Goal: Feedback & Contribution: Submit feedback/report problem

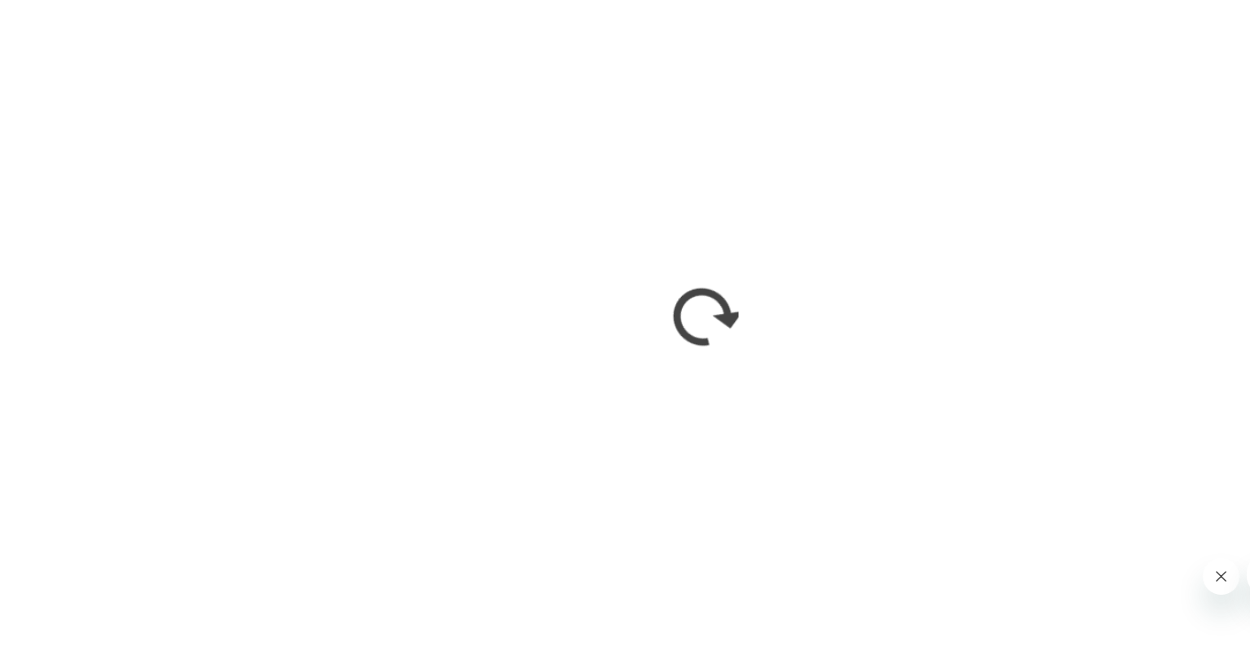
scroll to position [871, 0]
click at [1218, 575] on icon "Close message from company" at bounding box center [1219, 571] width 13 height 13
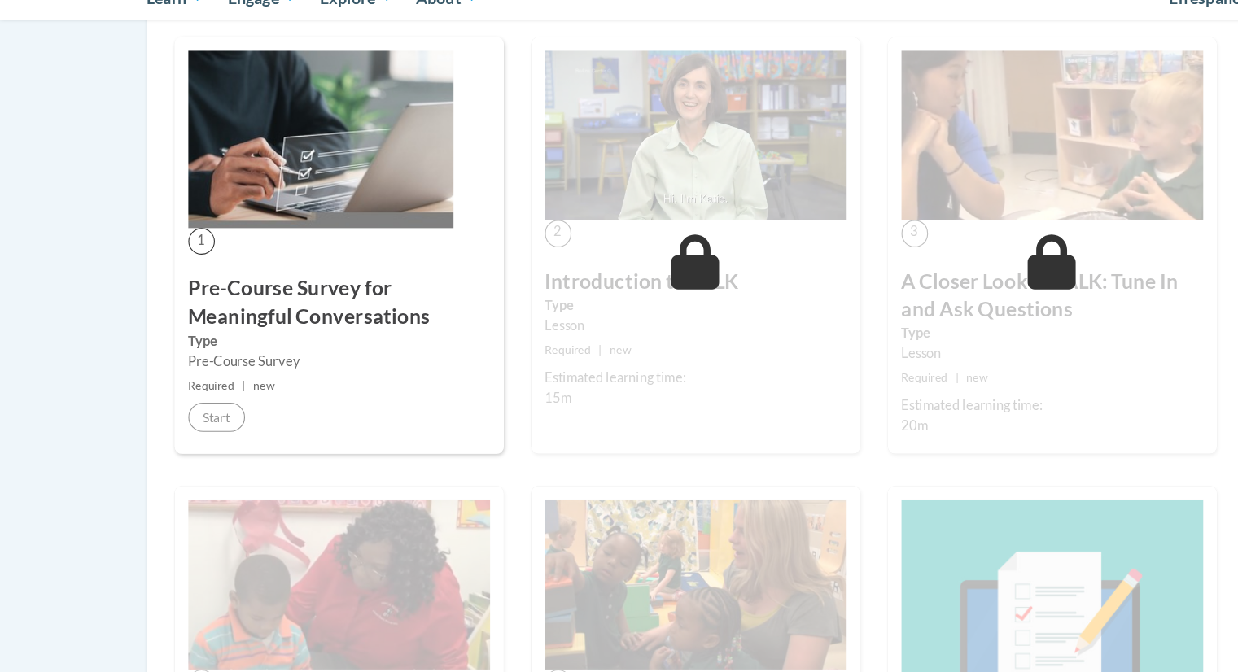
scroll to position [292, 0]
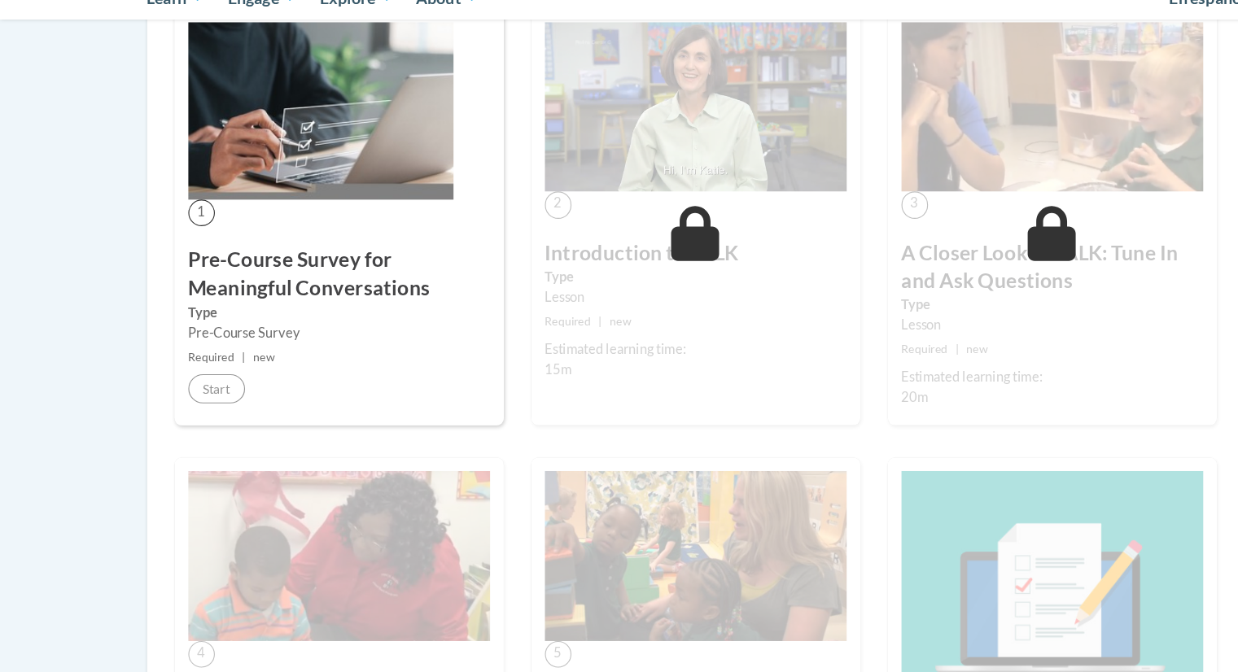
click at [205, 441] on div "1 Pre-Course Survey for Meaningful Conversations Type Pre-Course Survey Require…" at bounding box center [301, 267] width 293 height 372
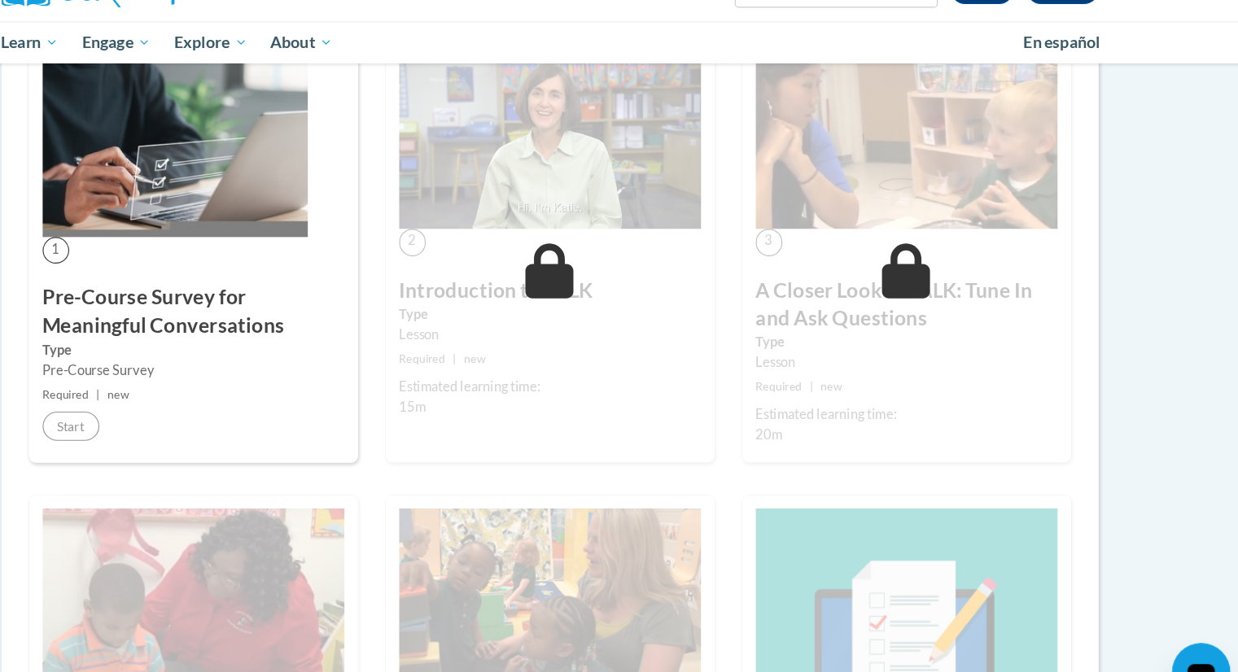
scroll to position [298, 0]
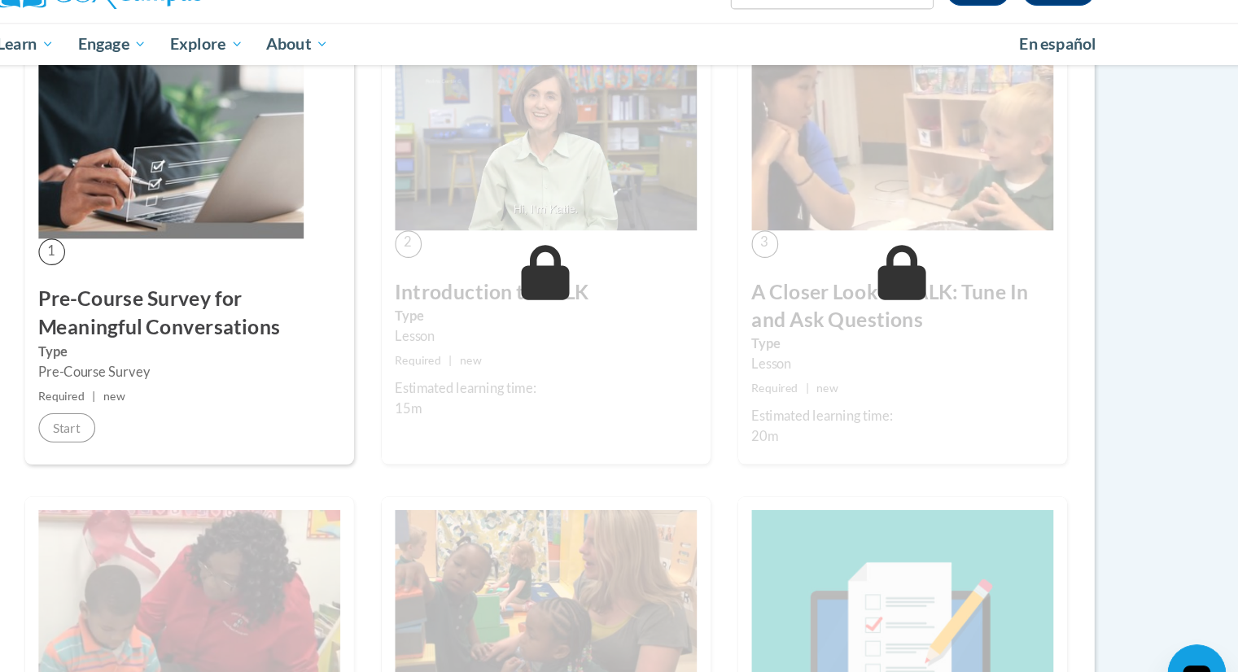
click at [222, 412] on div "1 Pre-Course Survey for Meaningful Conversations Type Pre-Course Survey Require…" at bounding box center [301, 262] width 293 height 372
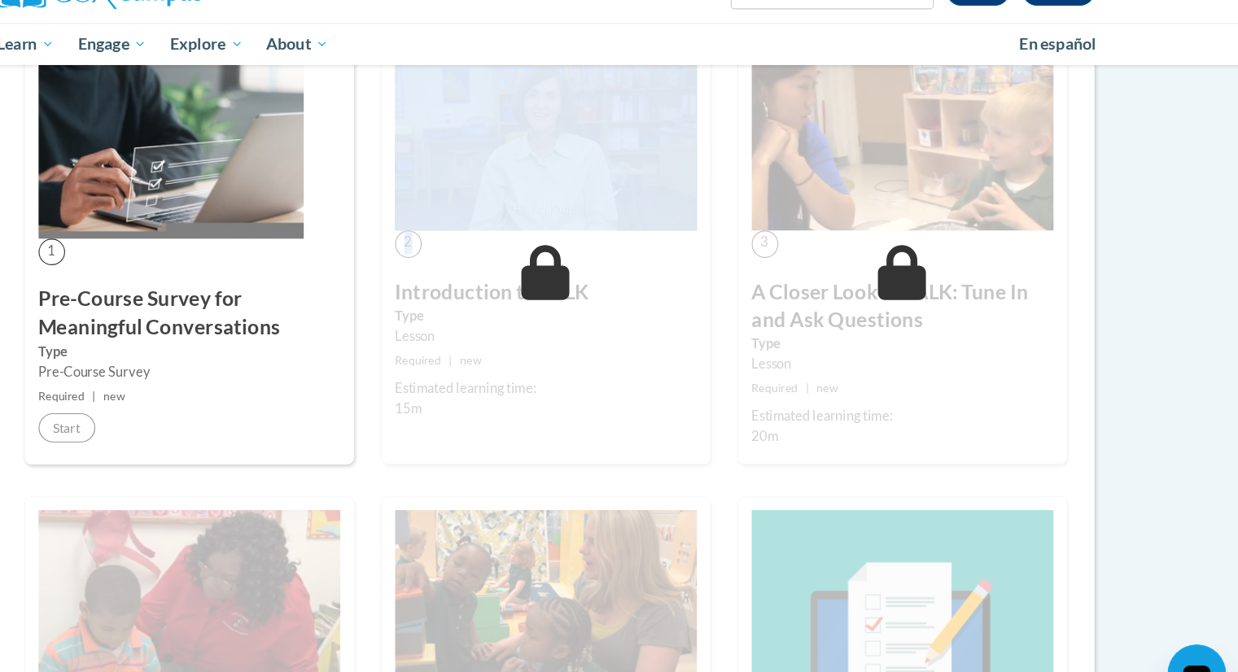
click at [222, 412] on div "1 Pre-Course Survey for Meaningful Conversations Type Pre-Course Survey Require…" at bounding box center [301, 262] width 293 height 372
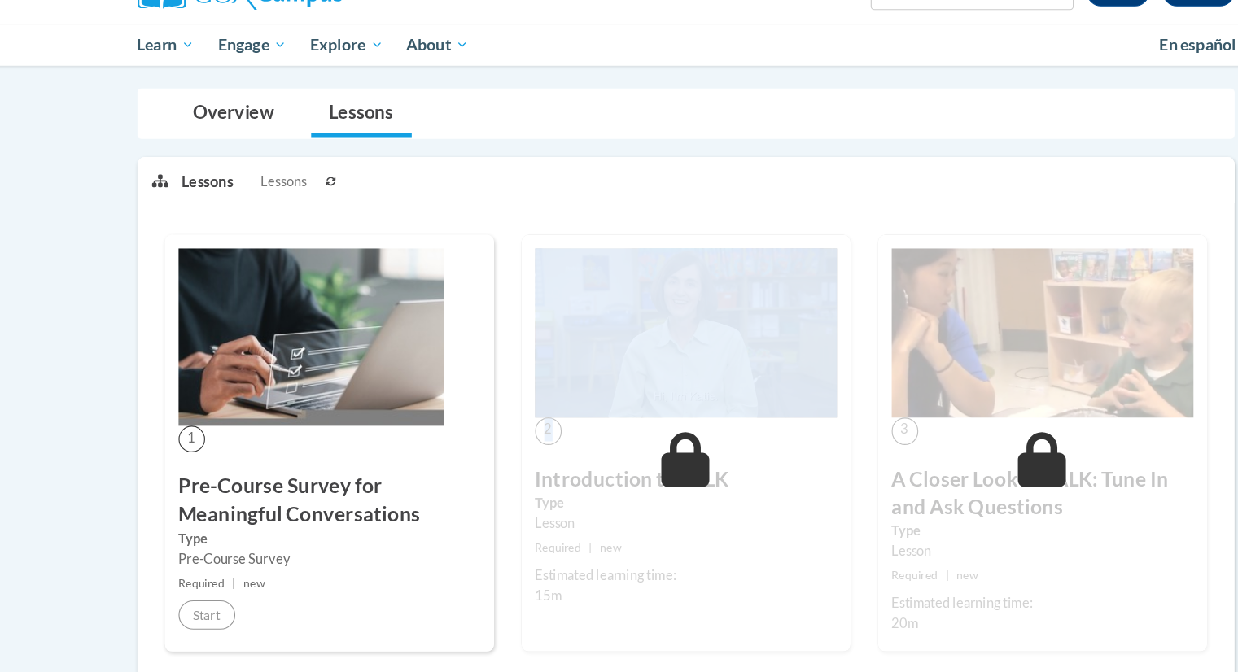
scroll to position [132, 0]
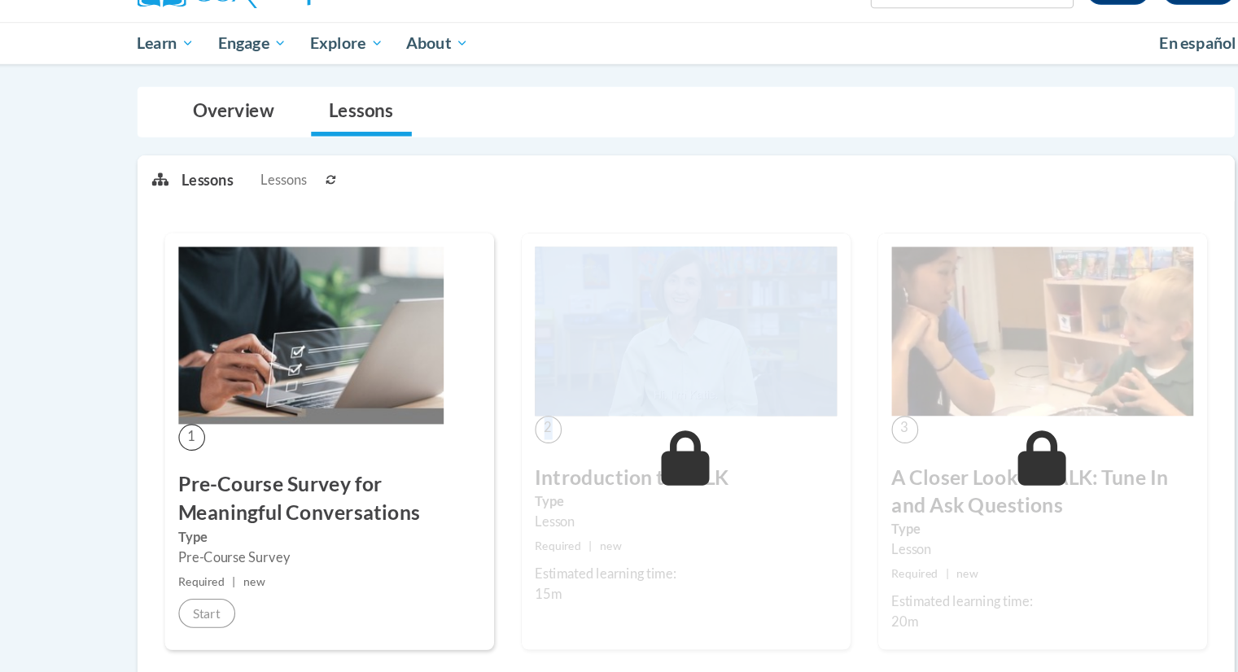
click at [211, 397] on img at bounding box center [286, 333] width 236 height 158
click at [212, 394] on img at bounding box center [286, 333] width 236 height 158
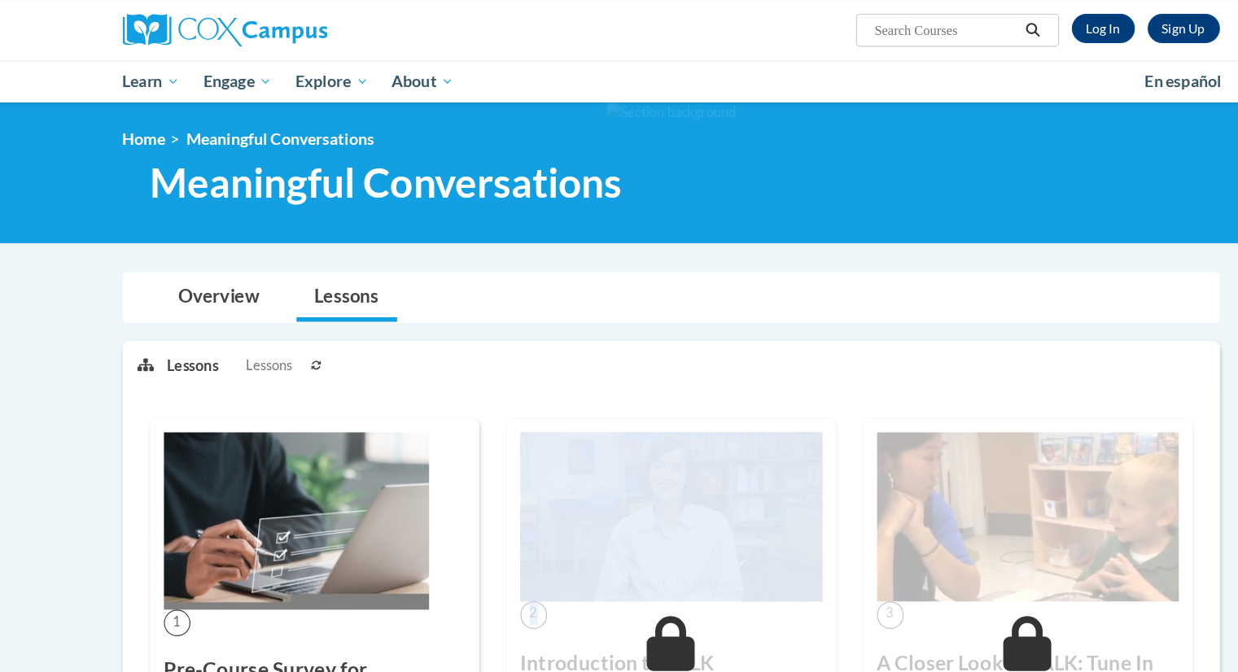
scroll to position [0, 0]
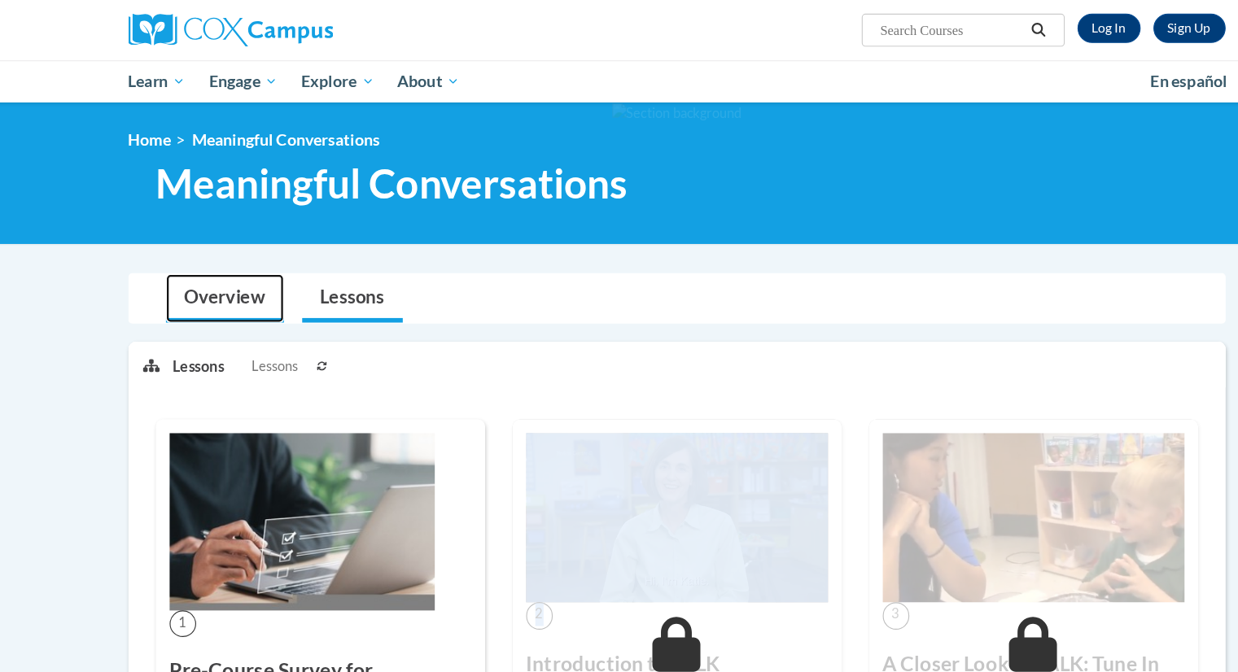
click at [200, 252] on link "Overview" at bounding box center [216, 265] width 105 height 43
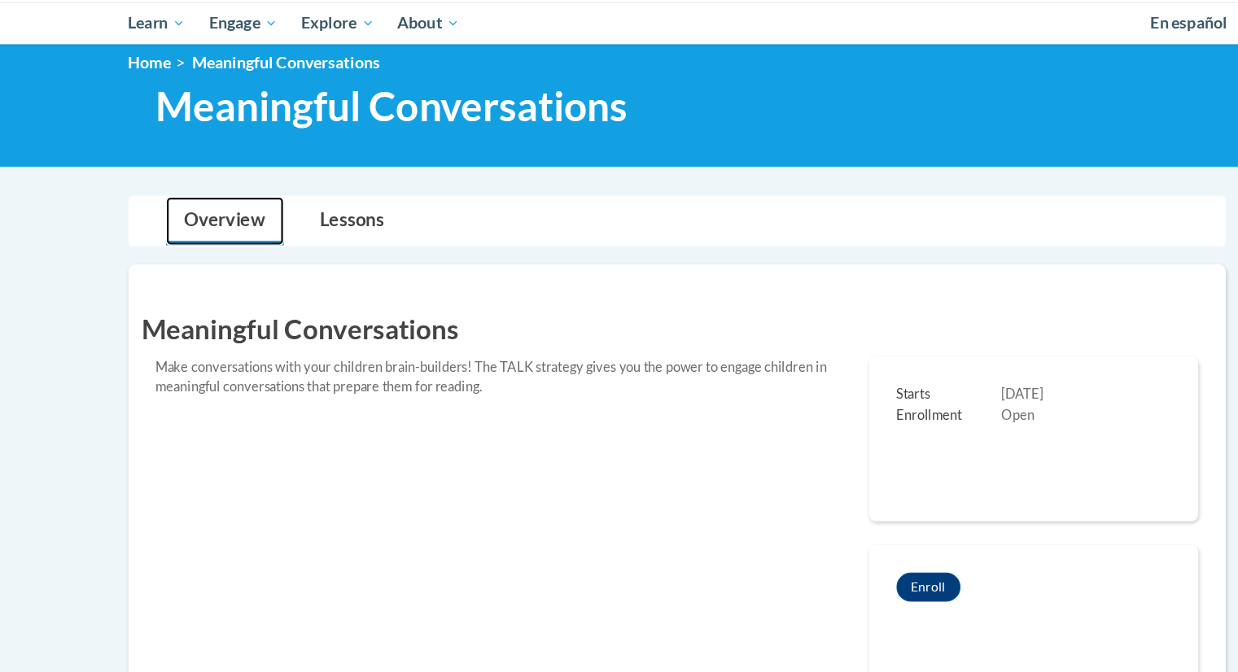
scroll to position [17, 0]
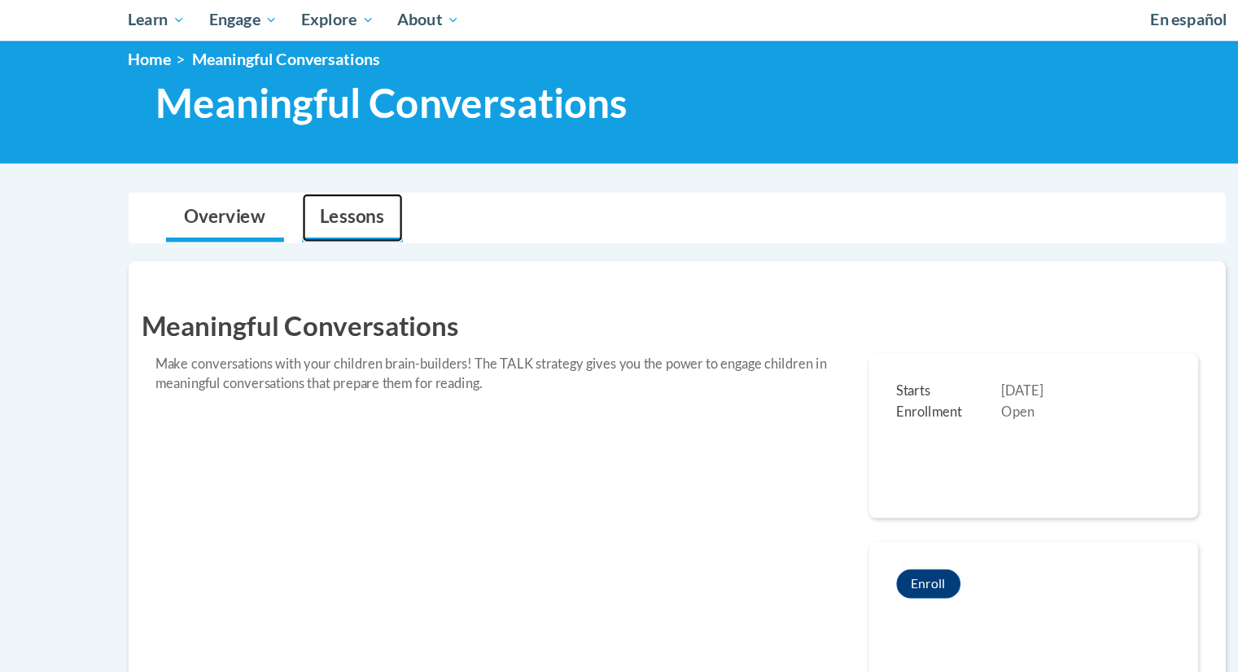
click at [352, 243] on link "Lessons" at bounding box center [331, 248] width 90 height 43
click at [337, 251] on link "Lessons" at bounding box center [331, 248] width 90 height 43
click at [219, 248] on link "Overview" at bounding box center [216, 248] width 105 height 43
click at [318, 235] on link "Lessons" at bounding box center [331, 248] width 90 height 43
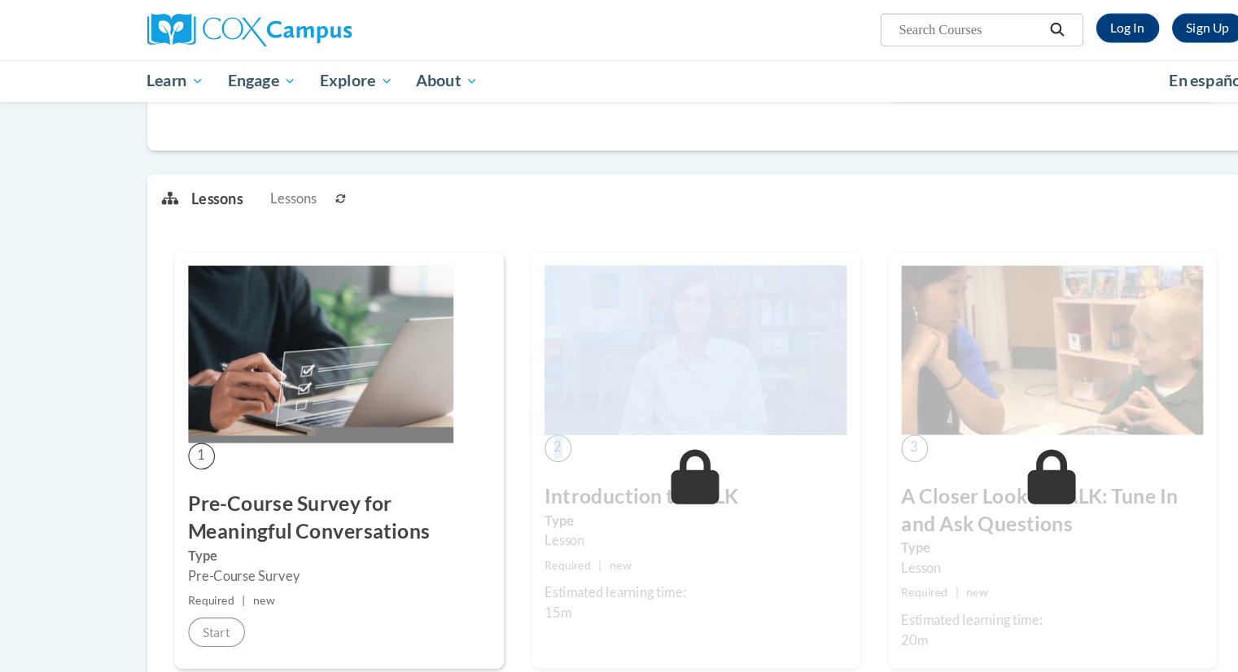
scroll to position [612, 0]
click at [300, 177] on icon at bounding box center [303, 177] width 9 height 8
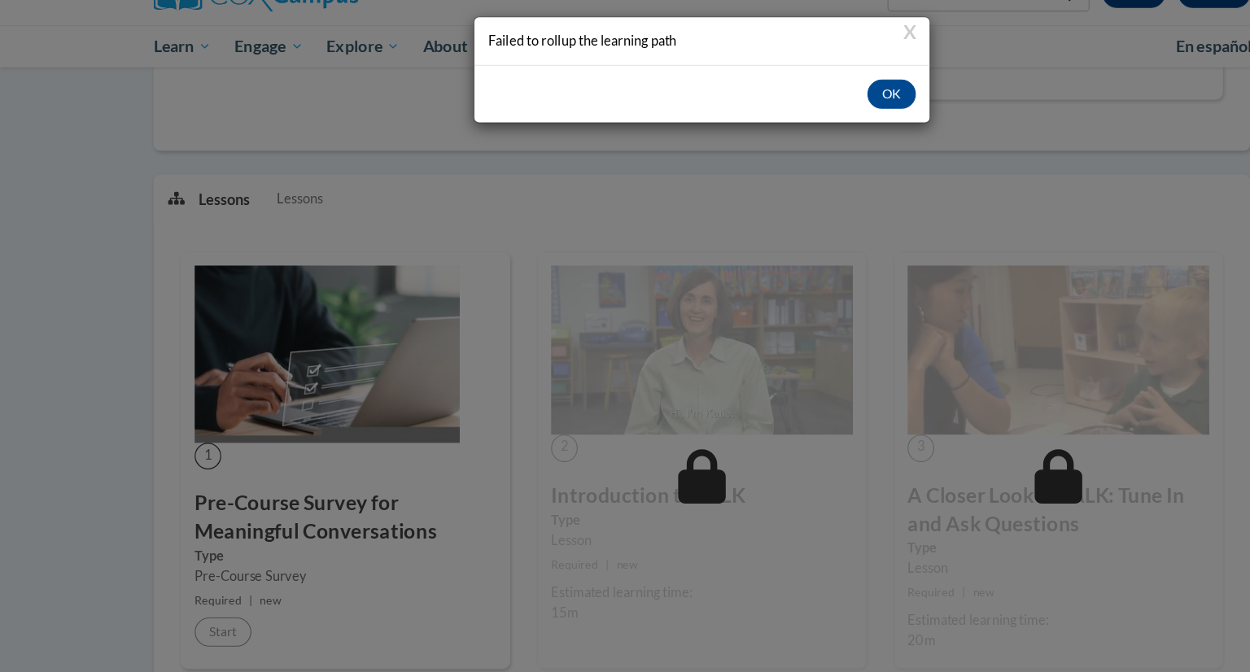
click at [789, 99] on div "OK" at bounding box center [624, 83] width 405 height 51
click at [797, 77] on button "OK" at bounding box center [793, 84] width 43 height 26
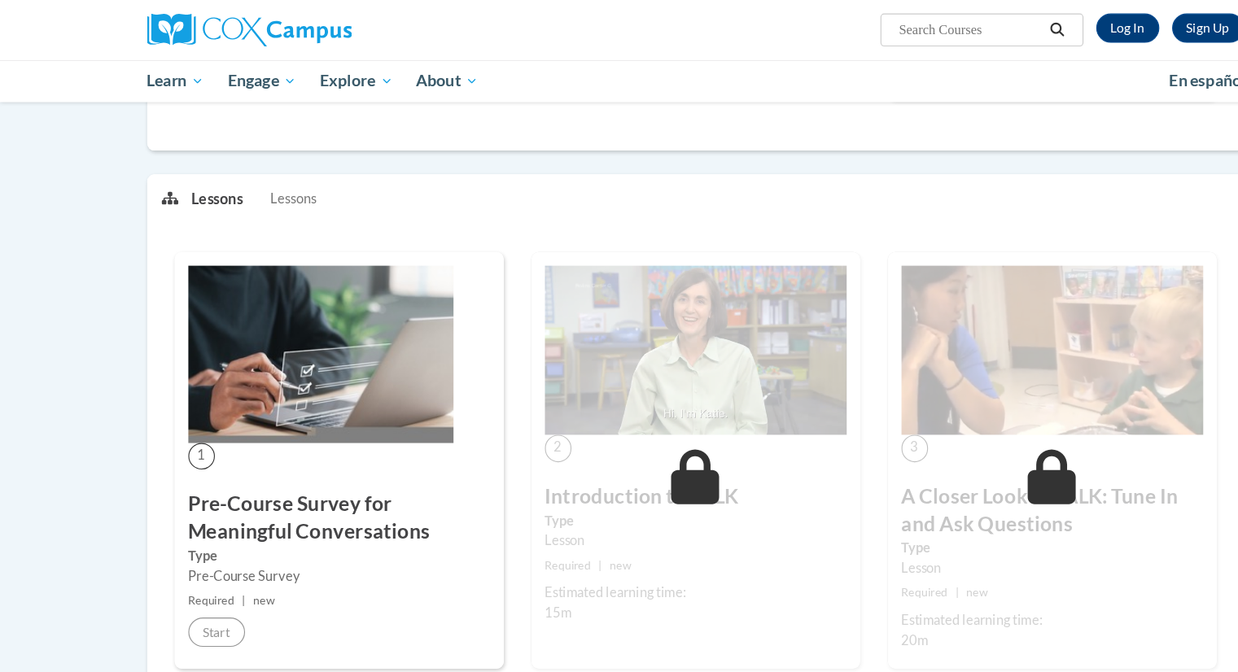
click at [256, 183] on span "Lessons" at bounding box center [261, 177] width 41 height 18
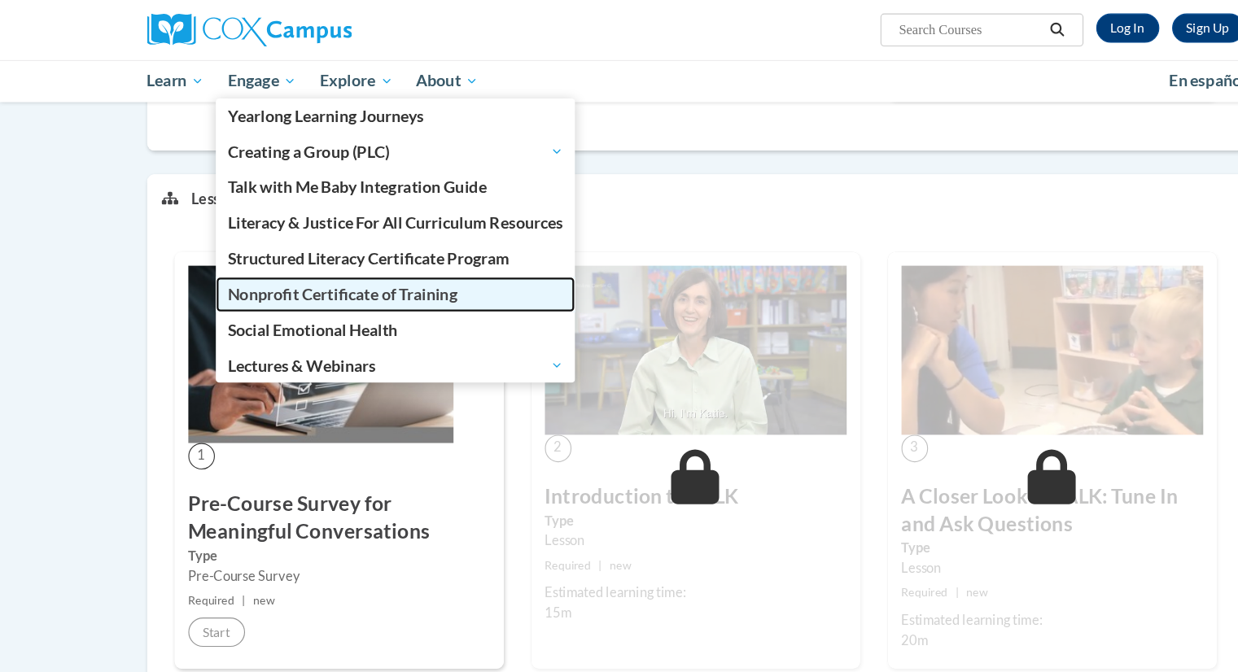
click at [235, 266] on span "Nonprofit Certificate of Training" at bounding box center [305, 262] width 204 height 17
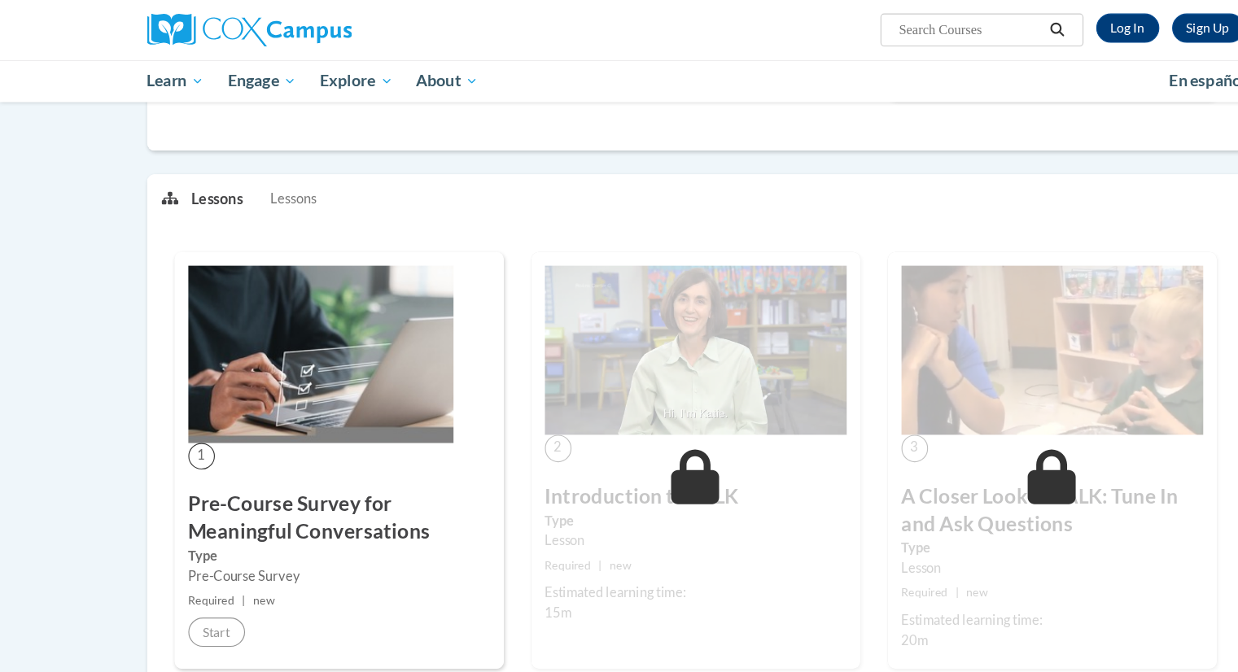
click at [188, 178] on p "Lessons" at bounding box center [194, 177] width 46 height 18
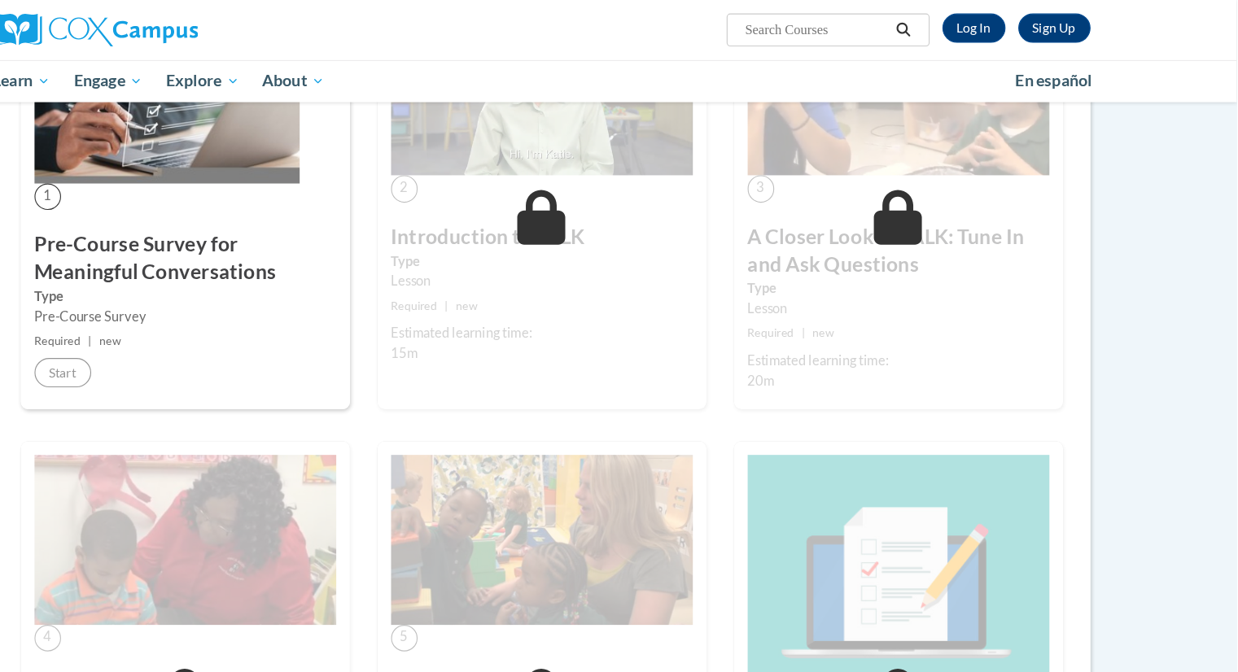
scroll to position [843, 0]
click at [225, 151] on img at bounding box center [286, 85] width 236 height 158
click at [205, 220] on h3 "Pre-Course Survey for Meaningful Conversations" at bounding box center [302, 230] width 269 height 50
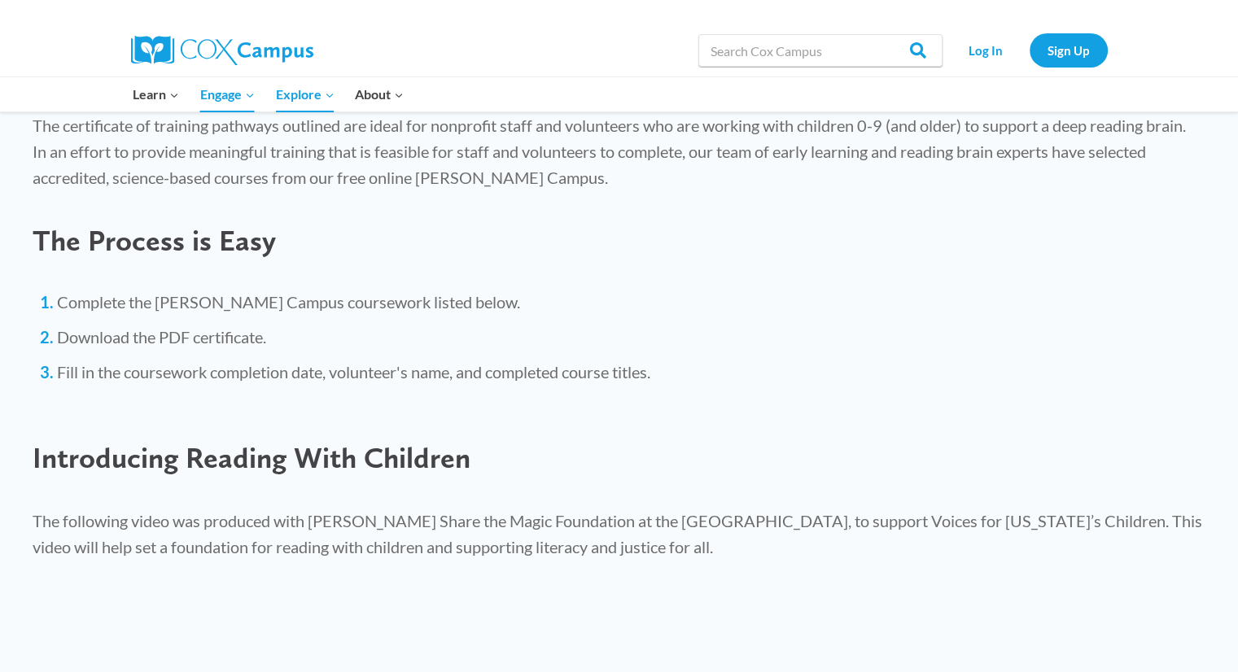
scroll to position [1056, 0]
click at [218, 329] on li "Download the PDF certificate." at bounding box center [631, 338] width 1148 height 23
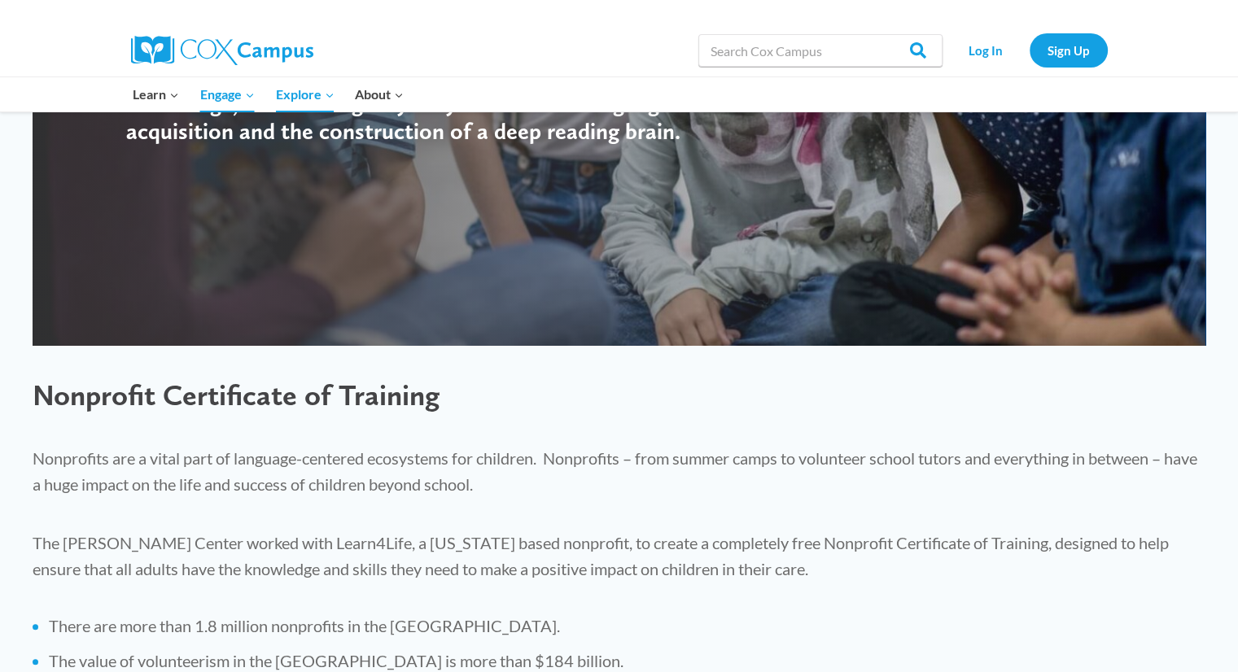
scroll to position [203, 0]
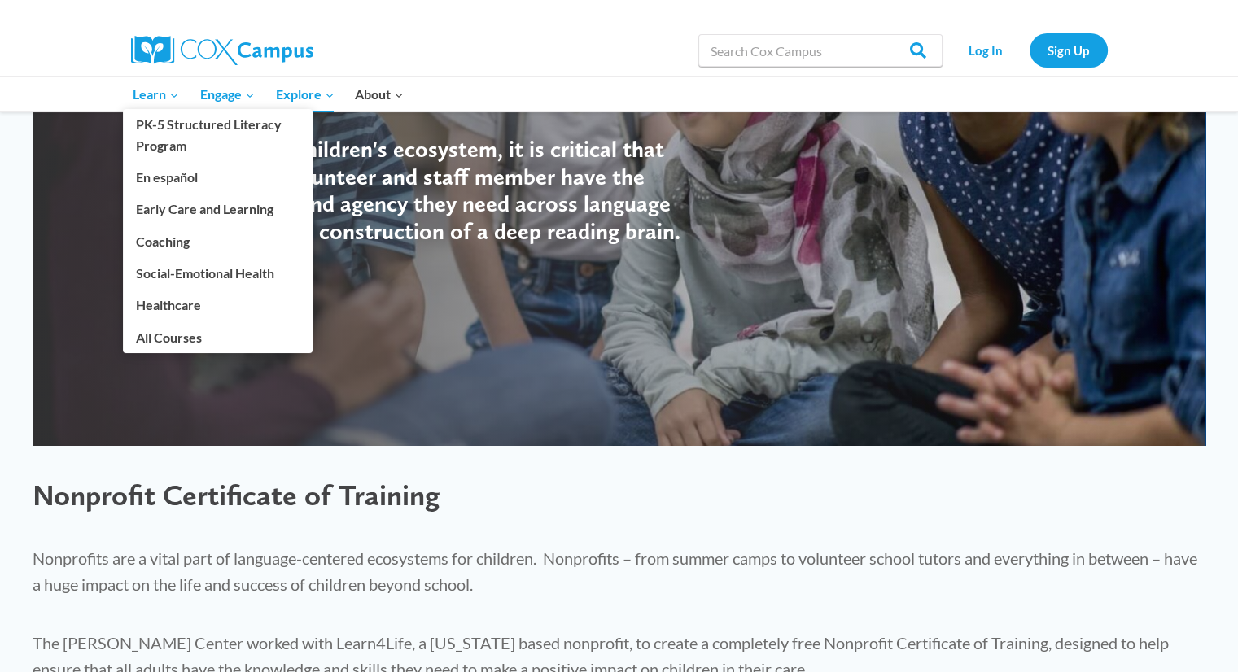
click at [145, 90] on span "Learn Expand" at bounding box center [156, 94] width 46 height 21
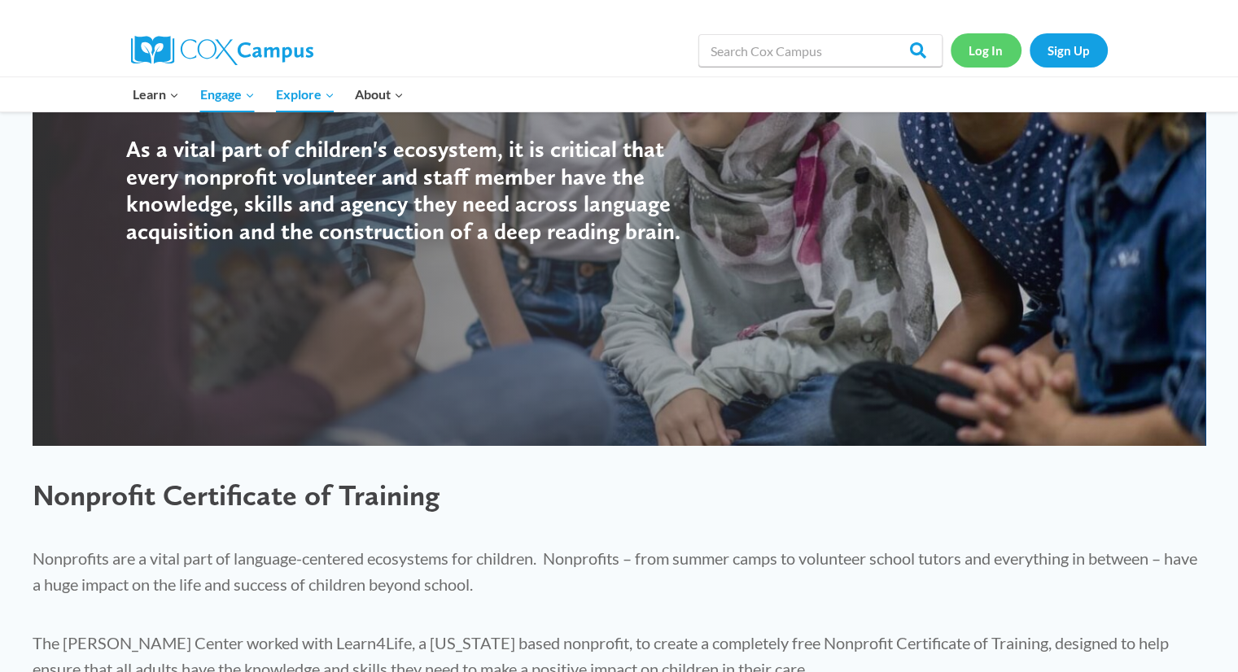
click at [996, 46] on link "Log In" at bounding box center [986, 49] width 71 height 33
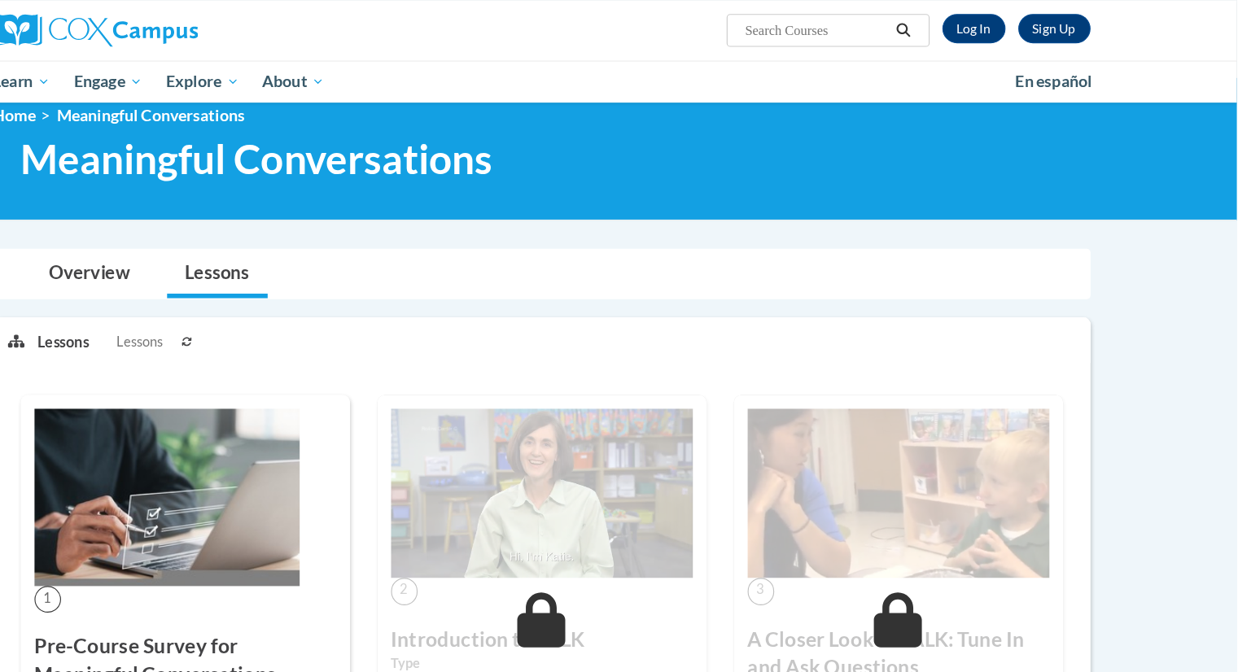
scroll to position [16, 0]
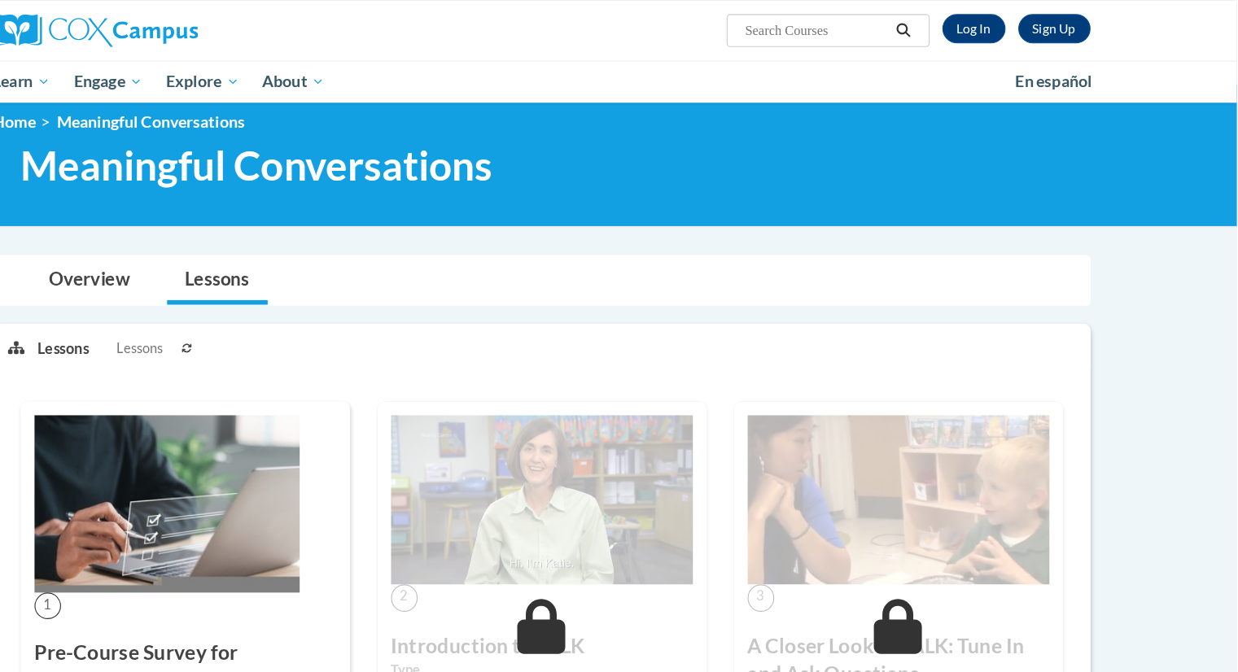
click at [301, 305] on icon at bounding box center [304, 310] width 10 height 10
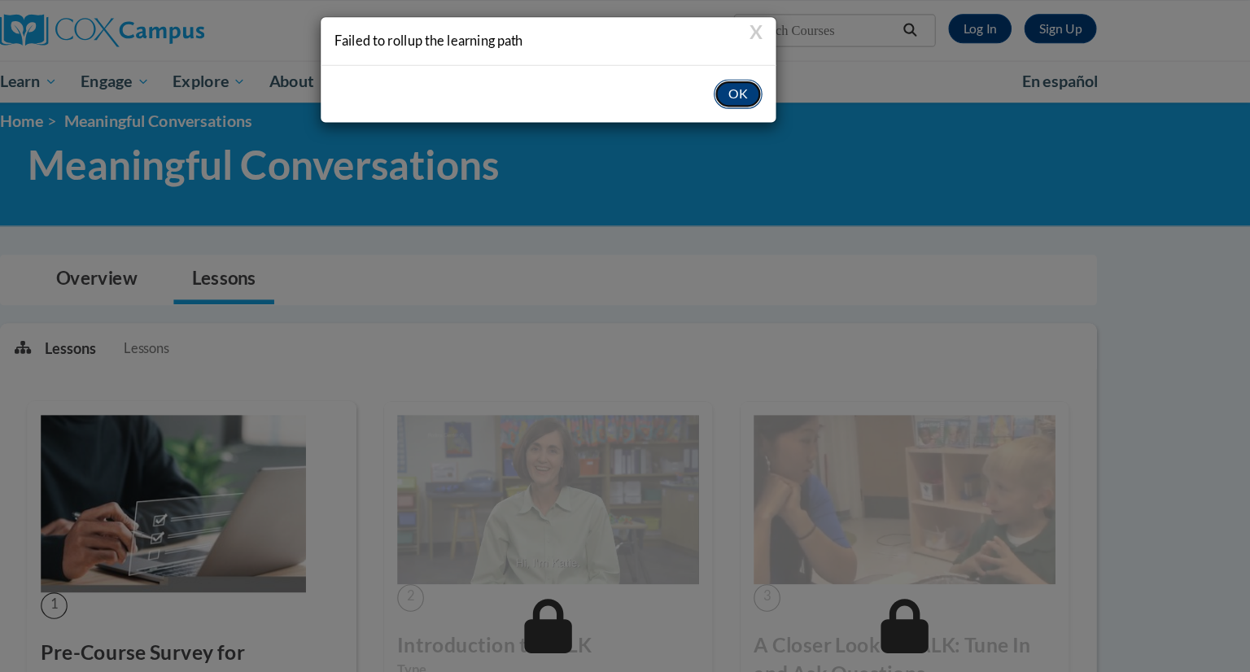
click at [797, 88] on button "OK" at bounding box center [793, 84] width 43 height 26
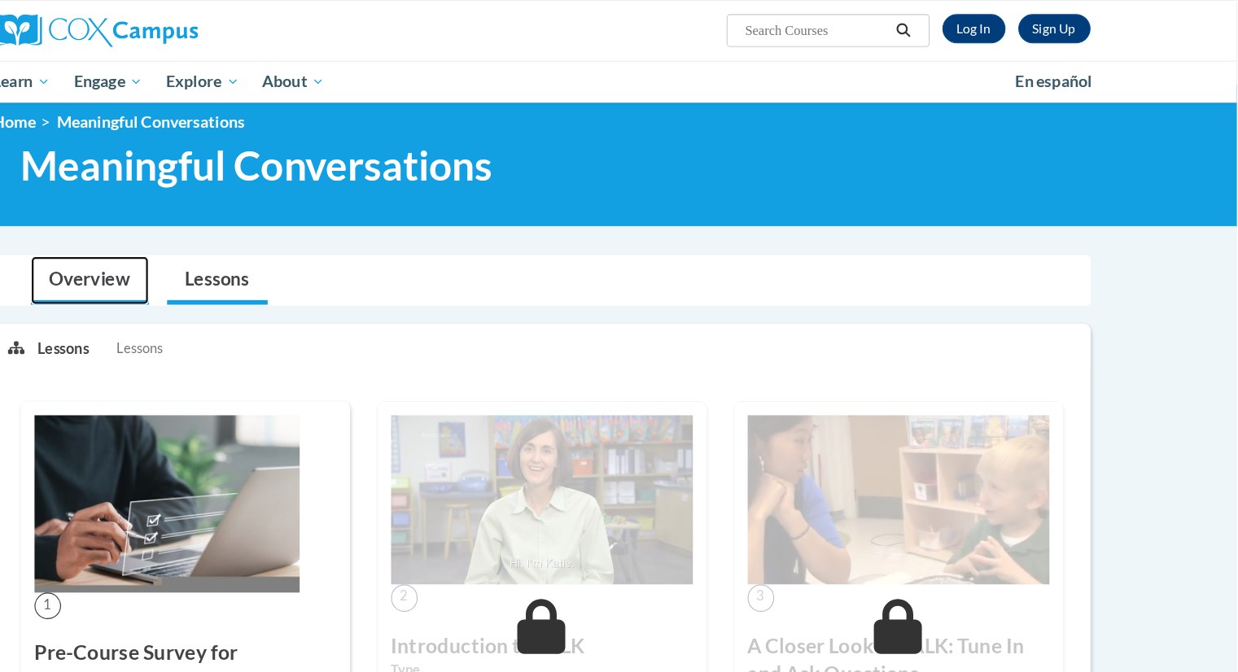
click at [231, 253] on link "Overview" at bounding box center [216, 249] width 105 height 43
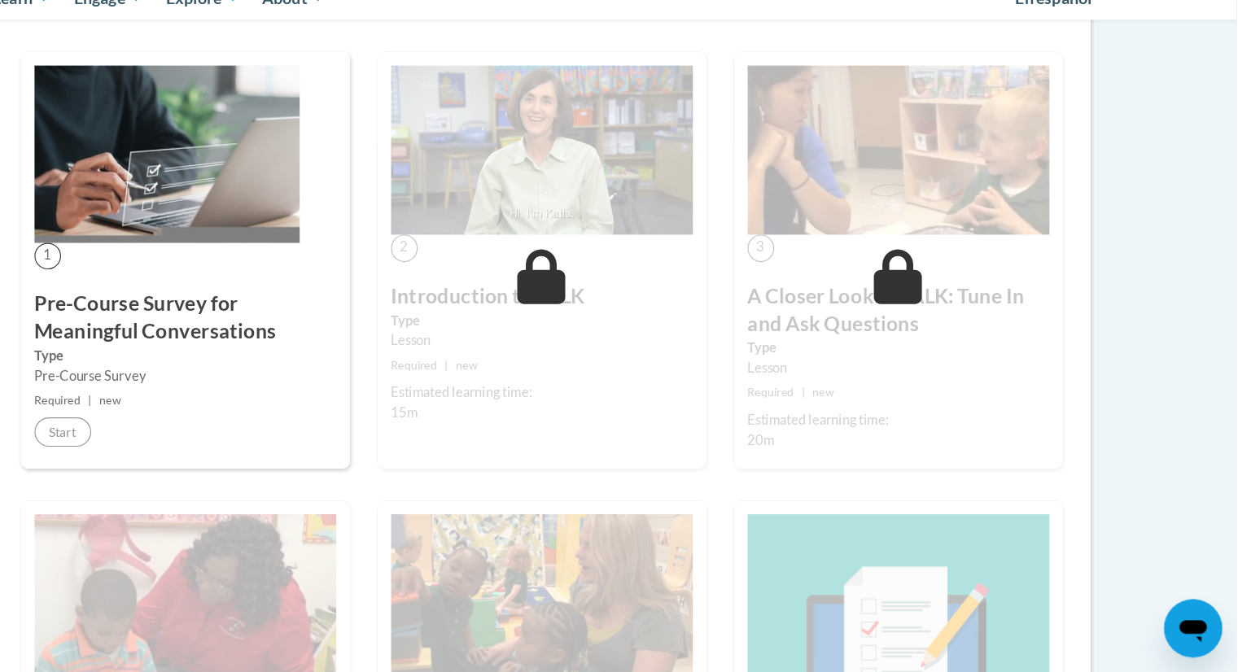
scroll to position [732, 0]
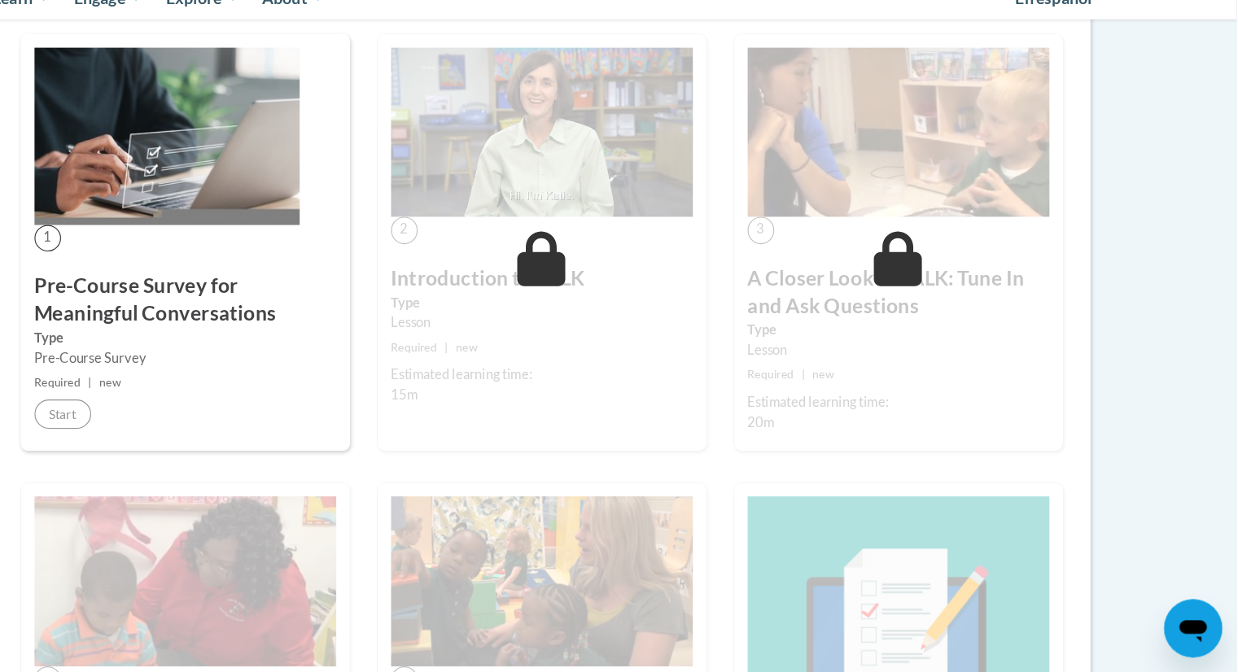
click at [345, 231] on img at bounding box center [286, 195] width 236 height 158
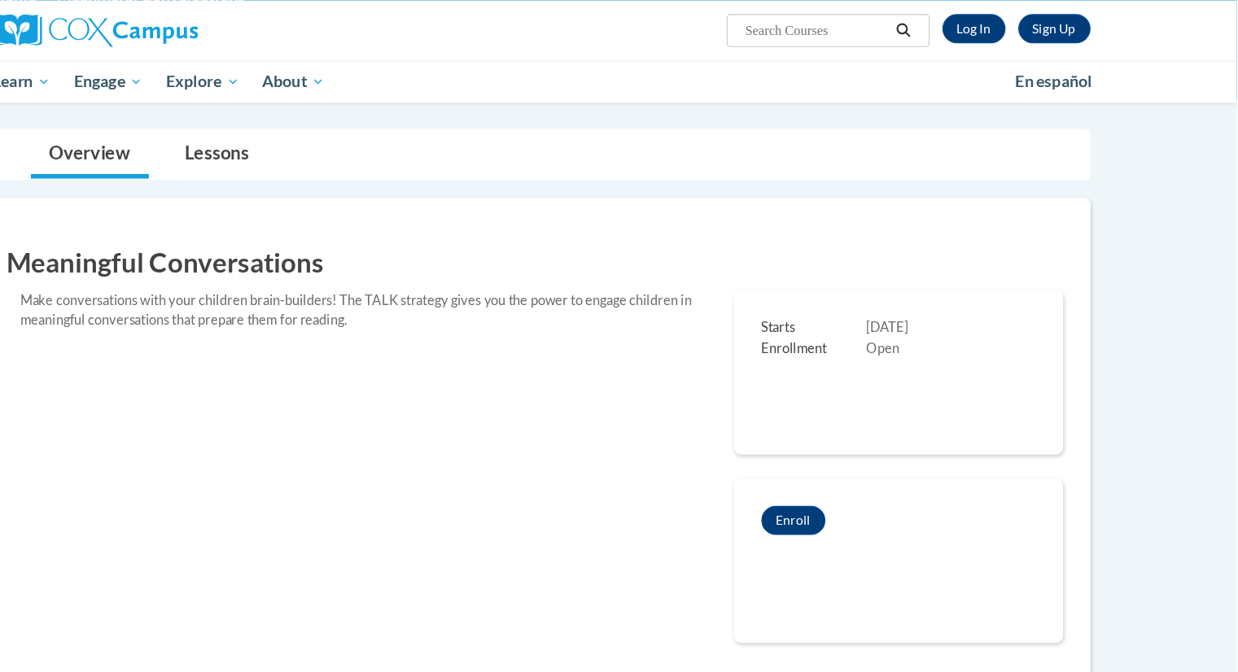
scroll to position [0, 0]
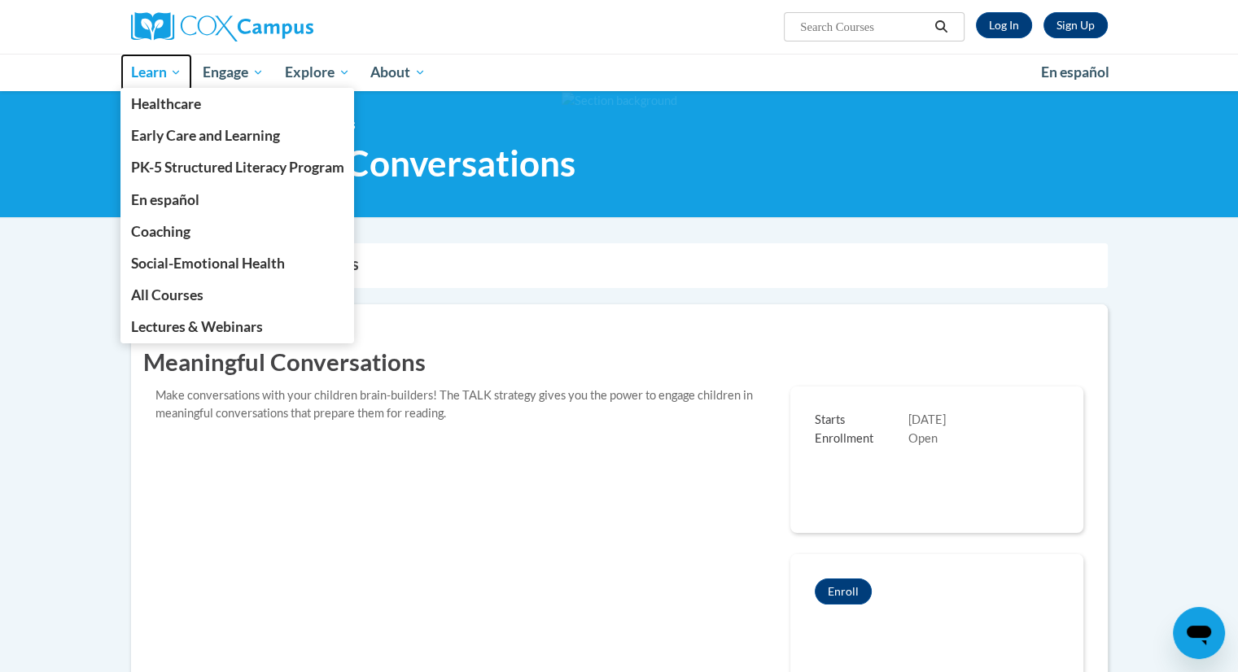
click at [133, 78] on span "Learn" at bounding box center [155, 73] width 51 height 20
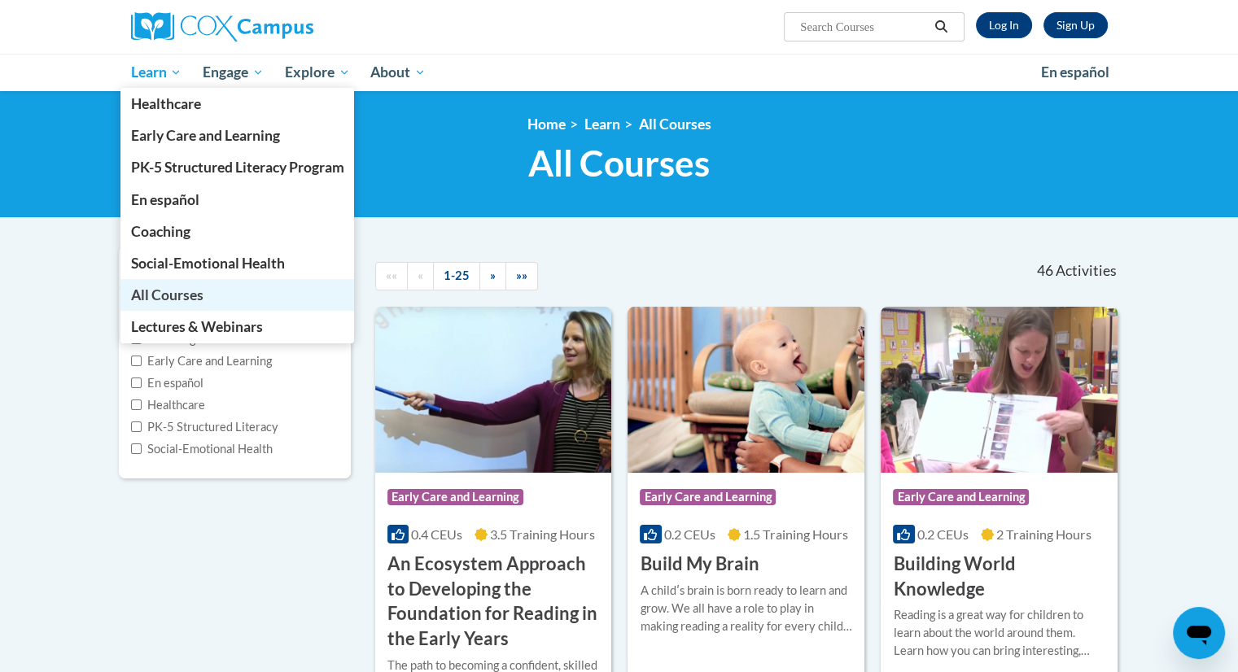
click at [160, 293] on span "All Courses" at bounding box center [166, 294] width 72 height 17
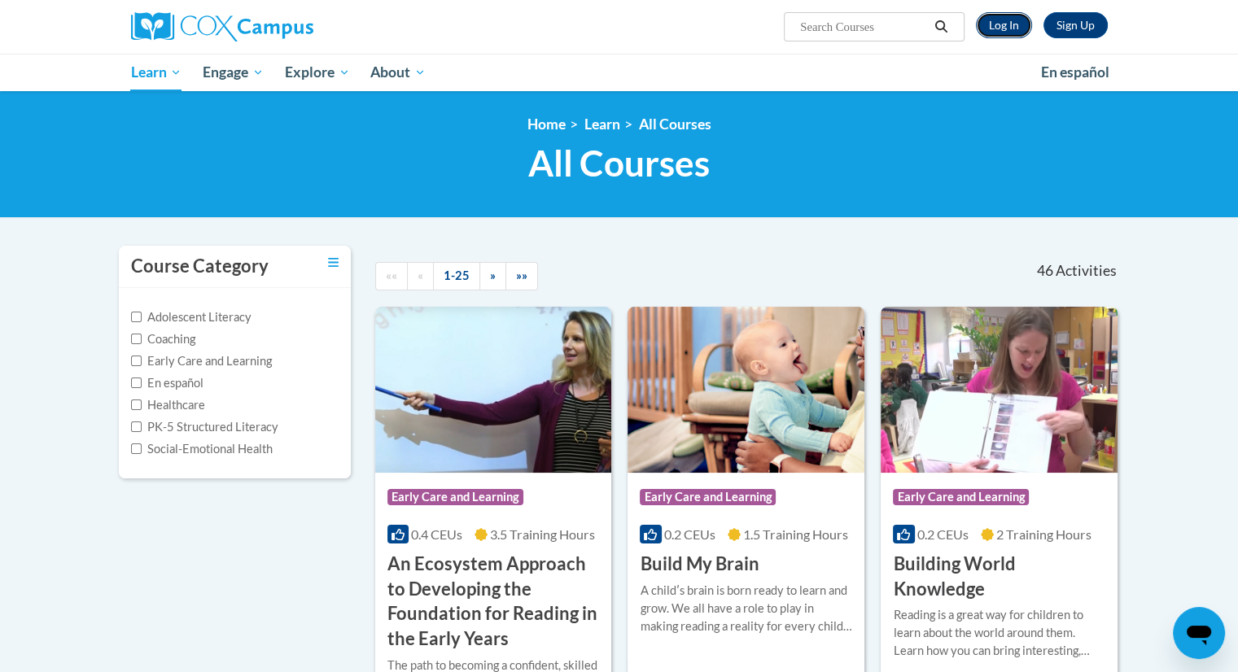
click at [1004, 25] on link "Log In" at bounding box center [1004, 25] width 56 height 26
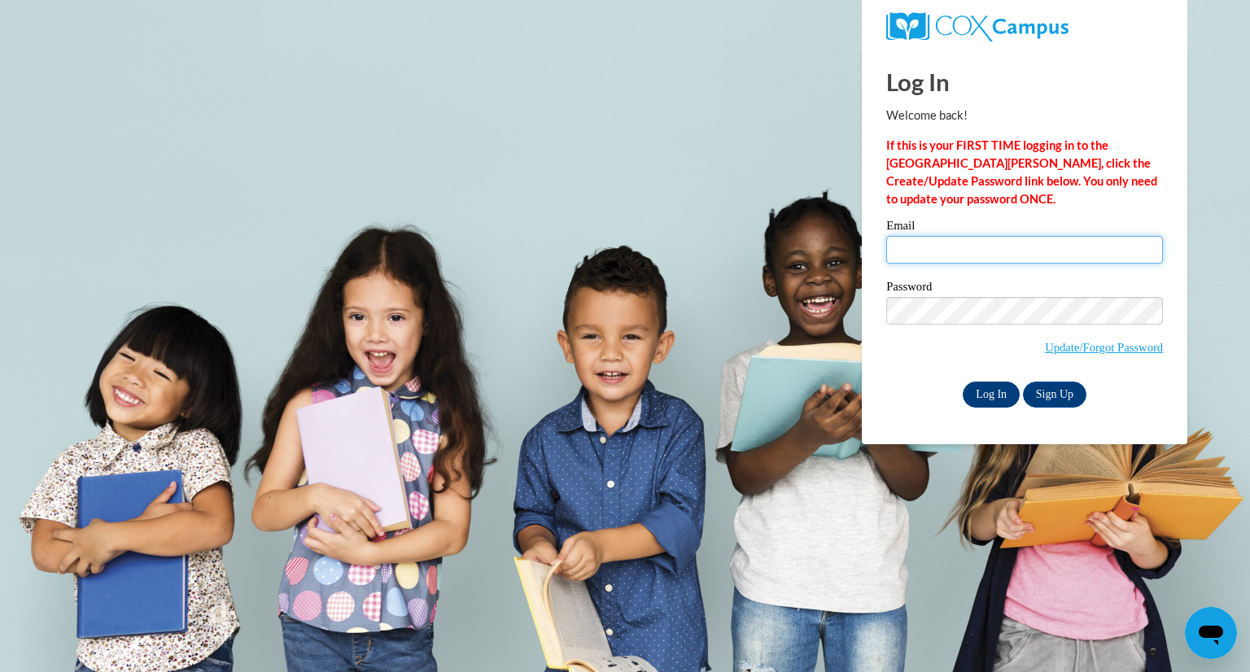
type input "[EMAIL_ADDRESS][DOMAIN_NAME]"
click at [977, 395] on input "Log In" at bounding box center [991, 395] width 57 height 26
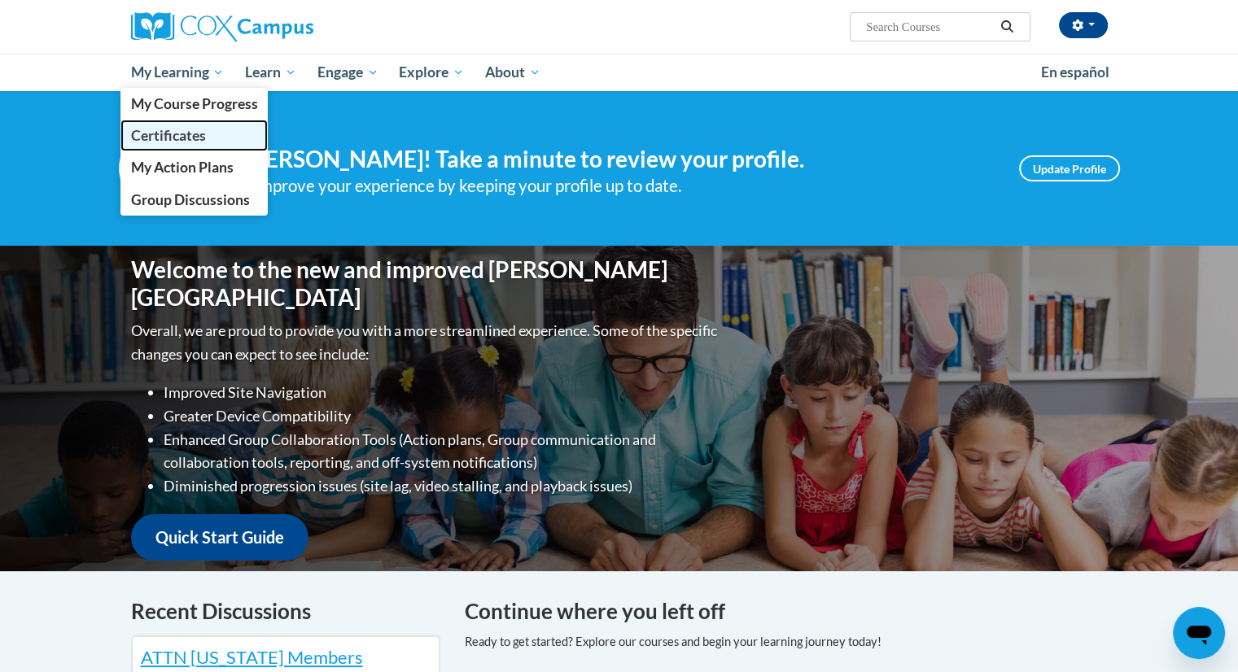
click at [204, 127] on span "Certificates" at bounding box center [167, 135] width 75 height 17
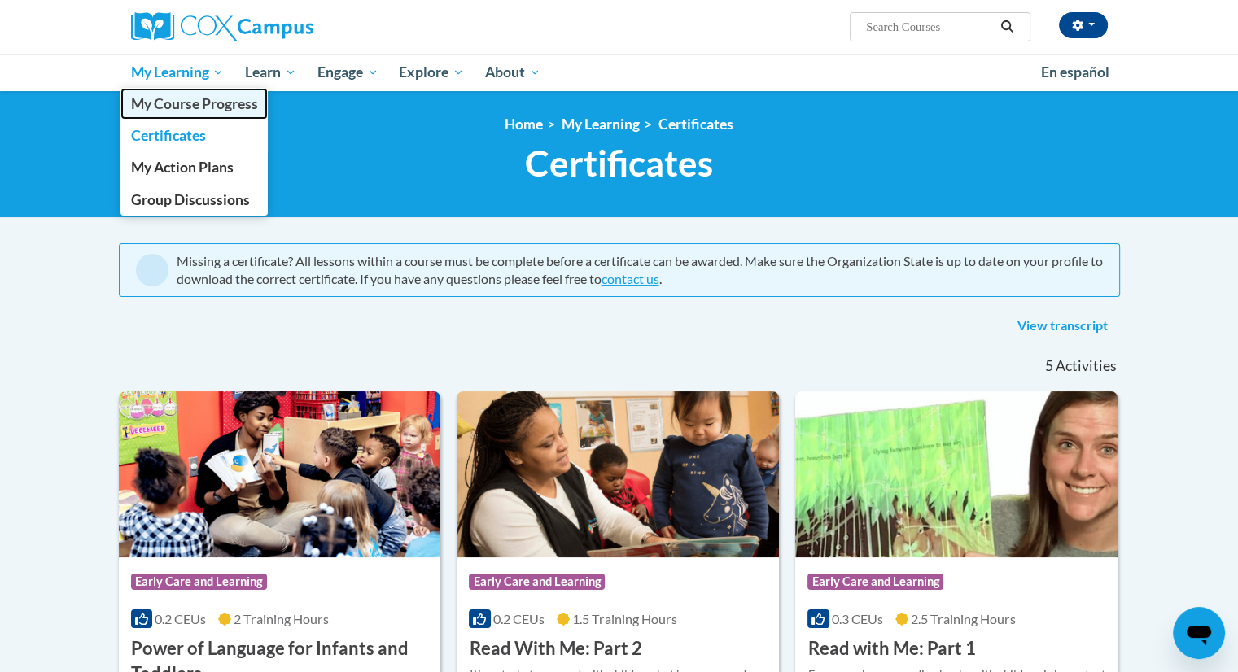
click at [186, 105] on span "My Course Progress" at bounding box center [193, 103] width 127 height 17
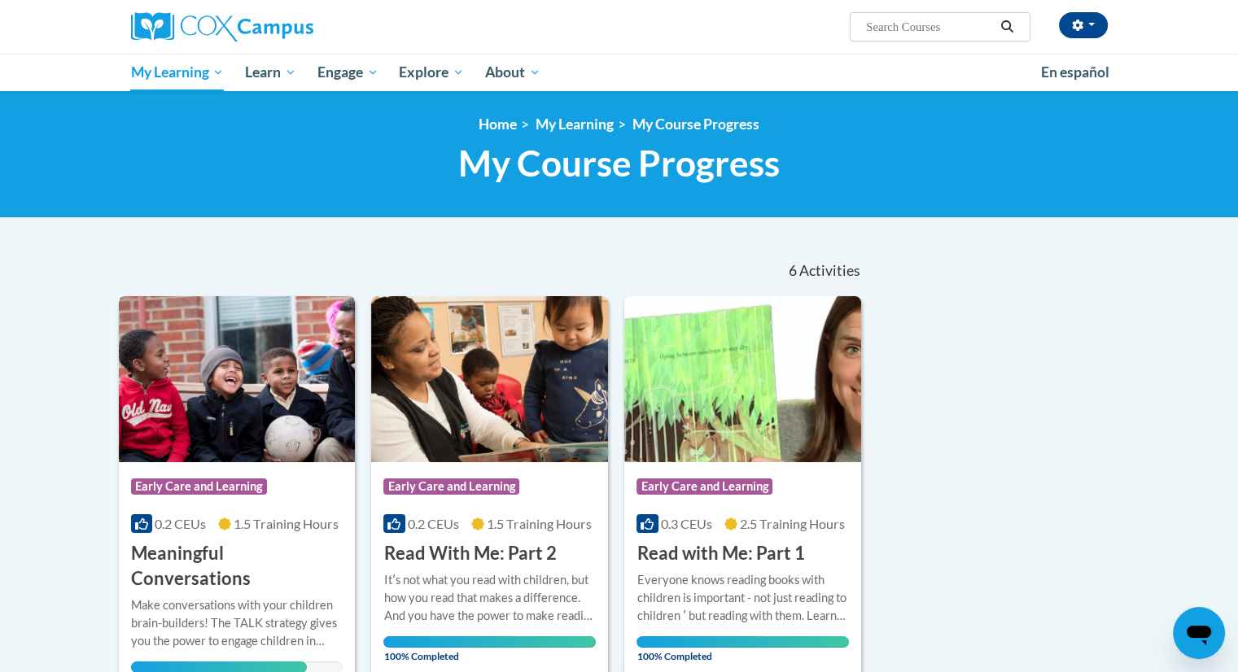
click at [193, 553] on h3 "Meaningful Conversations" at bounding box center [237, 566] width 212 height 50
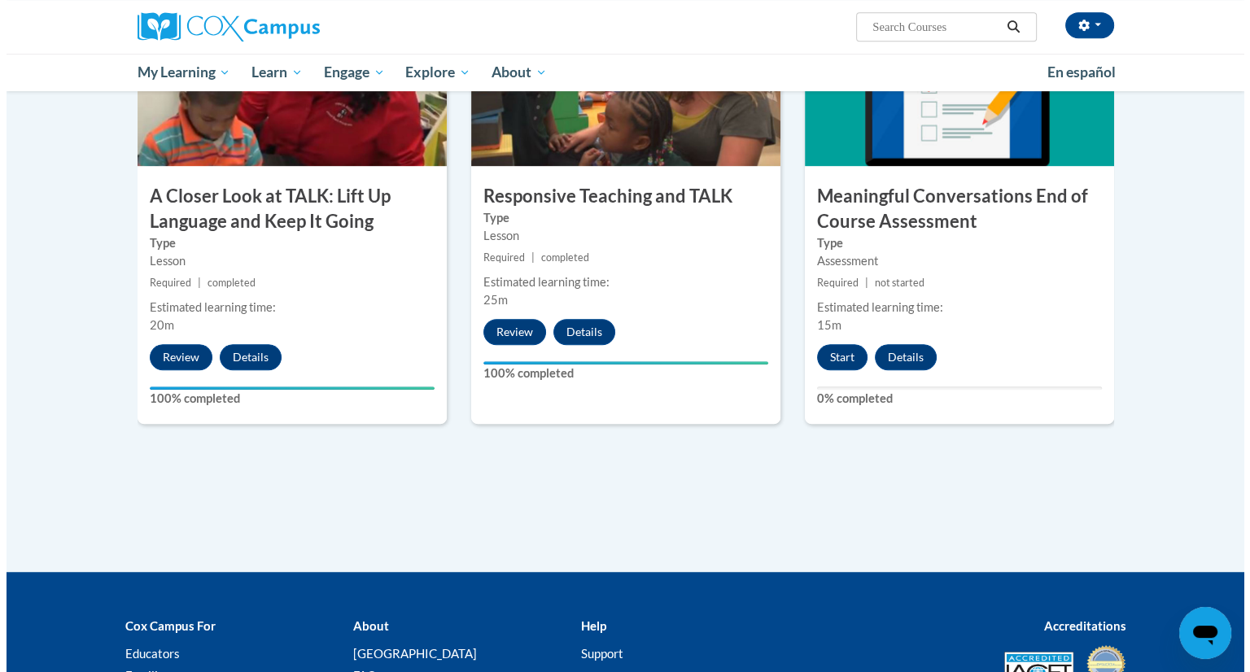
scroll to position [899, 0]
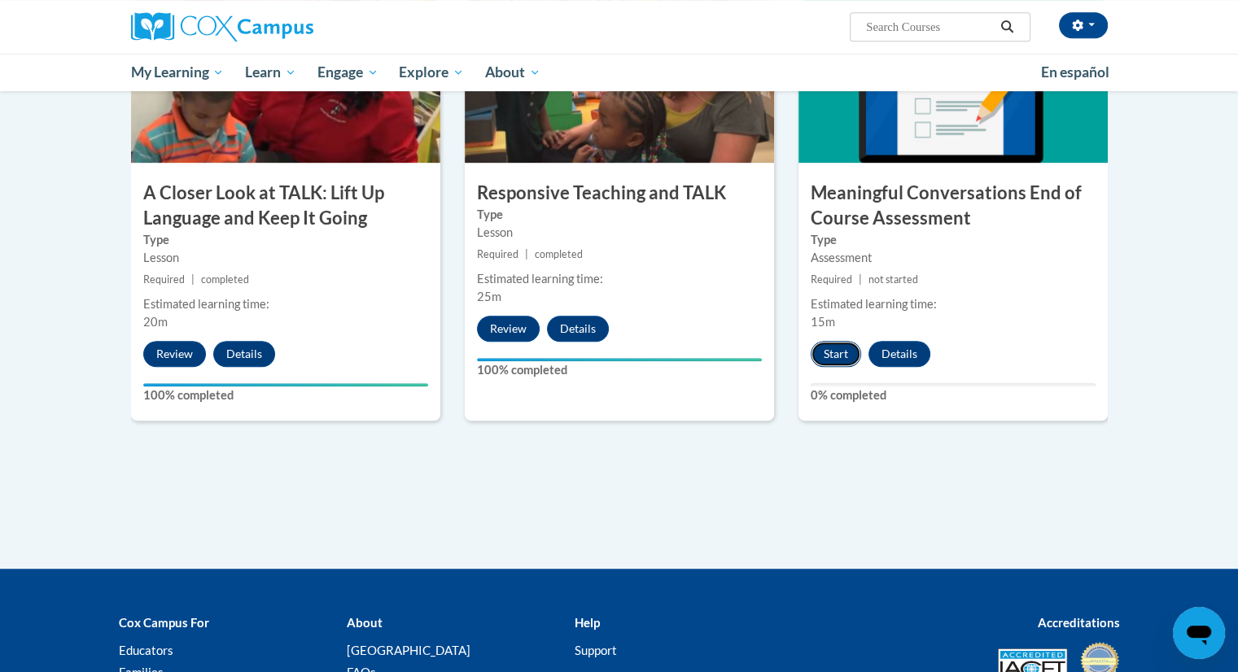
click at [846, 356] on button "Start" at bounding box center [836, 354] width 50 height 26
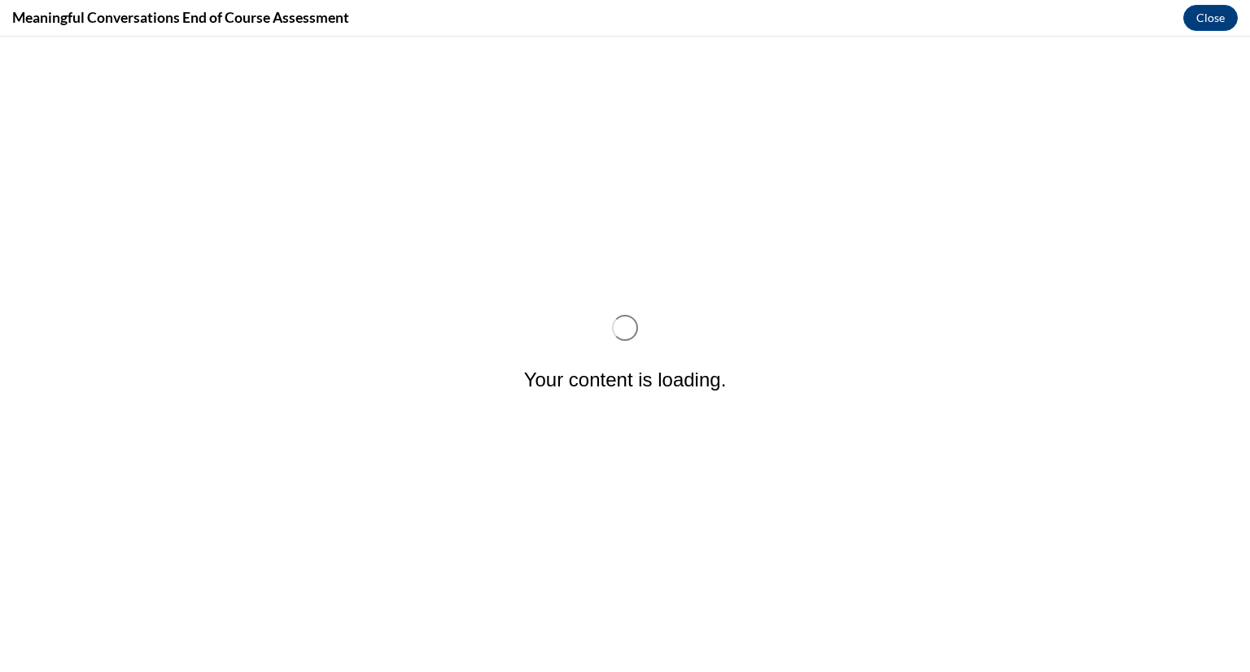
scroll to position [0, 0]
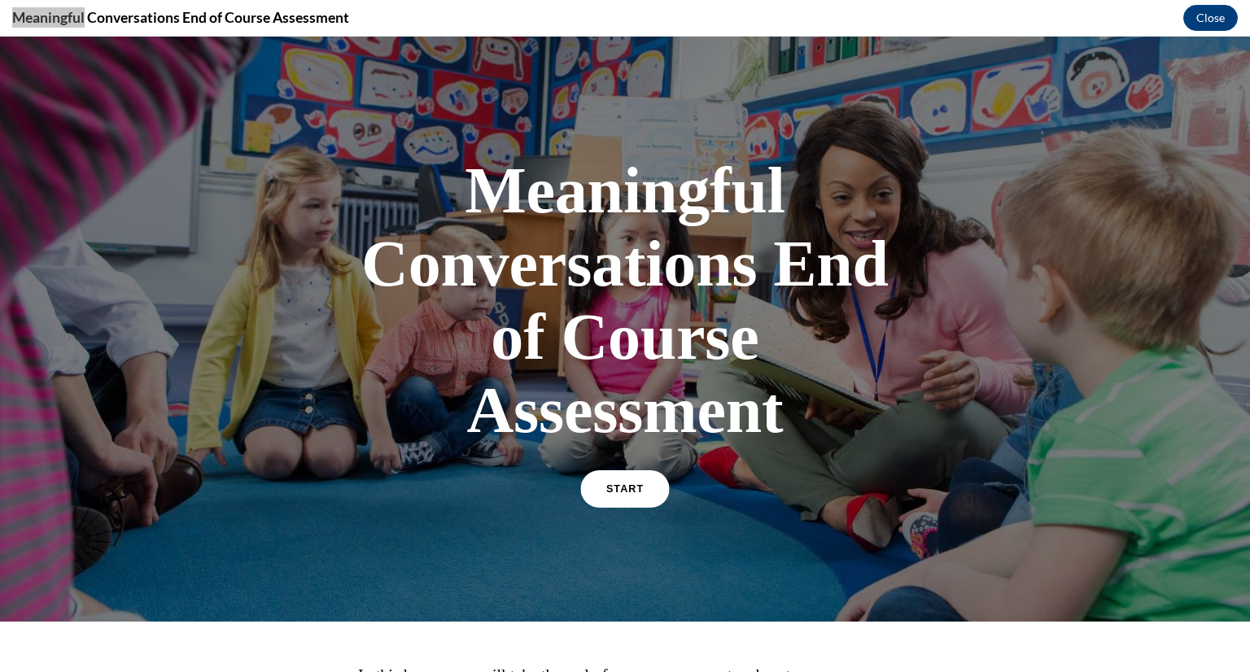
click at [614, 483] on link "START" at bounding box center [624, 488] width 89 height 37
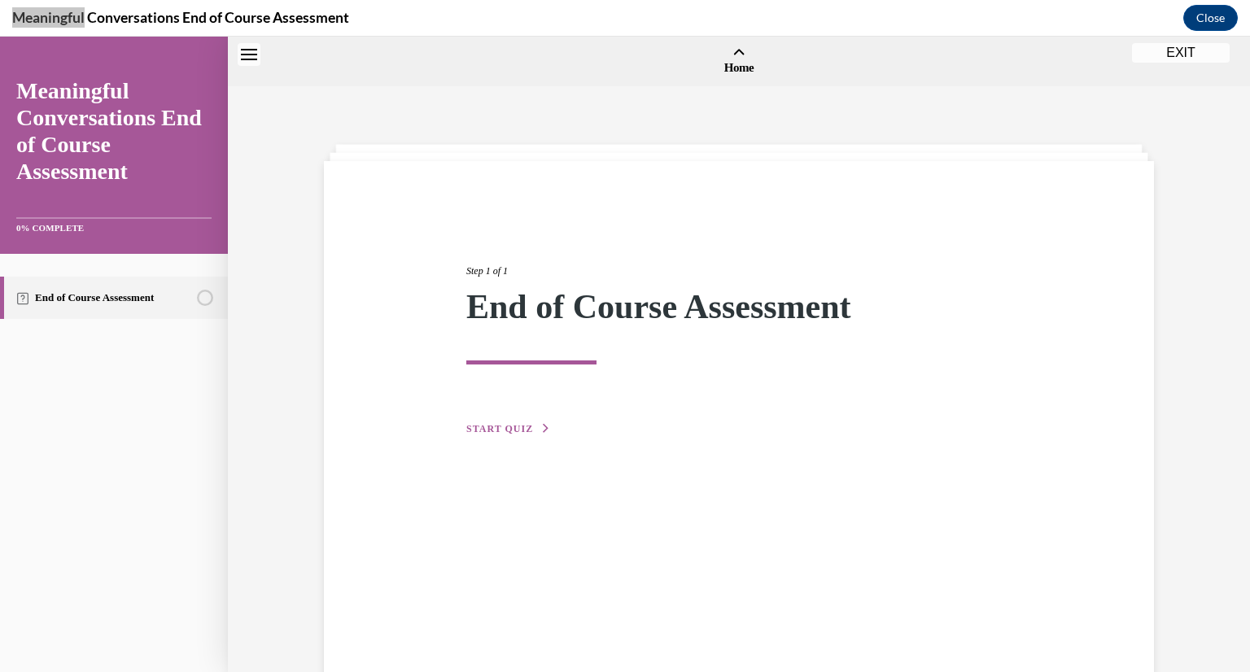
scroll to position [50, 0]
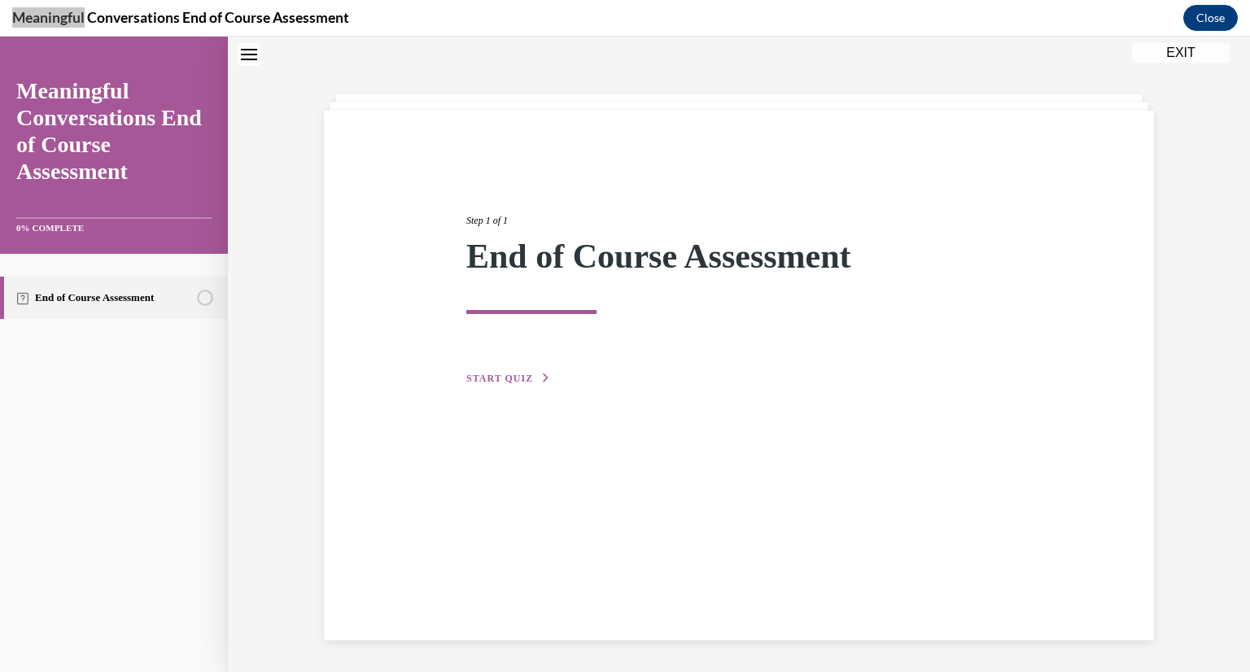
click at [505, 373] on span "START QUIZ" at bounding box center [499, 378] width 67 height 11
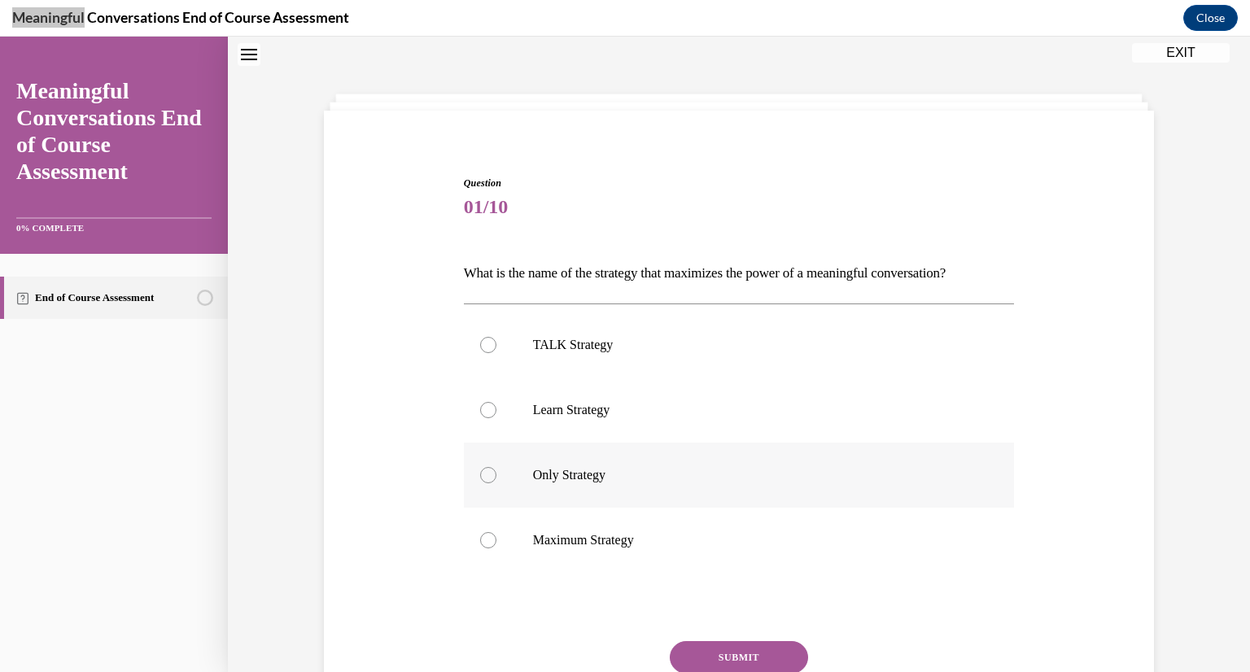
scroll to position [0, 0]
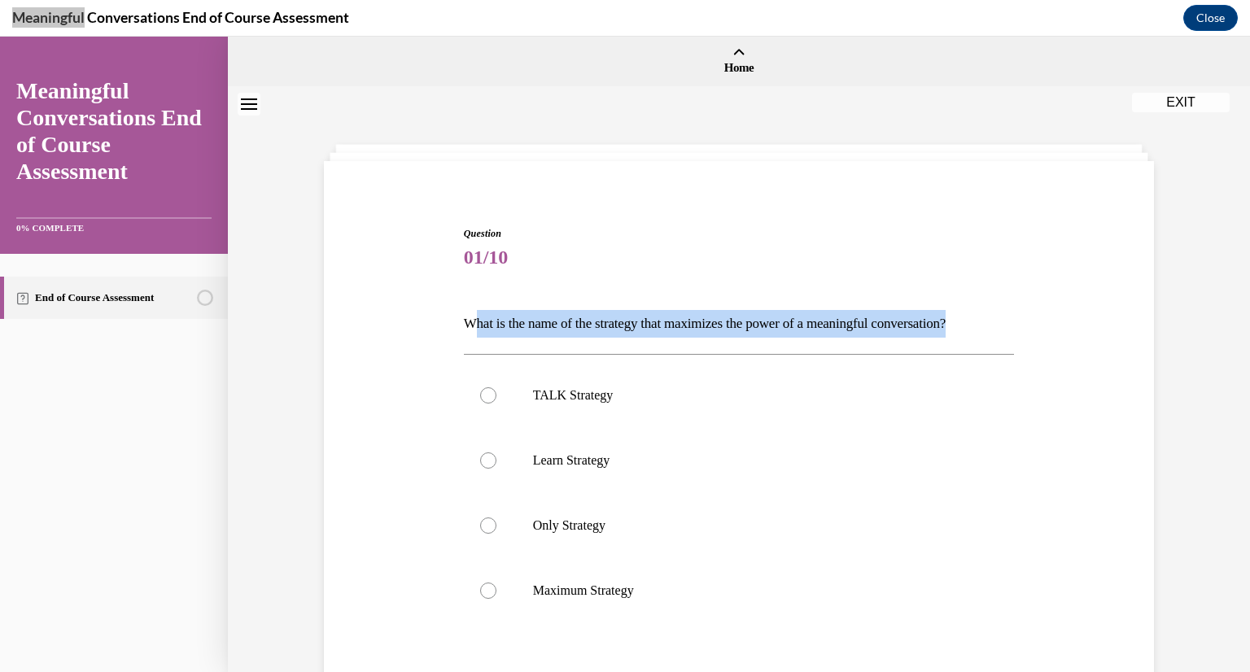
drag, startPoint x: 997, startPoint y: 326, endPoint x: 468, endPoint y: 317, distance: 529.1
click at [468, 317] on p "What is the name of the strategy that maximizes the power of a meaningful conve…" at bounding box center [739, 324] width 551 height 28
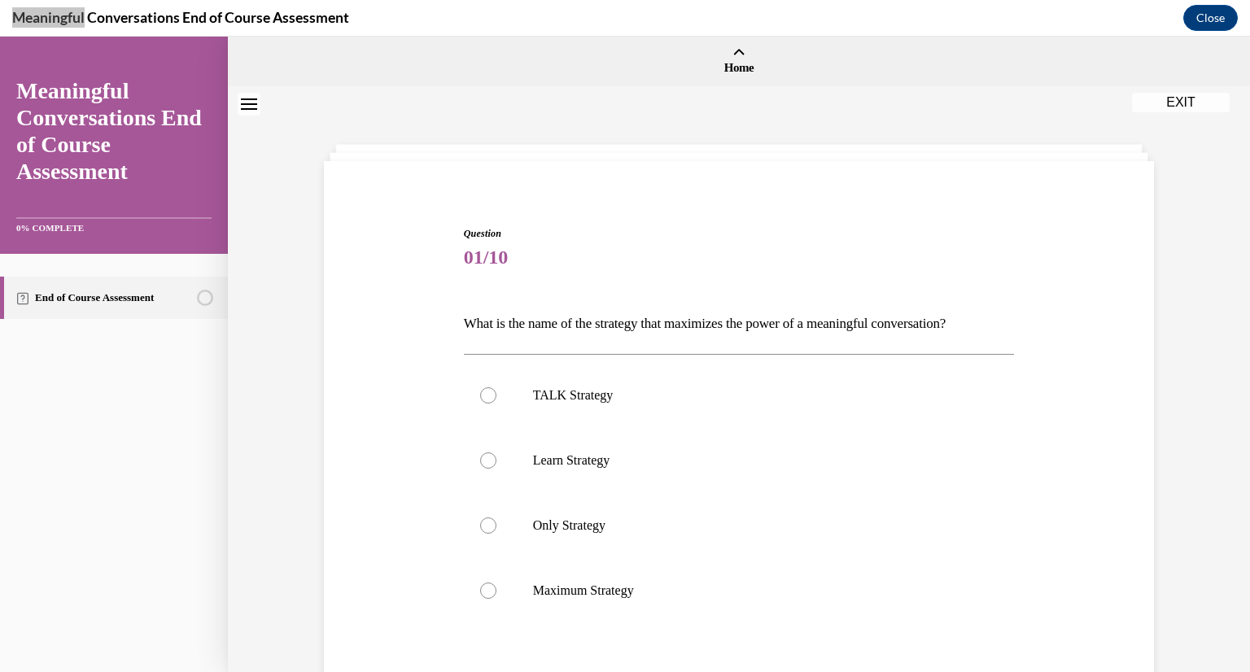
click at [437, 307] on div "Question 01/10 What is the name of the strategy that maximizes the power of a m…" at bounding box center [739, 501] width 838 height 648
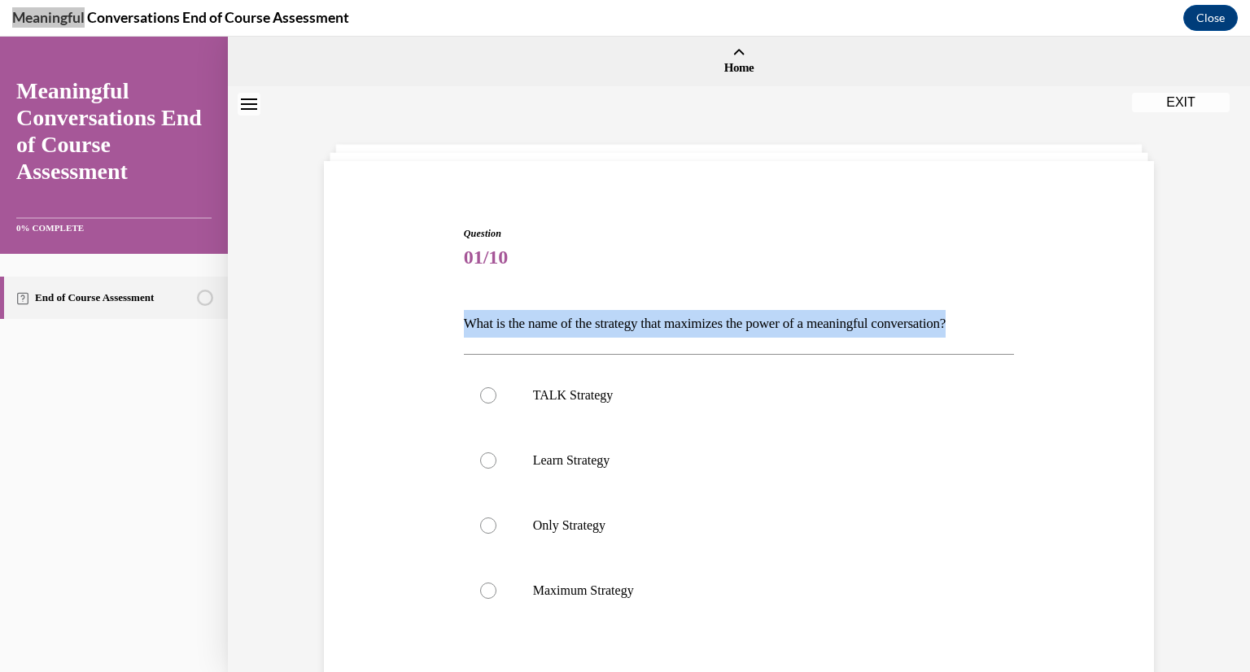
drag, startPoint x: 453, startPoint y: 310, endPoint x: 1021, endPoint y: 290, distance: 567.6
click at [1021, 290] on div "Question 01/10 What is the name of the strategy that maximizes the power of a m…" at bounding box center [739, 501] width 838 height 648
copy p "What is the name of the strategy that maximizes the power of a meaningful conve…"
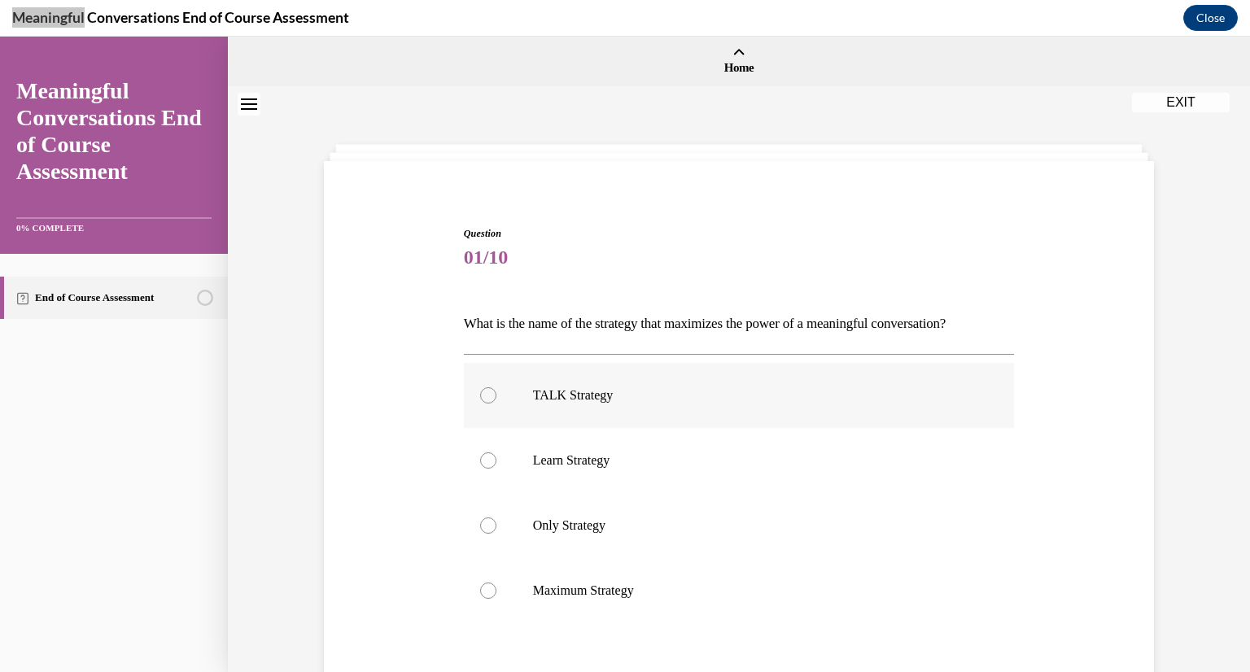
click at [472, 390] on label "TALK Strategy" at bounding box center [739, 395] width 551 height 65
click at [480, 390] on input "TALK Strategy" at bounding box center [488, 395] width 16 height 16
radio input "true"
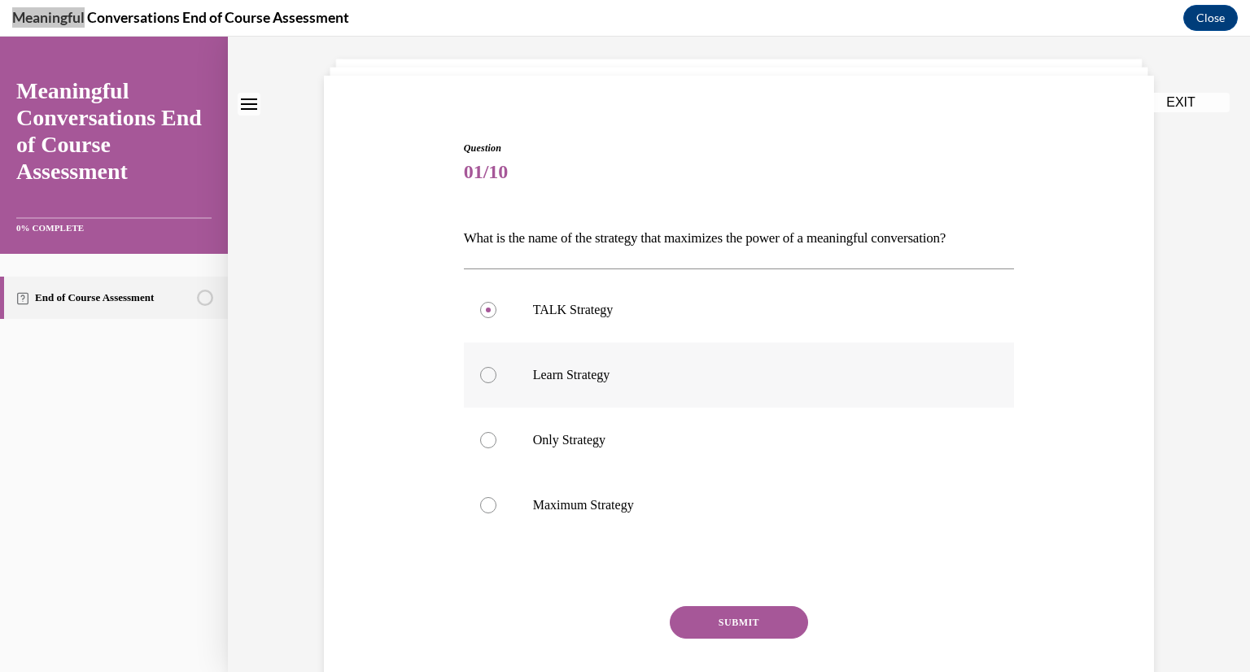
scroll to position [186, 0]
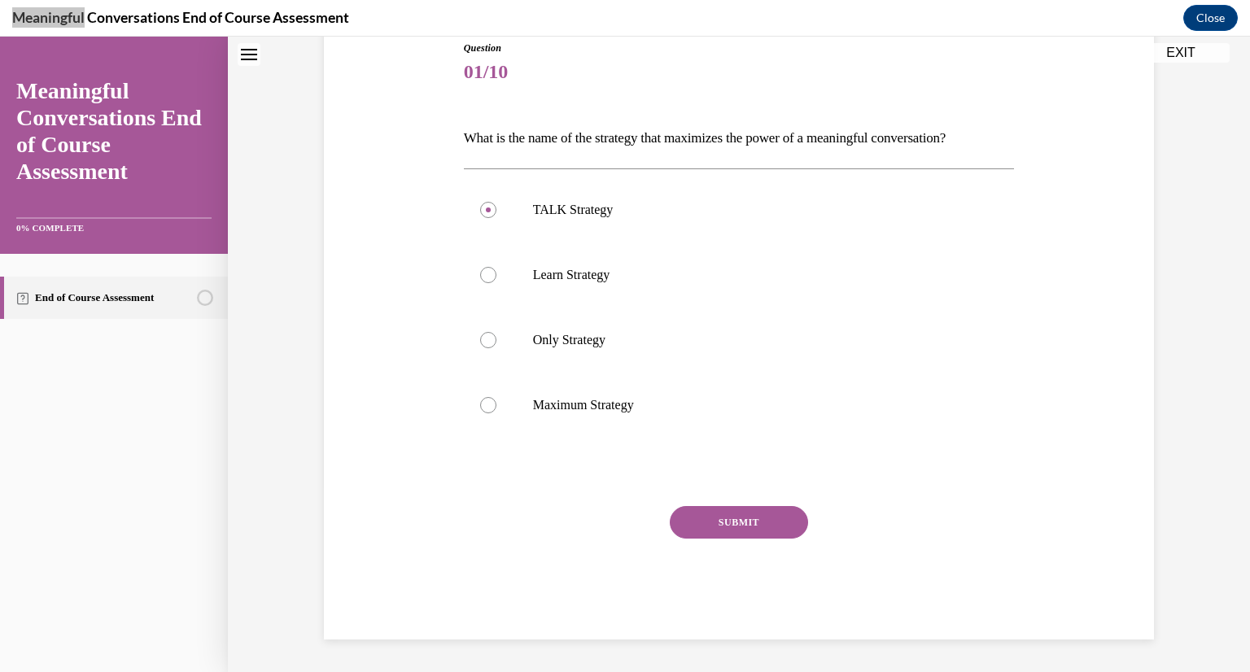
click at [777, 524] on button "SUBMIT" at bounding box center [739, 522] width 138 height 33
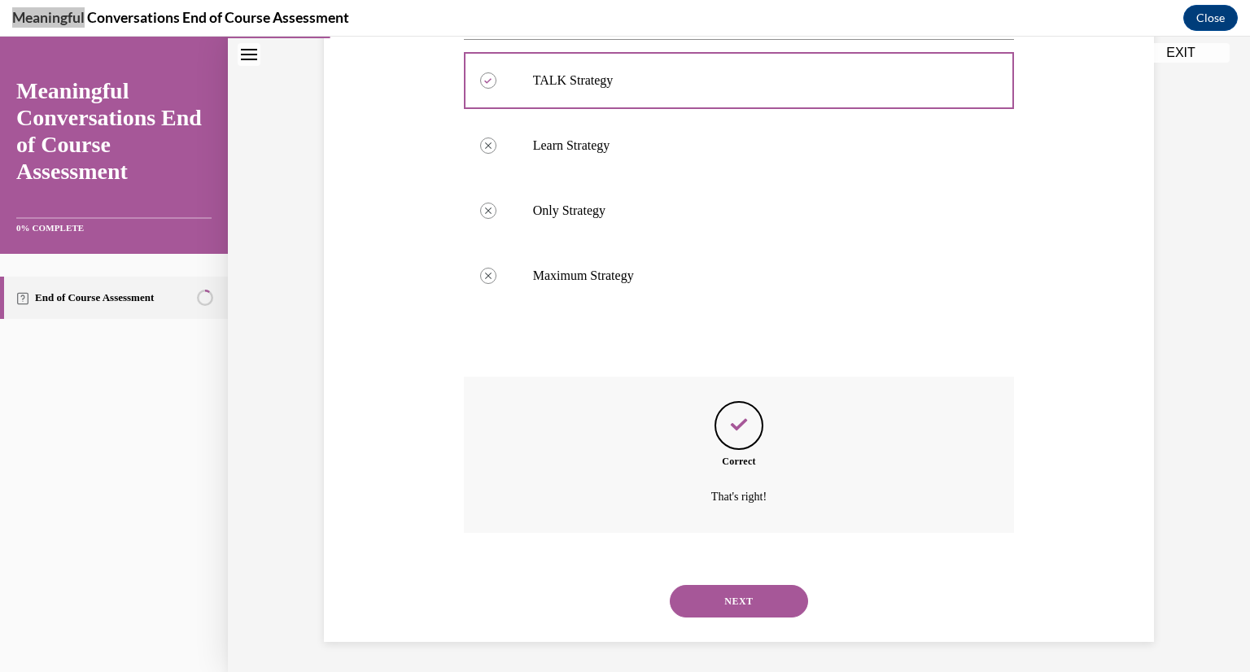
scroll to position [317, 0]
click at [757, 599] on button "NEXT" at bounding box center [739, 600] width 138 height 33
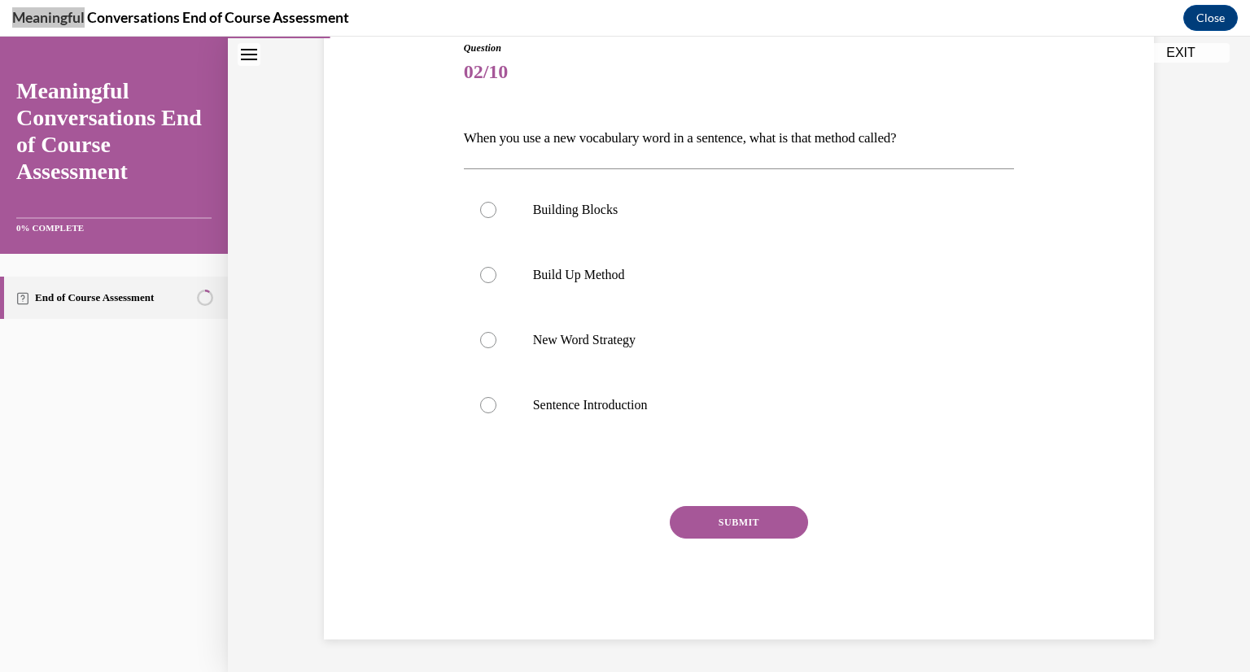
scroll to position [181, 0]
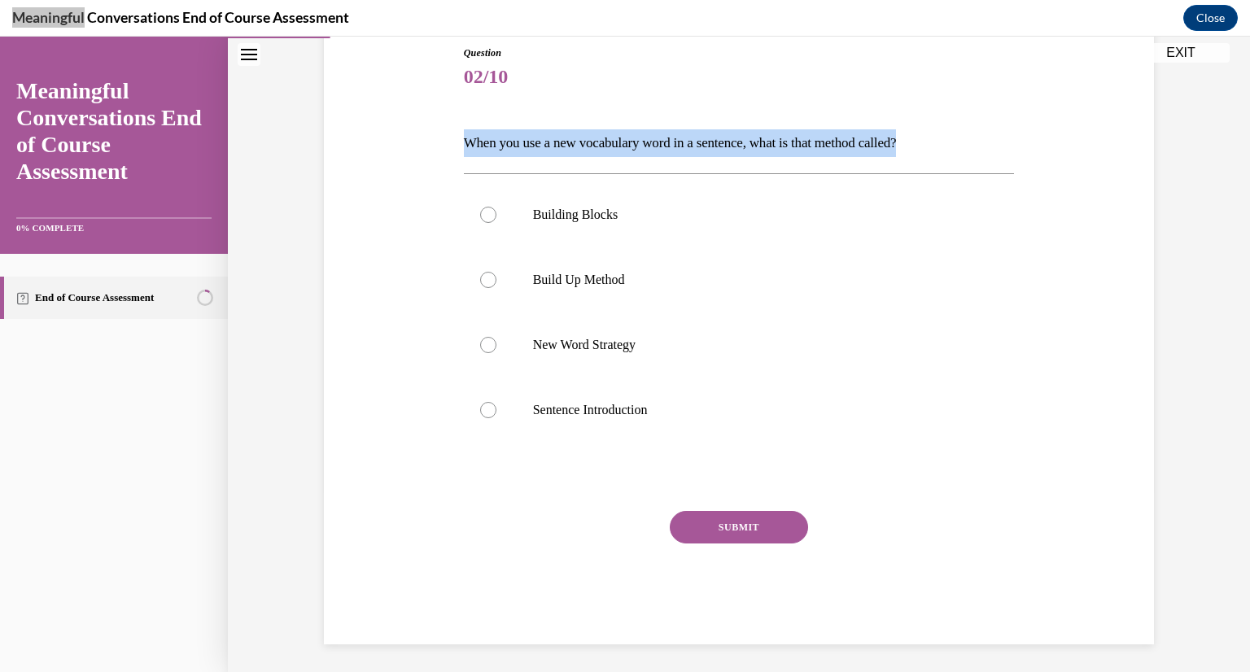
drag, startPoint x: 929, startPoint y: 138, endPoint x: 462, endPoint y: 130, distance: 466.4
click at [464, 130] on p "When you use a new vocabulary word in a sentence, what is that method called?" at bounding box center [739, 143] width 551 height 28
copy p "When you use a new vocabulary word in a sentence, what is that method called?"
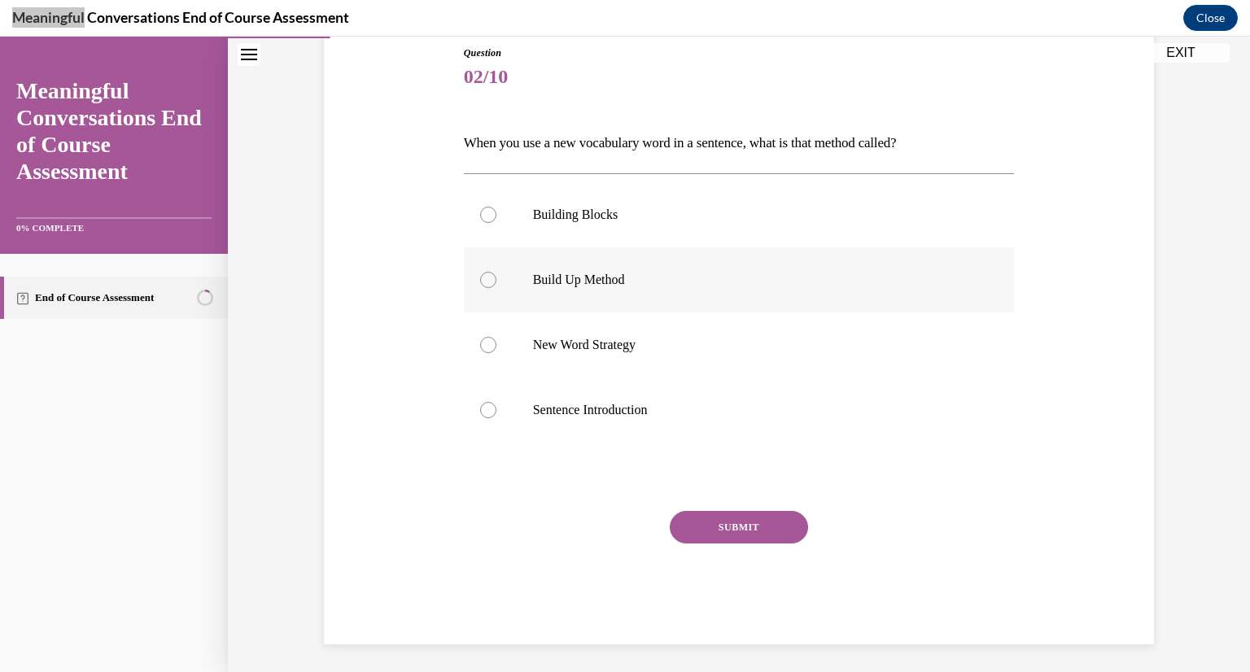
click at [482, 278] on div at bounding box center [488, 280] width 16 height 16
click at [482, 278] on input "Build Up Method" at bounding box center [488, 280] width 16 height 16
radio input "true"
click at [744, 527] on button "SUBMIT" at bounding box center [739, 527] width 138 height 33
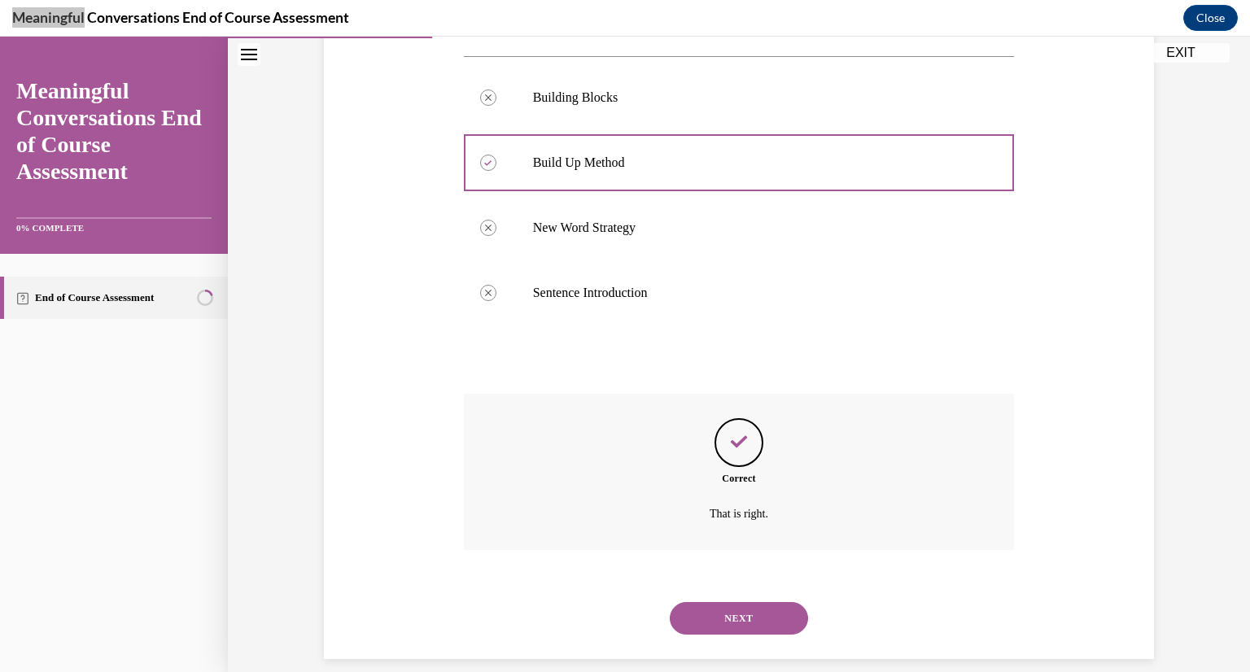
scroll to position [317, 0]
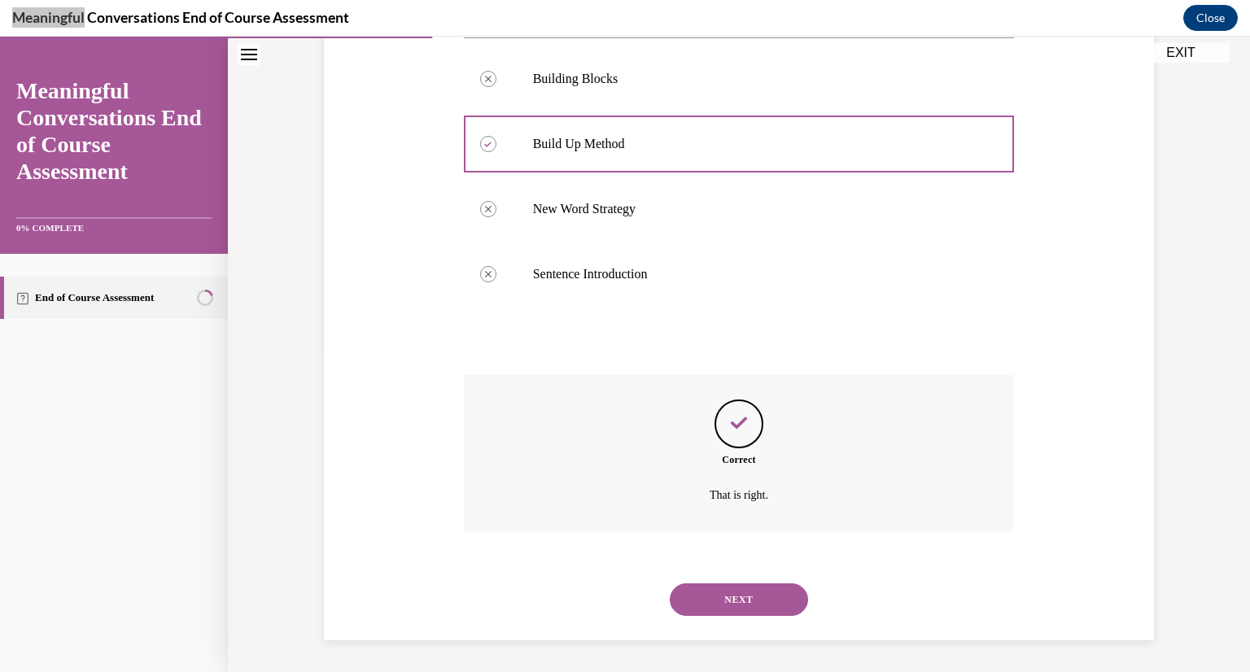
click at [752, 593] on button "NEXT" at bounding box center [739, 600] width 138 height 33
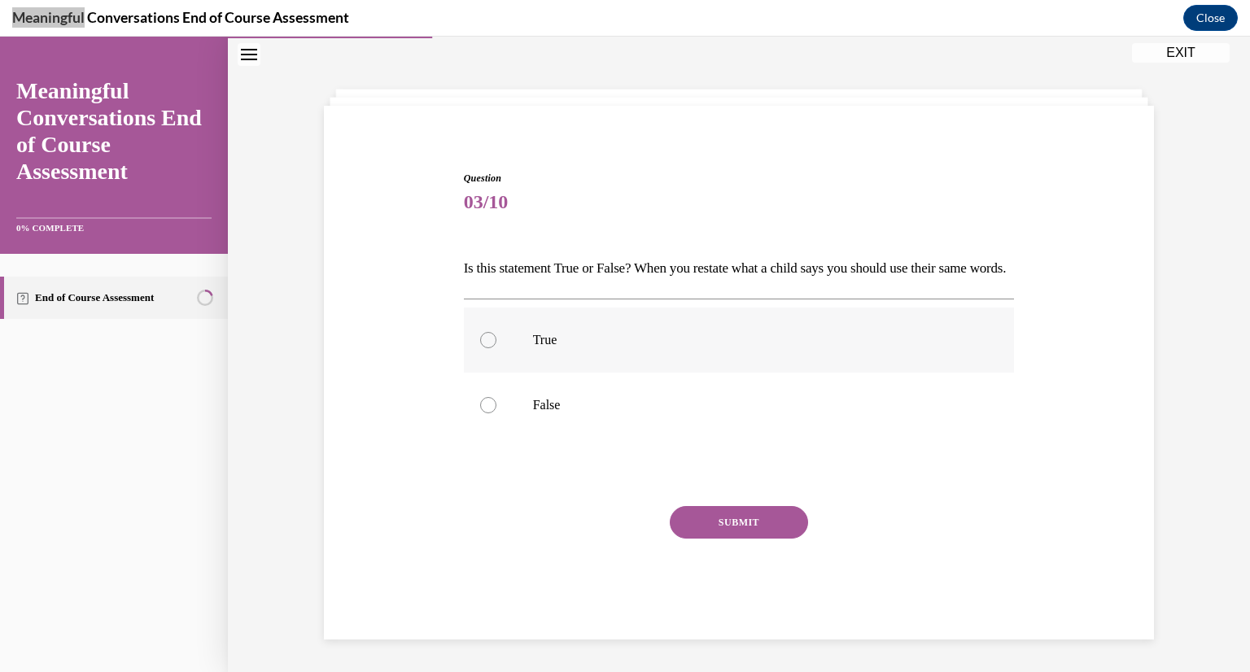
click at [479, 348] on label "True" at bounding box center [739, 340] width 551 height 65
click at [480, 348] on input "True" at bounding box center [488, 340] width 16 height 16
radio input "true"
click at [706, 512] on button "SUBMIT" at bounding box center [739, 522] width 138 height 33
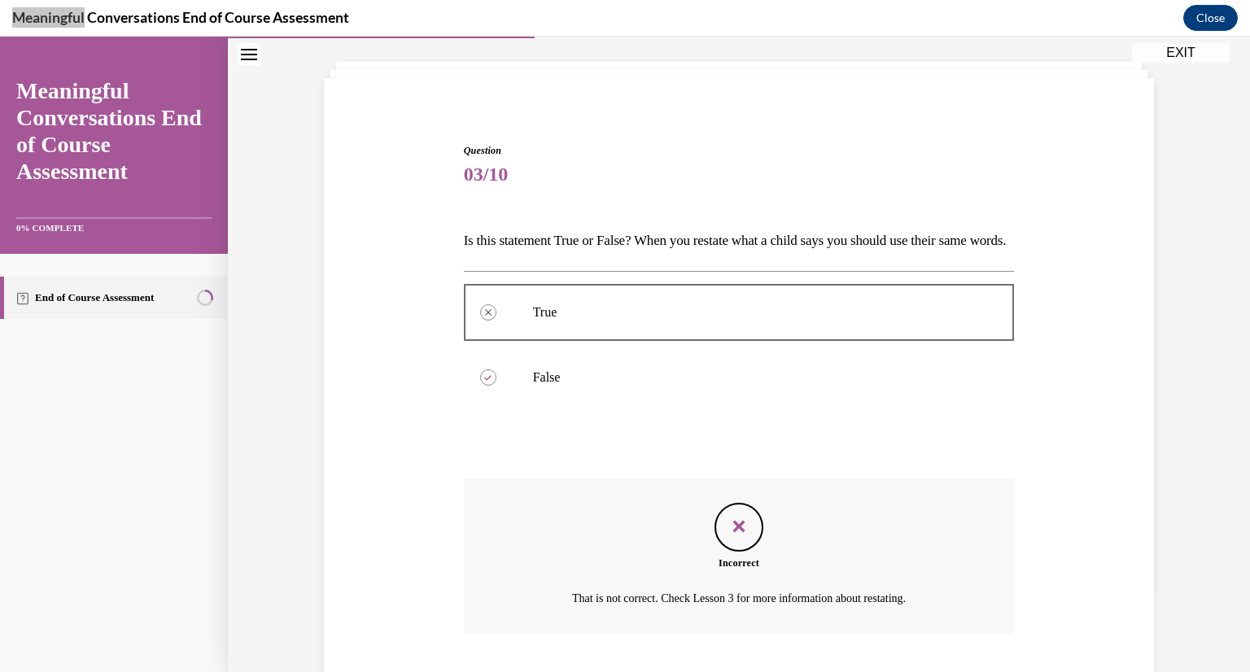
scroll to position [215, 0]
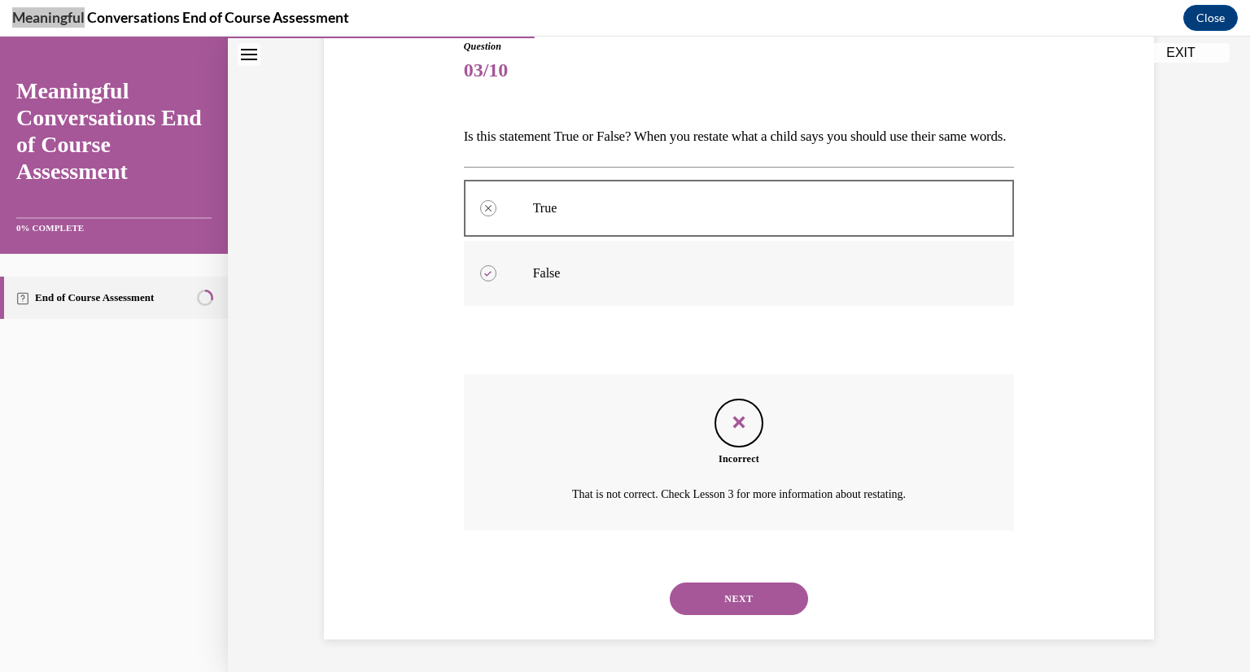
click at [485, 273] on div at bounding box center [488, 273] width 16 height 16
click at [750, 608] on button "NEXT" at bounding box center [739, 599] width 138 height 33
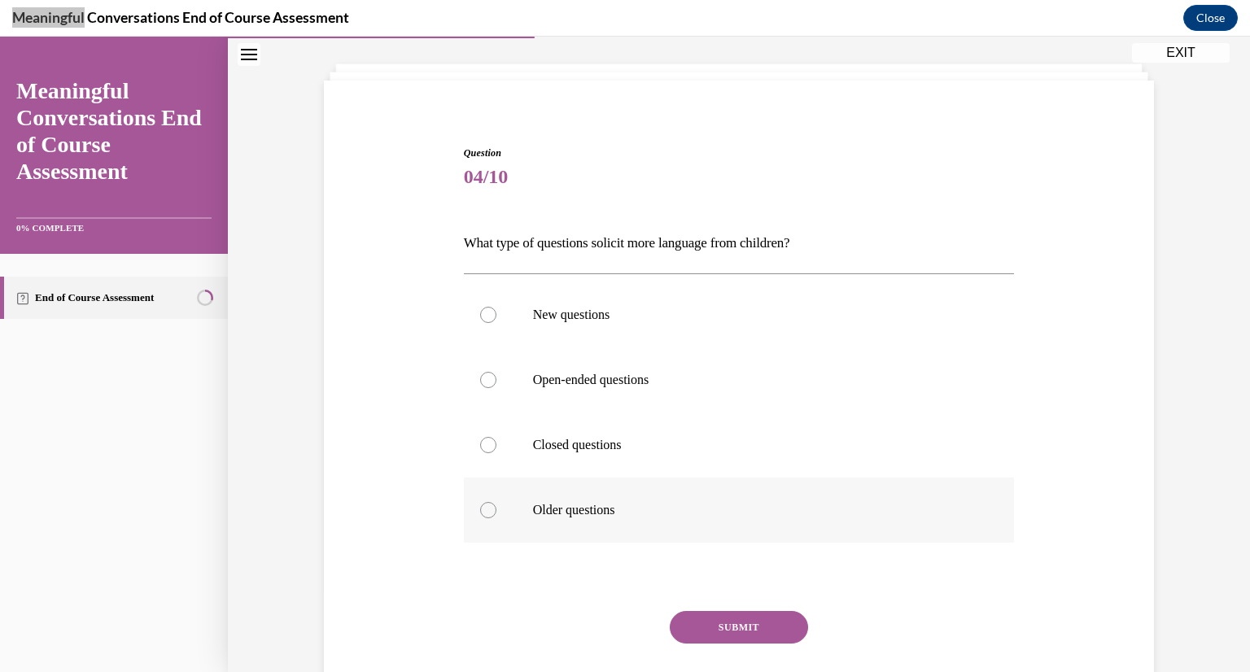
scroll to position [83, 0]
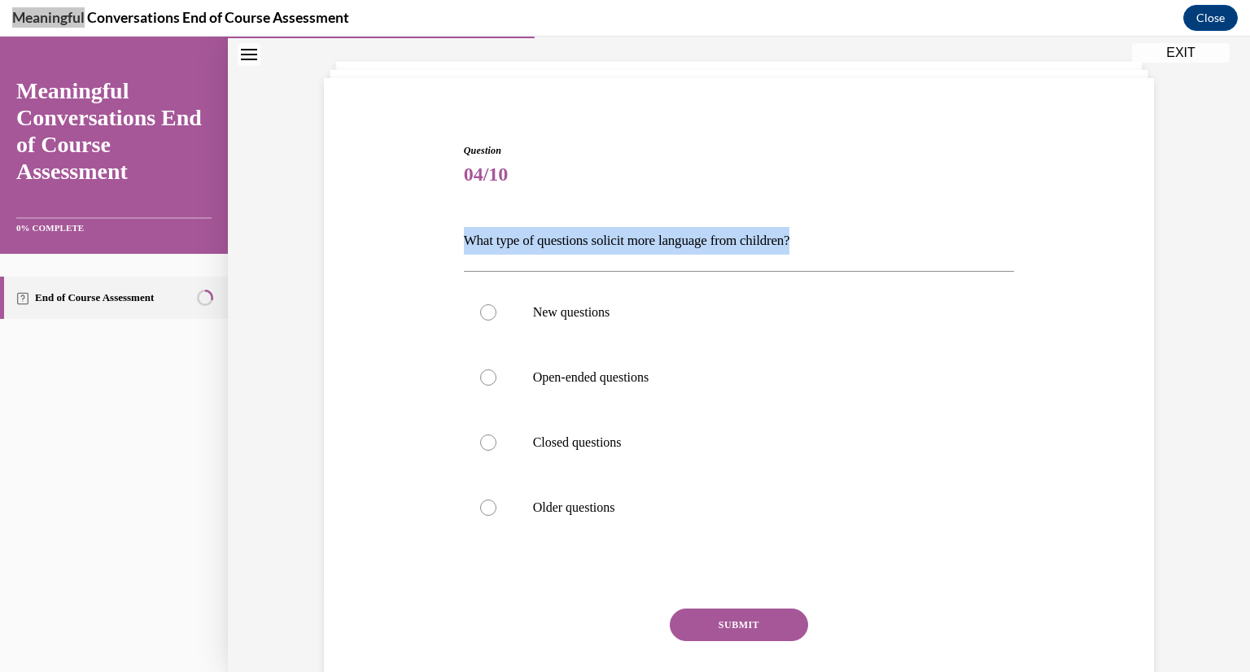
drag, startPoint x: 462, startPoint y: 231, endPoint x: 816, endPoint y: 232, distance: 353.2
click at [816, 232] on p "What type of questions solicit more language from children?" at bounding box center [739, 241] width 551 height 28
click at [778, 233] on p "What type of questions solicit more language from children?" at bounding box center [739, 241] width 551 height 28
drag, startPoint x: 829, startPoint y: 235, endPoint x: 457, endPoint y: 225, distance: 372.1
click at [464, 225] on div "Question 04/10 What type of questions solicit more language from children? New …" at bounding box center [739, 442] width 551 height 599
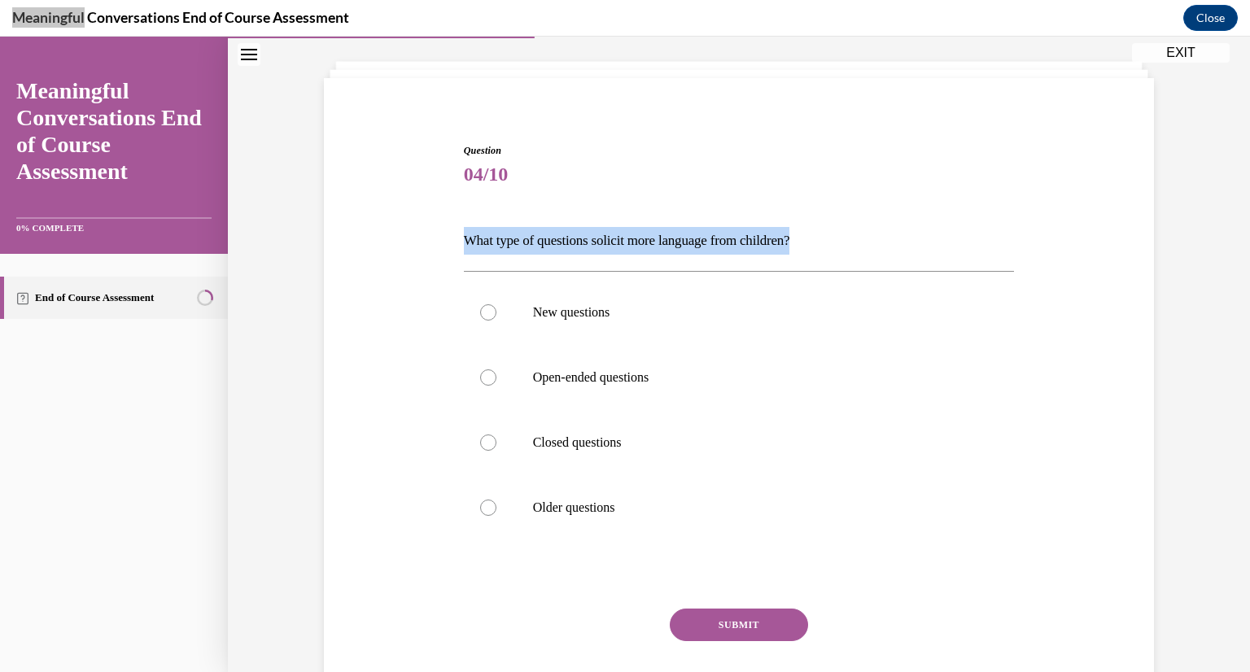
copy p "What type of questions solicit more language from children?"
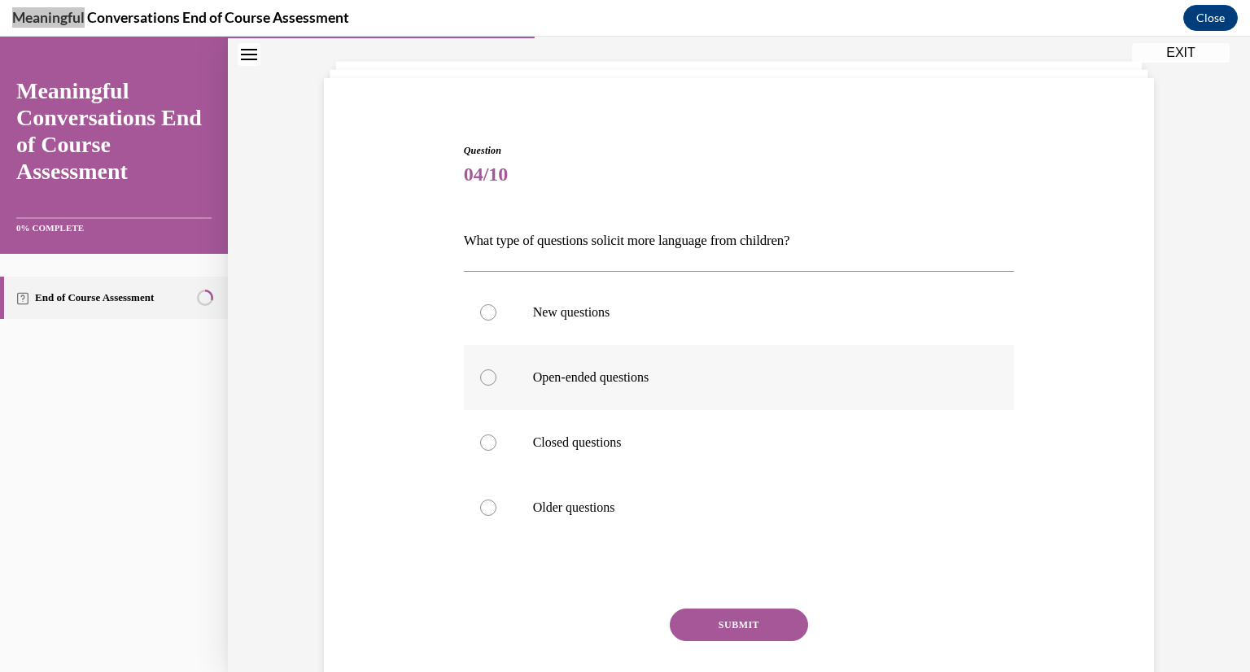
click at [483, 375] on div at bounding box center [488, 378] width 16 height 16
click at [483, 375] on input "Open-ended questions" at bounding box center [488, 378] width 16 height 16
radio input "true"
click at [700, 629] on button "SUBMIT" at bounding box center [739, 625] width 138 height 33
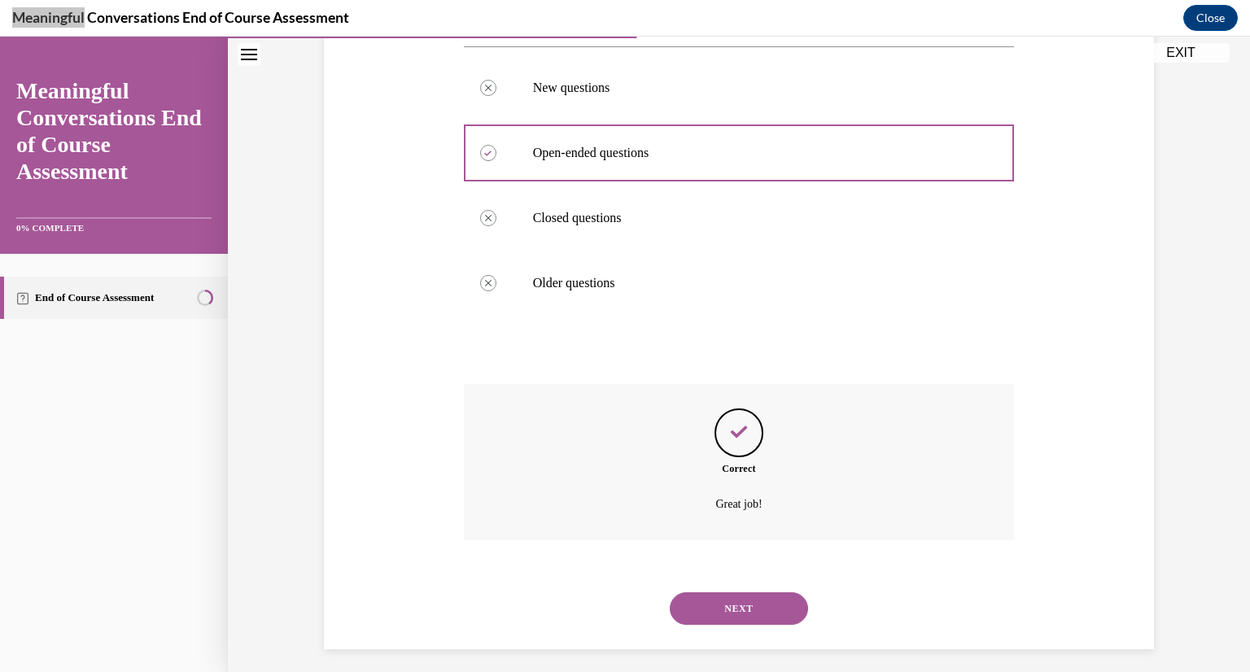
scroll to position [317, 0]
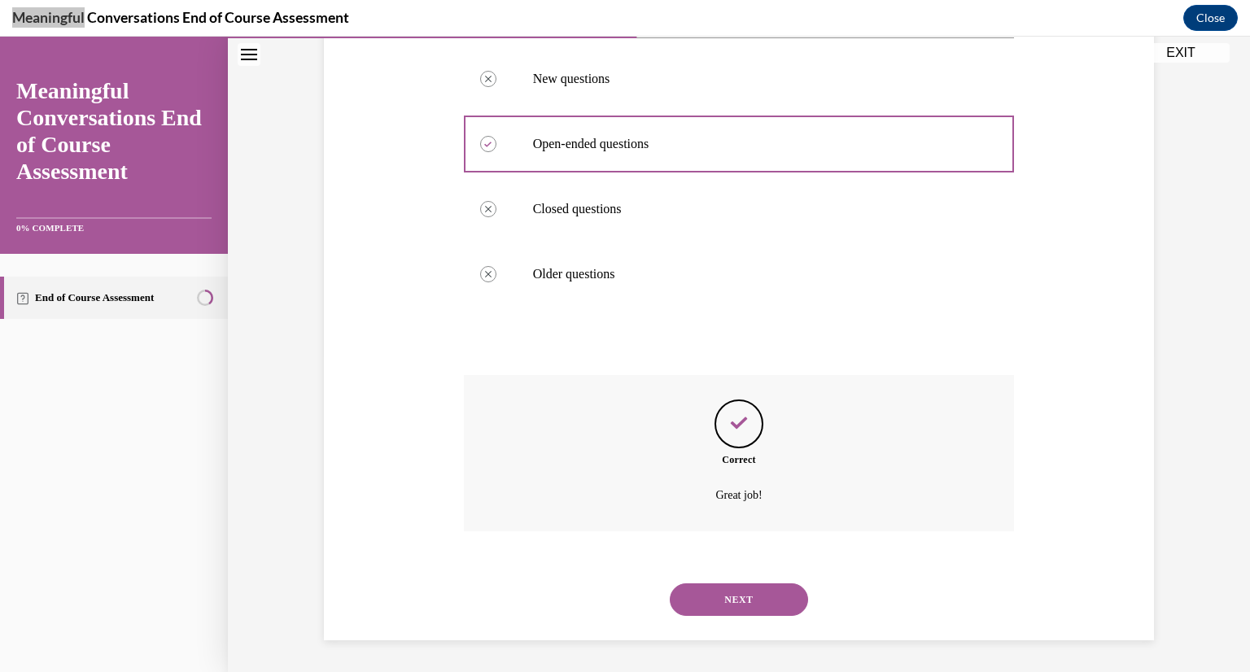
click at [716, 595] on button "NEXT" at bounding box center [739, 600] width 138 height 33
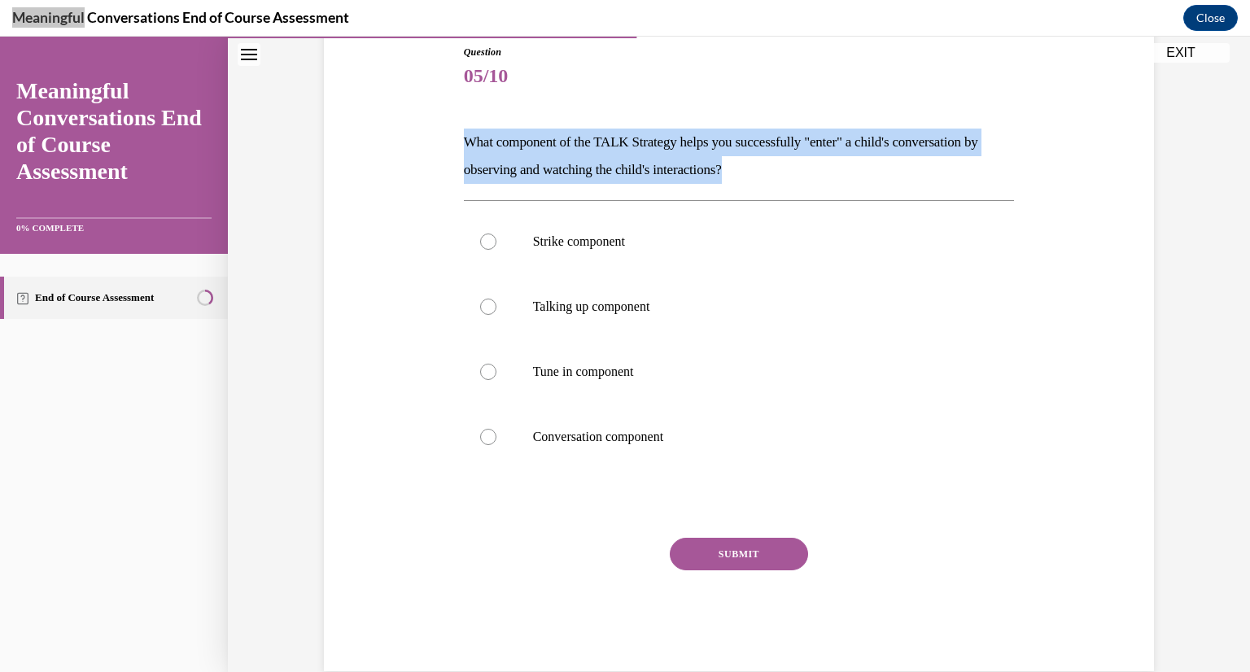
drag, startPoint x: 785, startPoint y: 168, endPoint x: 461, endPoint y: 128, distance: 326.4
click at [464, 129] on p "What component of the TALK Strategy helps you successfully "enter" a child's co…" at bounding box center [739, 156] width 551 height 55
copy p "What component of the TALK Strategy helps you successfully "enter" a child's co…"
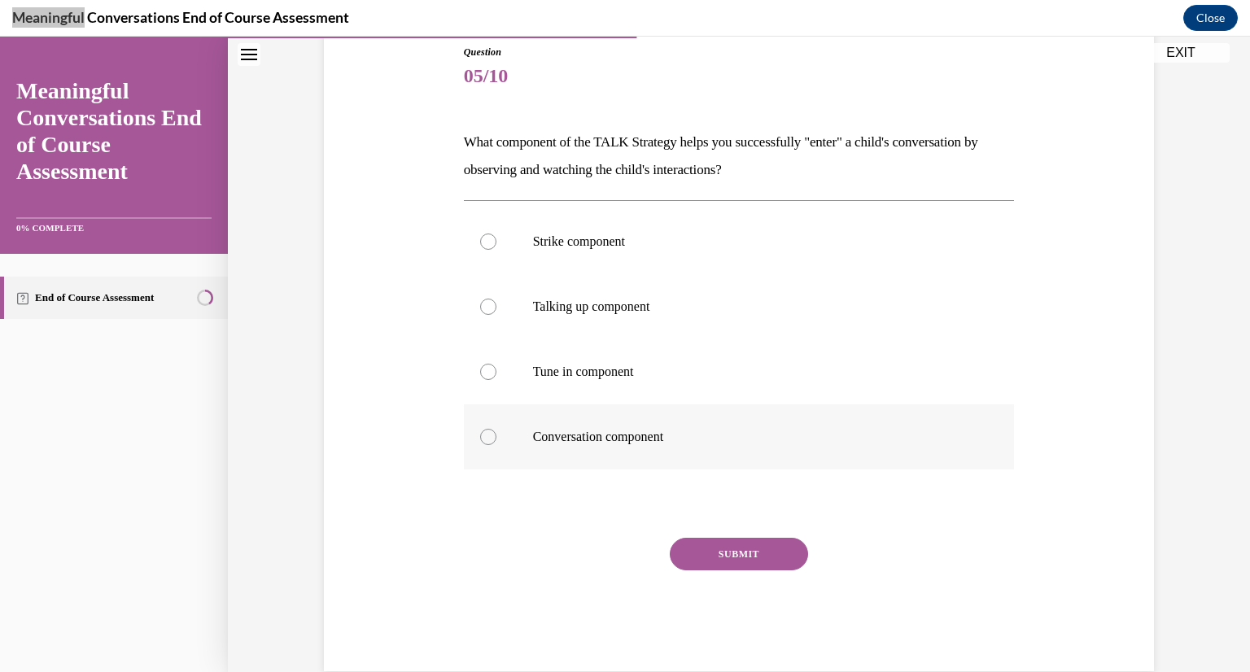
click at [480, 431] on div at bounding box center [488, 437] width 16 height 16
click at [480, 431] on input "Conversation component" at bounding box center [488, 437] width 16 height 16
radio input "true"
click at [759, 558] on button "SUBMIT" at bounding box center [739, 554] width 138 height 33
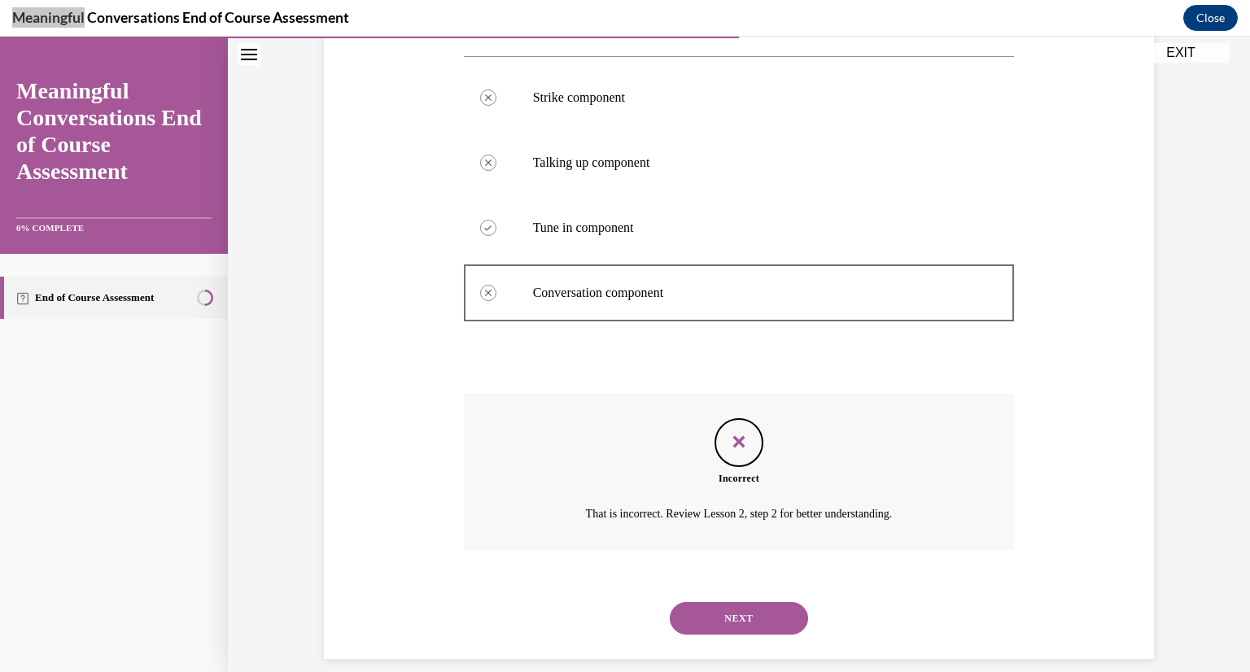
scroll to position [345, 0]
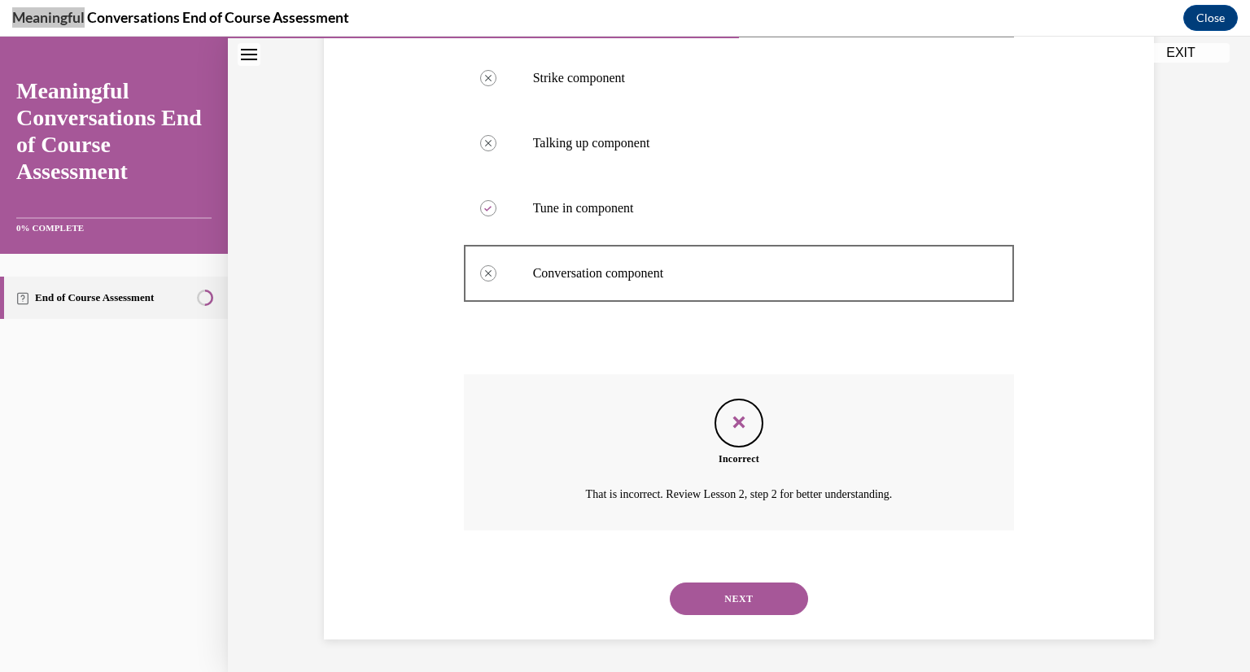
click at [750, 593] on button "NEXT" at bounding box center [739, 599] width 138 height 33
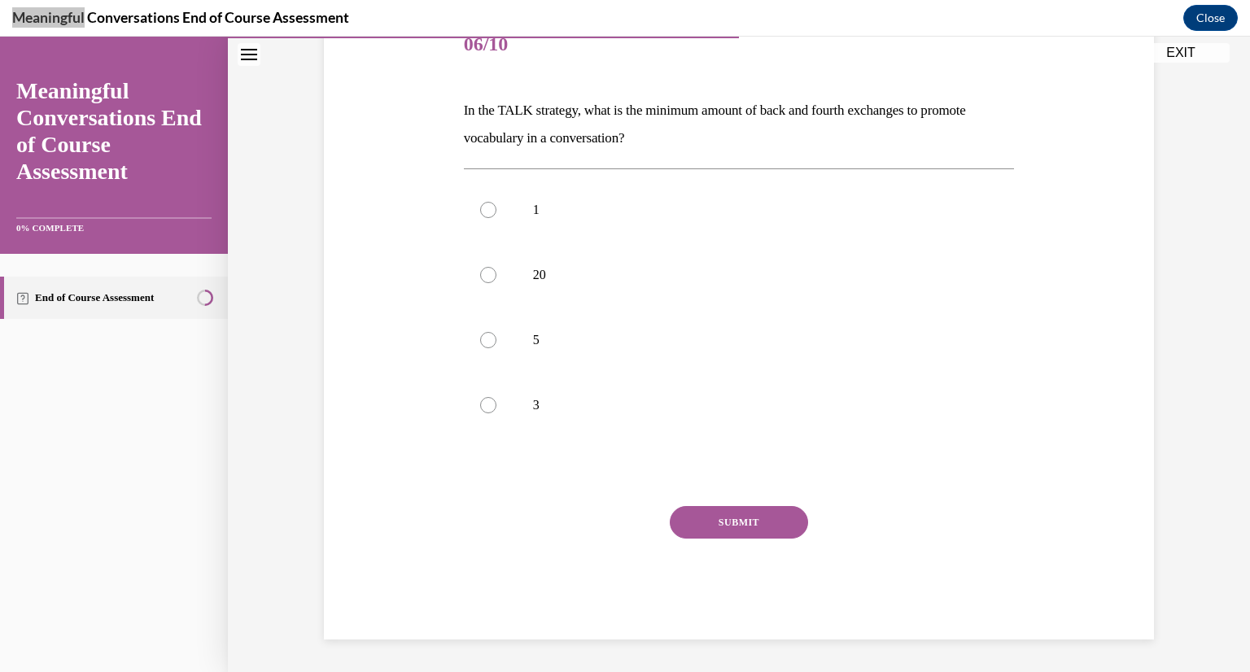
scroll to position [181, 0]
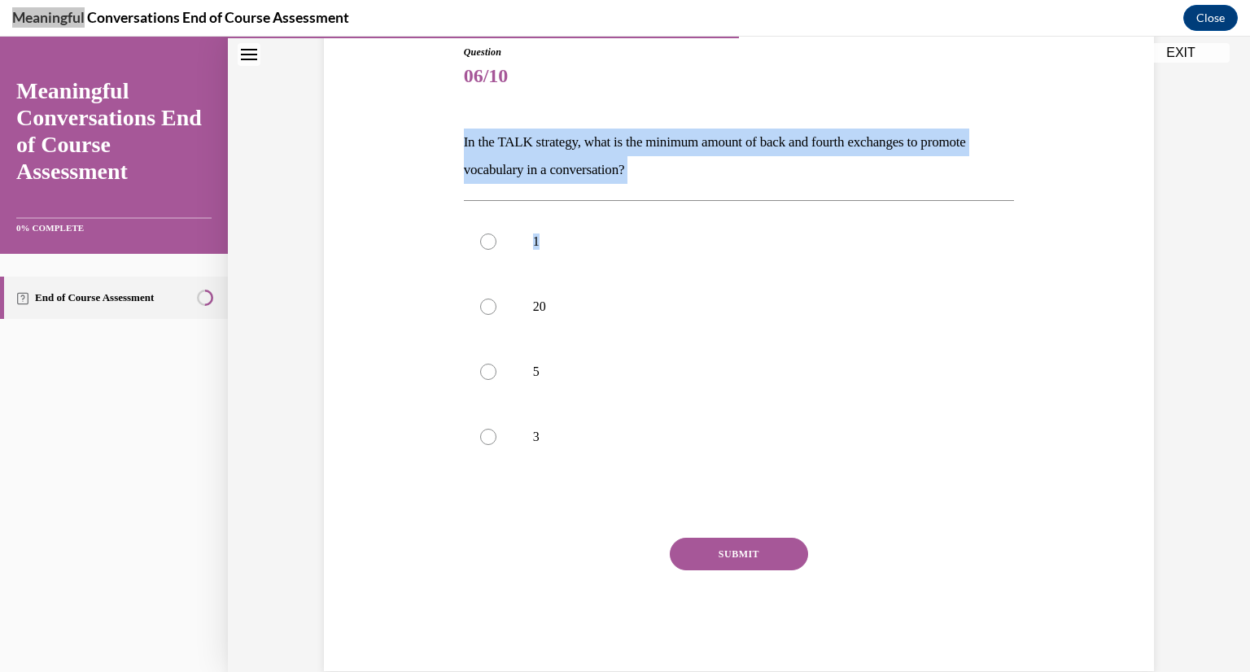
drag, startPoint x: 636, startPoint y: 190, endPoint x: 453, endPoint y: 126, distance: 194.1
click at [460, 126] on div "Question 06/10 In the TALK strategy, what is the minimum amount of back and fou…" at bounding box center [739, 345] width 559 height 651
click at [501, 155] on p "In the TALK strategy, what is the minimum amount of back and fourth exchanges t…" at bounding box center [739, 156] width 551 height 55
drag, startPoint x: 650, startPoint y: 166, endPoint x: 450, endPoint y: 129, distance: 203.5
click at [450, 129] on div "Question 06/10 In the TALK strategy, what is the minimum amount of back and fou…" at bounding box center [739, 334] width 838 height 676
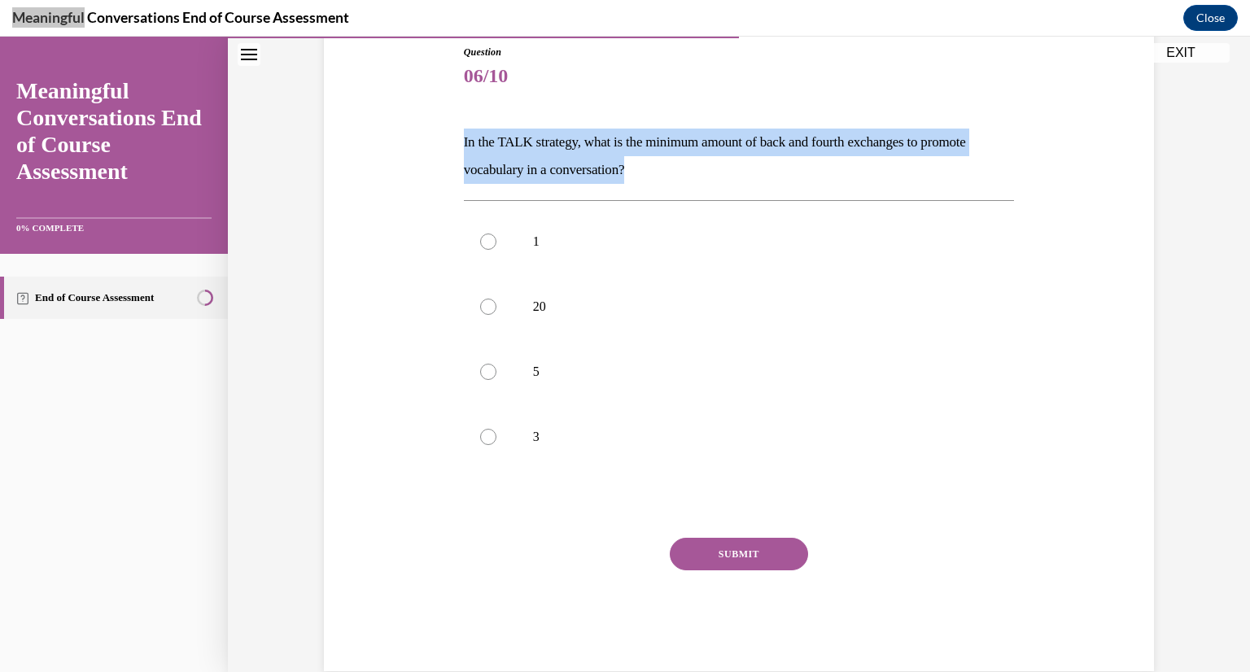
click at [490, 140] on p "In the TALK strategy, what is the minimum amount of back and fourth exchanges t…" at bounding box center [739, 156] width 551 height 55
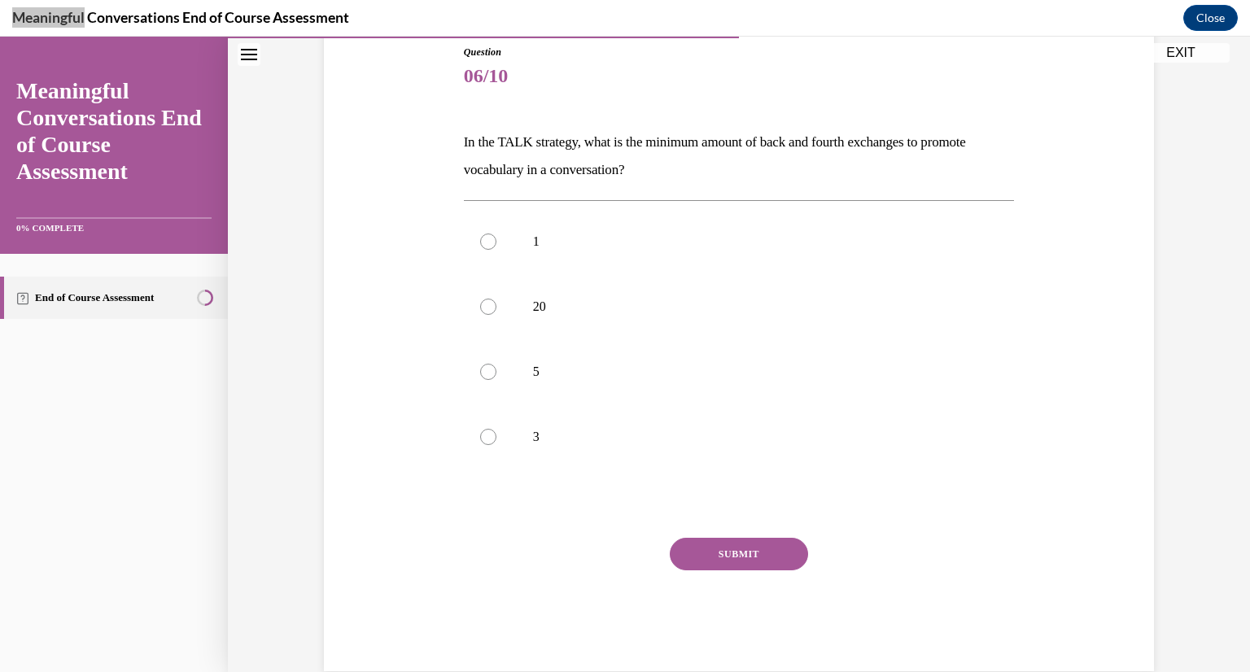
click at [628, 179] on p "In the TALK strategy, what is the minimum amount of back and fourth exchanges t…" at bounding box center [739, 156] width 551 height 55
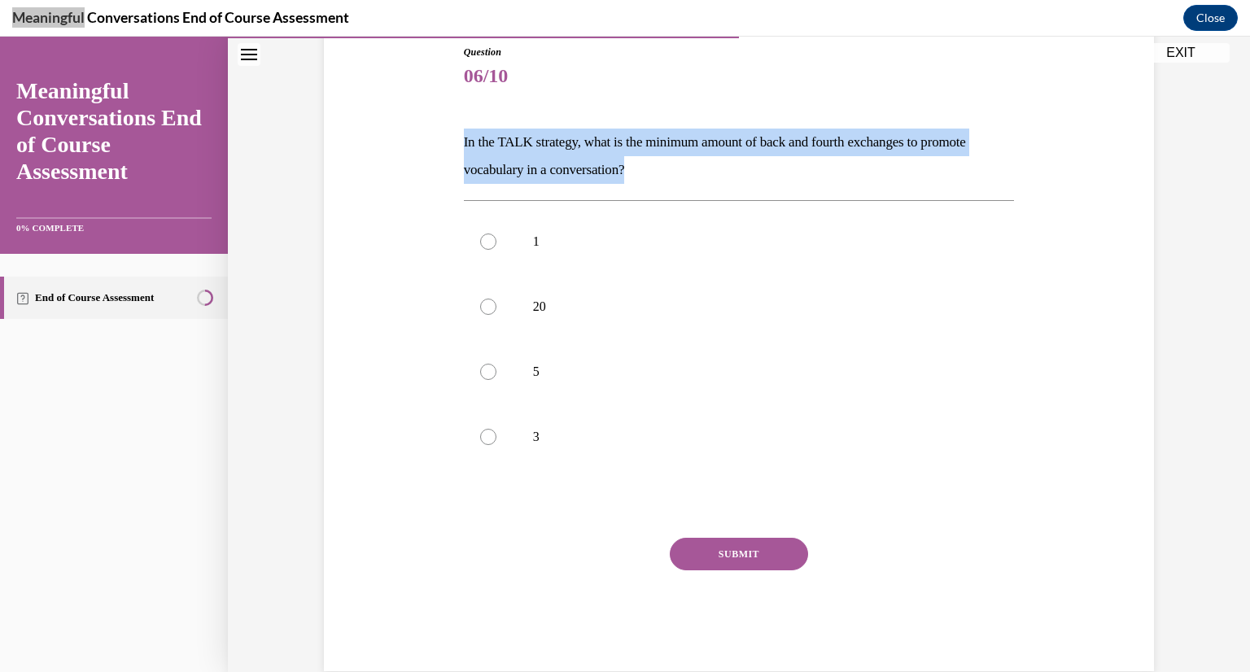
drag, startPoint x: 632, startPoint y: 171, endPoint x: 447, endPoint y: 121, distance: 191.3
click at [447, 121] on div "Question 06/10 In the TALK strategy, what is the minimum amount of back and fou…" at bounding box center [739, 334] width 838 height 676
copy p "In the TALK strategy, what is the minimum amount of back and fourth exchanges t…"
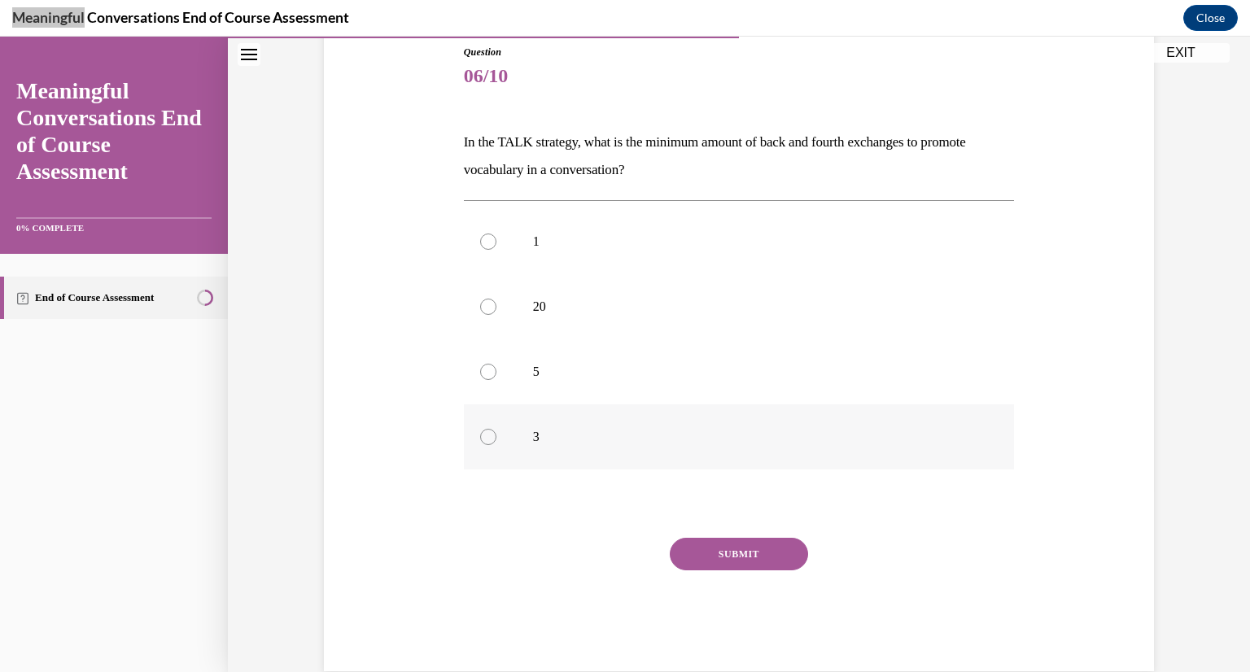
click at [488, 435] on div at bounding box center [488, 437] width 16 height 16
click at [488, 435] on input "3" at bounding box center [488, 437] width 16 height 16
radio input "true"
drag, startPoint x: 719, startPoint y: 549, endPoint x: 701, endPoint y: 516, distance: 37.6
click at [701, 516] on div "Question 06/10 In the TALK strategy, what is the minimum amount of back and fou…" at bounding box center [739, 358] width 551 height 627
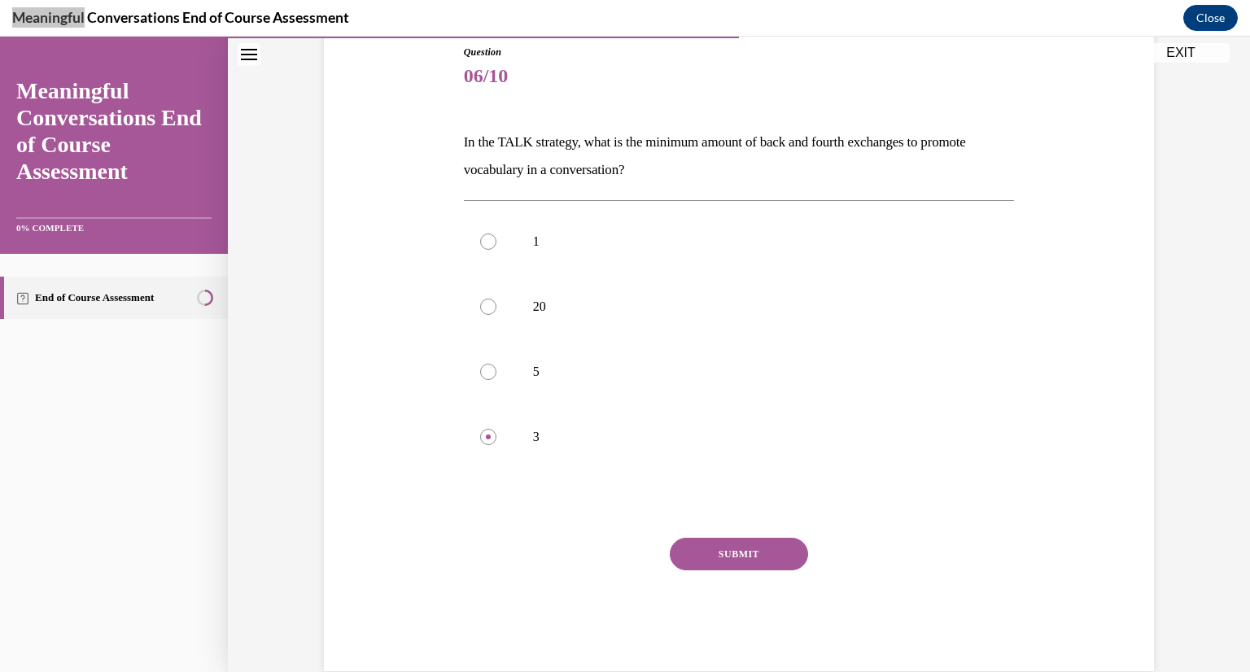
click at [709, 550] on button "SUBMIT" at bounding box center [739, 554] width 138 height 33
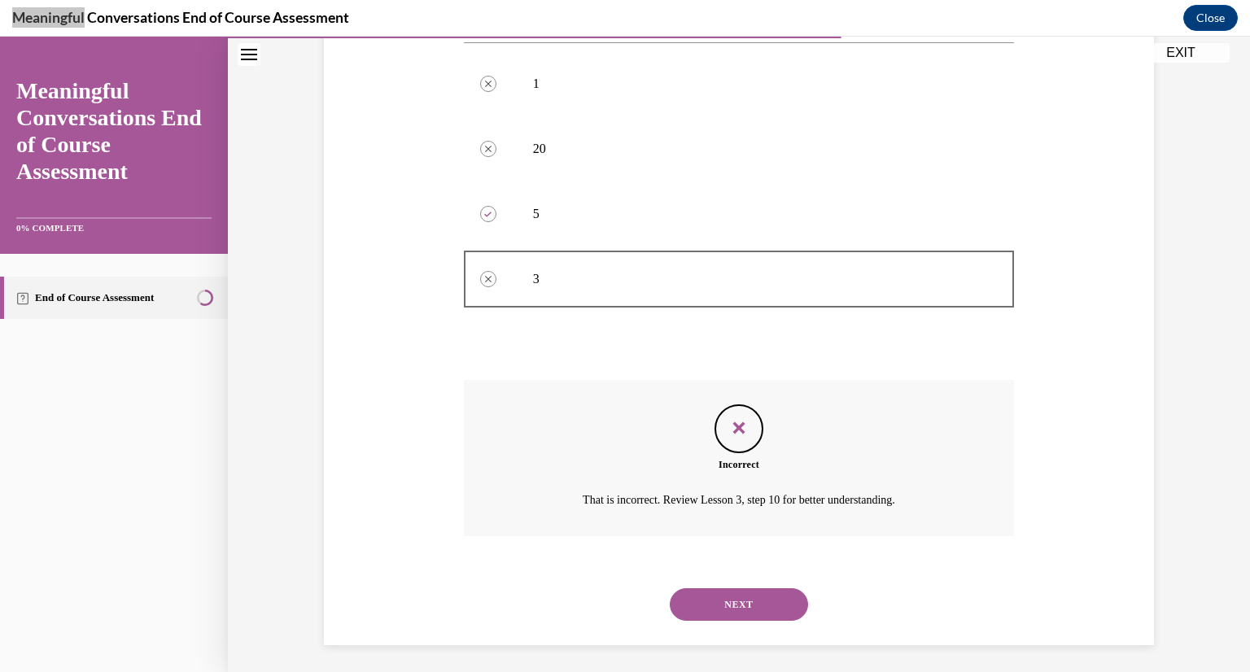
scroll to position [345, 0]
click at [744, 583] on button "NEXT" at bounding box center [739, 599] width 138 height 33
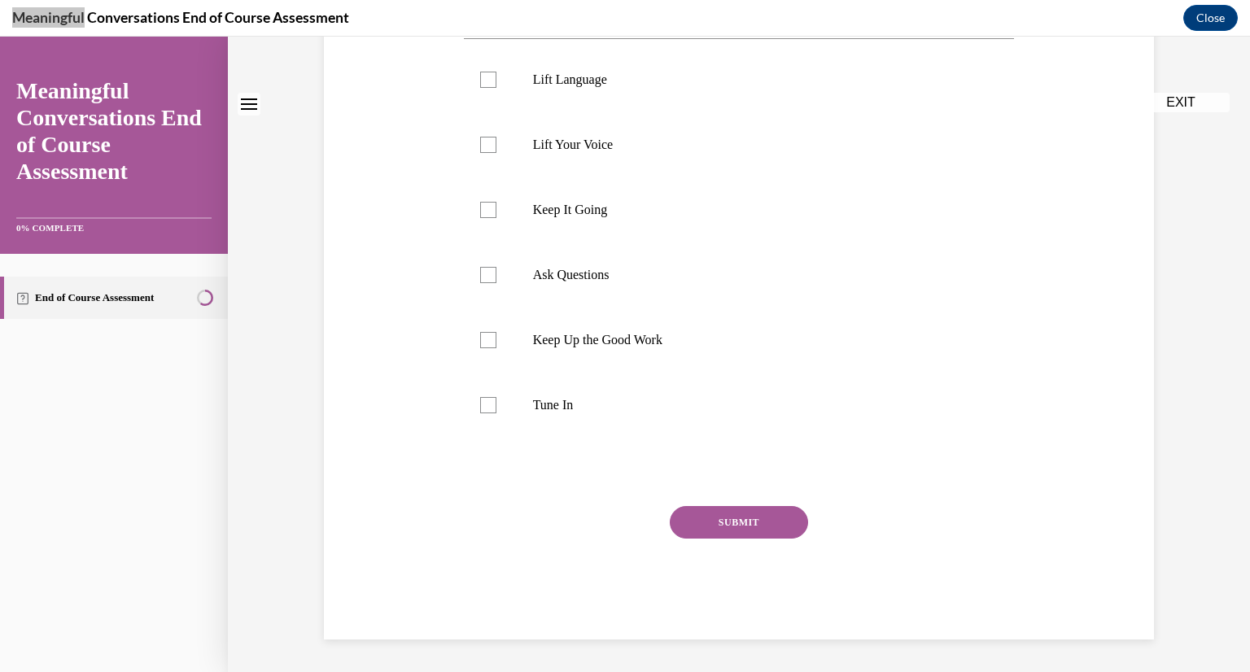
scroll to position [0, 0]
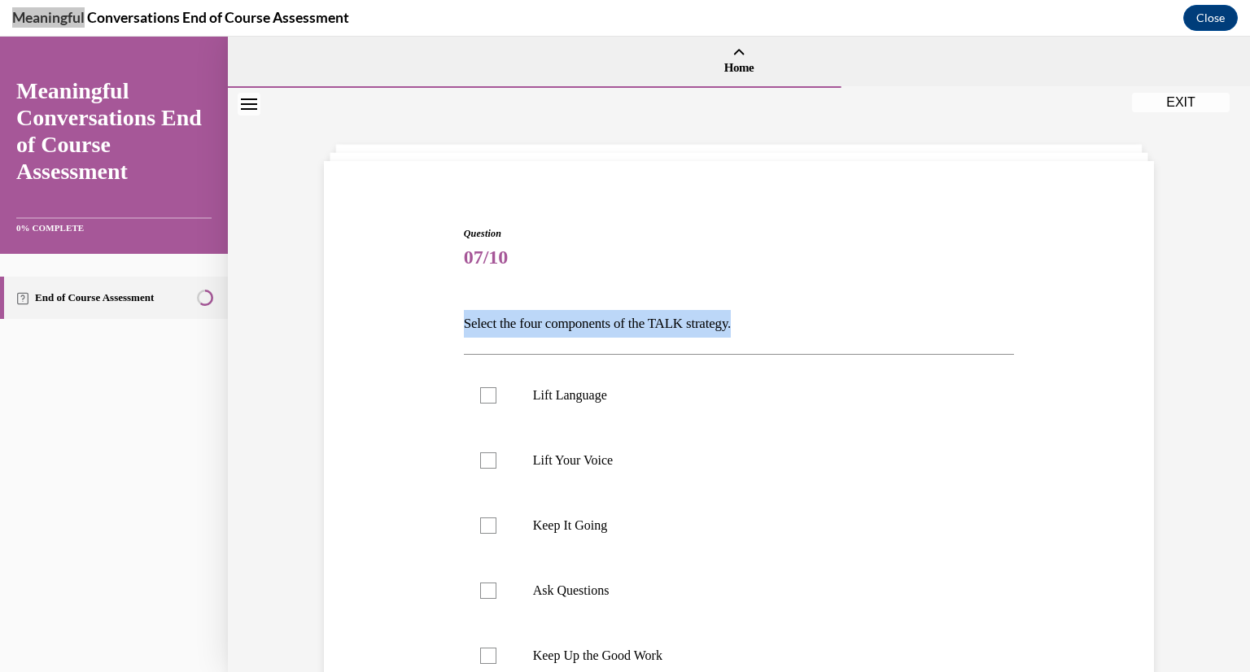
drag, startPoint x: 765, startPoint y: 315, endPoint x: 451, endPoint y: 313, distance: 314.2
click at [451, 313] on div "Question 07/10 Select the four components of the TALK strategy. Lift Language L…" at bounding box center [739, 566] width 838 height 778
copy p "Select the four components of the TALK strategy."
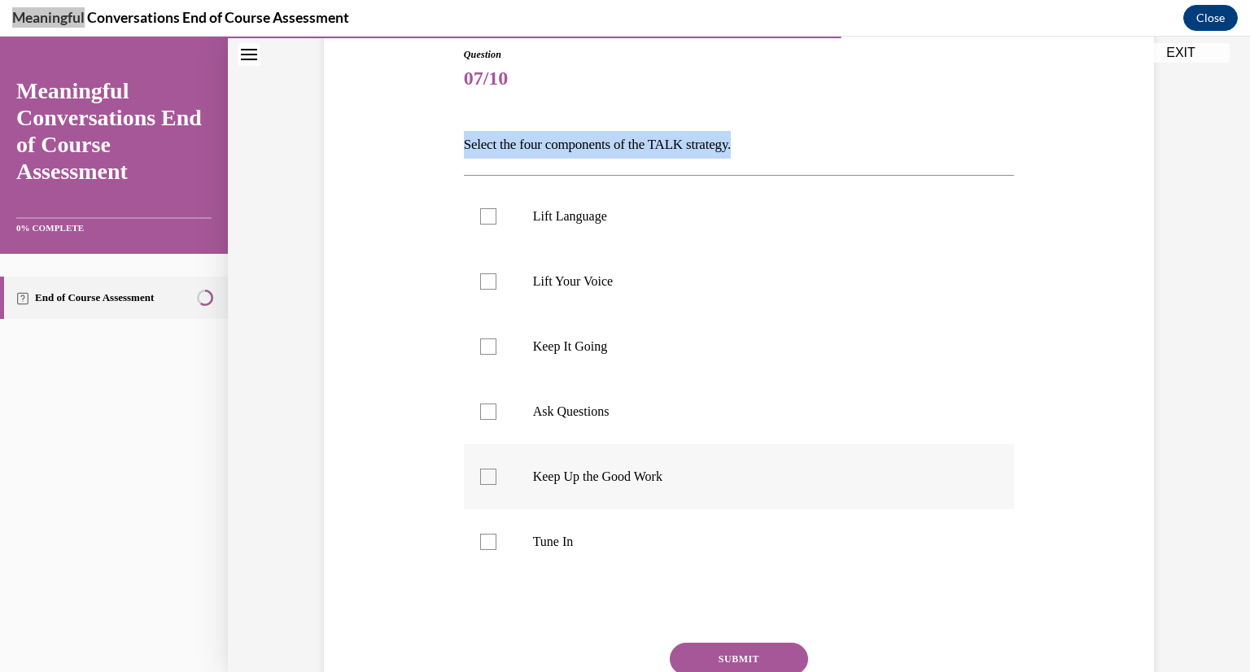
scroll to position [202, 0]
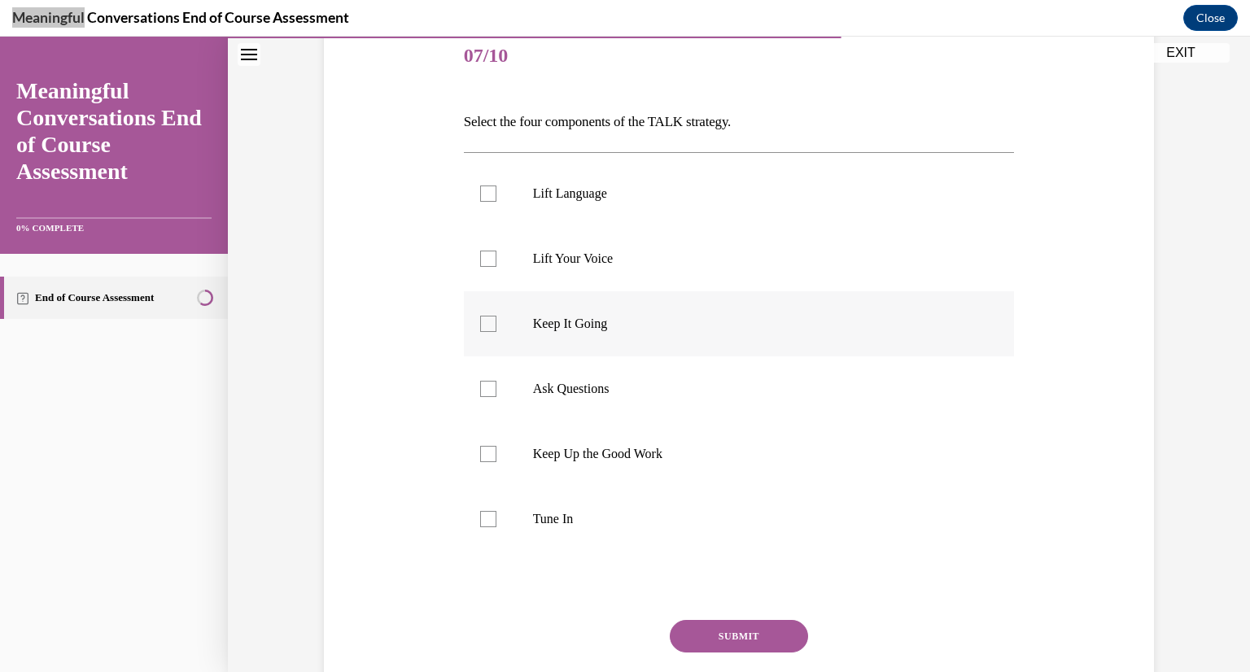
click at [493, 318] on label "Keep It Going" at bounding box center [739, 323] width 551 height 65
click at [493, 318] on input "Keep It Going" at bounding box center [488, 324] width 16 height 16
checkbox input "true"
click at [480, 519] on div at bounding box center [488, 519] width 16 height 16
click at [480, 519] on input "Tune In" at bounding box center [488, 519] width 16 height 16
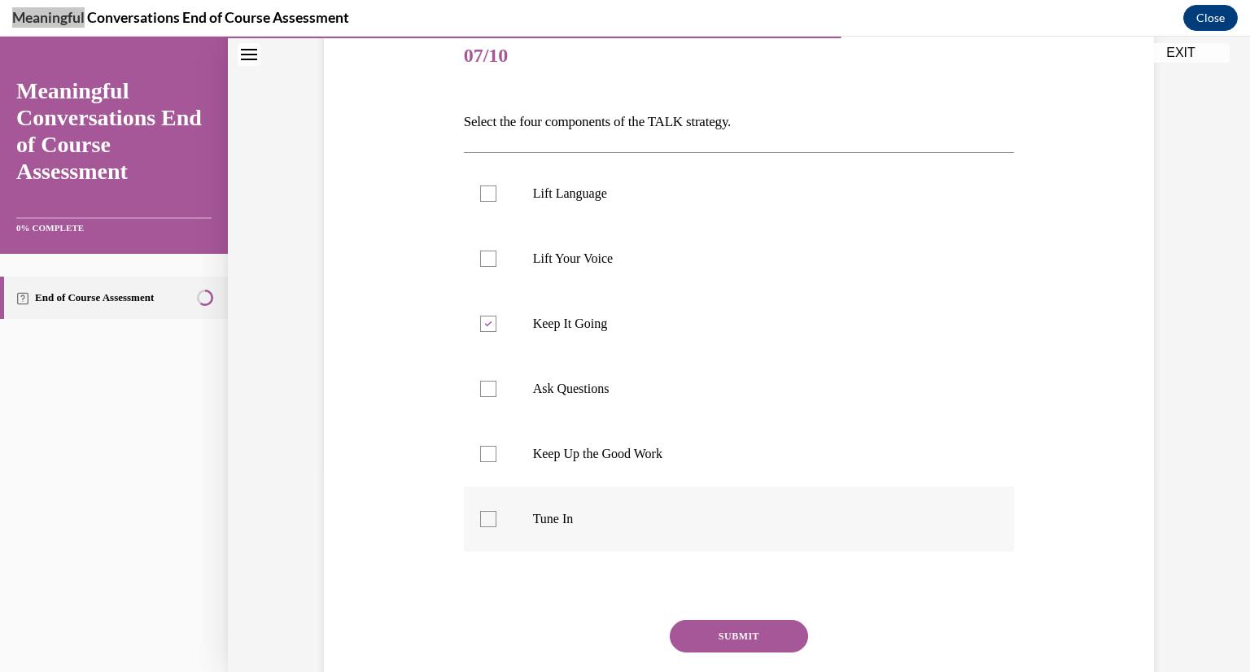
checkbox input "true"
click at [488, 258] on div at bounding box center [488, 259] width 16 height 16
click at [488, 258] on input "Lift Your Voice" at bounding box center [488, 259] width 16 height 16
checkbox input "true"
click at [483, 387] on div at bounding box center [488, 389] width 16 height 16
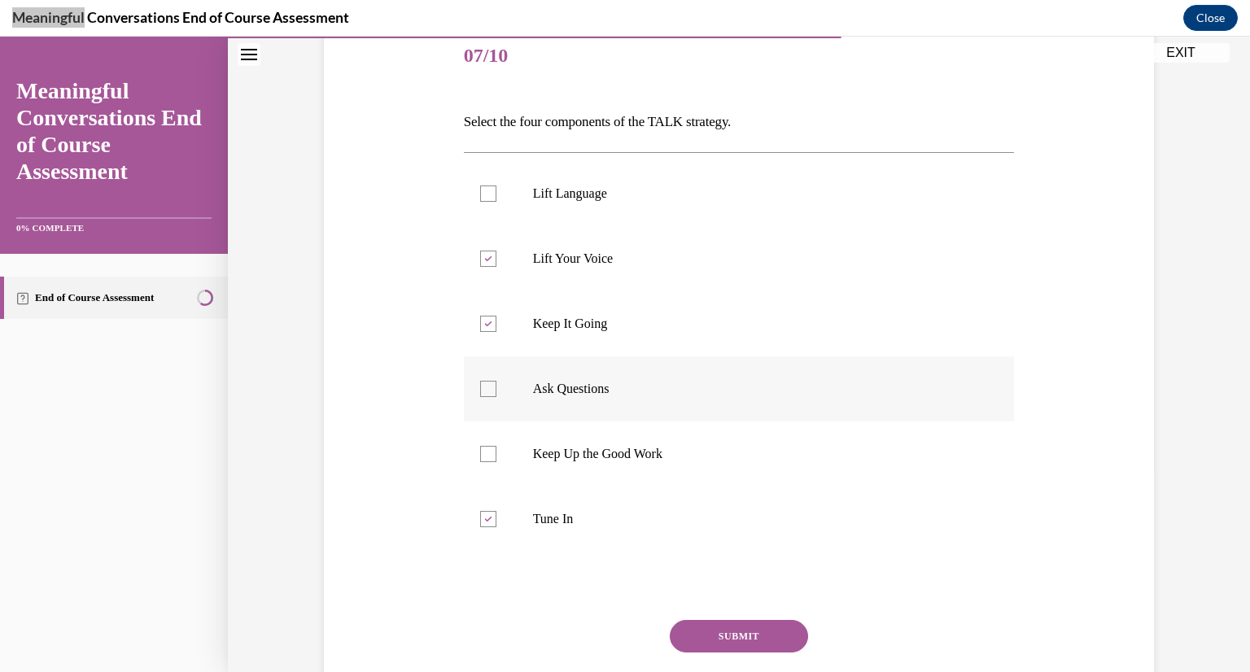
click at [483, 387] on input "Ask Questions" at bounding box center [488, 389] width 16 height 16
checkbox input "true"
click at [480, 195] on div at bounding box center [488, 194] width 16 height 16
click at [480, 195] on input "Lift Language" at bounding box center [488, 194] width 16 height 16
checkbox input "true"
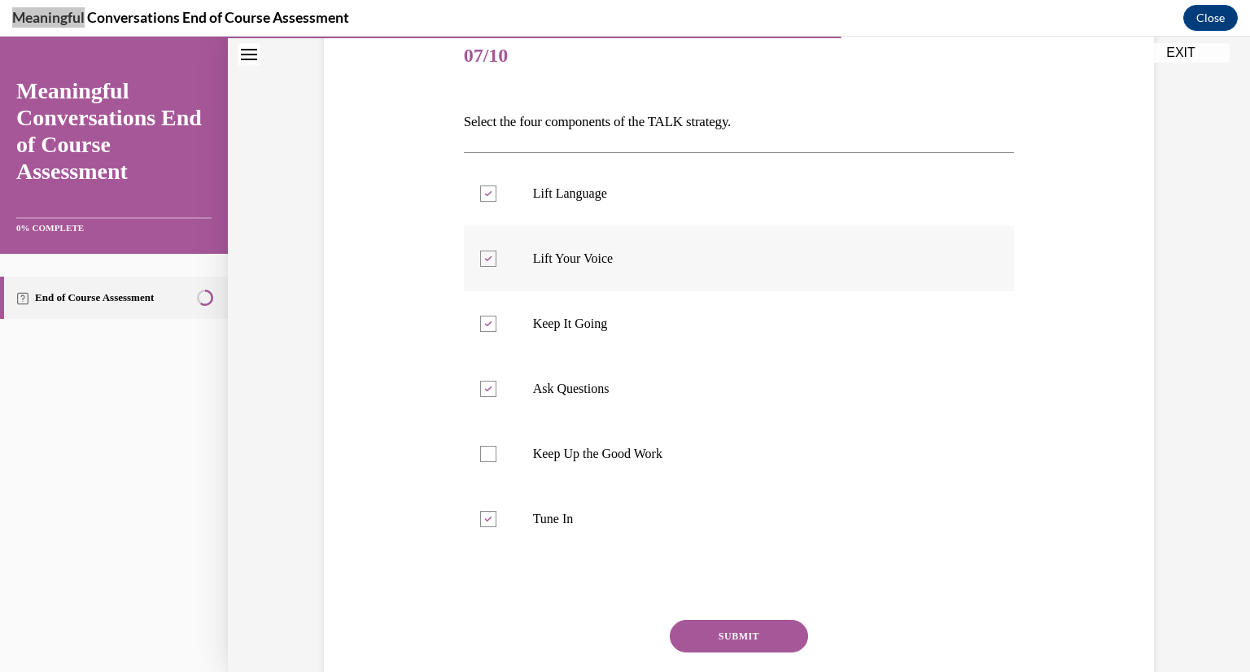
click at [480, 255] on div at bounding box center [488, 259] width 16 height 16
click at [480, 255] on input "Lift Your Voice" at bounding box center [488, 259] width 16 height 16
checkbox input "false"
click at [736, 634] on button "SUBMIT" at bounding box center [739, 636] width 138 height 33
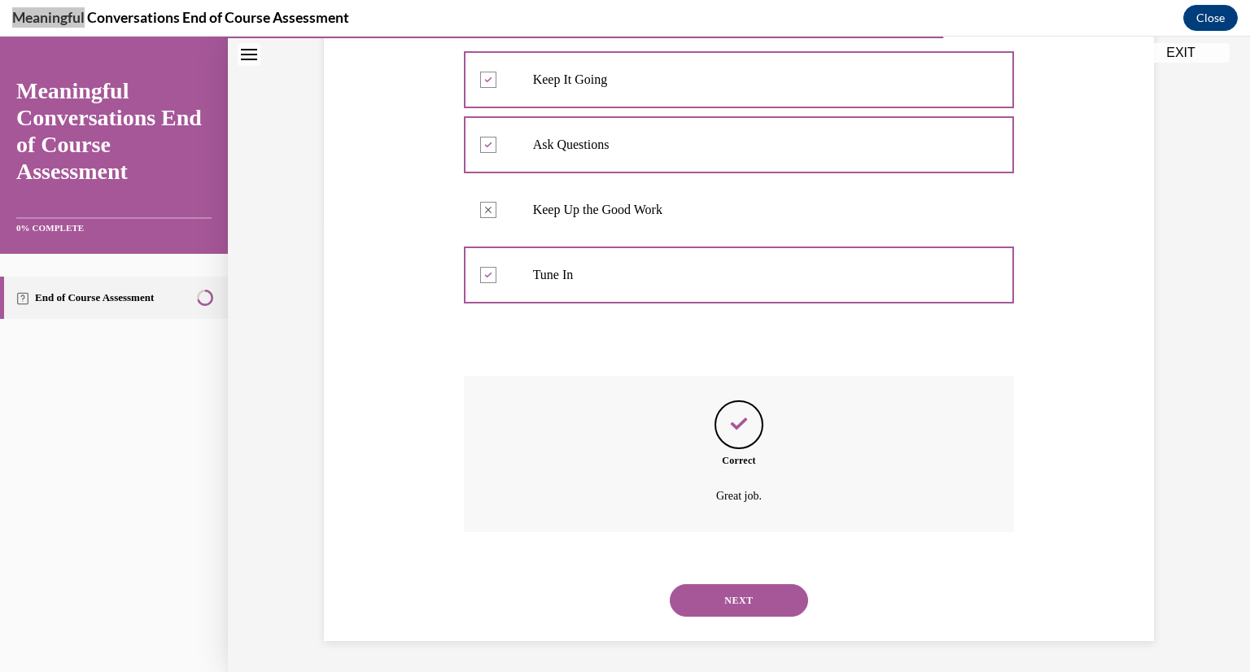
scroll to position [447, 0]
click at [719, 601] on button "NEXT" at bounding box center [739, 600] width 138 height 33
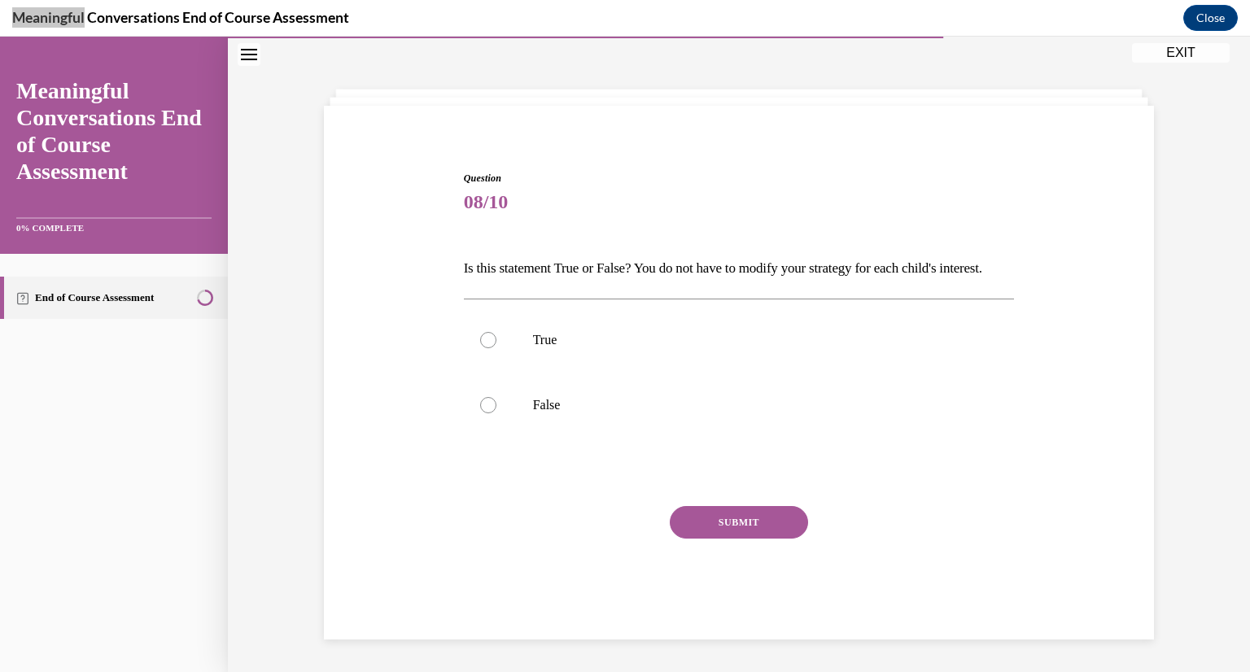
drag, startPoint x: 534, startPoint y: 275, endPoint x: 449, endPoint y: 223, distance: 99.4
click at [449, 223] on div "Question 08/10 Is this statement True or False? You do not have to modify your …" at bounding box center [739, 381] width 838 height 518
click at [482, 255] on p "Is this statement True or False? You do not have to modify your strategy for ea…" at bounding box center [739, 269] width 551 height 28
drag, startPoint x: 512, startPoint y: 271, endPoint x: 457, endPoint y: 239, distance: 63.1
click at [464, 255] on p "Is this statement True or False? You do not have to modify your strategy for ea…" at bounding box center [739, 269] width 551 height 28
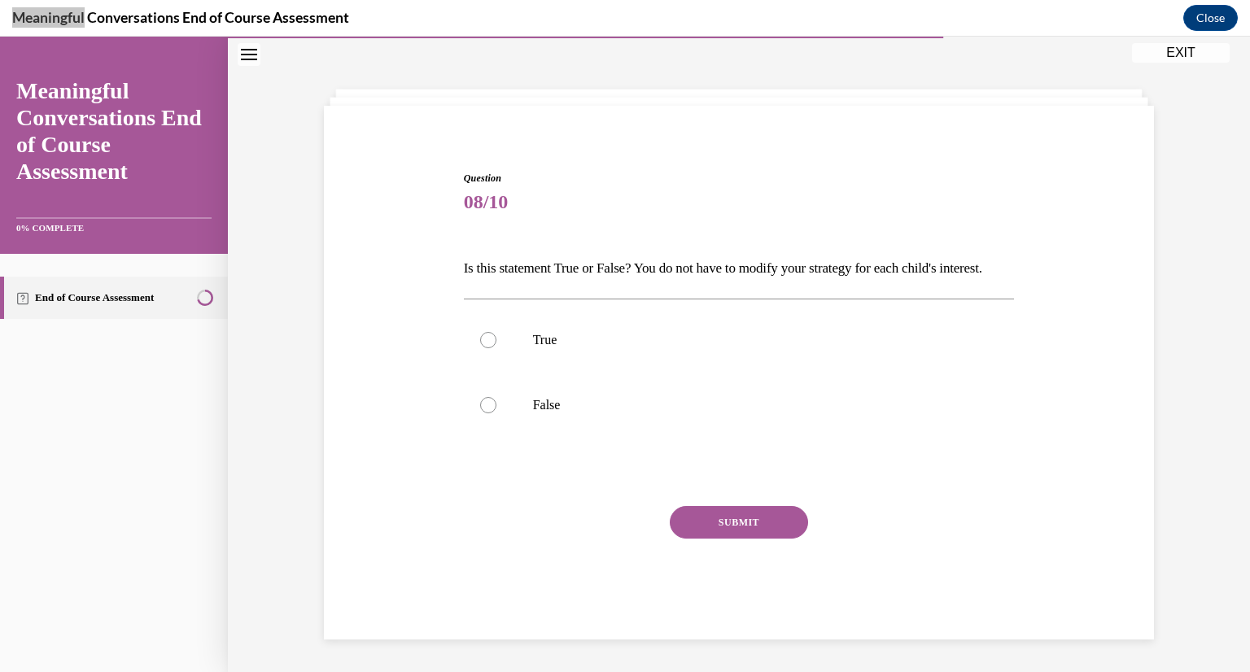
copy p "Is this statement True or False? You do not have to modify your strategy for ea…"
click at [483, 404] on div at bounding box center [488, 405] width 16 height 16
click at [483, 404] on input "False" at bounding box center [488, 405] width 16 height 16
radio input "true"
click at [755, 523] on button "SUBMIT" at bounding box center [739, 522] width 138 height 33
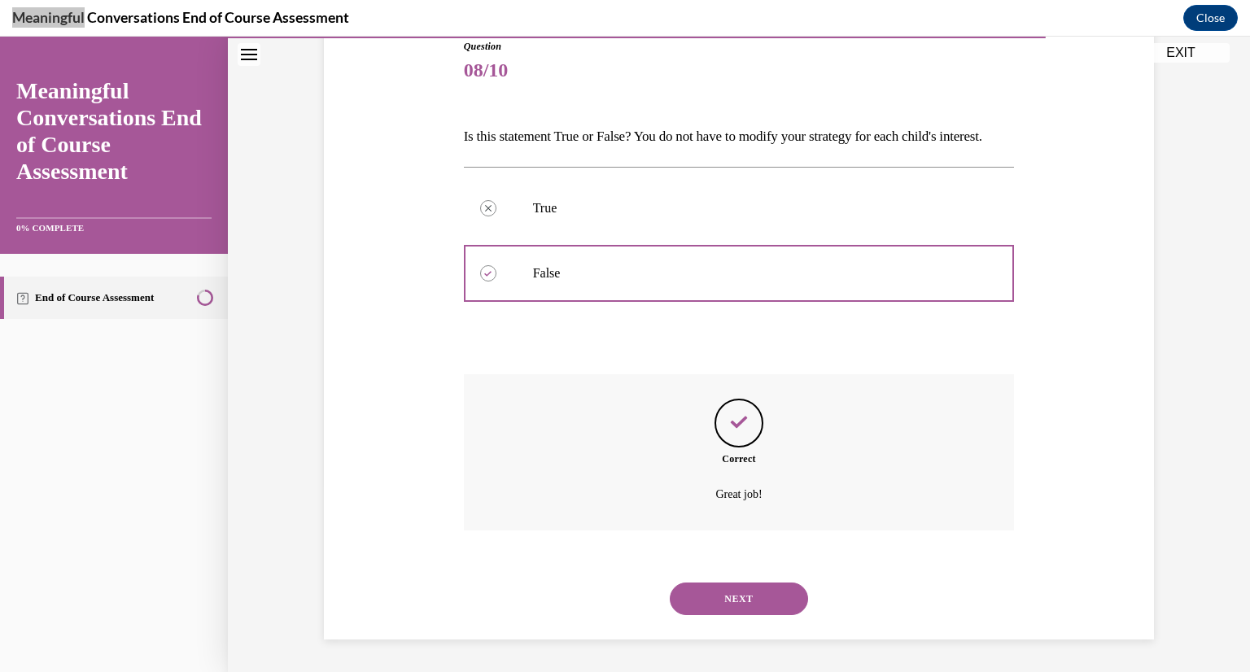
scroll to position [215, 0]
click at [754, 601] on button "NEXT" at bounding box center [739, 599] width 138 height 33
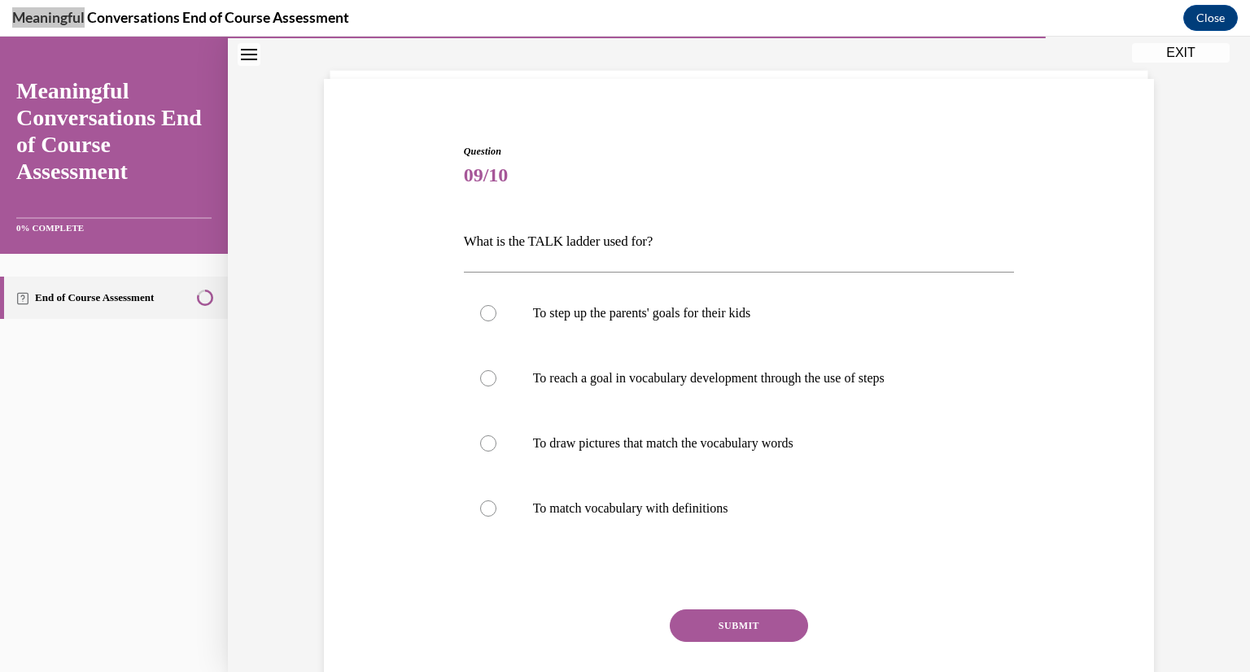
scroll to position [83, 0]
drag, startPoint x: 675, startPoint y: 218, endPoint x: 461, endPoint y: 230, distance: 214.4
click at [464, 230] on div "Question 09/10 What is the TALK ladder used for? To step up the parents' goals …" at bounding box center [739, 442] width 551 height 599
click at [523, 243] on p "What is the TALK ladder used for?" at bounding box center [739, 241] width 551 height 28
drag, startPoint x: 658, startPoint y: 238, endPoint x: 461, endPoint y: 238, distance: 197.8
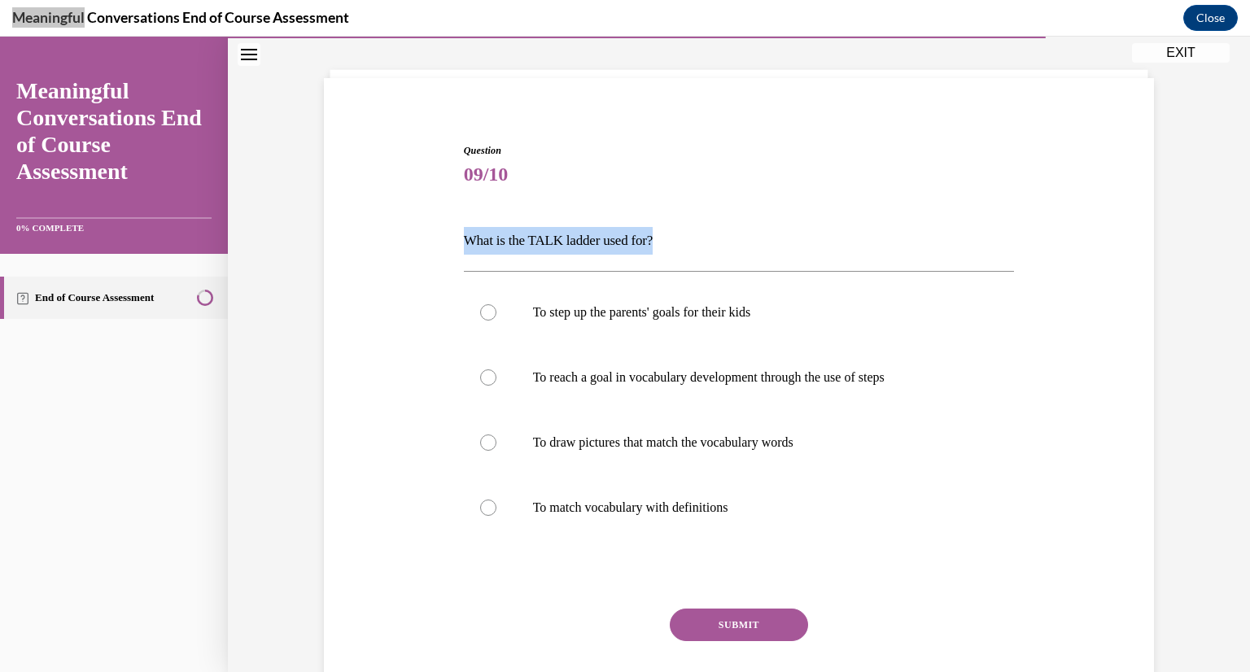
click at [464, 238] on p "What is the TALK ladder used for?" at bounding box center [739, 241] width 551 height 28
click at [570, 238] on p "What is the TALK ladder used for?" at bounding box center [739, 241] width 551 height 28
drag, startPoint x: 658, startPoint y: 240, endPoint x: 454, endPoint y: 238, distance: 204.3
click at [460, 238] on div "Question 09/10 What is the TALK ladder used for? To step up the parents' goals …" at bounding box center [739, 430] width 559 height 623
copy p "What is the TALK ladder used for?"
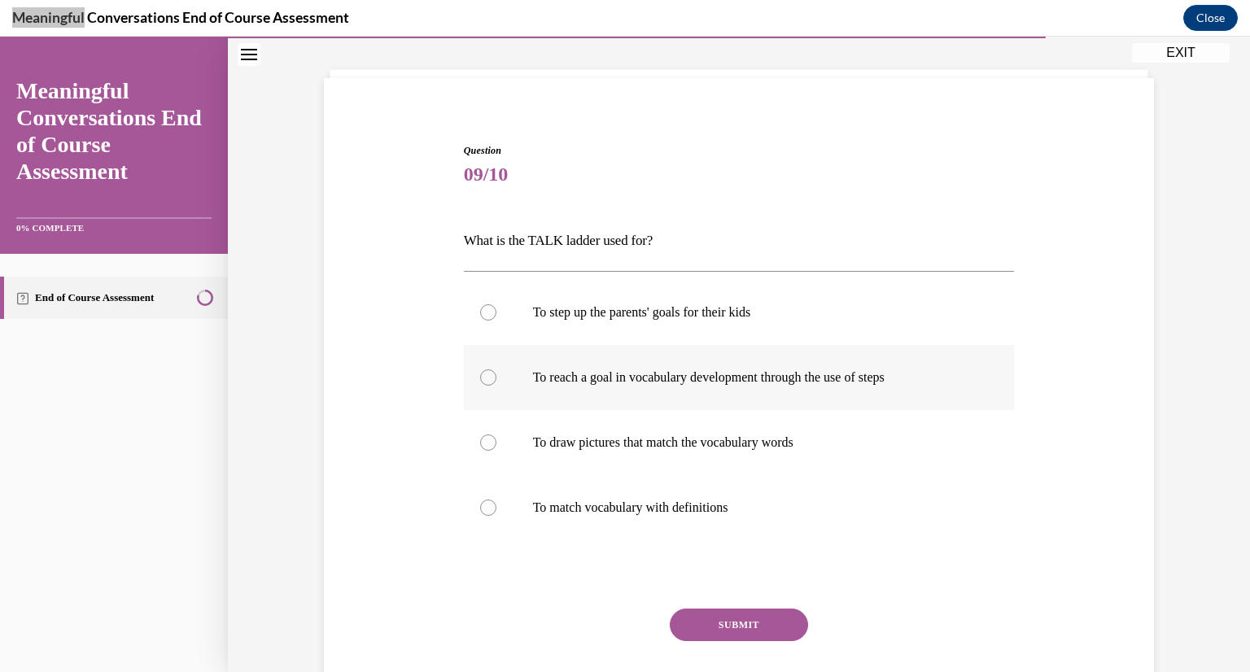
click at [480, 377] on div at bounding box center [488, 378] width 16 height 16
click at [480, 377] on input "To reach a goal in vocabulary development through the use of steps" at bounding box center [488, 378] width 16 height 16
radio input "true"
click at [732, 619] on button "SUBMIT" at bounding box center [739, 625] width 138 height 33
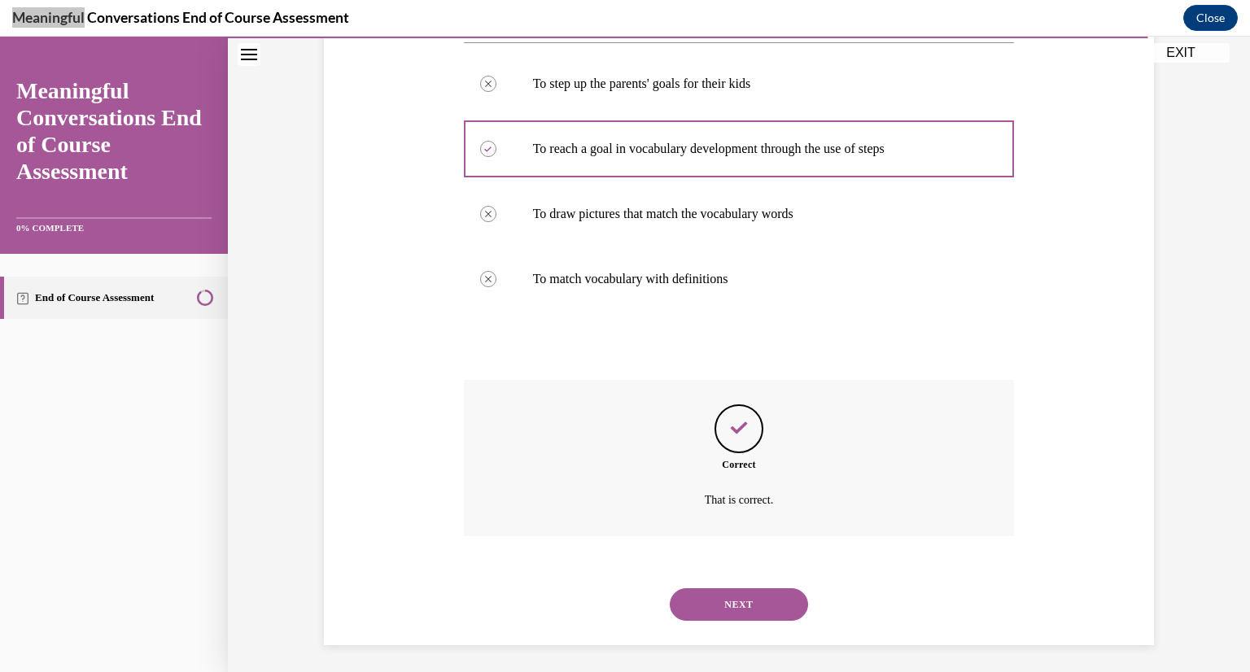
scroll to position [317, 0]
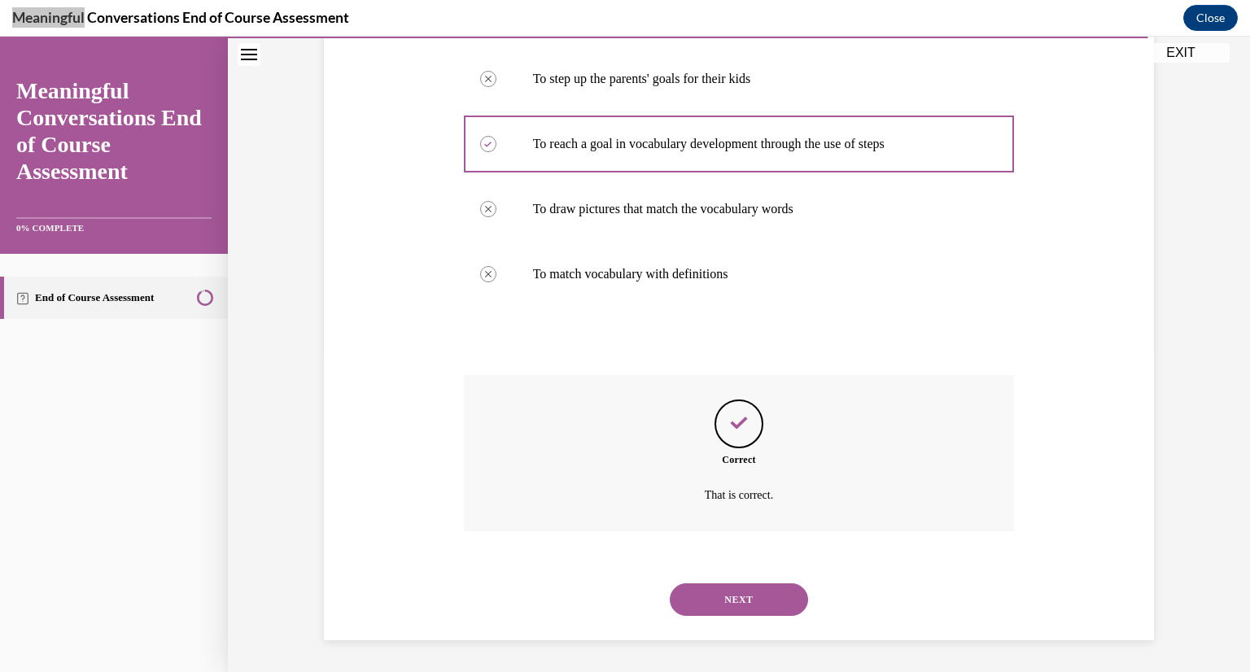
click at [724, 591] on button "NEXT" at bounding box center [739, 600] width 138 height 33
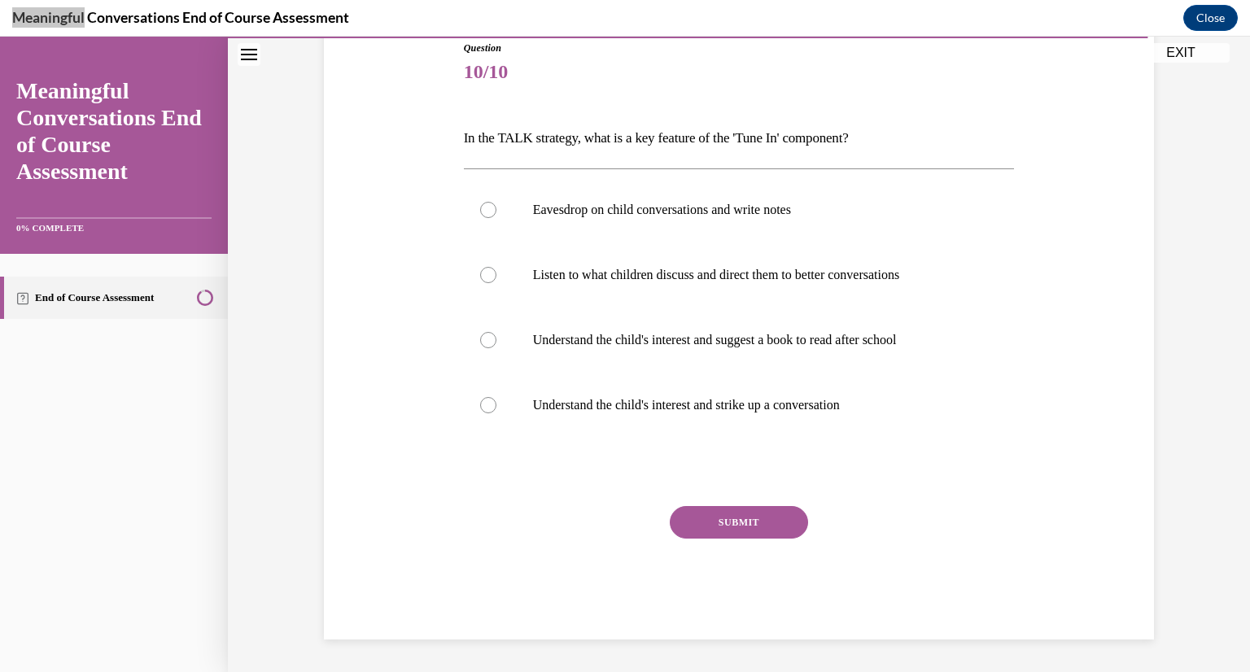
scroll to position [181, 0]
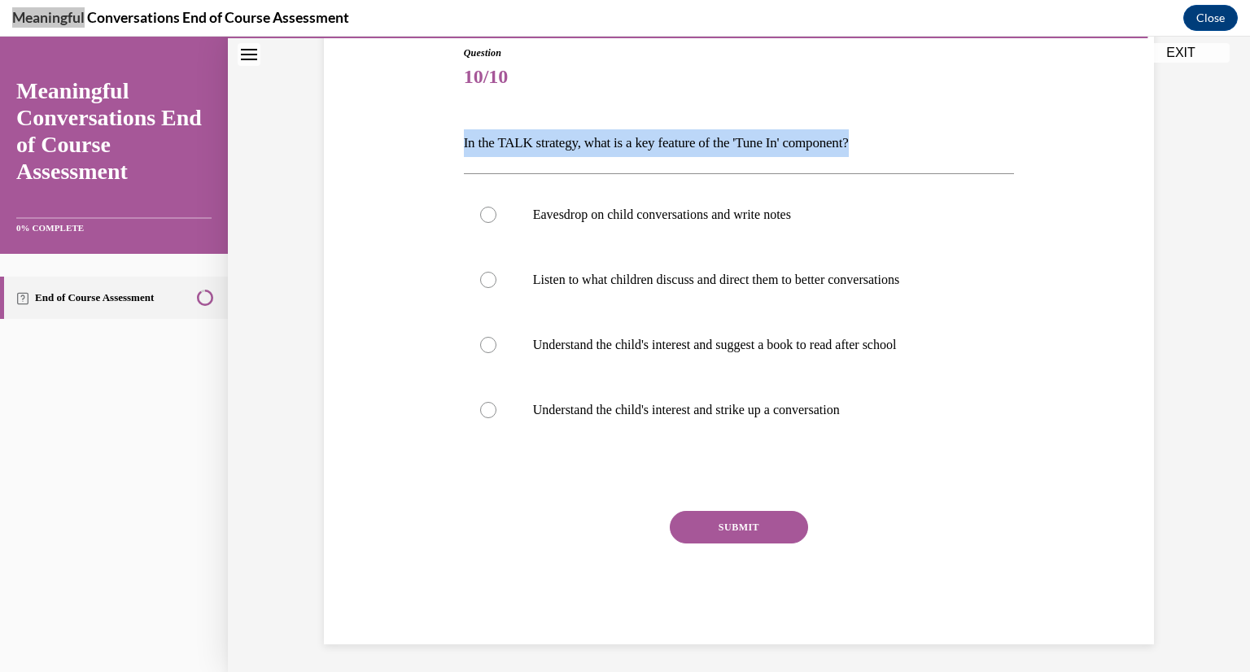
drag, startPoint x: 886, startPoint y: 127, endPoint x: 448, endPoint y: 125, distance: 437.1
click at [448, 125] on div "Question 10/10 In the TALK strategy, what is a key feature of the 'Tune In' com…" at bounding box center [739, 321] width 838 height 648
click at [540, 143] on p "In the TALK strategy, what is a key feature of the 'Tune In' component?" at bounding box center [739, 143] width 551 height 28
drag, startPoint x: 871, startPoint y: 139, endPoint x: 449, endPoint y: 125, distance: 421.8
click at [449, 125] on div "Question 10/10 In the TALK strategy, what is a key feature of the 'Tune In' com…" at bounding box center [739, 321] width 838 height 648
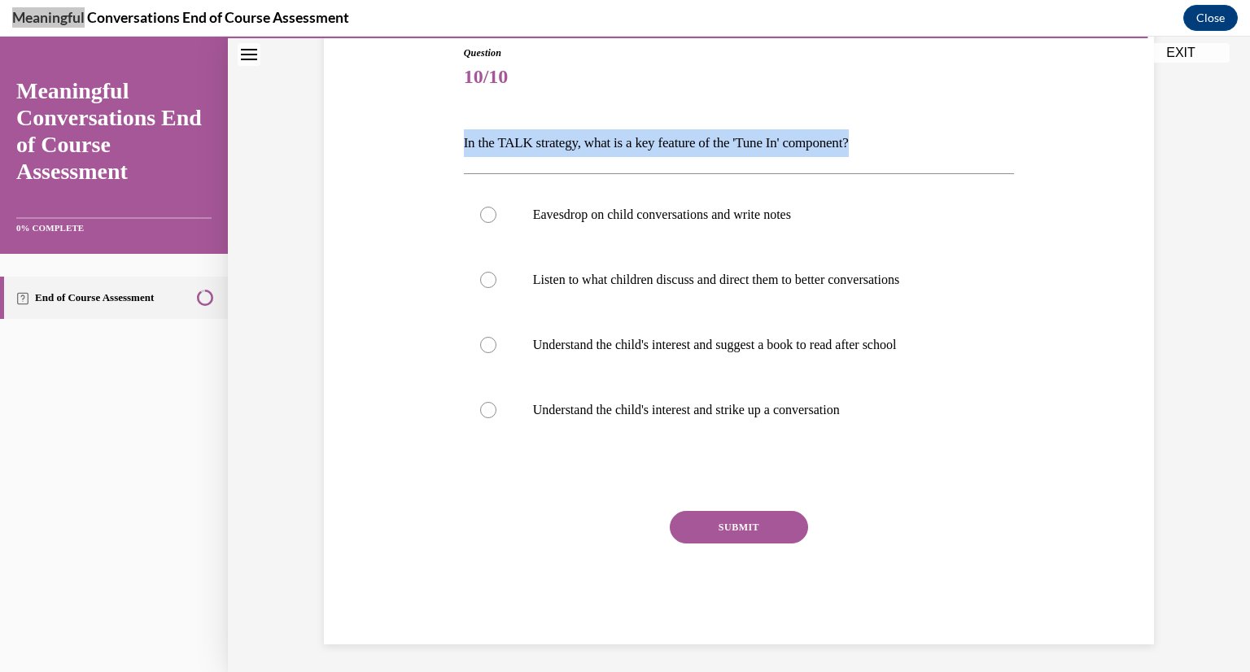
click at [490, 146] on p "In the TALK strategy, what is a key feature of the 'Tune In' component?" at bounding box center [739, 143] width 551 height 28
drag, startPoint x: 875, startPoint y: 143, endPoint x: 451, endPoint y: 146, distance: 424.0
click at [451, 146] on div "Question 10/10 In the TALK strategy, what is a key feature of the 'Tune In' com…" at bounding box center [739, 321] width 838 height 648
click at [479, 136] on p "In the TALK strategy, what is a key feature of the 'Tune In' component?" at bounding box center [739, 143] width 551 height 28
drag, startPoint x: 458, startPoint y: 138, endPoint x: 886, endPoint y: 130, distance: 428.2
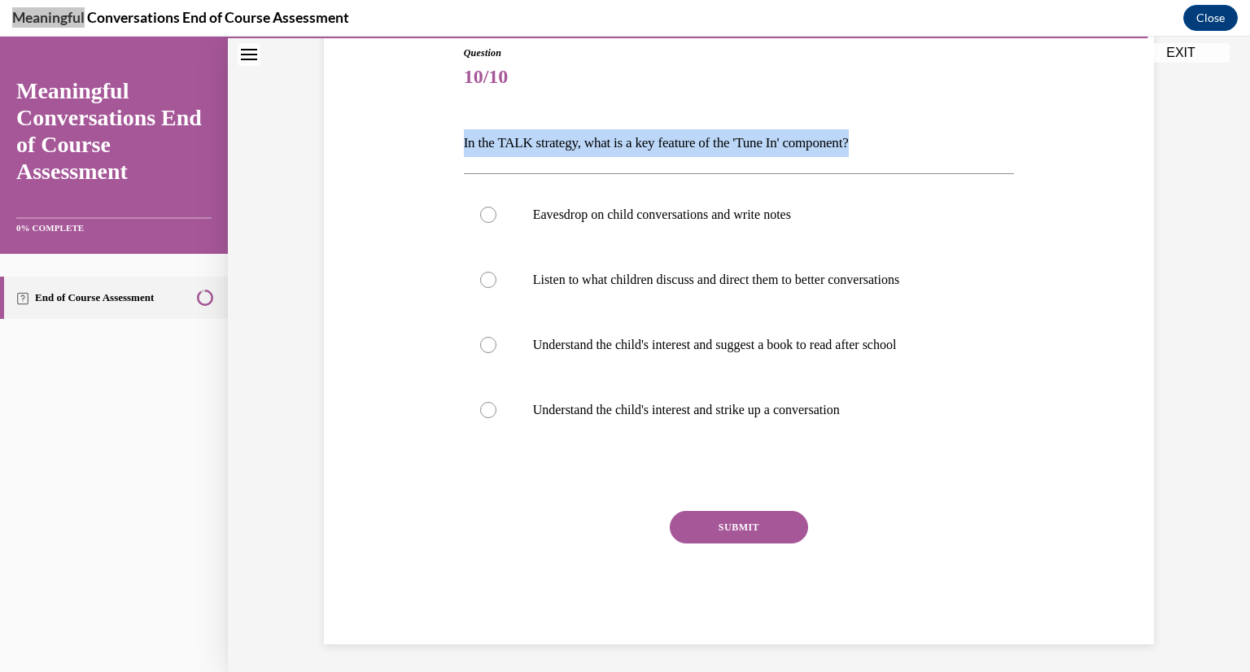
click at [886, 130] on p "In the TALK strategy, what is a key feature of the 'Tune In' component?" at bounding box center [739, 143] width 551 height 28
copy p "In the TALK strategy, what is a key feature of the 'Tune In' component?"
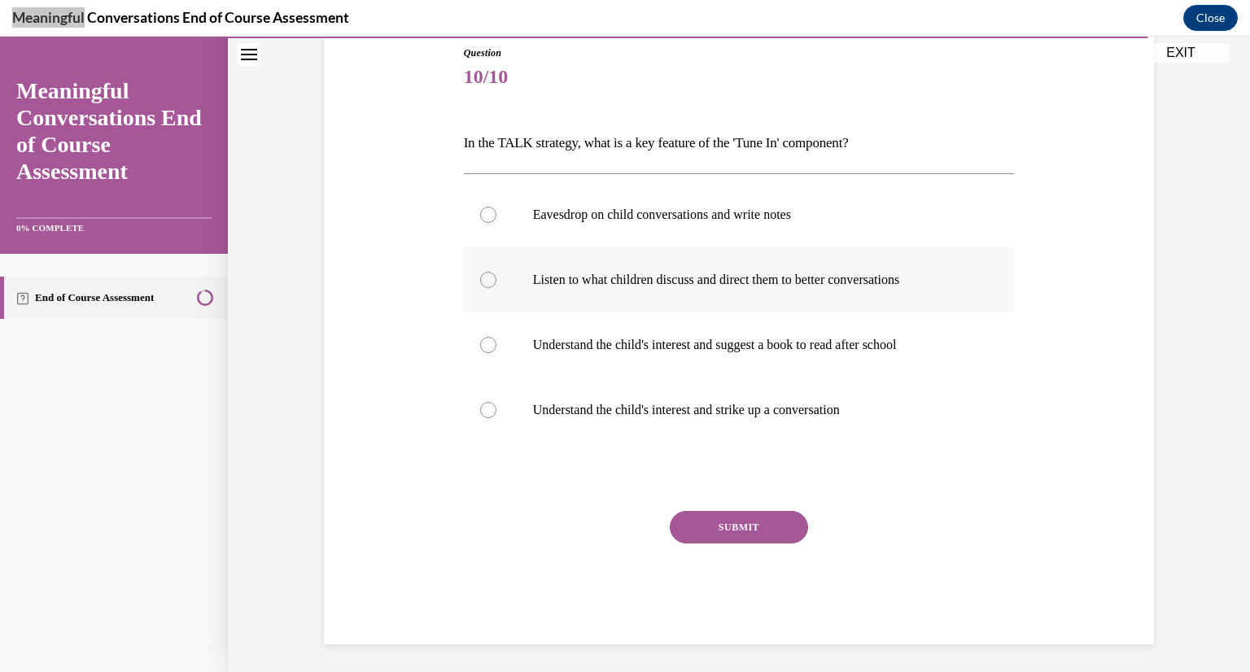
click at [480, 277] on div at bounding box center [488, 280] width 16 height 16
click at [480, 277] on input "Listen to what children discuss and direct them to better conversations" at bounding box center [488, 280] width 16 height 16
radio input "true"
drag, startPoint x: 748, startPoint y: 527, endPoint x: 739, endPoint y: 518, distance: 13.2
click at [739, 518] on button "SUBMIT" at bounding box center [739, 527] width 138 height 33
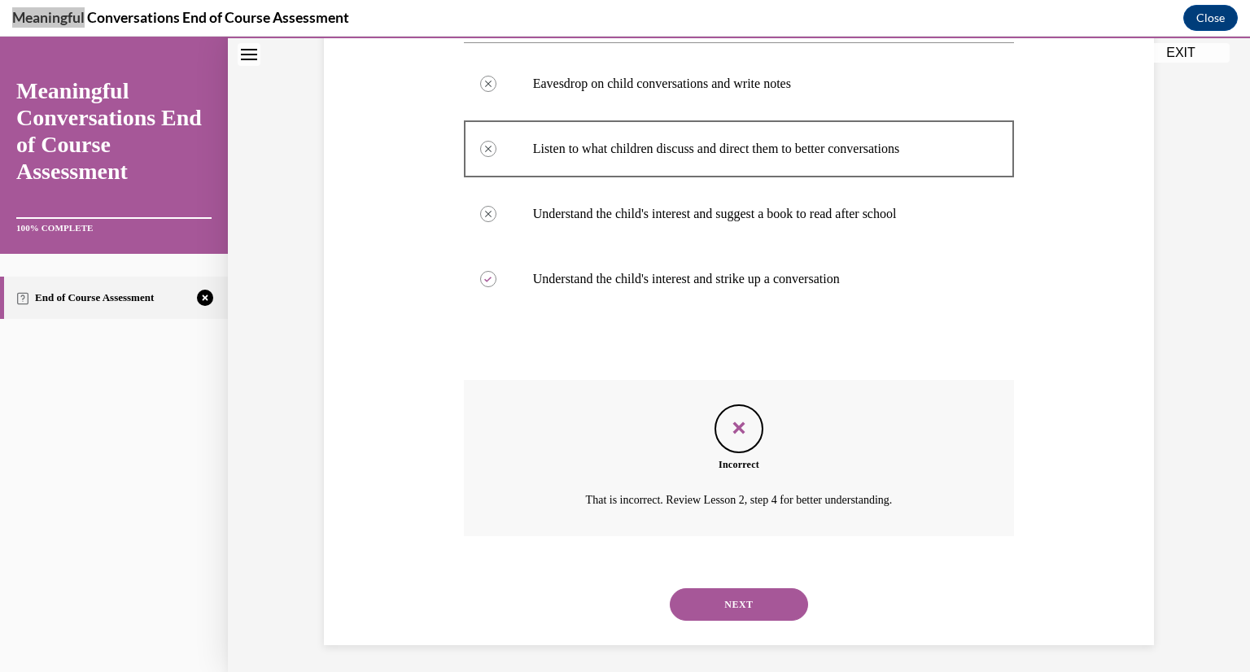
scroll to position [317, 0]
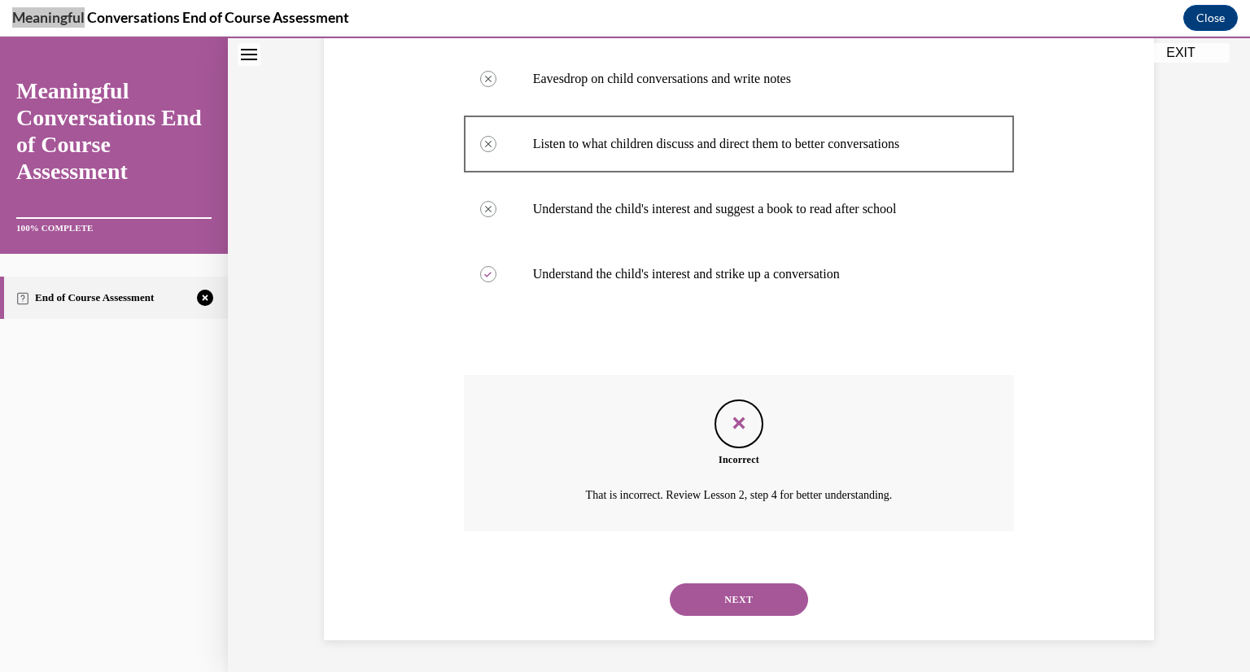
click at [725, 593] on button "NEXT" at bounding box center [739, 600] width 138 height 33
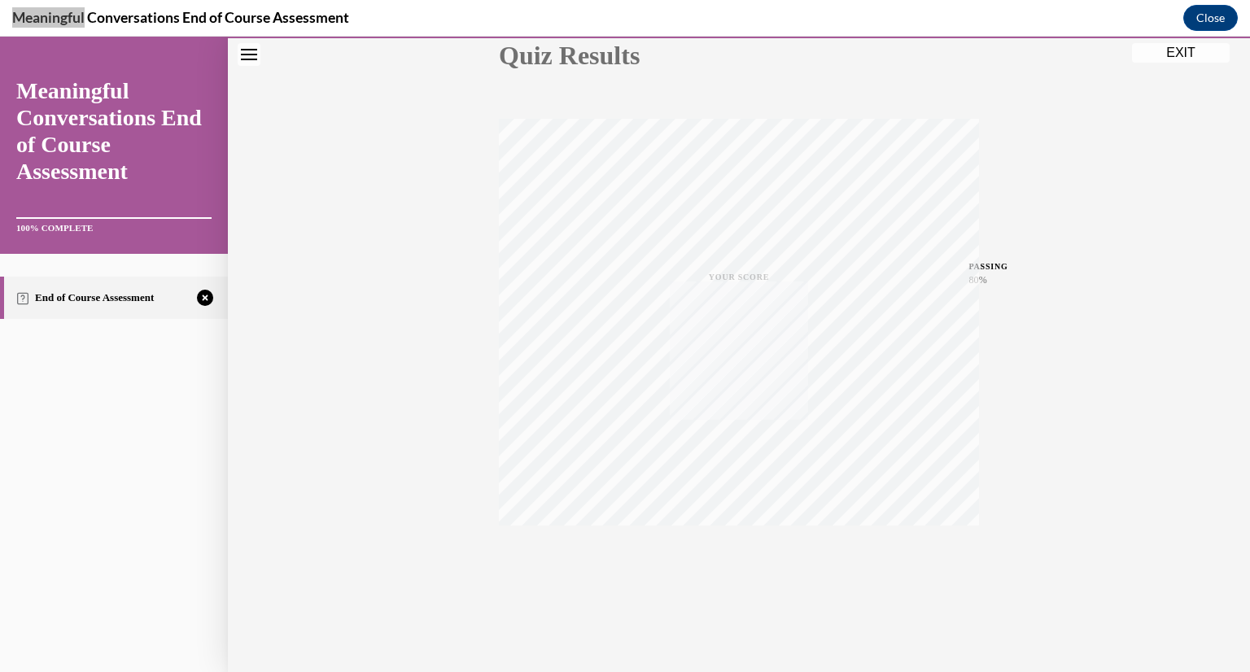
scroll to position [199, 0]
click at [735, 545] on span "TAKE AGAIN" at bounding box center [740, 549] width 58 height 9
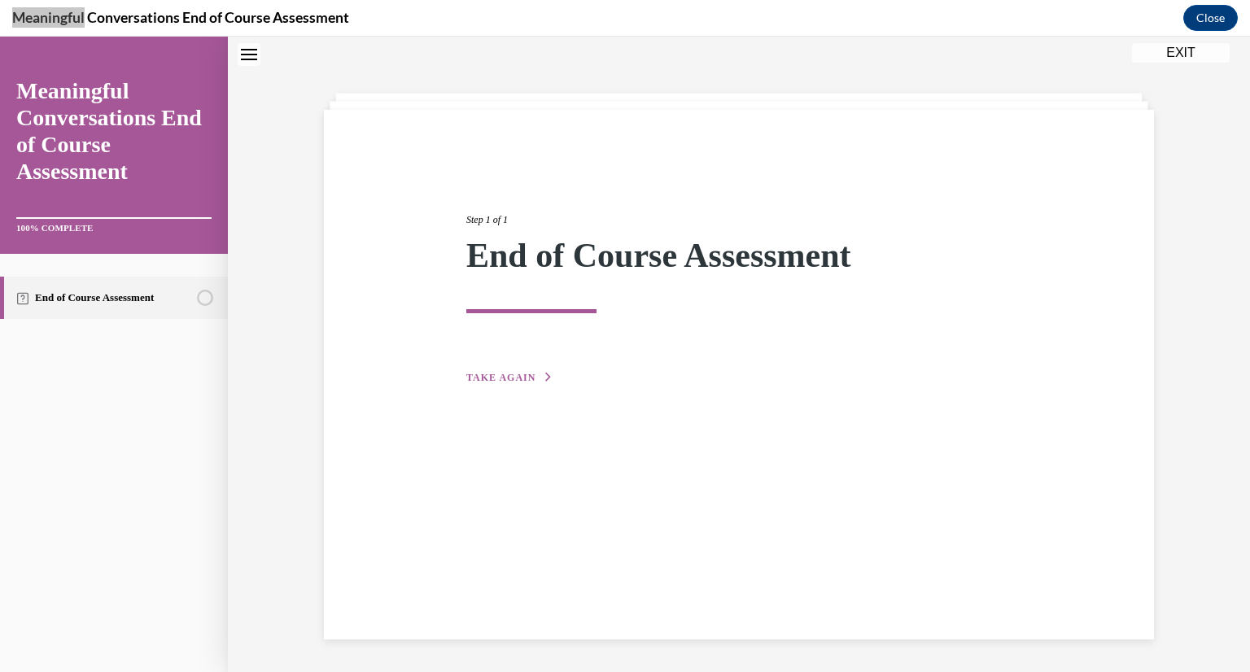
scroll to position [51, 0]
click at [511, 380] on span "TAKE AGAIN" at bounding box center [500, 377] width 69 height 11
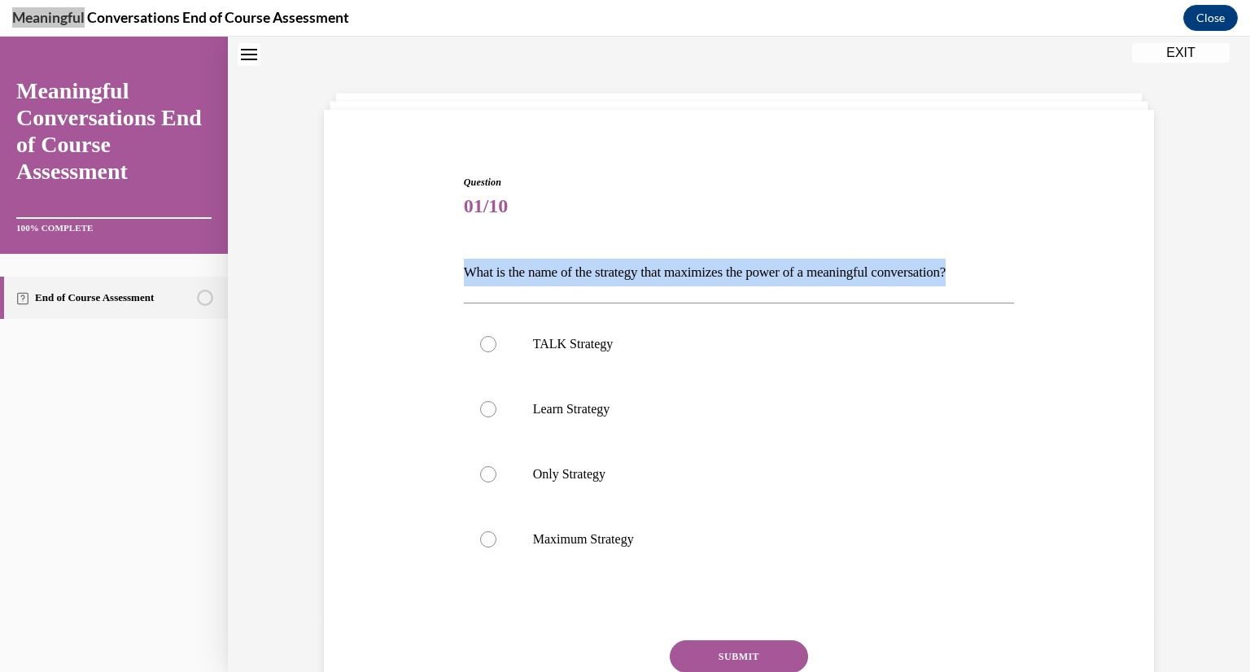
drag, startPoint x: 995, startPoint y: 257, endPoint x: 457, endPoint y: 273, distance: 538.2
click at [464, 273] on div "Question 01/10 What is the name of the strategy that maximizes the power of a m…" at bounding box center [739, 474] width 551 height 599
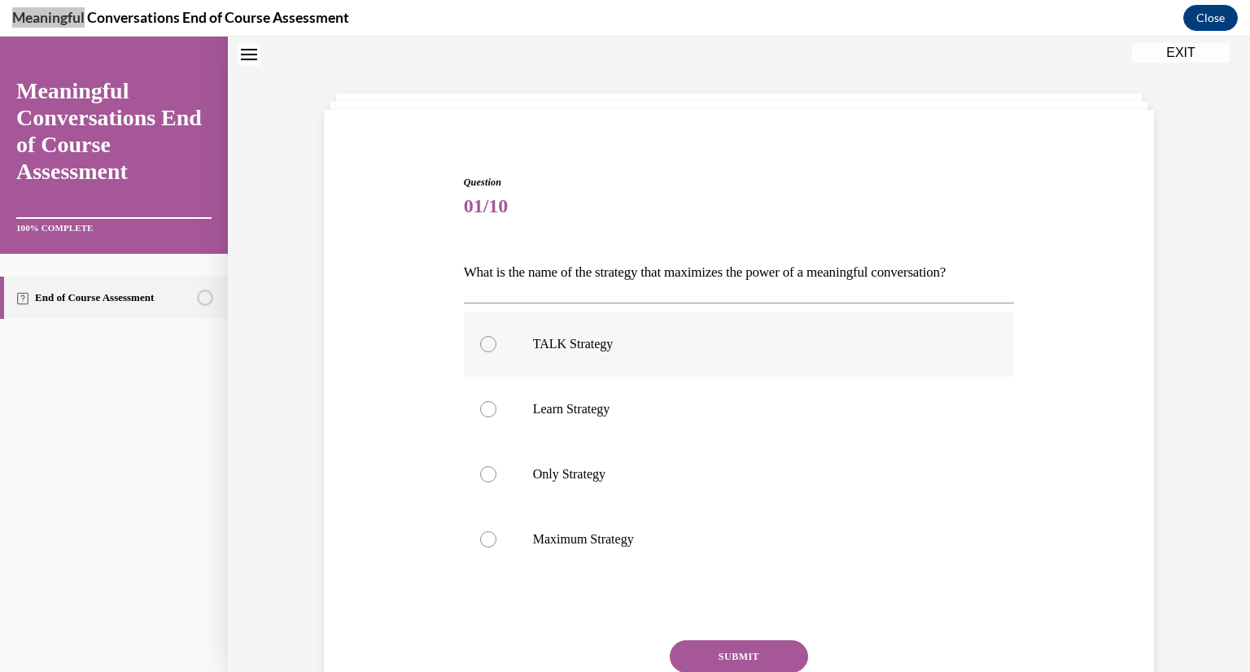
click at [479, 352] on label "TALK Strategy" at bounding box center [739, 344] width 551 height 65
click at [480, 352] on input "TALK Strategy" at bounding box center [488, 344] width 16 height 16
radio input "true"
click at [707, 650] on button "SUBMIT" at bounding box center [739, 657] width 138 height 33
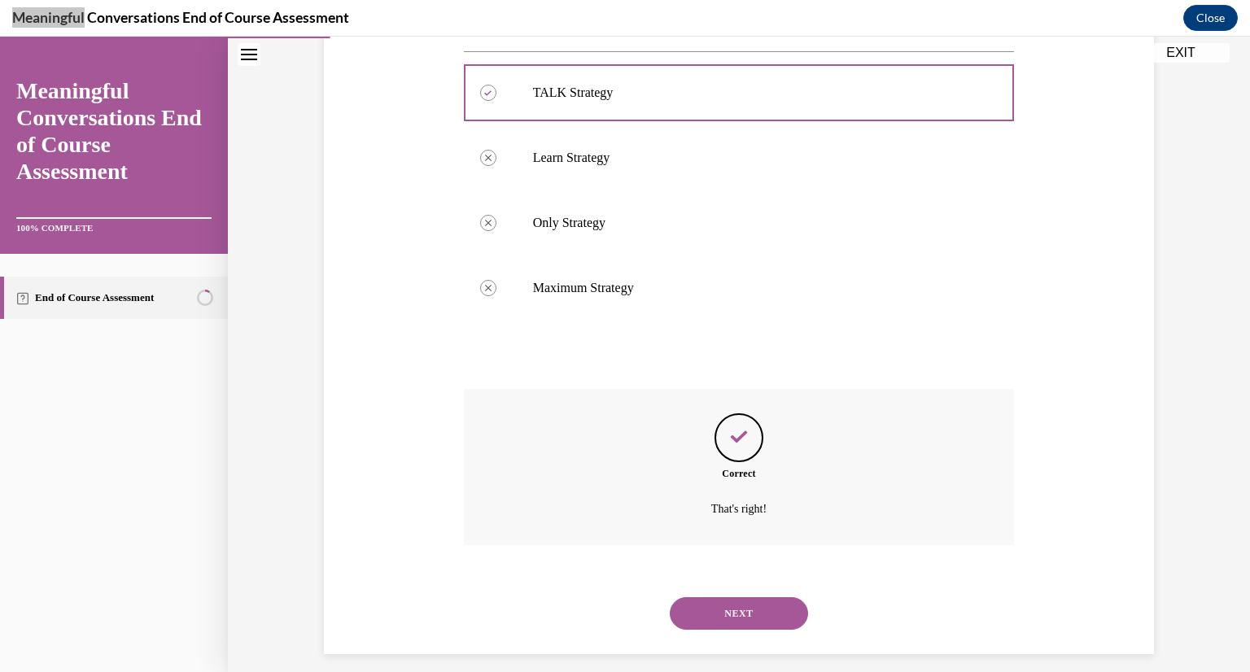
scroll to position [317, 0]
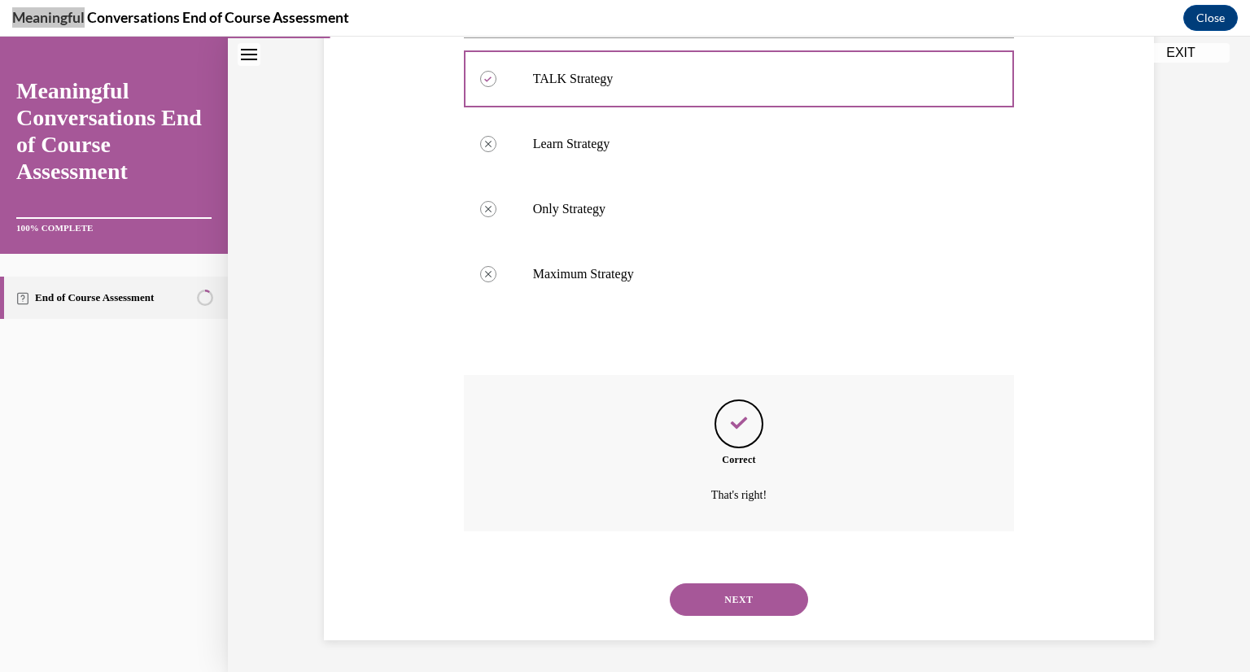
click at [728, 590] on button "NEXT" at bounding box center [739, 600] width 138 height 33
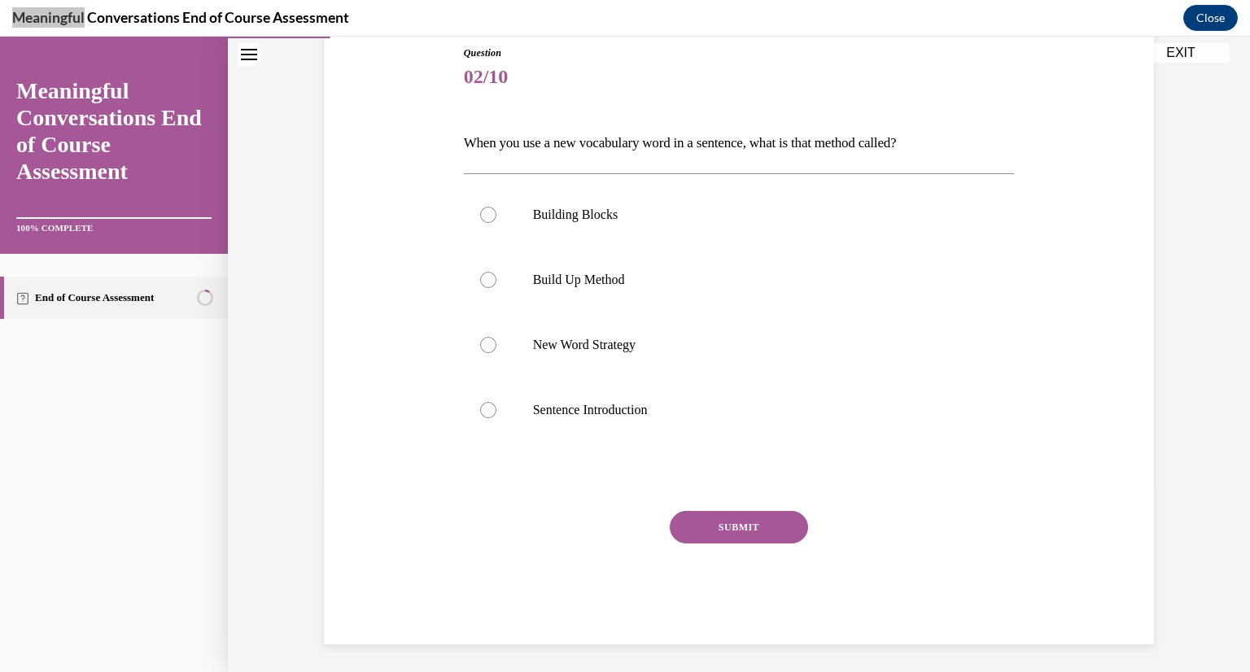
scroll to position [186, 0]
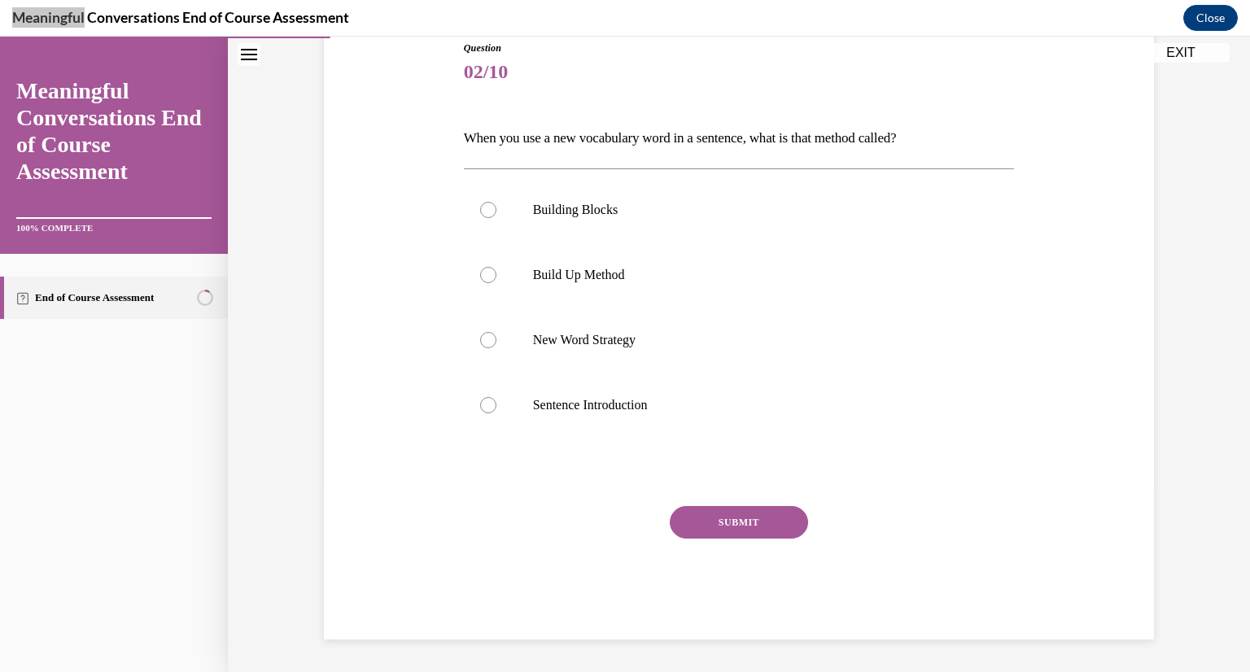
click at [728, 590] on div "SUBMIT NEXT" at bounding box center [739, 572] width 551 height 133
drag, startPoint x: 939, startPoint y: 144, endPoint x: 456, endPoint y: 128, distance: 483.7
click at [460, 128] on div "Question 02/10 When you use a new vocabulary word in a sentence, what is that m…" at bounding box center [739, 327] width 559 height 623
click at [554, 134] on p "When you use a new vocabulary word in a sentence, what is that method called?" at bounding box center [739, 139] width 551 height 28
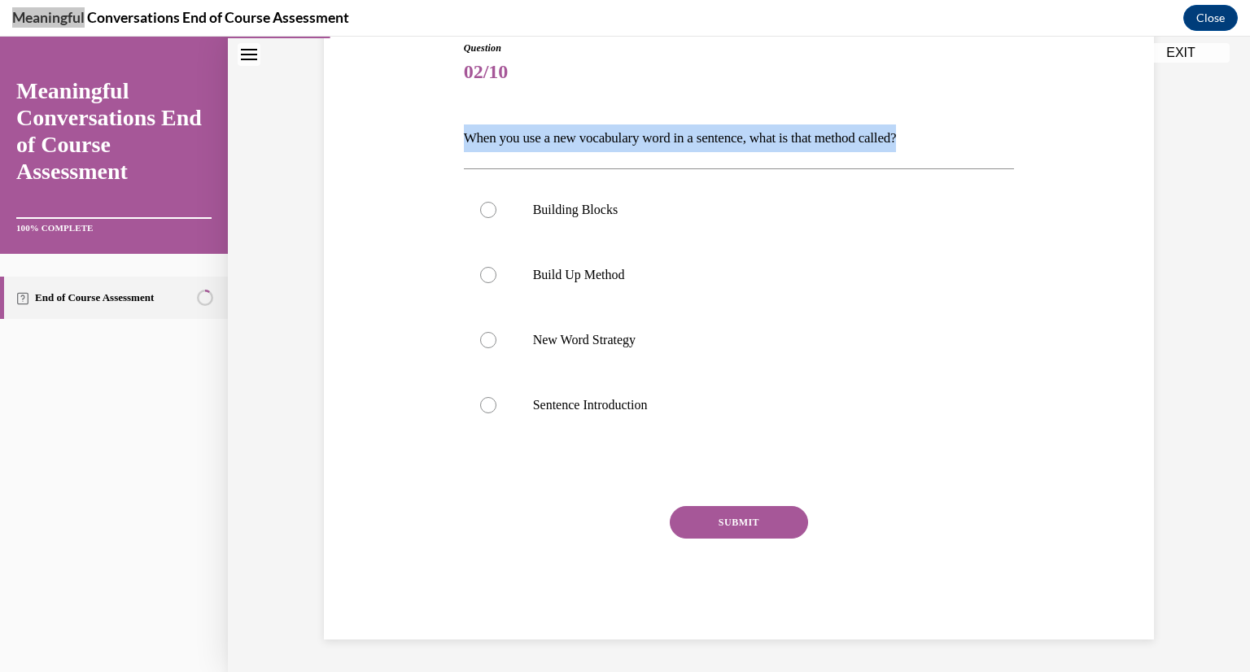
drag, startPoint x: 930, startPoint y: 136, endPoint x: 456, endPoint y: 133, distance: 474.5
click at [460, 133] on div "Question 02/10 When you use a new vocabulary word in a sentence, what is that m…" at bounding box center [739, 327] width 559 height 623
copy p "When you use a new vocabulary word in a sentence, what is that method called?"
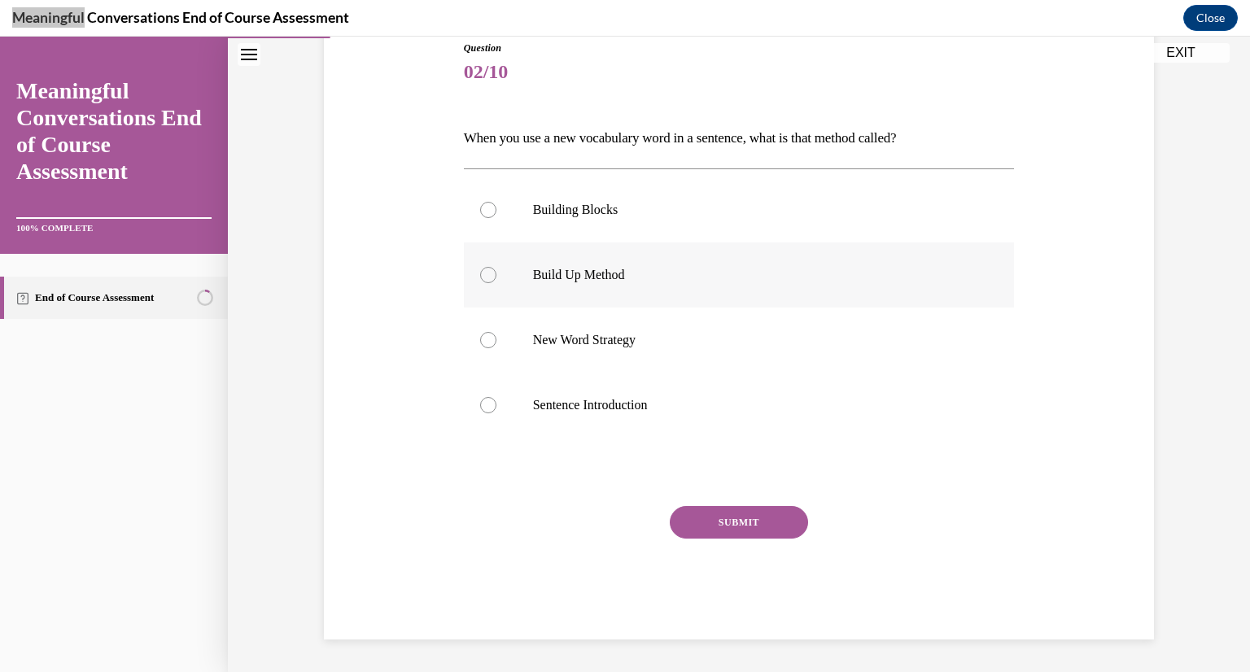
click at [482, 272] on div at bounding box center [488, 275] width 16 height 16
click at [482, 272] on input "Build Up Method" at bounding box center [488, 275] width 16 height 16
radio input "true"
click at [768, 501] on div "Question 02/10 When you use a new vocabulary word in a sentence, what is that m…" at bounding box center [739, 340] width 551 height 599
click at [769, 510] on button "SUBMIT" at bounding box center [739, 522] width 138 height 33
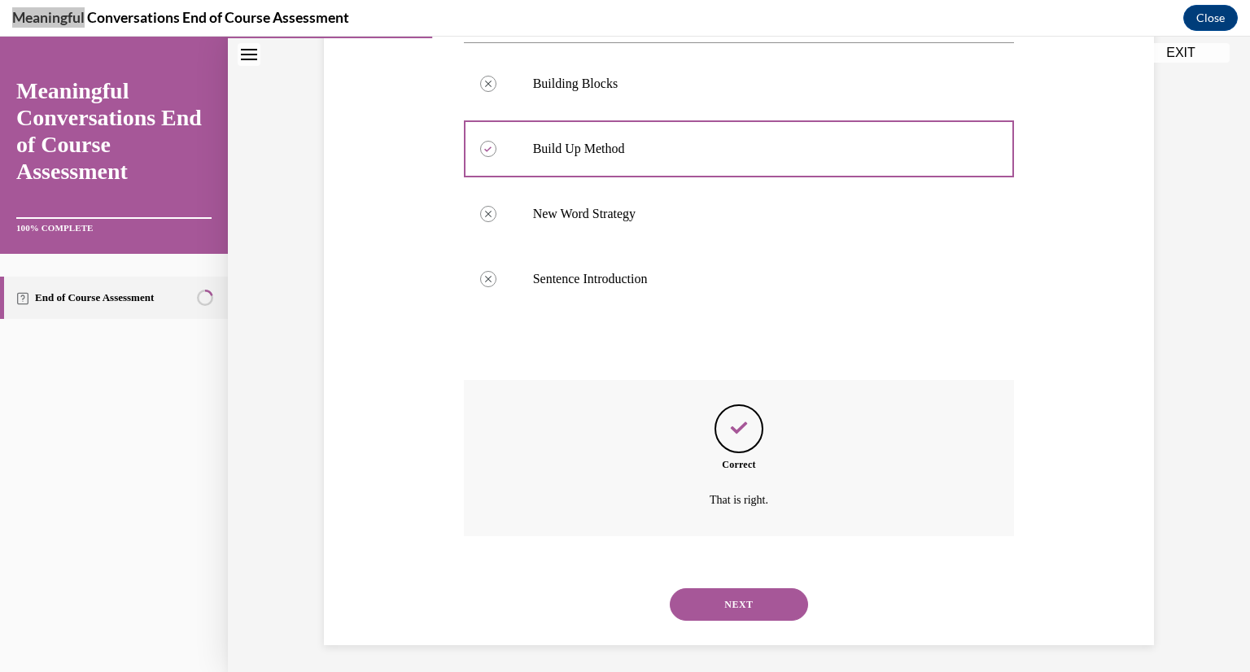
scroll to position [317, 0]
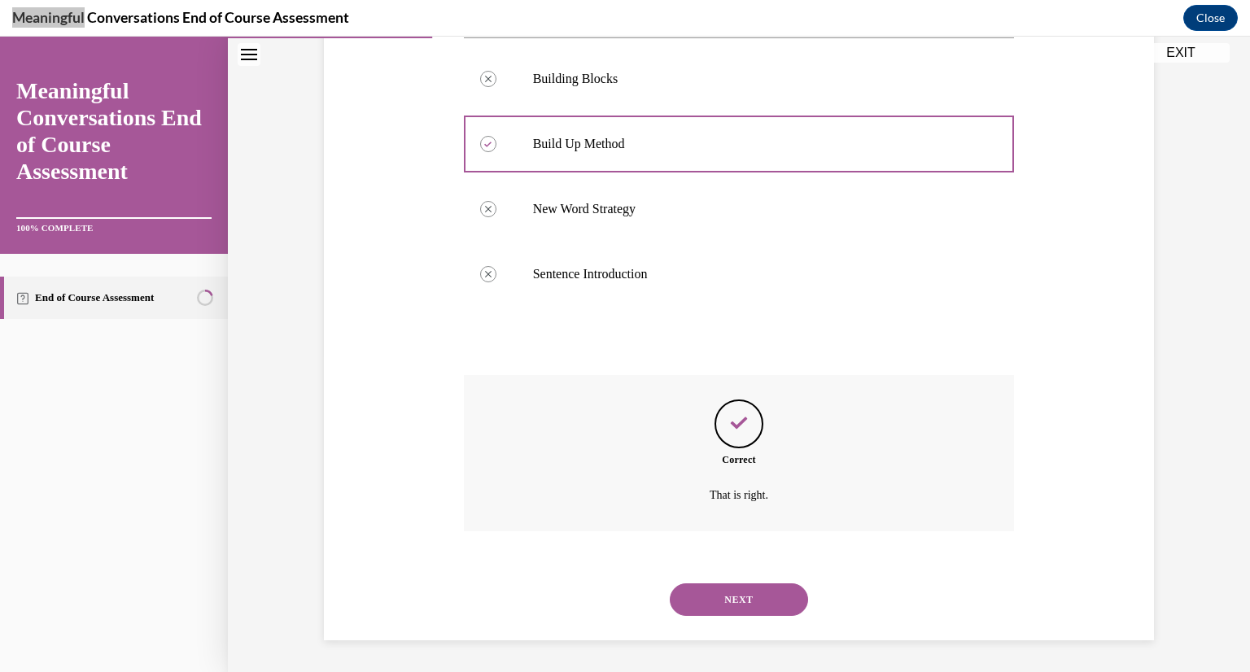
click at [761, 594] on button "NEXT" at bounding box center [739, 600] width 138 height 33
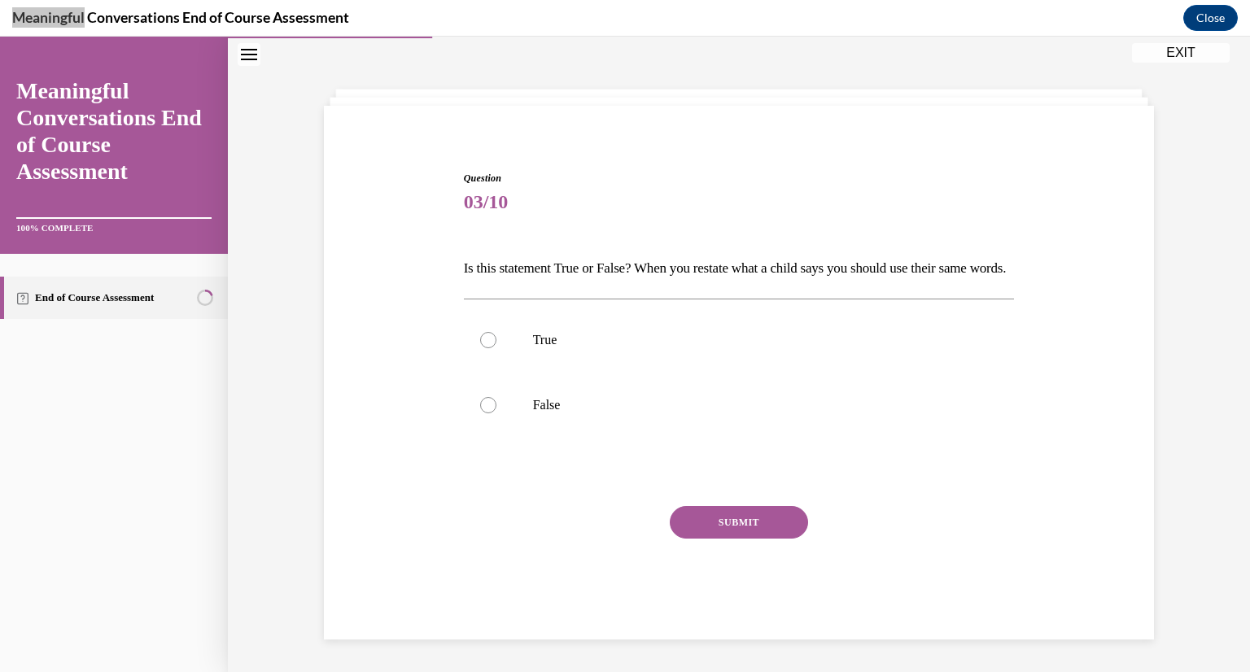
scroll to position [83, 0]
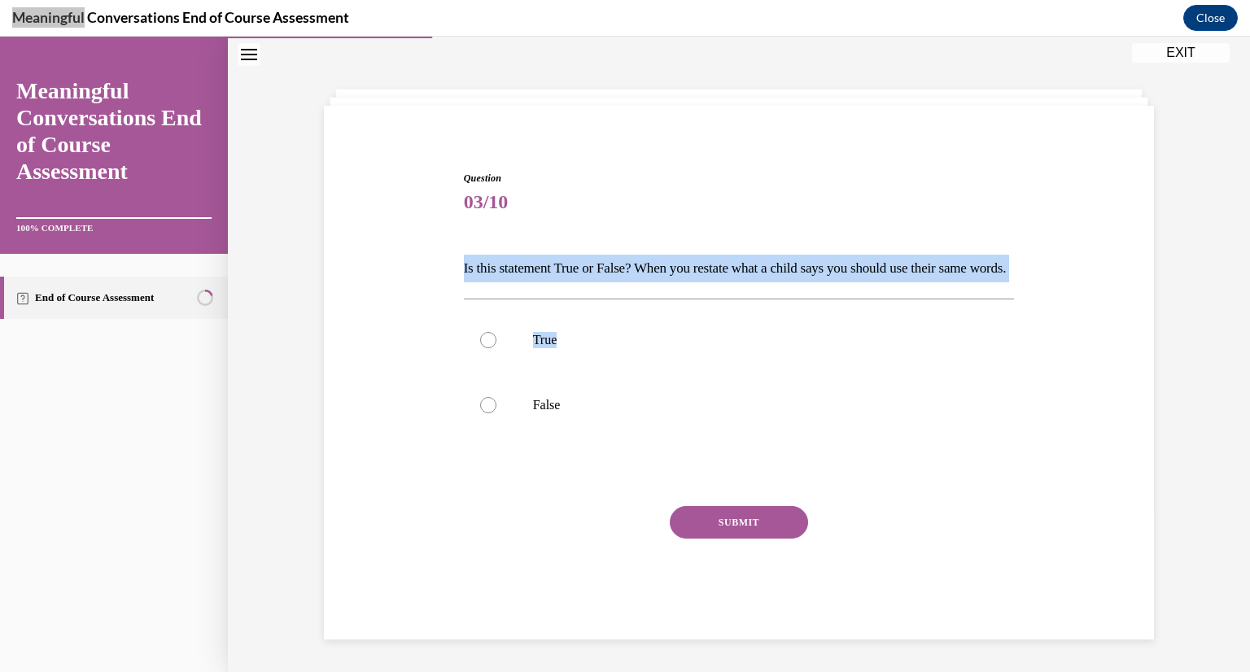
drag, startPoint x: 596, startPoint y: 297, endPoint x: 459, endPoint y: 239, distance: 148.4
click at [464, 239] on div "Question 03/10 Is this statement True or False? When you restate what a child s…" at bounding box center [739, 405] width 551 height 469
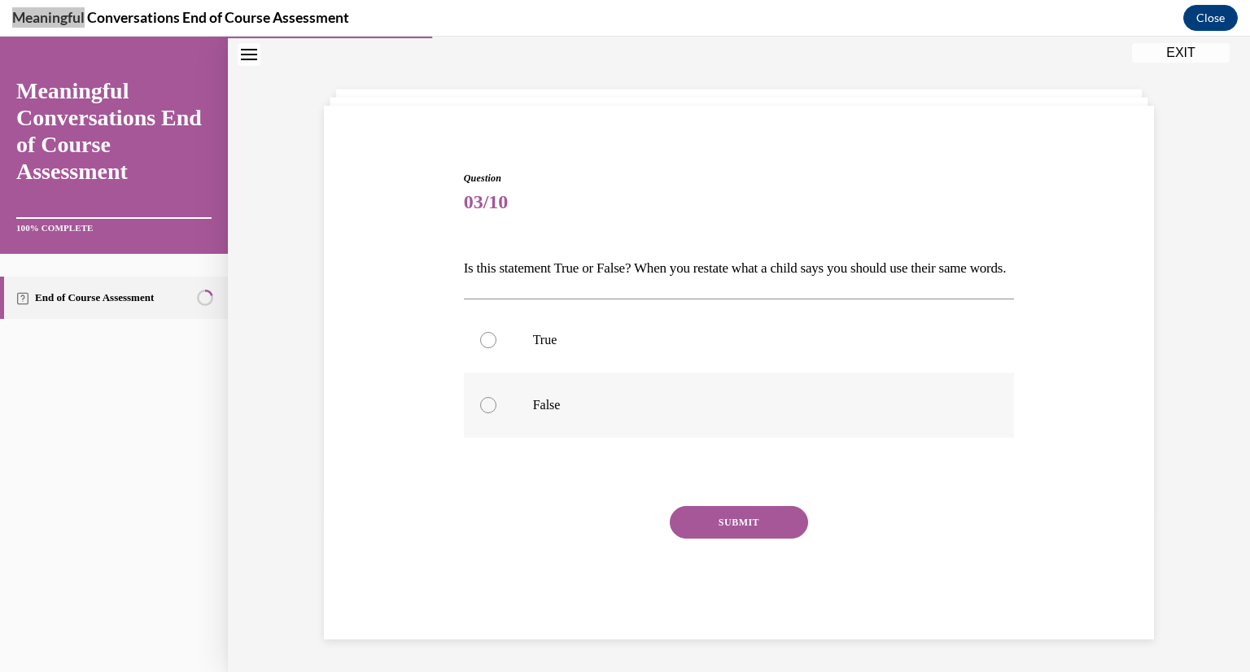
click at [482, 396] on label "False" at bounding box center [739, 405] width 551 height 65
click at [482, 397] on input "False" at bounding box center [488, 405] width 16 height 16
radio input "true"
click at [759, 528] on button "SUBMIT" at bounding box center [739, 522] width 138 height 33
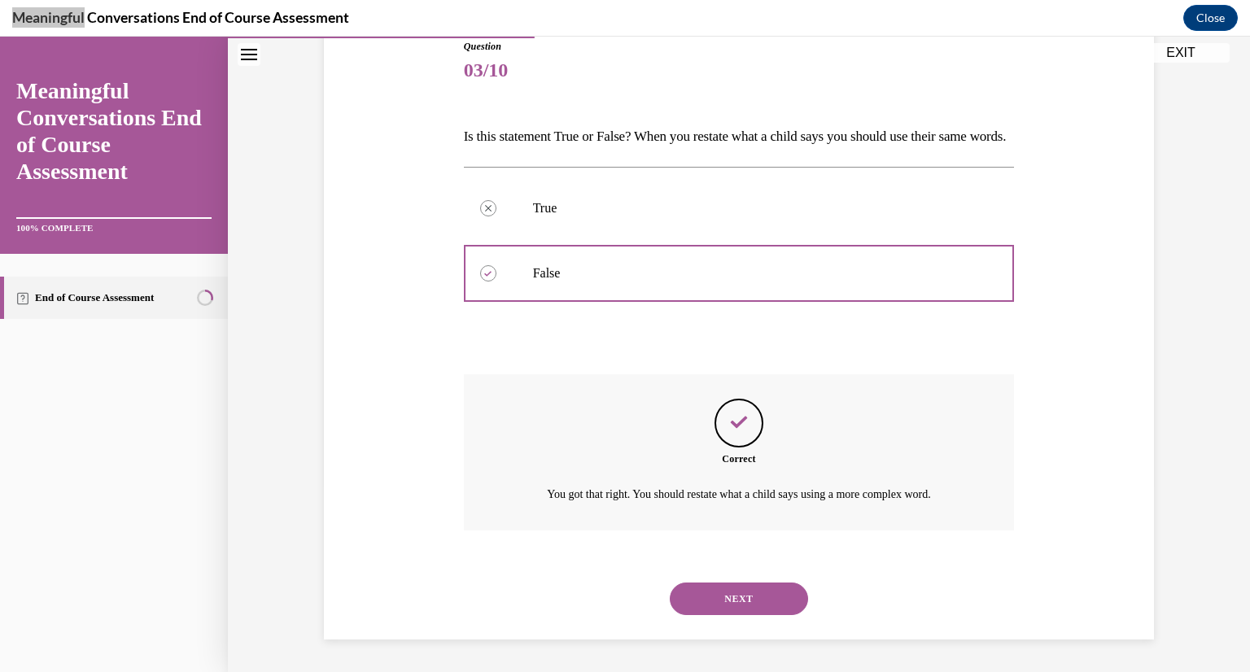
scroll to position [215, 0]
click at [759, 604] on button "NEXT" at bounding box center [739, 599] width 138 height 33
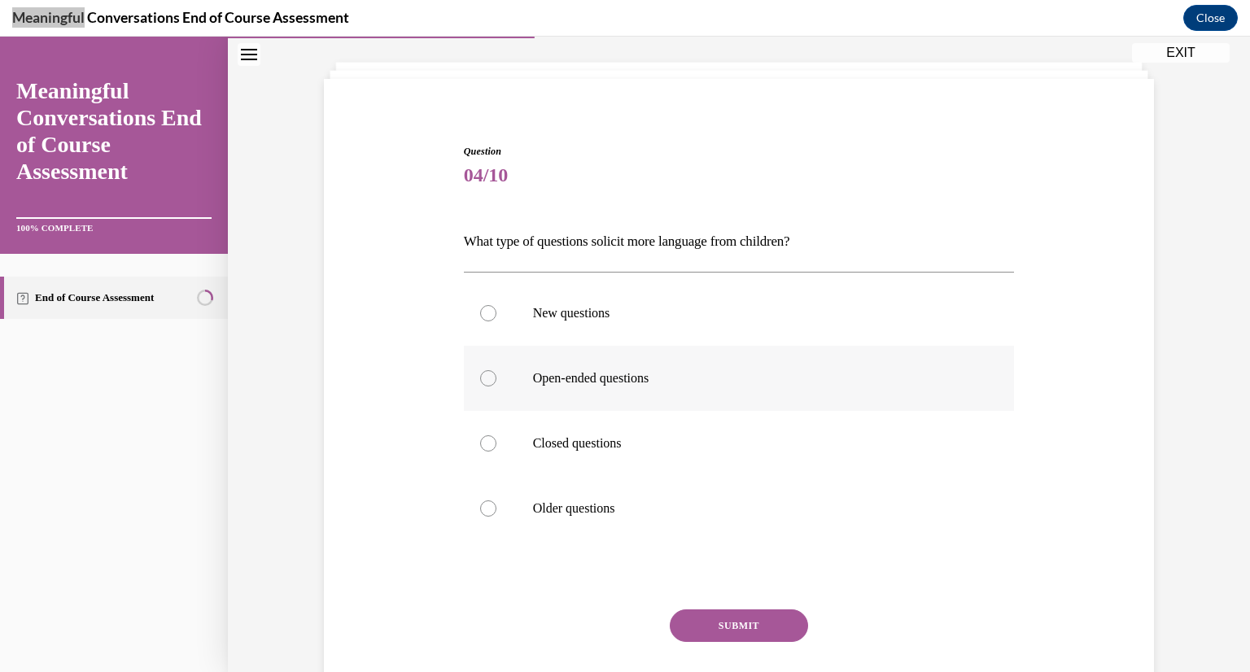
scroll to position [83, 0]
click at [481, 383] on div at bounding box center [488, 378] width 16 height 16
click at [481, 383] on input "Open-ended questions" at bounding box center [488, 378] width 16 height 16
radio input "true"
click at [749, 627] on button "SUBMIT" at bounding box center [739, 625] width 138 height 33
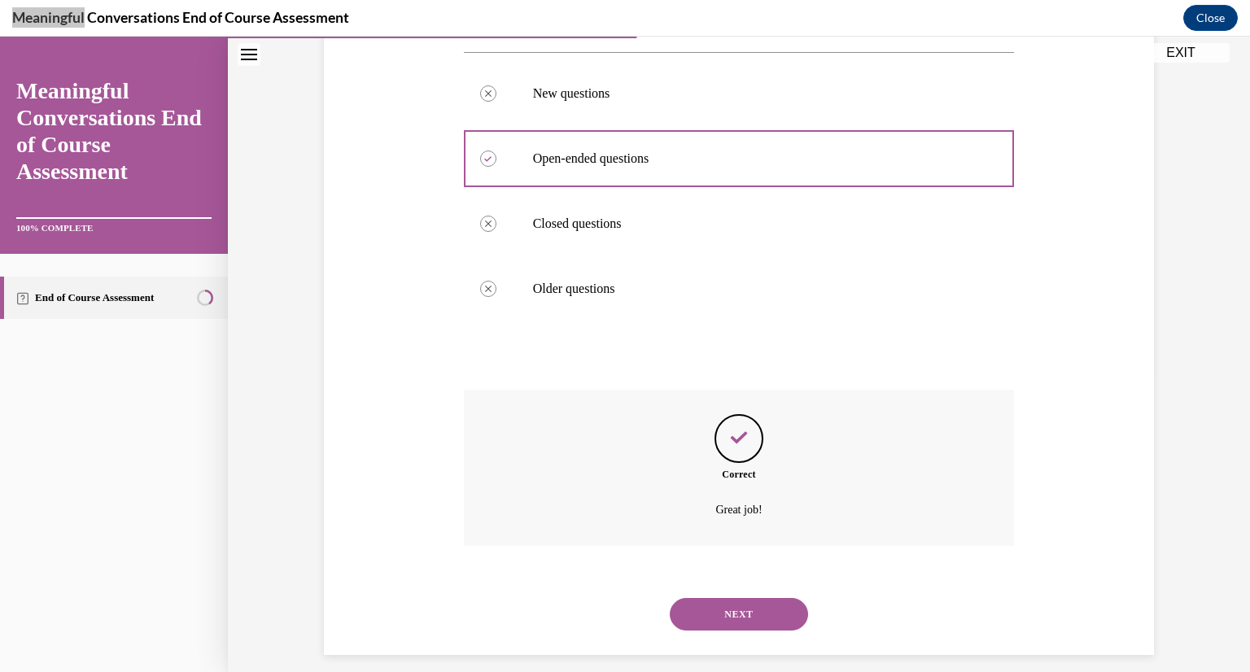
scroll to position [317, 0]
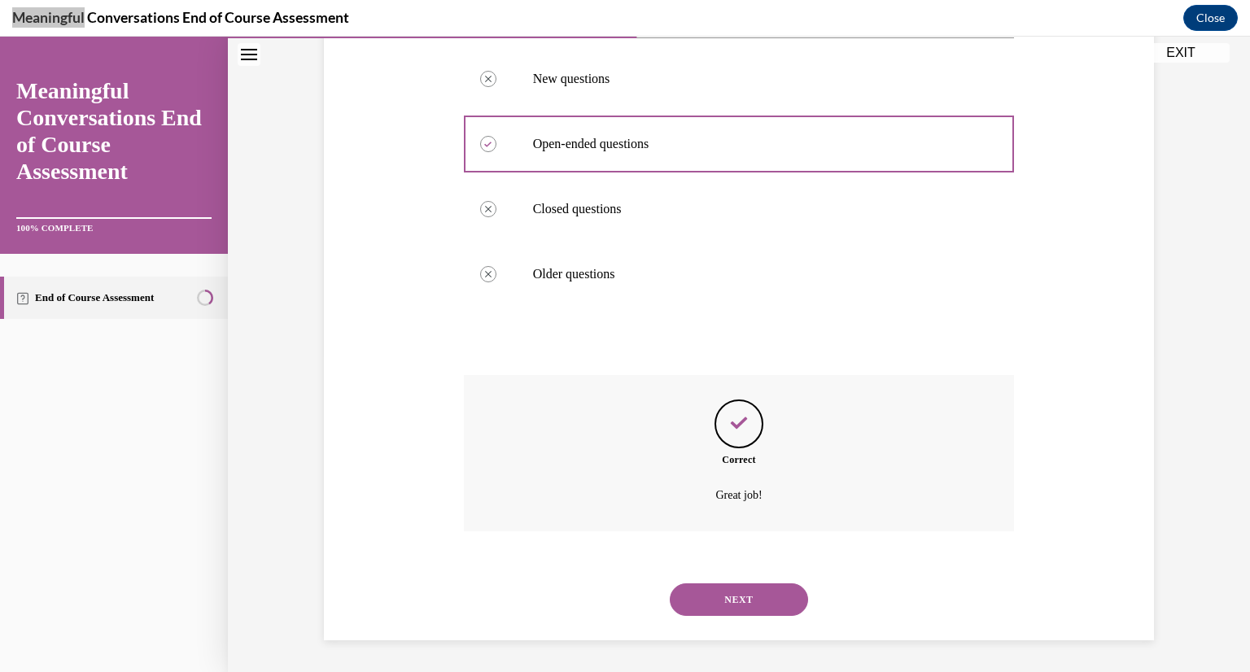
click at [754, 603] on button "NEXT" at bounding box center [739, 600] width 138 height 33
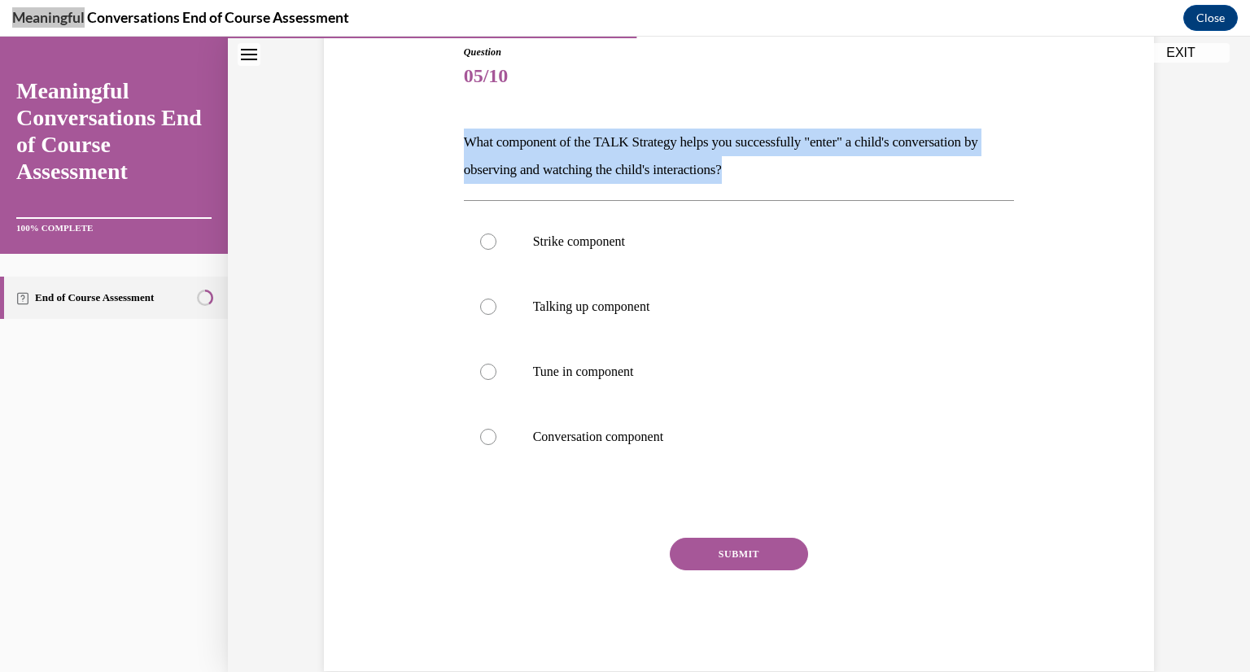
drag, startPoint x: 772, startPoint y: 170, endPoint x: 454, endPoint y: 145, distance: 319.2
click at [460, 145] on div "Question 05/10 What component of the TALK Strategy helps you successfully "ente…" at bounding box center [739, 345] width 559 height 651
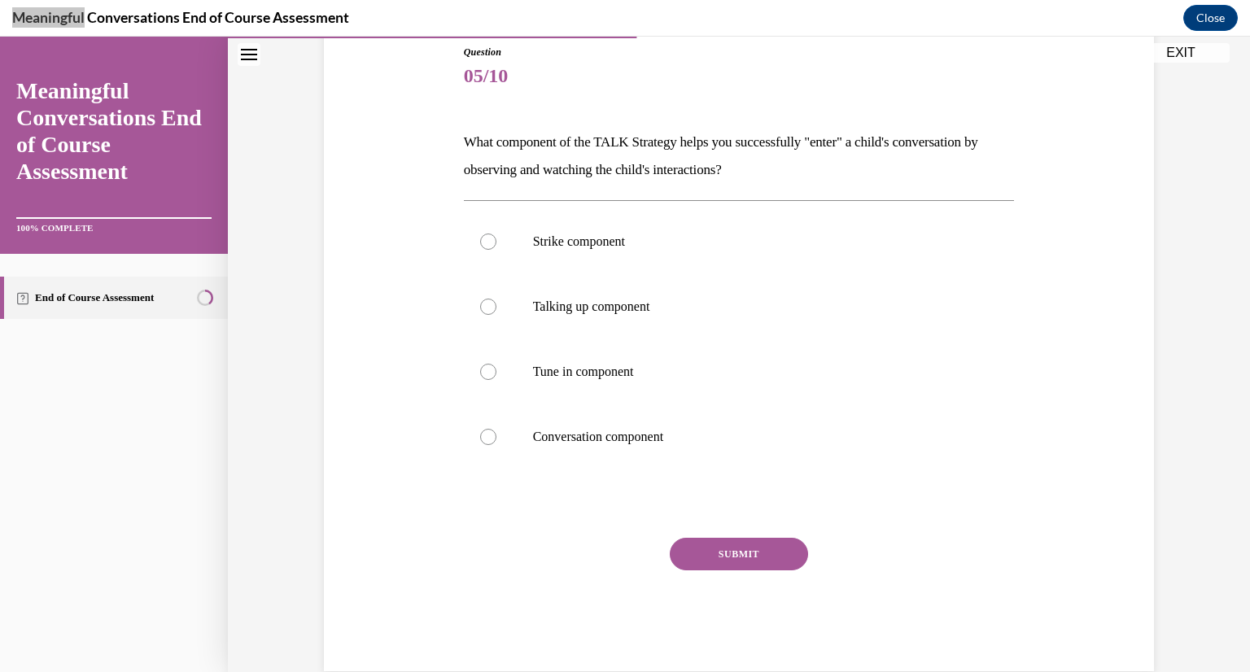
click at [926, 606] on div "SUBMIT" at bounding box center [739, 578] width 551 height 81
click at [488, 374] on div at bounding box center [488, 372] width 16 height 16
click at [488, 374] on input "Tune in component" at bounding box center [488, 372] width 16 height 16
radio input "true"
click at [765, 553] on button "SUBMIT" at bounding box center [739, 554] width 138 height 33
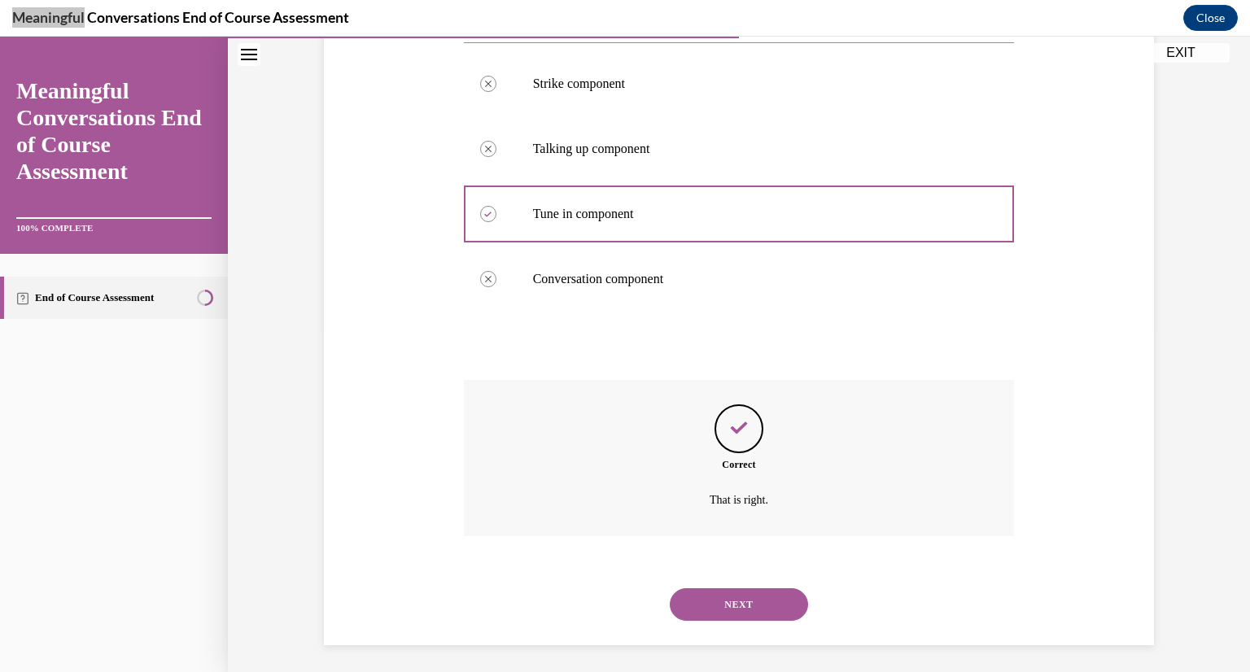
scroll to position [345, 0]
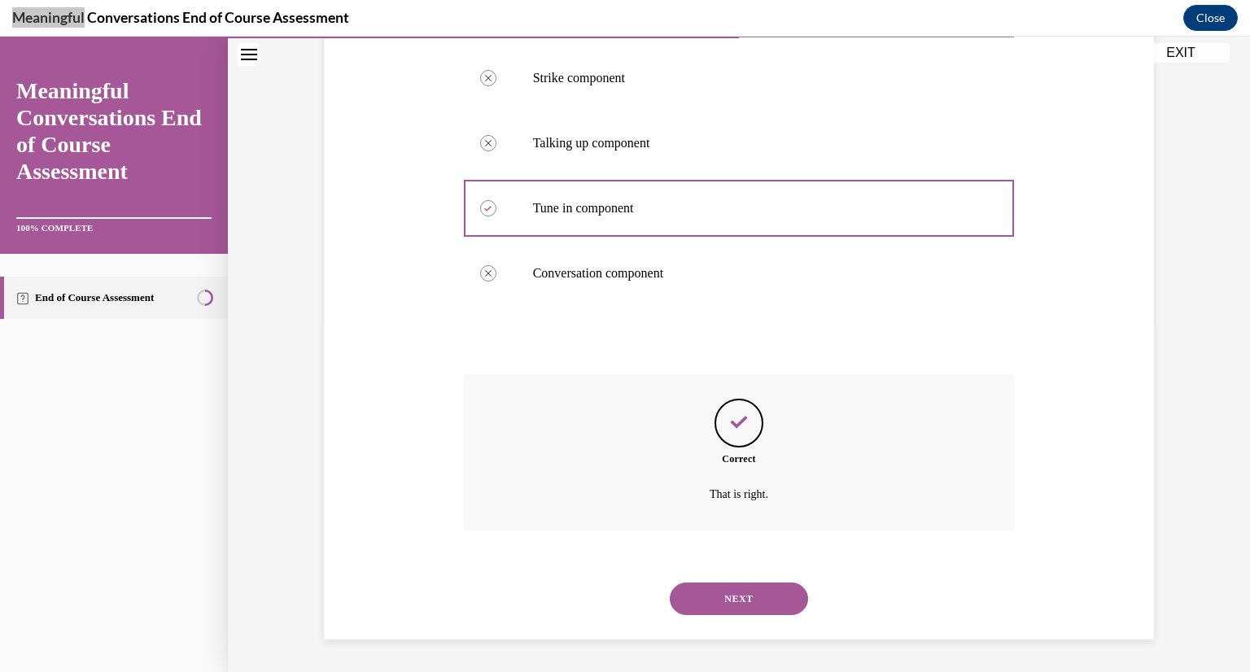
click at [759, 598] on button "NEXT" at bounding box center [739, 599] width 138 height 33
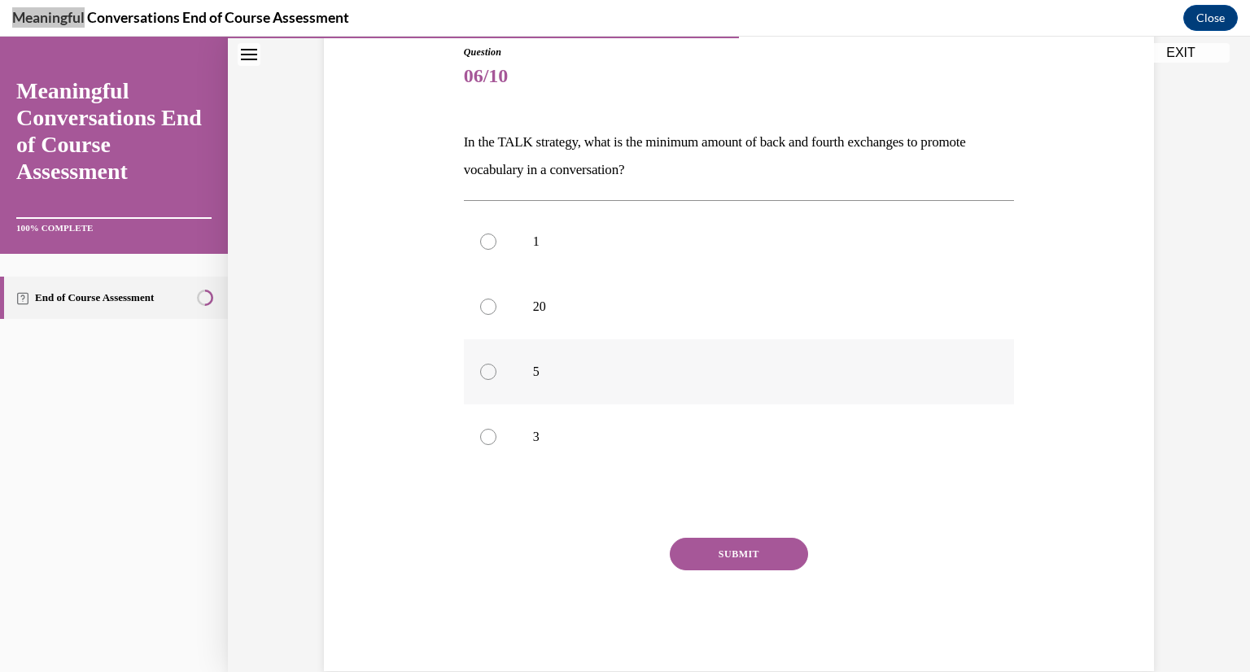
click at [472, 370] on label "5" at bounding box center [739, 371] width 551 height 65
click at [480, 370] on input "5" at bounding box center [488, 372] width 16 height 16
radio input "true"
drag, startPoint x: 740, startPoint y: 562, endPoint x: 739, endPoint y: 543, distance: 19.6
click at [739, 543] on button "SUBMIT" at bounding box center [739, 554] width 138 height 33
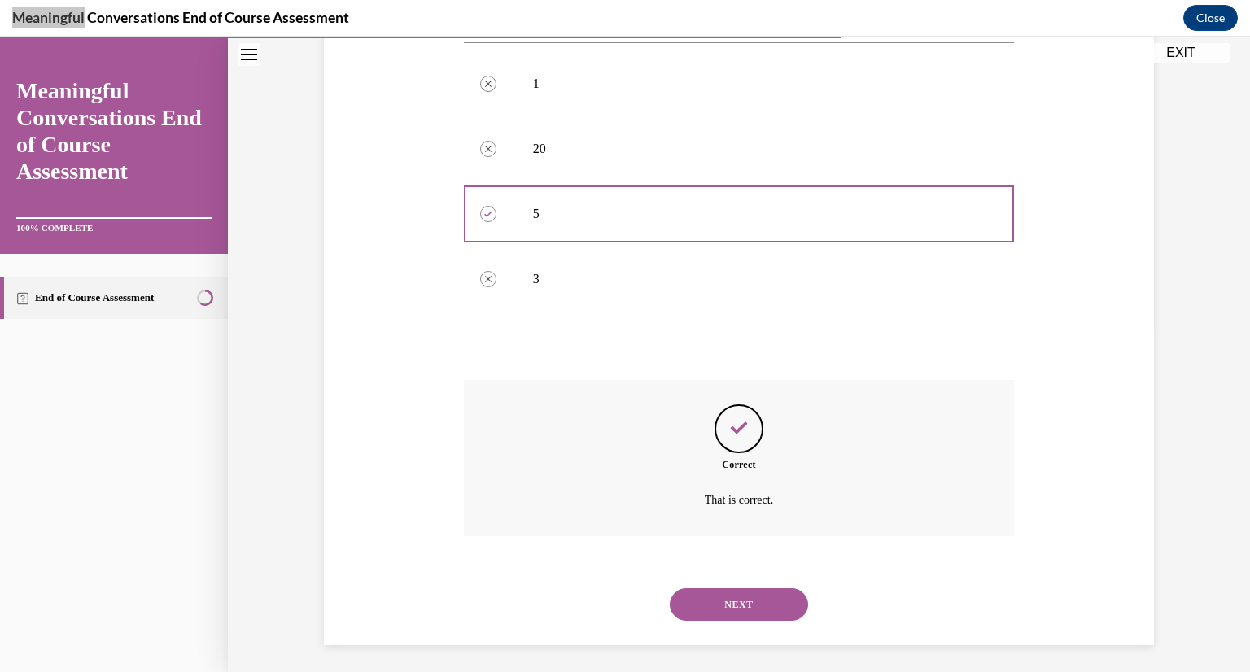
scroll to position [345, 0]
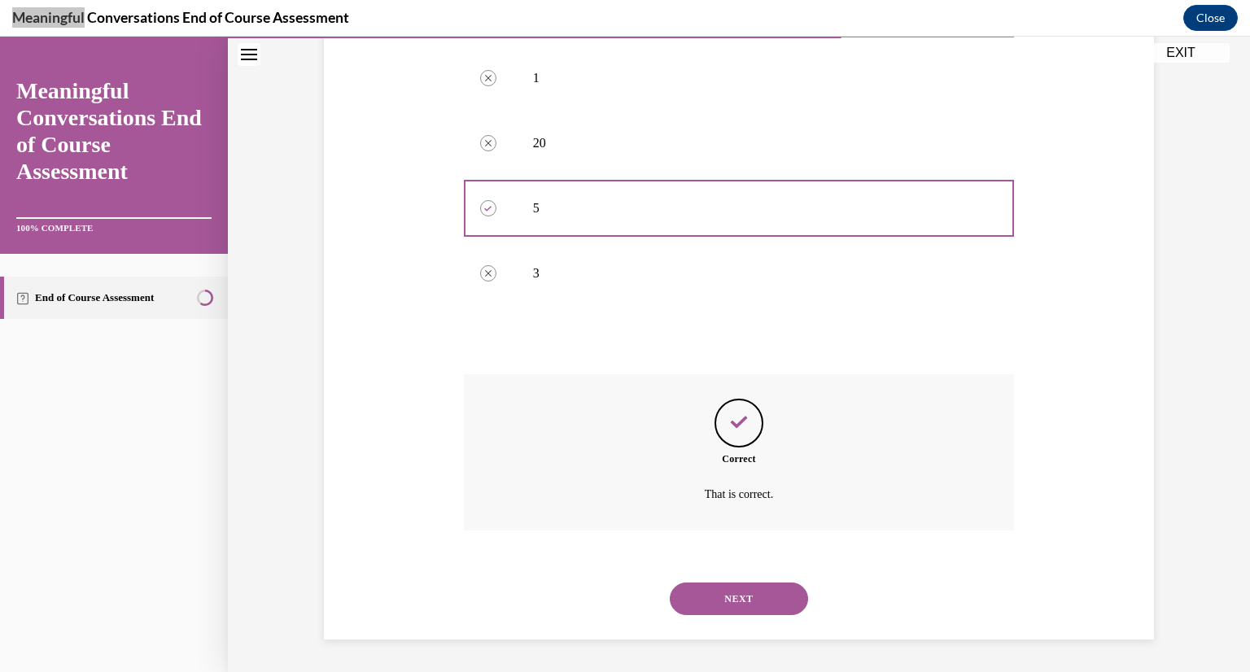
click at [741, 595] on button "NEXT" at bounding box center [739, 599] width 138 height 33
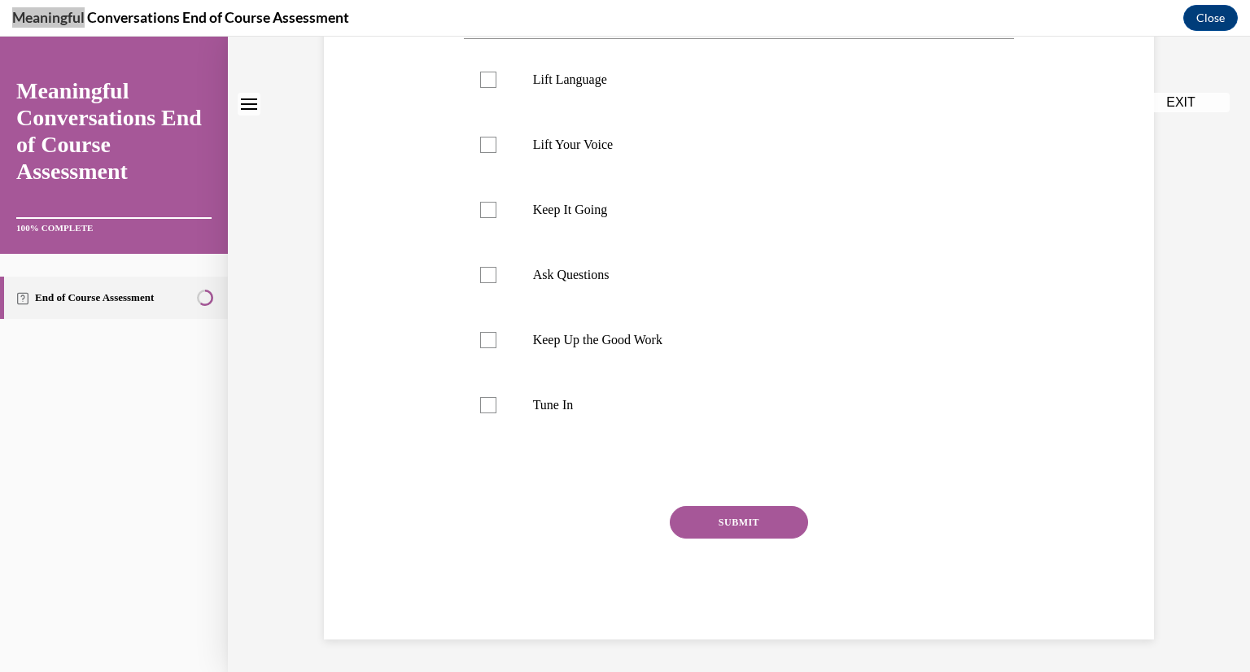
scroll to position [0, 0]
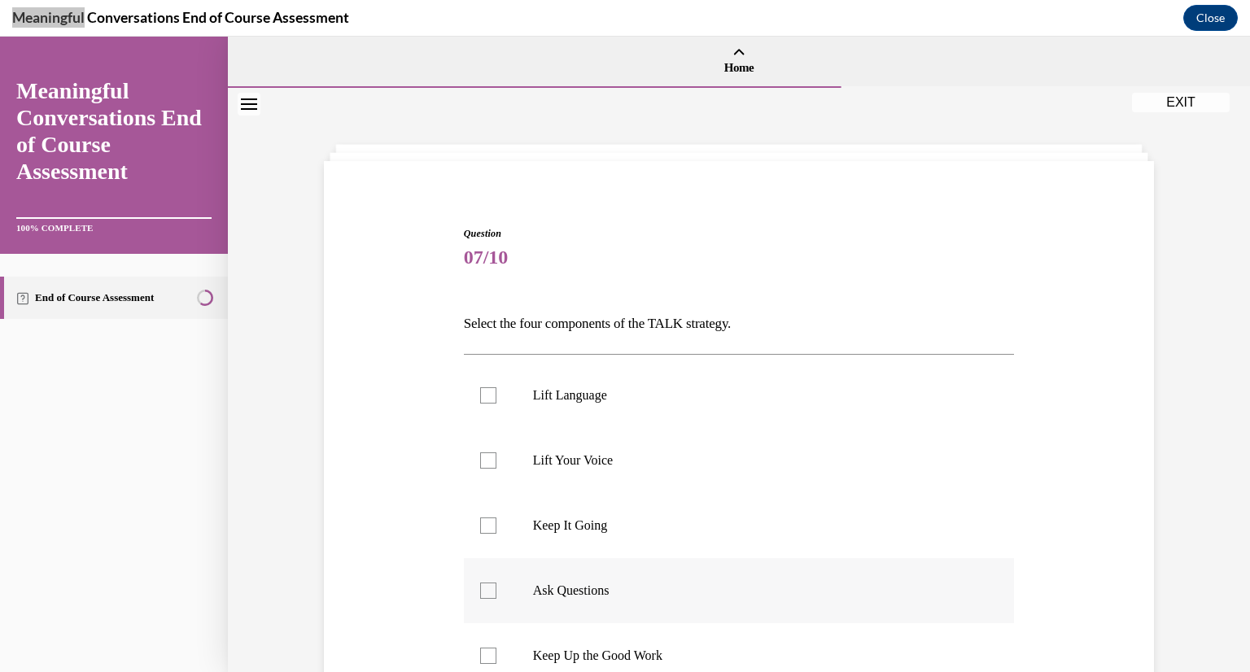
click at [492, 588] on label "Ask Questions" at bounding box center [739, 590] width 551 height 65
click at [492, 588] on input "Ask Questions" at bounding box center [488, 591] width 16 height 16
checkbox input "true"
drag, startPoint x: 492, startPoint y: 588, endPoint x: 488, endPoint y: 464, distance: 124.6
click at [488, 464] on ul "Lift Language Lift Your Voice Keep It Going Ask Questions Keep Up the Good Work…" at bounding box center [739, 558] width 551 height 391
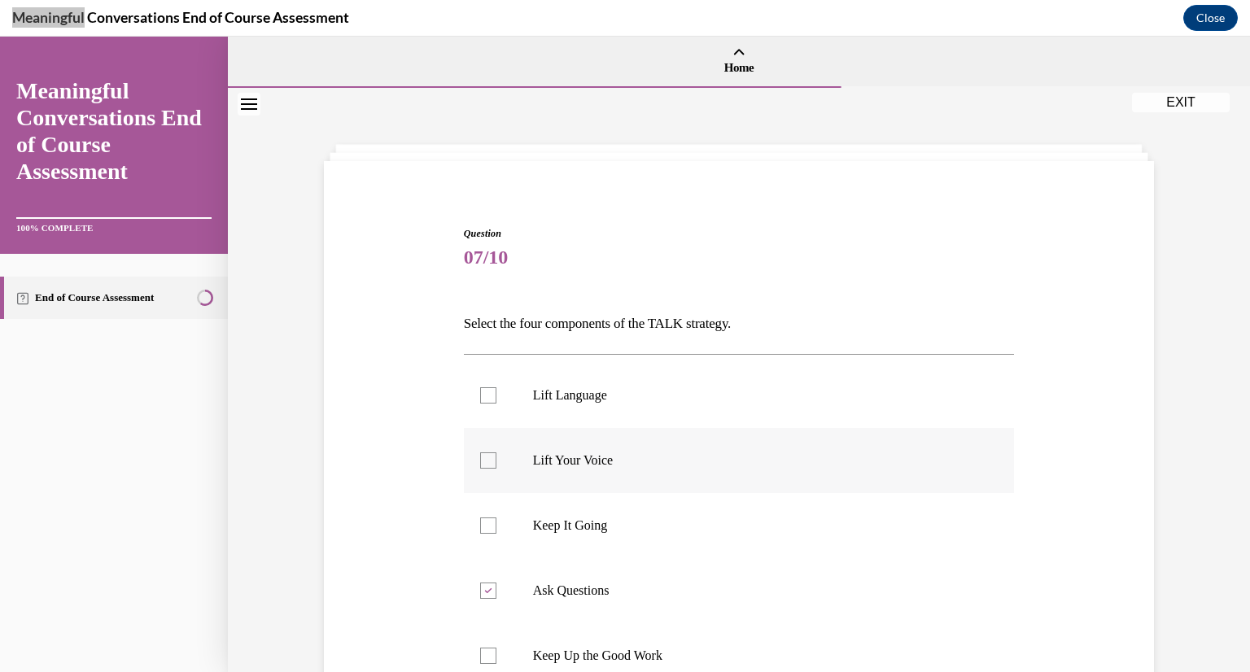
click at [485, 459] on div at bounding box center [488, 461] width 16 height 16
click at [485, 459] on input "Lift Your Voice" at bounding box center [488, 461] width 16 height 16
checkbox input "true"
click at [483, 531] on div at bounding box center [488, 526] width 16 height 16
click at [483, 531] on input "Keep It Going" at bounding box center [488, 526] width 16 height 16
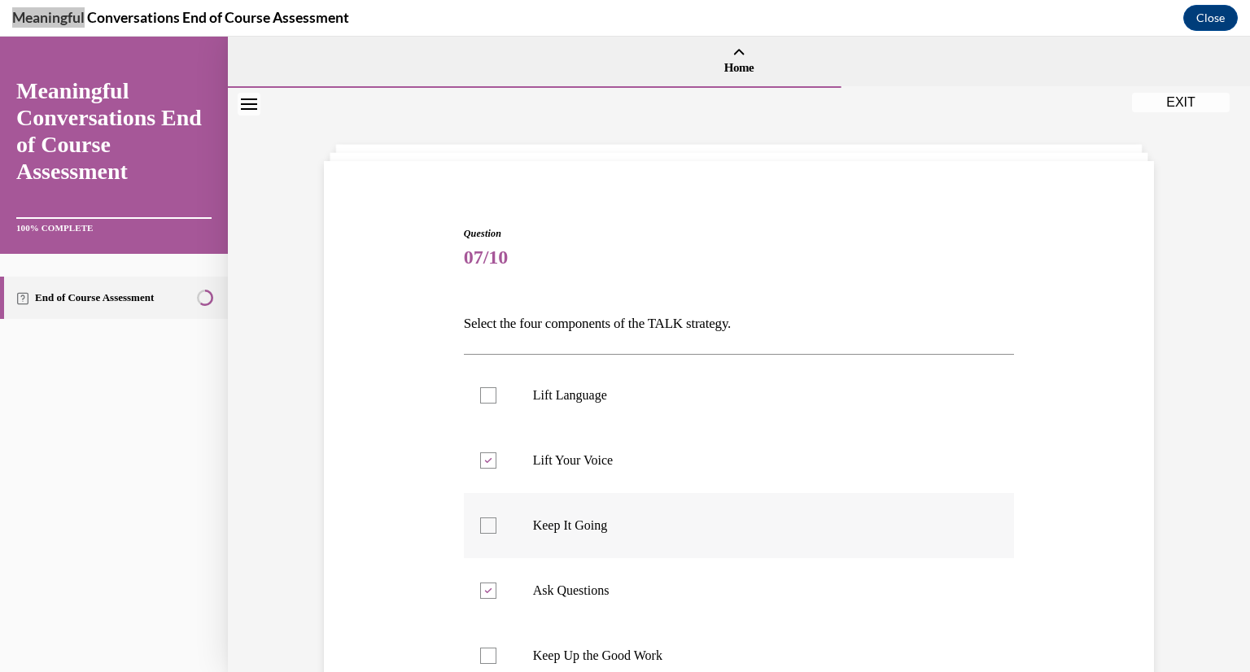
checkbox input "true"
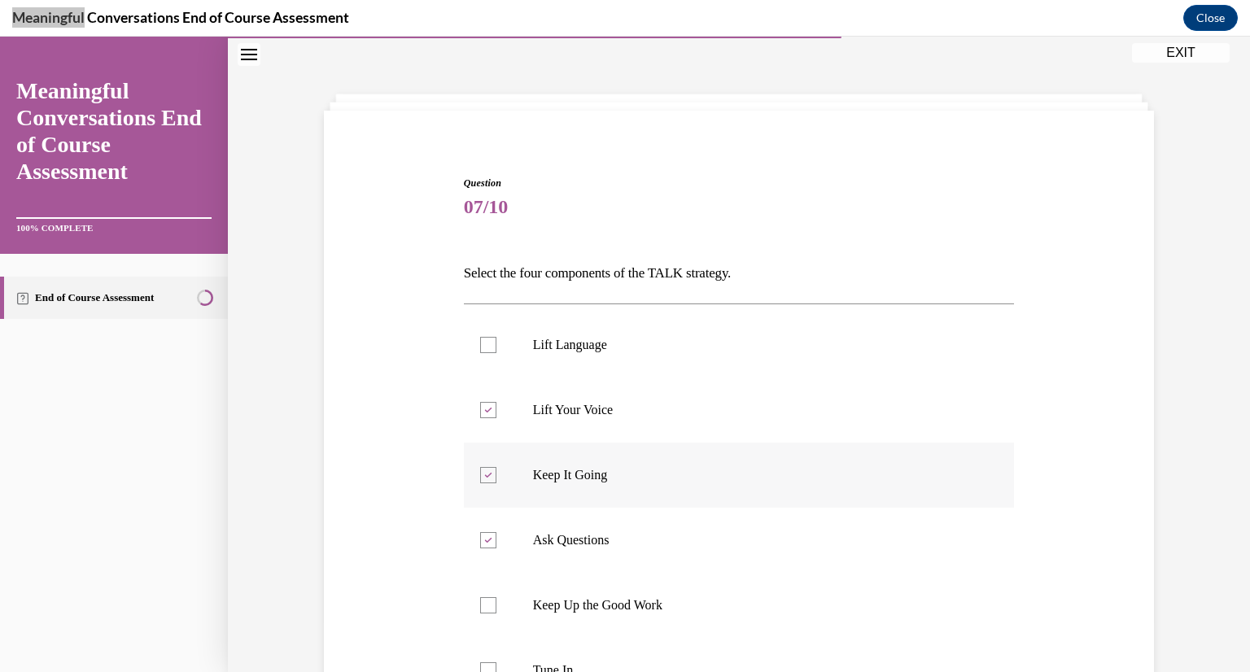
scroll to position [158, 0]
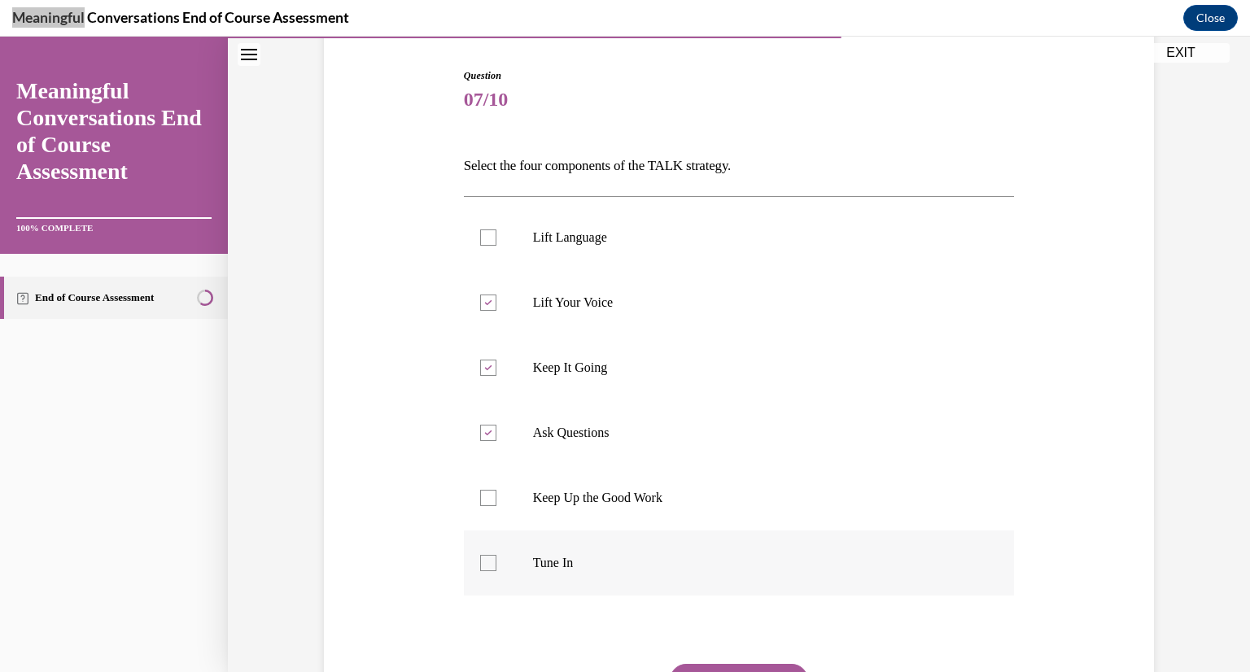
click at [482, 561] on div at bounding box center [488, 563] width 16 height 16
click at [482, 561] on input "Tune In" at bounding box center [488, 563] width 16 height 16
checkbox input "true"
click at [710, 665] on button "SUBMIT" at bounding box center [739, 680] width 138 height 33
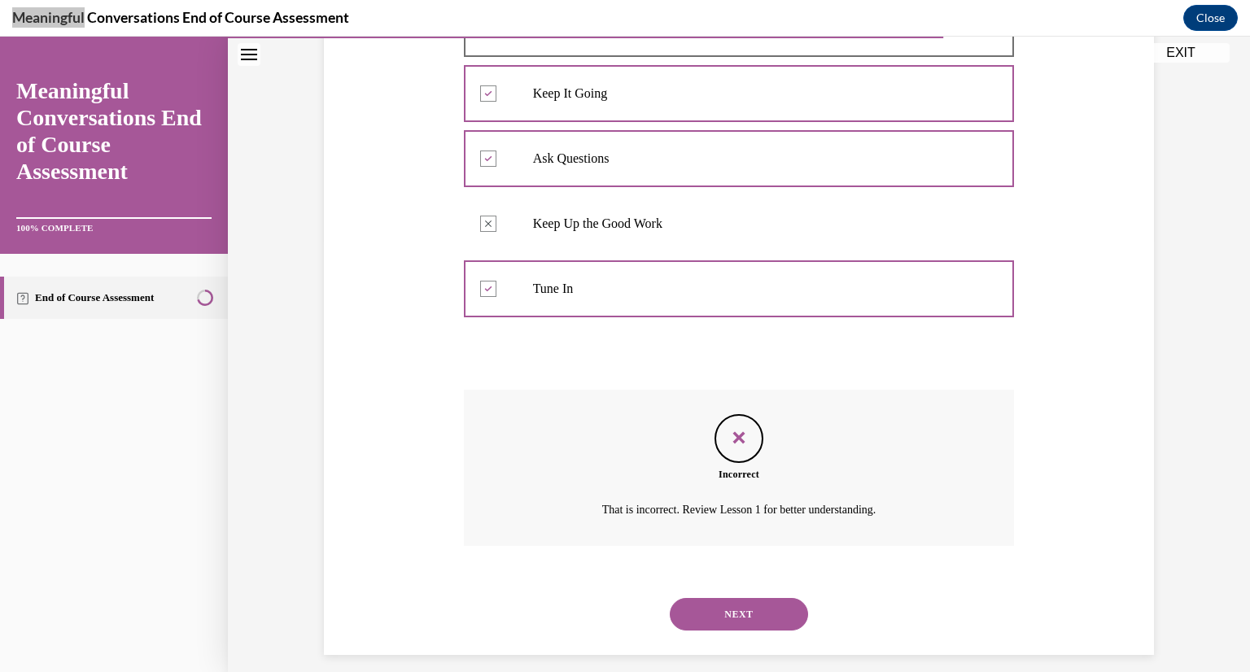
scroll to position [447, 0]
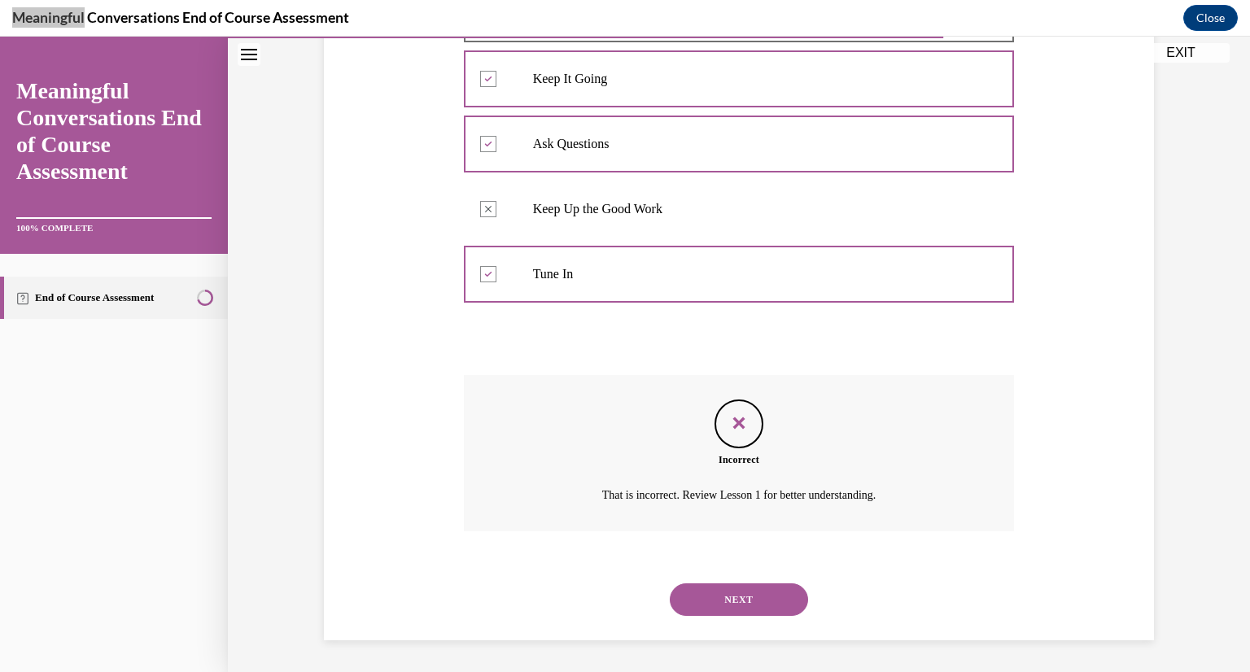
click at [742, 590] on button "NEXT" at bounding box center [739, 600] width 138 height 33
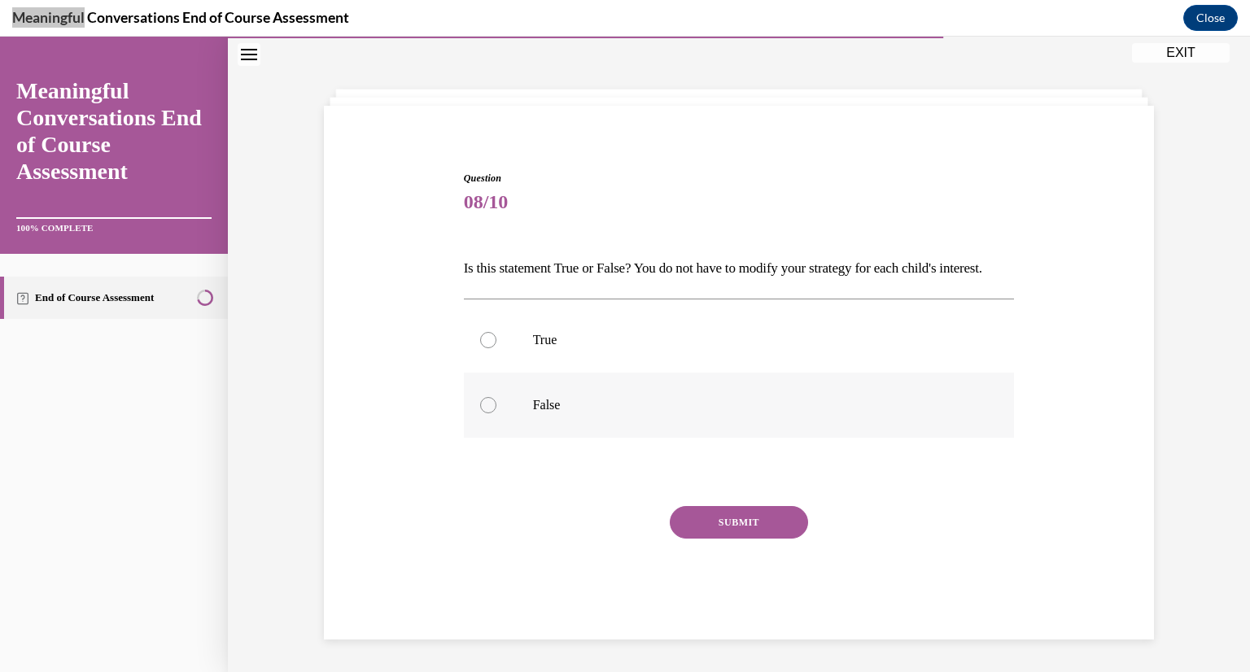
click at [485, 404] on div at bounding box center [488, 405] width 16 height 16
click at [485, 404] on input "False" at bounding box center [488, 405] width 16 height 16
radio input "true"
click at [721, 521] on button "SUBMIT" at bounding box center [739, 522] width 138 height 33
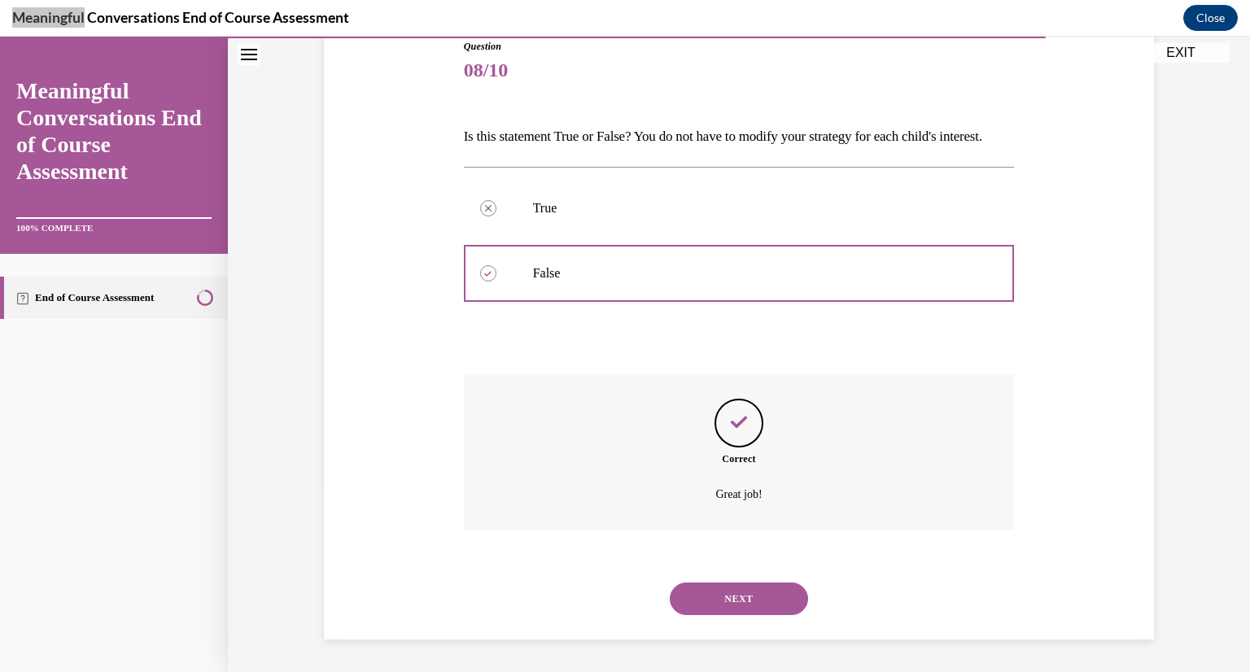
scroll to position [215, 0]
click at [735, 601] on button "NEXT" at bounding box center [739, 599] width 138 height 33
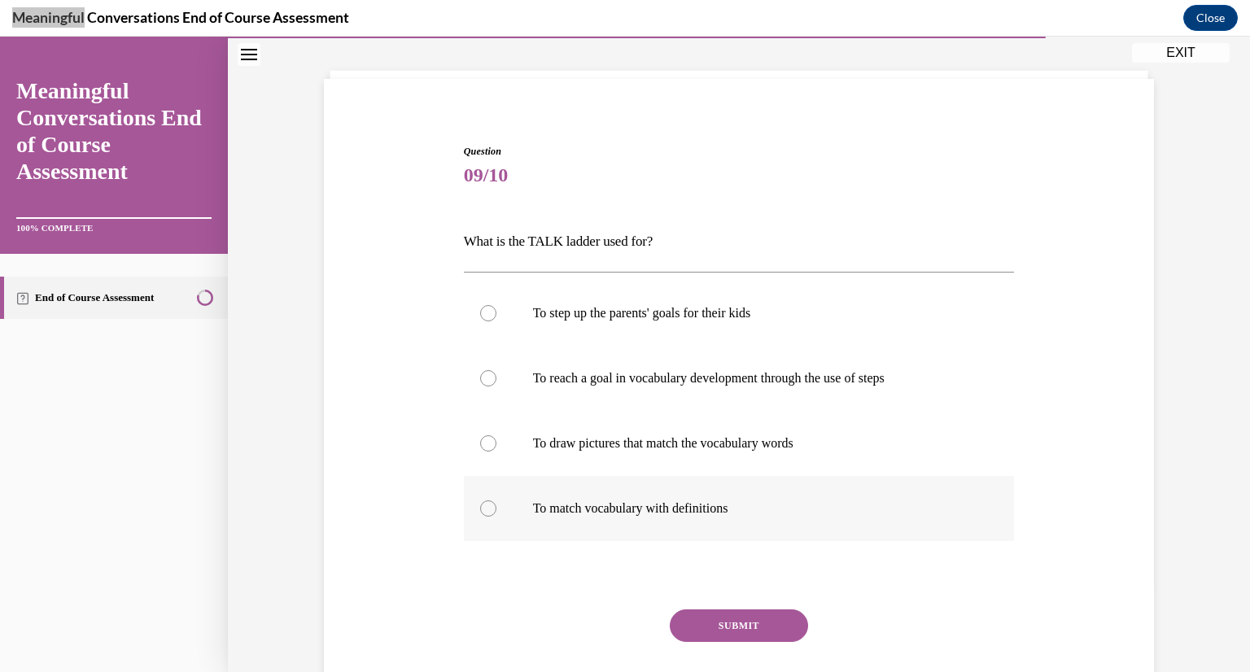
scroll to position [83, 0]
click at [480, 380] on div at bounding box center [488, 378] width 16 height 16
click at [480, 380] on input "To reach a goal in vocabulary development through the use of steps" at bounding box center [488, 378] width 16 height 16
radio input "true"
click at [753, 619] on button "SUBMIT" at bounding box center [739, 625] width 138 height 33
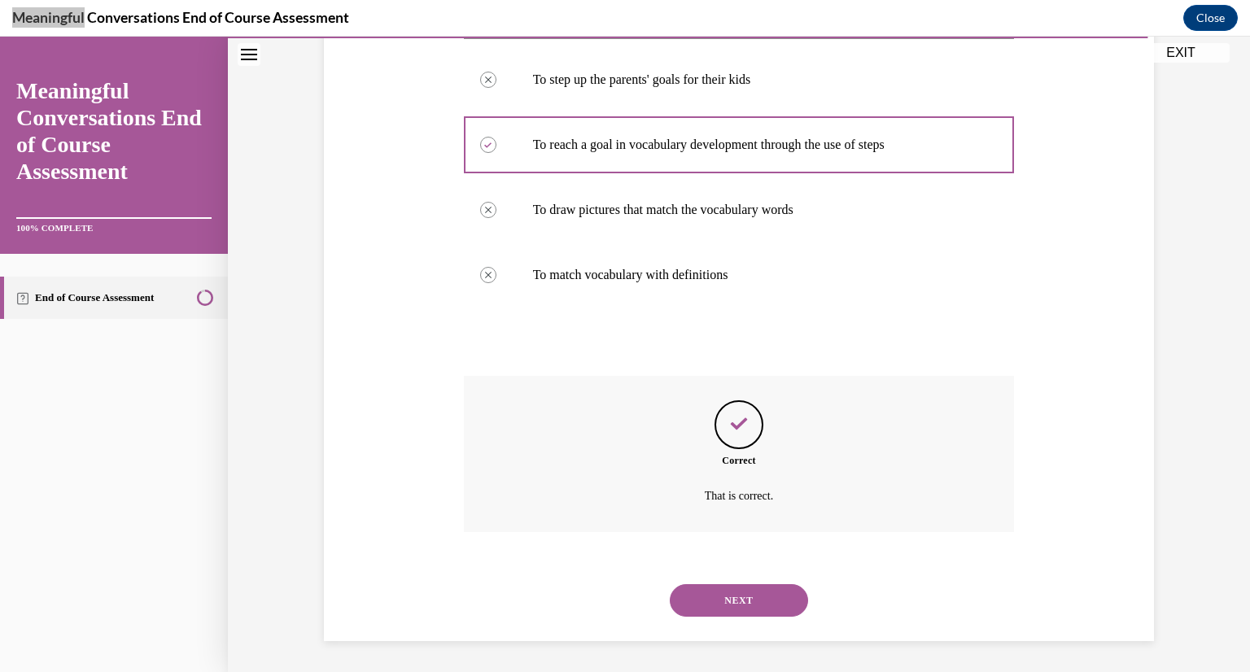
scroll to position [317, 0]
click at [746, 600] on button "NEXT" at bounding box center [739, 600] width 138 height 33
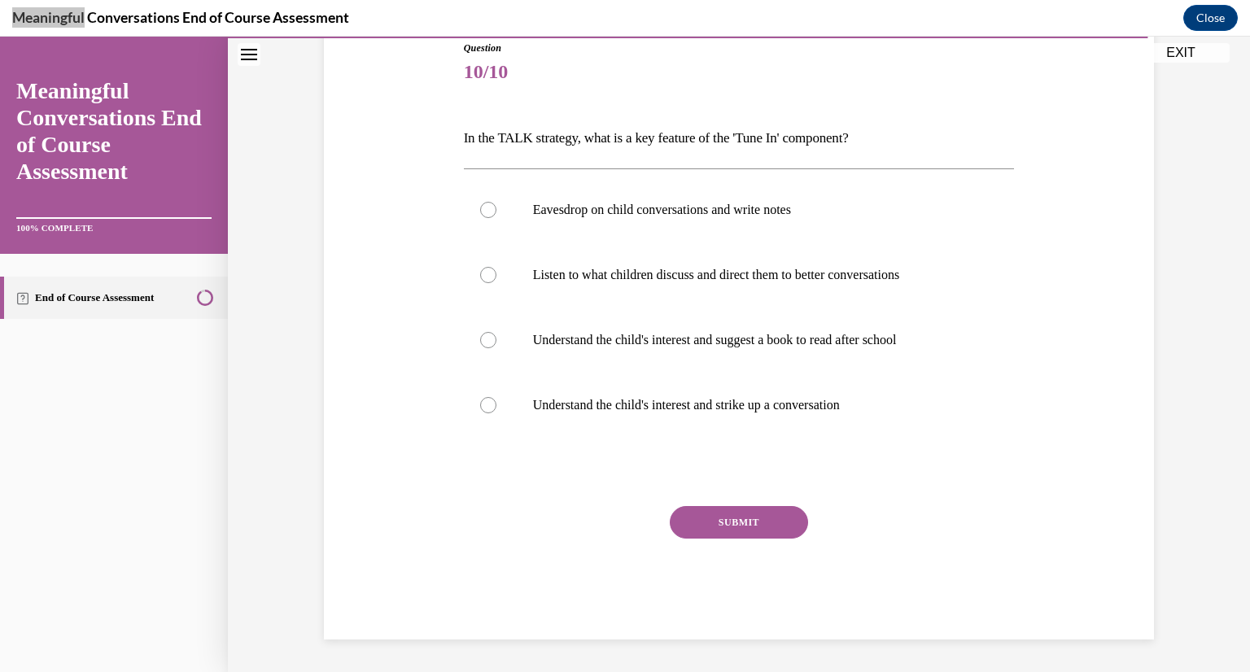
scroll to position [181, 0]
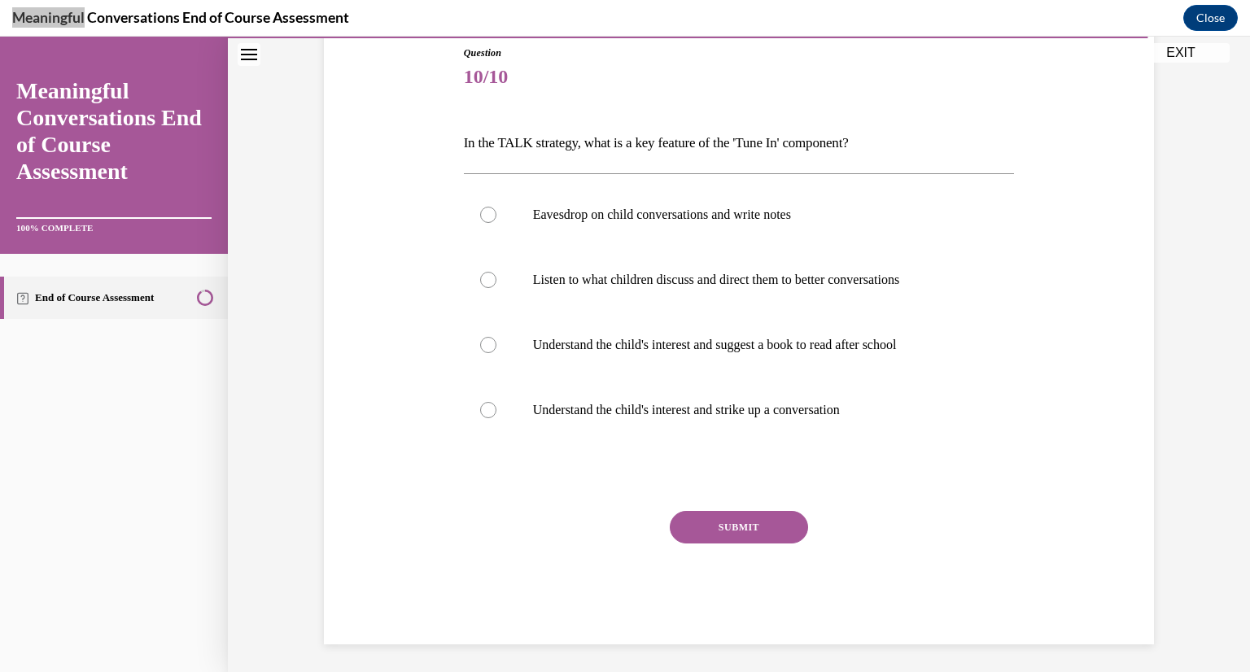
click at [908, 496] on div "Question 10/10 In the TALK strategy, what is a key feature of the 'Tune In' com…" at bounding box center [739, 345] width 551 height 599
click at [485, 417] on div at bounding box center [488, 410] width 16 height 16
click at [485, 417] on input "Understand the child's interest and strike up a conversation" at bounding box center [488, 410] width 16 height 16
radio input "true"
click at [705, 537] on button "SUBMIT" at bounding box center [739, 527] width 138 height 33
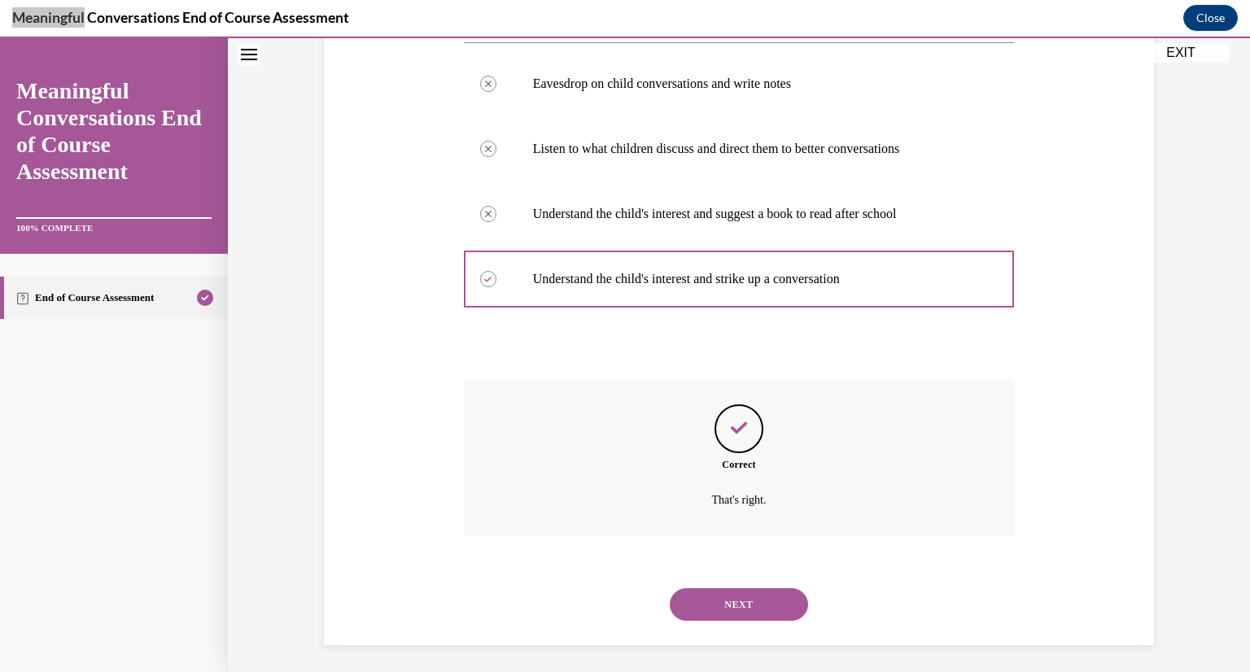
scroll to position [317, 0]
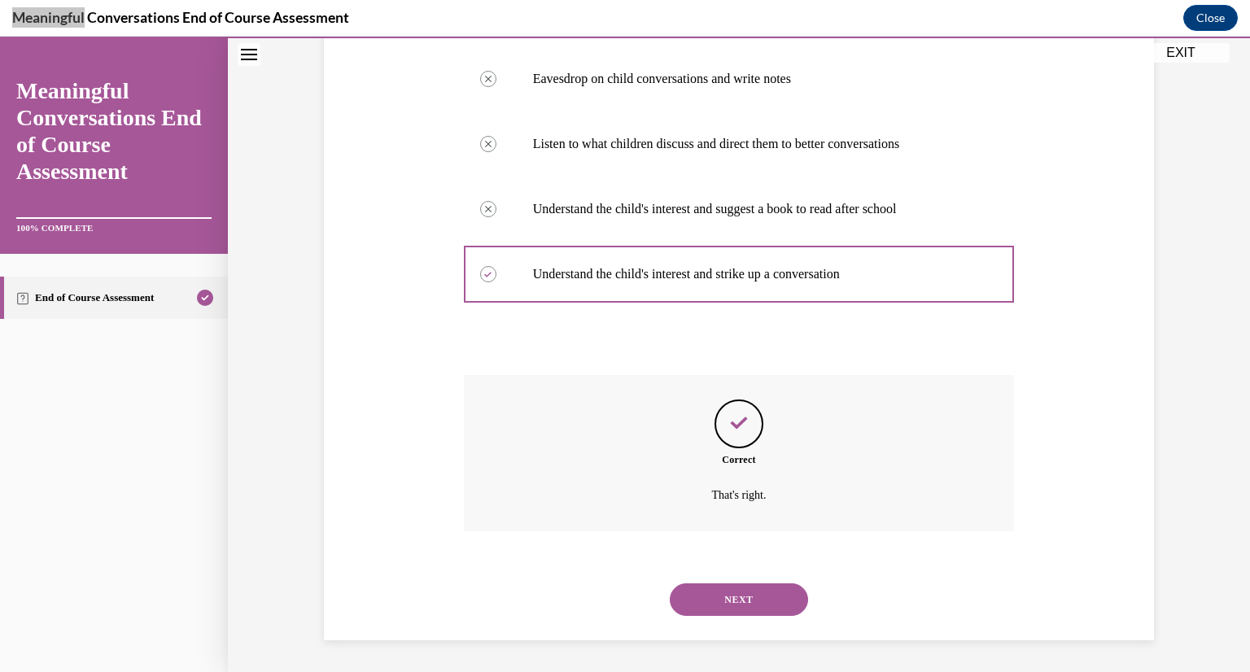
click at [732, 589] on button "NEXT" at bounding box center [739, 600] width 138 height 33
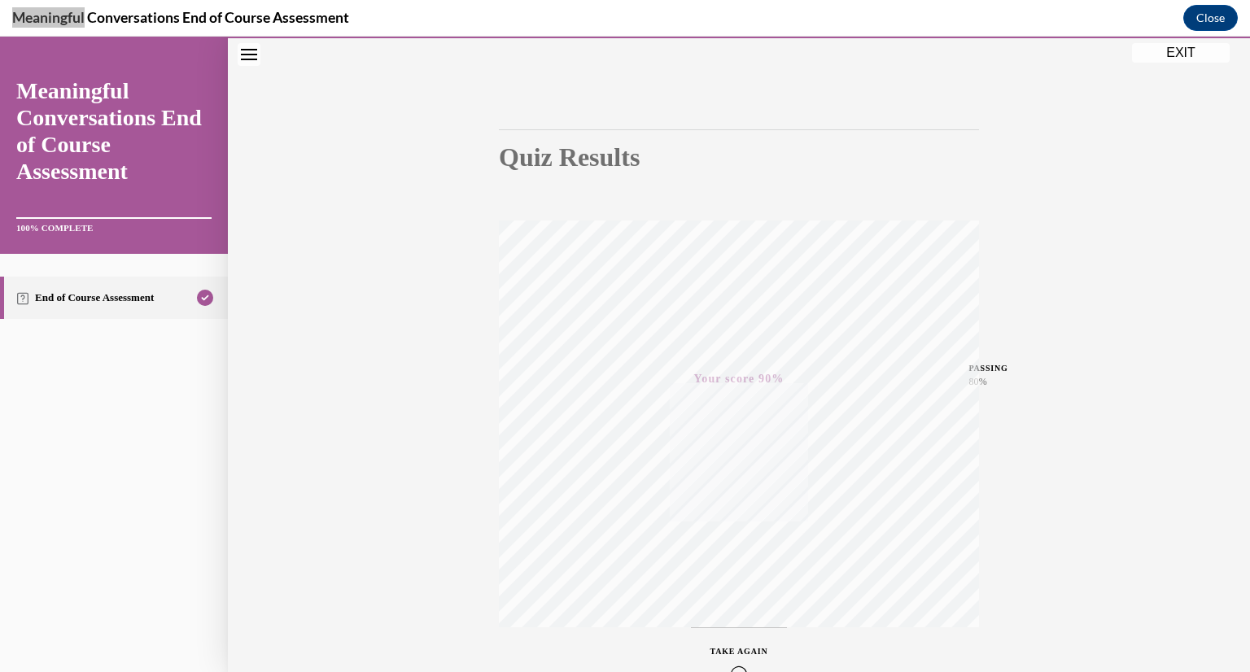
scroll to position [0, 0]
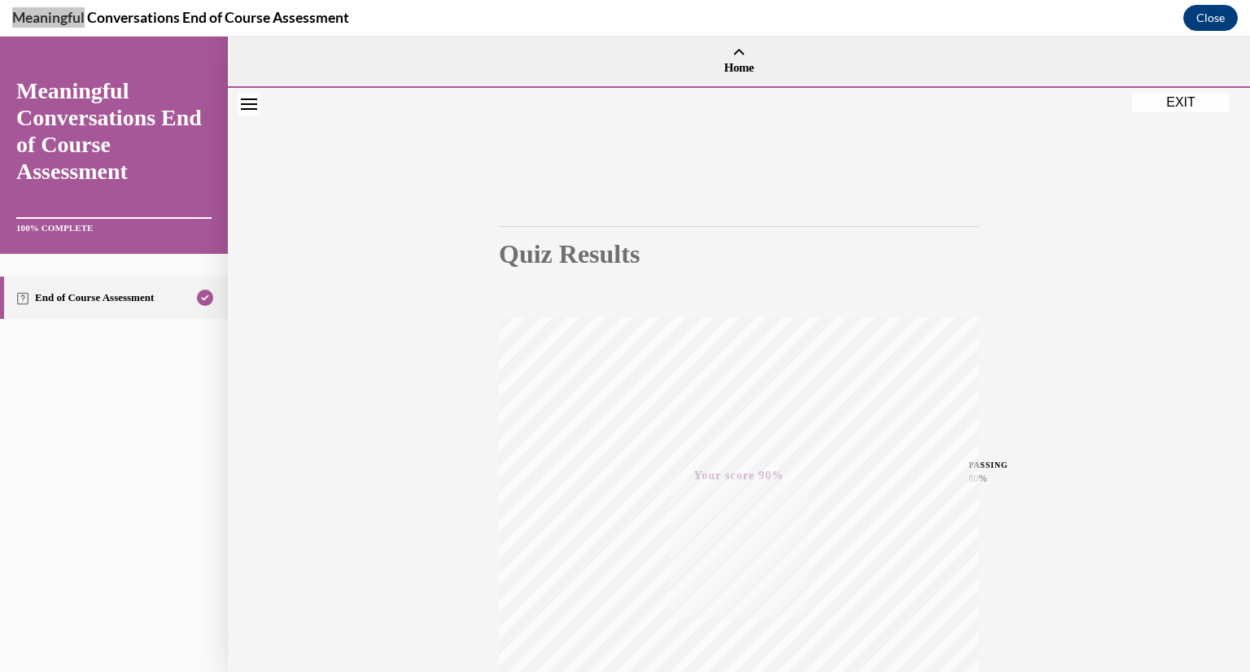
click at [256, 96] on button "Close navigation menu" at bounding box center [249, 104] width 23 height 23
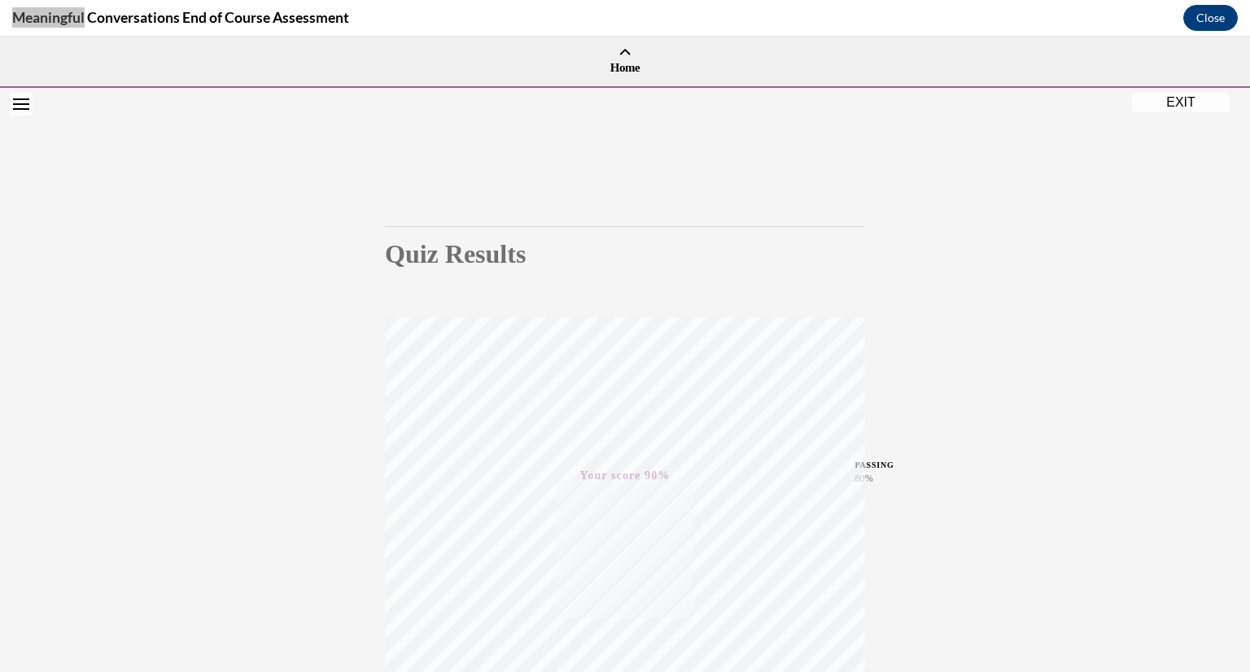
click at [1187, 95] on button "EXIT" at bounding box center [1181, 103] width 98 height 20
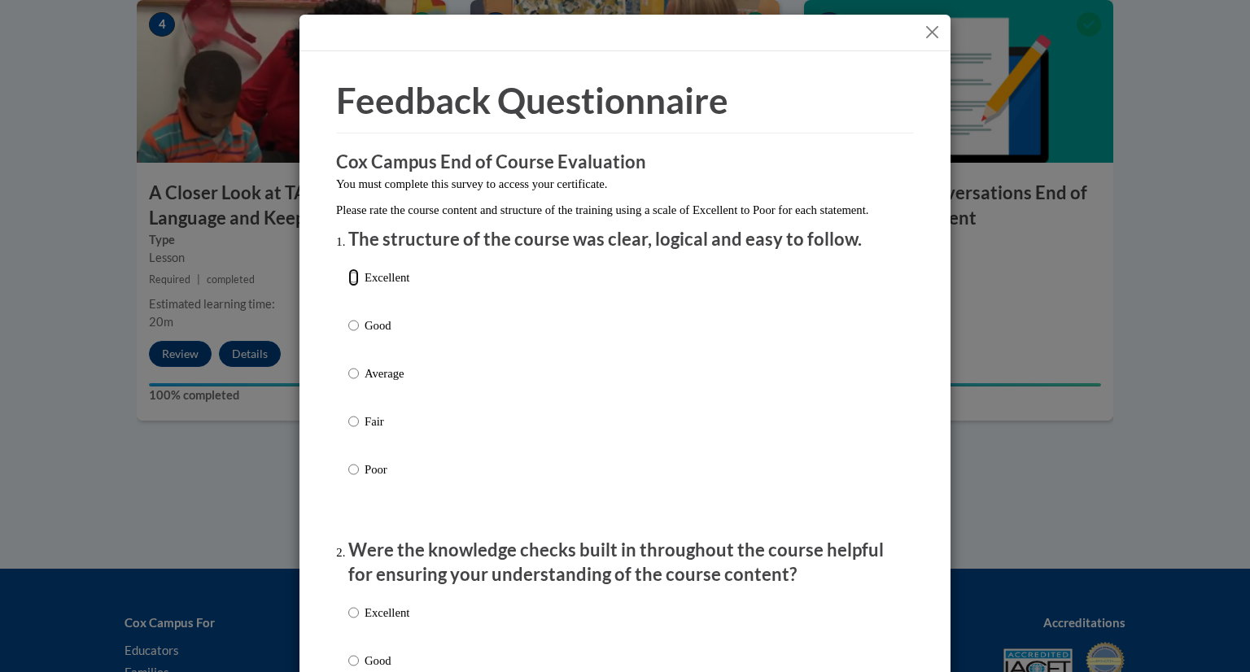
click at [348, 286] on input "Excellent" at bounding box center [353, 278] width 11 height 18
radio input "true"
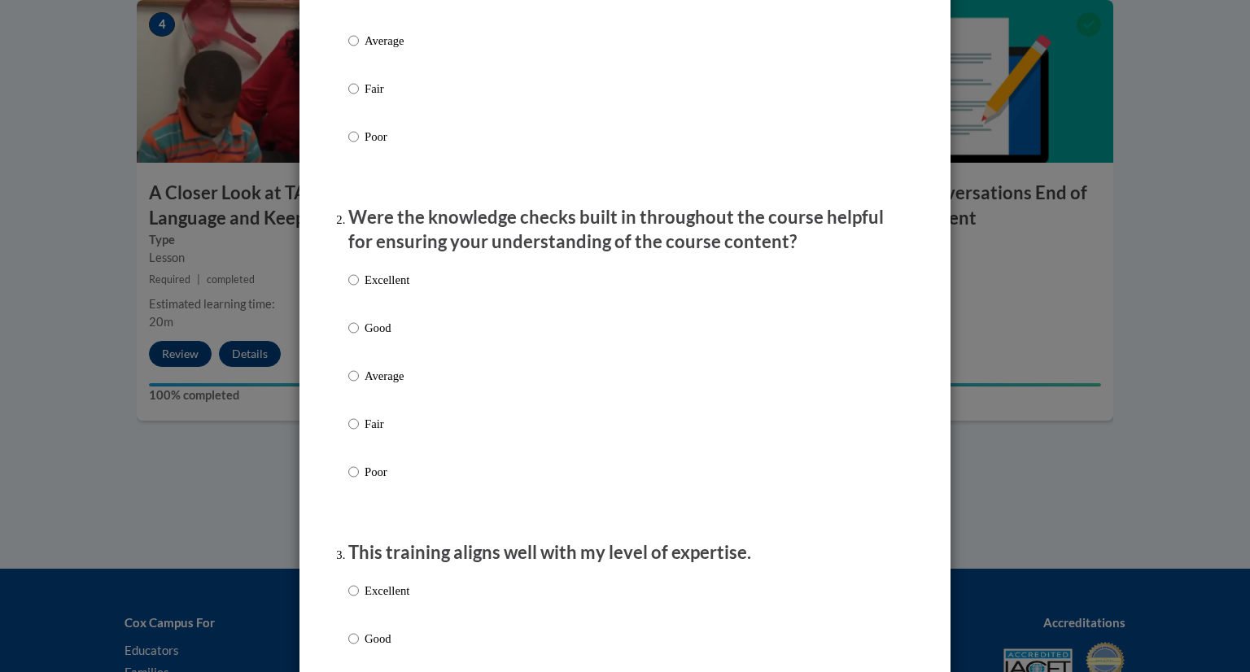
scroll to position [334, 0]
click at [352, 288] on input "Excellent" at bounding box center [353, 279] width 11 height 18
radio input "true"
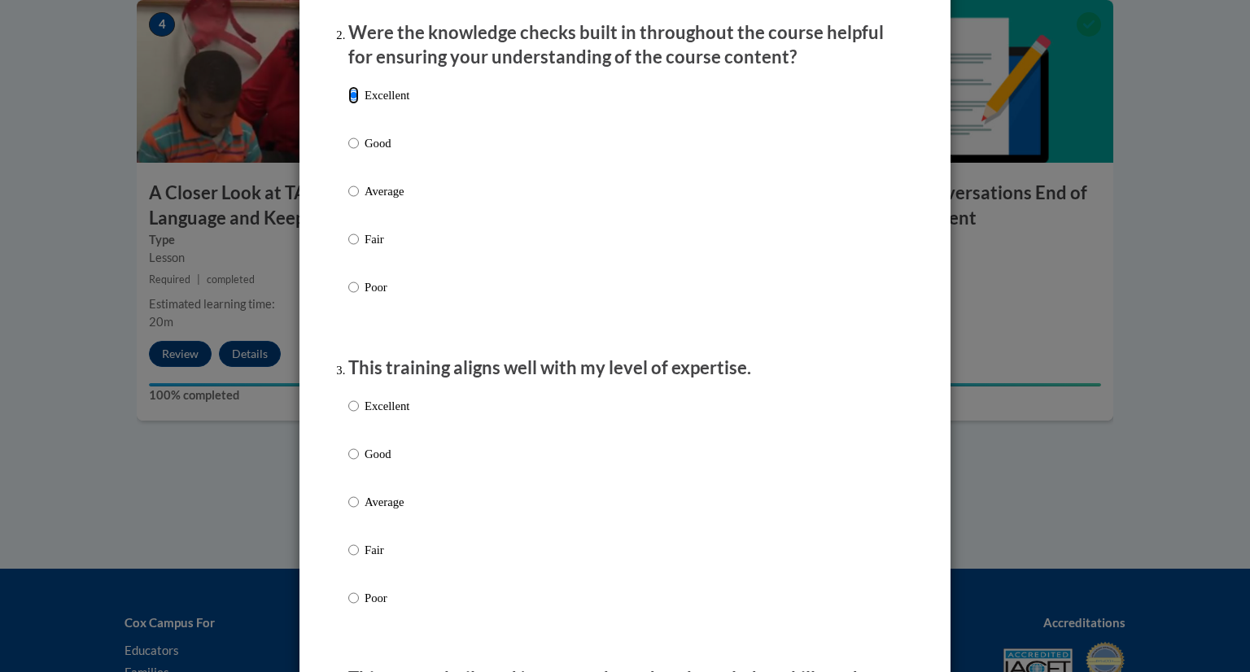
scroll to position [523, 0]
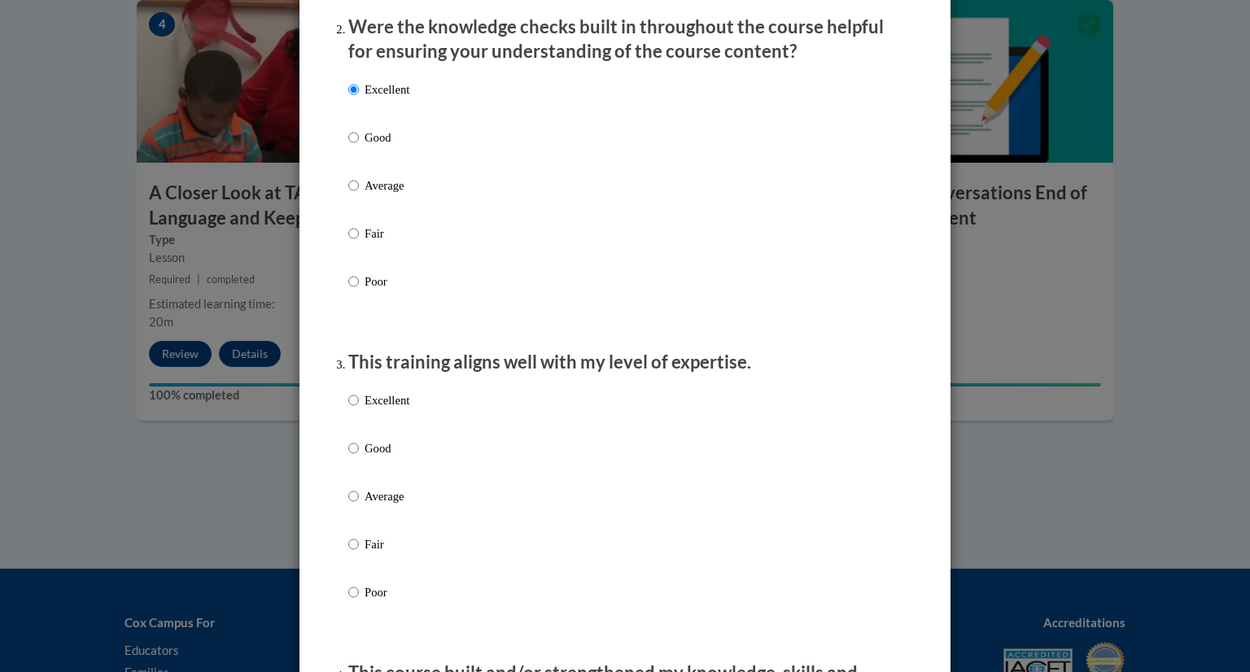
click at [348, 409] on input "Excellent" at bounding box center [353, 400] width 11 height 18
radio input "true"
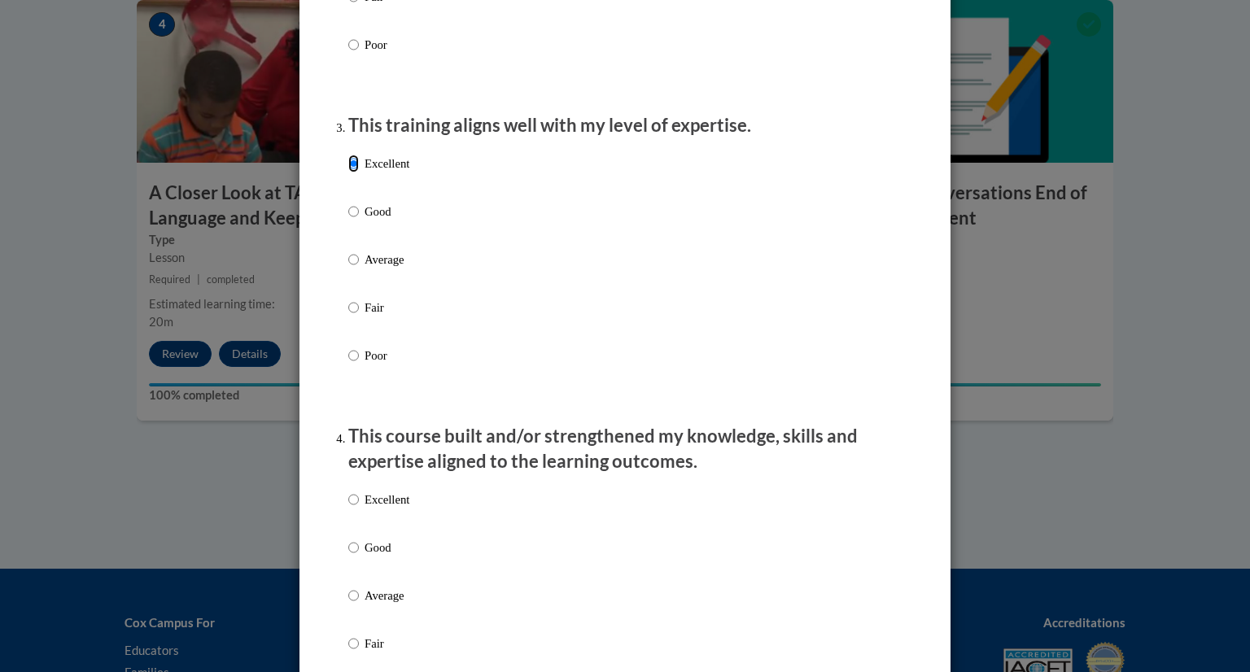
scroll to position [763, 0]
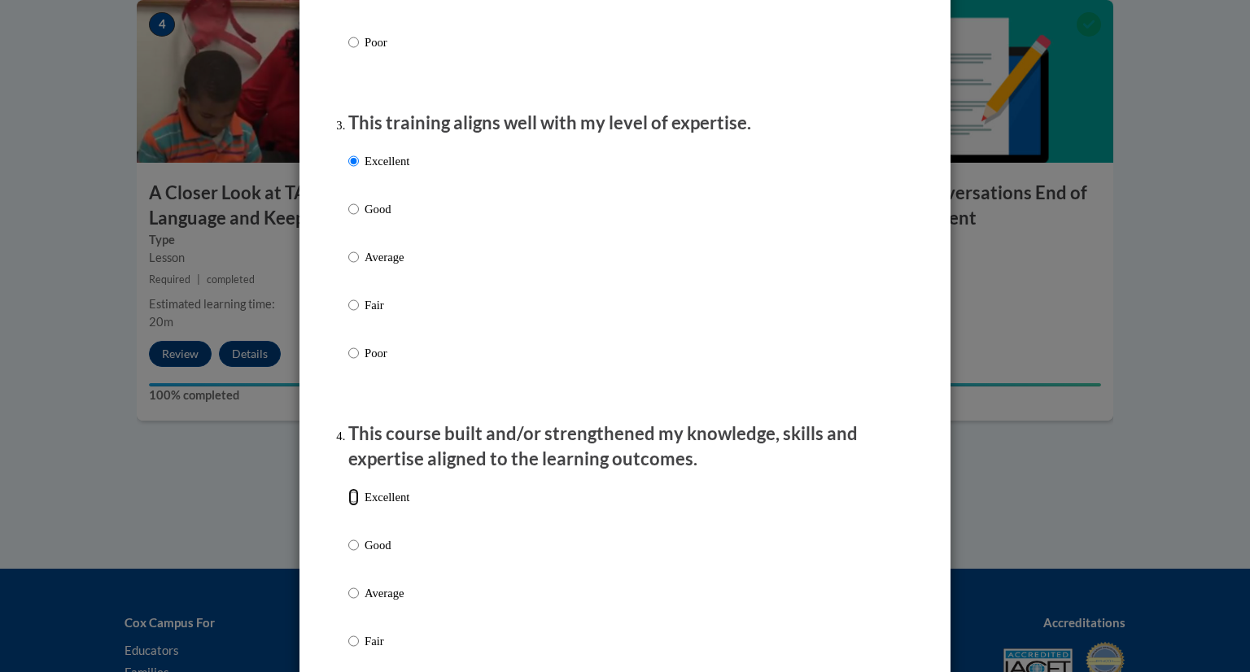
click at [348, 506] on input "Excellent" at bounding box center [353, 497] width 11 height 18
radio input "true"
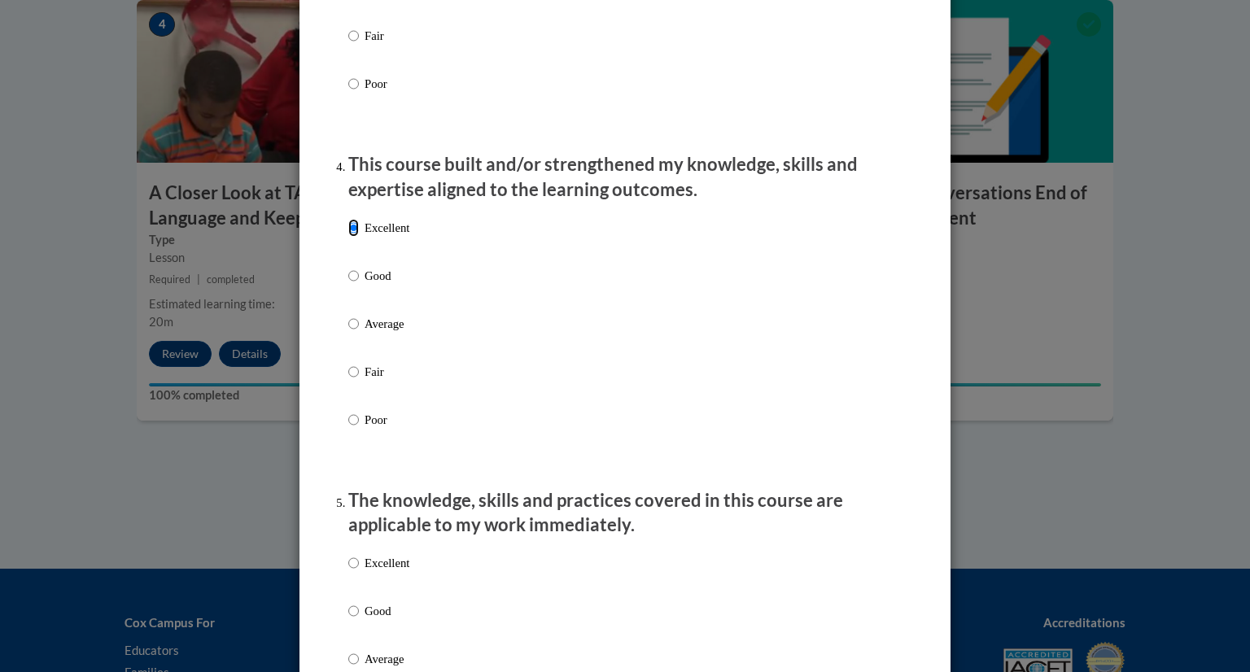
scroll to position [1043, 0]
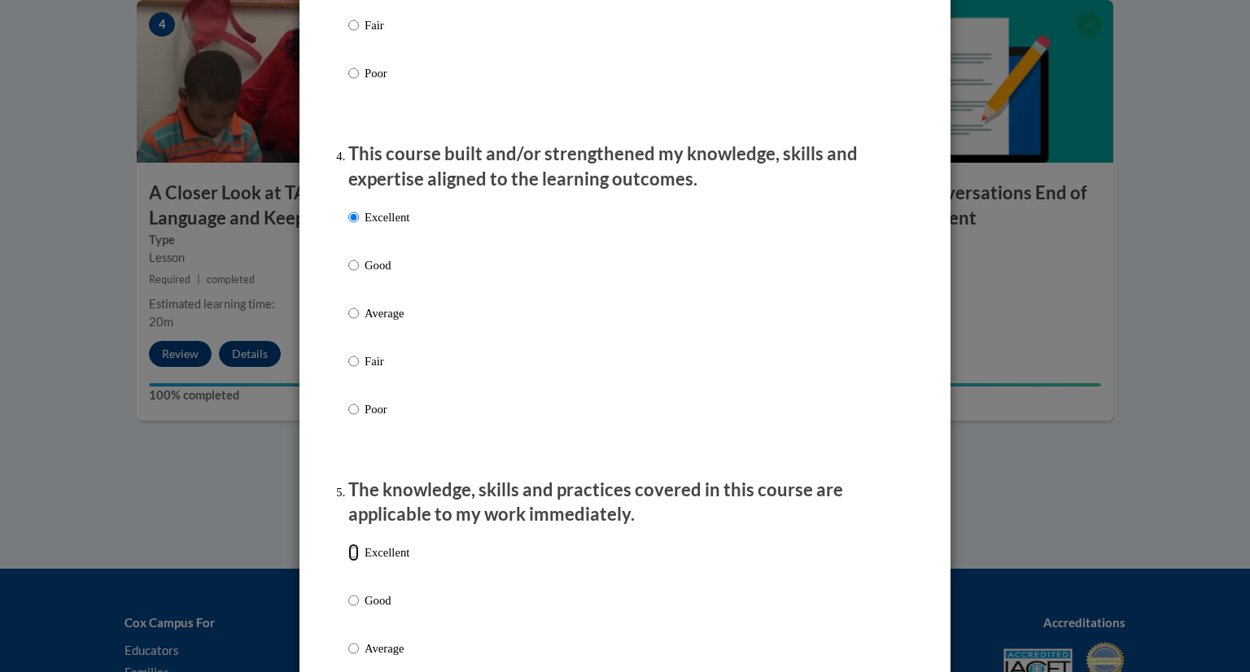
click at [348, 562] on input "Excellent" at bounding box center [353, 553] width 11 height 18
radio input "true"
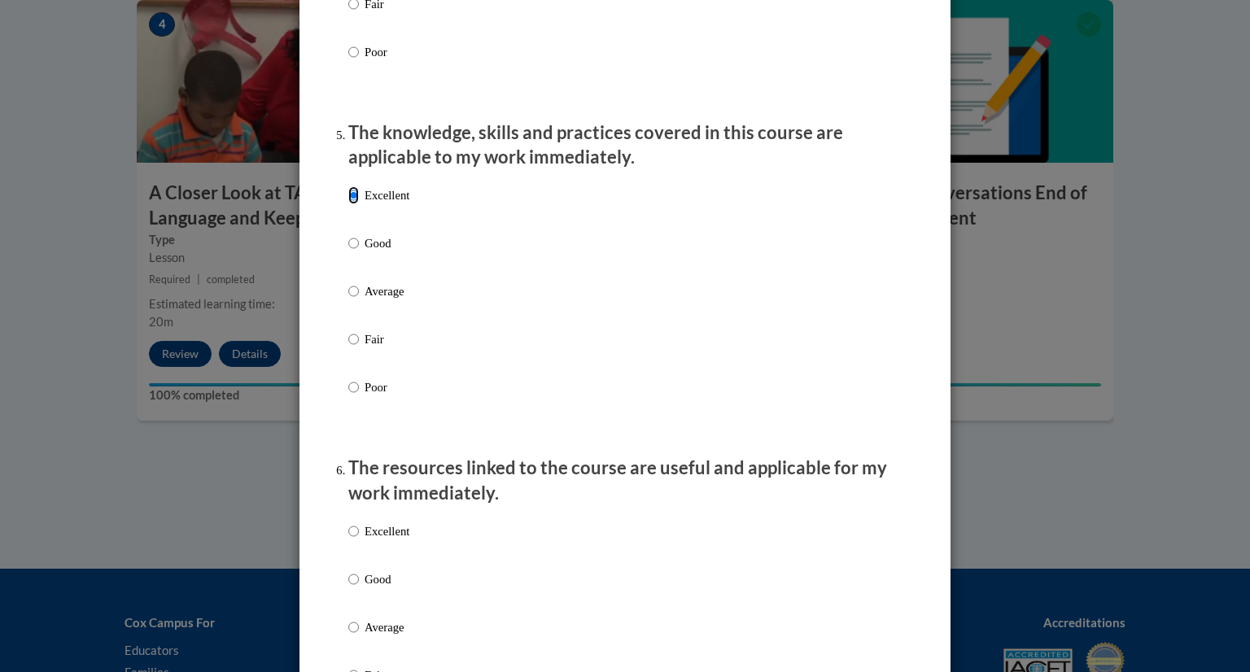
scroll to position [1409, 0]
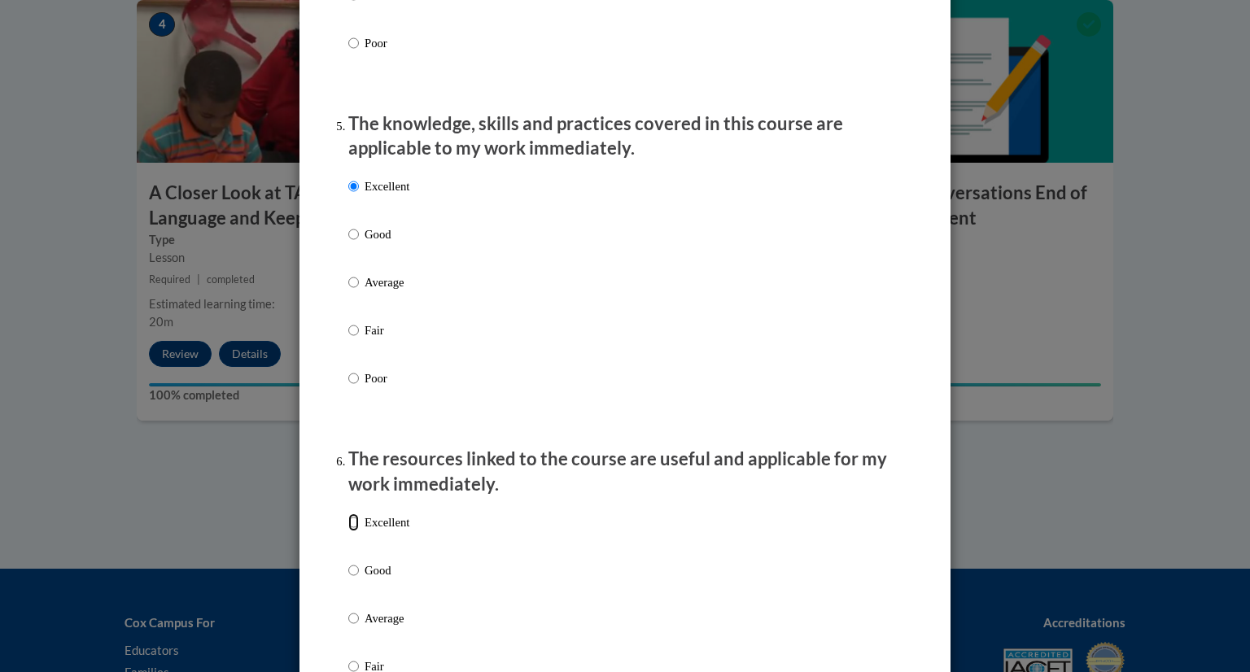
click at [348, 531] on input "Excellent" at bounding box center [353, 523] width 11 height 18
radio input "true"
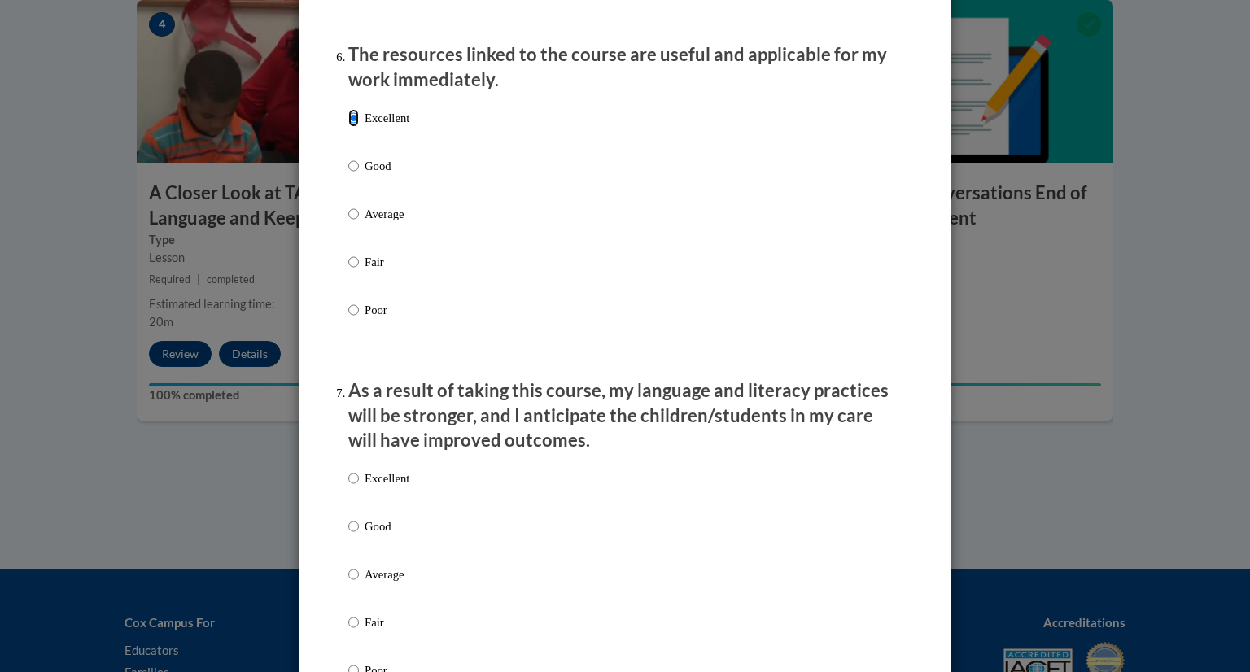
scroll to position [1820, 0]
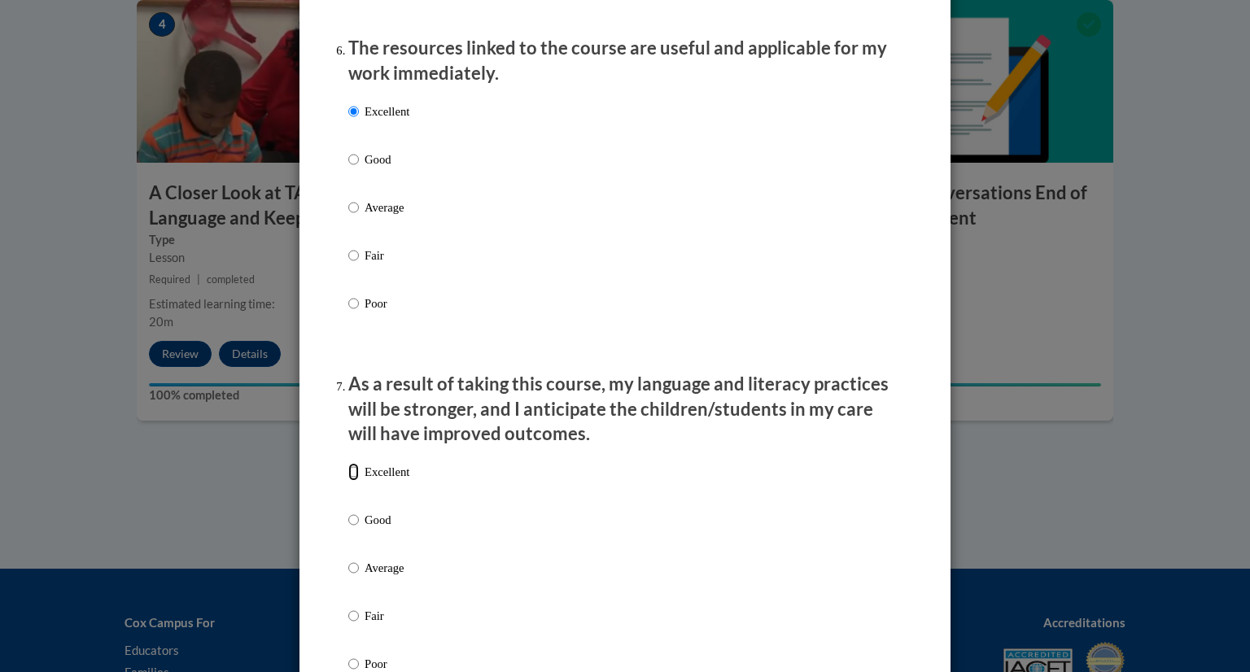
click at [348, 481] on input "Excellent" at bounding box center [353, 472] width 11 height 18
radio input "true"
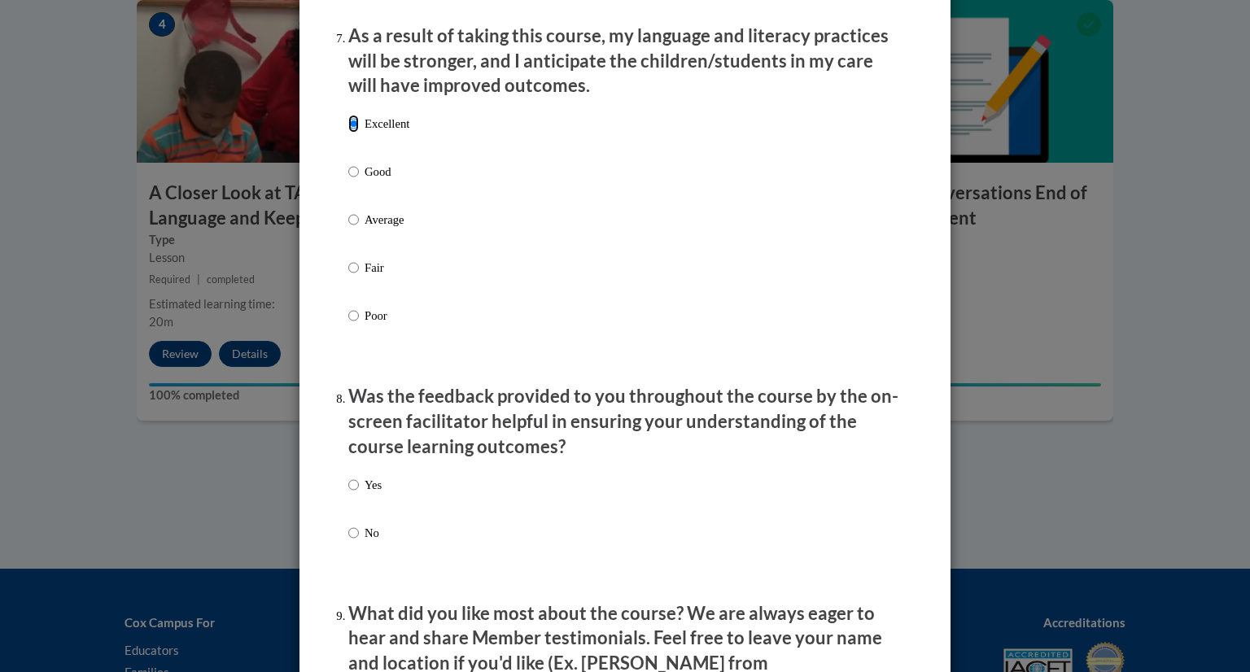
scroll to position [2174, 0]
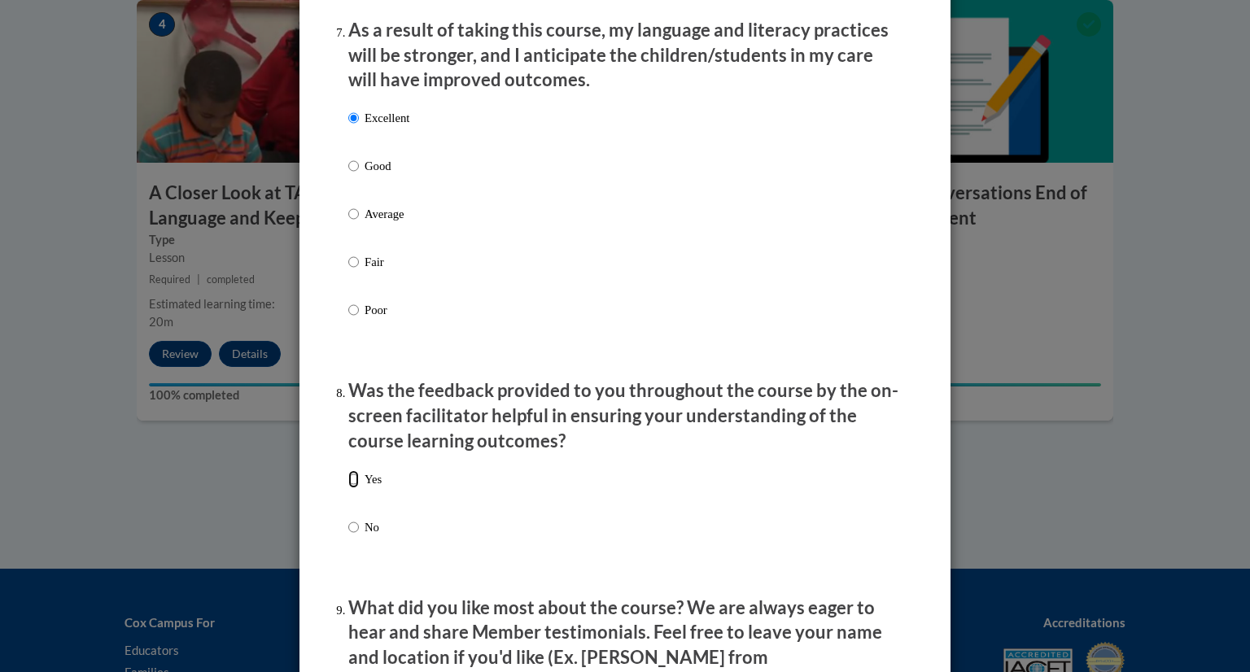
click at [348, 488] on input "Yes" at bounding box center [353, 479] width 11 height 18
radio input "true"
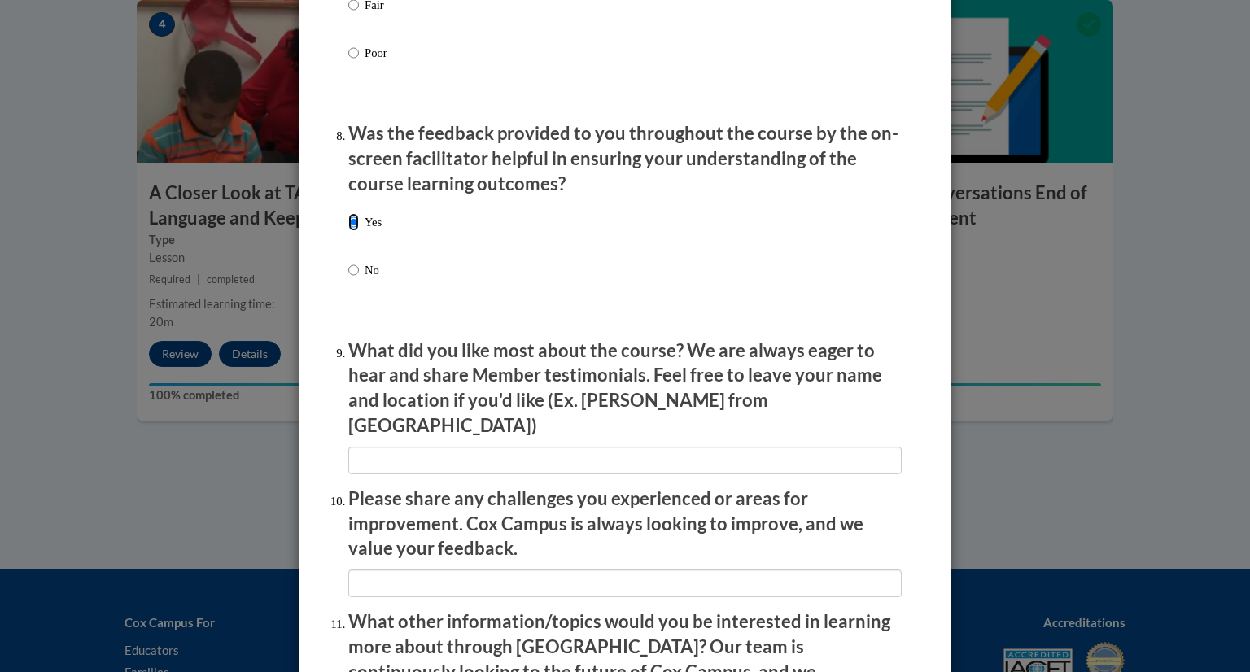
scroll to position [2433, 0]
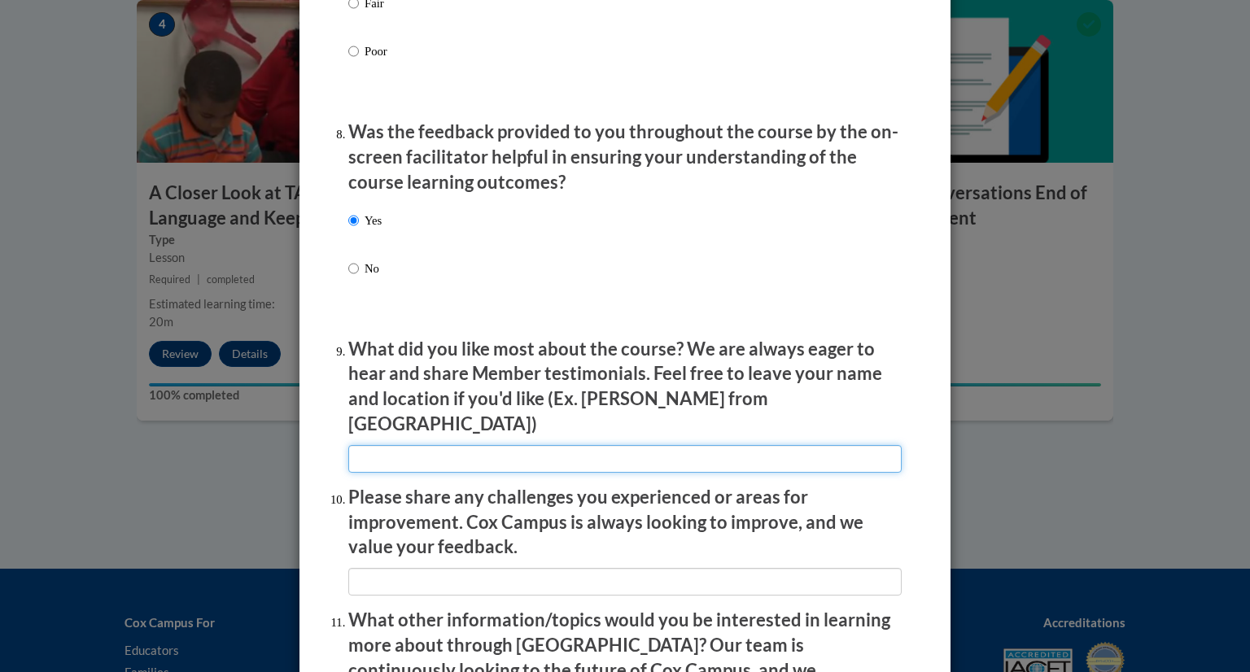
click at [632, 447] on input "textbox" at bounding box center [624, 459] width 553 height 28
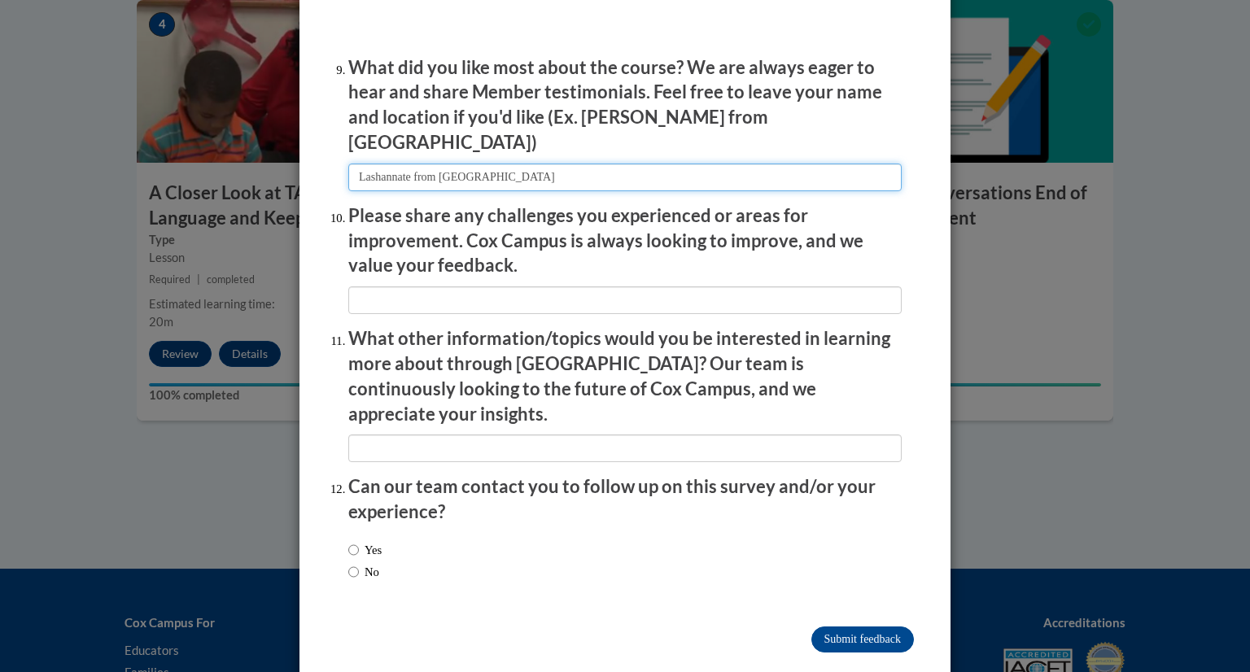
scroll to position [2718, 0]
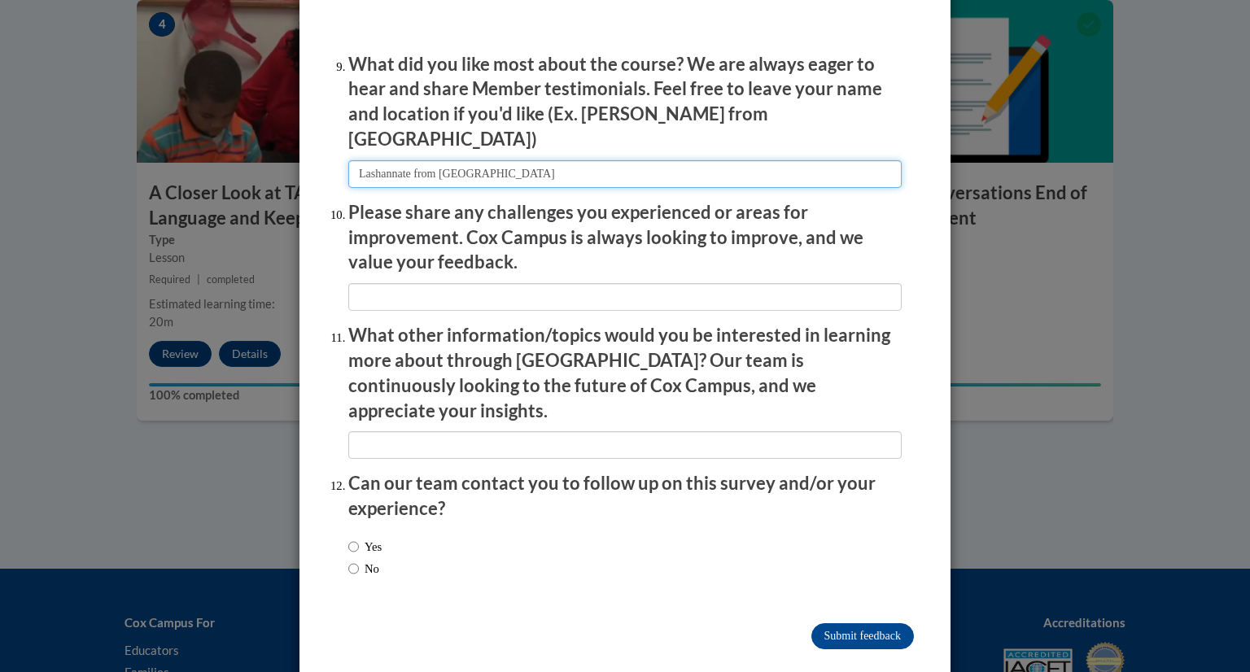
type input "Lashannate from Atlanta"
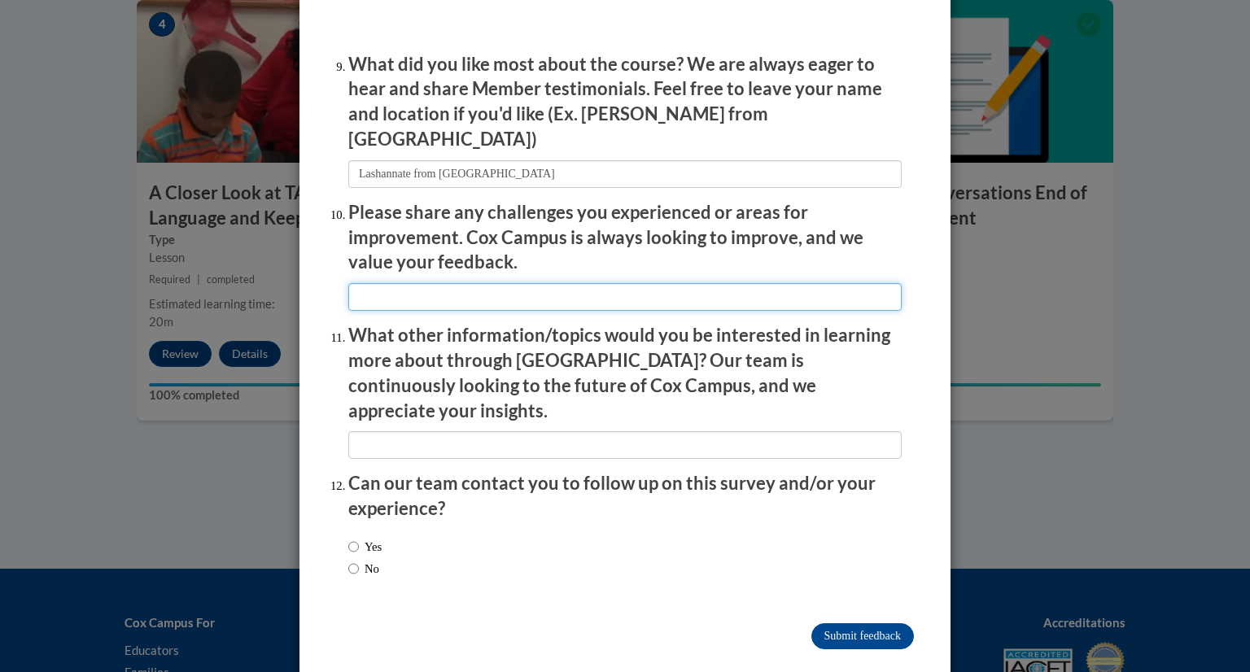
click at [764, 294] on input "textbox" at bounding box center [624, 297] width 553 height 28
type input "N/a"
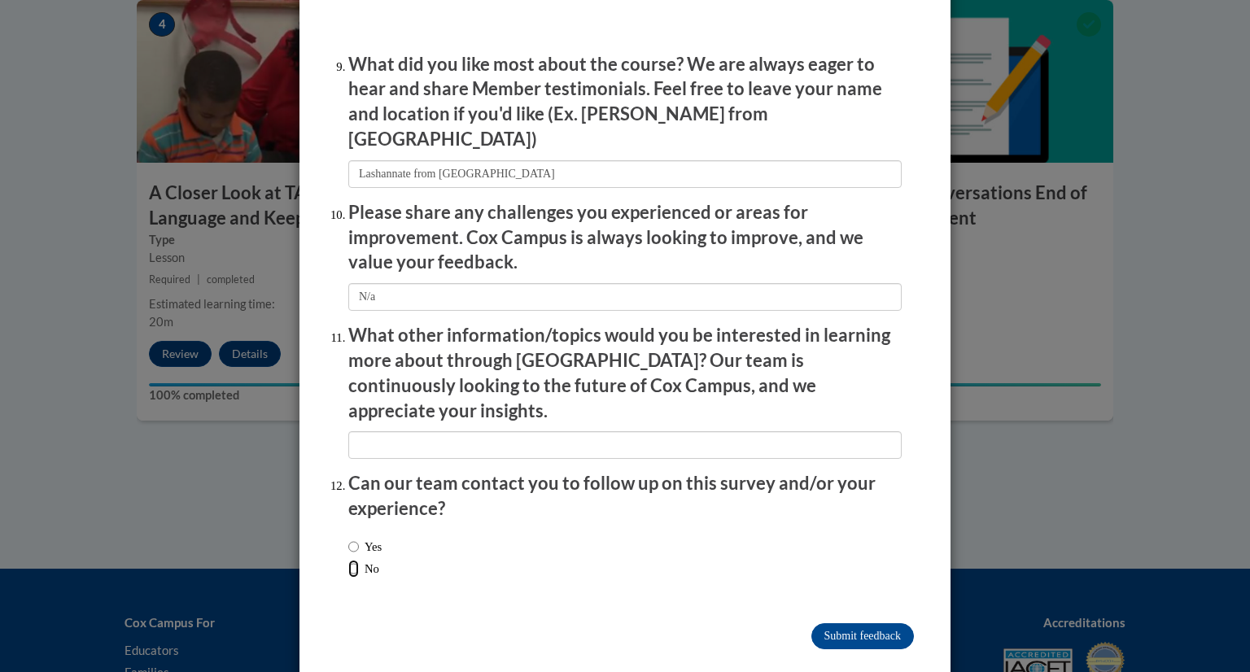
click at [348, 560] on input "No" at bounding box center [353, 569] width 11 height 18
radio input "true"
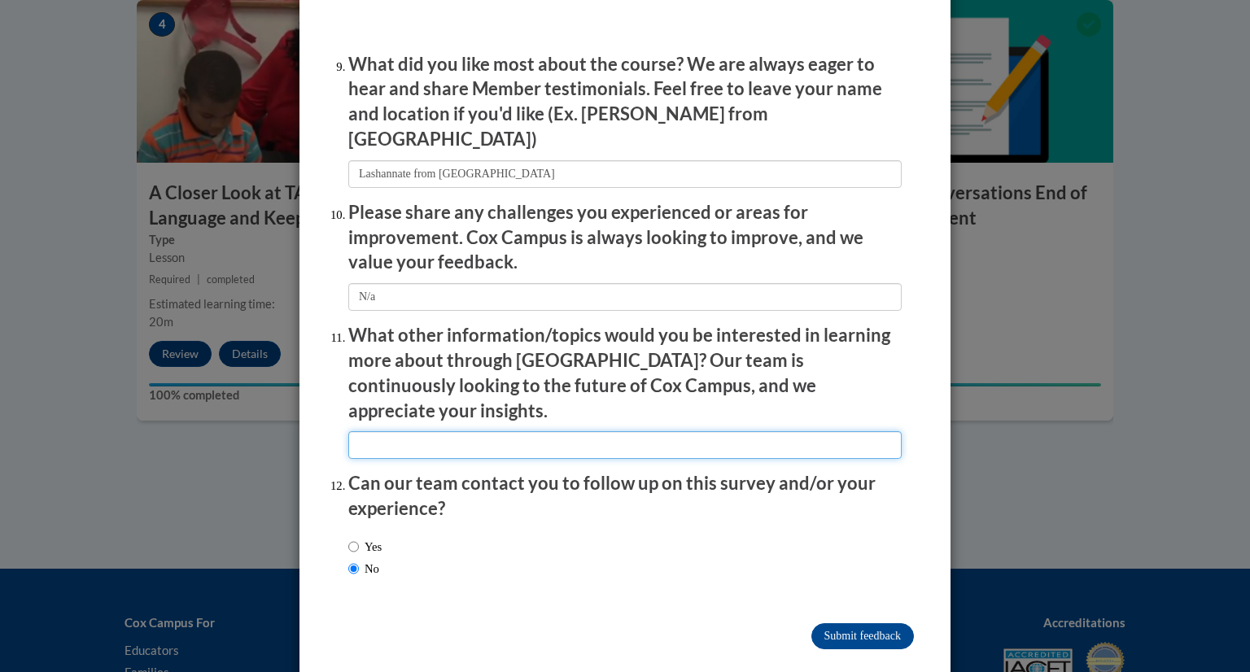
click at [461, 431] on input "textbox" at bounding box center [624, 445] width 553 height 28
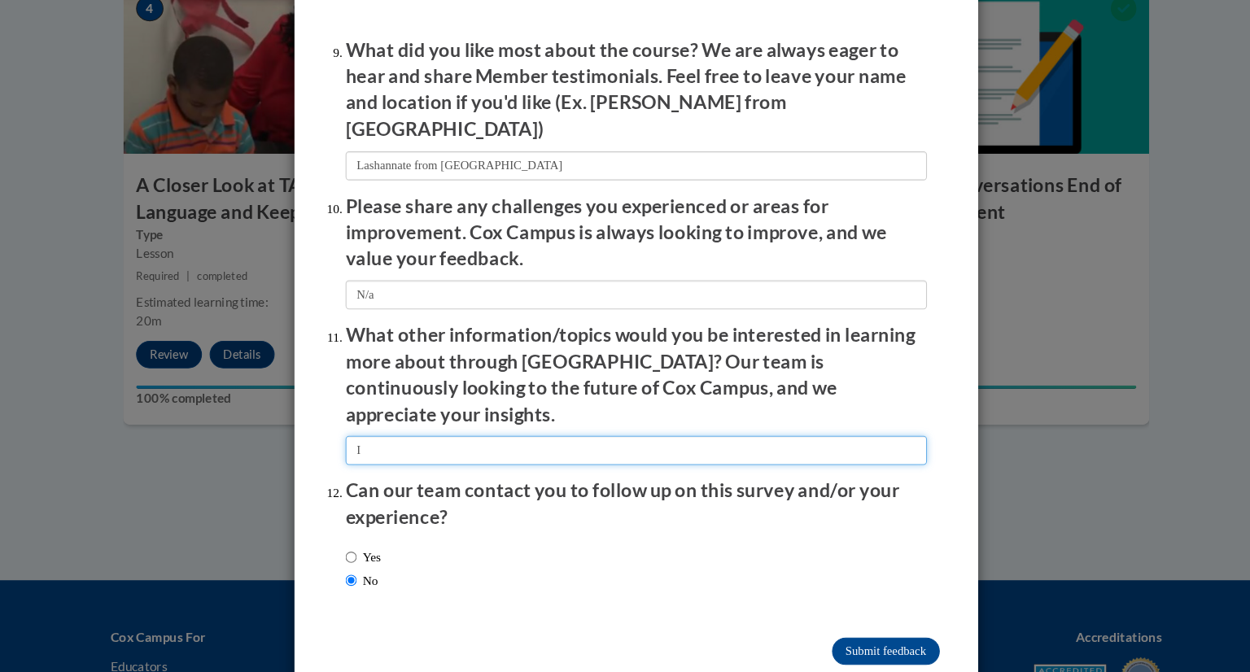
click at [500, 431] on input "textbox" at bounding box center [624, 445] width 553 height 28
type input "I"
type input "N/A"
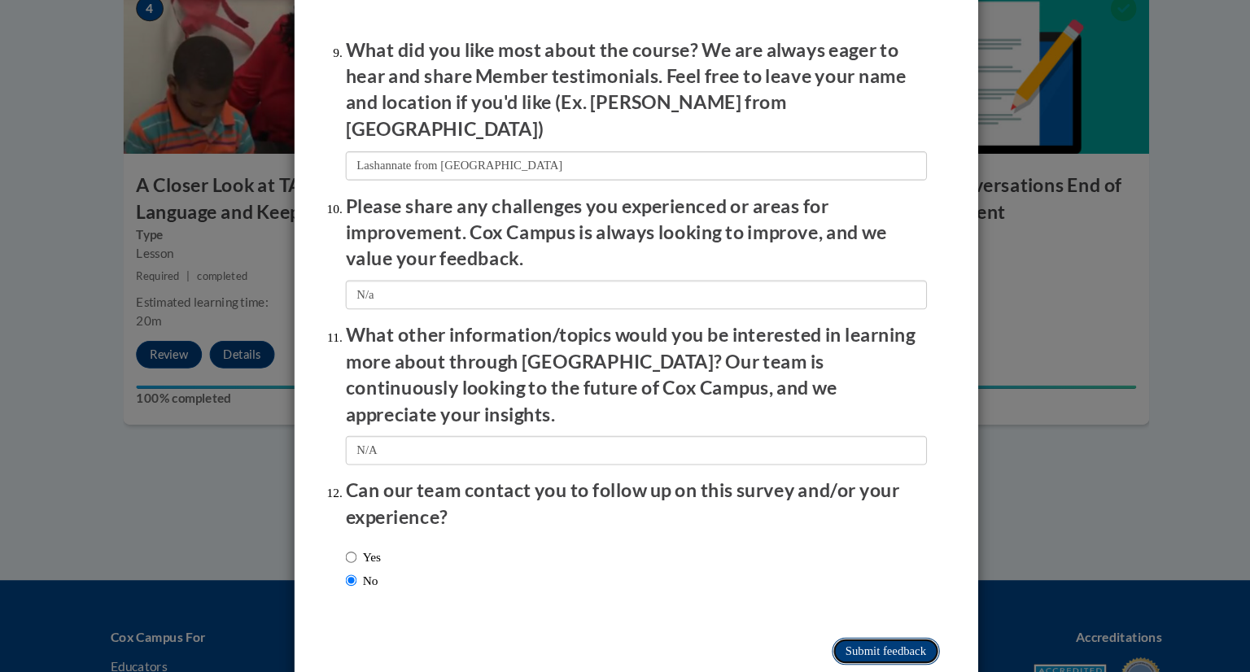
click at [849, 623] on input "Submit feedback" at bounding box center [862, 636] width 103 height 26
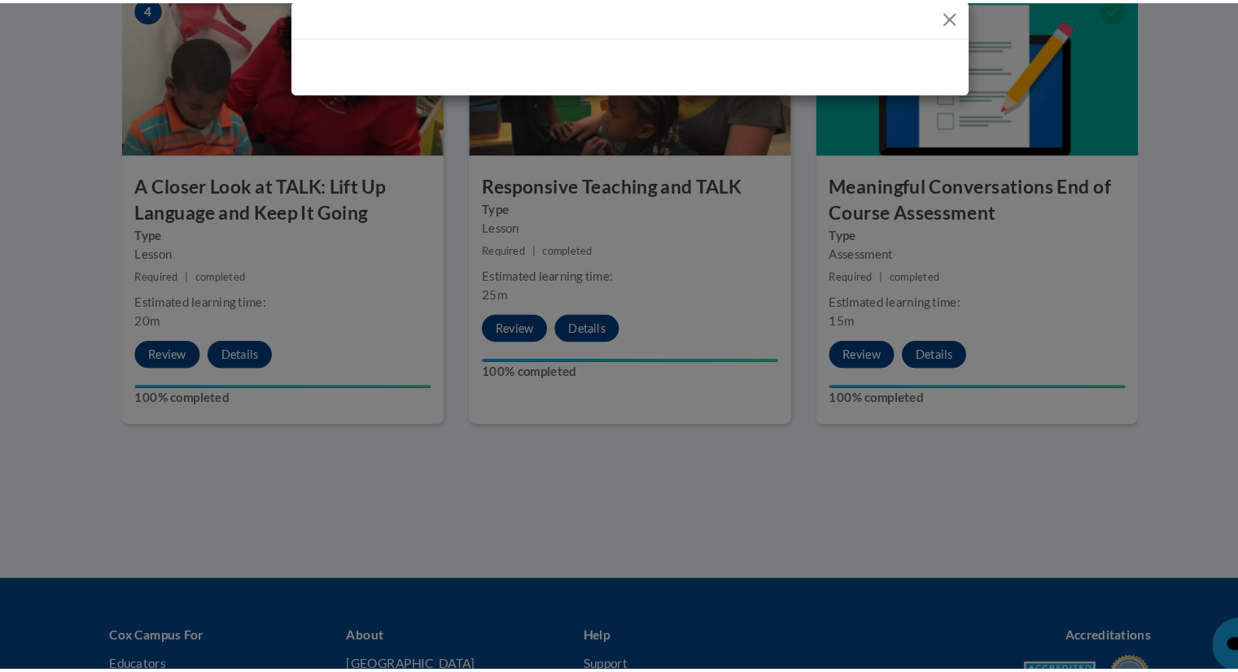
scroll to position [0, 0]
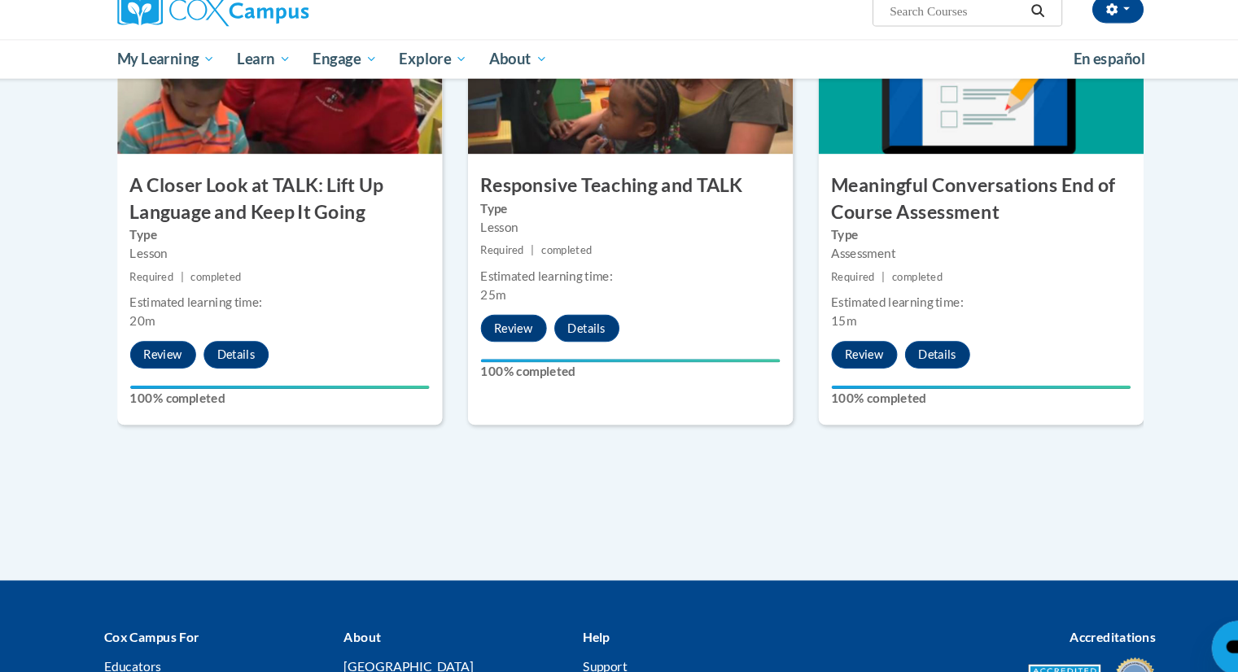
click at [849, 600] on div "Cox Campus For Educators Families Community Leaders About Cox Campus FAQs Terms…" at bounding box center [619, 659] width 1238 height 142
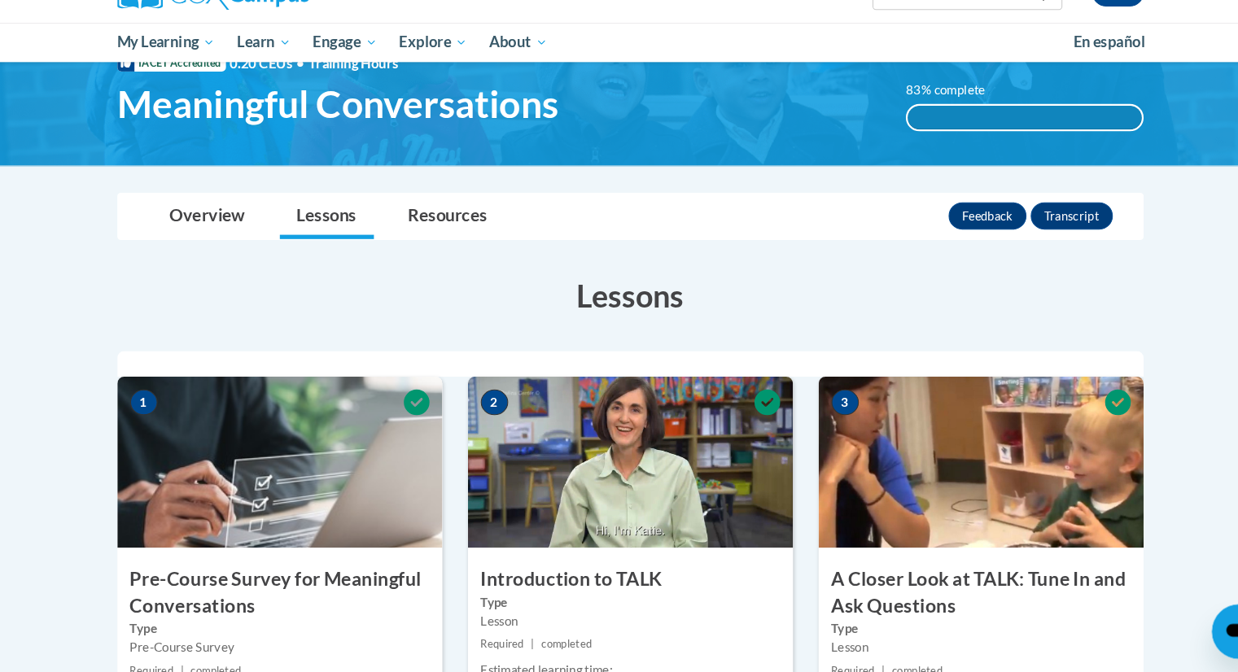
scroll to position [67, 0]
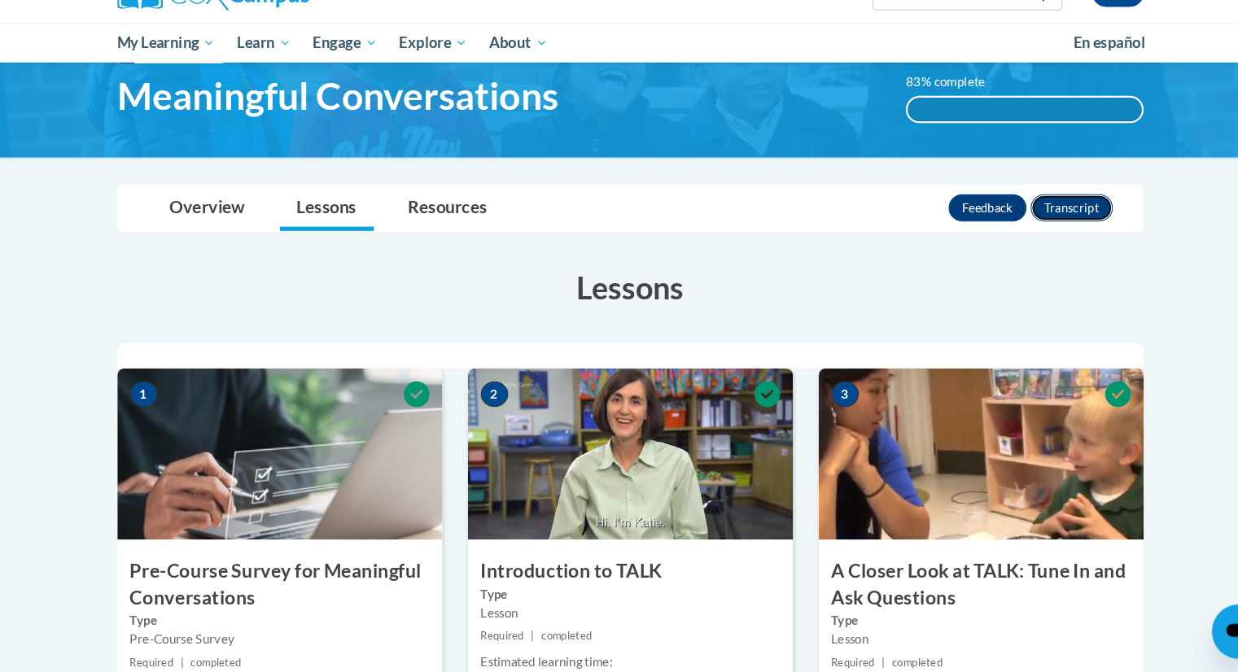
click at [1043, 220] on button "Transcript" at bounding box center [1039, 229] width 78 height 26
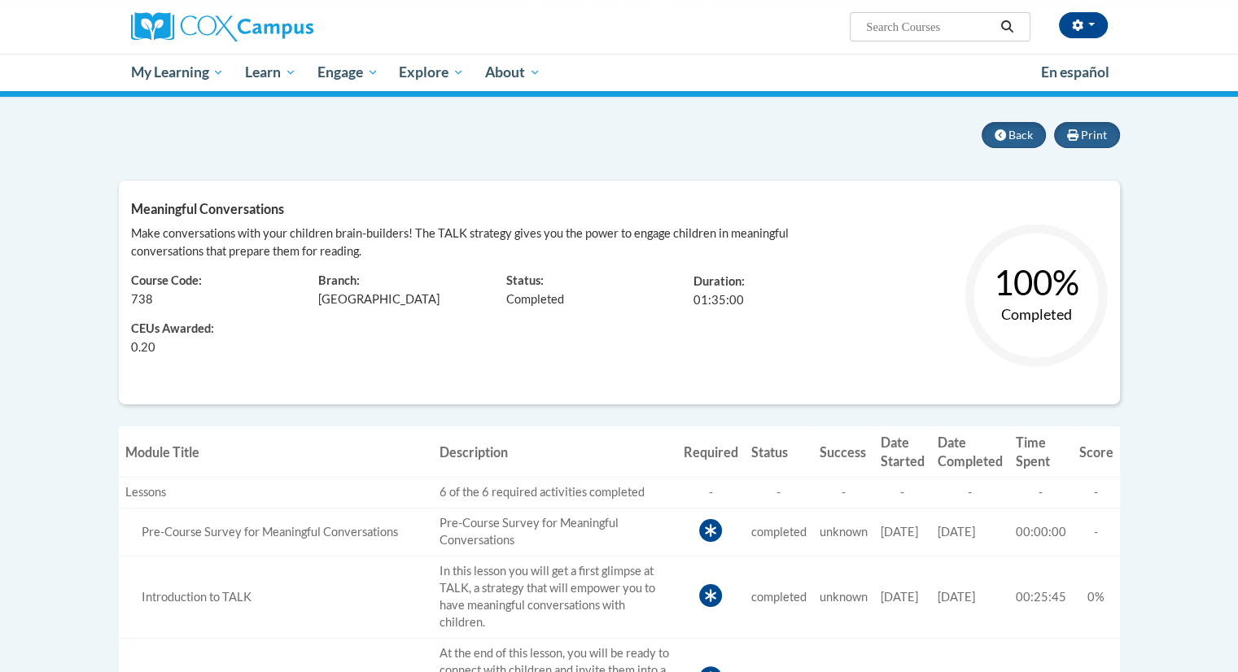
scroll to position [119, 0]
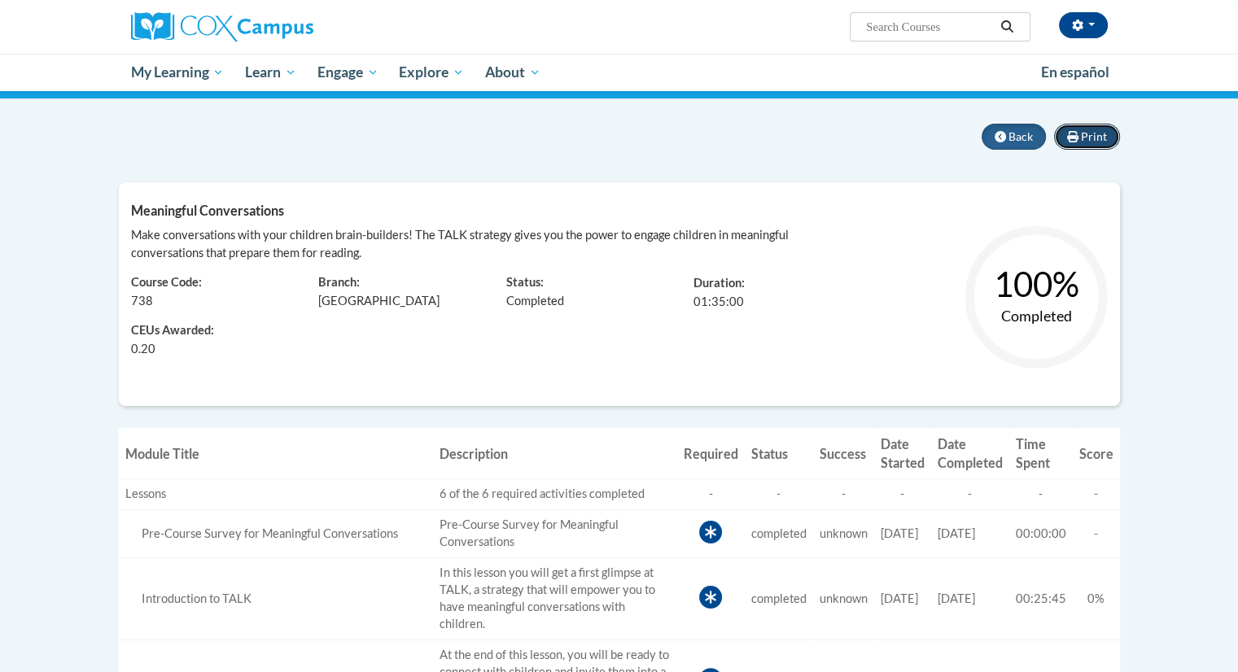
click at [1087, 141] on span "Print" at bounding box center [1094, 136] width 26 height 14
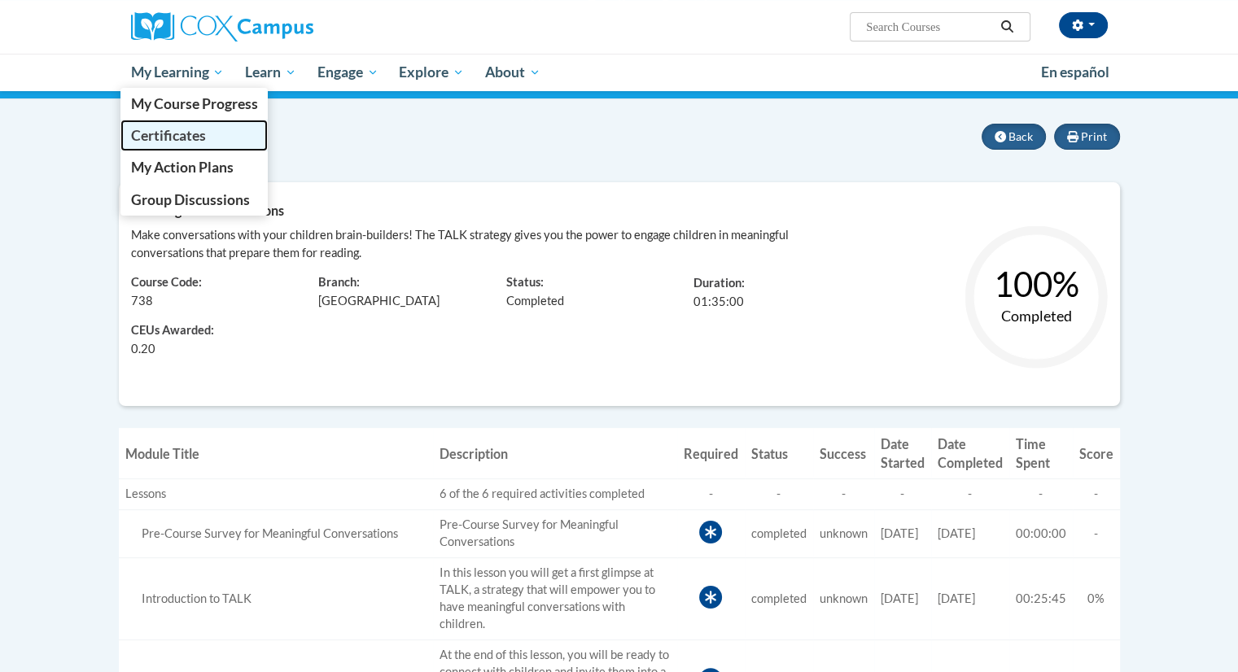
click at [173, 139] on span "Certificates" at bounding box center [167, 135] width 75 height 17
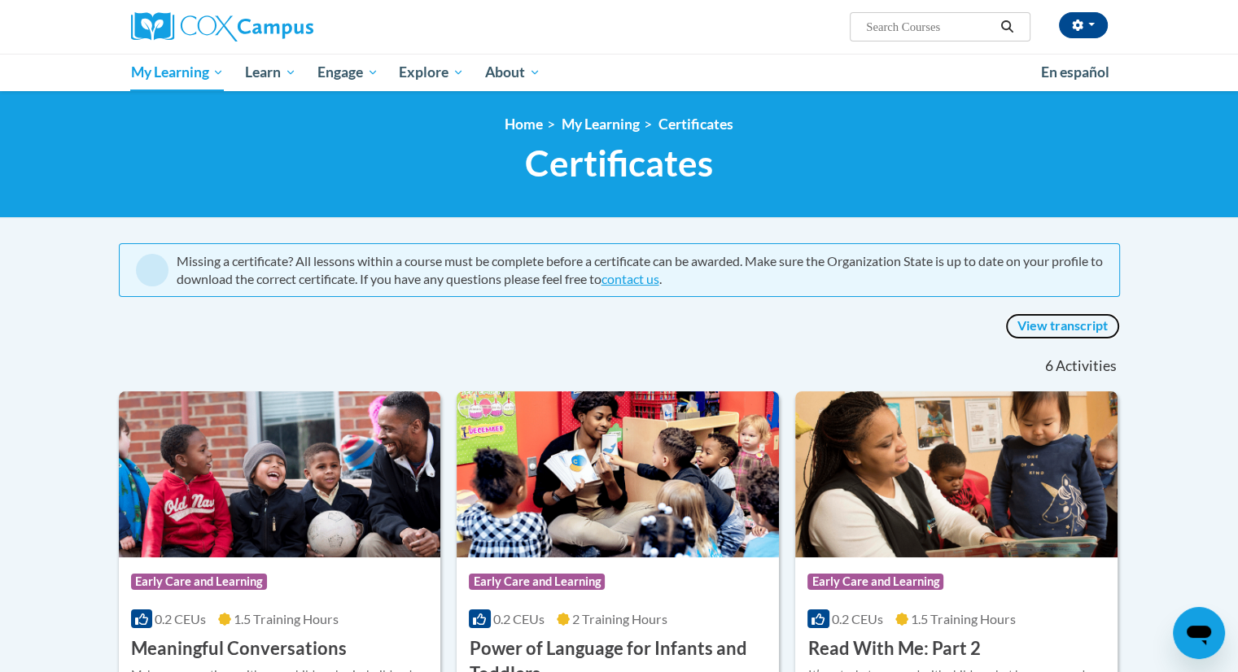
click at [1073, 322] on link "View transcript" at bounding box center [1062, 326] width 115 height 26
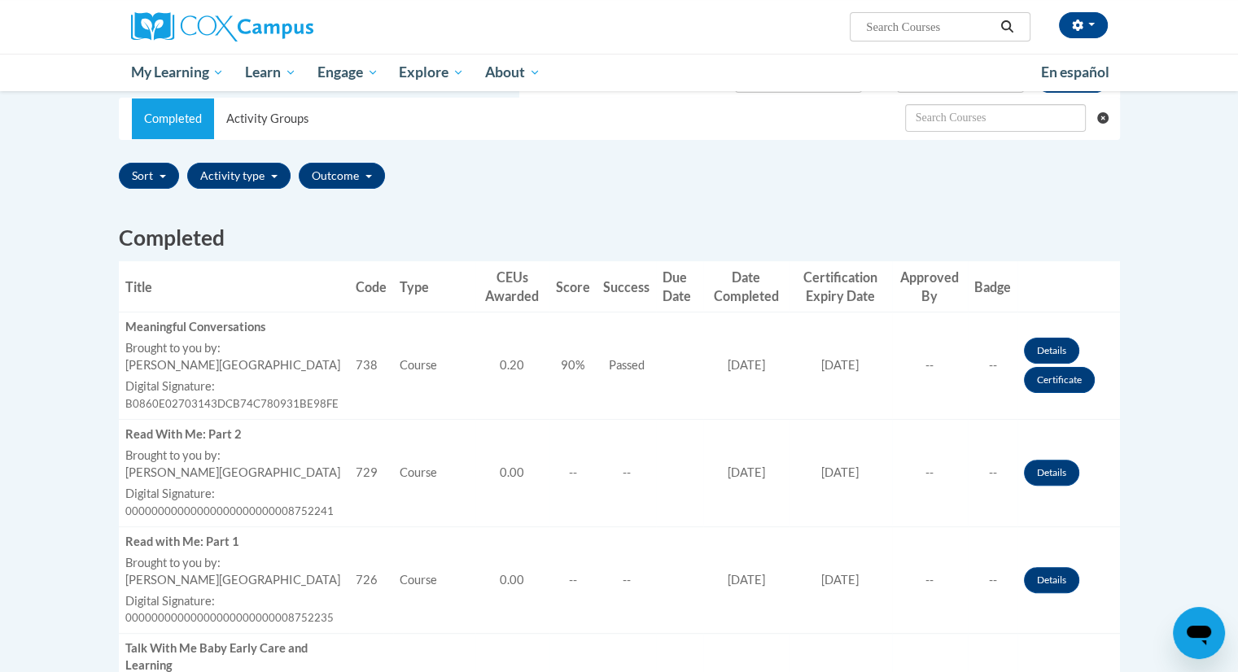
scroll to position [316, 0]
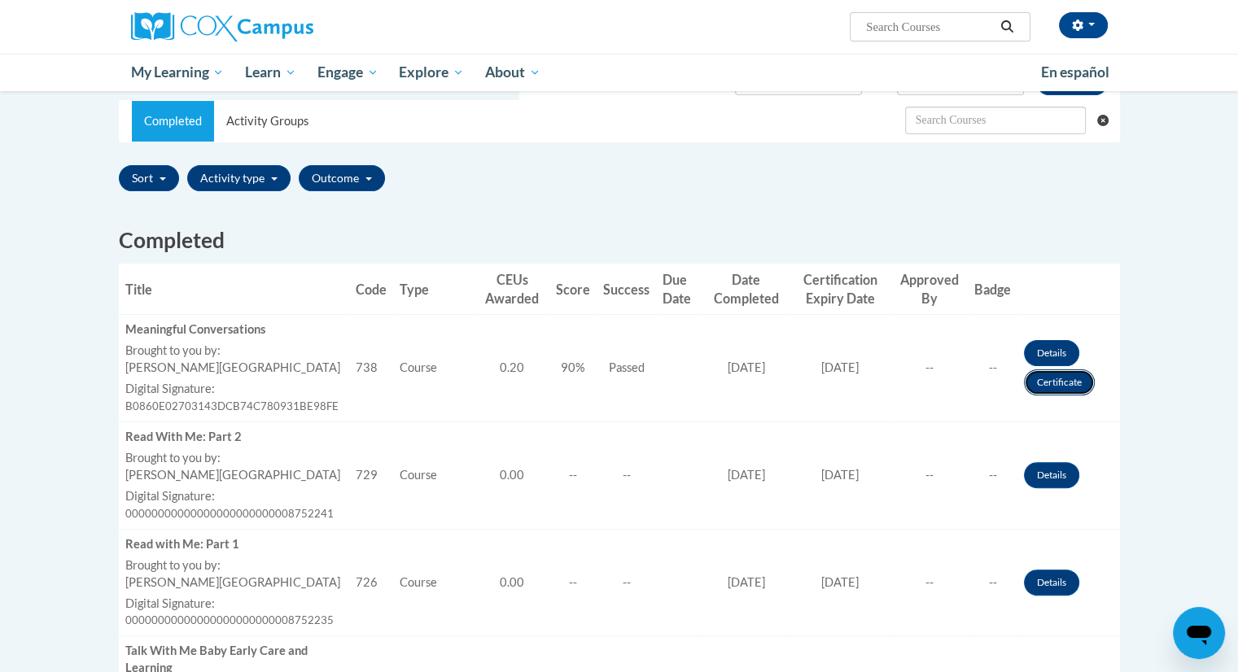
click at [1048, 381] on link "Certificate" at bounding box center [1059, 383] width 71 height 26
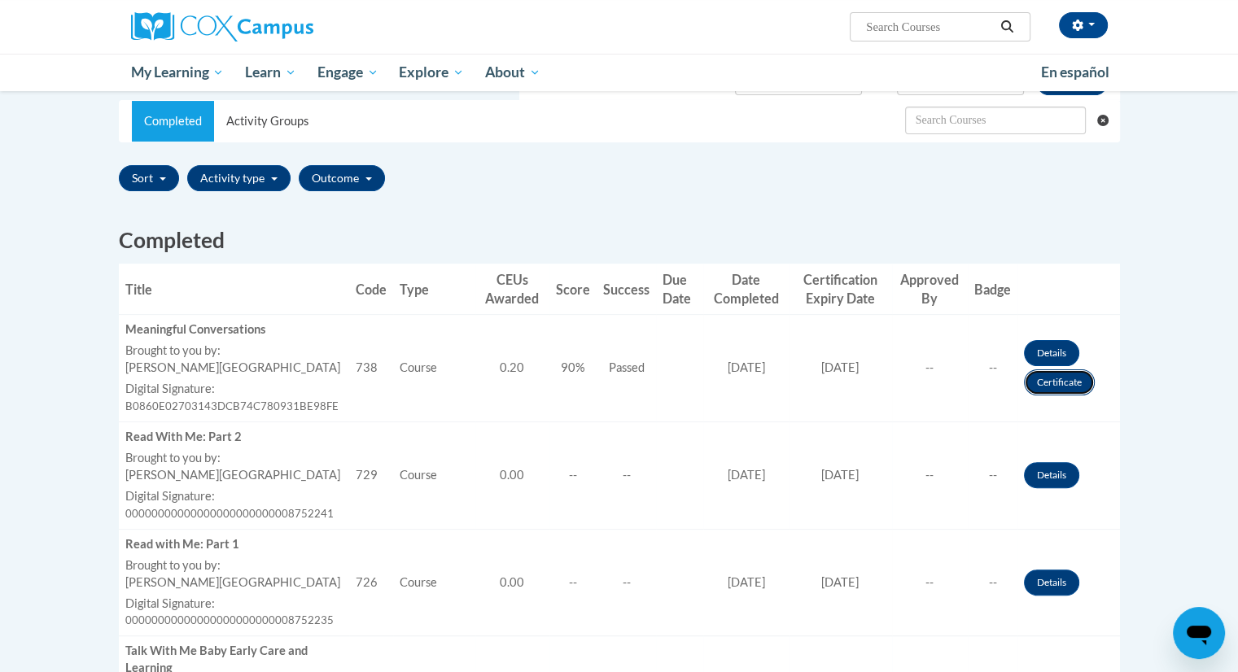
click at [1048, 381] on link "Certificate" at bounding box center [1059, 383] width 71 height 26
click at [1040, 376] on link "Certificate" at bounding box center [1059, 383] width 71 height 26
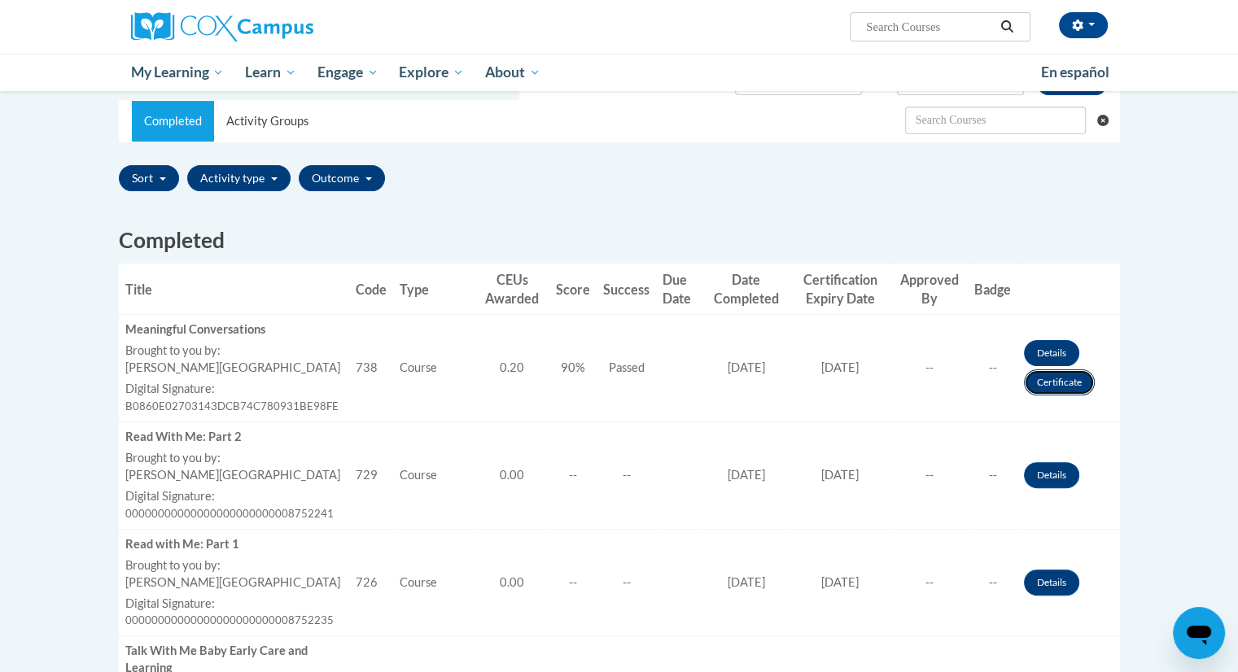
click at [1040, 376] on link "Certificate" at bounding box center [1059, 383] width 71 height 26
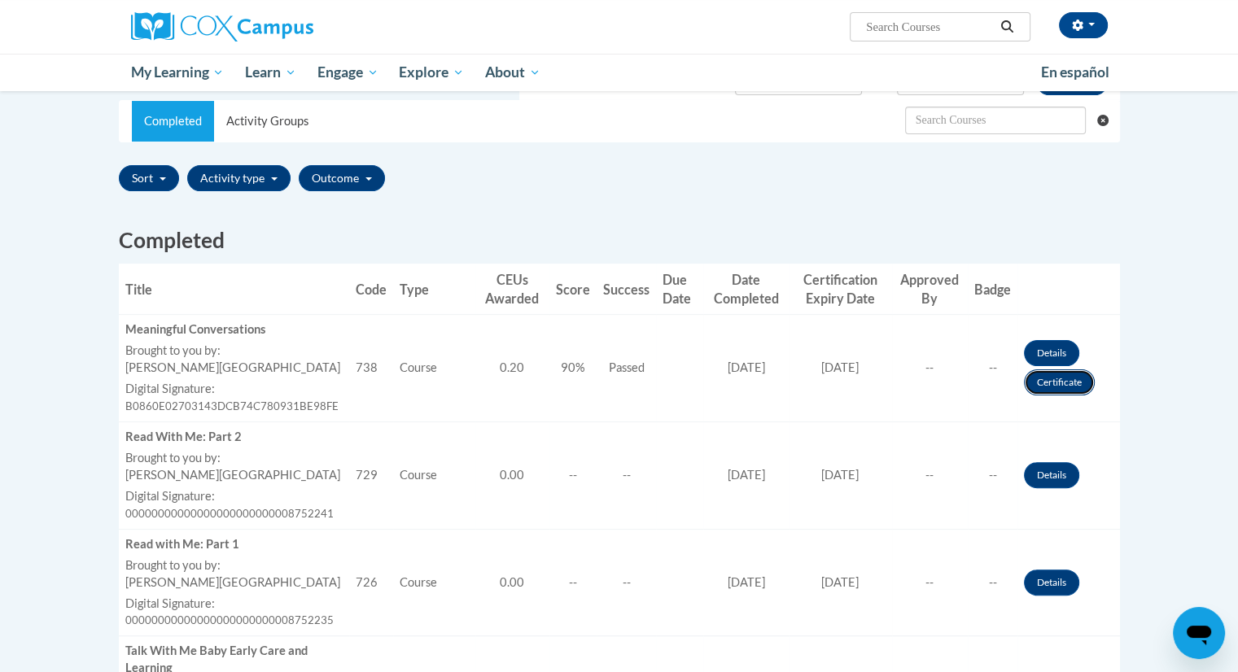
click at [1040, 376] on link "Certificate" at bounding box center [1059, 383] width 71 height 26
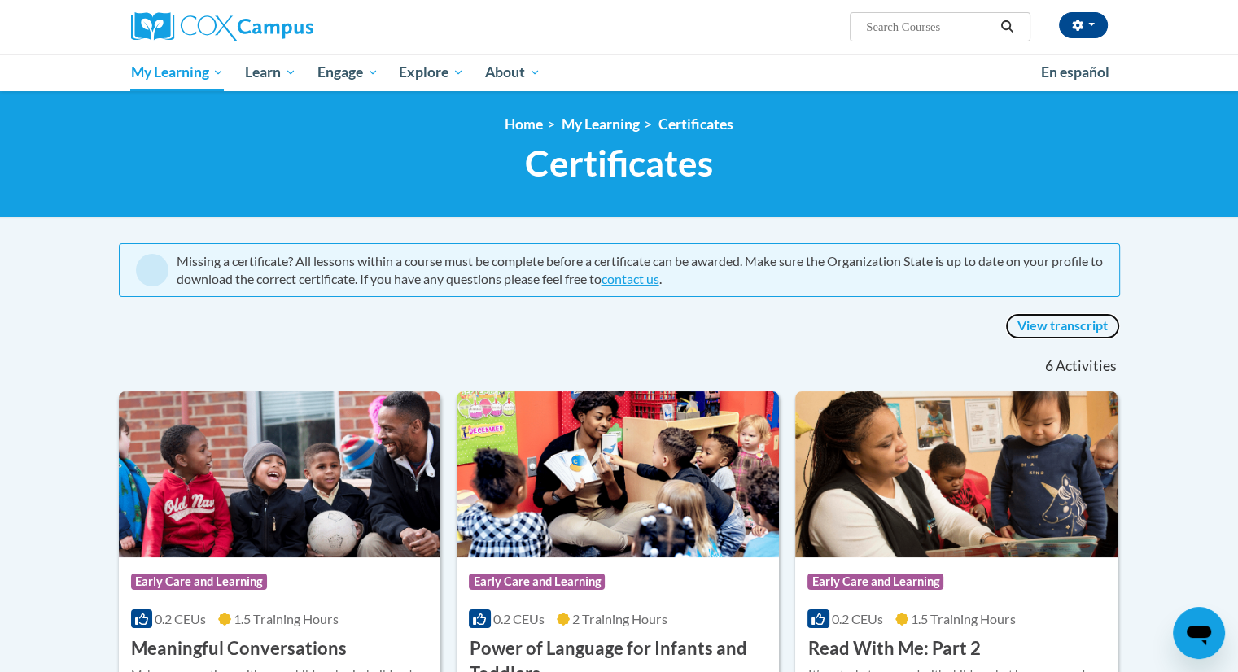
click at [1069, 326] on link "View transcript" at bounding box center [1062, 326] width 115 height 26
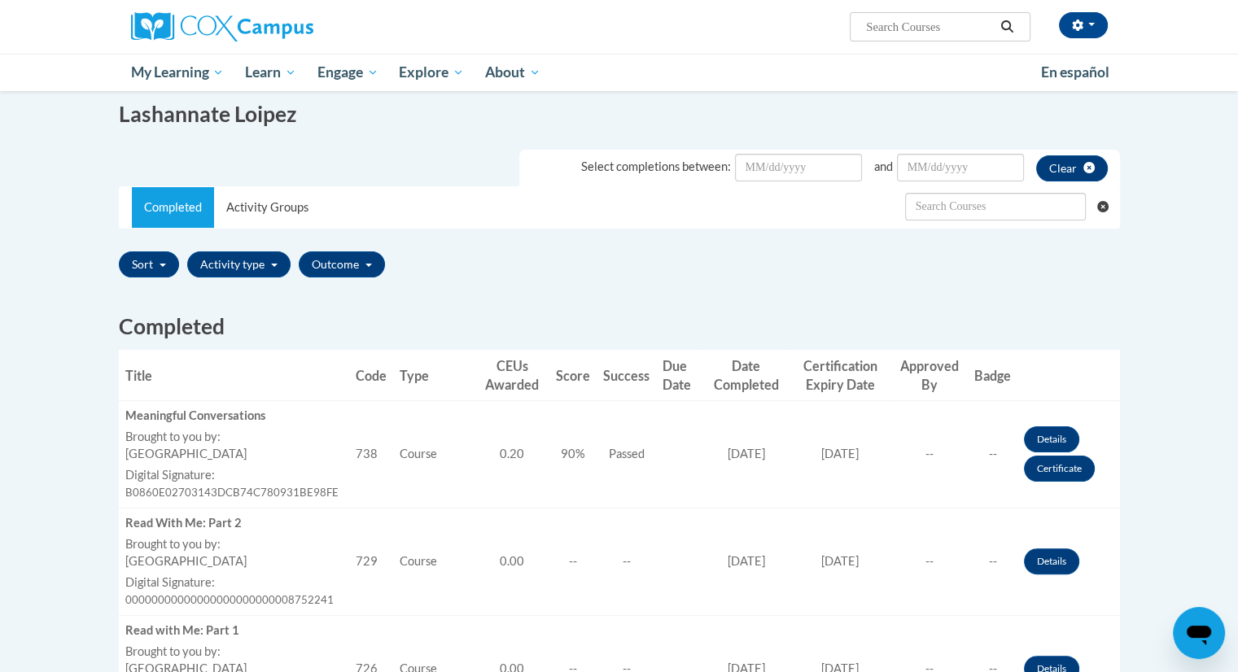
scroll to position [255, 0]
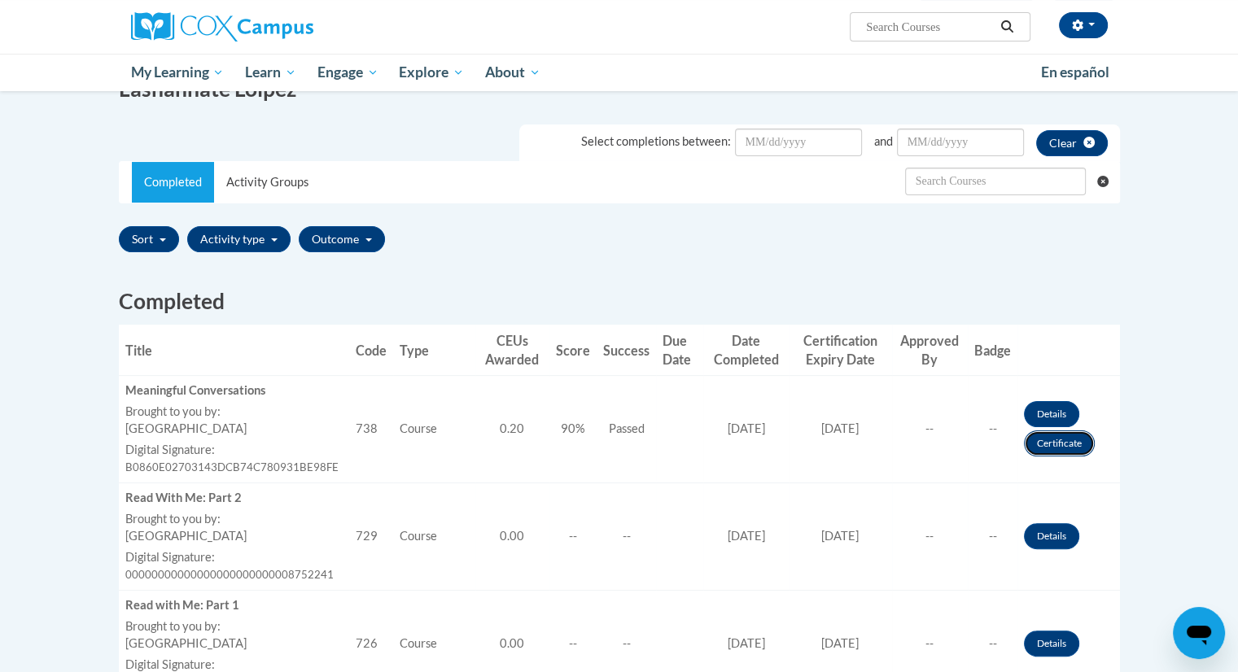
drag, startPoint x: 1070, startPoint y: 440, endPoint x: 1045, endPoint y: 444, distance: 25.4
click at [1045, 444] on link "Certificate" at bounding box center [1059, 444] width 71 height 26
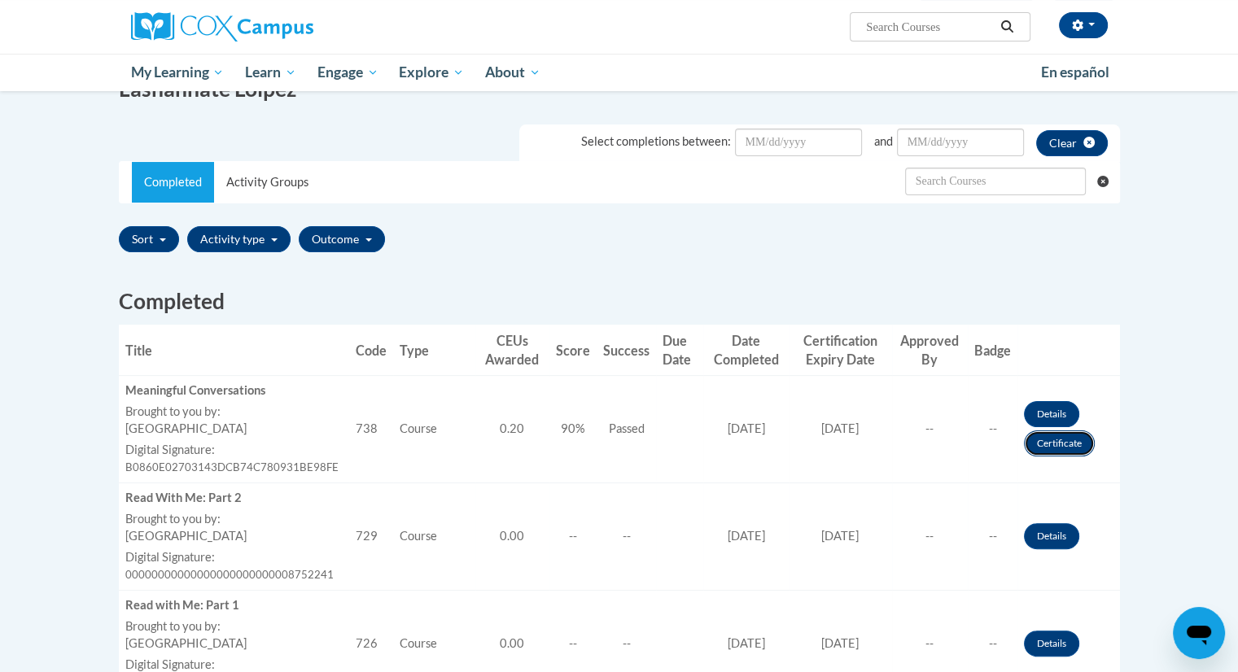
click at [1045, 444] on link "Certificate" at bounding box center [1059, 444] width 71 height 26
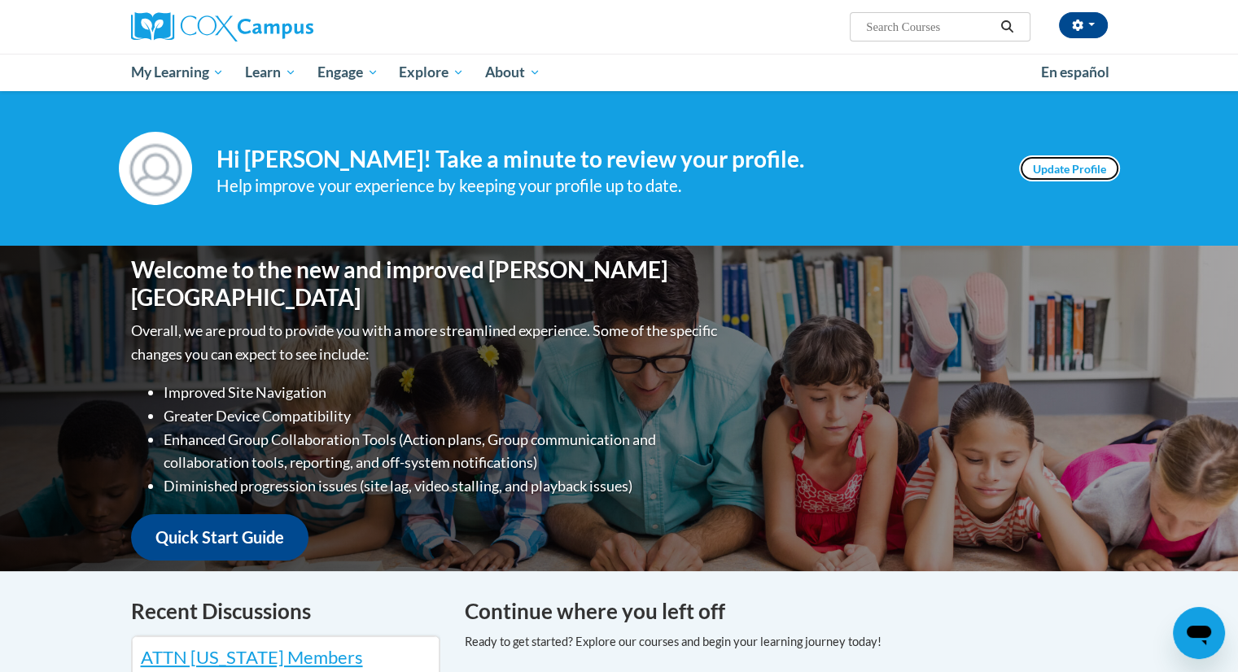
click at [1047, 157] on link "Update Profile" at bounding box center [1069, 168] width 101 height 26
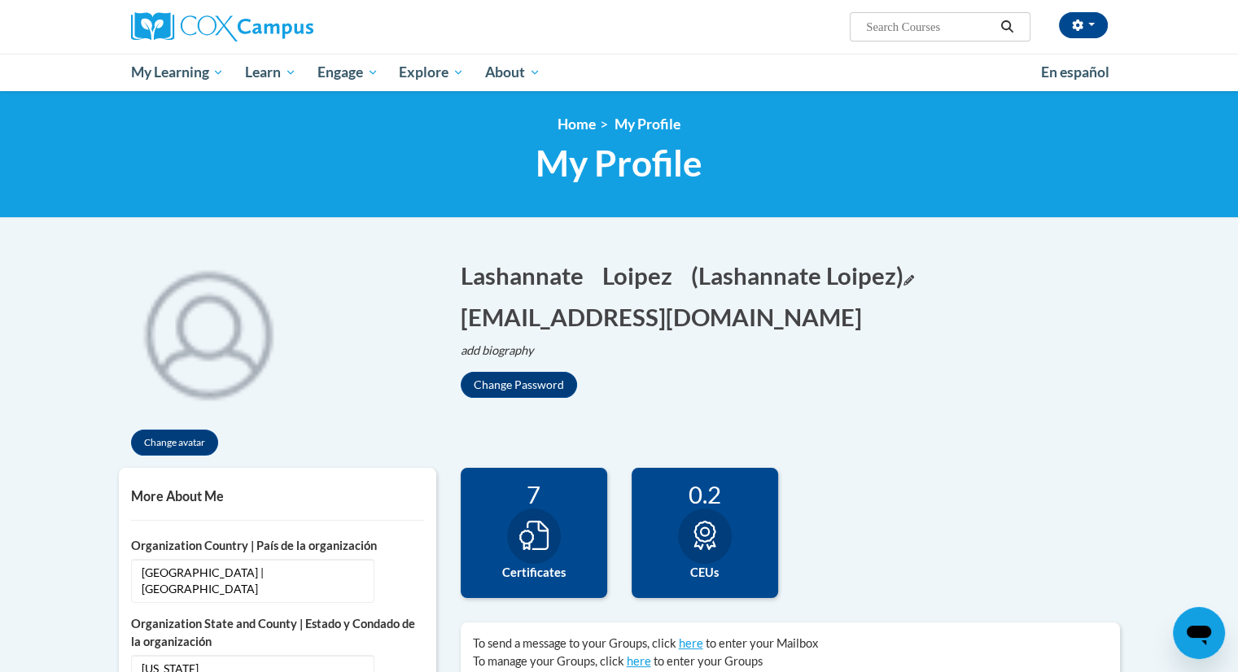
click at [914, 283] on button "(Lashannate Loipez) Edit" at bounding box center [802, 275] width 223 height 33
click at [855, 273] on input "Lashannate Loipez" at bounding box center [773, 273] width 165 height 28
type input "Lashannate Lopez"
click at [909, 264] on button "Save" at bounding box center [884, 272] width 49 height 26
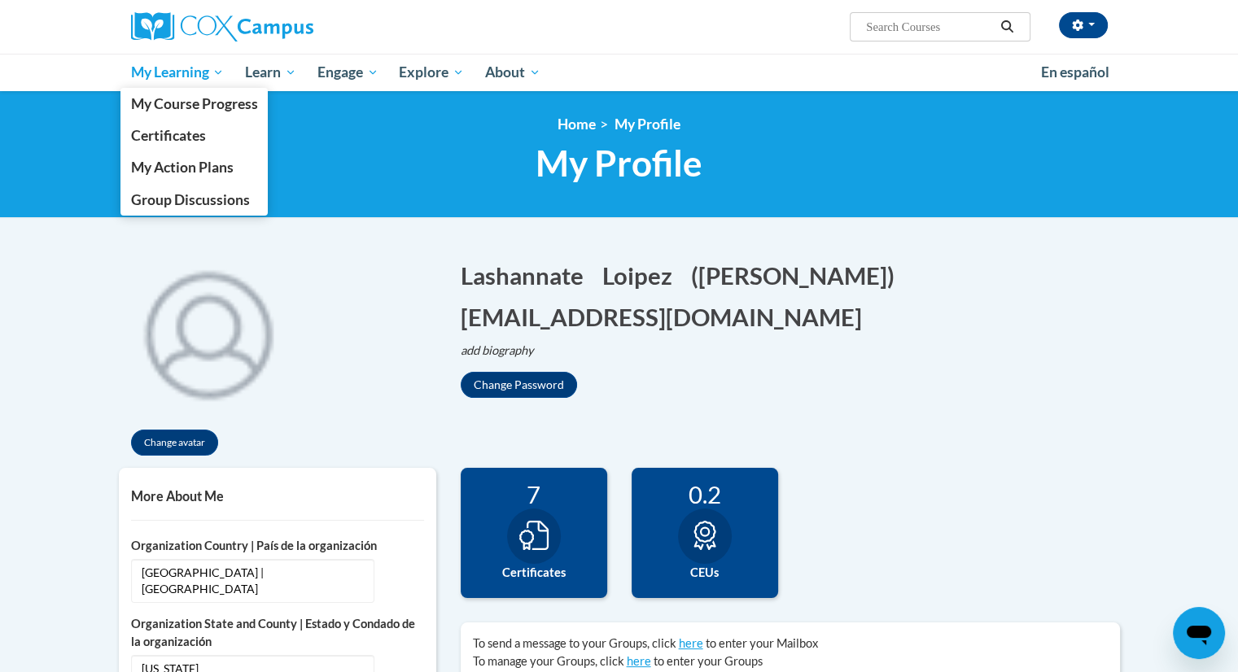
click at [173, 64] on span "My Learning" at bounding box center [177, 73] width 94 height 20
click at [205, 133] on link "Certificates" at bounding box center [194, 136] width 148 height 32
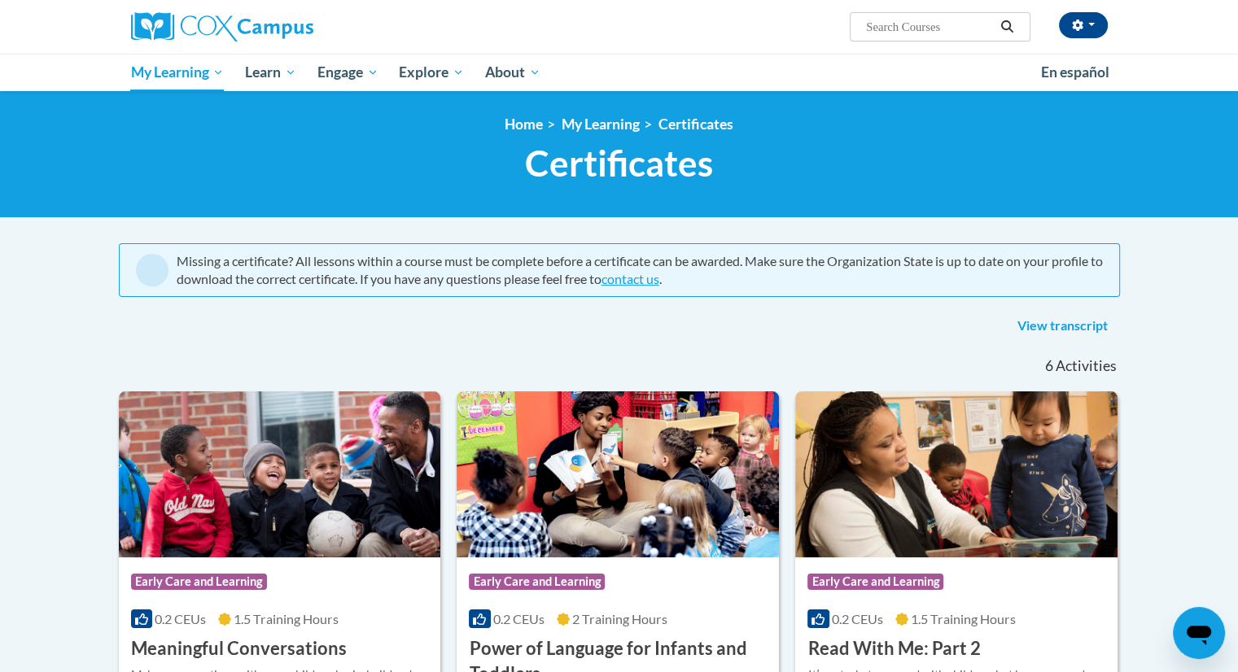
click at [1065, 313] on link "View transcript" at bounding box center [1062, 326] width 115 height 26
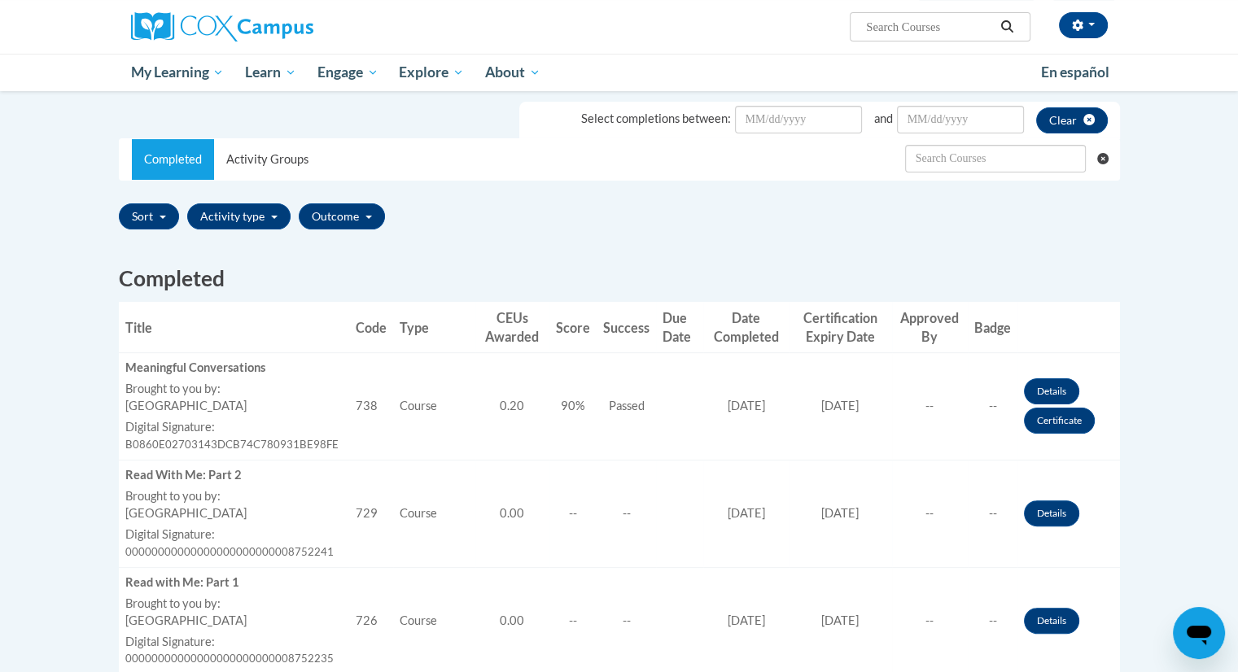
scroll to position [279, 0]
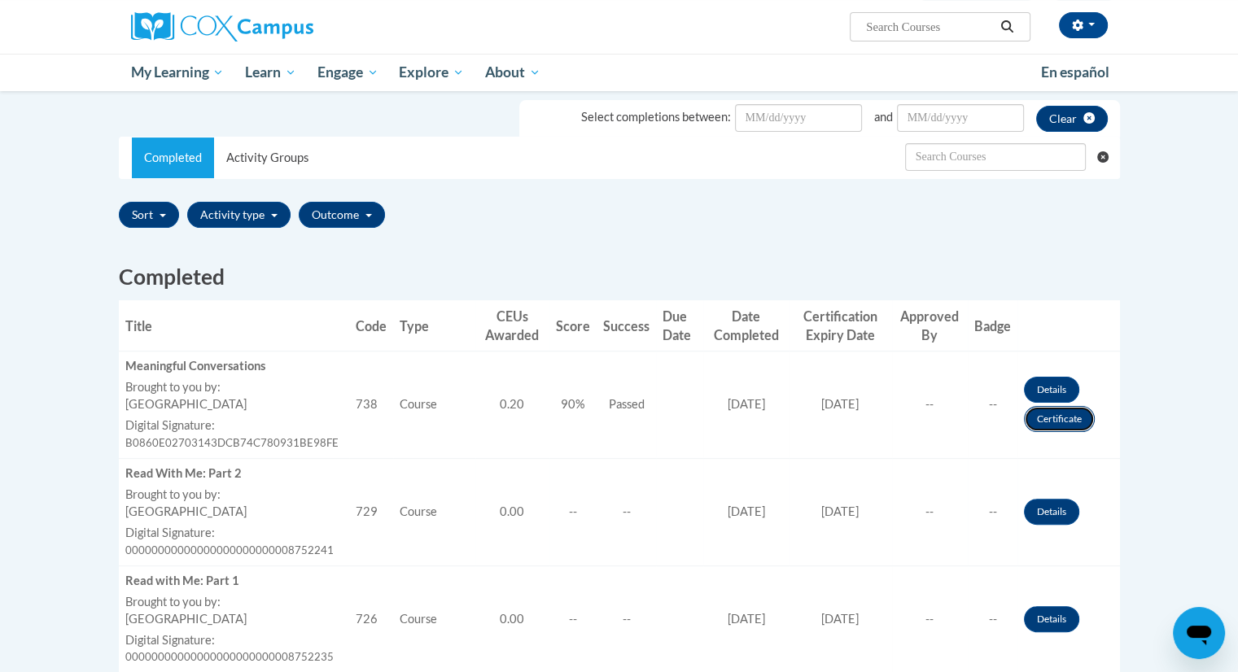
click at [1078, 418] on link "Certificate" at bounding box center [1059, 419] width 71 height 26
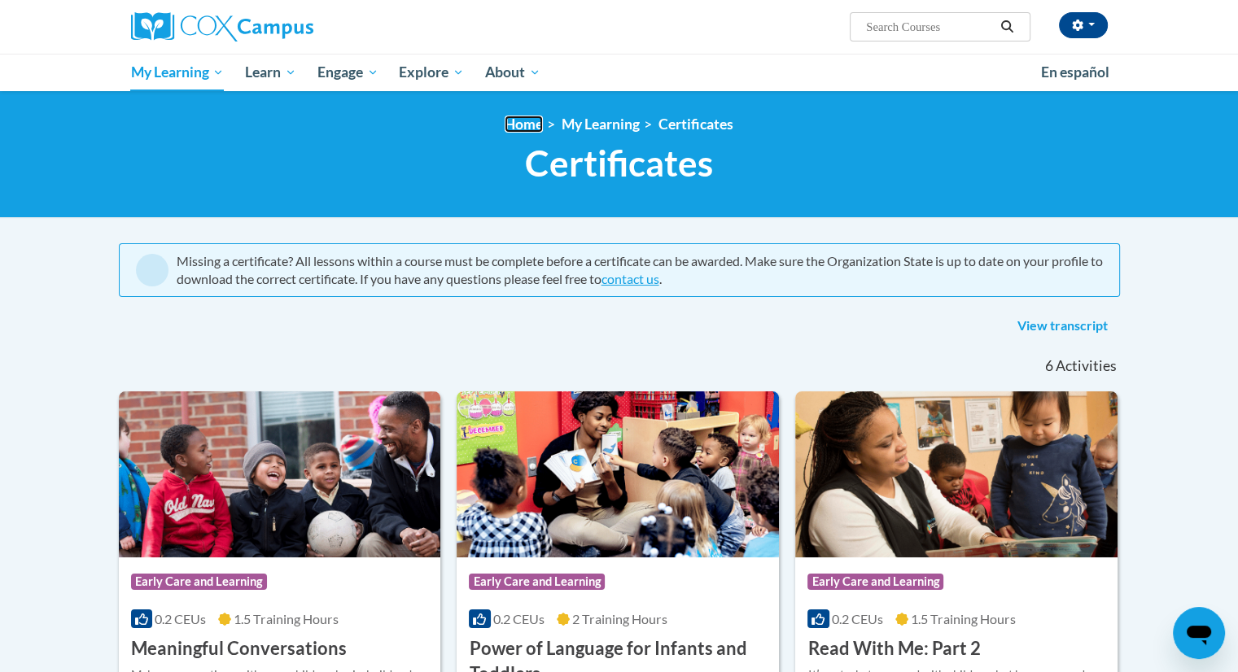
click at [531, 120] on link "Home" at bounding box center [524, 124] width 38 height 17
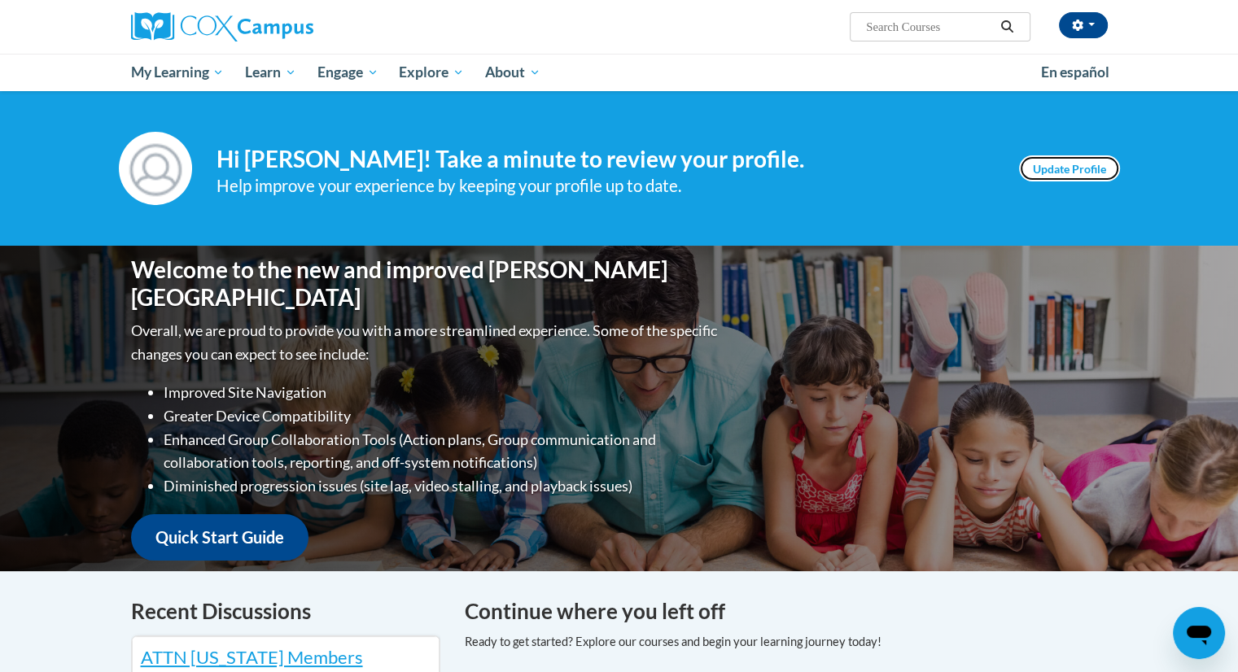
click at [1076, 157] on link "Update Profile" at bounding box center [1069, 168] width 101 height 26
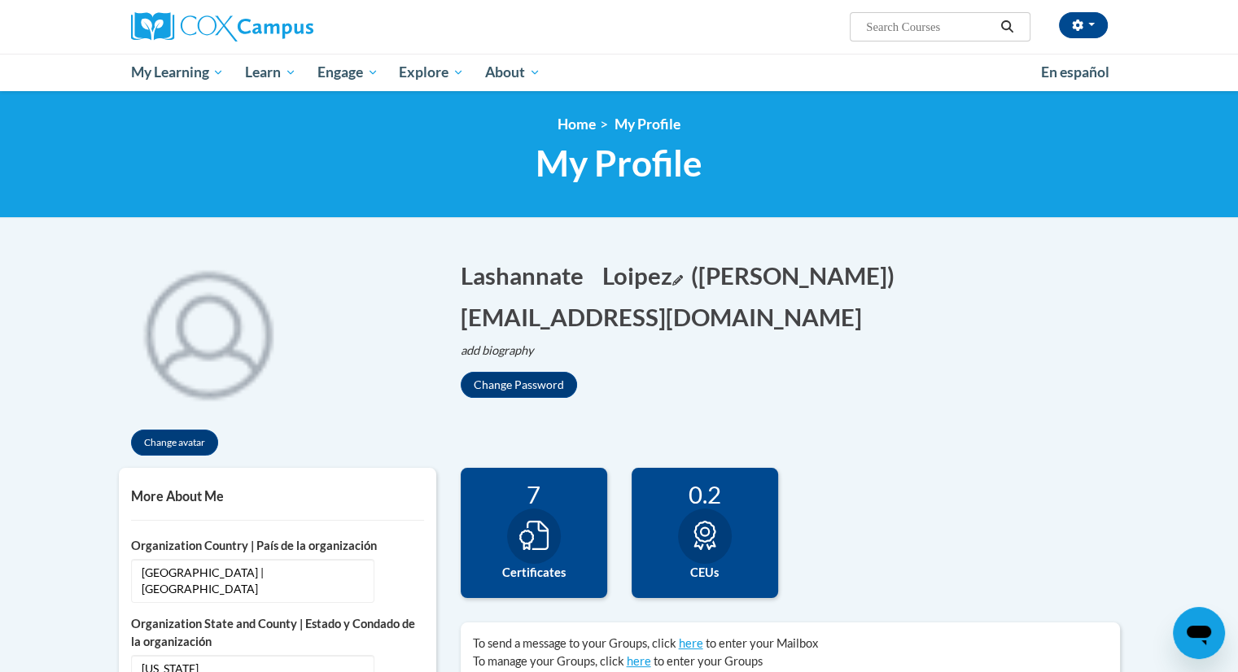
click at [682, 281] on icon "Edit last name" at bounding box center [677, 280] width 11 height 11
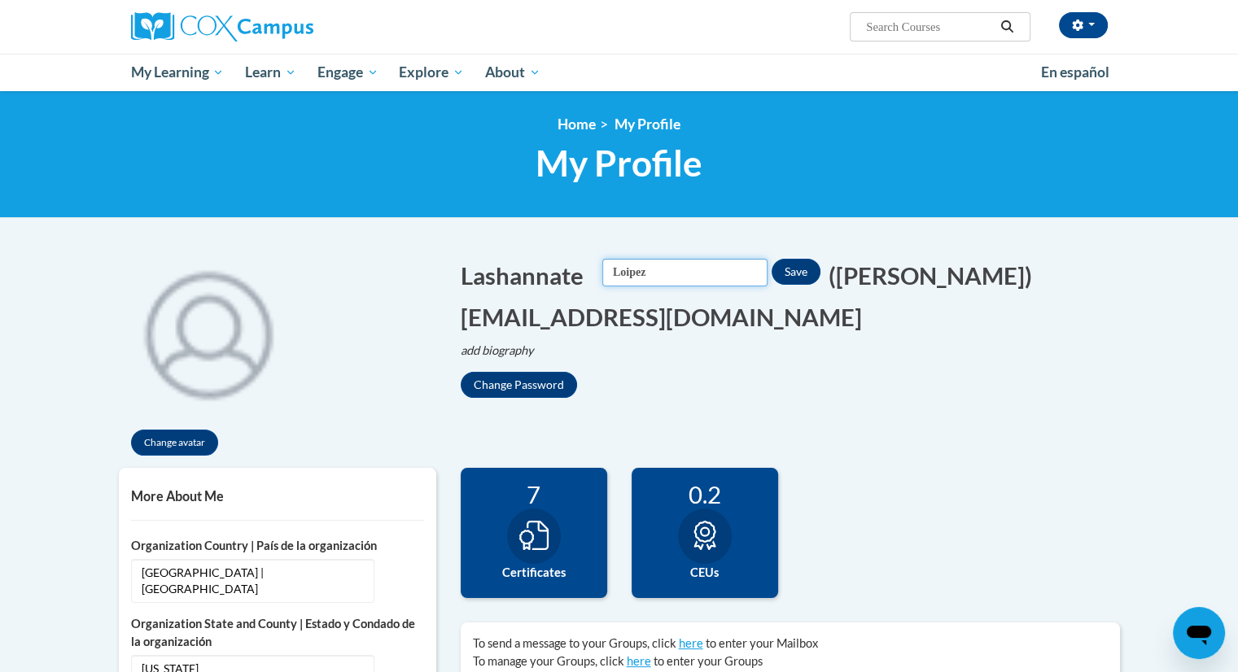
click at [679, 275] on input "Loipez" at bounding box center [684, 273] width 165 height 28
type input "Lopez"
click at [820, 263] on button "Save" at bounding box center [796, 272] width 49 height 26
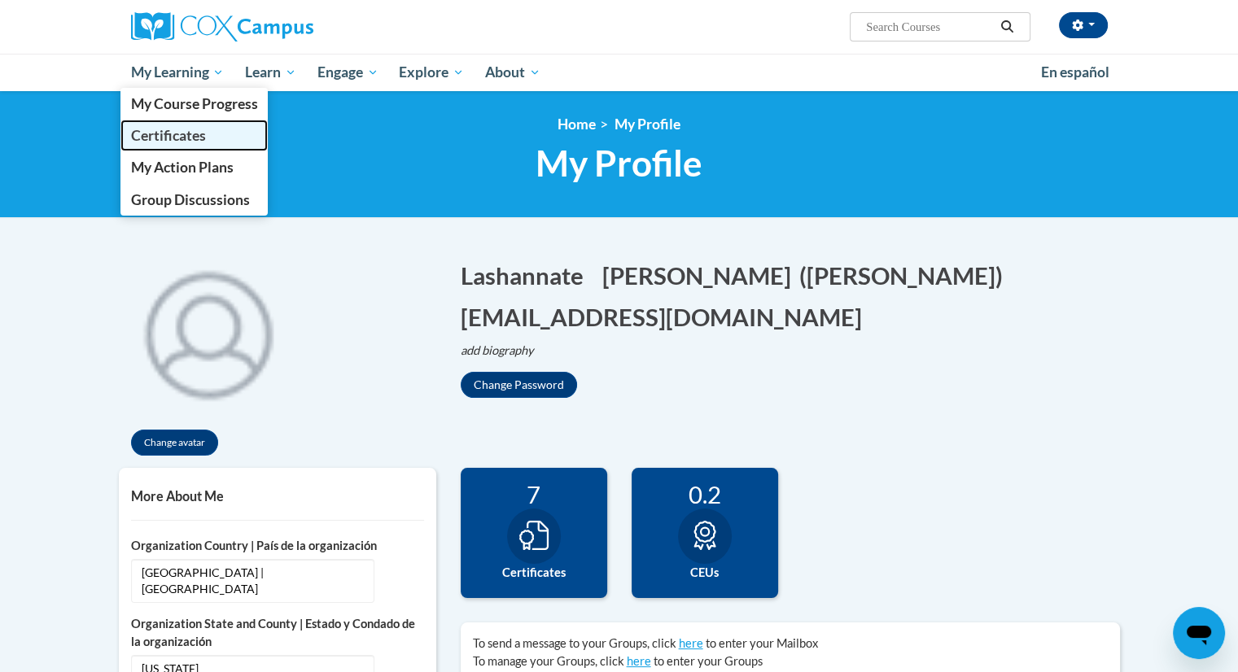
click at [178, 129] on span "Certificates" at bounding box center [167, 135] width 75 height 17
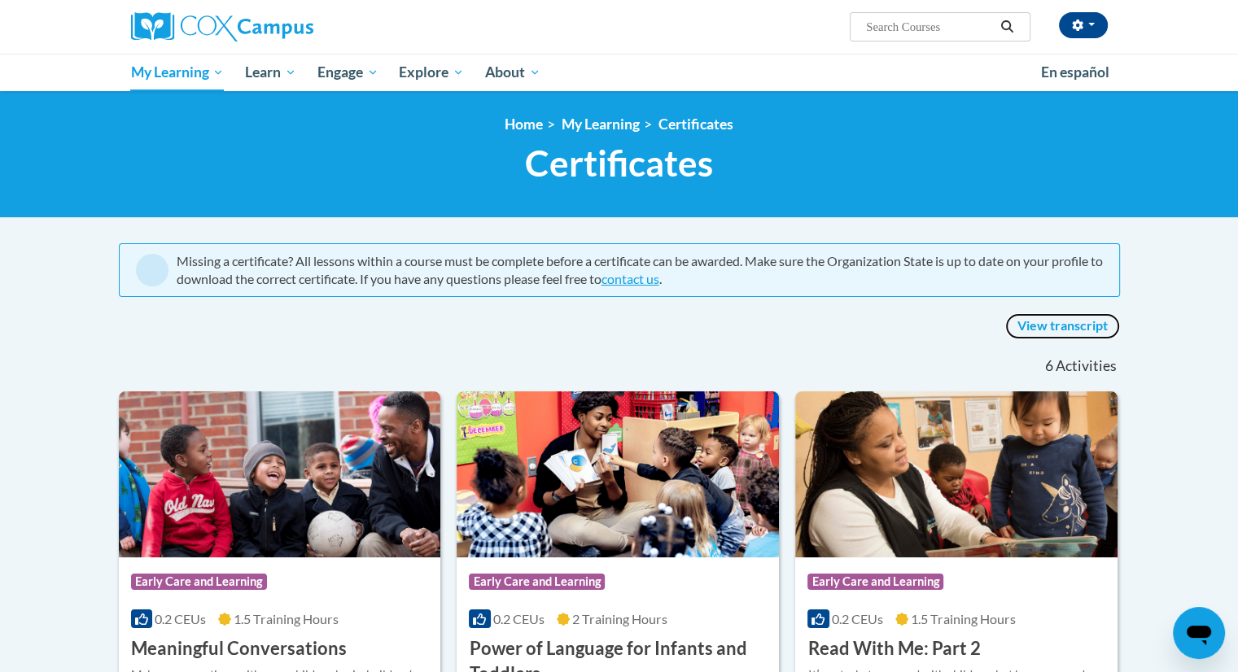
click at [1048, 328] on link "View transcript" at bounding box center [1062, 326] width 115 height 26
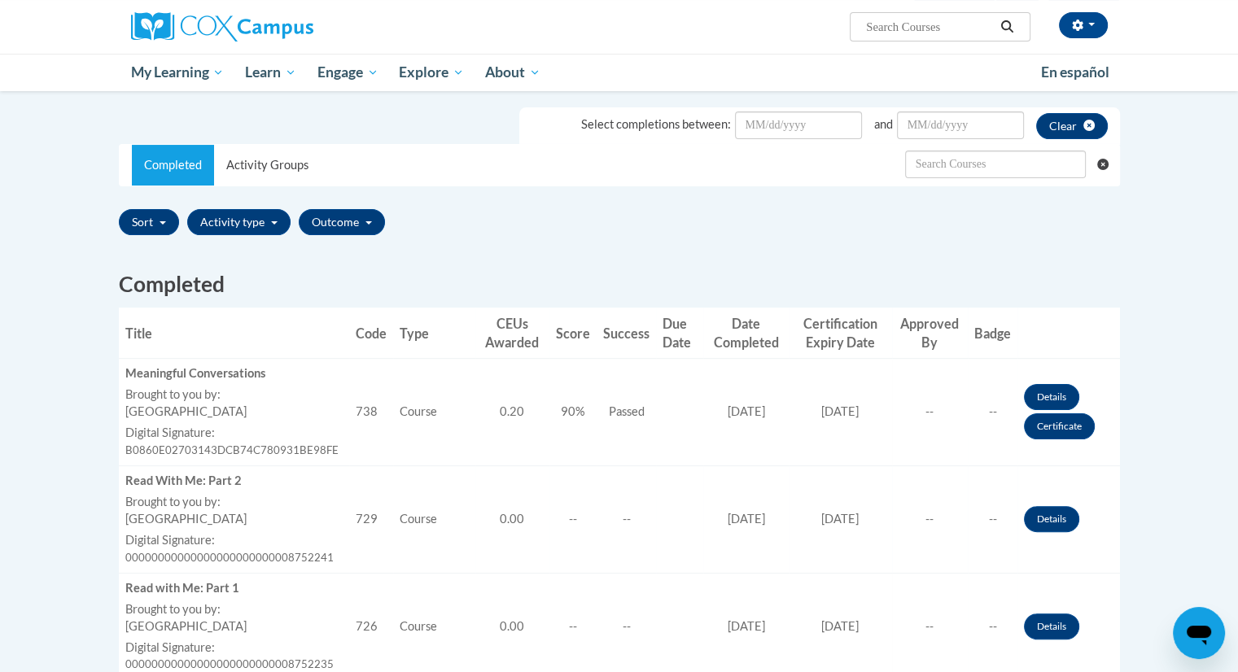
scroll to position [283, 0]
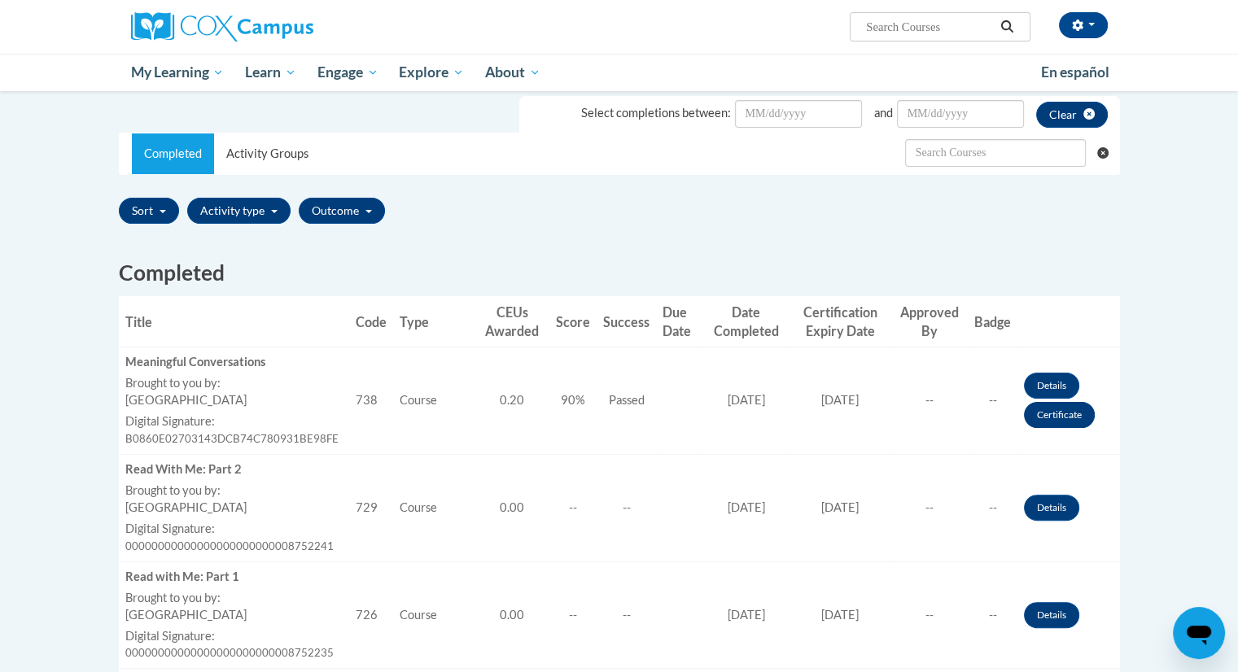
click at [1066, 426] on link "Certificate" at bounding box center [1059, 415] width 71 height 26
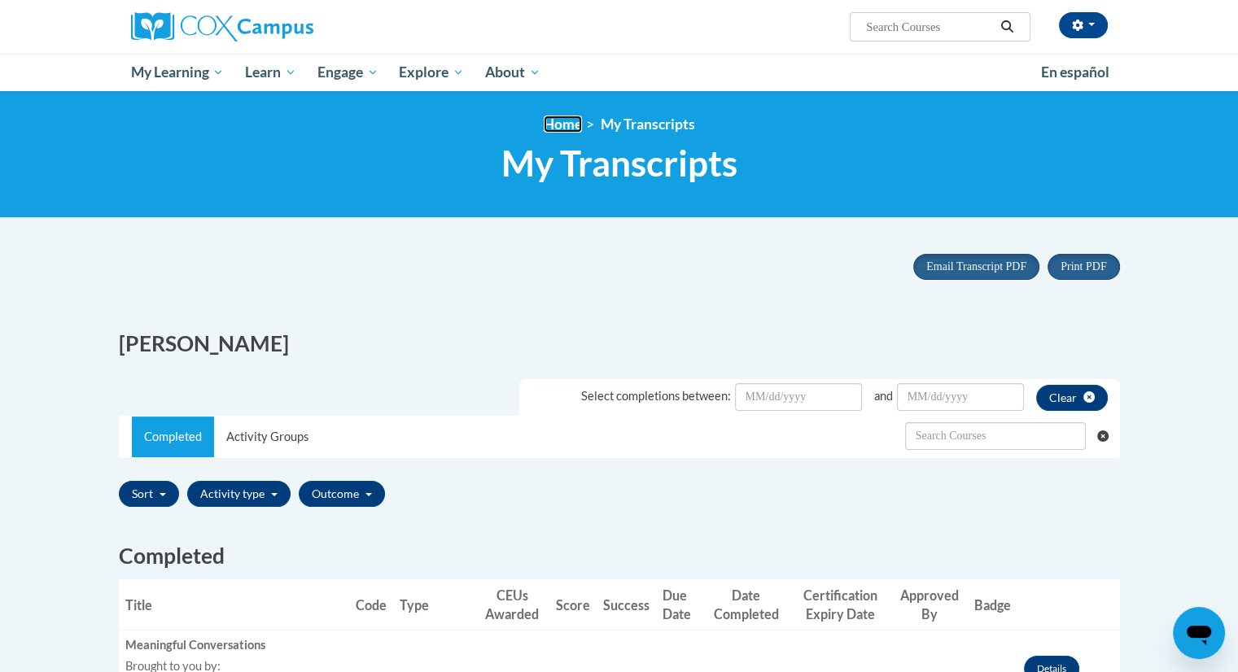
click at [569, 120] on link "Home" at bounding box center [563, 124] width 38 height 17
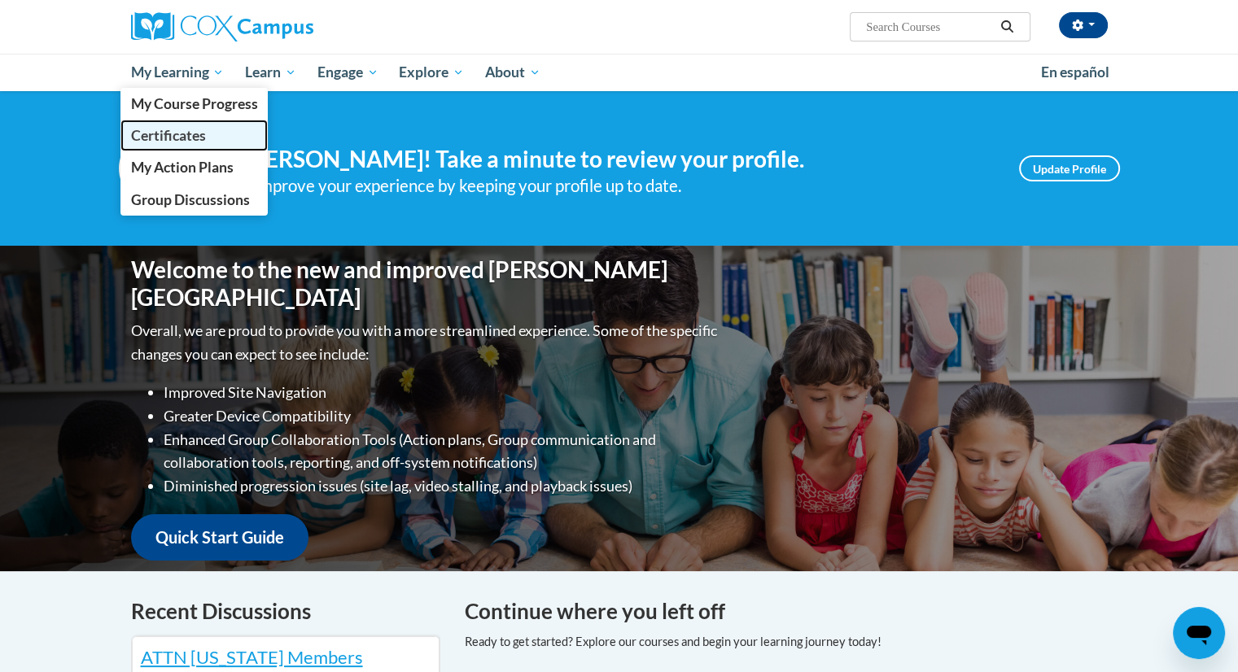
click at [153, 139] on span "Certificates" at bounding box center [167, 135] width 75 height 17
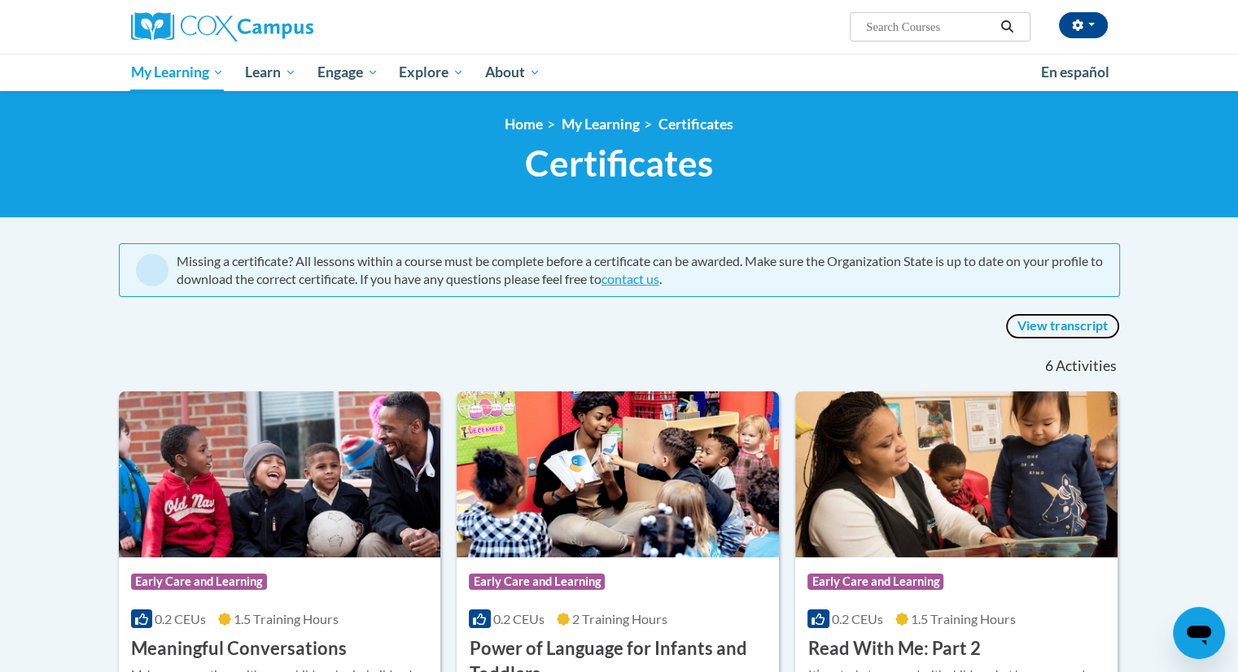
click at [1086, 324] on link "View transcript" at bounding box center [1062, 326] width 115 height 26
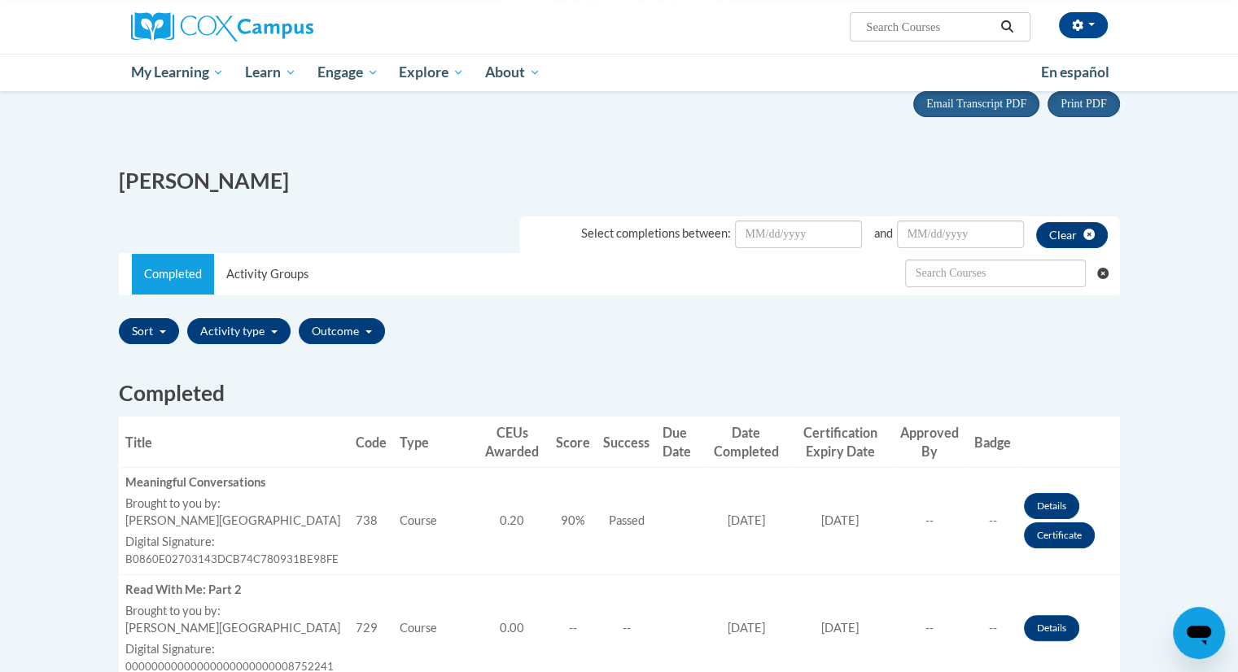
scroll to position [249, 0]
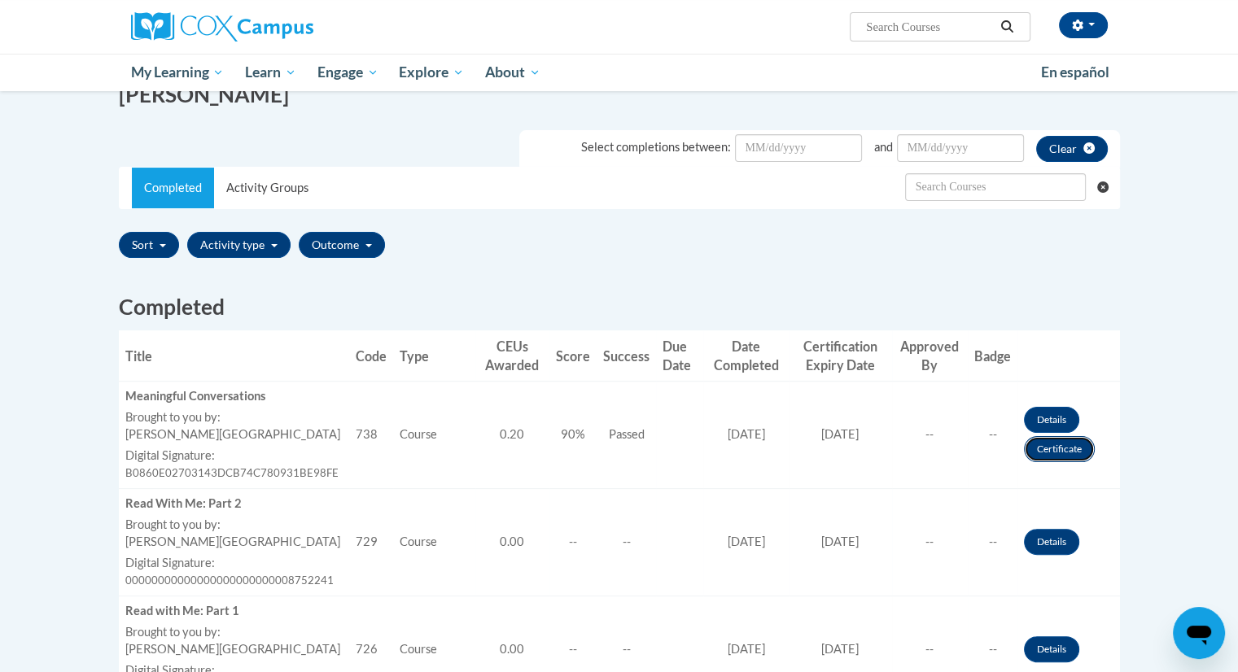
click at [1080, 452] on link "Certificate" at bounding box center [1059, 449] width 71 height 26
click at [1044, 448] on link "Certificate" at bounding box center [1059, 449] width 71 height 26
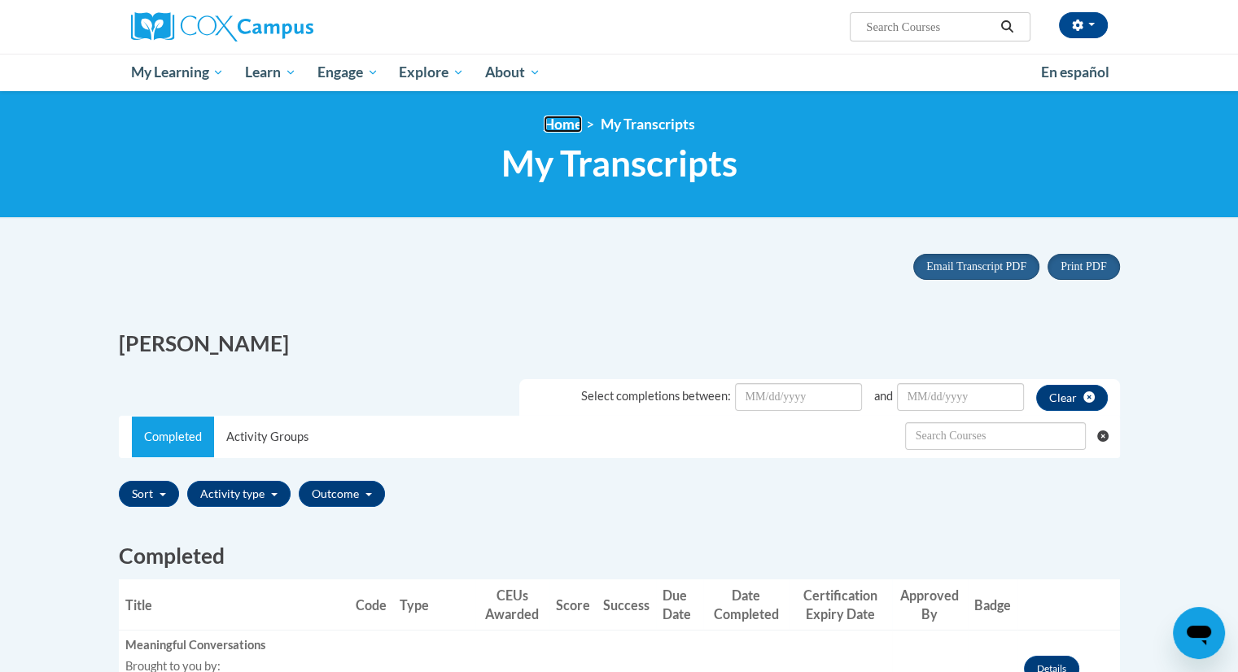
click at [549, 124] on link "Home" at bounding box center [563, 124] width 38 height 17
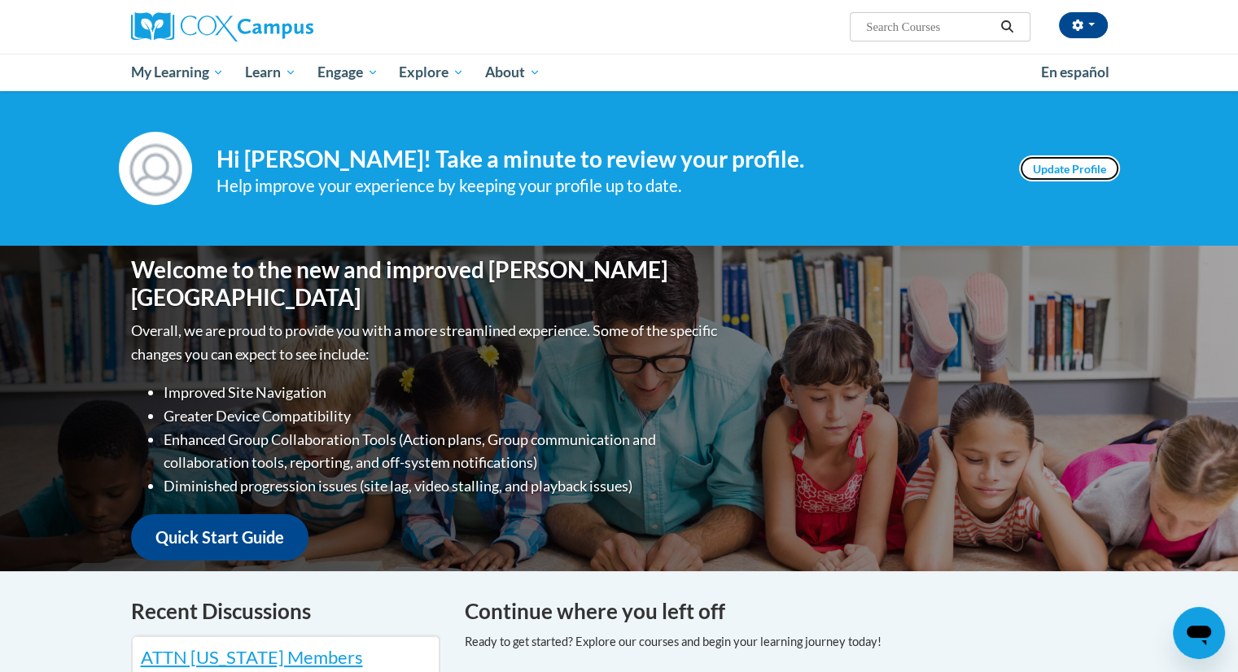
click at [1077, 160] on link "Update Profile" at bounding box center [1069, 168] width 101 height 26
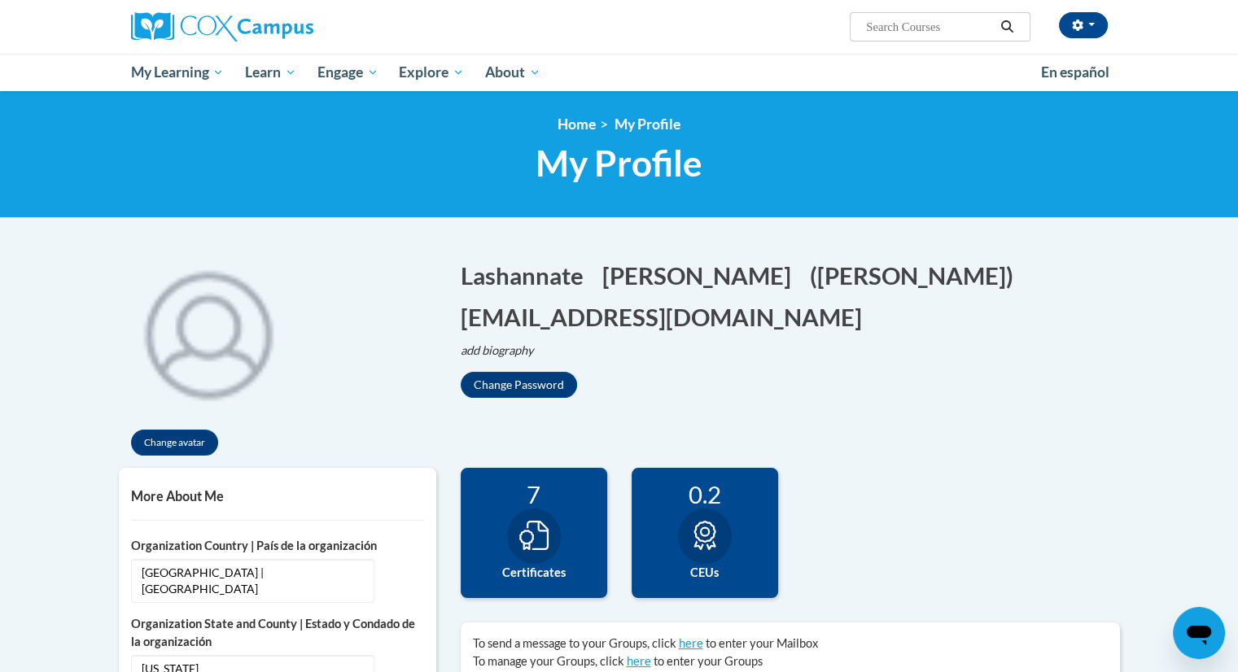
click at [901, 514] on div "68 Completions 7 Certificates 0.2 CEUs 0" at bounding box center [790, 545] width 684 height 155
click at [903, 524] on div "68 Completions 7 Certificates 0.2 CEUs 0" at bounding box center [790, 545] width 684 height 155
click at [650, 131] on span "My Profile" at bounding box center [647, 124] width 66 height 17
click at [667, 121] on span "My Profile" at bounding box center [647, 124] width 66 height 17
click at [579, 125] on link "Home" at bounding box center [577, 124] width 38 height 17
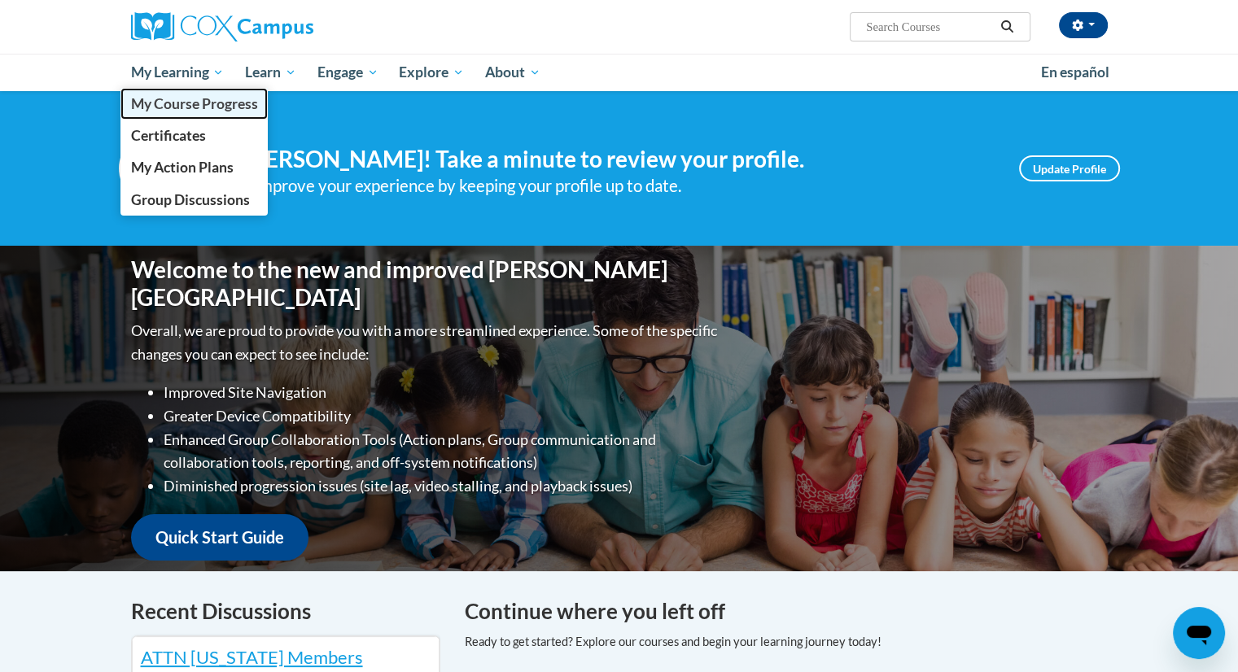
click at [192, 109] on span "My Course Progress" at bounding box center [193, 103] width 127 height 17
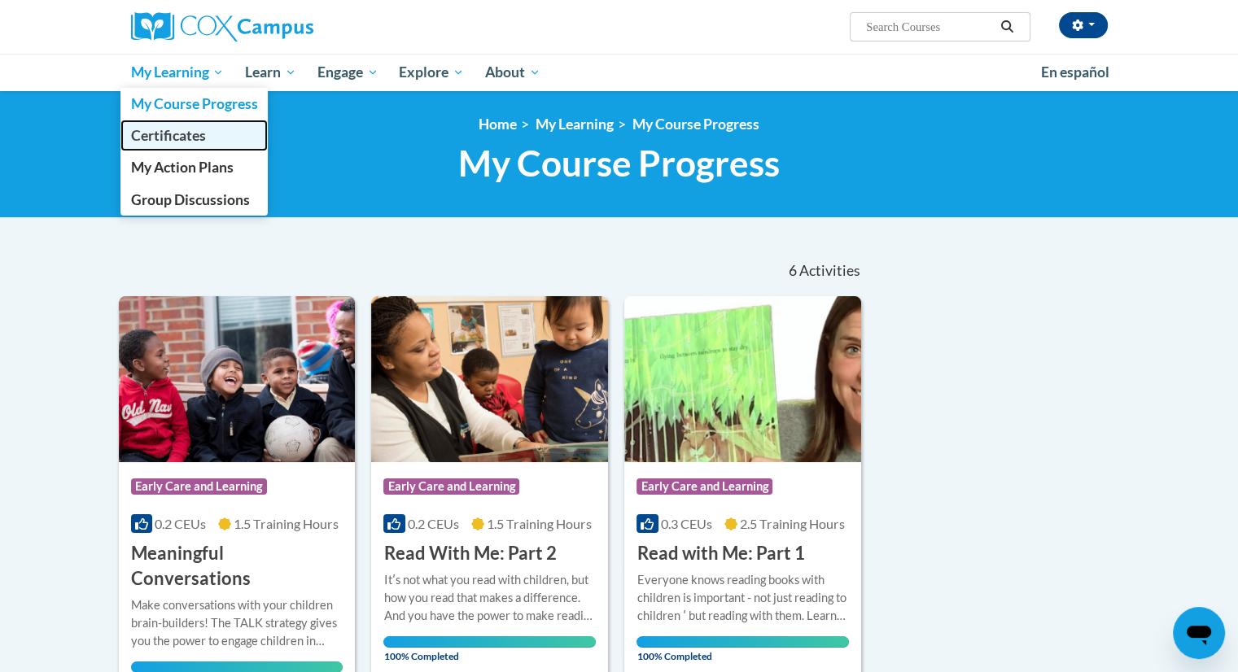
click at [189, 136] on span "Certificates" at bounding box center [167, 135] width 75 height 17
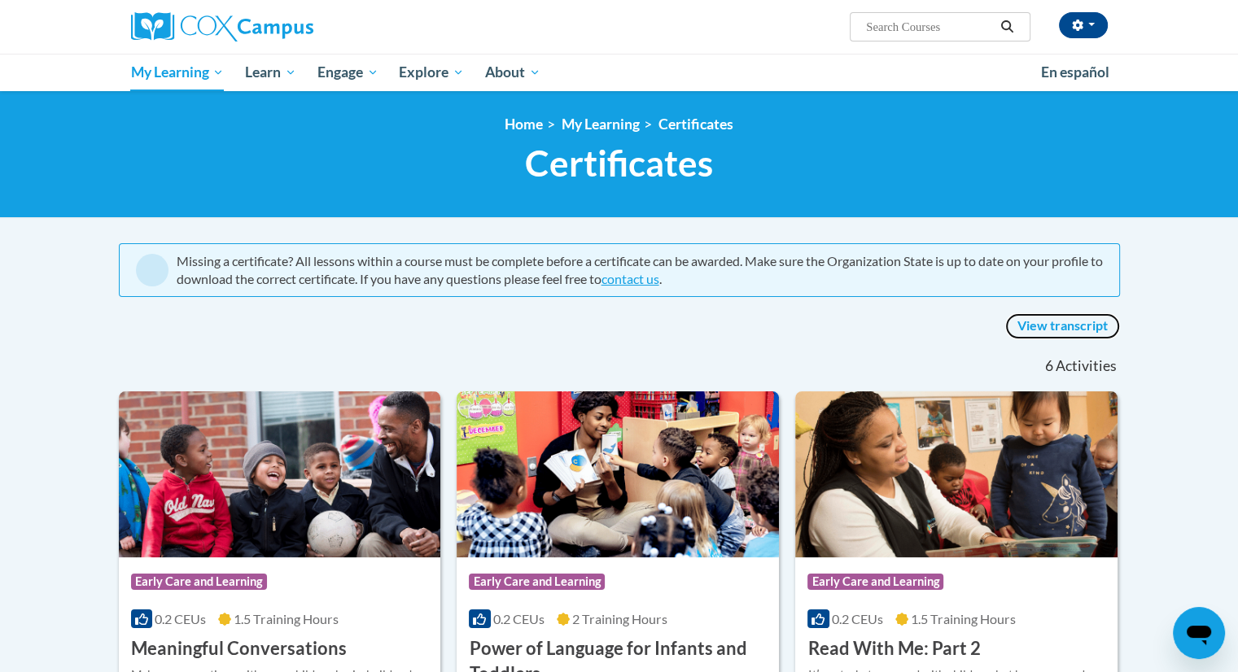
click at [1058, 323] on link "View transcript" at bounding box center [1062, 326] width 115 height 26
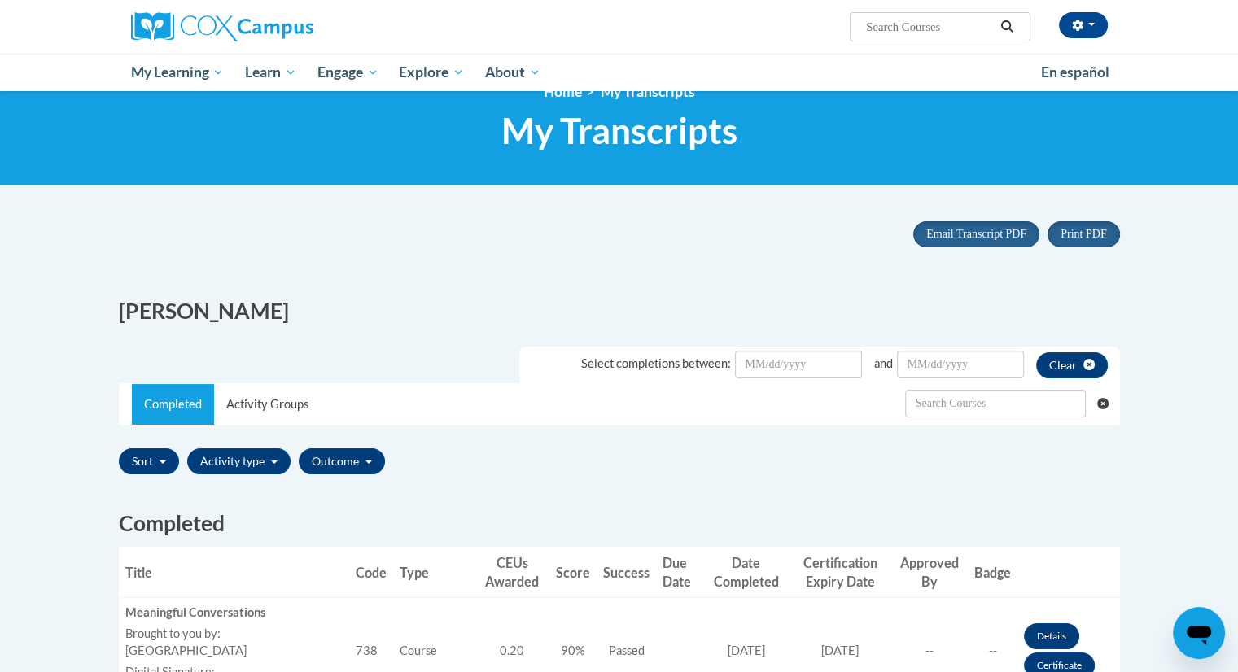
scroll to position [98, 0]
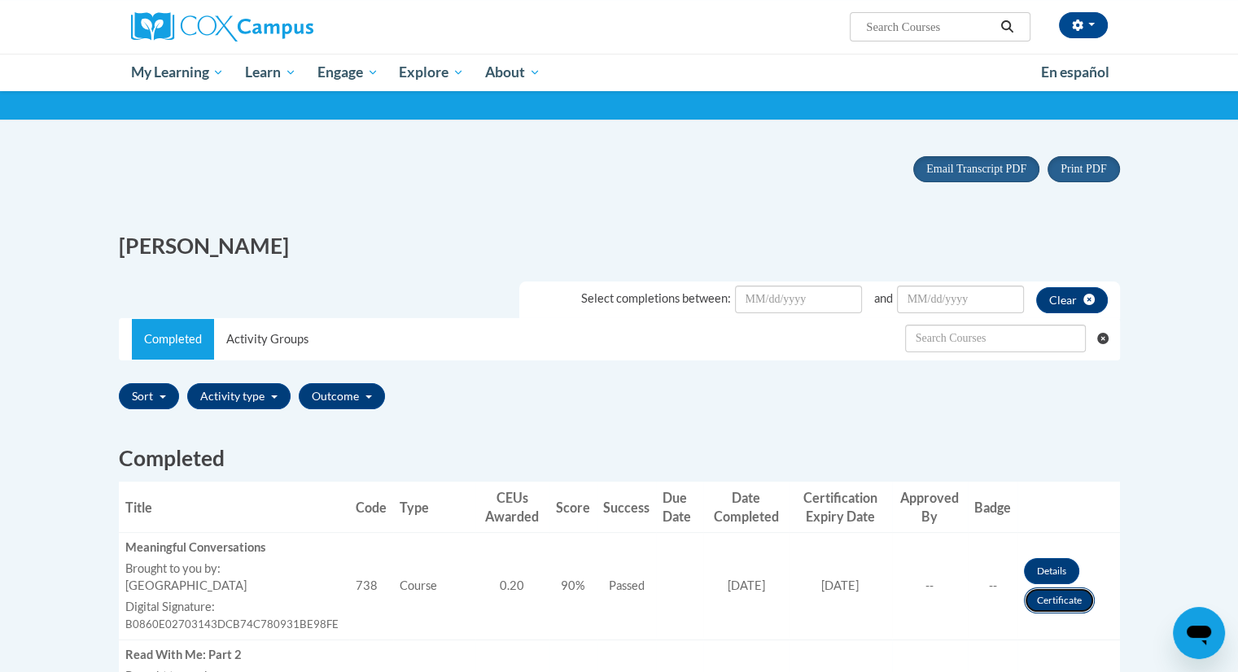
click at [1068, 602] on link "Certificate" at bounding box center [1059, 601] width 71 height 26
click at [1055, 562] on link "Details" at bounding box center [1051, 571] width 55 height 26
click at [1046, 568] on link "Details" at bounding box center [1051, 571] width 55 height 26
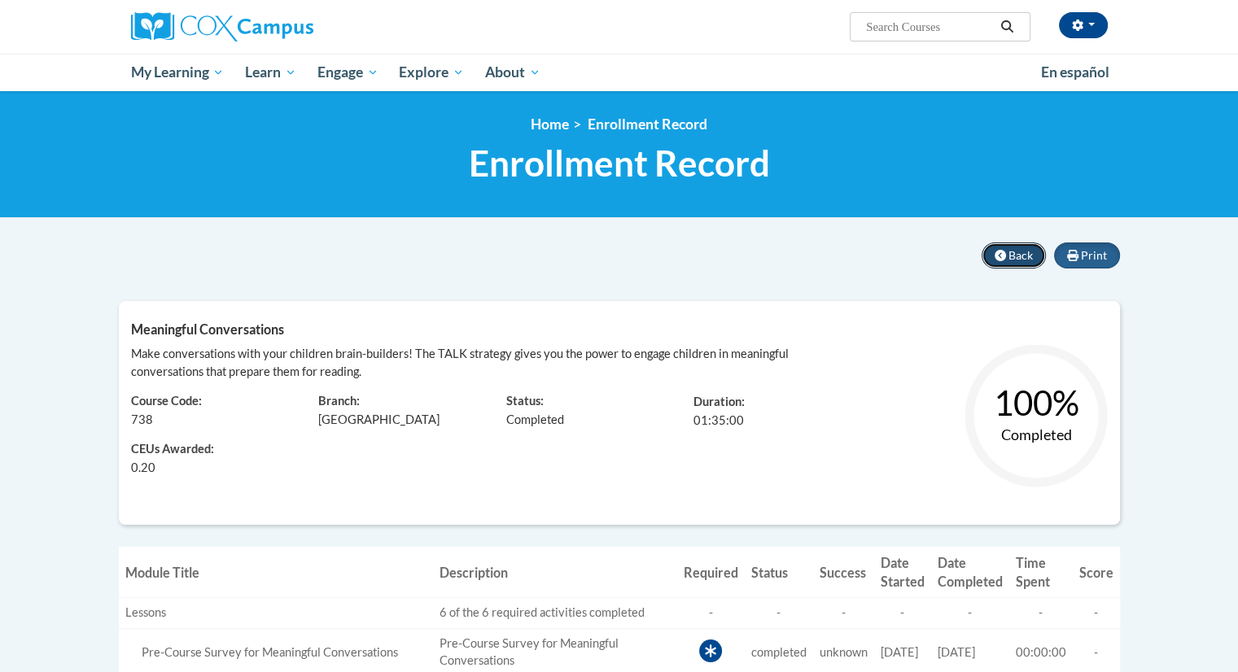
click at [1008, 251] on button "Back" at bounding box center [1014, 256] width 64 height 26
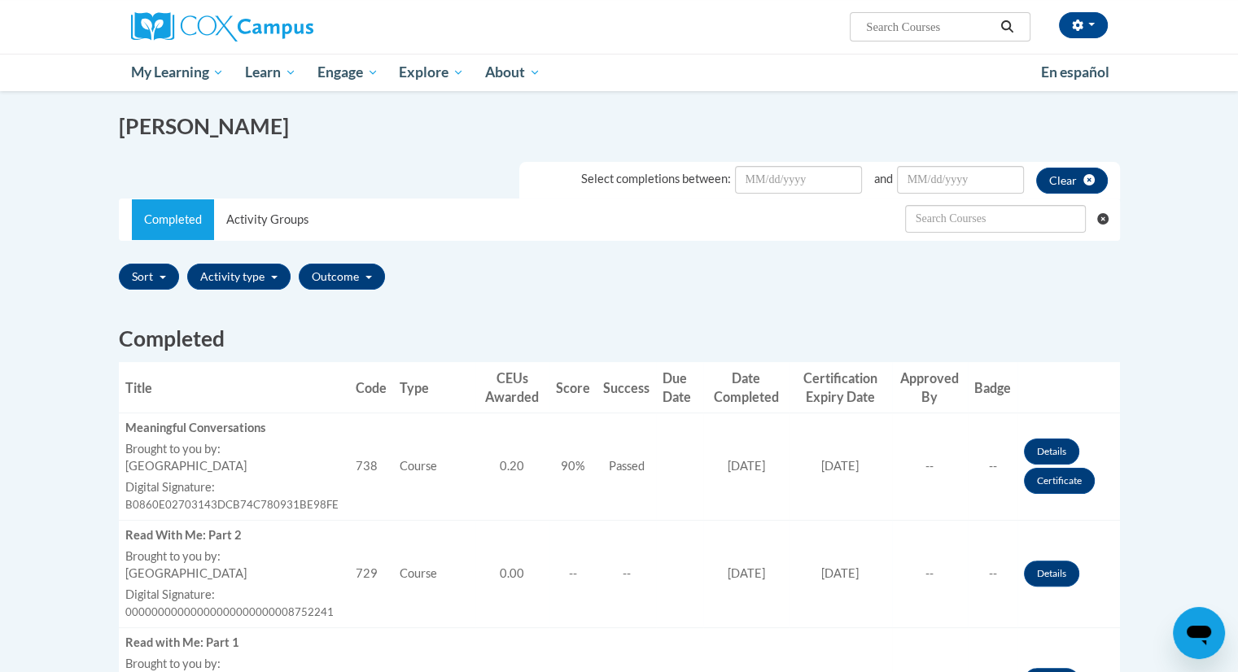
scroll to position [260, 0]
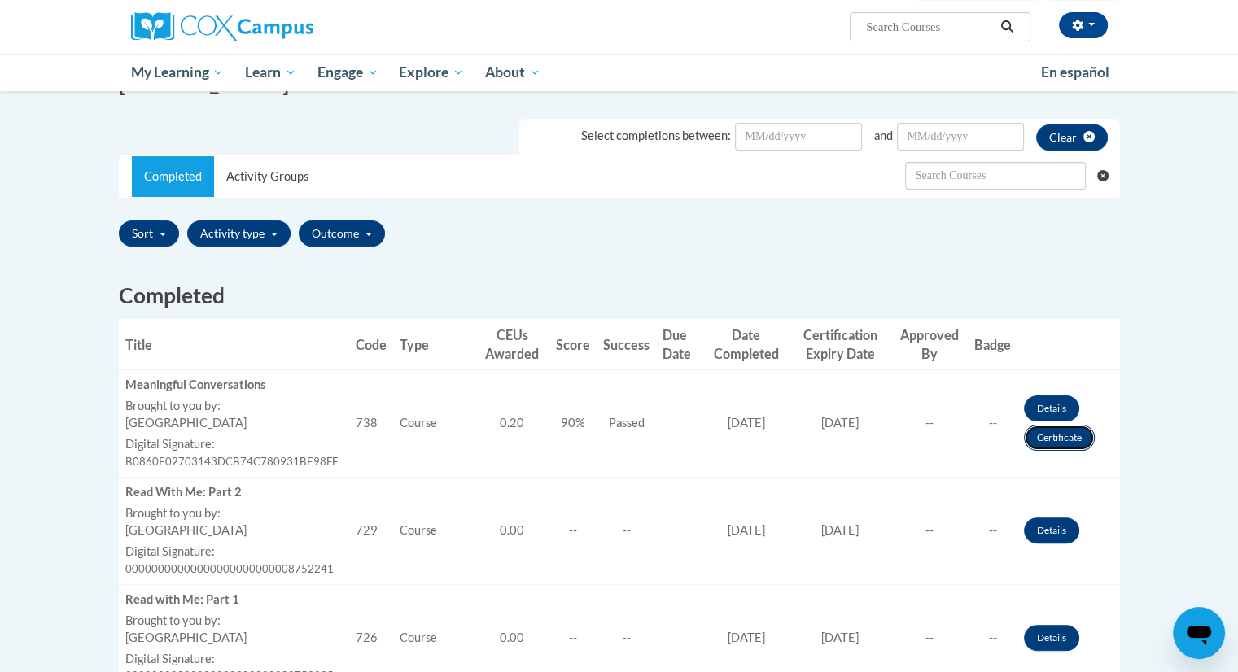
click at [1076, 444] on link "Certificate" at bounding box center [1059, 438] width 71 height 26
click at [1058, 428] on link "Certificate" at bounding box center [1059, 438] width 71 height 26
click at [1058, 440] on link "Certificate" at bounding box center [1059, 438] width 71 height 26
click at [1052, 444] on link "Certificate" at bounding box center [1059, 438] width 71 height 26
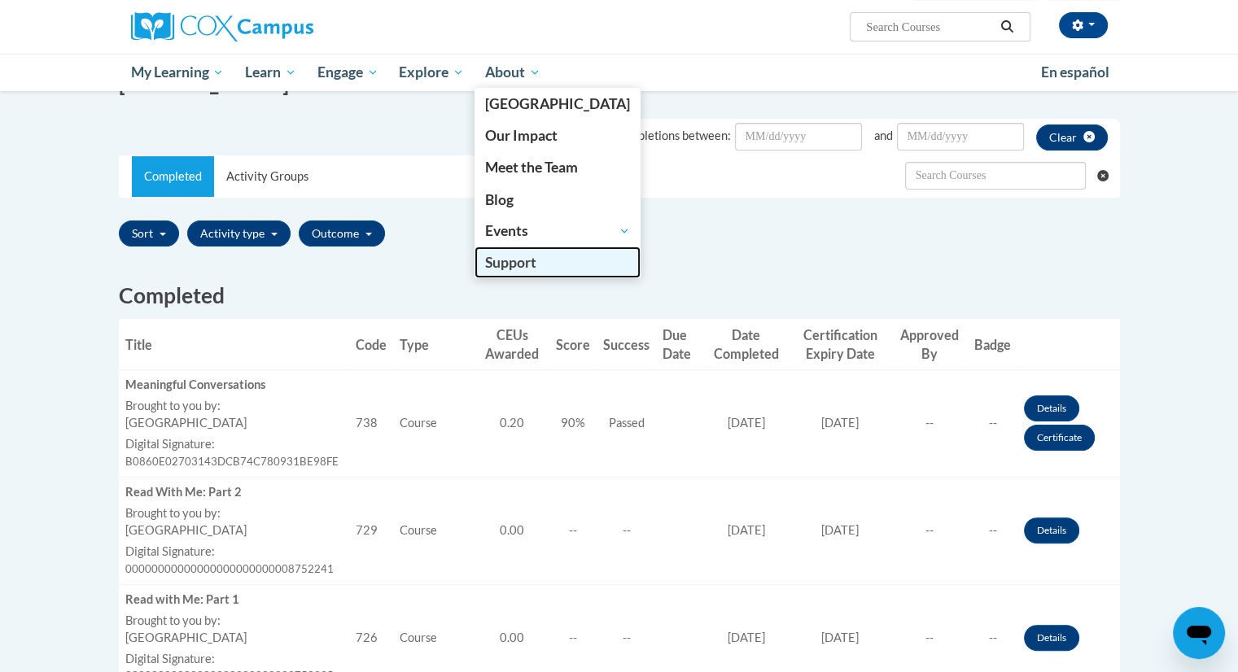
click at [536, 265] on span "Support" at bounding box center [510, 262] width 51 height 17
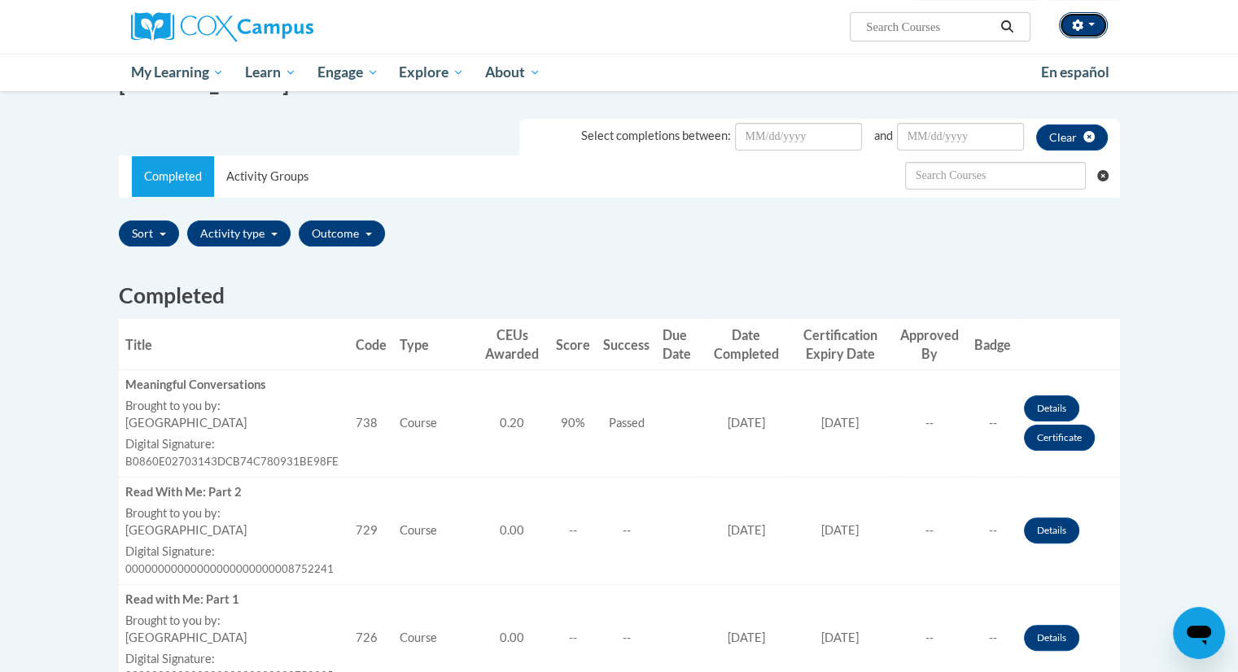
click at [1100, 17] on button "button" at bounding box center [1083, 25] width 49 height 26
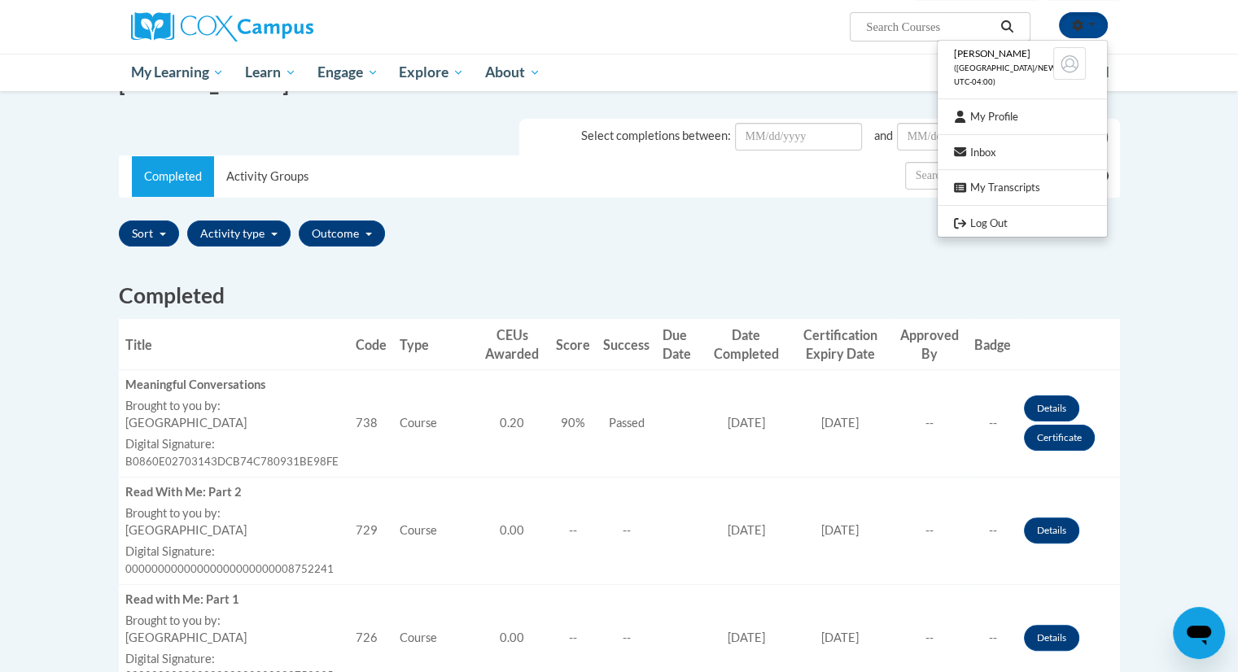
click at [1009, 49] on span "[PERSON_NAME]" at bounding box center [992, 53] width 77 height 12
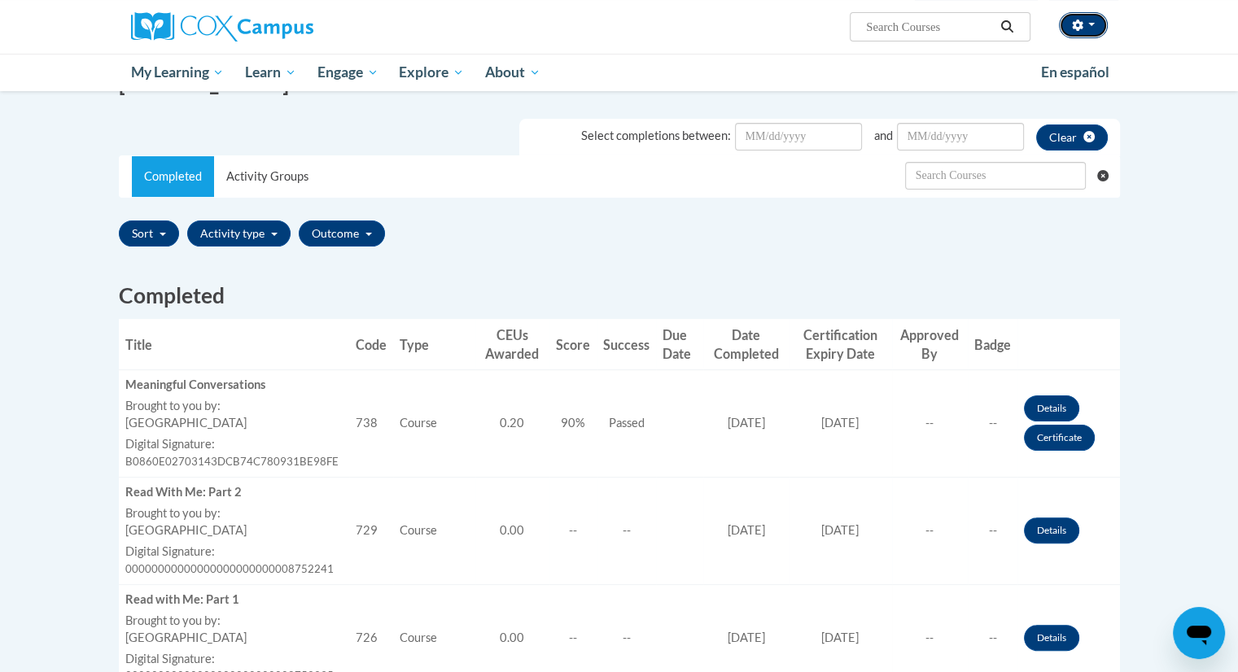
click at [1088, 25] on span "button" at bounding box center [1091, 24] width 7 height 3
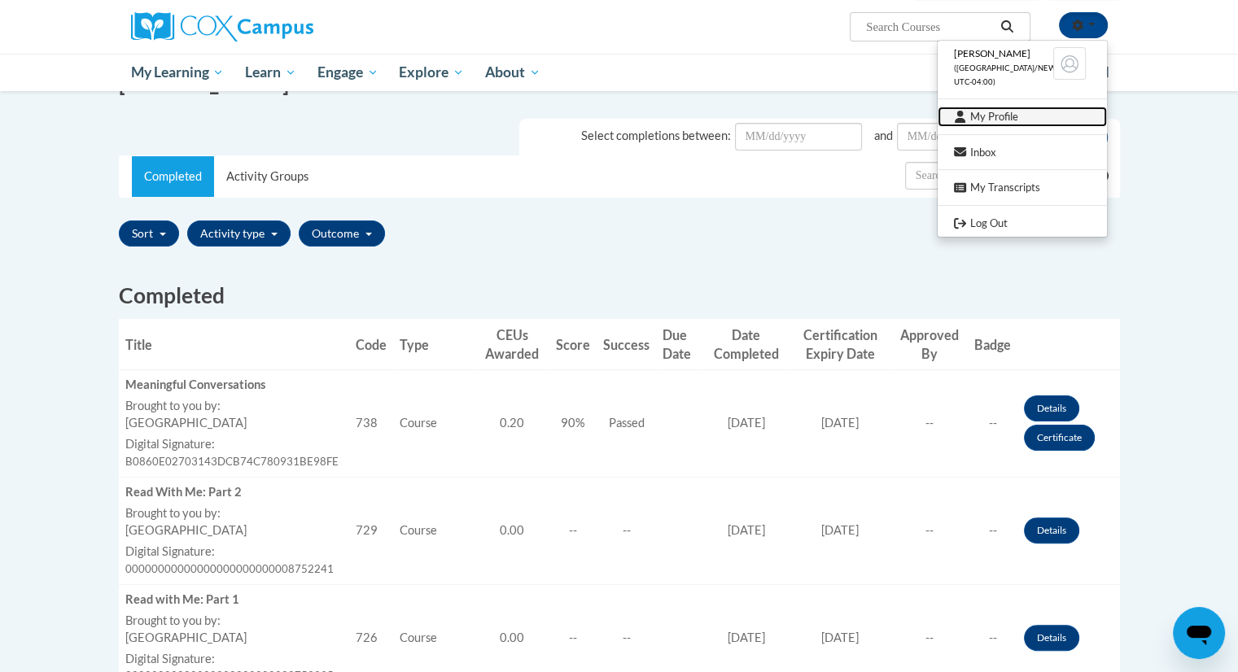
click at [1062, 118] on link "My Profile" at bounding box center [1022, 117] width 169 height 20
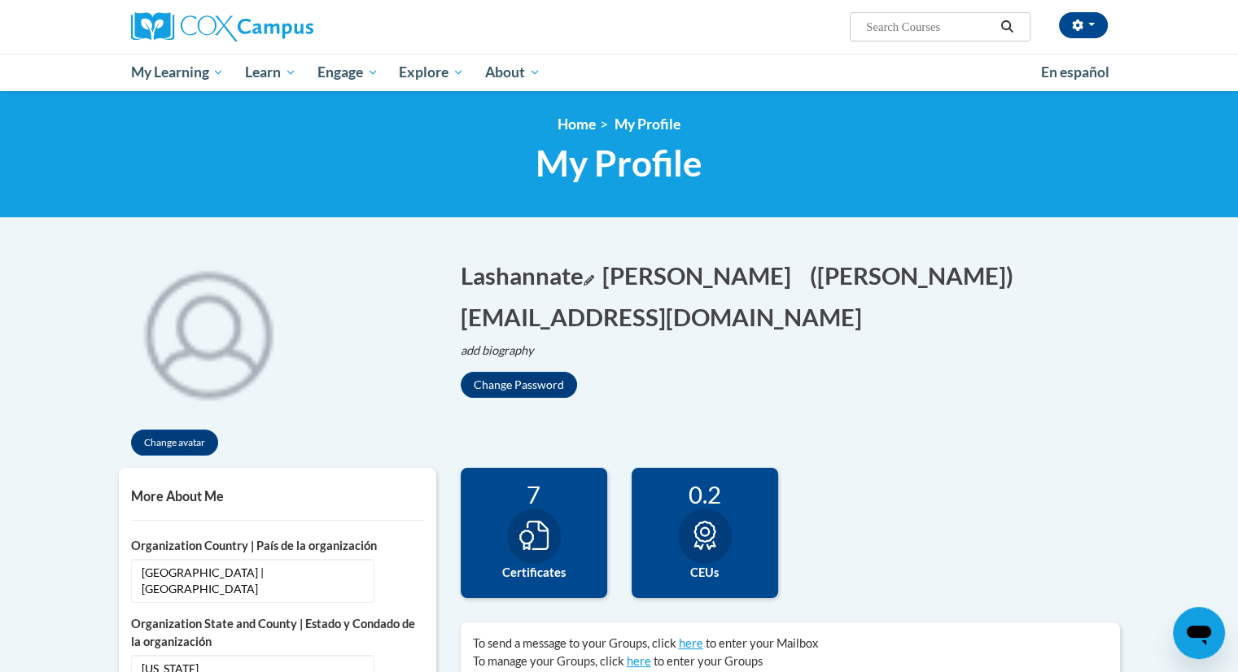
click at [594, 277] on icon "Edit first name" at bounding box center [589, 280] width 11 height 11
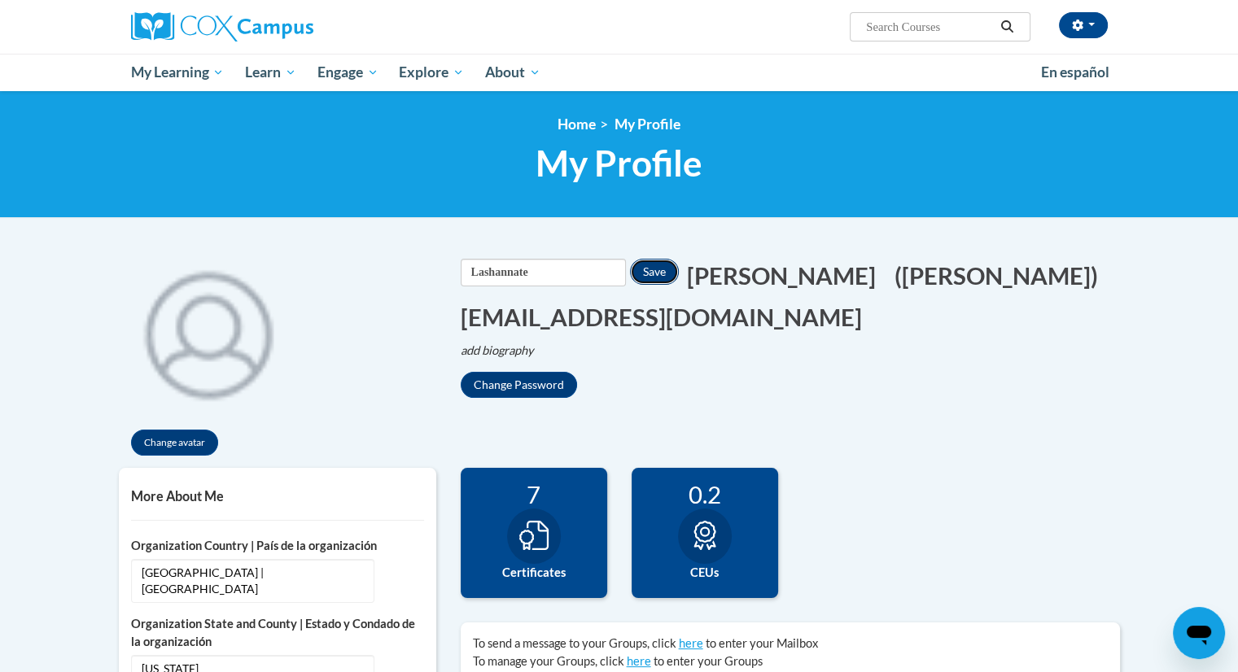
click at [677, 278] on button "Save" at bounding box center [654, 272] width 49 height 26
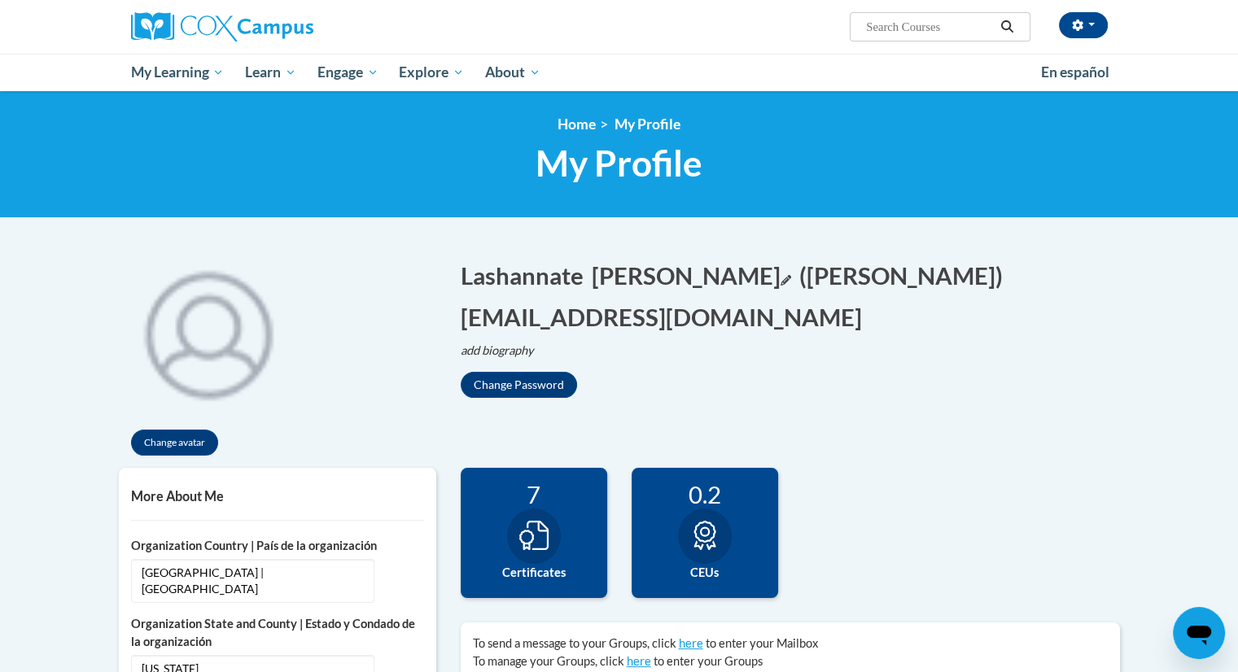
click at [781, 283] on icon "Edit last name" at bounding box center [786, 280] width 11 height 11
click at [797, 265] on button "Save" at bounding box center [785, 272] width 49 height 26
click at [992, 275] on icon "Edit screen name" at bounding box center [997, 280] width 11 height 11
click at [958, 270] on button "Save" at bounding box center [982, 272] width 49 height 26
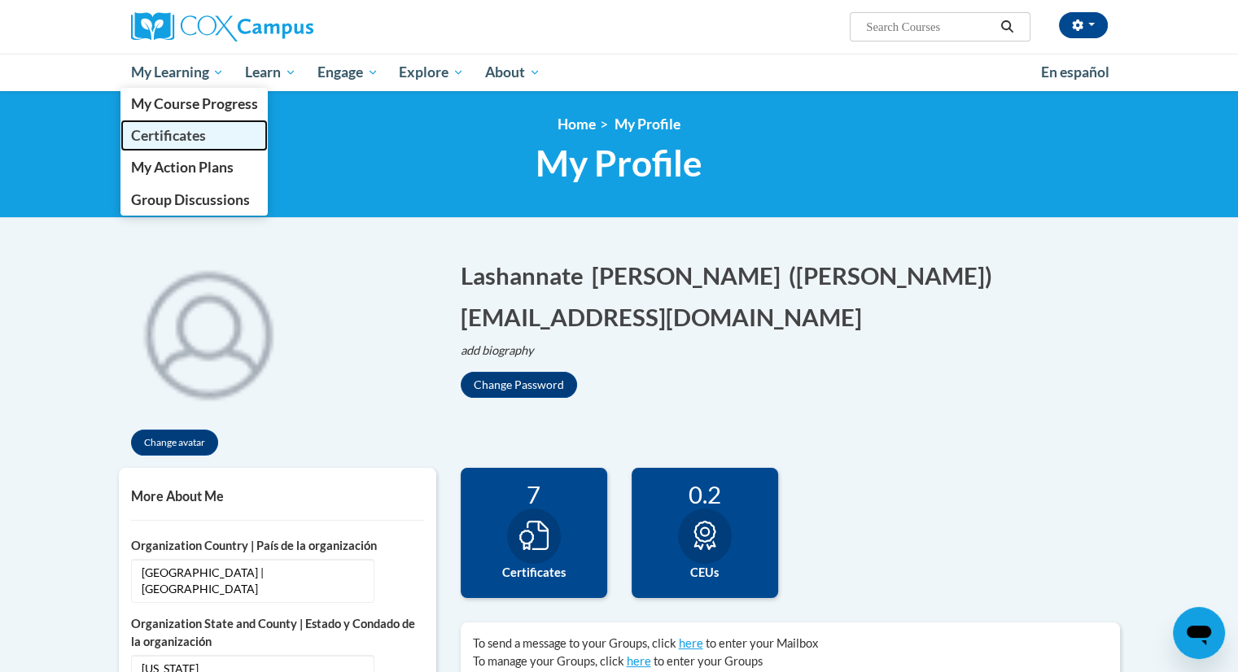
click at [176, 135] on span "Certificates" at bounding box center [167, 135] width 75 height 17
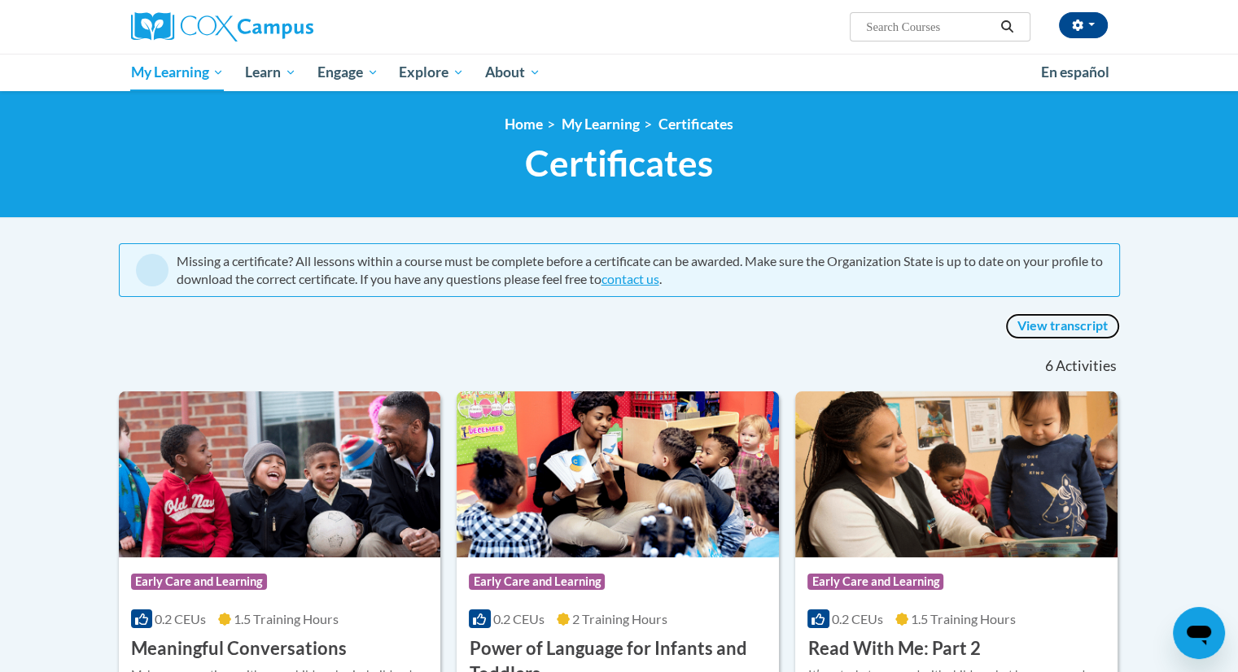
click at [1078, 326] on link "View transcript" at bounding box center [1062, 326] width 115 height 26
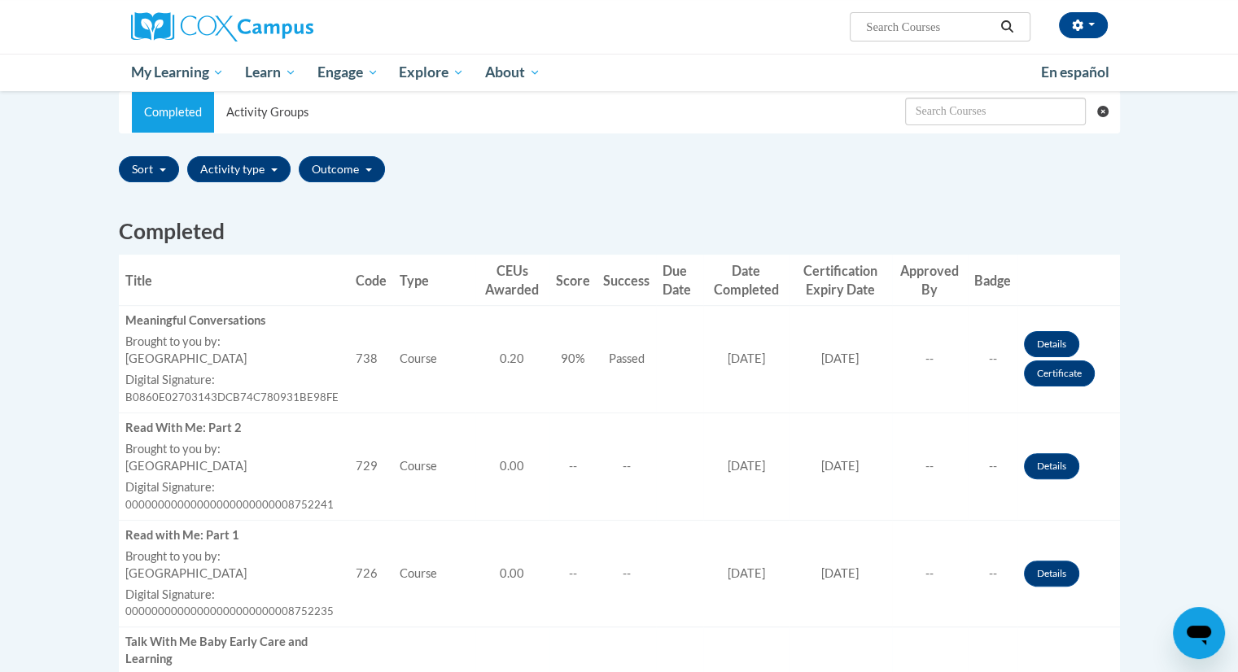
scroll to position [326, 0]
click at [1052, 384] on link "Certificate" at bounding box center [1059, 373] width 71 height 26
drag, startPoint x: 1092, startPoint y: 28, endPoint x: 675, endPoint y: 37, distance: 417.6
drag, startPoint x: 675, startPoint y: 37, endPoint x: 1073, endPoint y: 21, distance: 398.3
drag, startPoint x: 1073, startPoint y: 21, endPoint x: 1100, endPoint y: 21, distance: 27.7
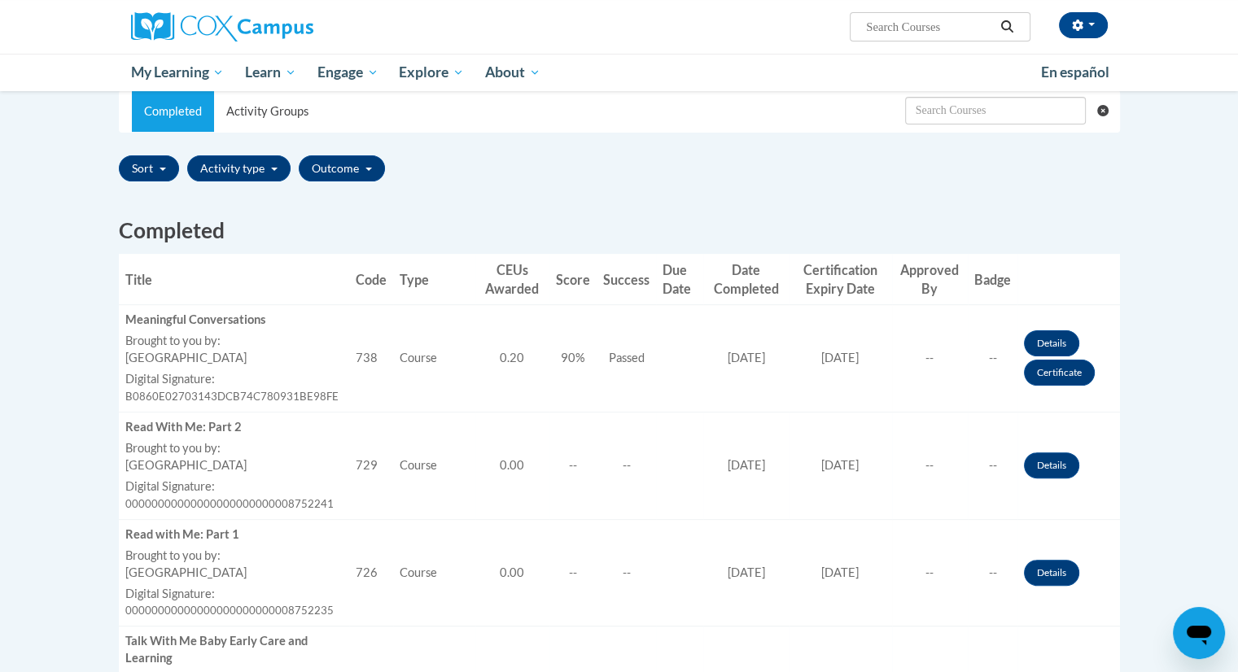
drag, startPoint x: 1100, startPoint y: 21, endPoint x: 781, endPoint y: 11, distance: 319.2
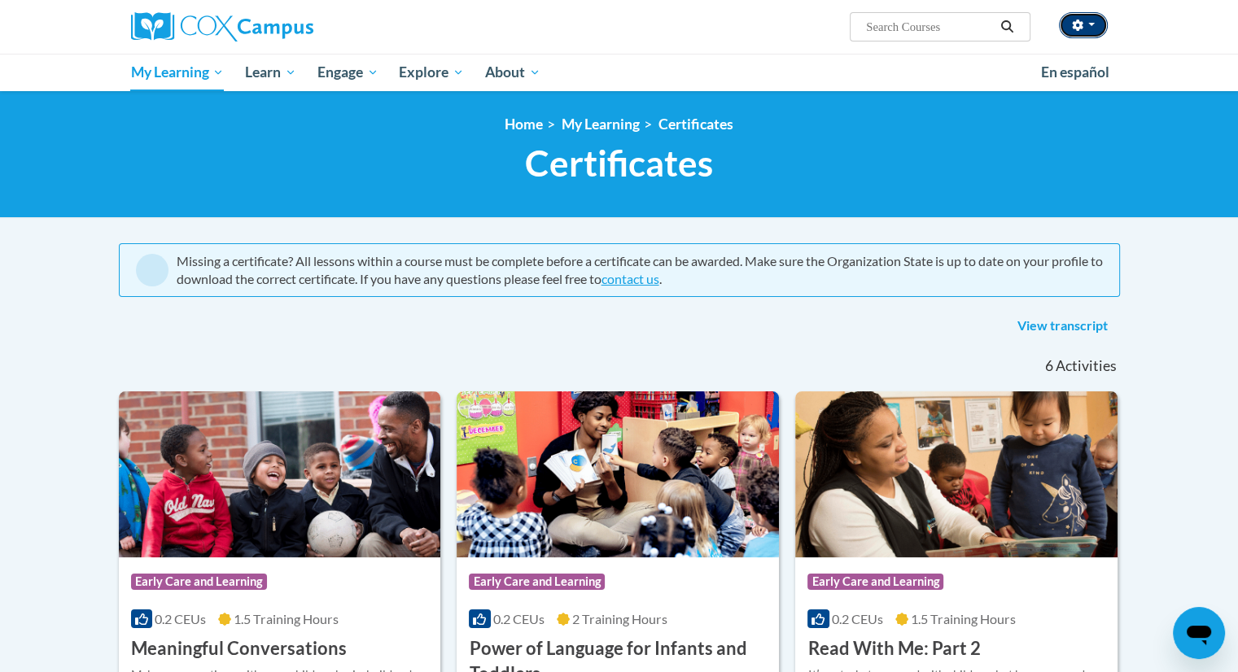
click at [1100, 23] on button "button" at bounding box center [1083, 25] width 49 height 26
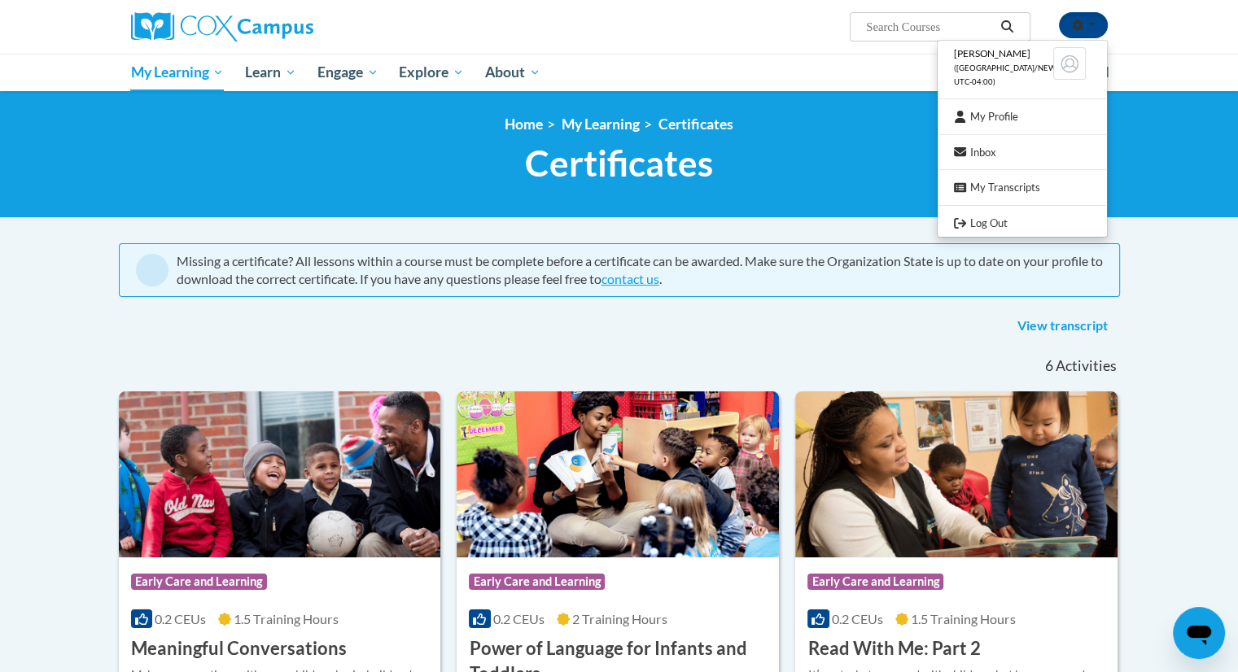
drag, startPoint x: 997, startPoint y: 115, endPoint x: 1069, endPoint y: 65, distance: 87.8
drag, startPoint x: 1067, startPoint y: 64, endPoint x: 993, endPoint y: 53, distance: 74.9
drag, startPoint x: 993, startPoint y: 53, endPoint x: 1035, endPoint y: 64, distance: 43.8
drag, startPoint x: 1035, startPoint y: 64, endPoint x: 1136, endPoint y: 94, distance: 105.1
drag, startPoint x: 1136, startPoint y: 94, endPoint x: 1168, endPoint y: 63, distance: 44.3
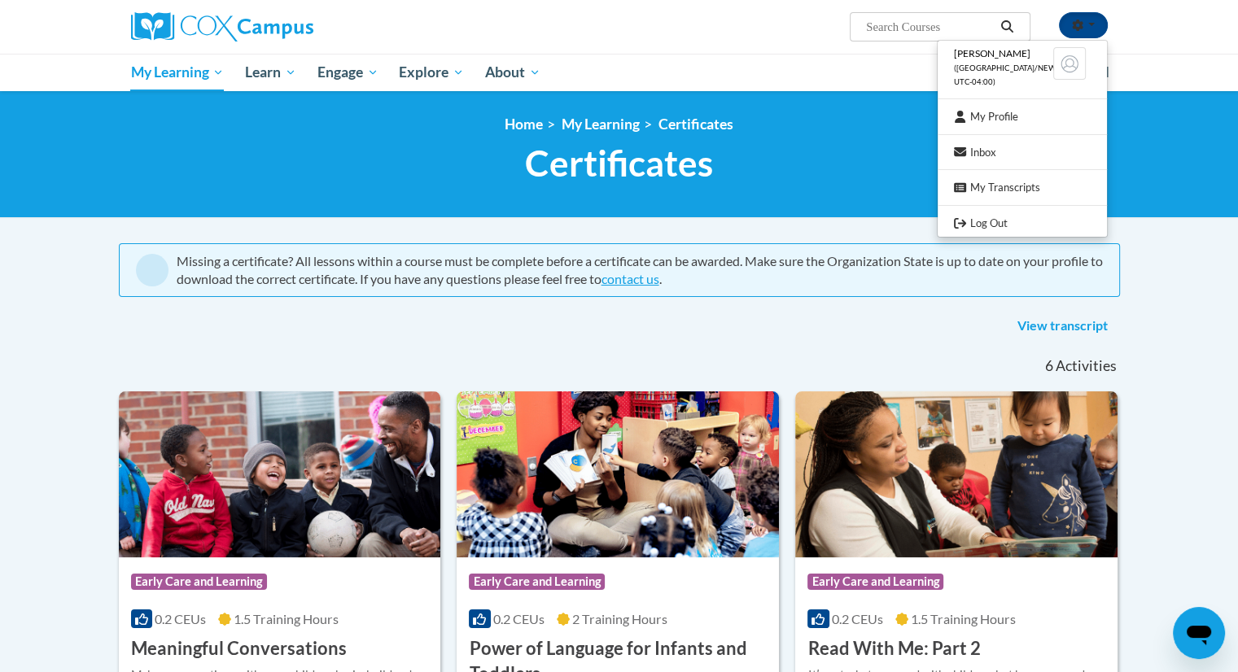
drag, startPoint x: 1168, startPoint y: 63, endPoint x: 1152, endPoint y: 50, distance: 20.2
drag, startPoint x: 1152, startPoint y: 50, endPoint x: 807, endPoint y: 55, distance: 345.9
click at [807, 55] on ul "My Learning My Learning My Course Progress Certificates My Action Plans Group D…" at bounding box center [575, 72] width 910 height 37
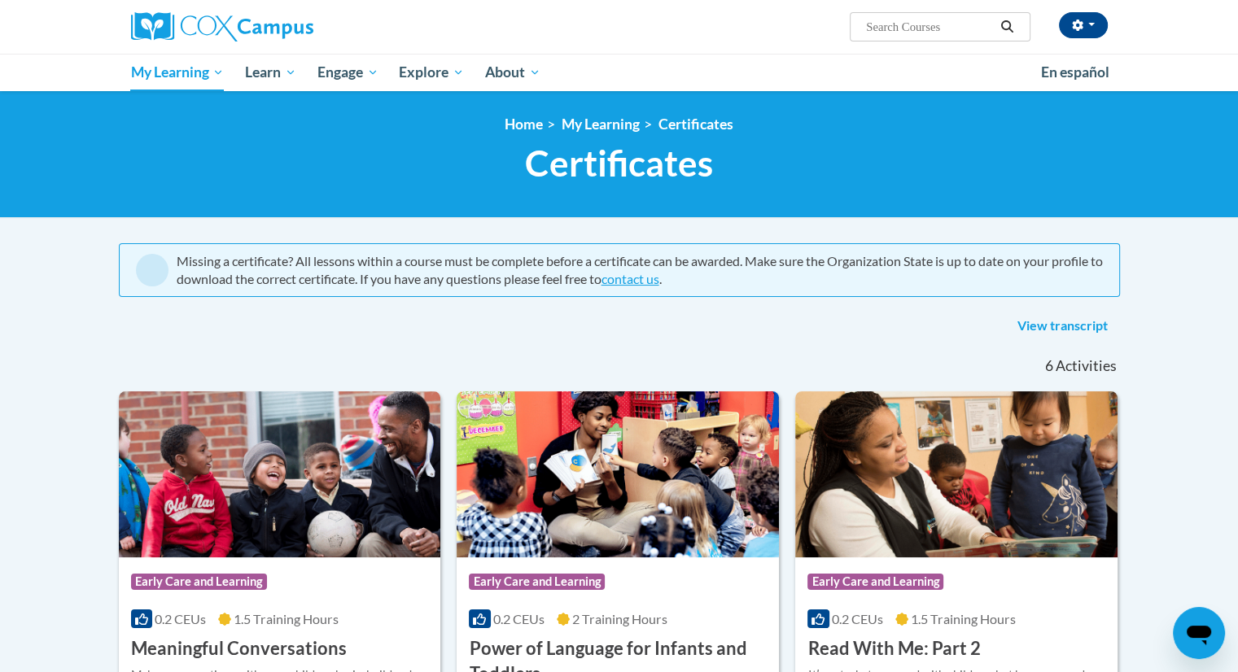
drag, startPoint x: 1091, startPoint y: 25, endPoint x: 1153, endPoint y: 44, distance: 65.4
click at [1074, 26] on icon "button" at bounding box center [1077, 25] width 11 height 11
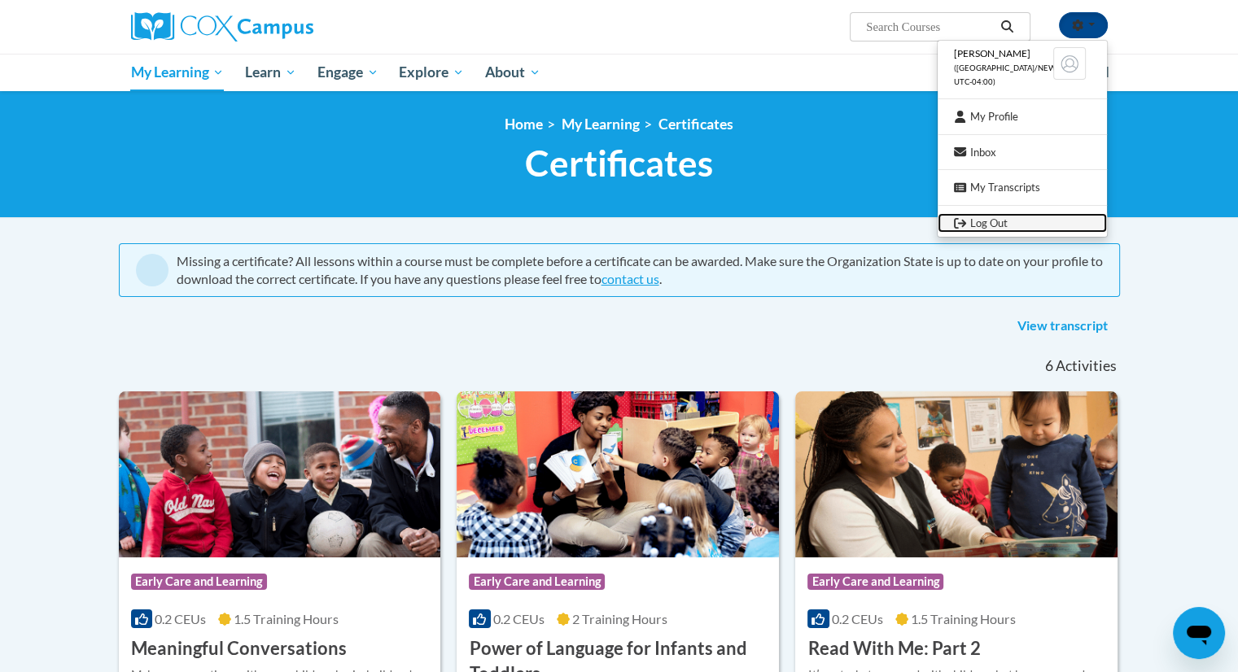
click at [998, 217] on link "Log Out" at bounding box center [1022, 223] width 169 height 20
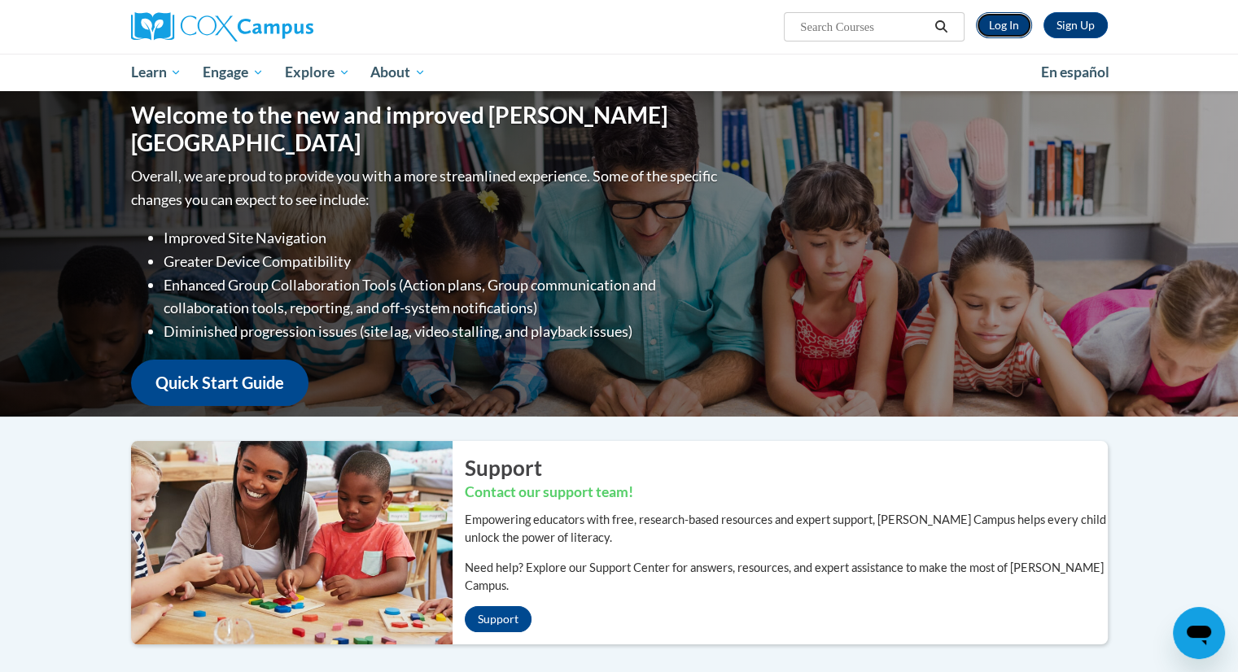
click at [997, 29] on link "Log In" at bounding box center [1004, 25] width 56 height 26
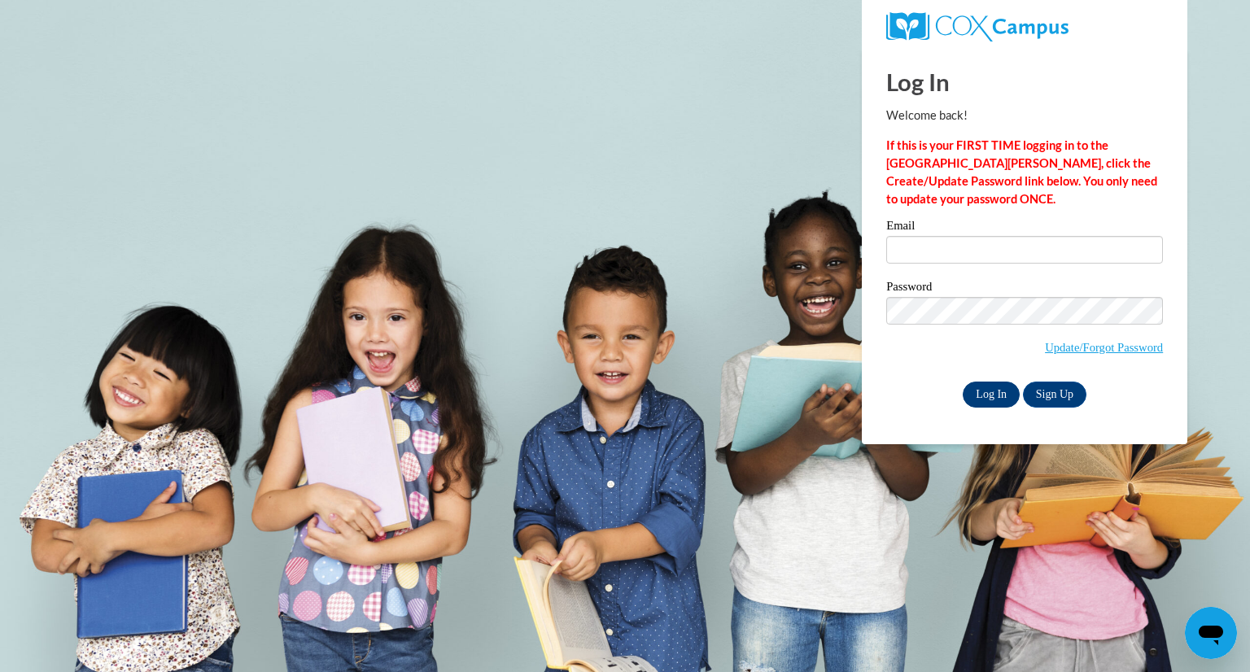
type input "[EMAIL_ADDRESS][DOMAIN_NAME]"
drag, startPoint x: 999, startPoint y: 391, endPoint x: 973, endPoint y: 390, distance: 25.2
click at [973, 390] on input "Log In" at bounding box center [991, 395] width 57 height 26
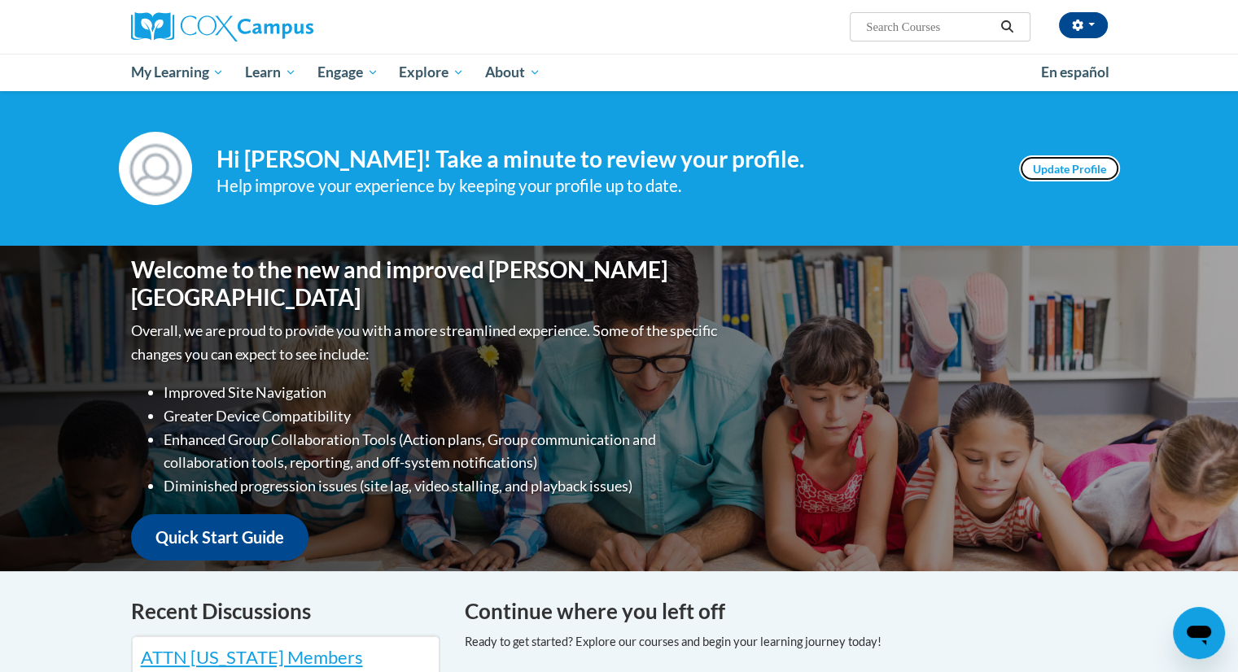
click at [1074, 165] on link "Update Profile" at bounding box center [1069, 168] width 101 height 26
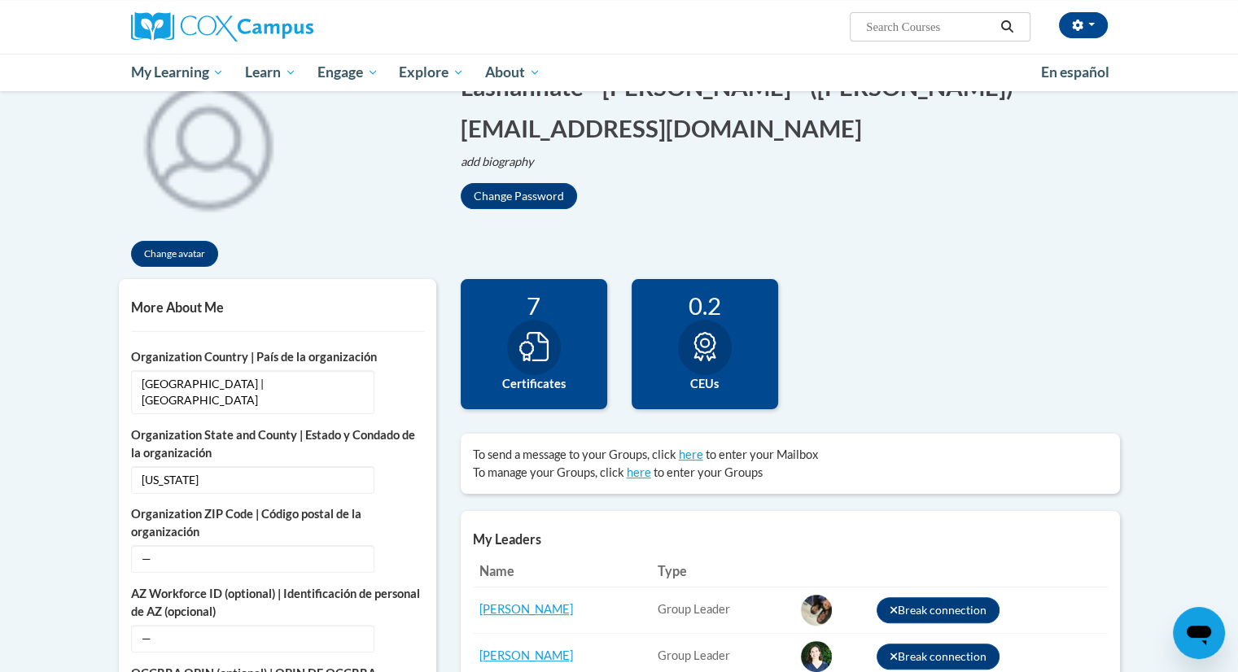
scroll to position [191, 0]
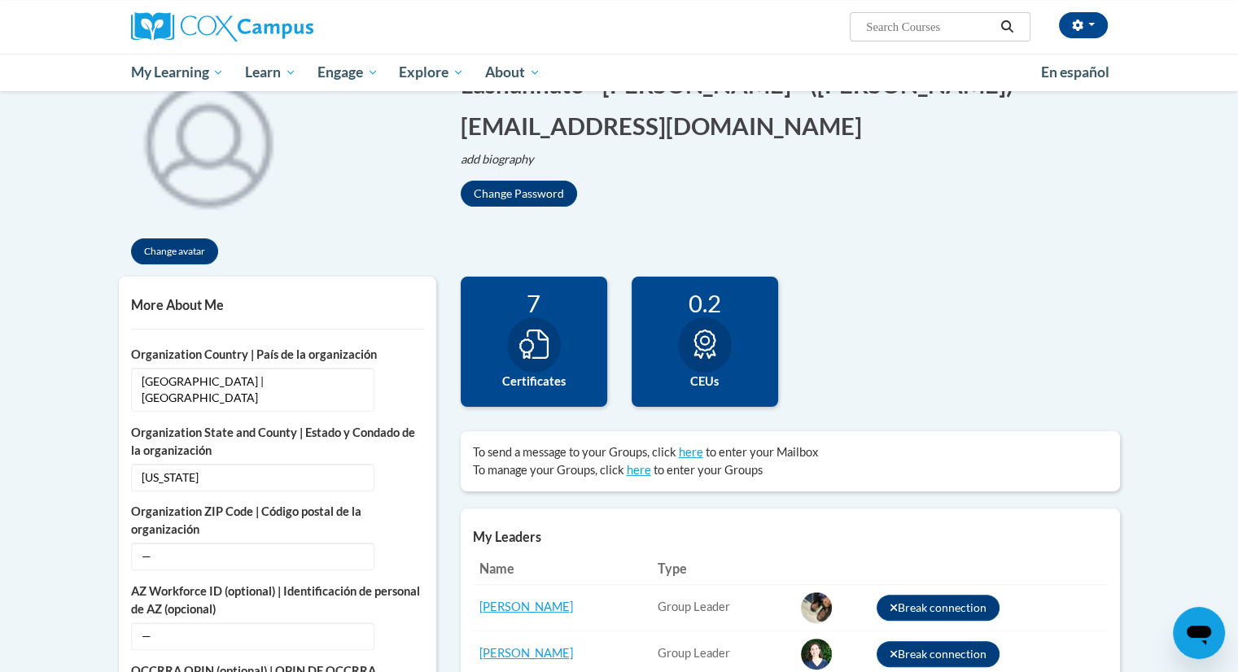
click at [543, 330] on icon at bounding box center [533, 344] width 29 height 29
click at [540, 324] on div at bounding box center [534, 344] width 54 height 55
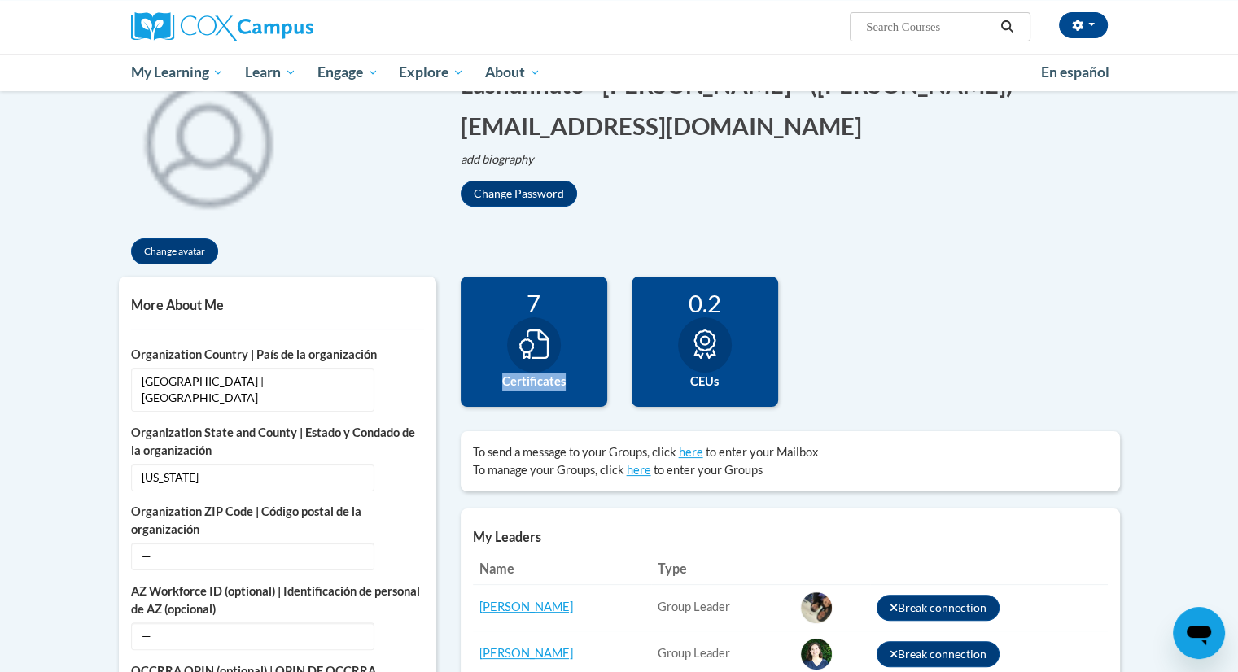
click at [540, 324] on div at bounding box center [534, 344] width 54 height 55
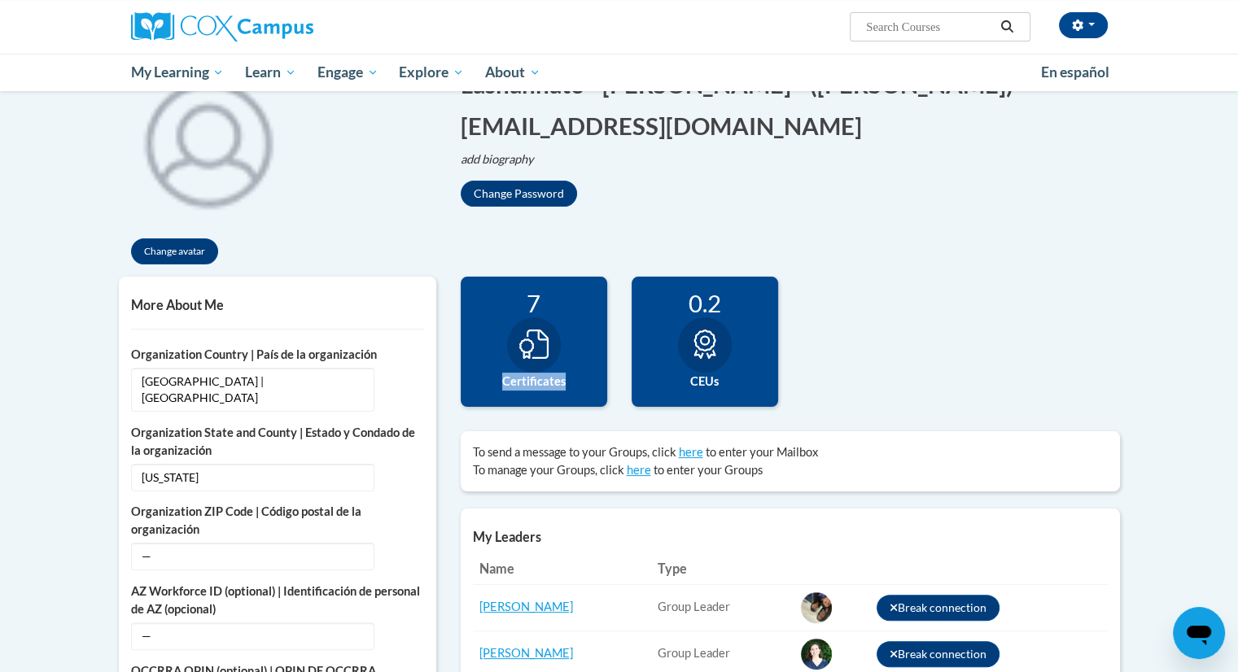
click at [540, 324] on div at bounding box center [534, 344] width 54 height 55
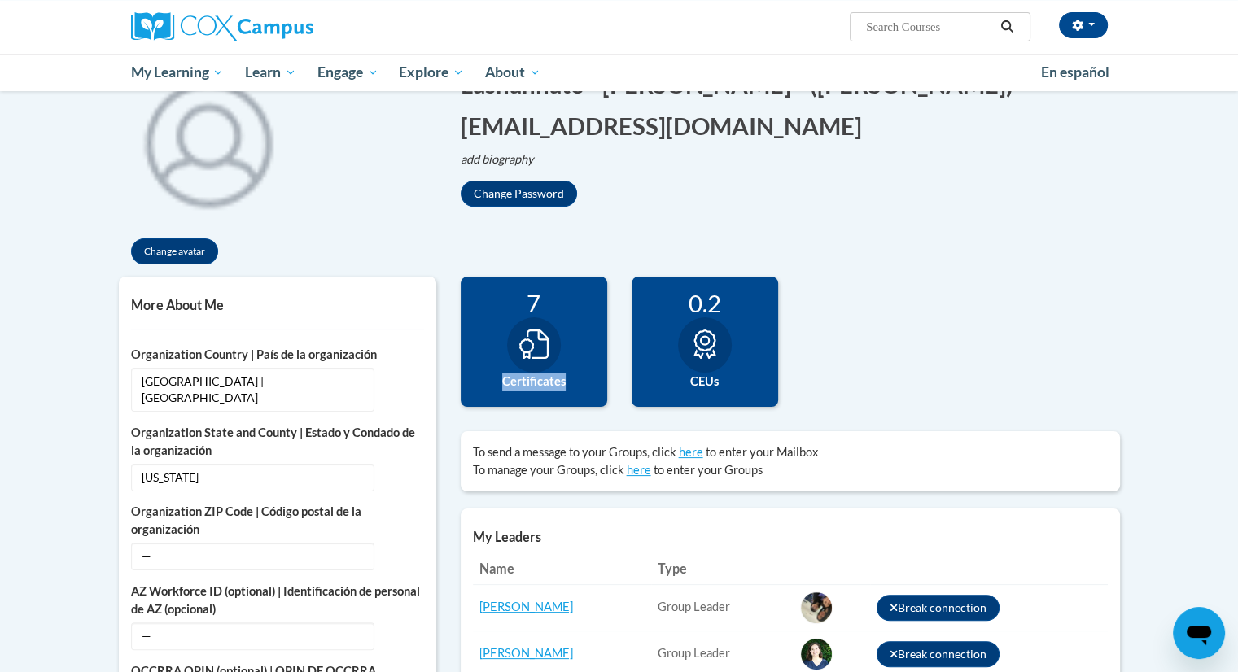
click at [540, 324] on div at bounding box center [534, 344] width 54 height 55
click at [558, 156] on p "add biography Biography Save" at bounding box center [790, 160] width 659 height 18
click at [511, 193] on button "Change Password" at bounding box center [519, 194] width 116 height 26
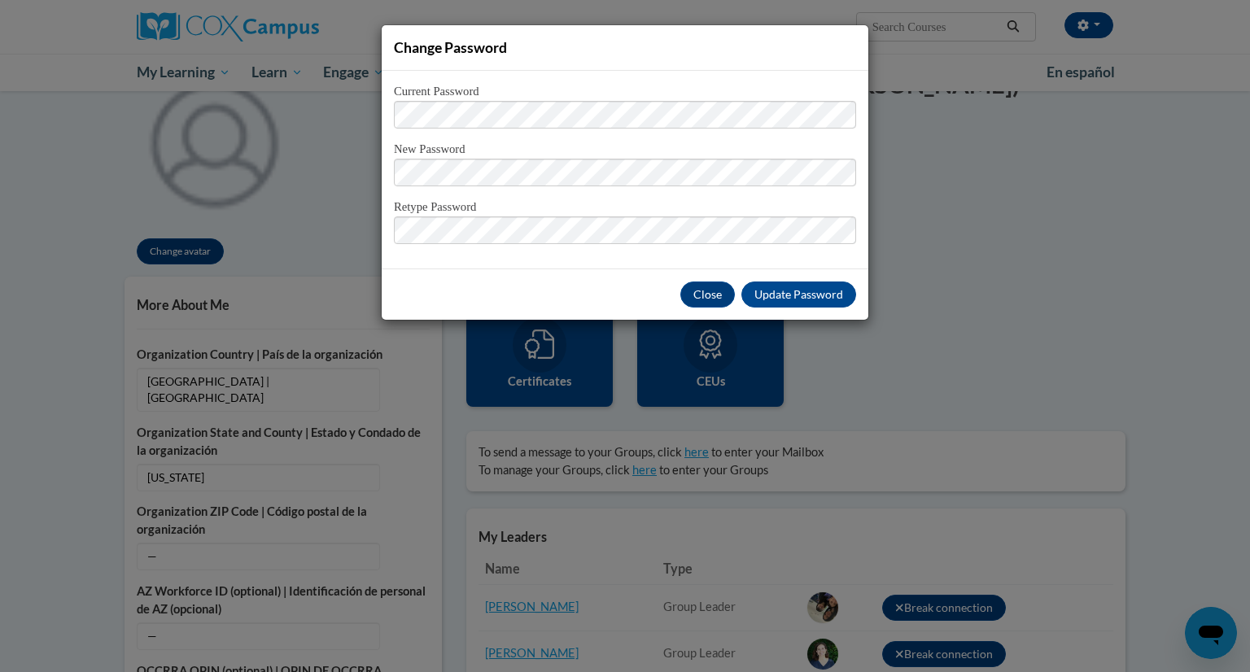
drag, startPoint x: 712, startPoint y: 288, endPoint x: 990, endPoint y: 238, distance: 281.9
drag, startPoint x: 990, startPoint y: 238, endPoint x: 989, endPoint y: 183, distance: 55.3
drag, startPoint x: 989, startPoint y: 183, endPoint x: 243, endPoint y: 204, distance: 746.6
click at [243, 204] on div "Change Password Current Password New Password Retype Password" at bounding box center [625, 336] width 1250 height 672
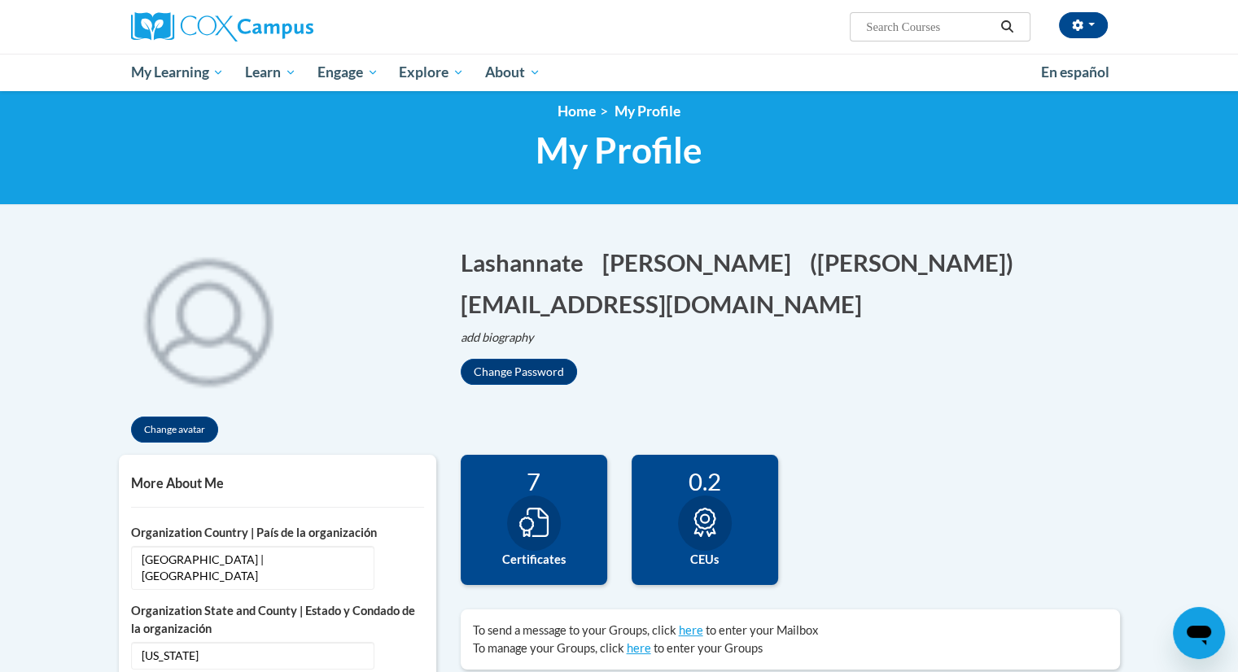
scroll to position [0, 0]
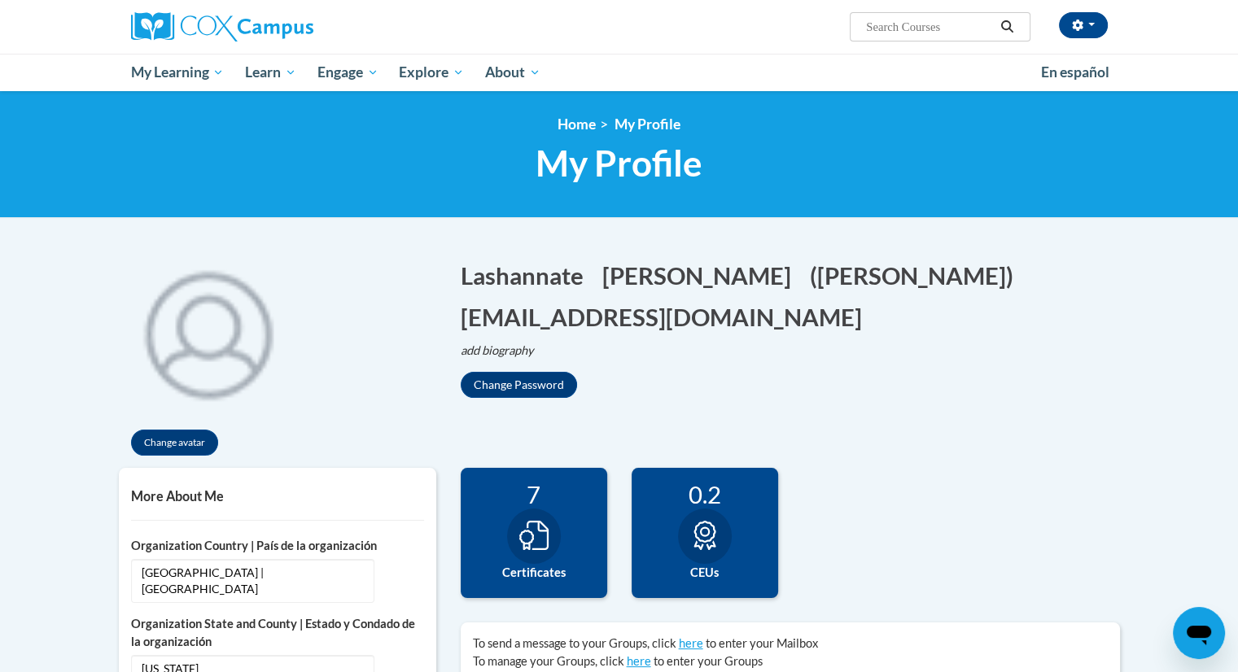
click at [1059, 388] on div "Change Password" at bounding box center [790, 385] width 659 height 26
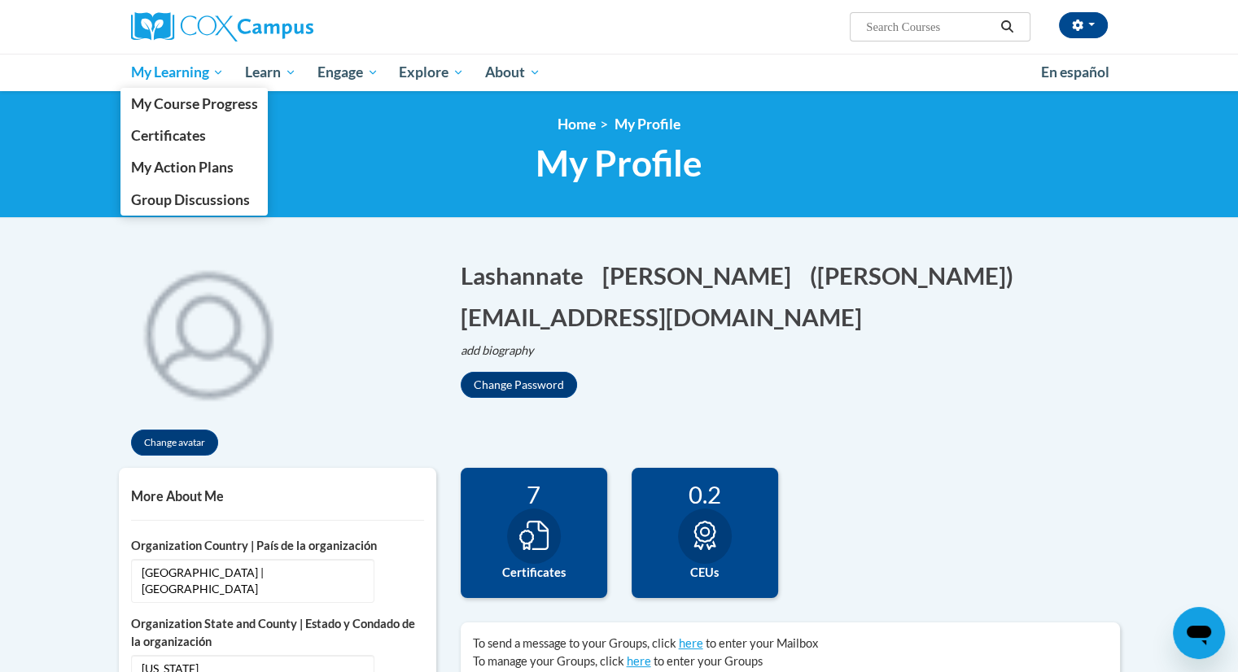
click at [169, 80] on span "My Learning" at bounding box center [177, 73] width 94 height 20
click at [184, 143] on span "Certificates" at bounding box center [167, 135] width 75 height 17
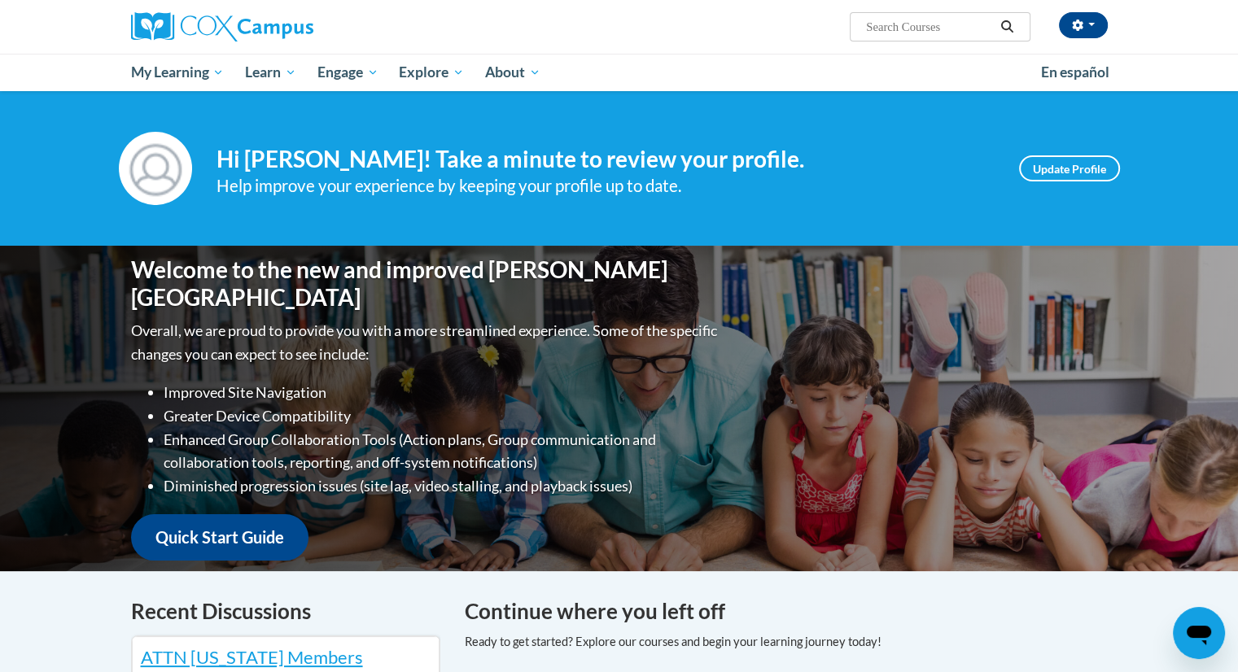
click at [1117, 37] on div "[PERSON_NAME] ([GEOGRAPHIC_DATA]/New_York UTC-04:00) My Profile Inbox My Transc…" at bounding box center [786, 21] width 667 height 42
click at [1097, 27] on button "button" at bounding box center [1083, 25] width 49 height 26
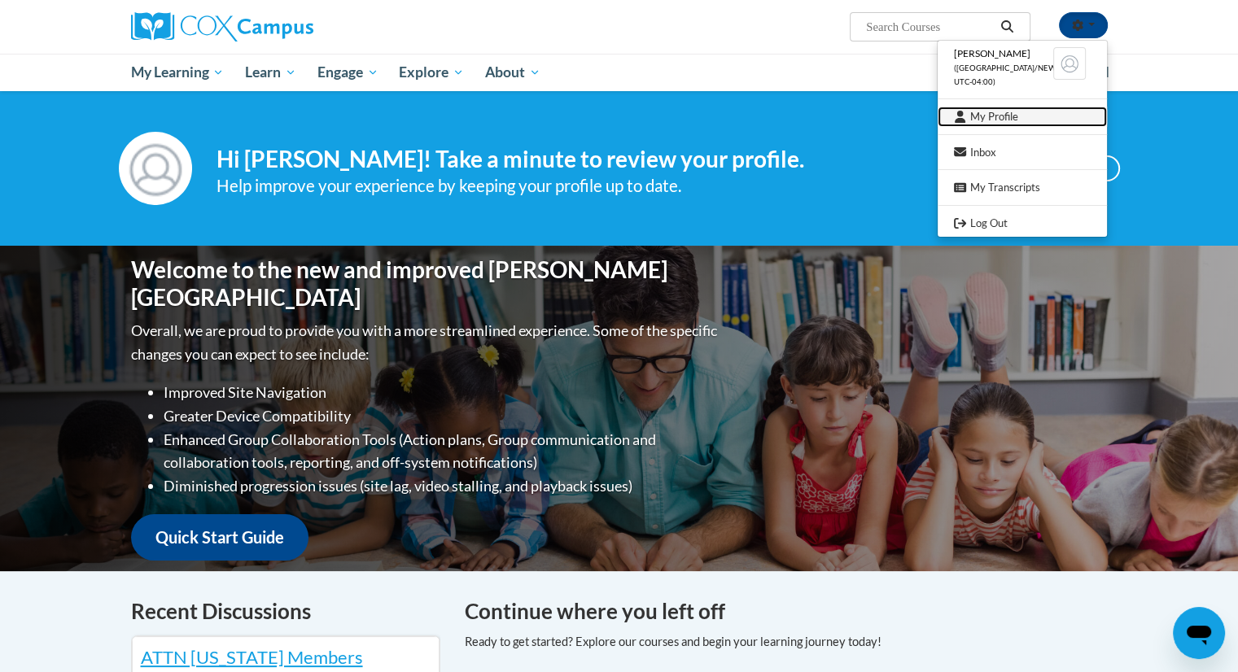
click at [1034, 123] on link "My Profile" at bounding box center [1022, 117] width 169 height 20
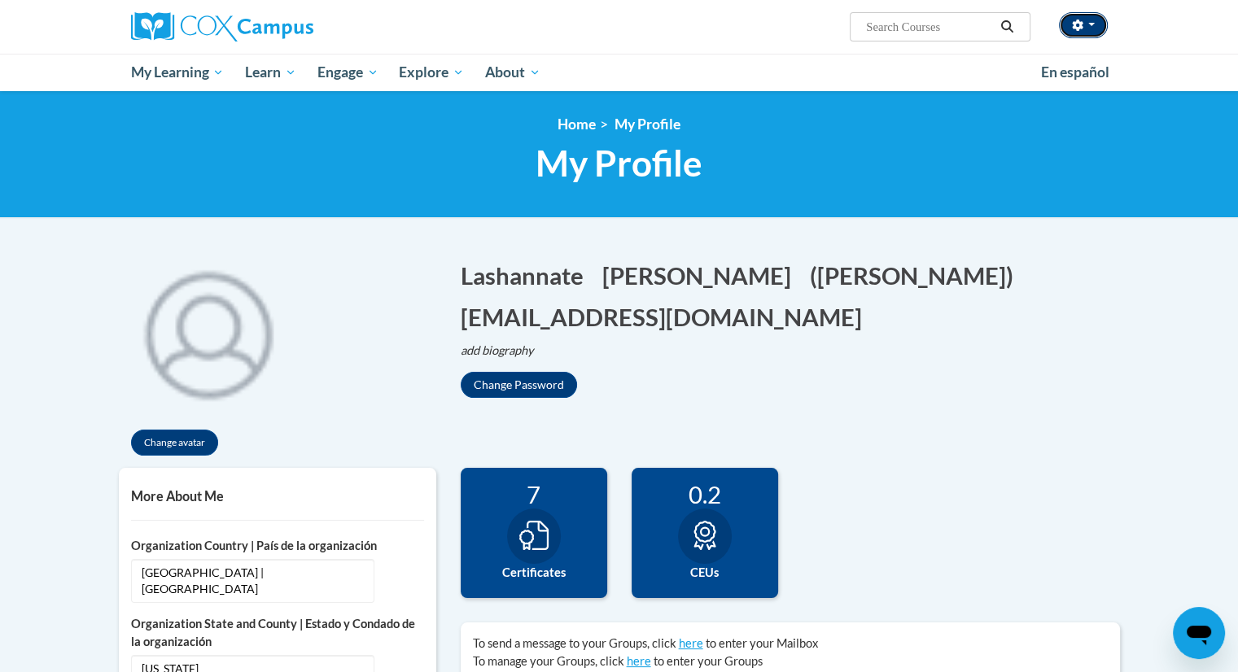
click at [1087, 32] on button "button" at bounding box center [1083, 25] width 49 height 26
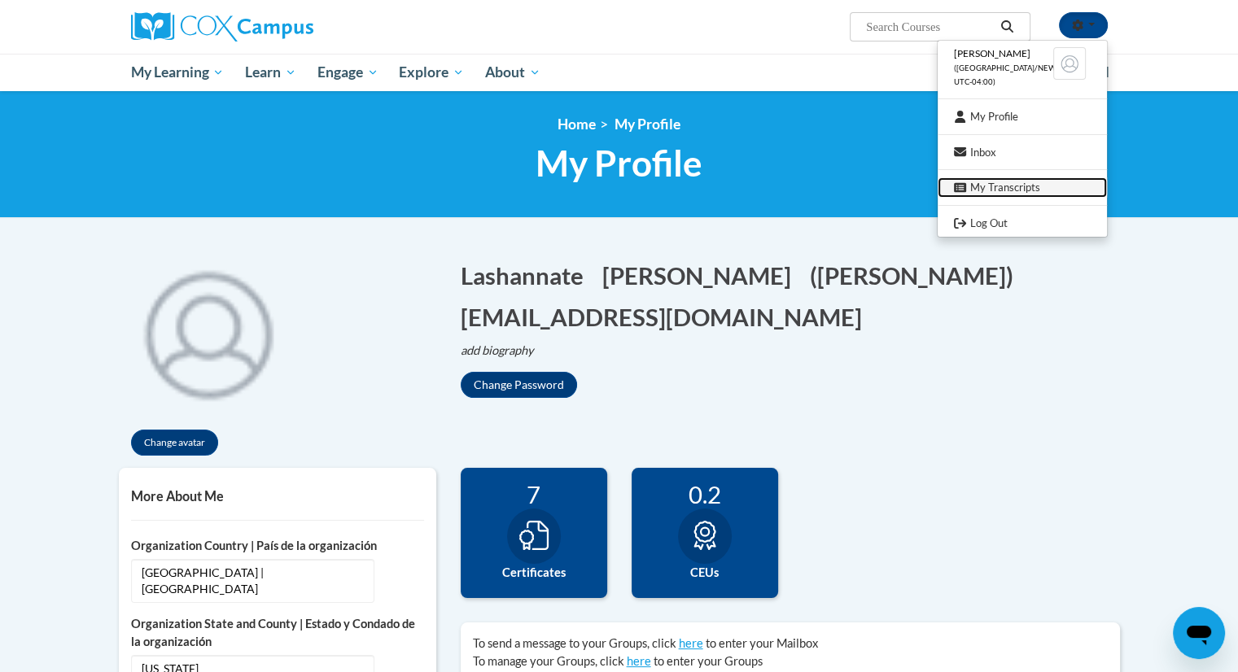
click at [1029, 196] on link "My Transcripts" at bounding box center [1022, 187] width 169 height 20
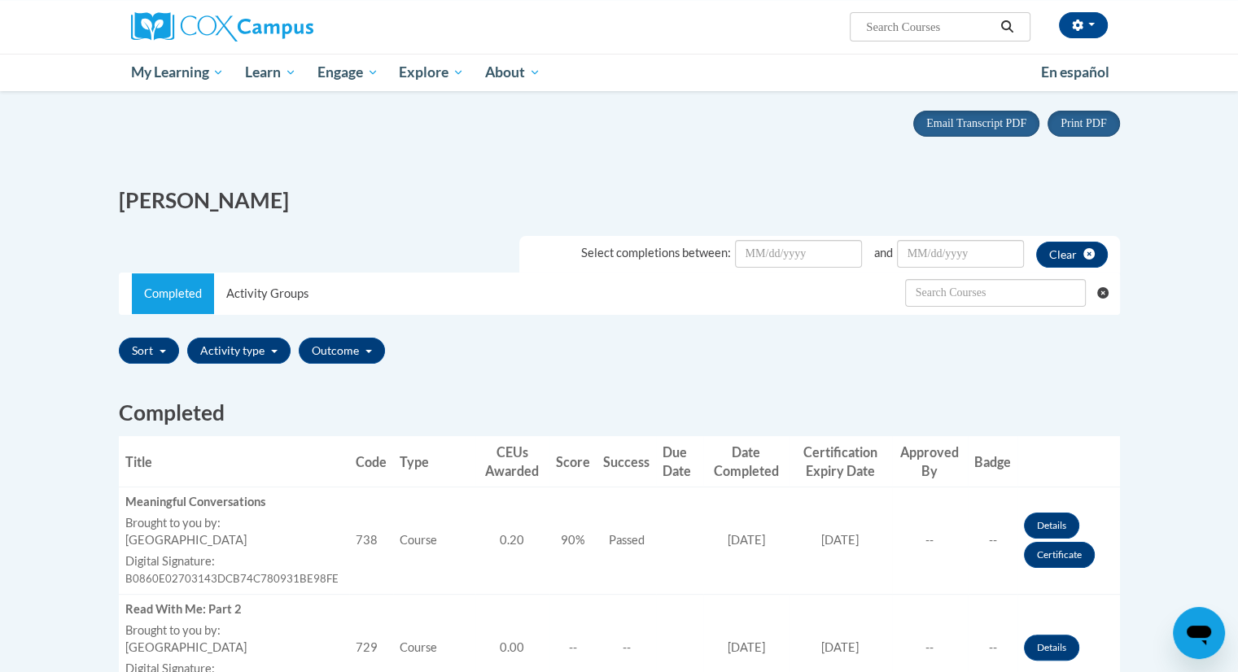
scroll to position [147, 0]
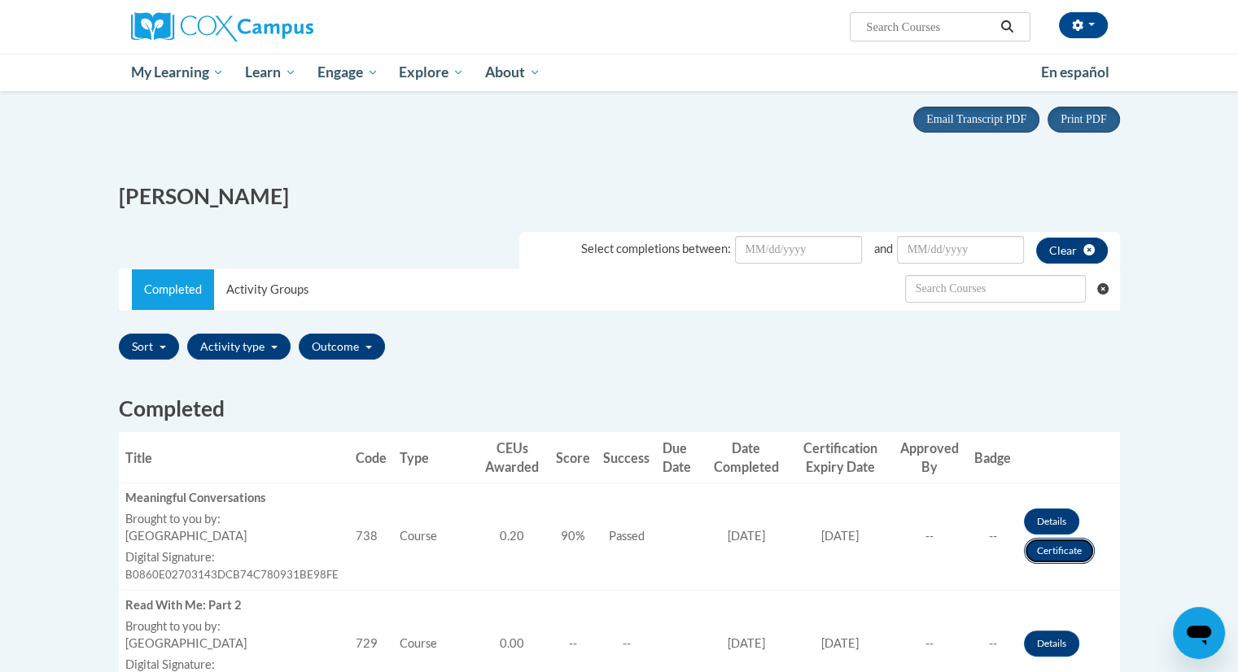
click at [1084, 558] on link "Certificate" at bounding box center [1059, 551] width 71 height 26
click at [1088, 563] on td "Details Certificate" at bounding box center [1068, 536] width 103 height 107
click at [1067, 560] on link "Certificate" at bounding box center [1059, 551] width 71 height 26
click at [834, 125] on div "Print PDF Portrait Landscape Email Transcript PDF" at bounding box center [619, 130] width 1025 height 71
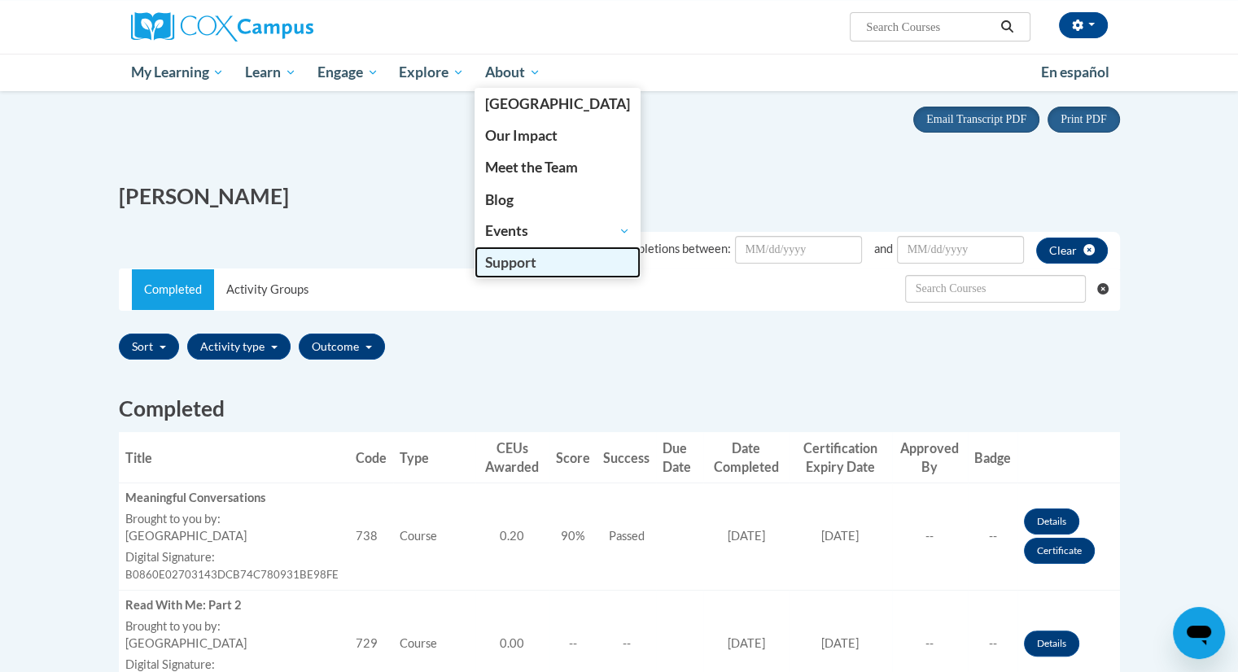
click at [528, 251] on link "Support" at bounding box center [557, 263] width 166 height 32
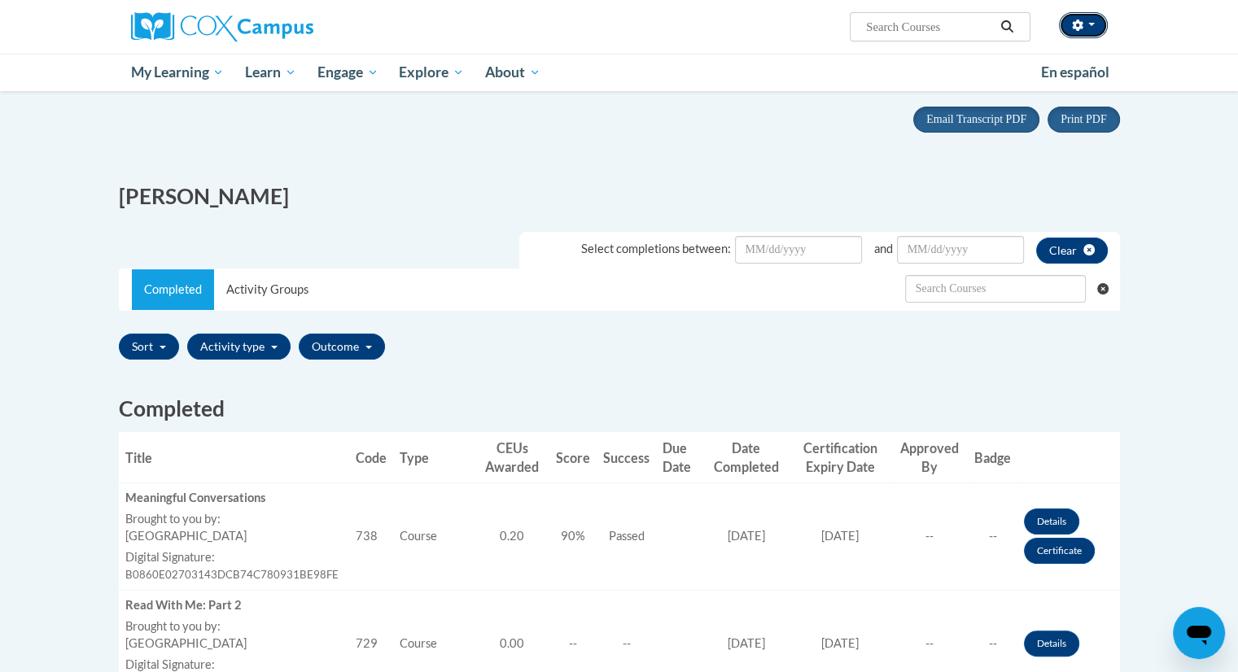
click at [1081, 24] on icon "button" at bounding box center [1077, 25] width 11 height 11
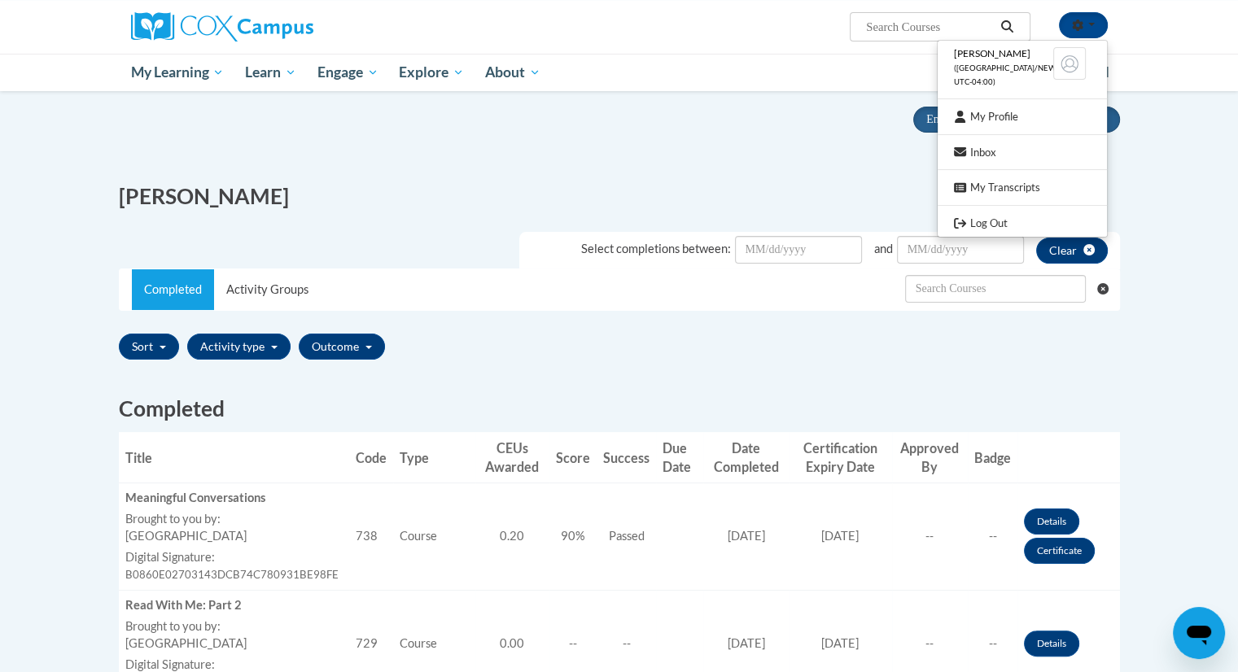
click at [1008, 55] on span "[PERSON_NAME]" at bounding box center [992, 53] width 77 height 12
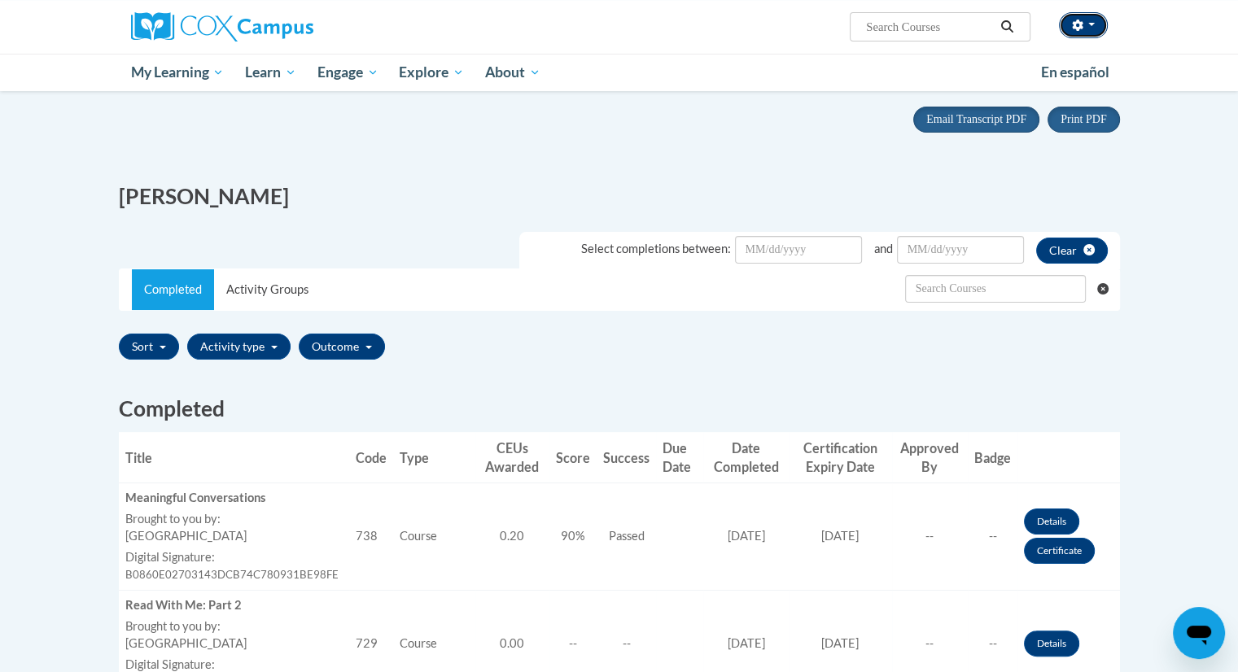
click at [1103, 20] on button "button" at bounding box center [1083, 25] width 49 height 26
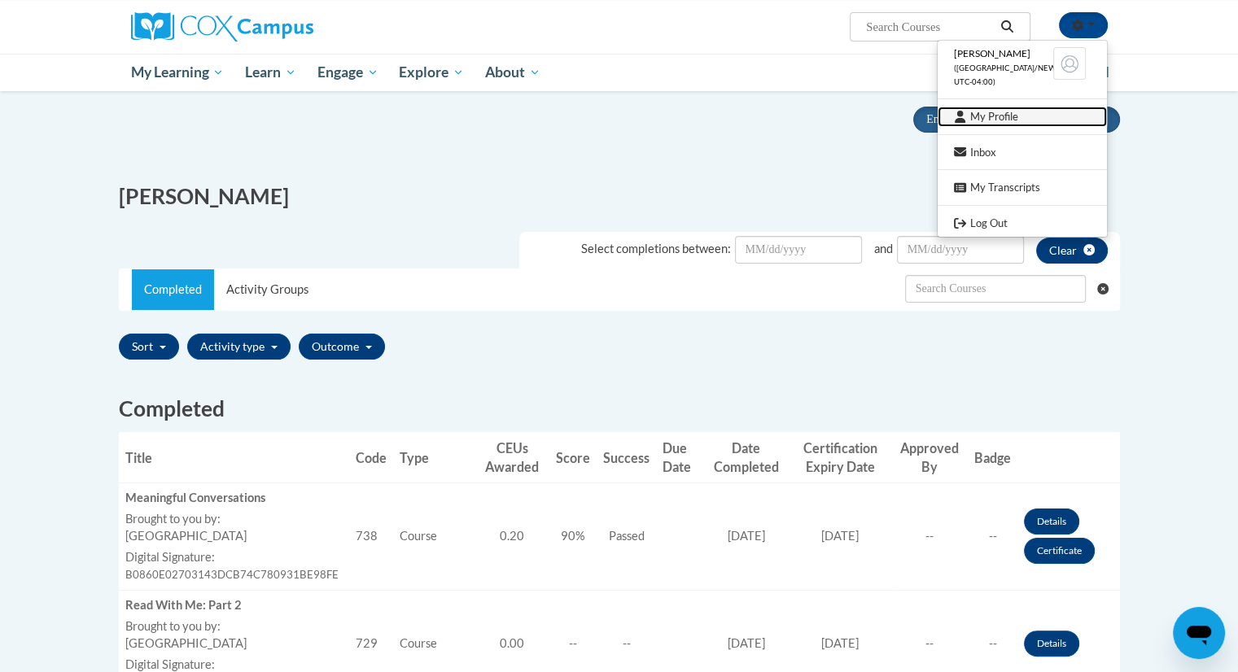
click at [1012, 121] on link "My Profile" at bounding box center [1022, 117] width 169 height 20
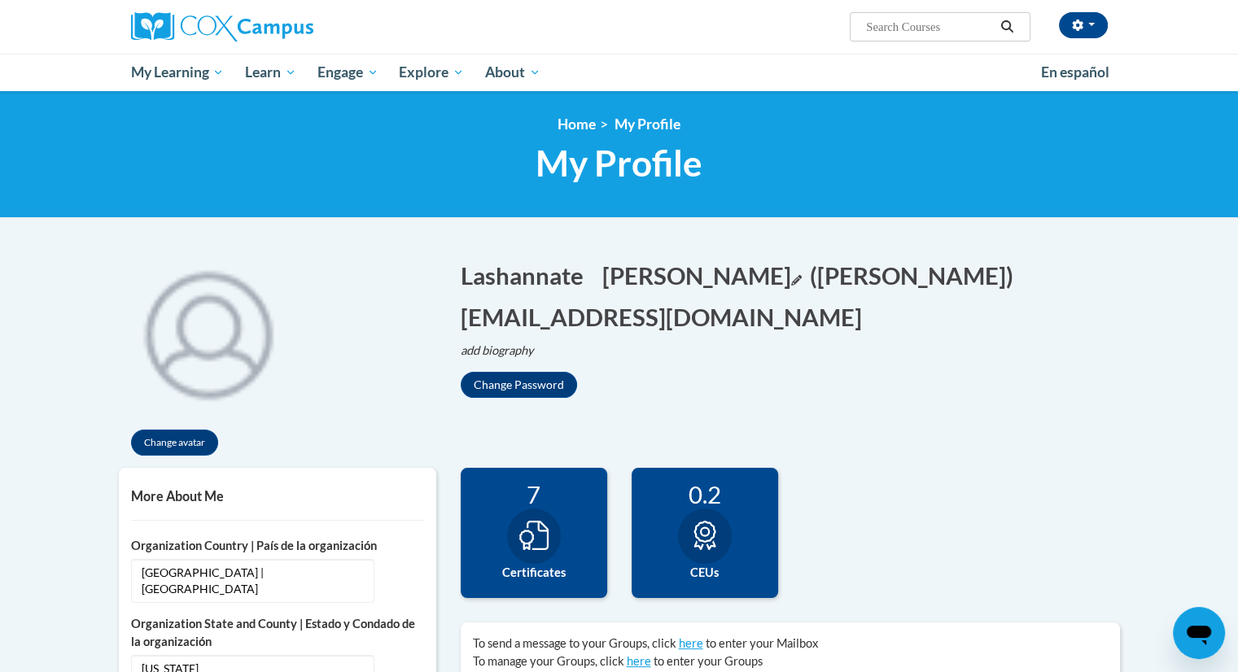
click at [632, 273] on button "Lopez Edit" at bounding box center [701, 275] width 199 height 33
click at [820, 273] on button "Save" at bounding box center [796, 272] width 49 height 26
click at [188, 439] on button "Change avatar" at bounding box center [174, 443] width 87 height 26
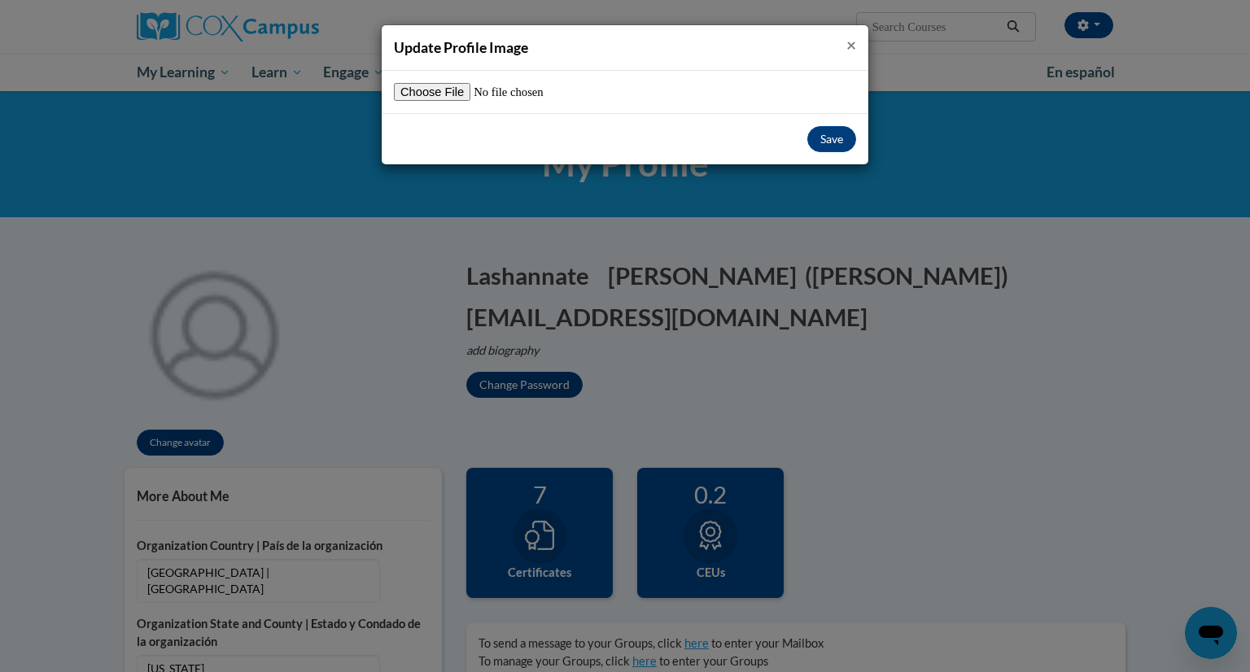
click at [852, 40] on span "×" at bounding box center [851, 44] width 10 height 20
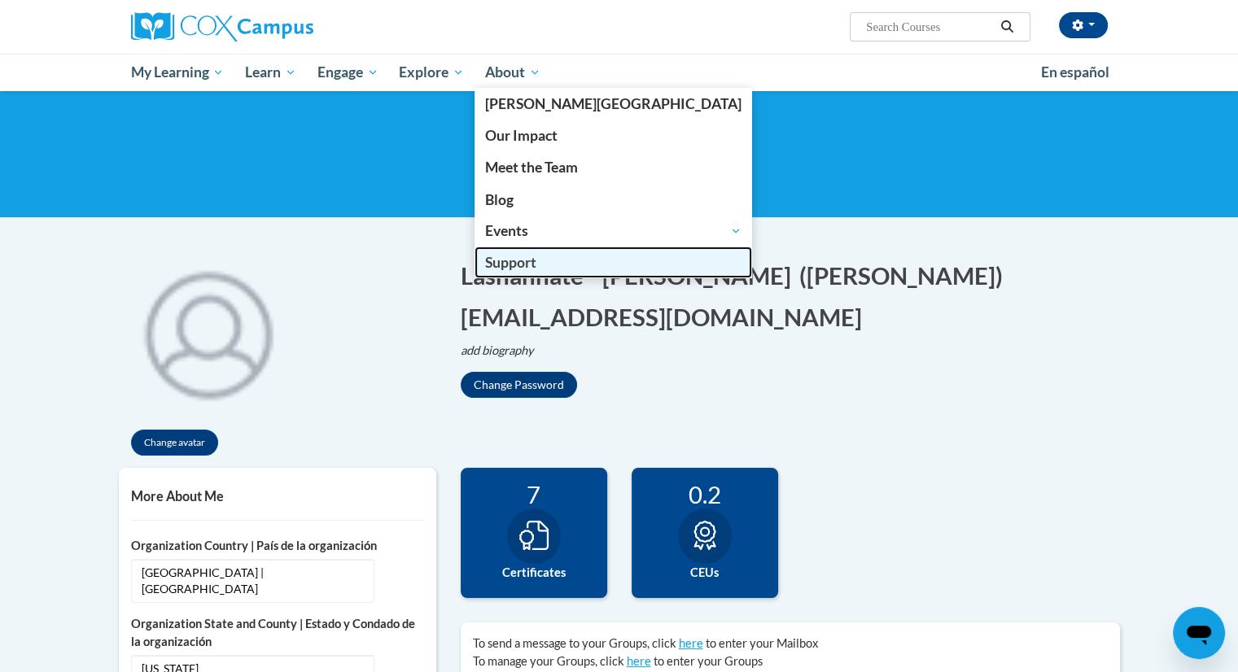
click at [528, 264] on span "Support" at bounding box center [510, 262] width 51 height 17
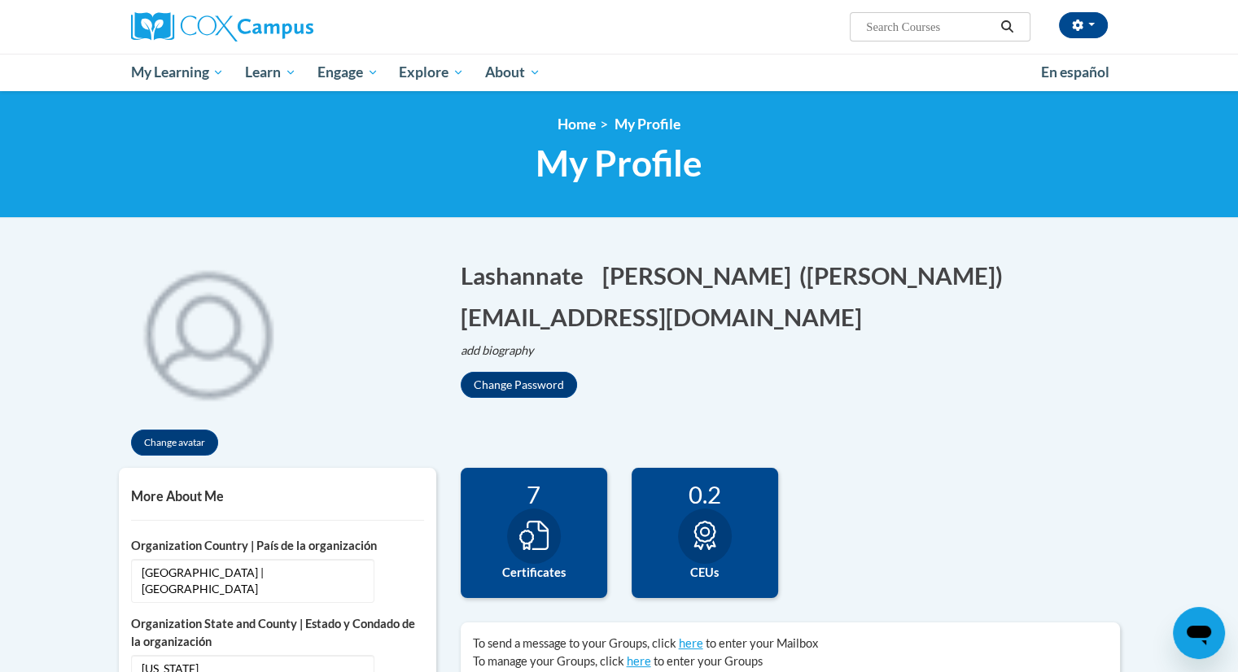
click at [569, 564] on label "Certificates" at bounding box center [534, 573] width 122 height 18
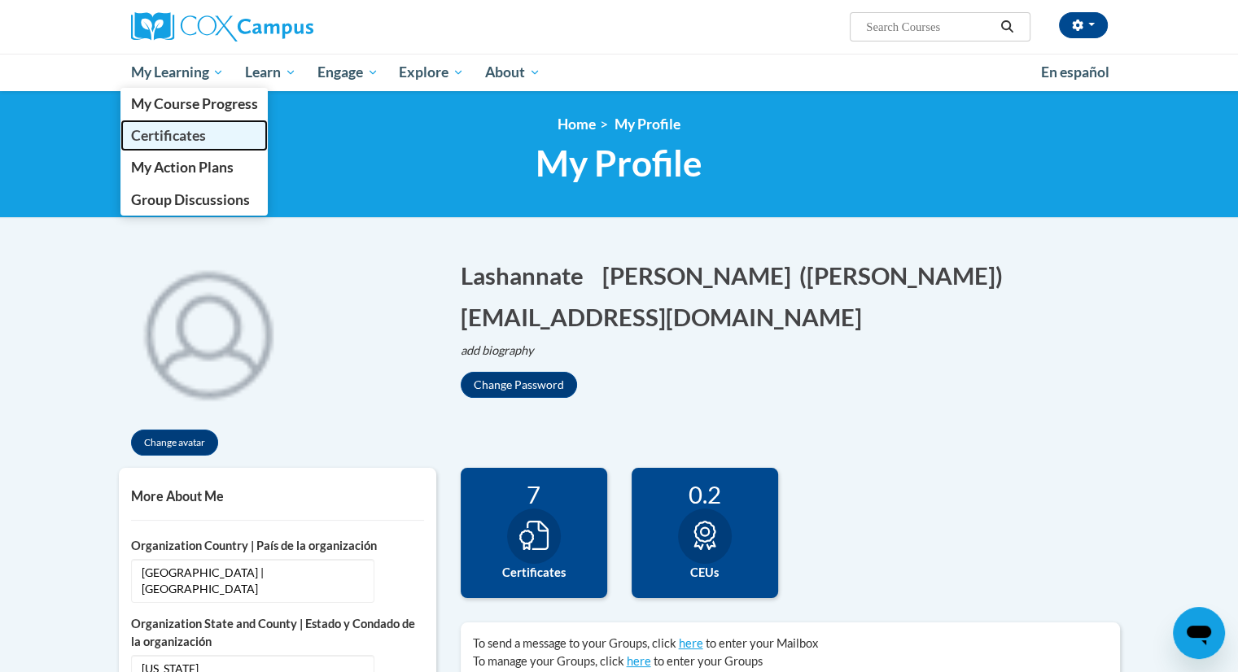
click at [178, 127] on span "Certificates" at bounding box center [167, 135] width 75 height 17
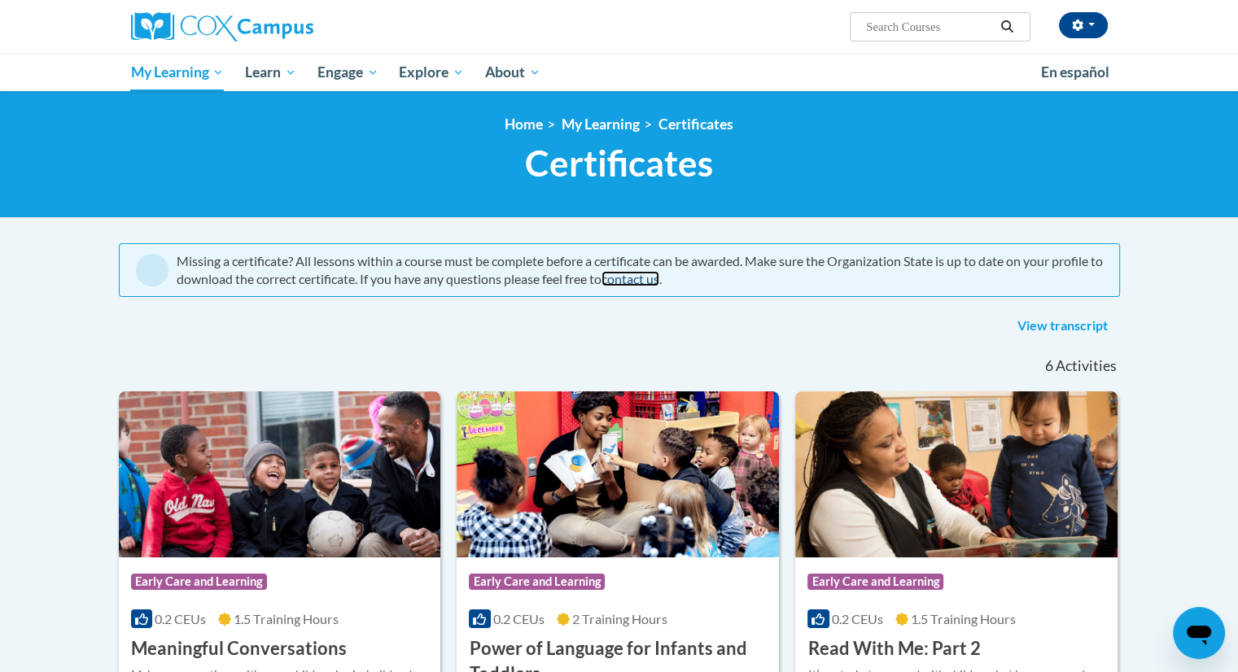
click at [659, 276] on link "contact us" at bounding box center [630, 278] width 58 height 15
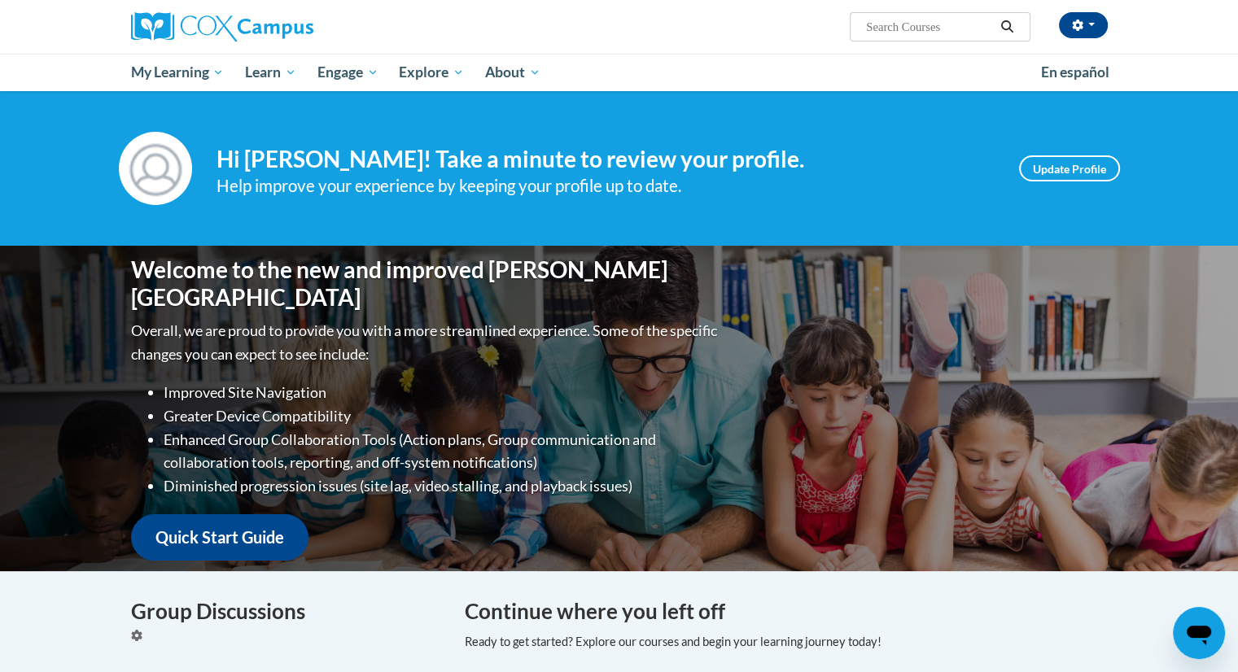
click at [671, 276] on div "Welcome to the new and improved [PERSON_NAME] Campus Overall, we are proud to p…" at bounding box center [619, 409] width 1025 height 326
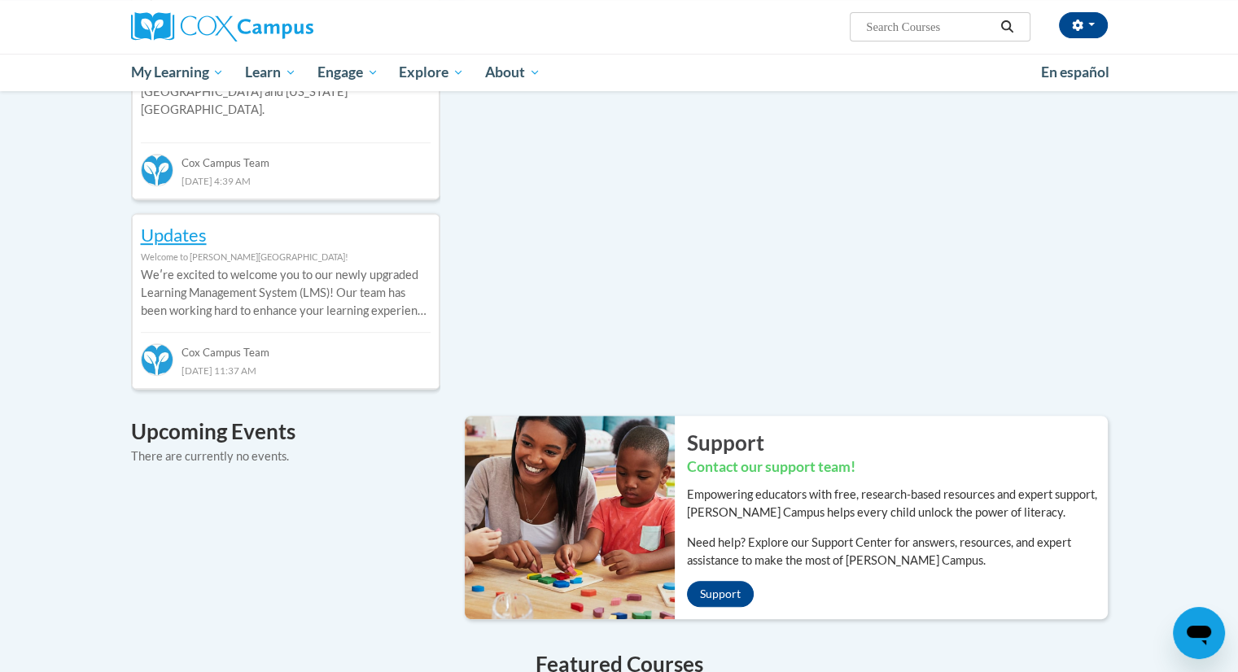
scroll to position [732, 0]
click at [1199, 614] on div "Open messaging window" at bounding box center [1198, 633] width 49 height 49
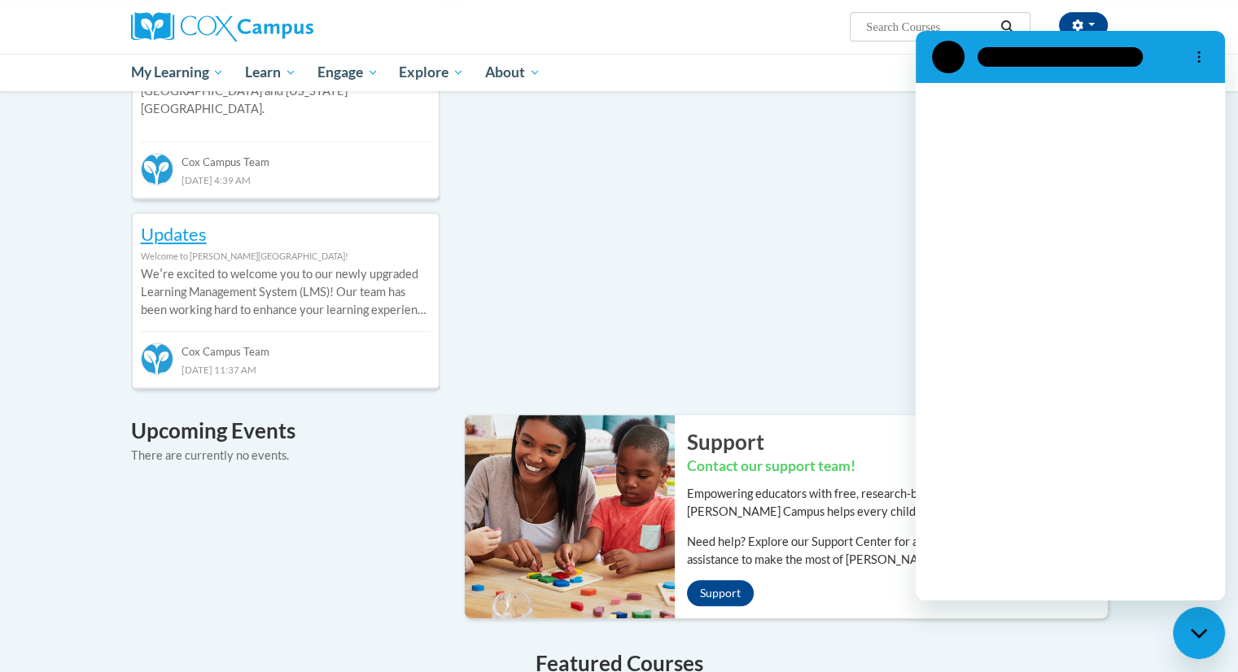
scroll to position [0, 0]
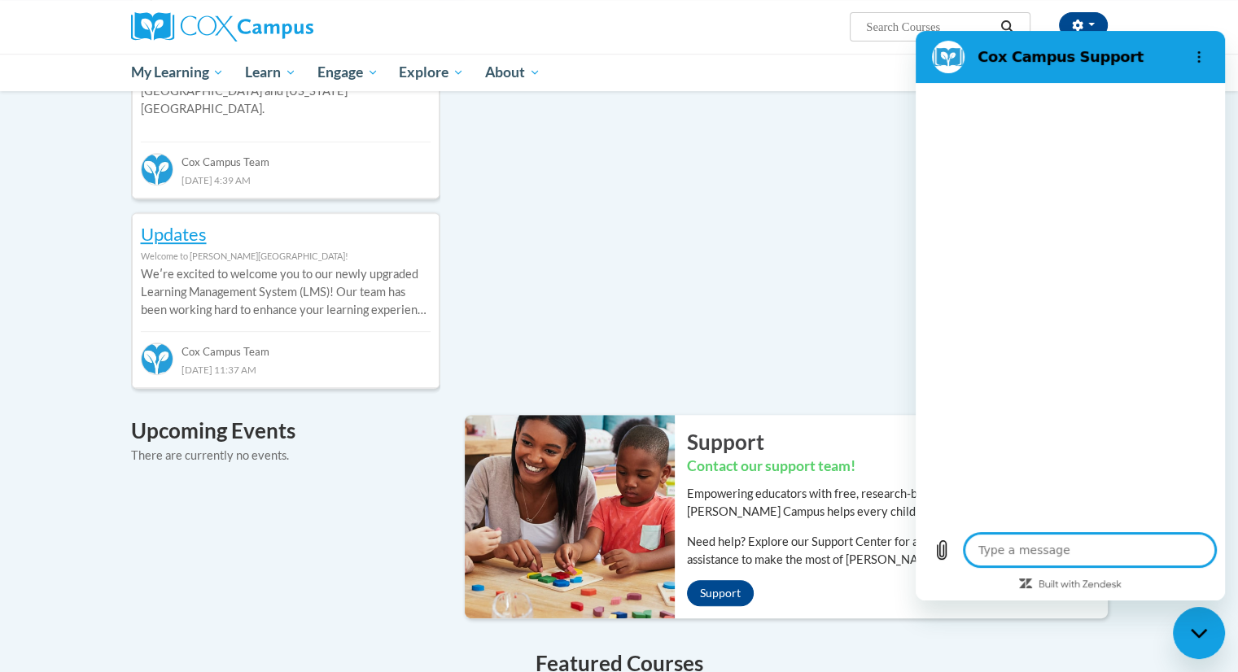
type textarea "x"
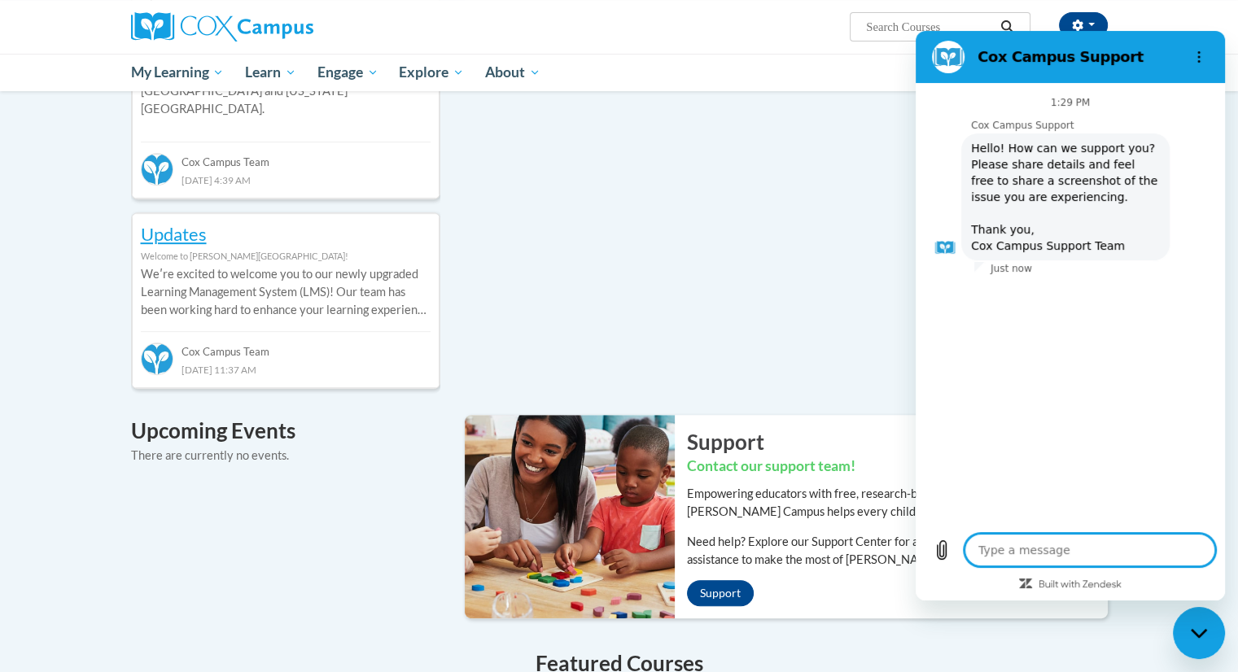
click at [1018, 550] on textarea at bounding box center [1089, 550] width 251 height 33
type textarea "I"
type textarea "x"
type textarea "I"
type textarea "x"
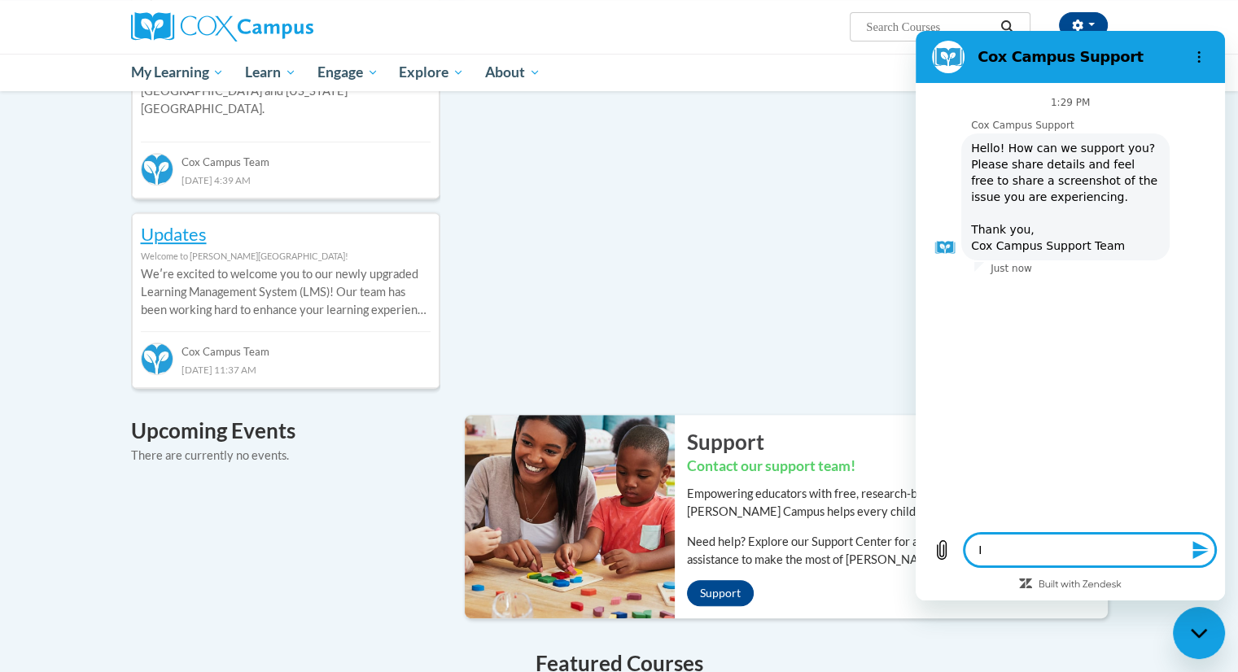
type textarea "I h"
type textarea "x"
type textarea "I ha"
type textarea "x"
type textarea "I hav"
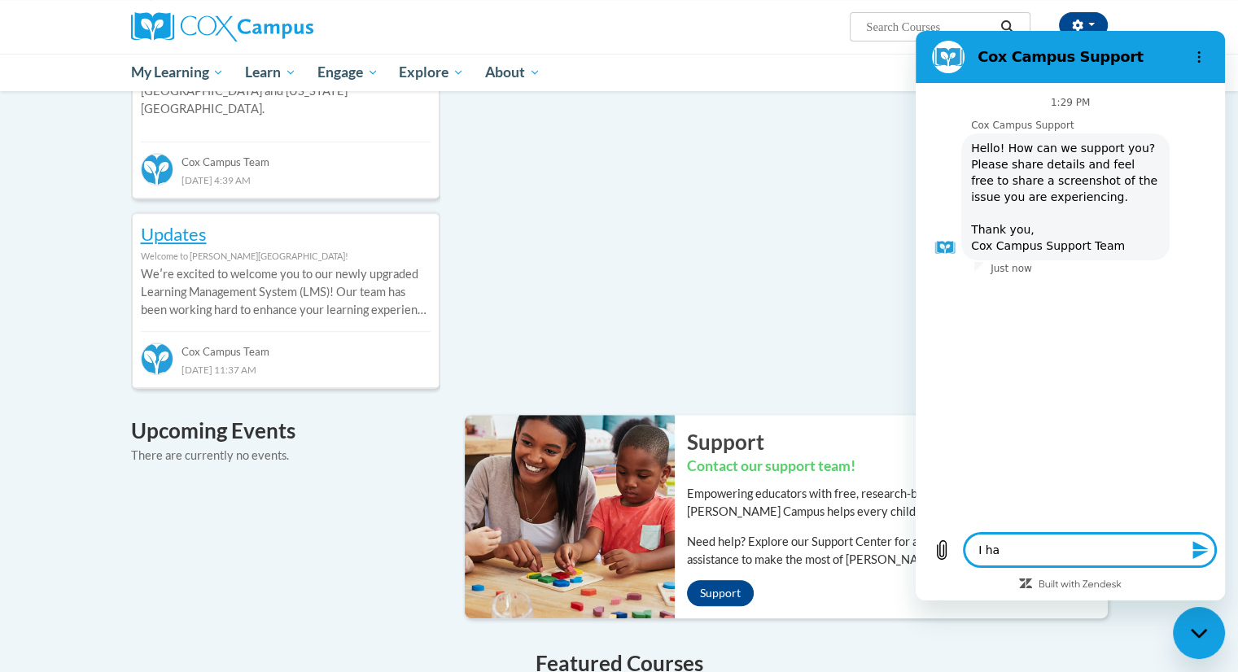
type textarea "x"
type textarea "I have"
type textarea "x"
type textarea "I have"
type textarea "x"
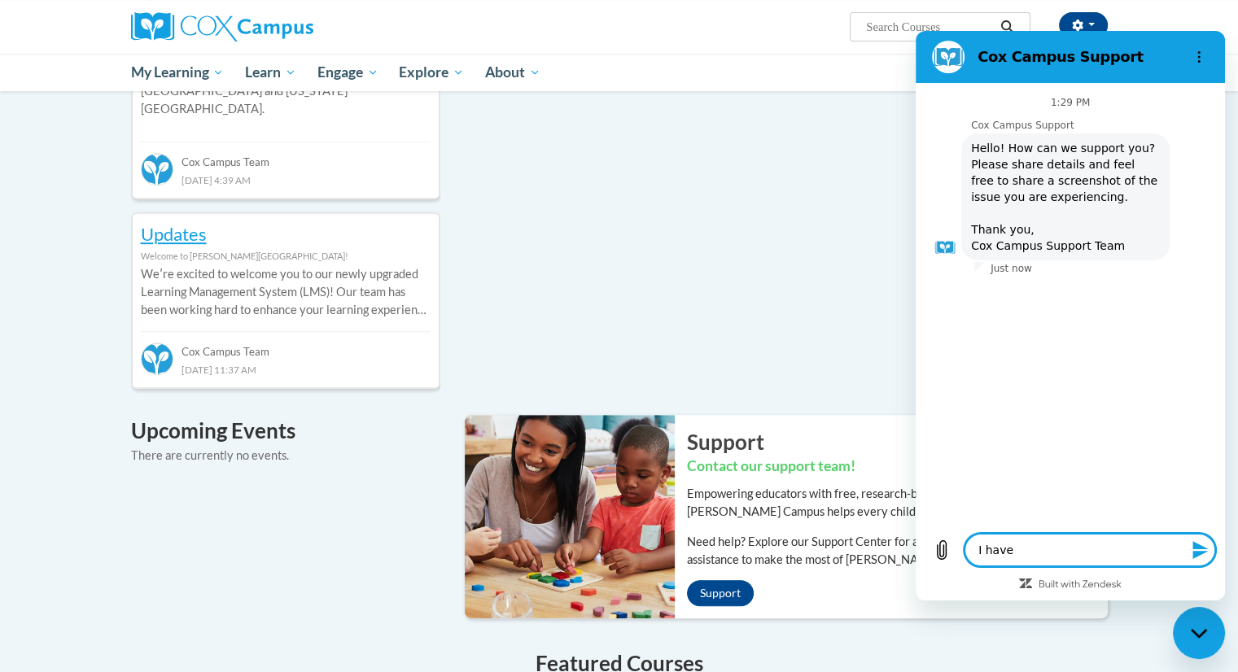
type textarea "I have e"
type textarea "x"
type textarea "I have ed"
type textarea "x"
type textarea "I have edi"
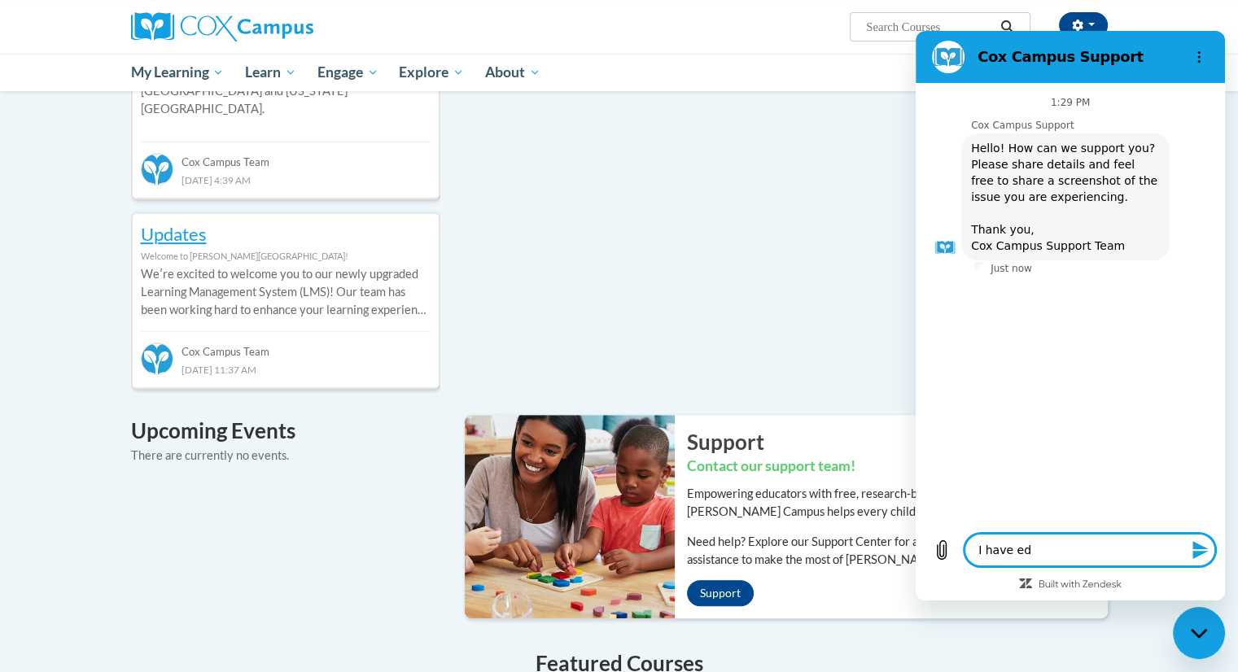
type textarea "x"
type textarea "I have edit"
type textarea "x"
type textarea "I have edite"
type textarea "x"
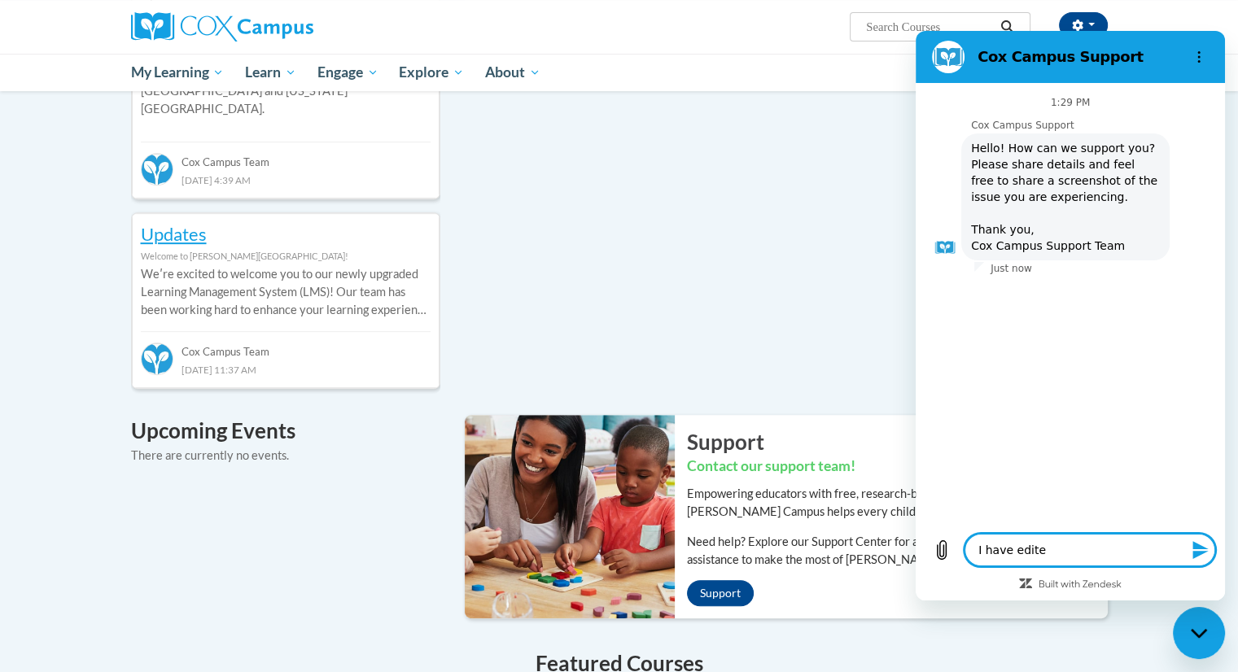
type textarea "I have edited"
type textarea "x"
type textarea "I have edited"
type textarea "x"
type textarea "I have edited m"
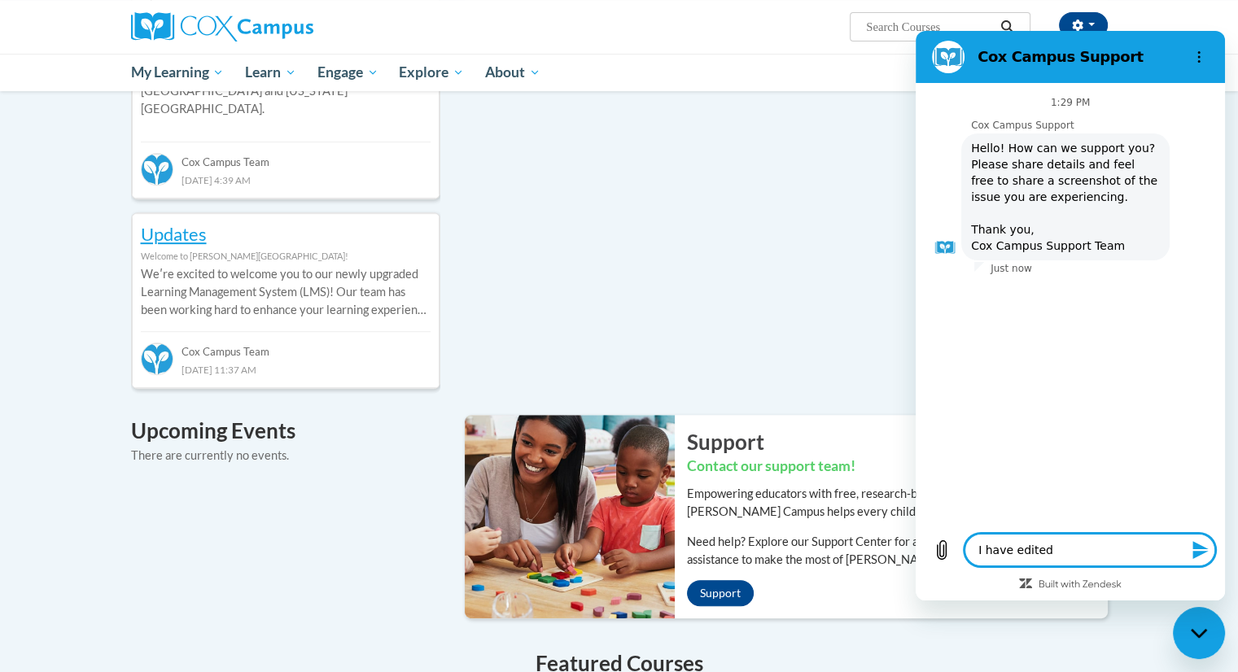
type textarea "x"
type textarea "I have edited my"
type textarea "x"
type textarea "I have edited my"
type textarea "x"
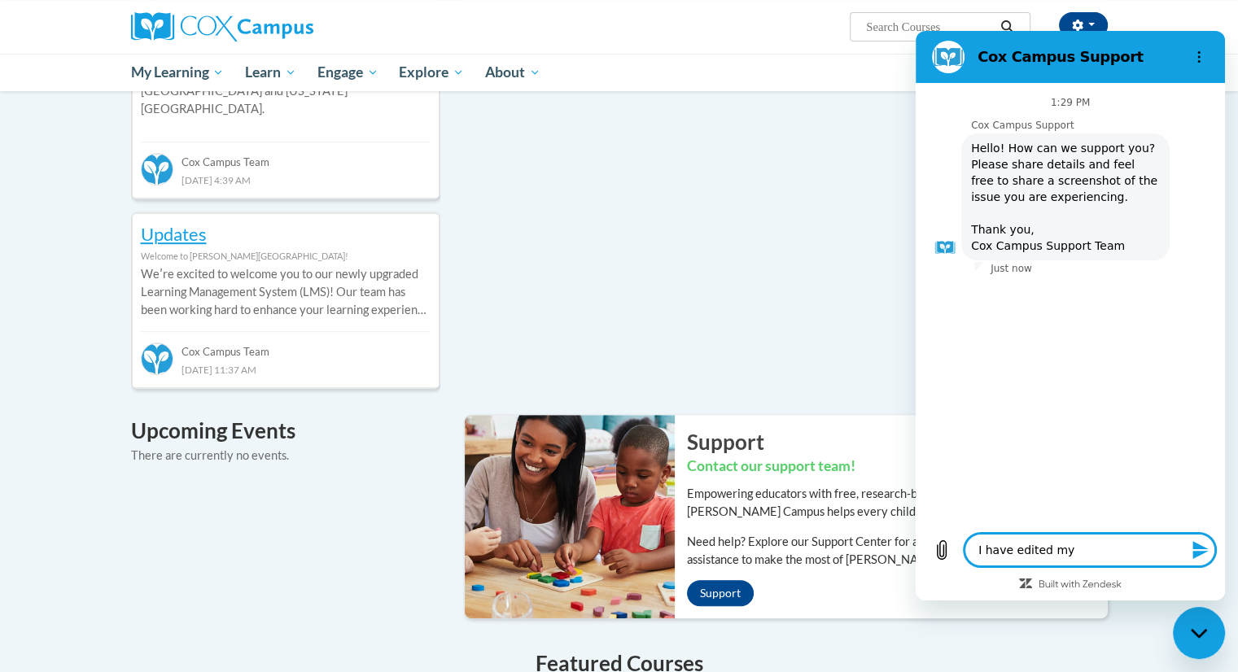
type textarea "I have edited my n"
type textarea "x"
type textarea "I have edited my na"
type textarea "x"
type textarea "I have edited my nam"
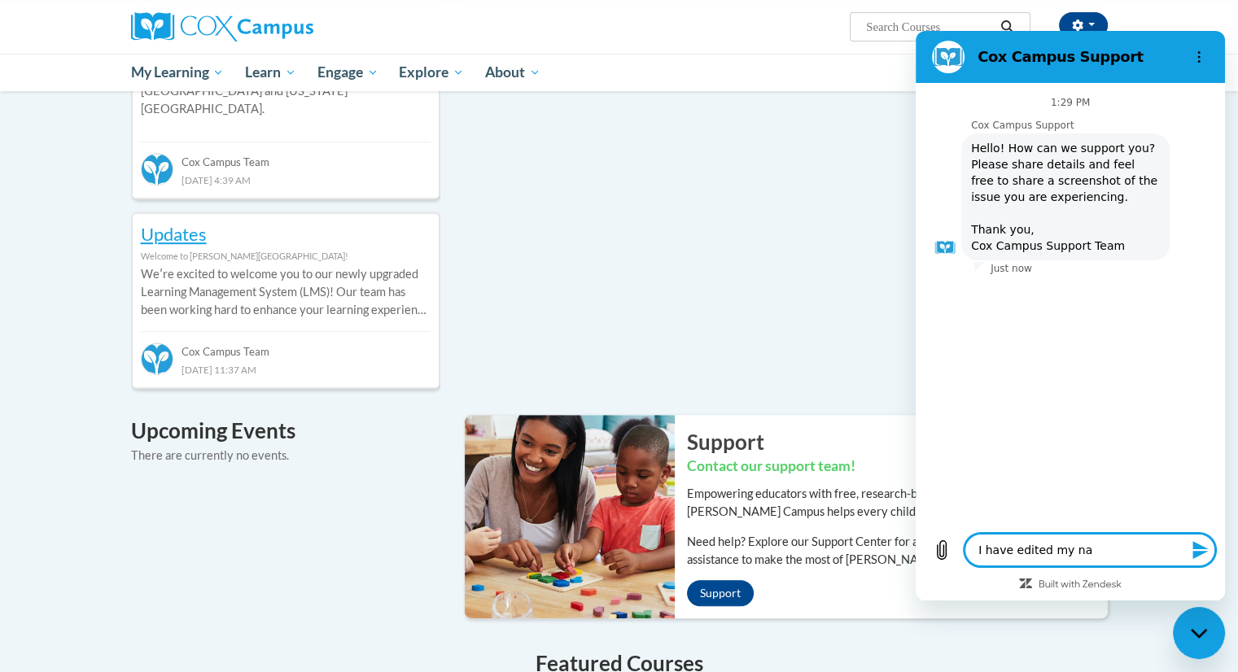
type textarea "x"
type textarea "I have edited my name"
type textarea "x"
type textarea "I have edited my name"
type textarea "x"
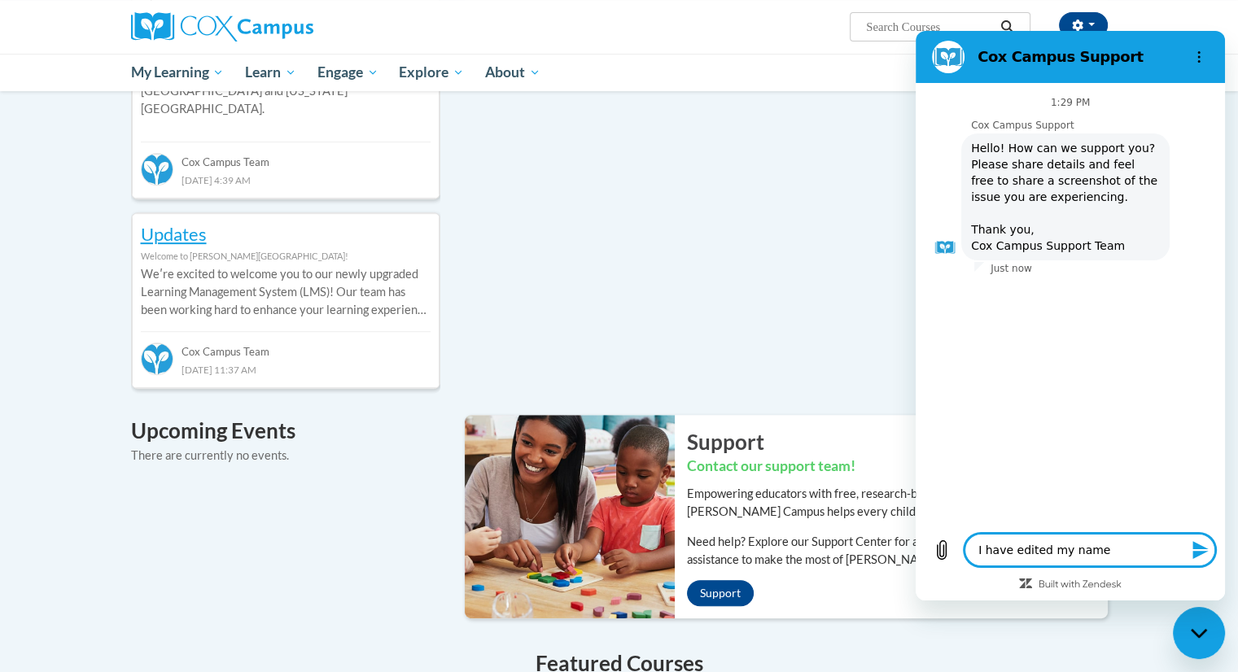
type textarea "I have edited my name a"
type textarea "x"
type textarea "I have edited my name an"
type textarea "x"
type textarea "I have edited my name and"
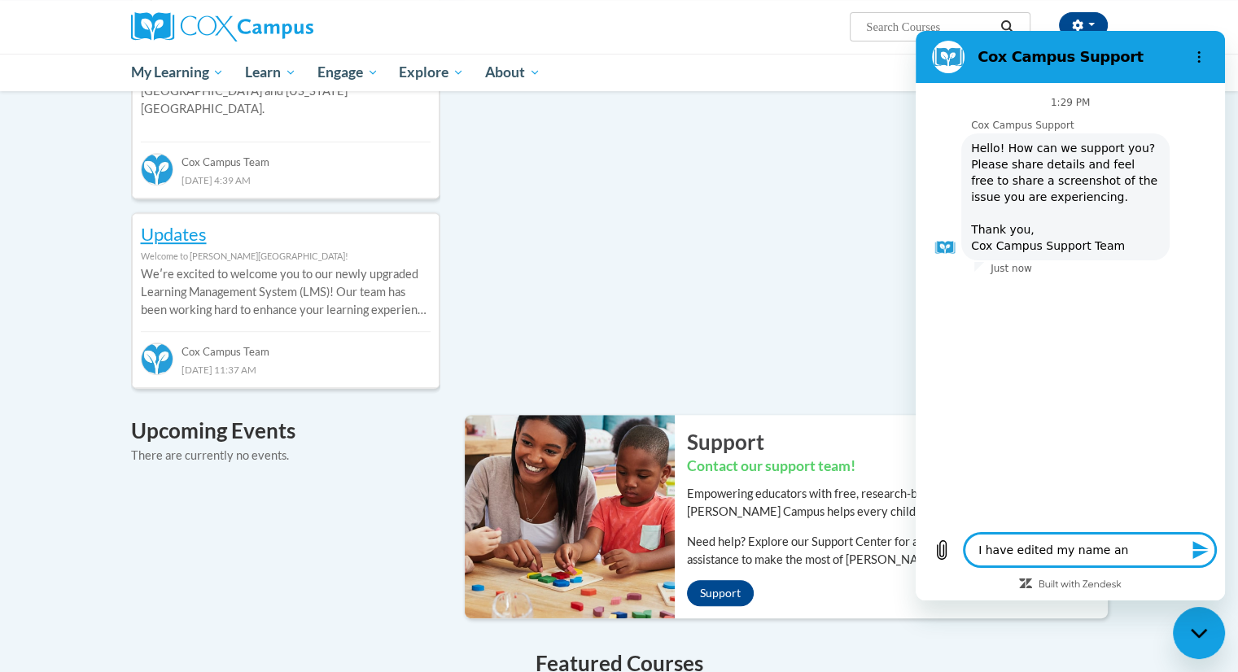
type textarea "x"
type textarea "I have edited my name and"
type textarea "x"
type textarea "I have edited my name and i"
type textarea "x"
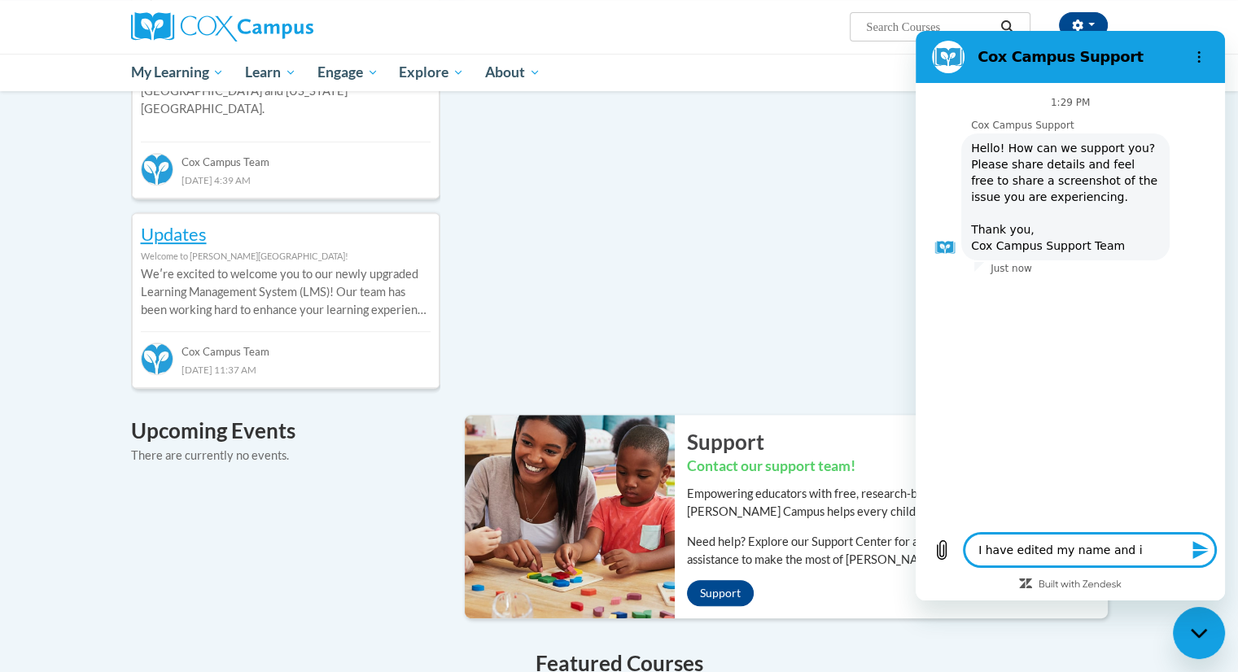
type textarea "I have edited my name and it"
type textarea "x"
type textarea "I have edited my name and it"
type textarea "x"
type textarea "I have edited my name and it h"
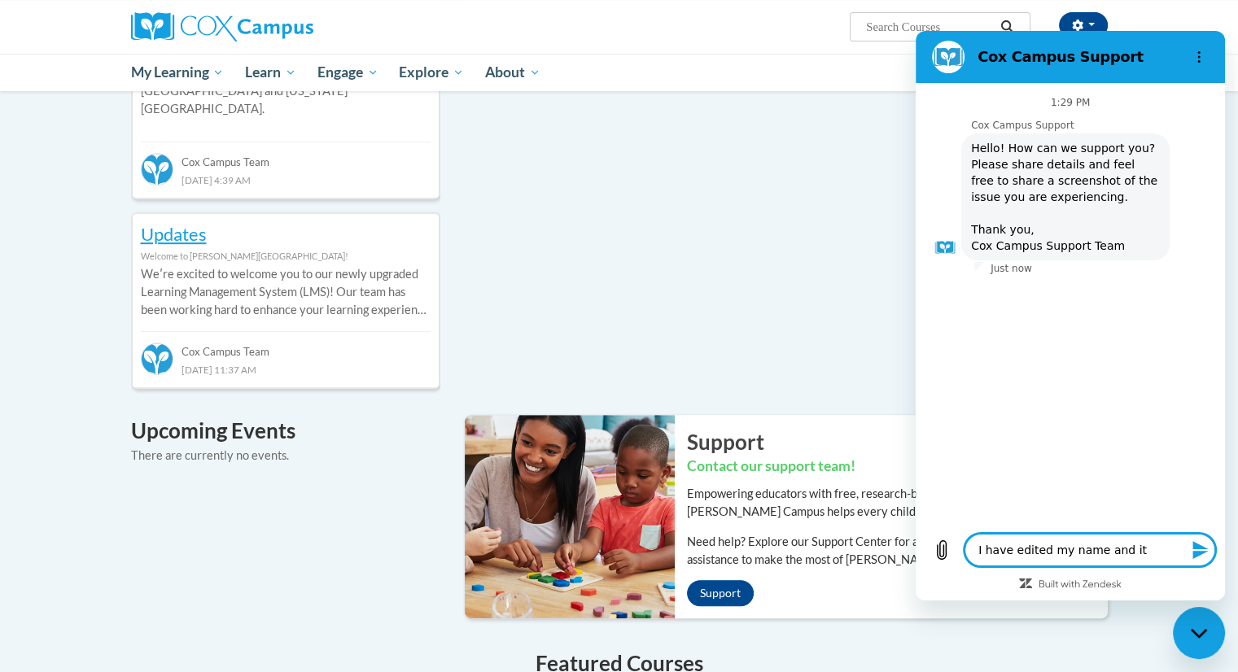
type textarea "x"
type textarea "I have edited my name and it ha"
type textarea "x"
type textarea "I have edited my name and it has"
type textarea "x"
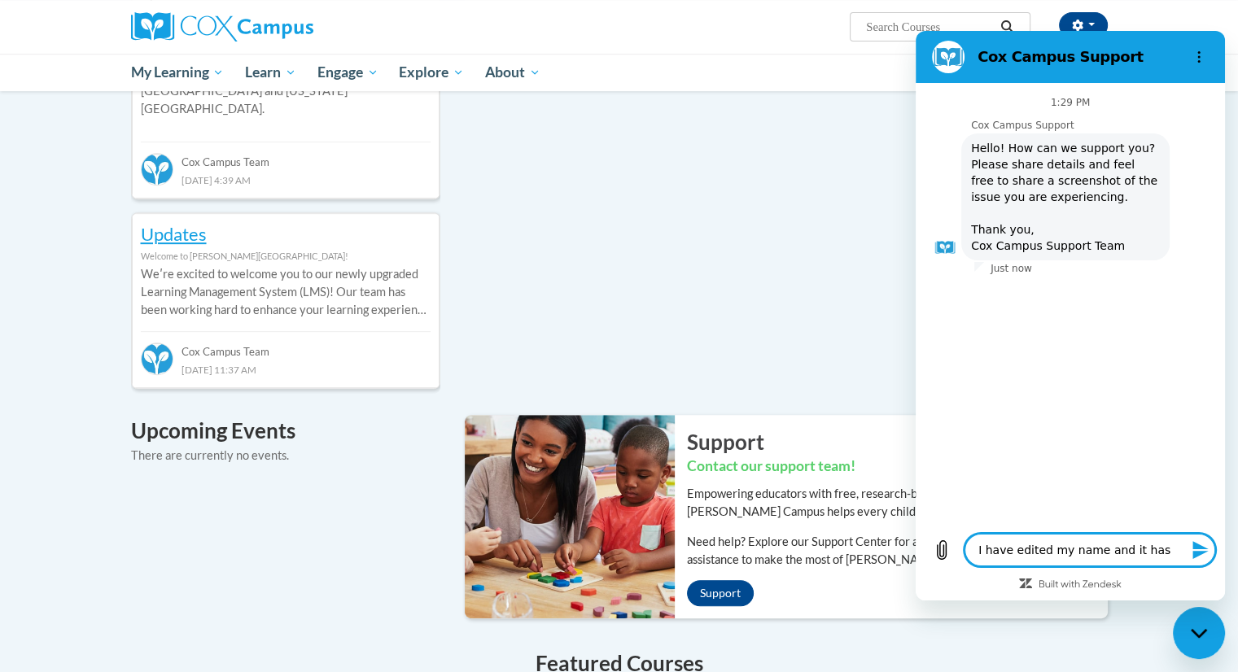
type textarea "I have edited my name and it has"
type textarea "x"
type textarea "I have edited my name and it has n"
type textarea "x"
type textarea "I have edited my name and it has no"
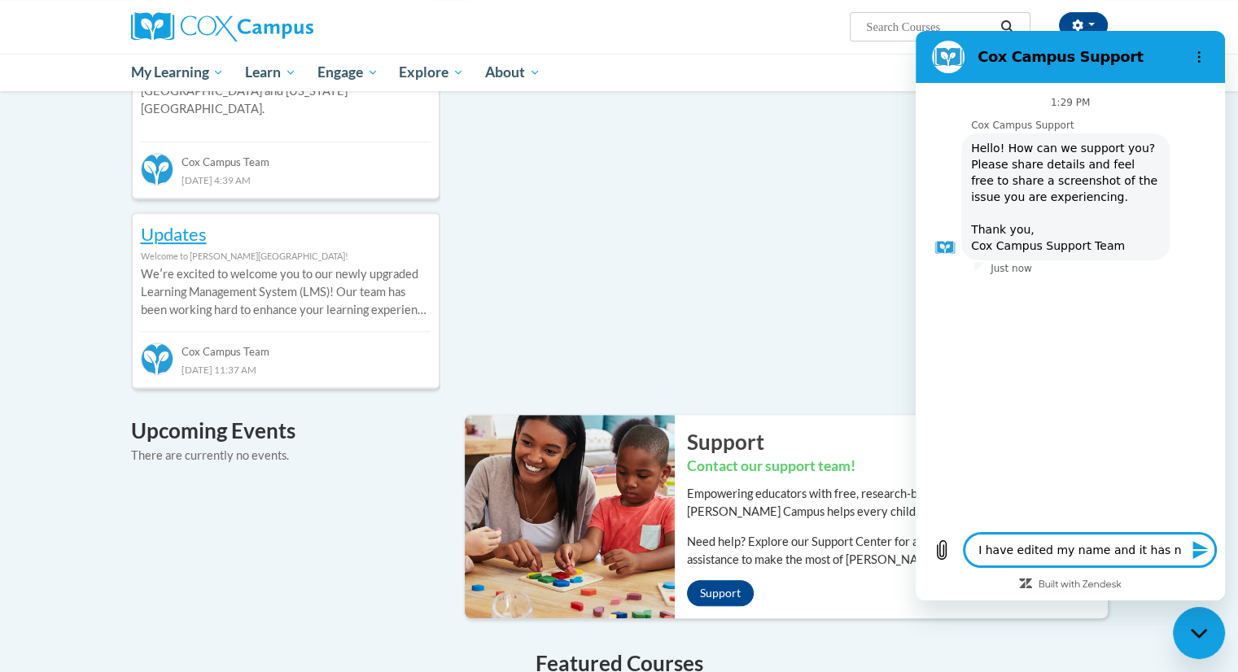
type textarea "x"
type textarea "I have edited my name and it has not"
type textarea "x"
type textarea "I have edited my name and it has not"
type textarea "x"
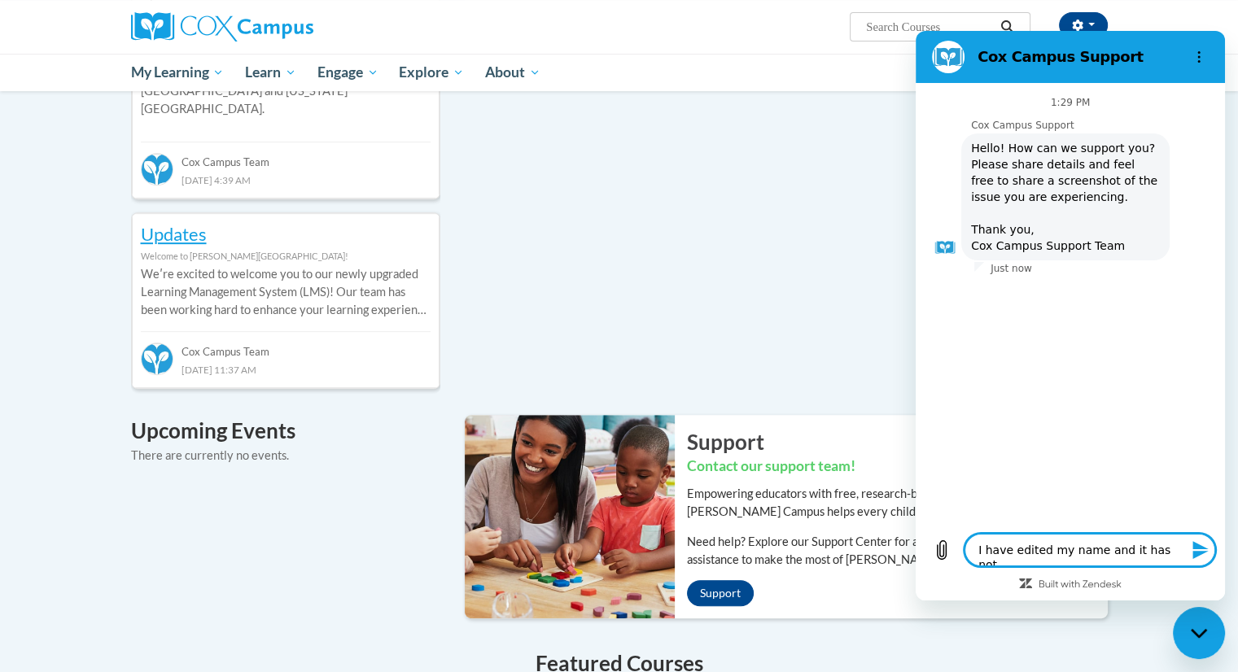
type textarea "I have edited my name and it has not c"
type textarea "x"
type textarea "I have edited my name and it has not cr"
type textarea "x"
type textarea "I have edited my name and it has not c"
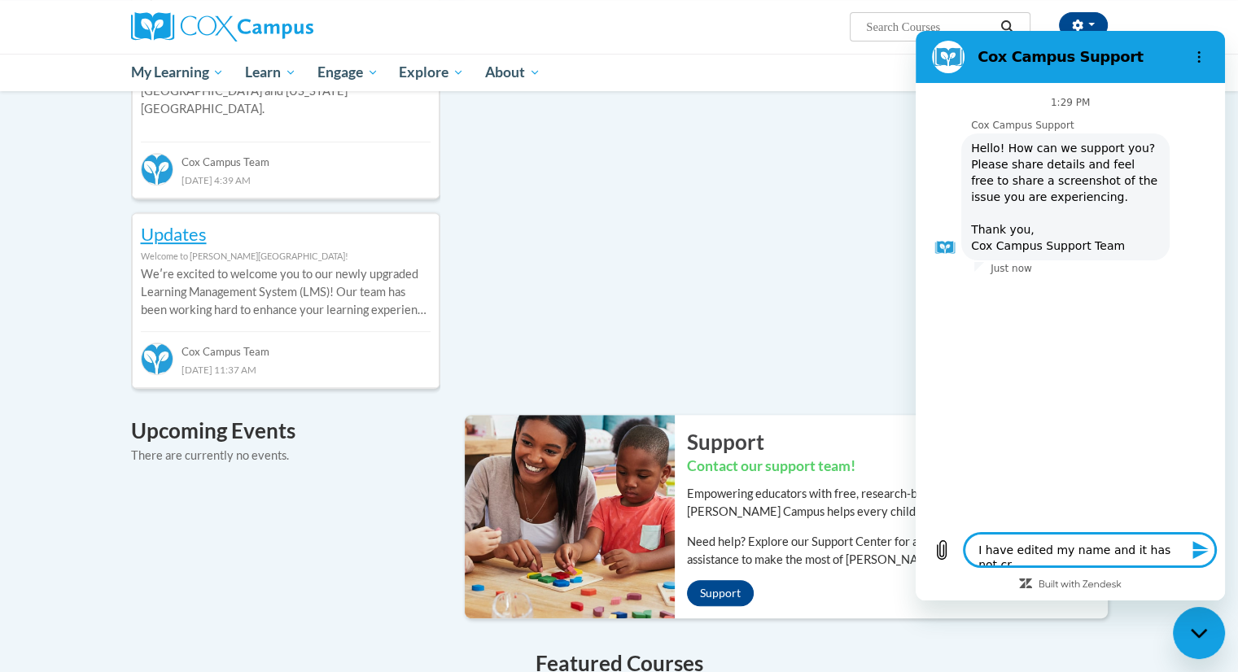
type textarea "x"
type textarea "I have edited my name and it has not co"
type textarea "x"
type textarea "I have edited my name and it has not cor"
type textarea "x"
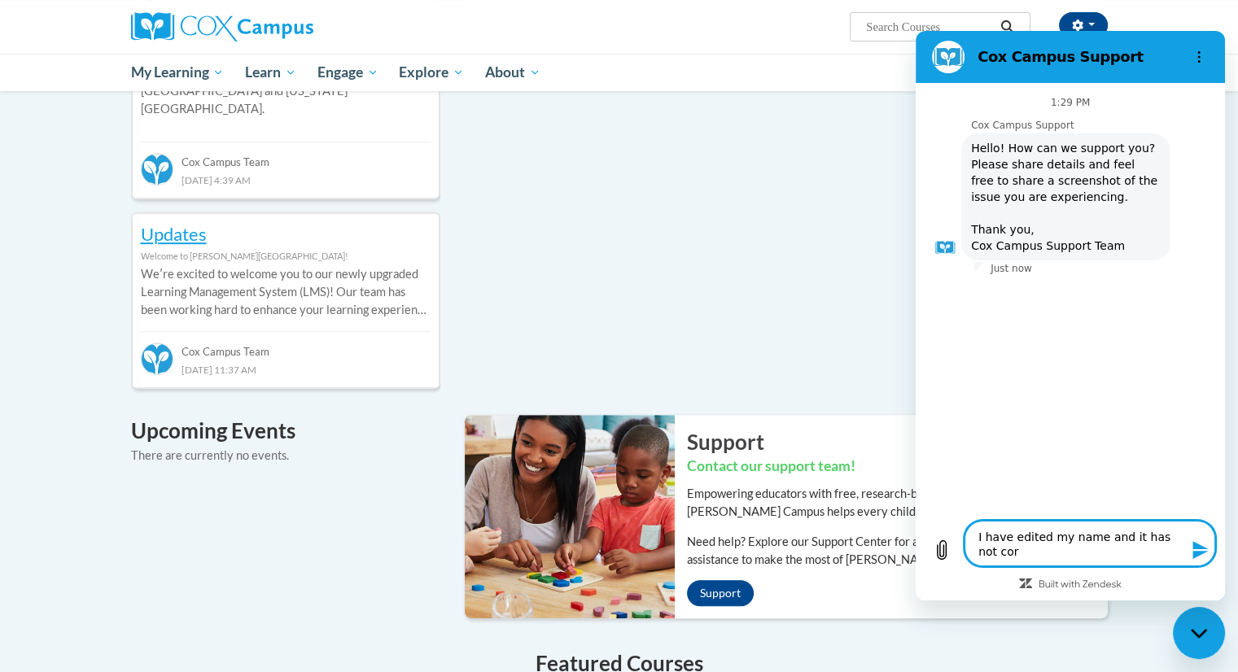
type textarea "I have edited my name and it has not corr"
type textarea "x"
type textarea "I have edited my name and it has not corre"
type textarea "x"
type textarea "I have edited my name and it has not correc"
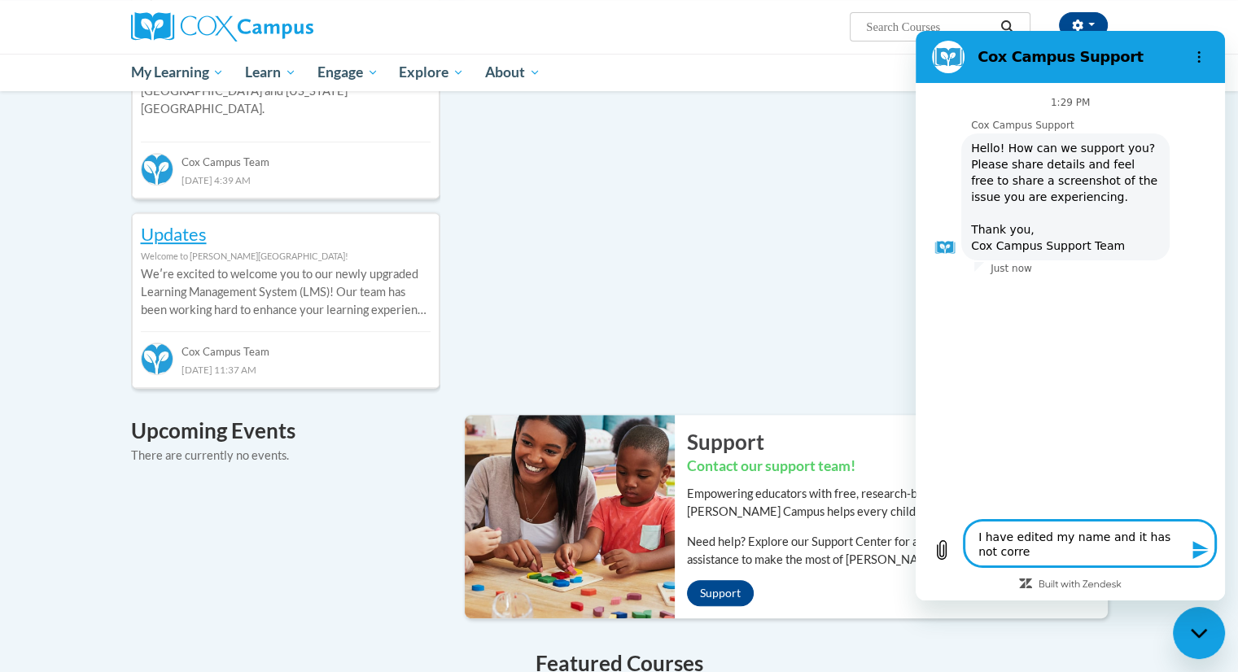
type textarea "x"
type textarea "I have edited my name and it has not correct"
type textarea "x"
type textarea "I have edited my name and it has not correcte"
type textarea "x"
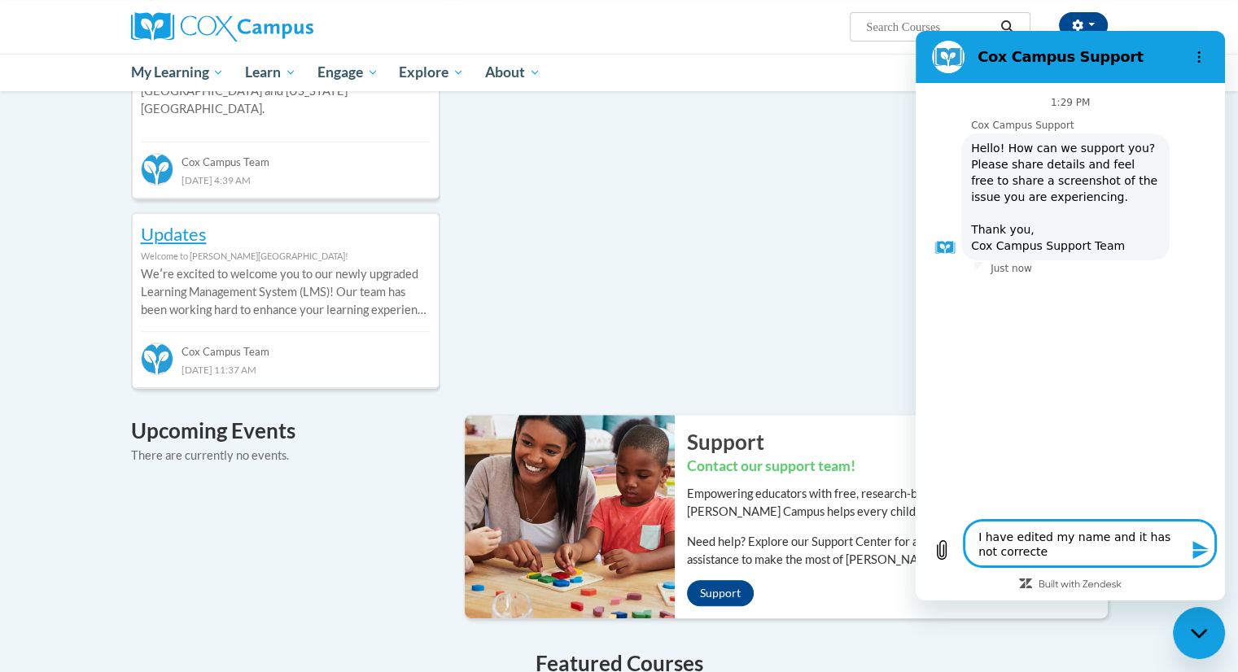
type textarea "I have edited my name and it has not corrected"
type textarea "x"
type textarea "I have edited my name and it has not corrected"
type textarea "x"
type textarea "I have edited my name and it has not corrected m"
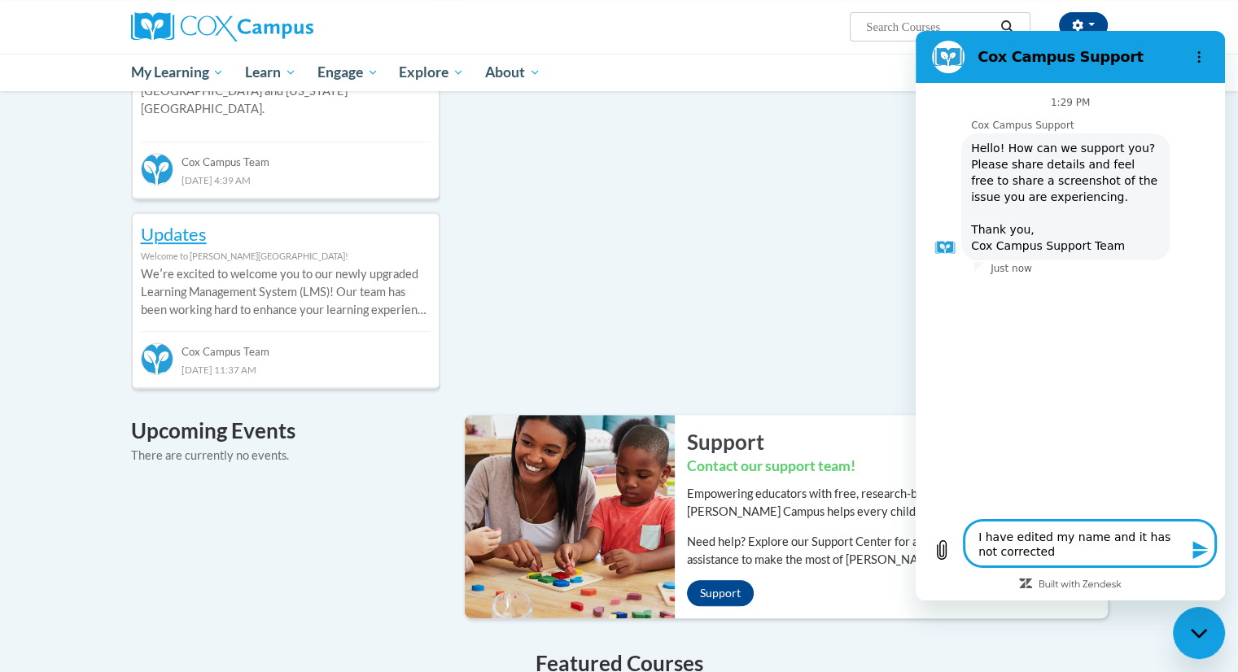
type textarea "x"
type textarea "I have edited my name and it has not corrected my"
type textarea "x"
type textarea "I have edited my name and it has not corrected my"
type textarea "x"
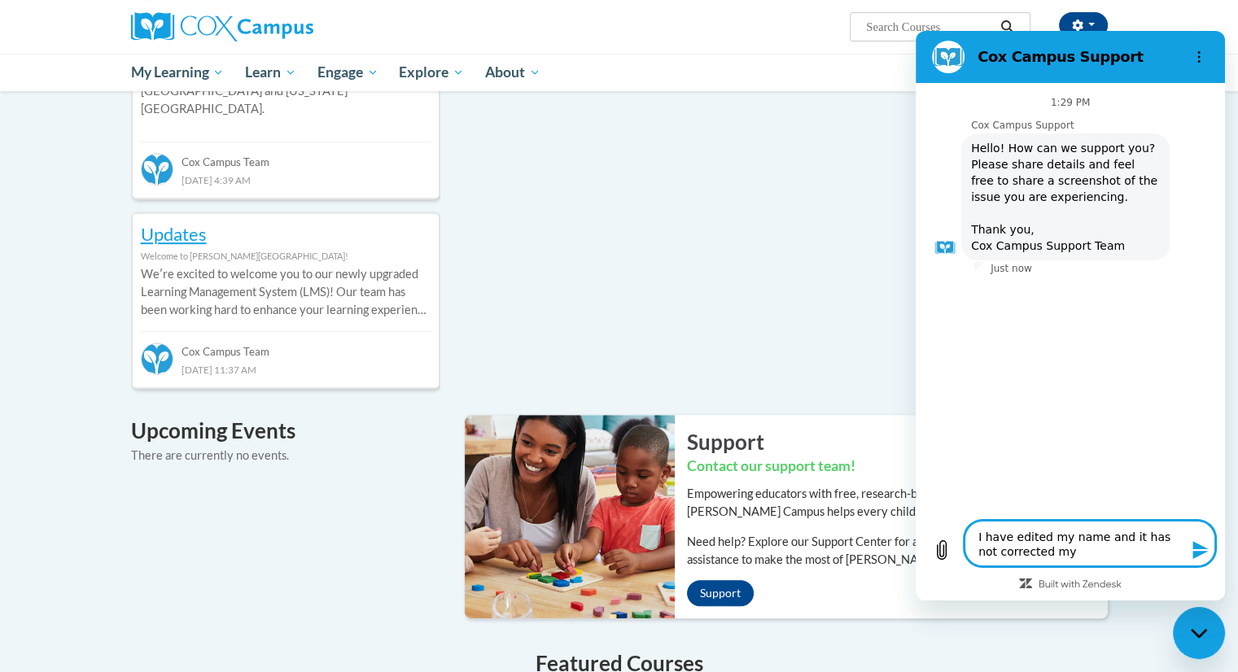
type textarea "I have edited my name and it has not corrected my l"
type textarea "x"
type textarea "I have edited my name and it has not corrected my la"
type textarea "x"
type textarea "I have edited my name and it has not corrected my las"
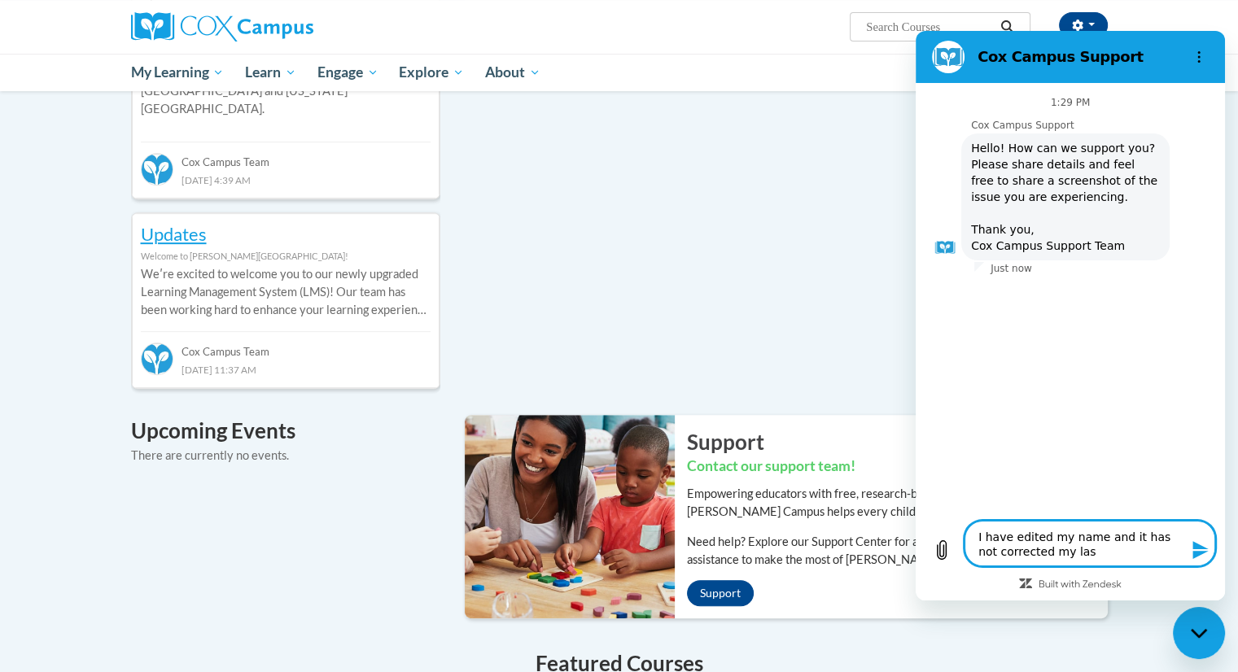
type textarea "x"
type textarea "I have edited my name and it has not corrected my last"
type textarea "x"
type textarea "I have edited my name and it has not corrected my last"
type textarea "x"
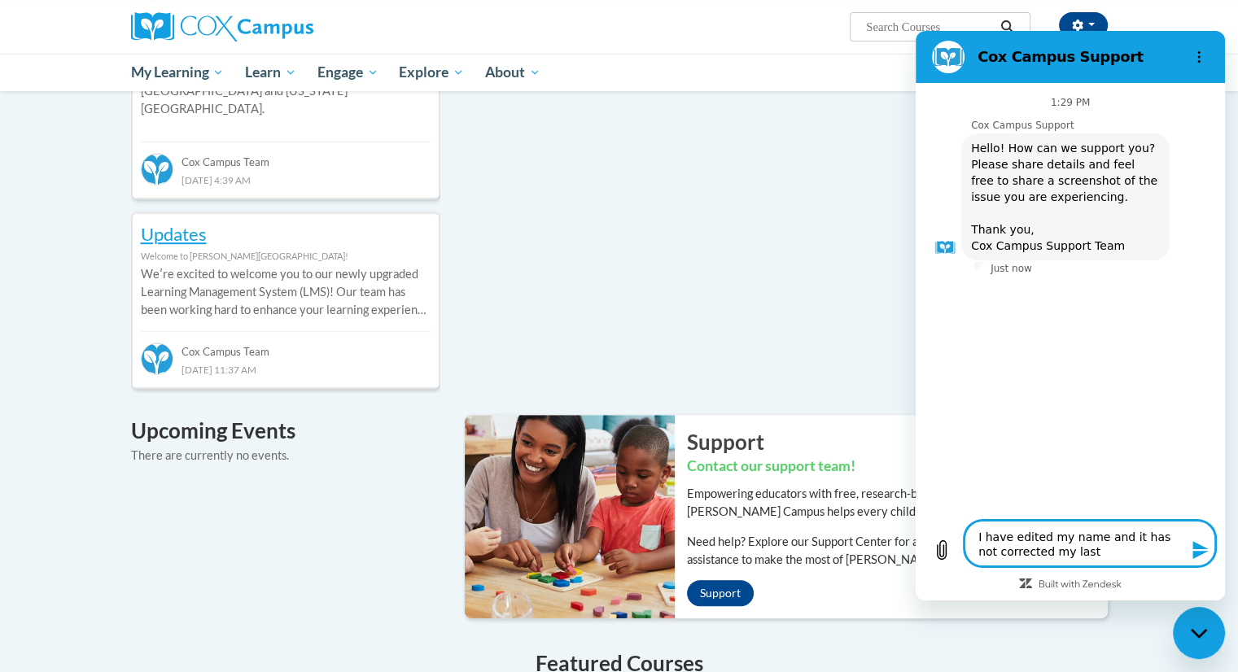
type textarea "I have edited my name and it has not corrected my last n"
type textarea "x"
type textarea "I have edited my name and it has not corrected my last na"
type textarea "x"
type textarea "I have edited my name and it has not corrected my last nam"
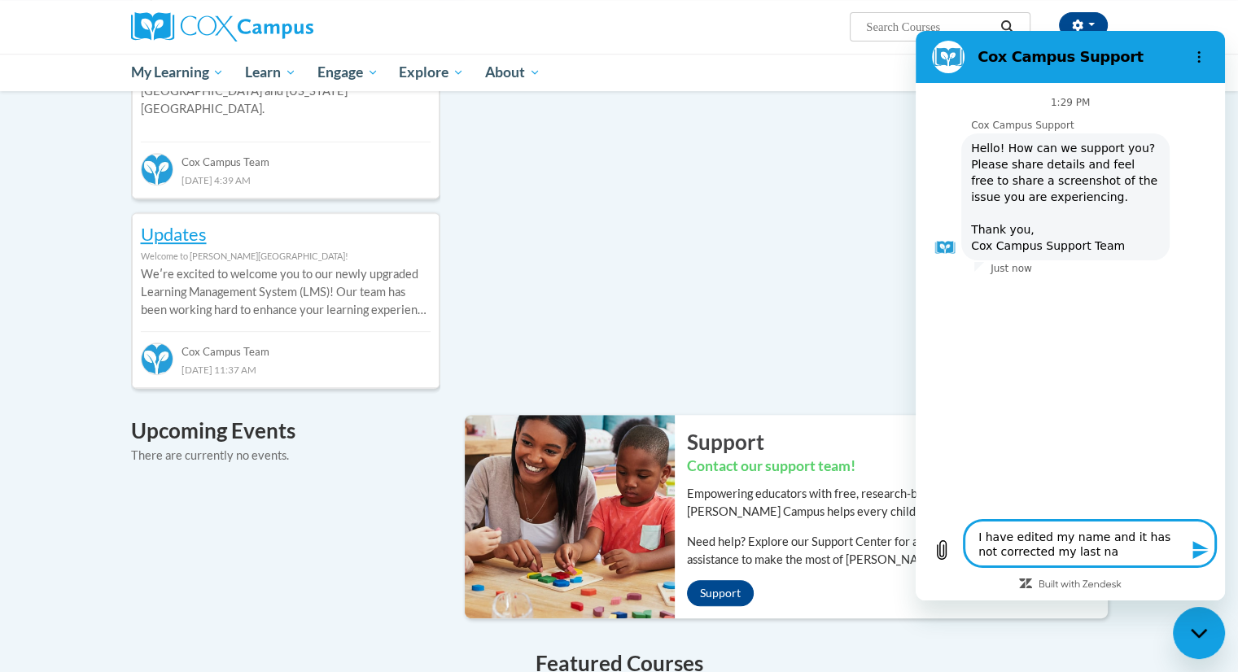
type textarea "x"
type textarea "I have edited my name and it has not corrected my last name"
type textarea "x"
click at [1065, 543] on textarea "I have edited my name and it has not corrected my last name" at bounding box center [1089, 544] width 251 height 46
click at [1091, 533] on textarea "I have edited my name and it has not corrected my last name" at bounding box center [1089, 544] width 251 height 46
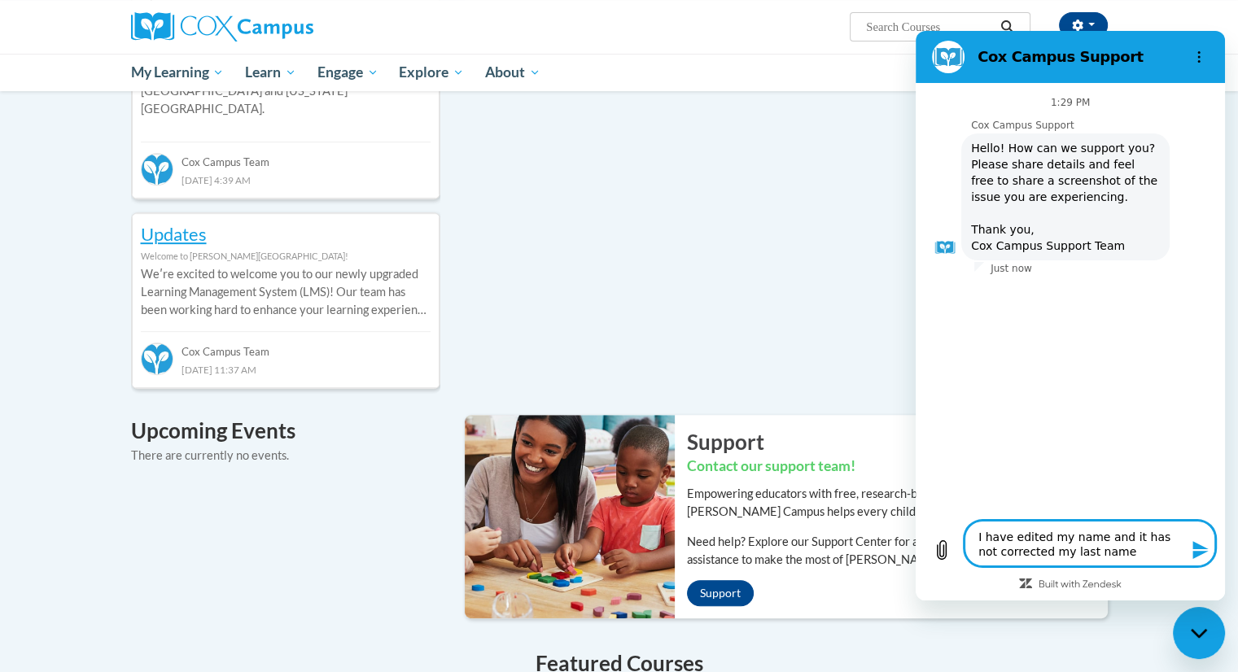
type textarea "I have edited my name and it has not corrected my last name"
type textarea "x"
type textarea "I have edited my name i and it has not corrected my last name"
type textarea "x"
type textarea "I have edited my name in and it has not corrected my last name"
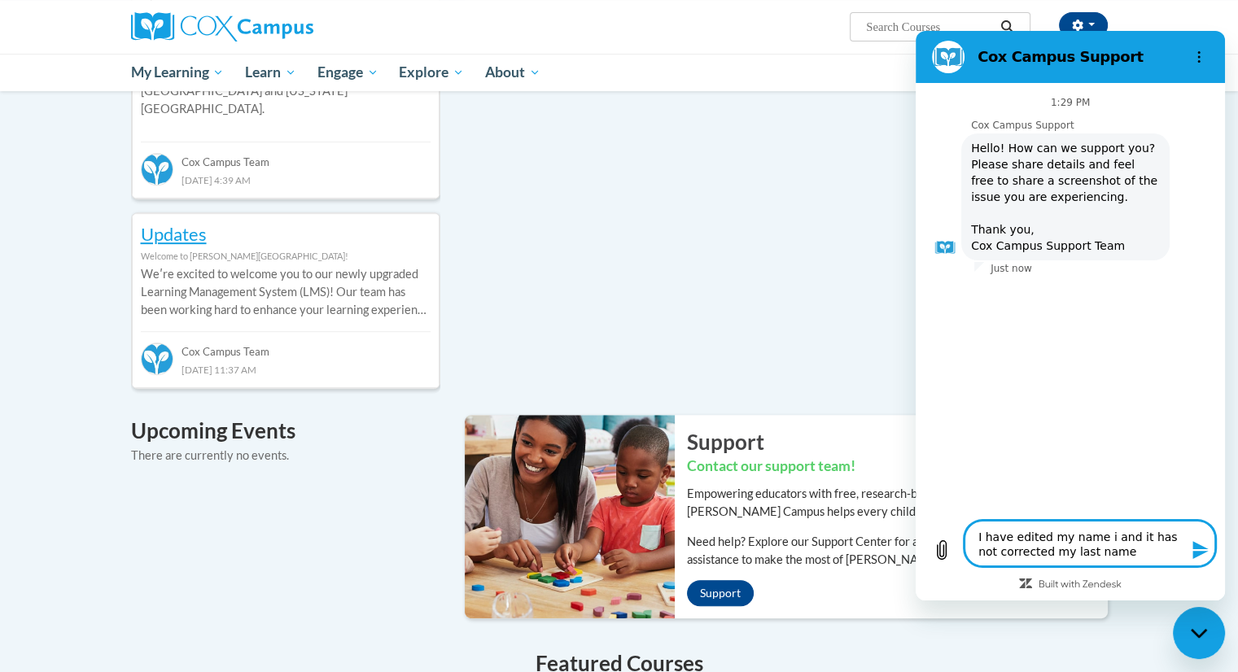
type textarea "x"
type textarea "I have edited my name in and it has not corrected my last name"
type textarea "x"
type textarea "I have edited my name in m and it has not corrected my last name"
type textarea "x"
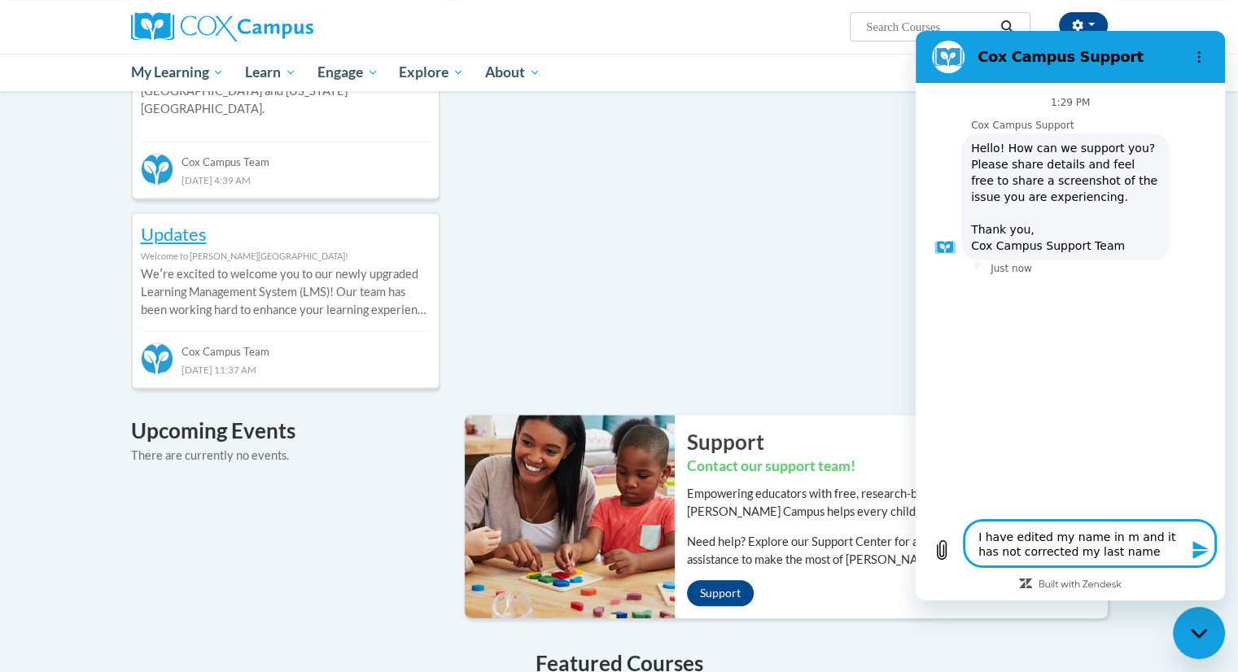
type textarea "I have edited my name in my and it has not corrected my last name"
type textarea "x"
type textarea "I have edited my name in my and it has not corrected my last name"
type textarea "x"
type textarea "I have edited my name in my p and it has not corrected my last name"
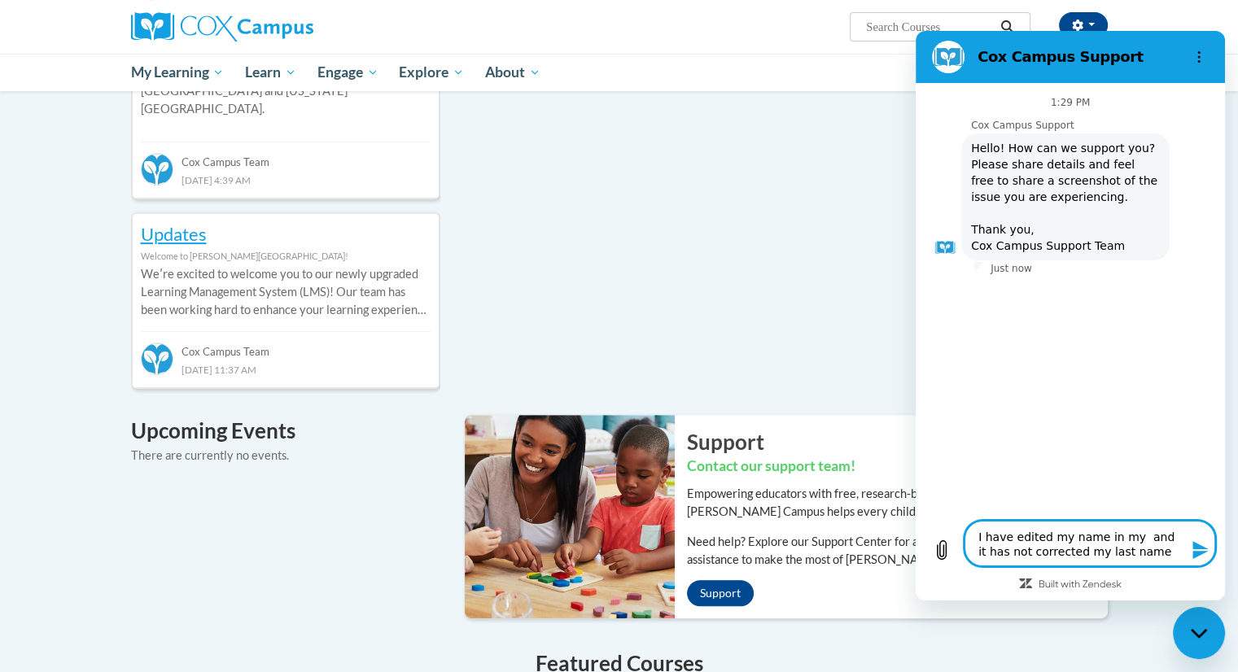
type textarea "x"
type textarea "I have edited my name in my pr and it has not corrected my last name"
type textarea "x"
type textarea "I have edited my name in my pro and it has not corrected my last name"
type textarea "x"
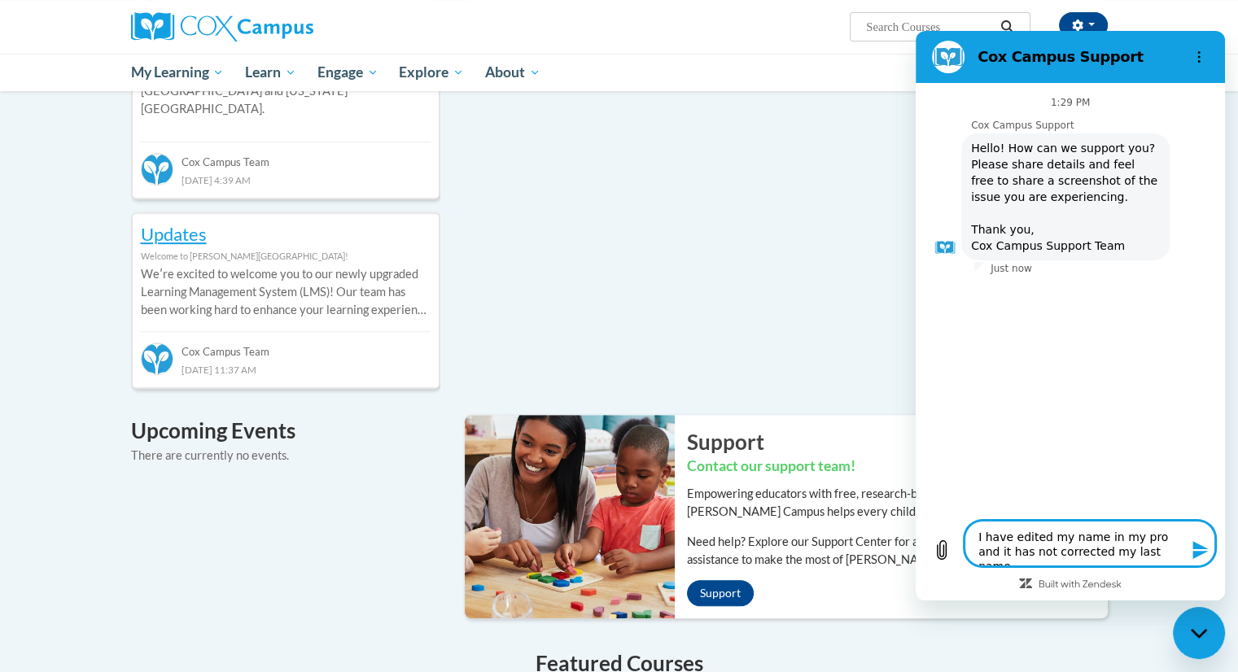
type textarea "I have edited my name in my prof and it has not corrected my last name"
type textarea "x"
type textarea "I have edited my name in my profl and it has not corrected my last name"
type textarea "x"
type textarea "I have edited my name in my prof and it has not corrected my last name"
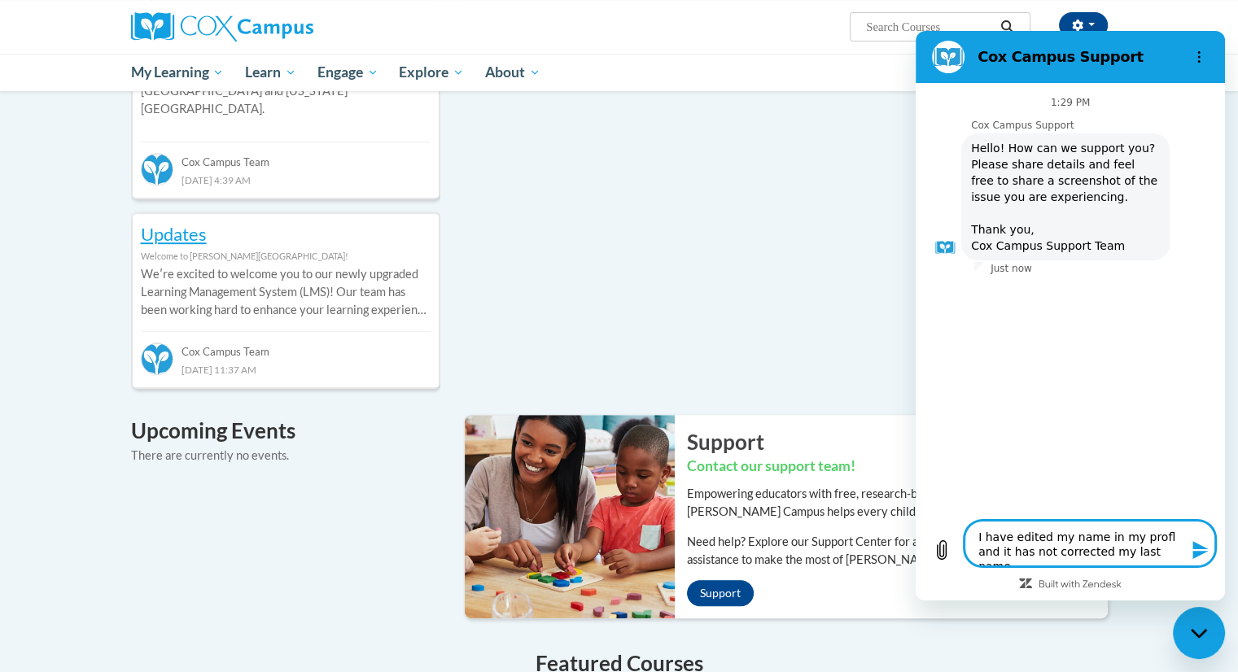
type textarea "x"
type textarea "I have edited my name in my profi and it has not corrected my last name"
type textarea "x"
type textarea "I have edited my name in my profil and it has not corrected my last name"
type textarea "x"
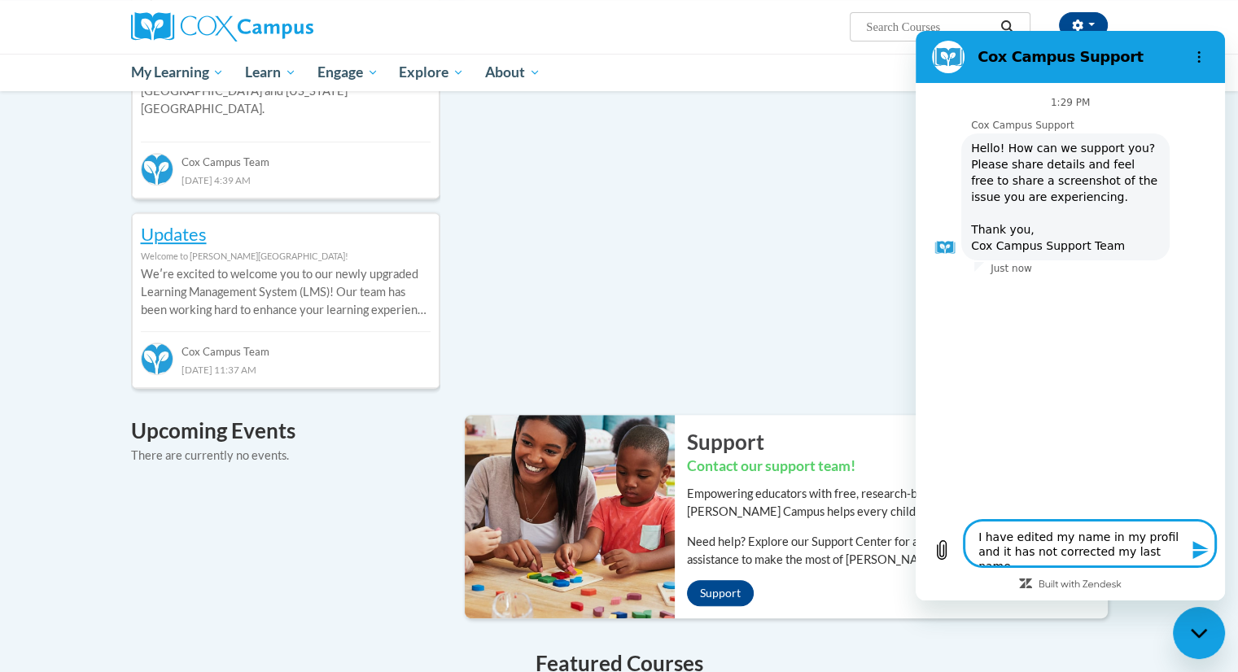
type textarea "I have edited my name in my profile and it has not corrected my last name"
type textarea "x"
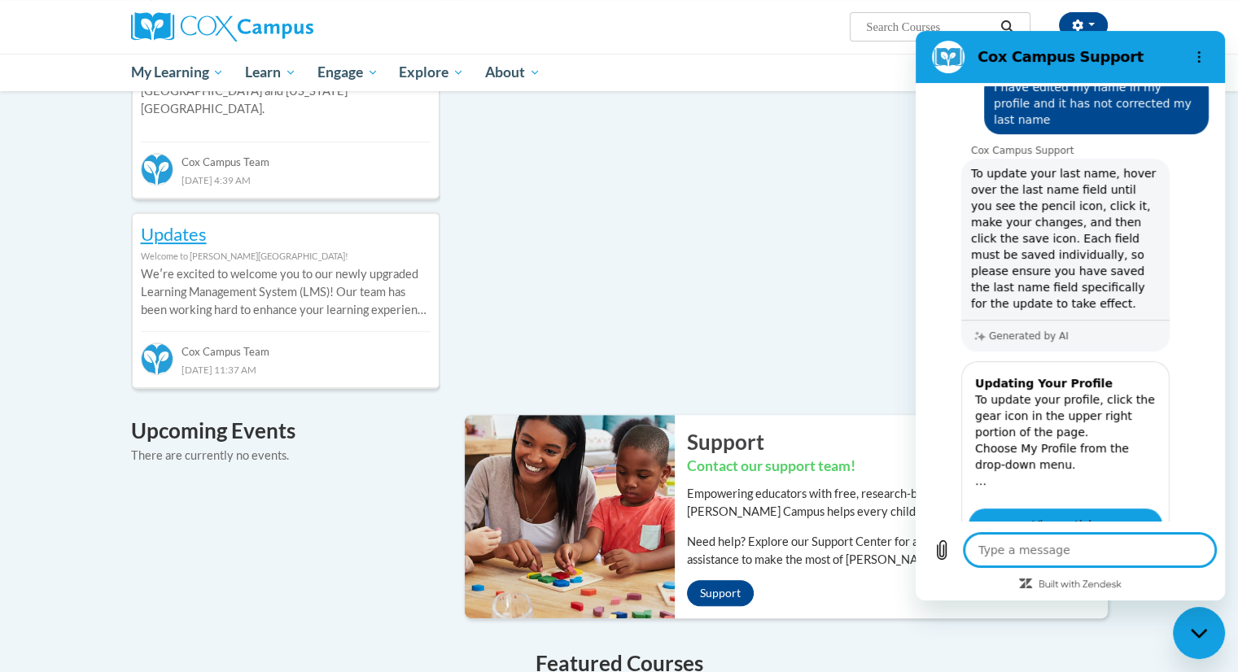
scroll to position [208, 0]
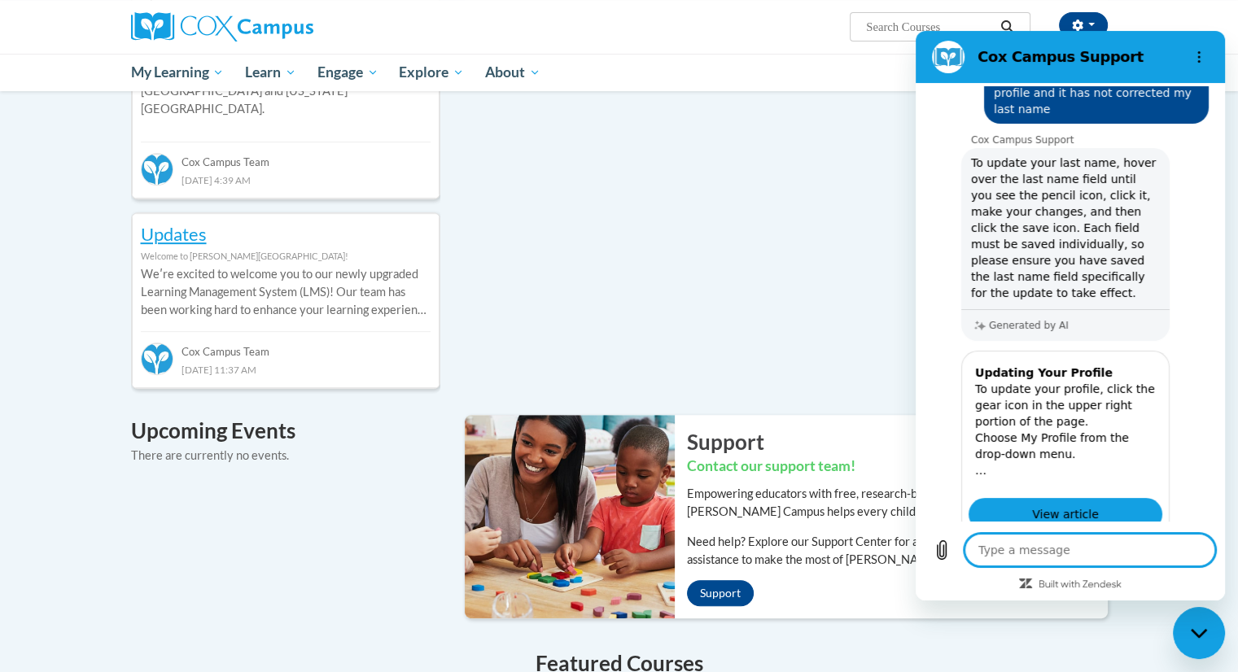
type textarea "x"
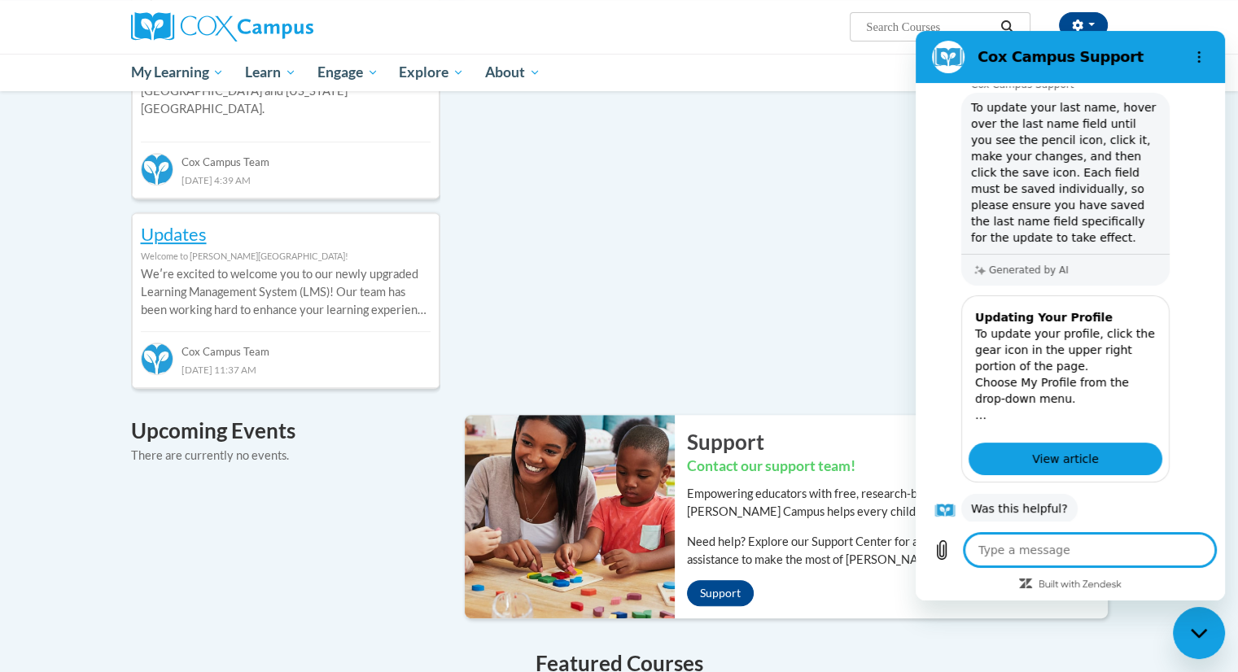
scroll to position [304, 0]
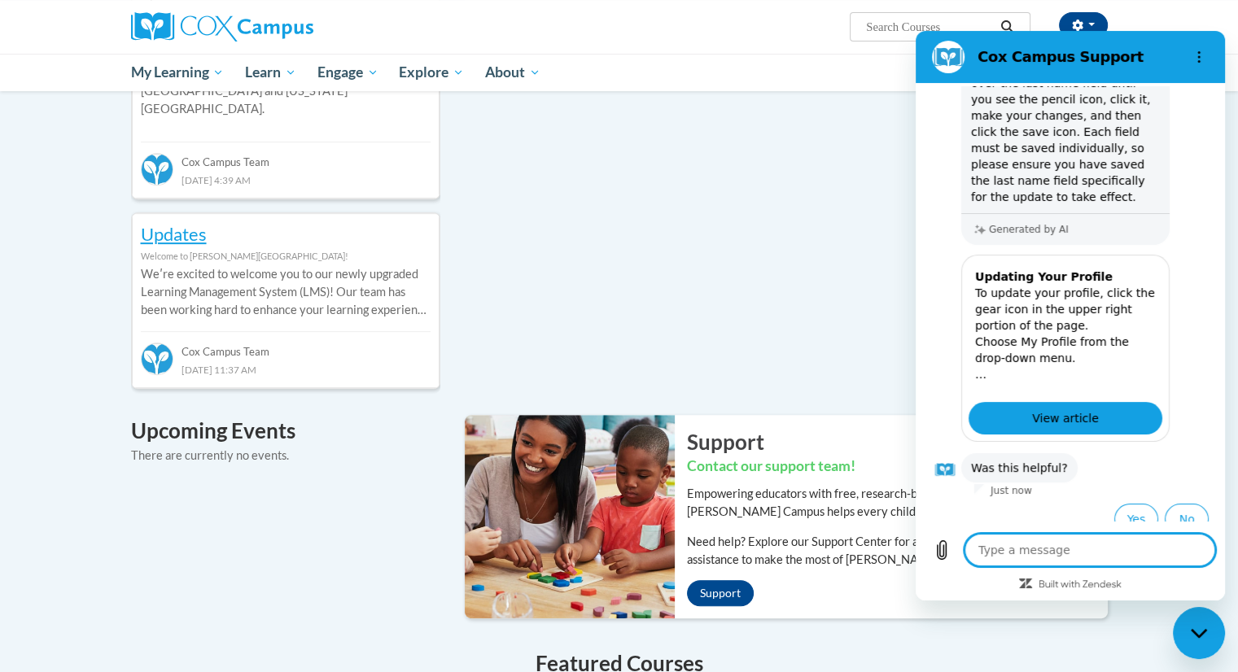
type textarea "i"
type textarea "x"
type textarea "i"
type textarea "x"
type textarea "i h"
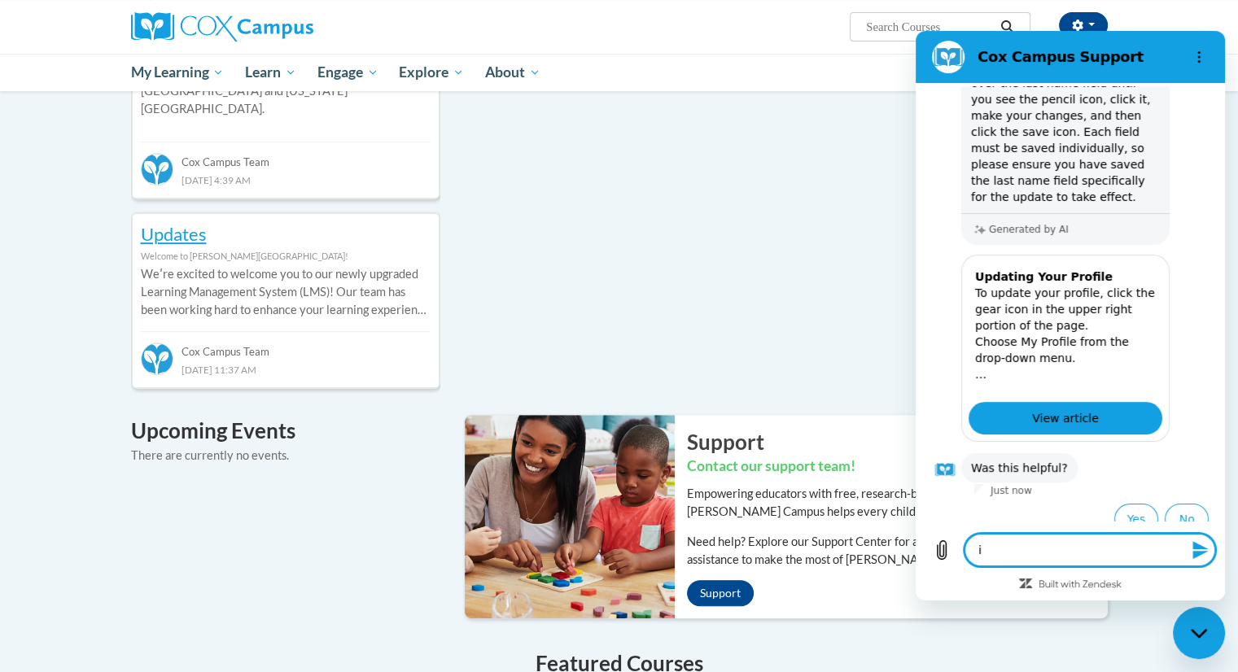
type textarea "x"
type textarea "i ha"
type textarea "x"
type textarea "i hav"
type textarea "x"
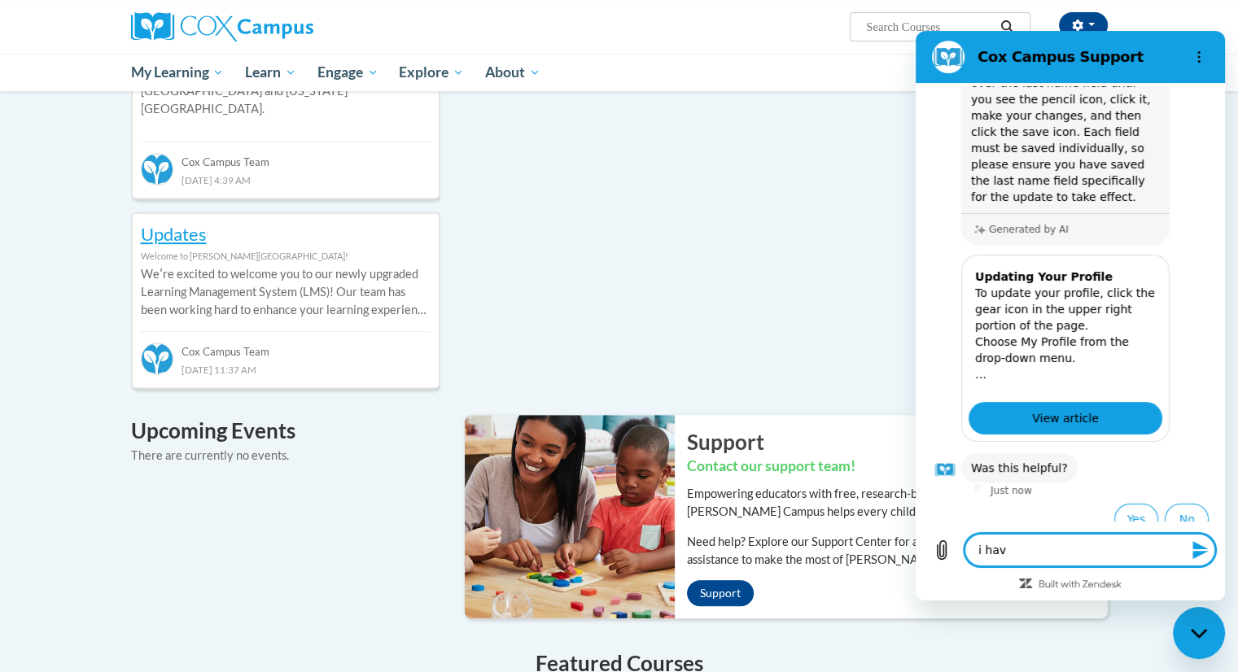
type textarea "i have"
type textarea "x"
type textarea "i have"
type textarea "x"
type textarea "i have d"
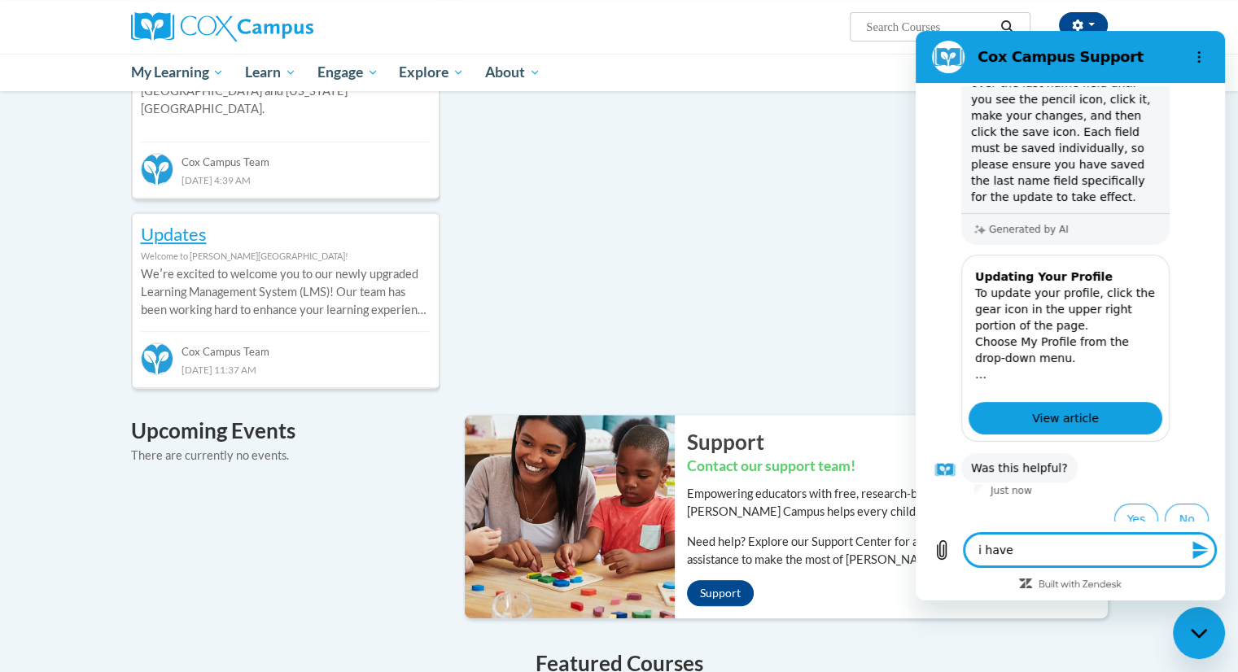
type textarea "x"
type textarea "i have do"
type textarea "x"
type textarea "i have don"
type textarea "x"
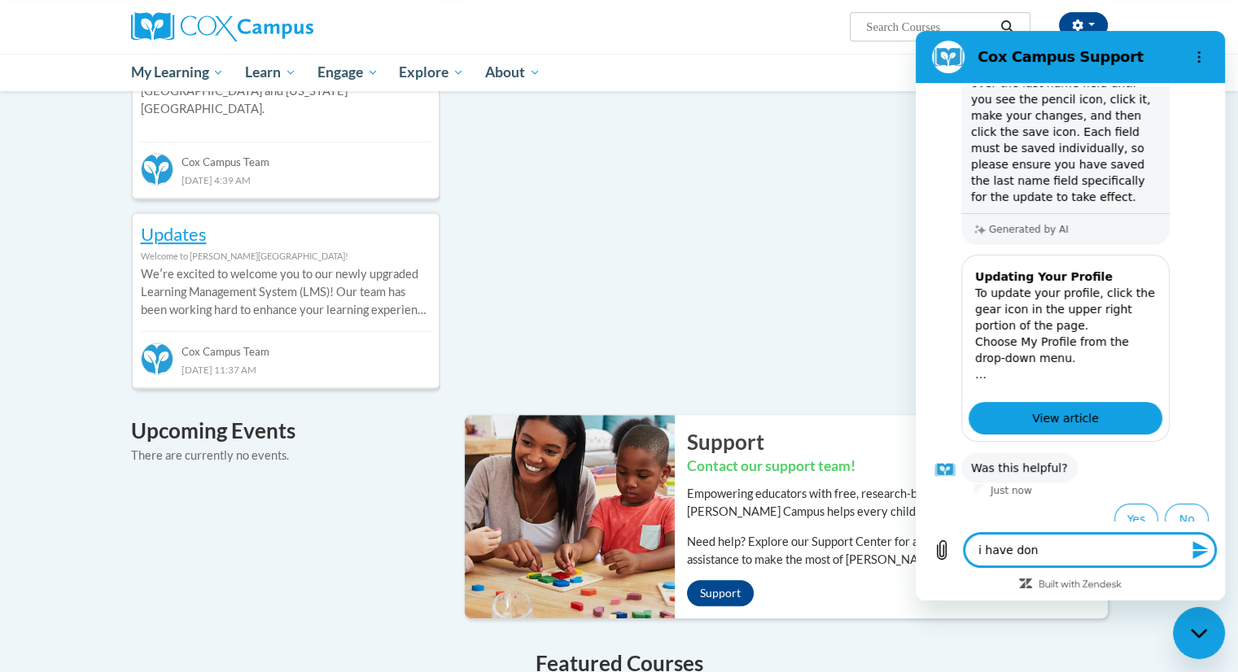
type textarea "i have done"
type textarea "x"
type textarea "i have done"
type textarea "x"
type textarea "i have done t"
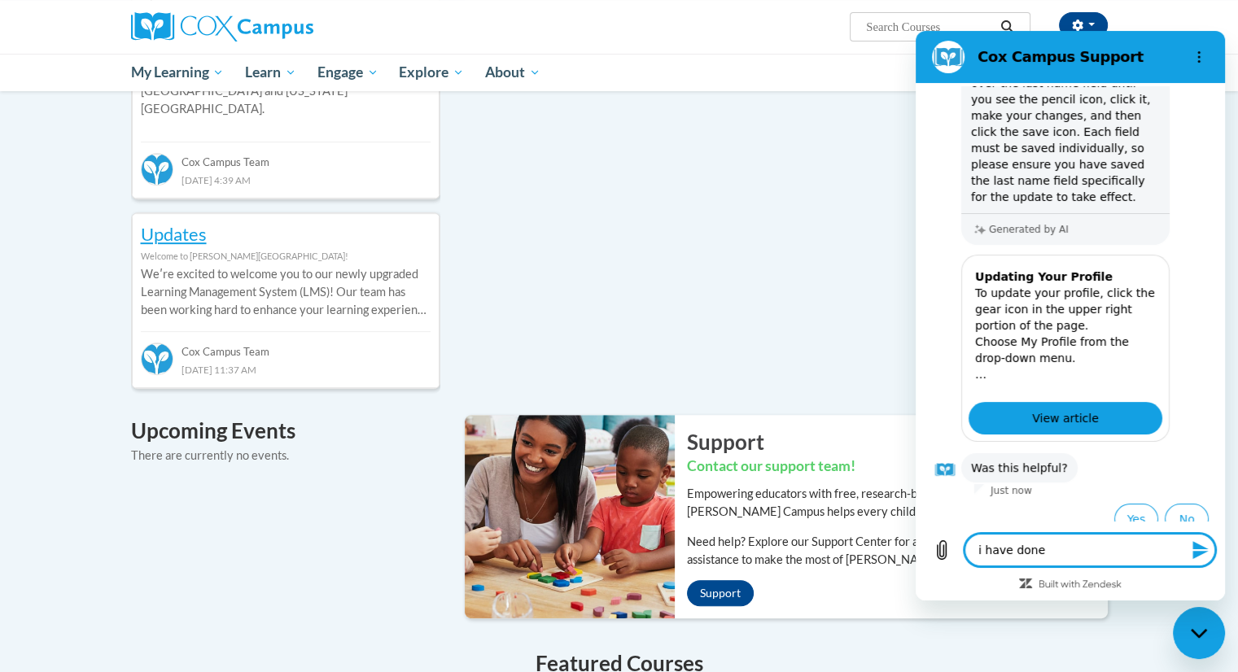
type textarea "x"
type textarea "i have done th"
type textarea "x"
type textarea "i have done tha"
type textarea "x"
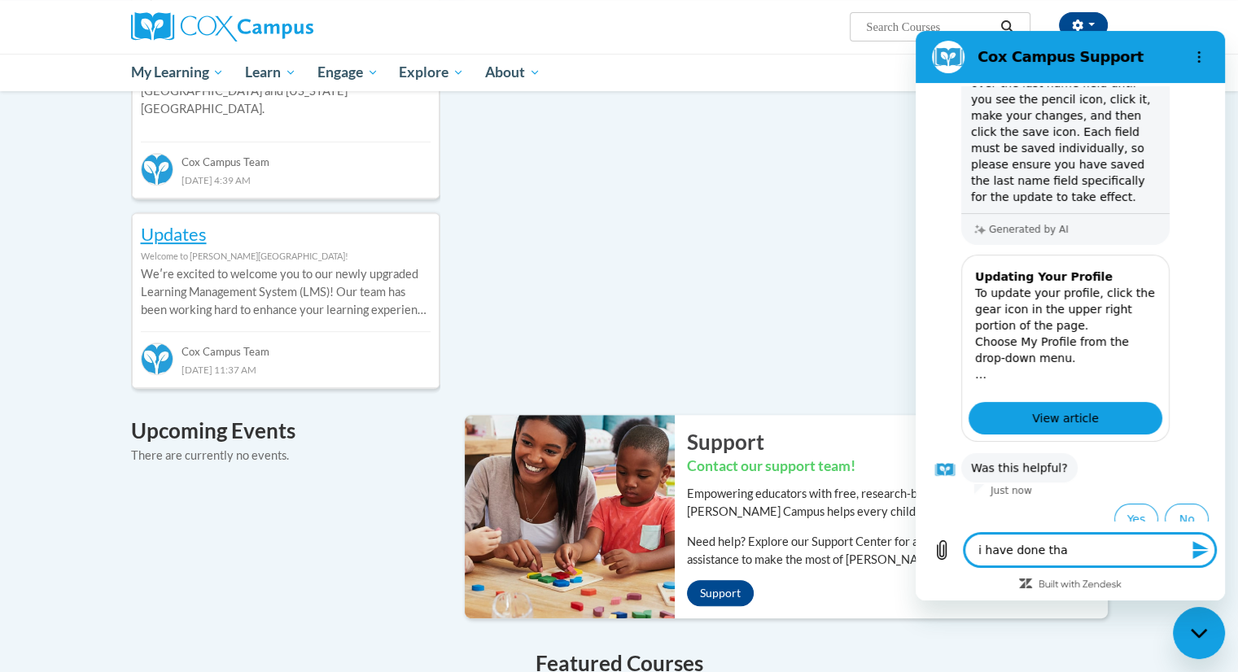
type textarea "i have done that"
type textarea "x"
type textarea "i have done that"
type textarea "x"
type textarea "i have done that a"
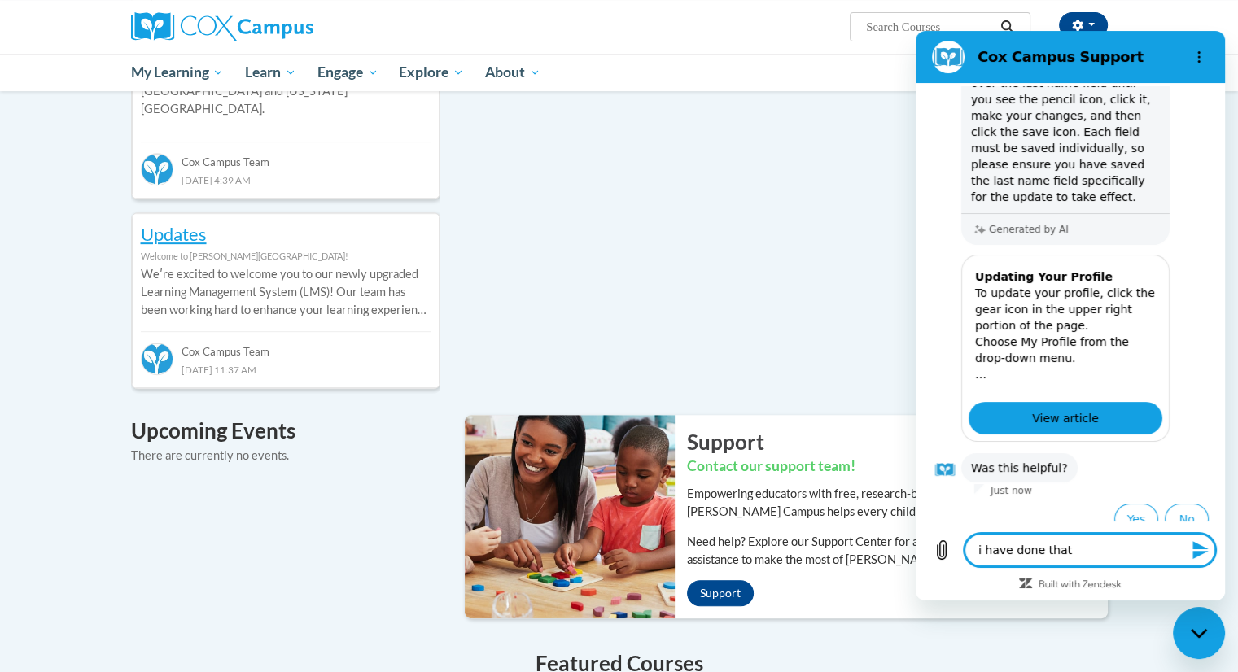
type textarea "x"
type textarea "i have done that al"
type textarea "x"
type textarea "i have done that alr"
type textarea "x"
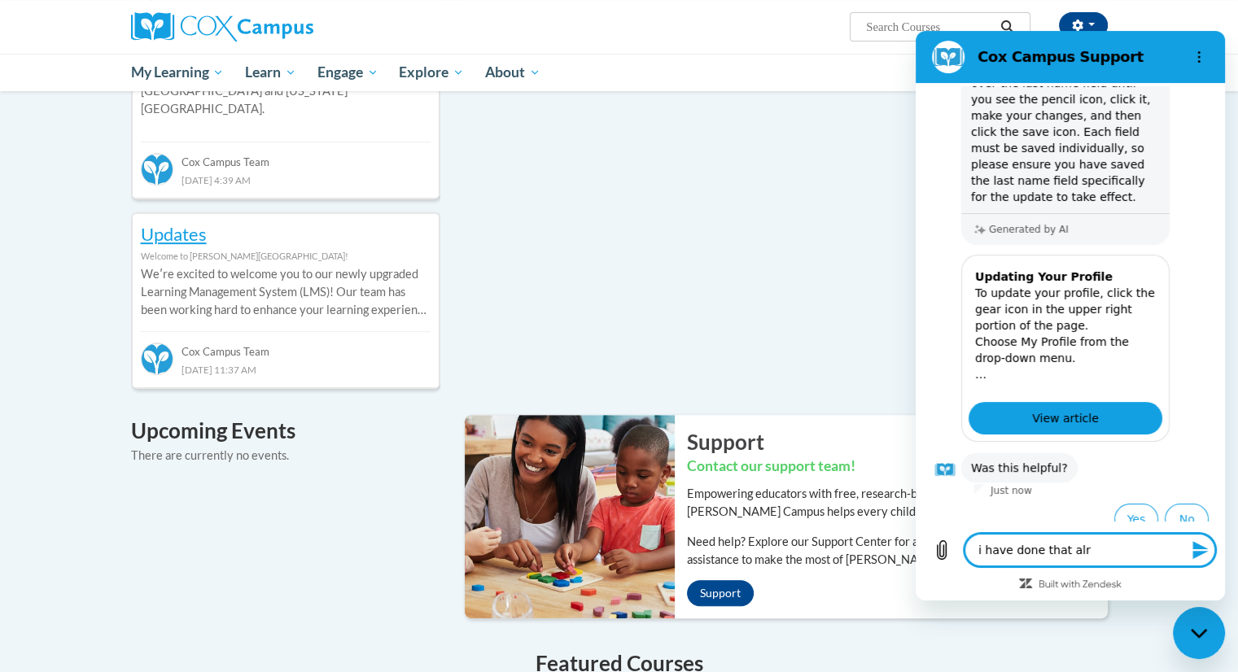
type textarea "i have done that alre"
type textarea "x"
type textarea "i have done that alrea"
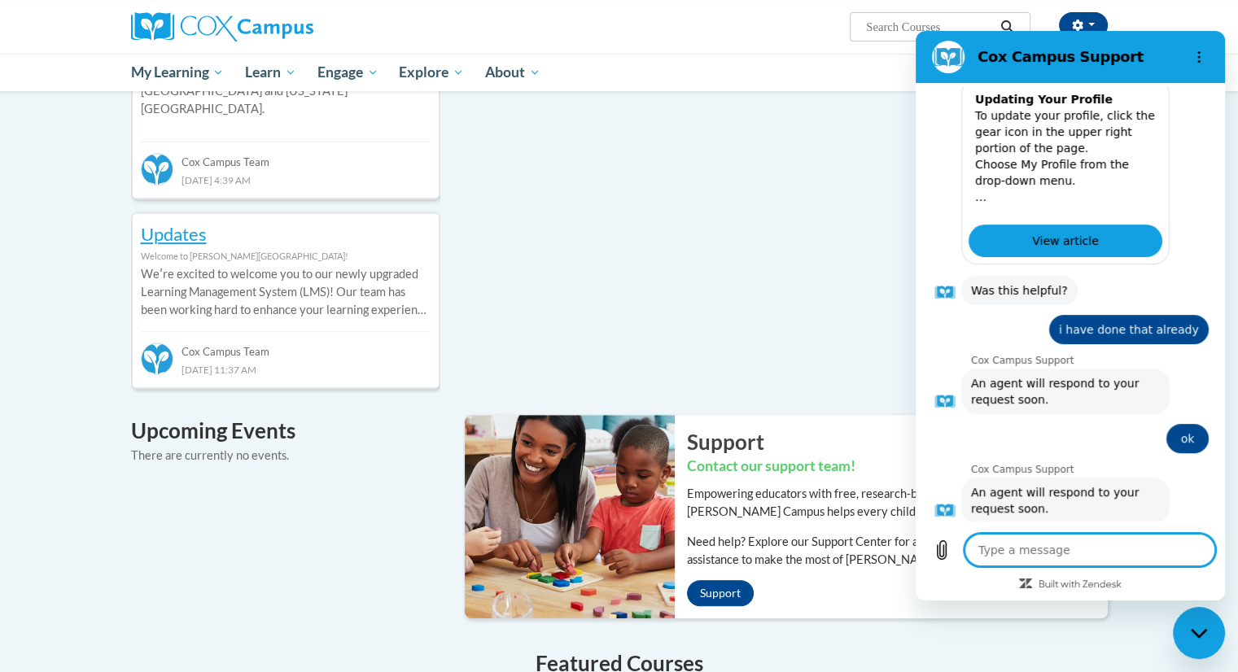
scroll to position [523, 0]
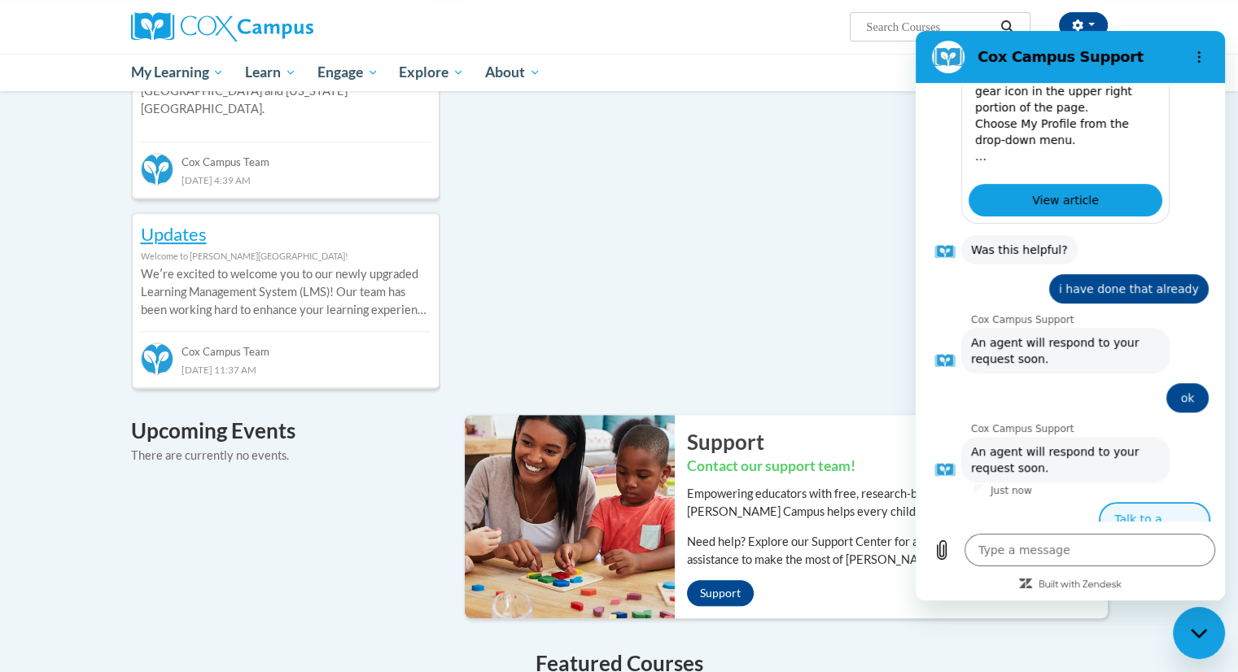
click at [1134, 504] on button "Talk to a human" at bounding box center [1154, 527] width 108 height 47
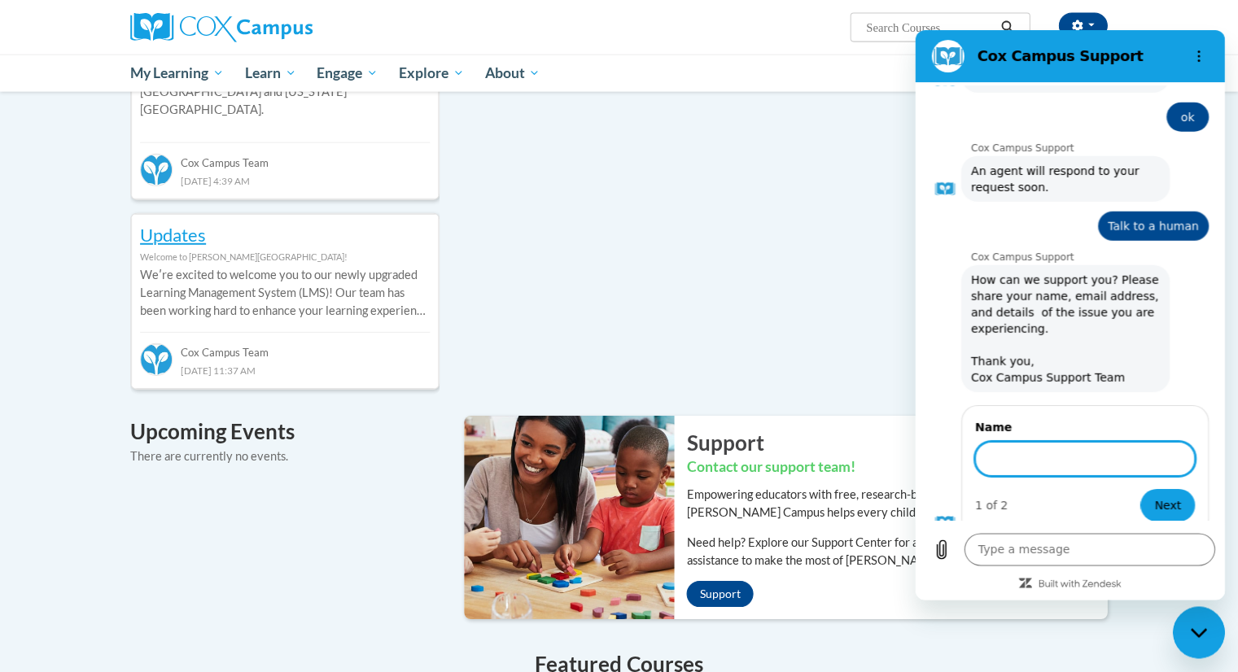
scroll to position [801, 0]
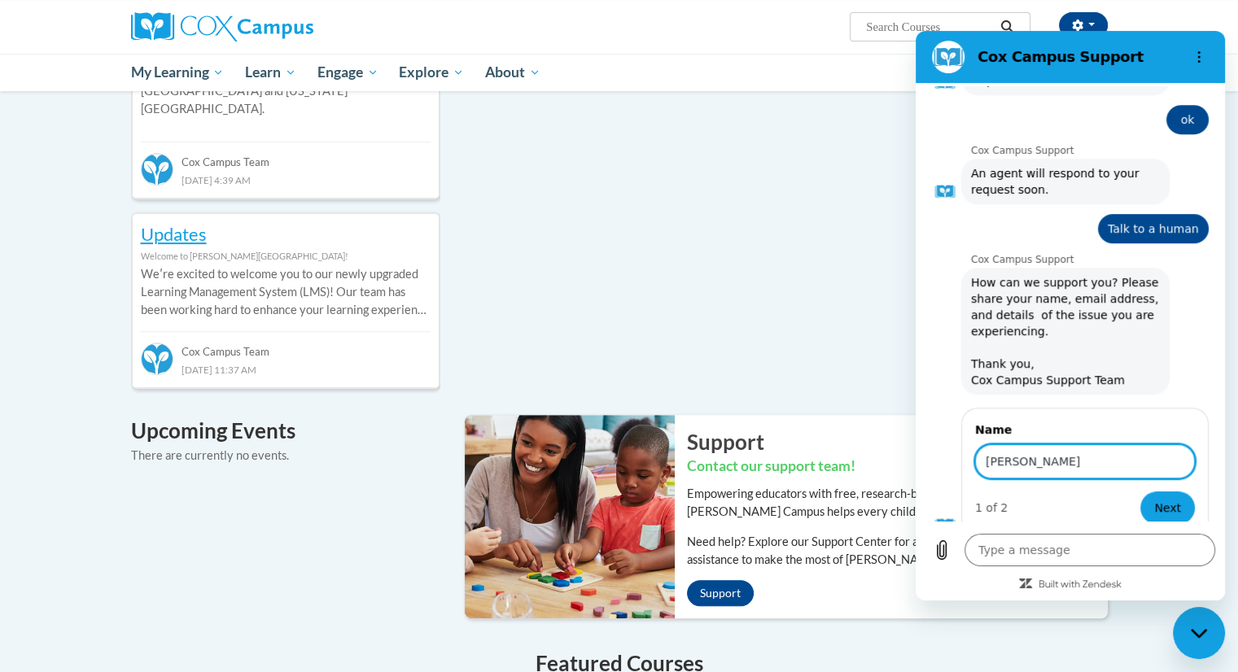
click at [1140, 492] on button "Next" at bounding box center [1167, 508] width 55 height 33
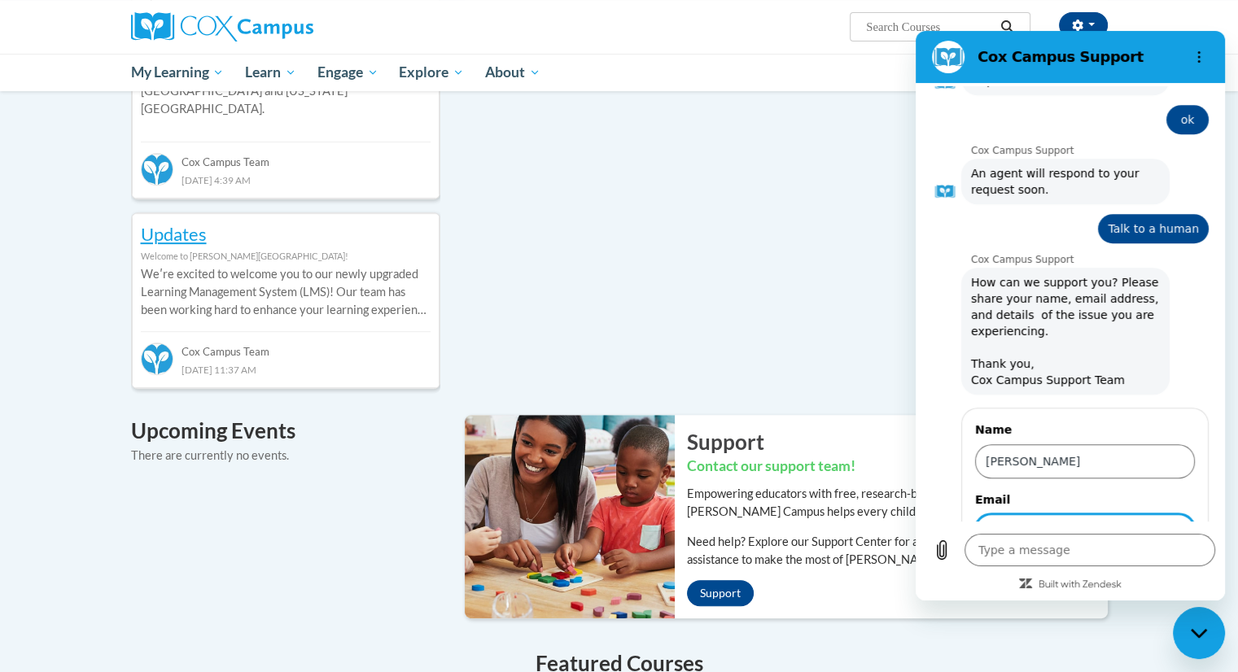
scroll to position [870, 0]
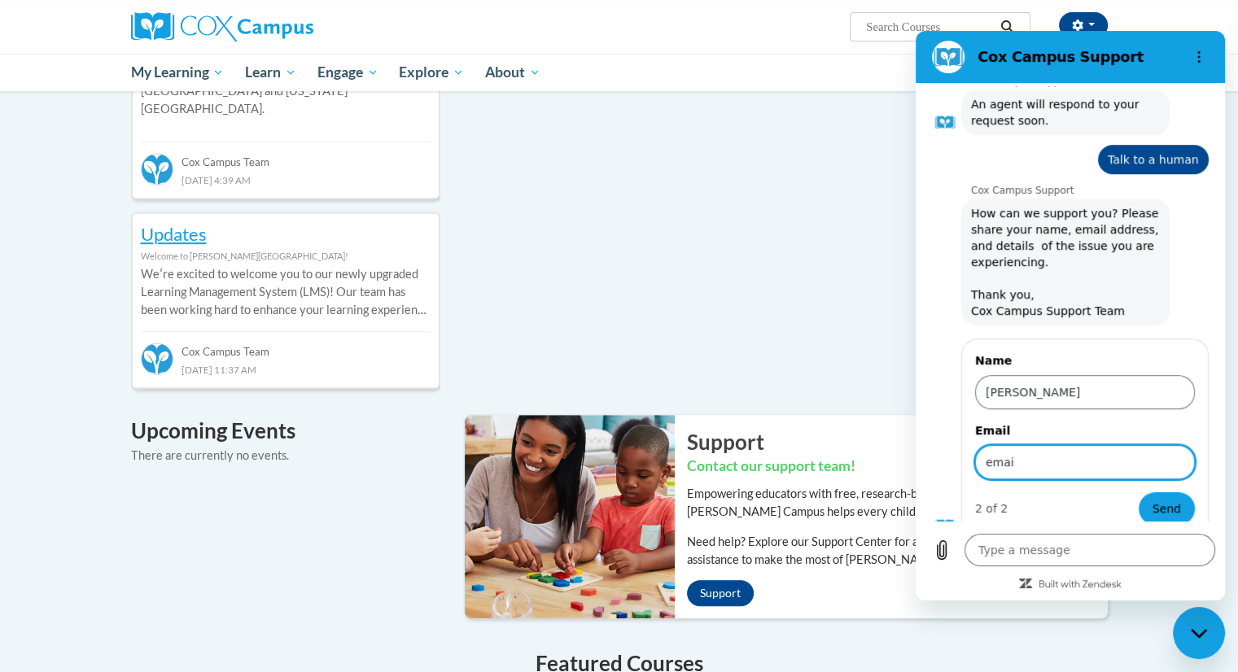
click at [1042, 445] on input "emai" at bounding box center [1085, 462] width 220 height 34
click at [886, 375] on div "Recent Discussions ATTN Georgia Members Welcome to Cox Campus! Georgia Literacy…" at bounding box center [619, 458] width 1025 height 1189
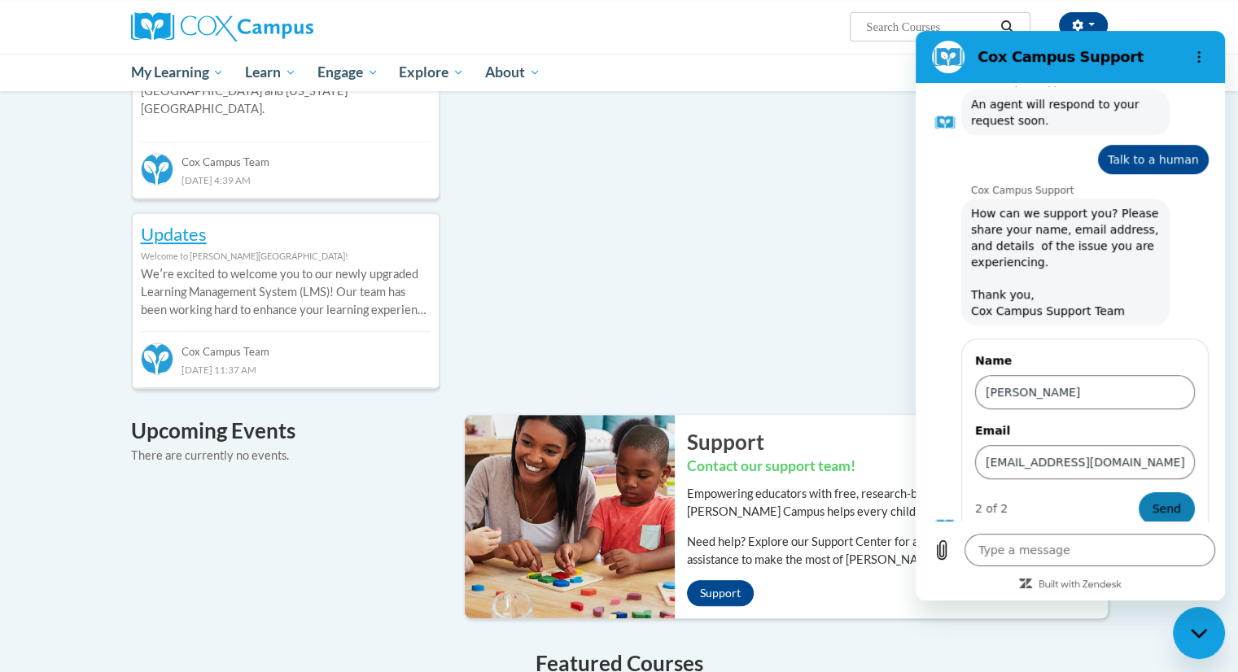
click at [1152, 499] on span "Send" at bounding box center [1166, 509] width 28 height 20
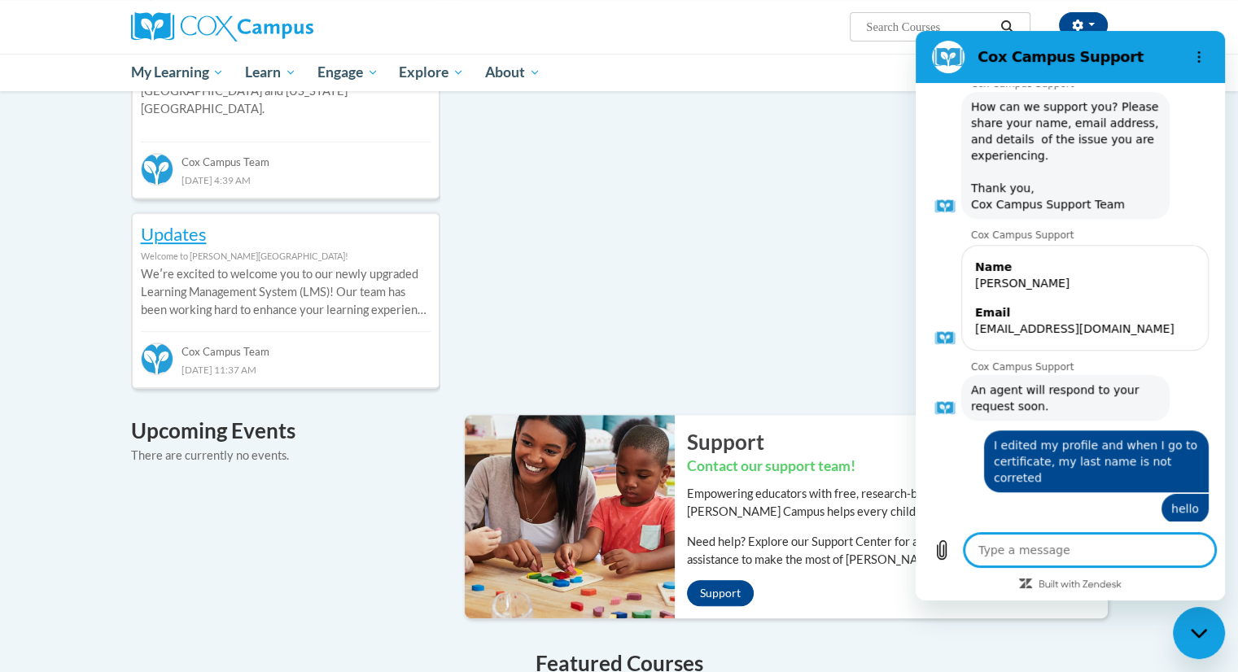
scroll to position [980, 0]
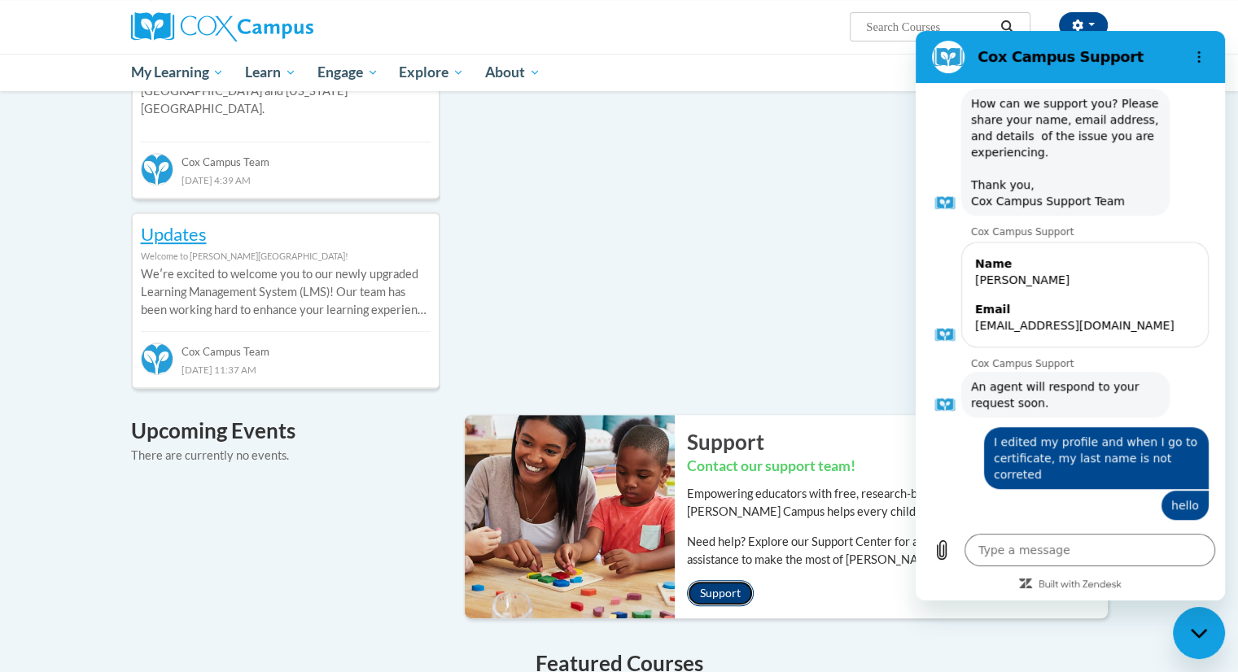
click at [720, 580] on link "Support" at bounding box center [720, 593] width 67 height 26
click at [187, 223] on link "Updates" at bounding box center [174, 234] width 66 height 22
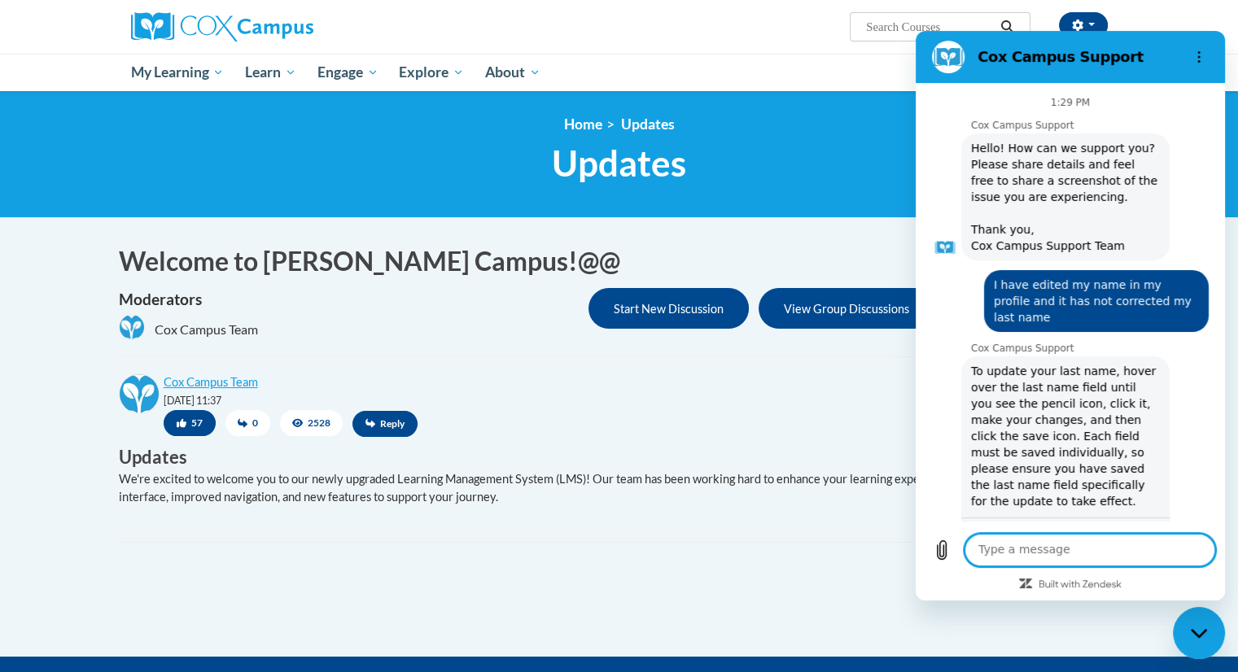
scroll to position [980, 0]
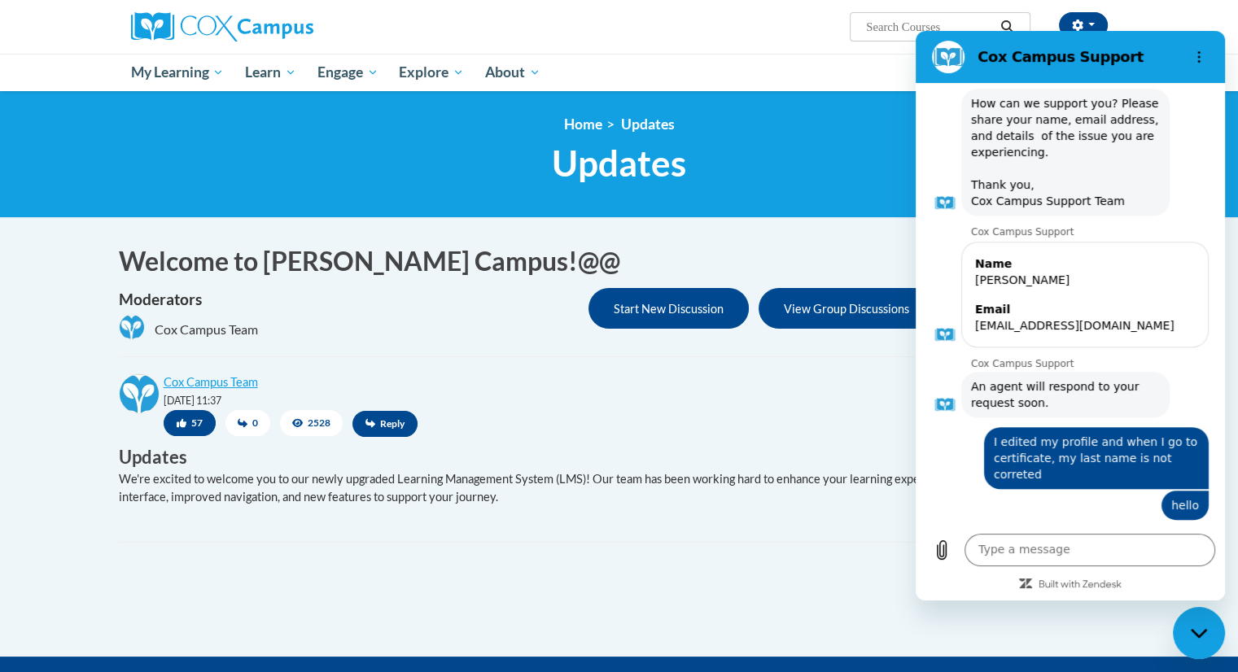
click at [554, 407] on div "Cox Campus Team 03/31/2025 @ 11:37 57 0 2528 Reply" at bounding box center [613, 408] width 989 height 68
click at [804, 229] on body "Lashannate Lopez (America/New_York UTC-04:00) My Profile Inbox My Transcripts L…" at bounding box center [619, 472] width 1238 height 945
click at [1202, 52] on icon "Options menu" at bounding box center [1198, 56] width 13 height 13
click at [837, 46] on div "Lashannate Lopez (America/New_York UTC-04:00) My Profile Inbox My Transcripts L…" at bounding box center [619, 27] width 1025 height 54
click at [743, 353] on div "Welcome to Cox Campus!@@ Moderators Cox Campus Team Start New Discussion View G…" at bounding box center [619, 300] width 1001 height 115
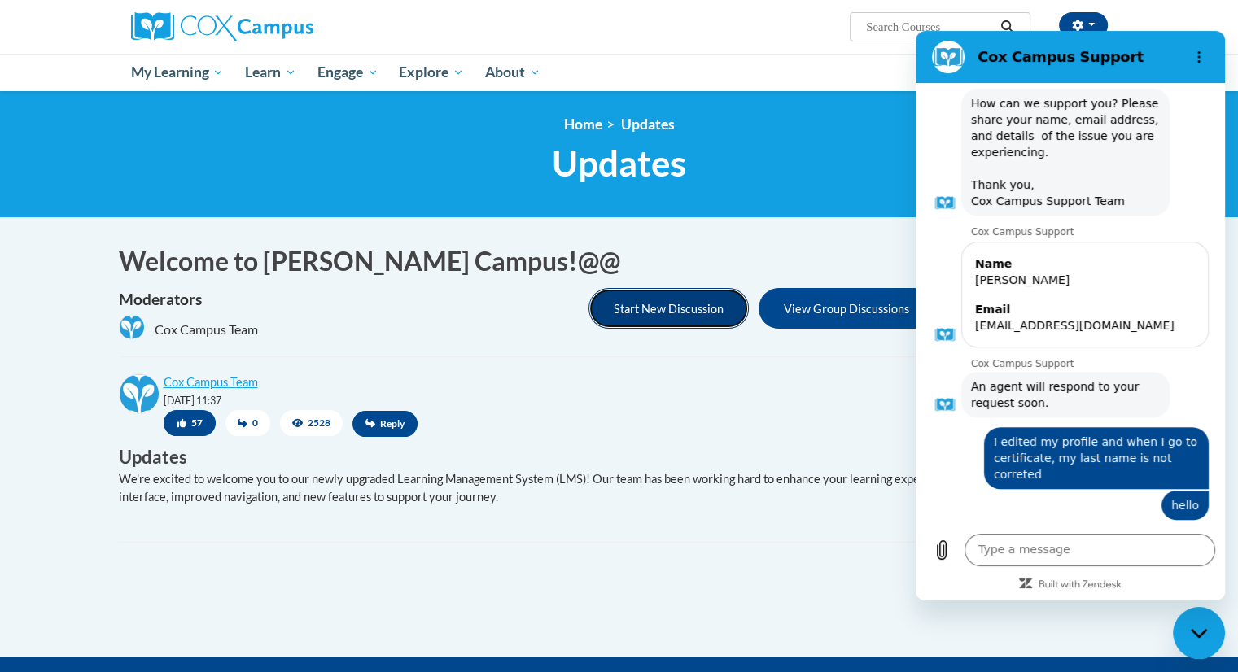
click at [696, 304] on button "Start New Discussion" at bounding box center [668, 308] width 160 height 41
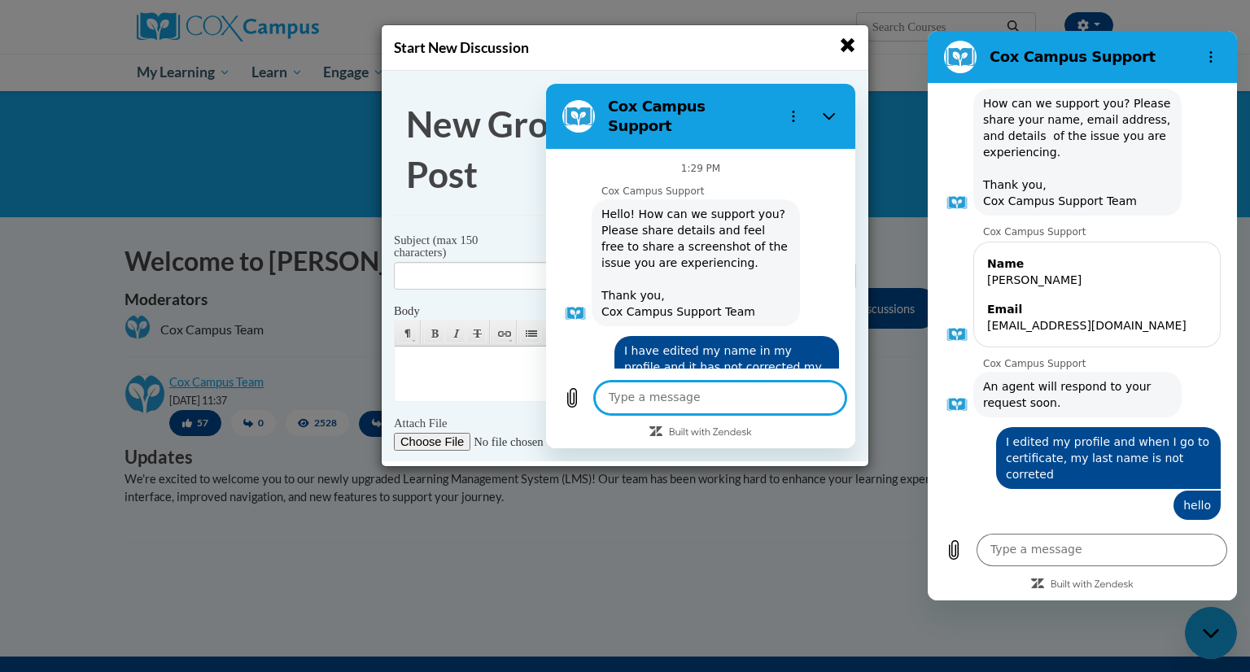
scroll to position [1185, 0]
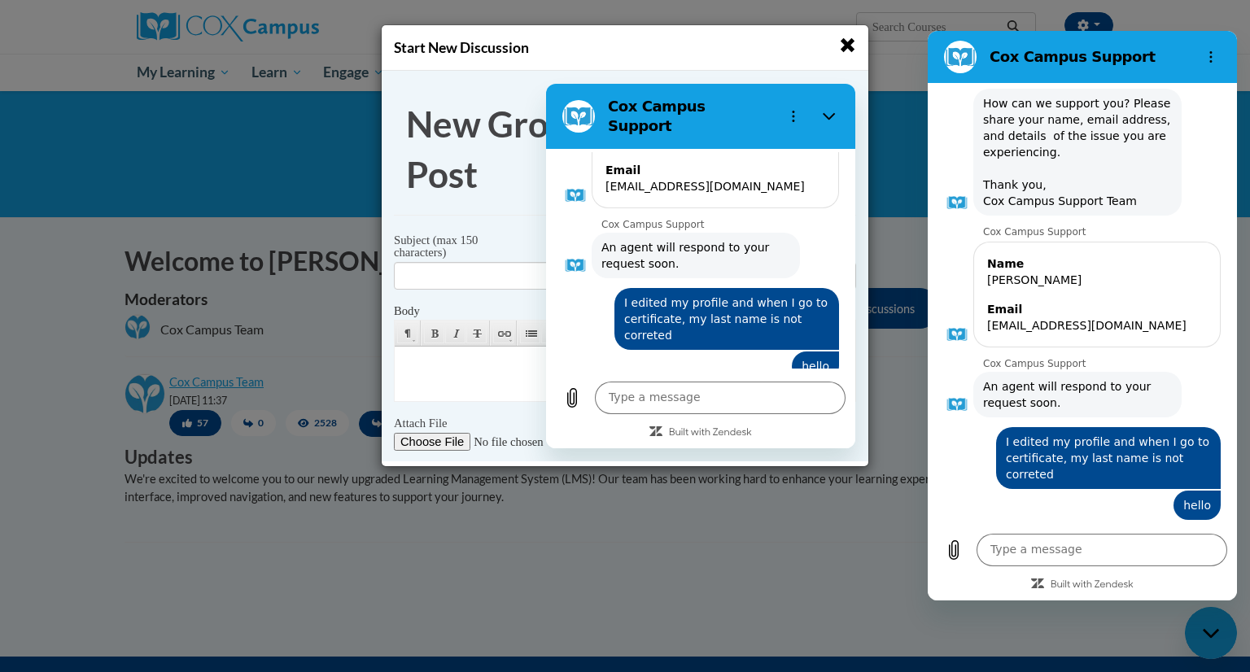
click at [850, 46] on span "button" at bounding box center [847, 45] width 17 height 17
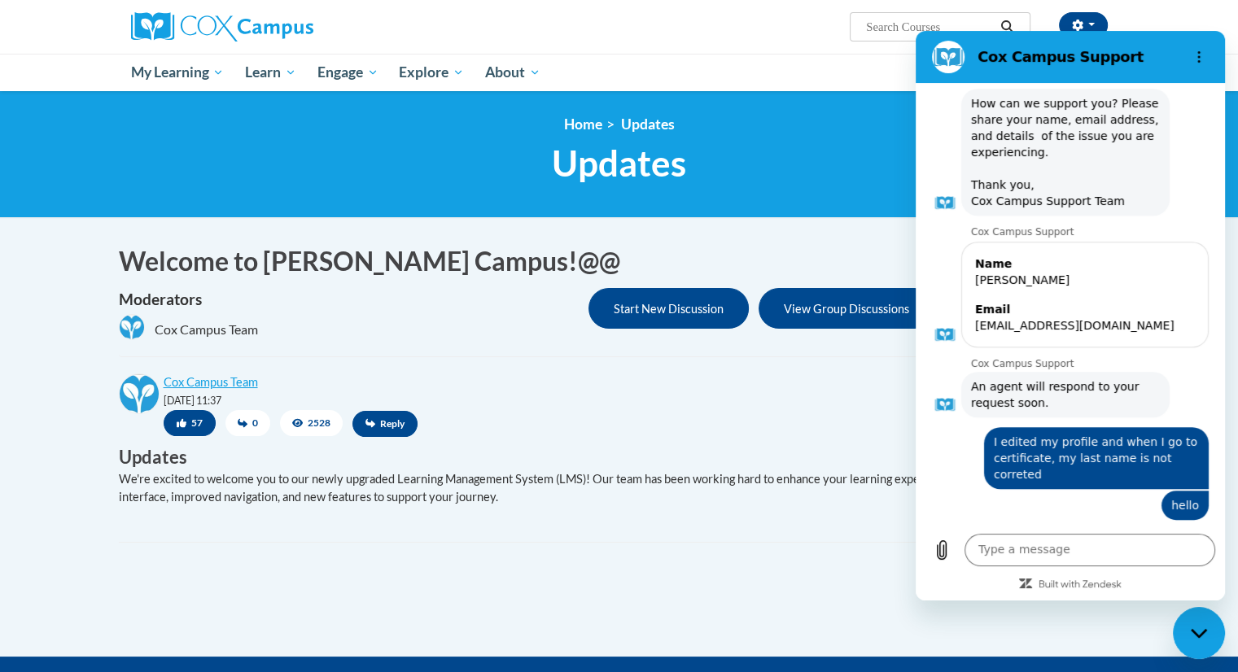
scroll to position [3, 0]
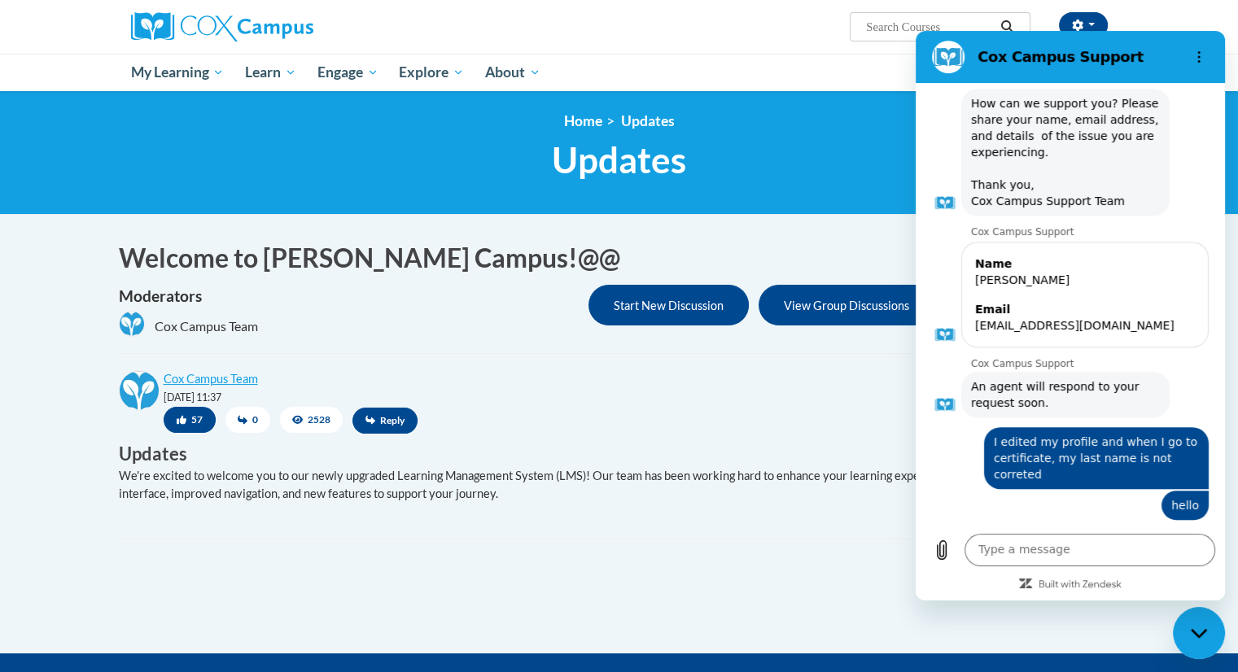
click at [659, 252] on h1 "Welcome to Cox Campus!@@" at bounding box center [619, 258] width 1001 height 37
click at [1074, 24] on icon "button" at bounding box center [1077, 25] width 11 height 11
click at [1078, 15] on button "button" at bounding box center [1083, 25] width 49 height 26
click at [1072, 24] on icon "button" at bounding box center [1077, 25] width 11 height 11
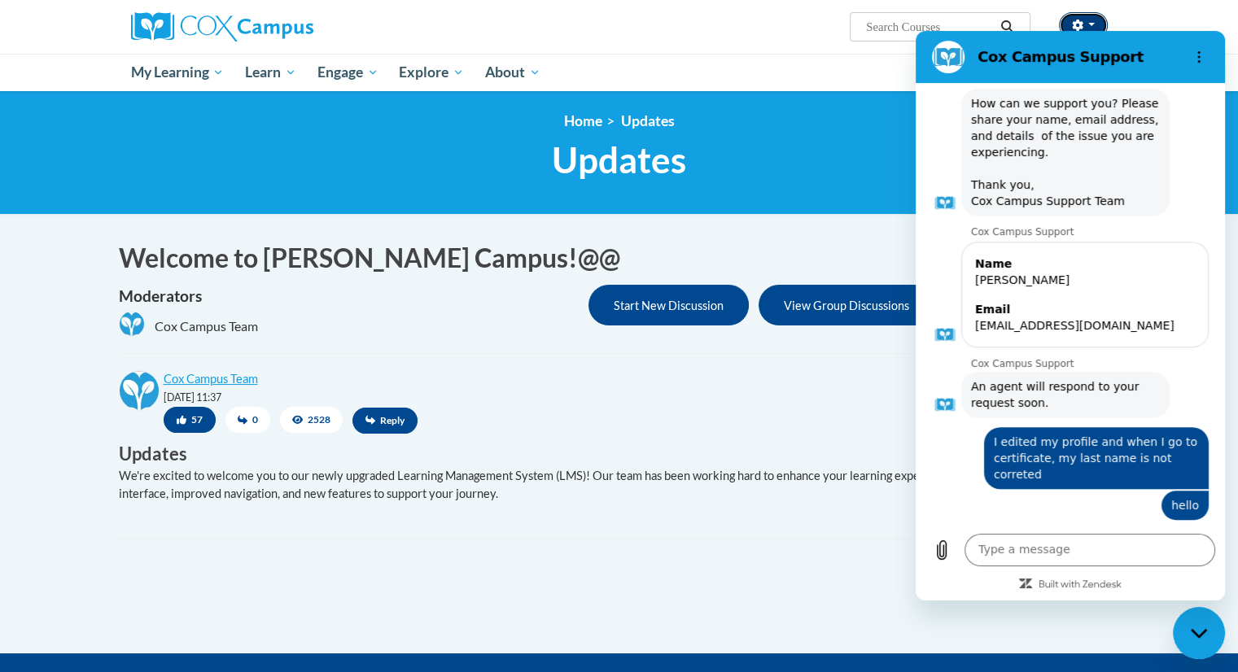
click at [1068, 28] on button "button" at bounding box center [1083, 25] width 49 height 26
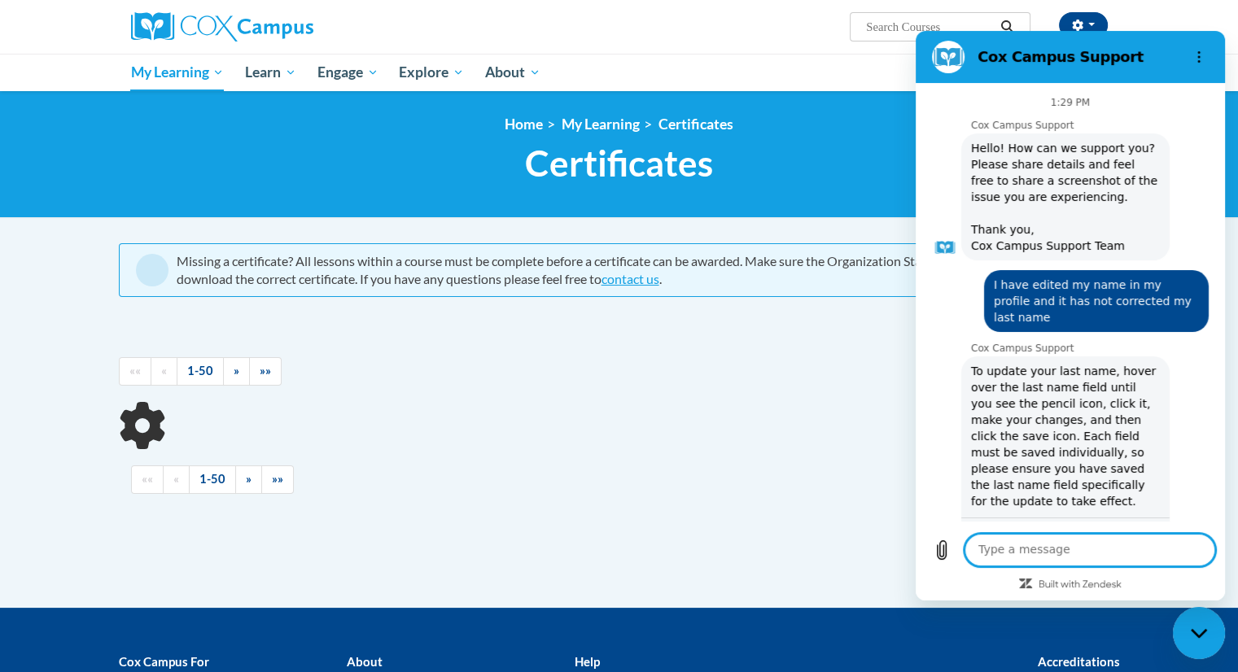
scroll to position [980, 0]
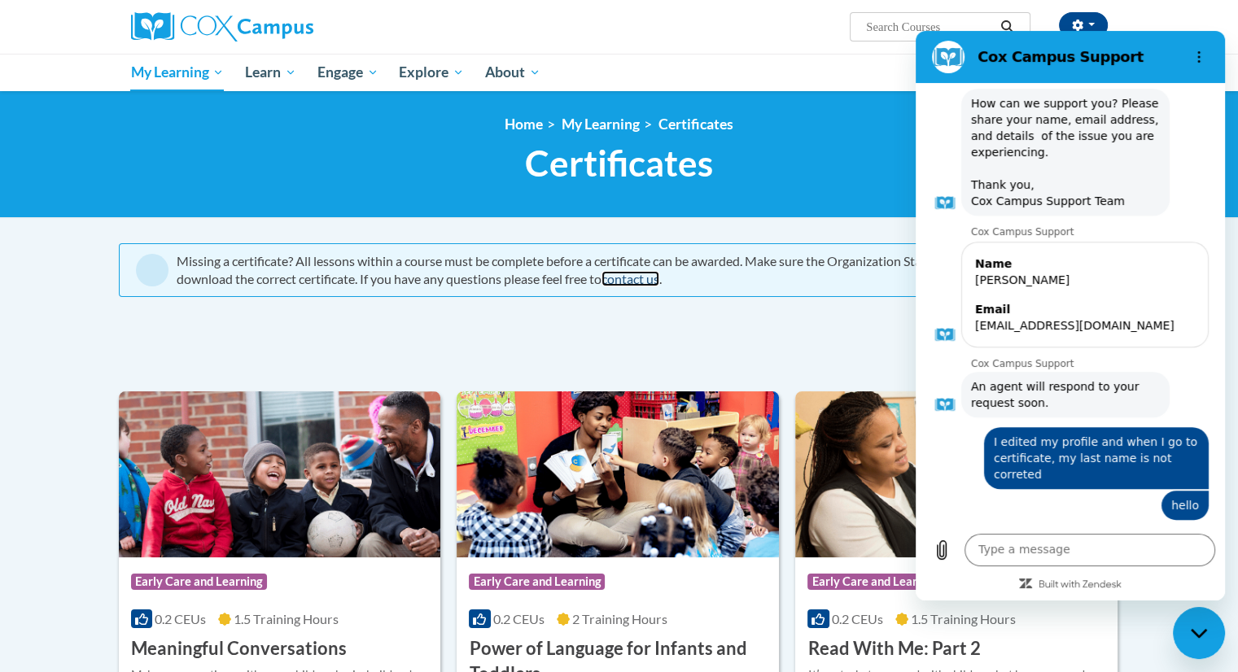
click at [628, 281] on link "contact us" at bounding box center [630, 278] width 58 height 15
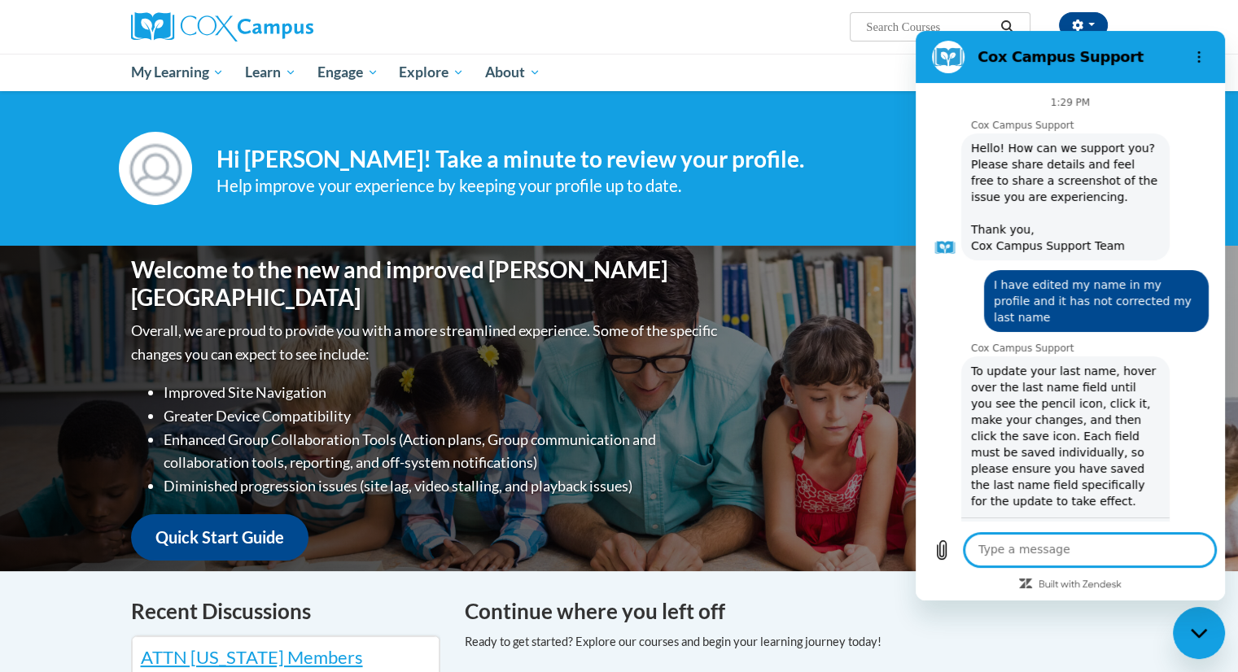
scroll to position [980, 0]
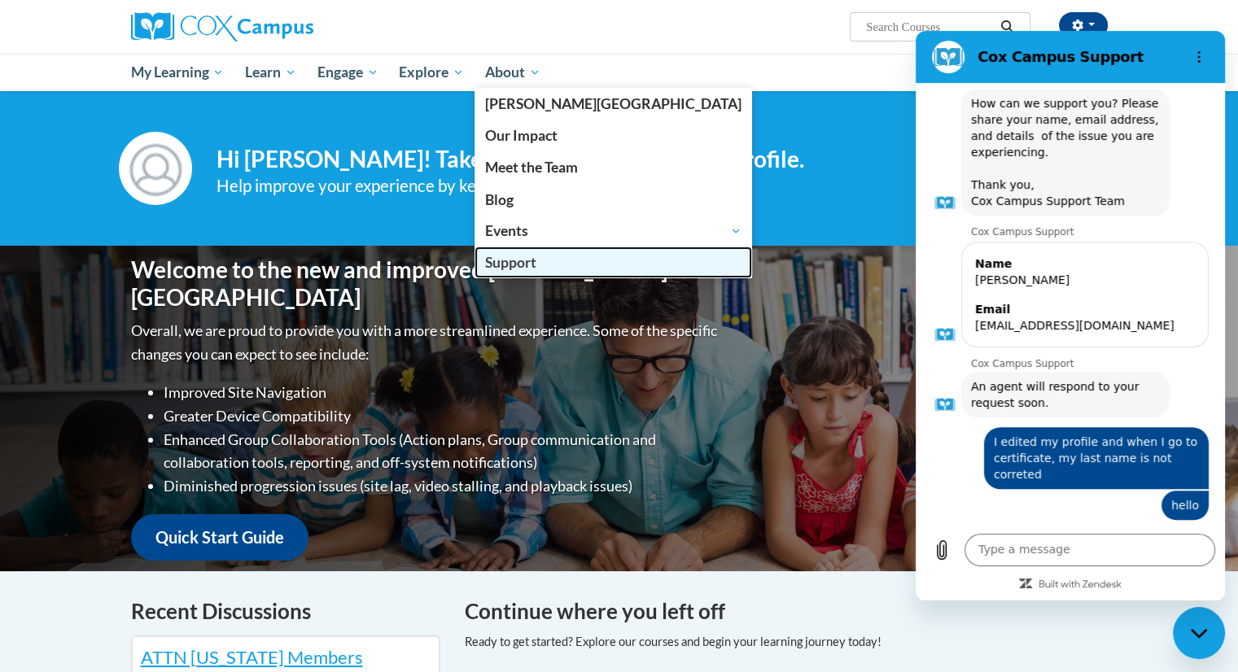
click at [522, 255] on span "Support" at bounding box center [510, 262] width 51 height 17
type textarea "x"
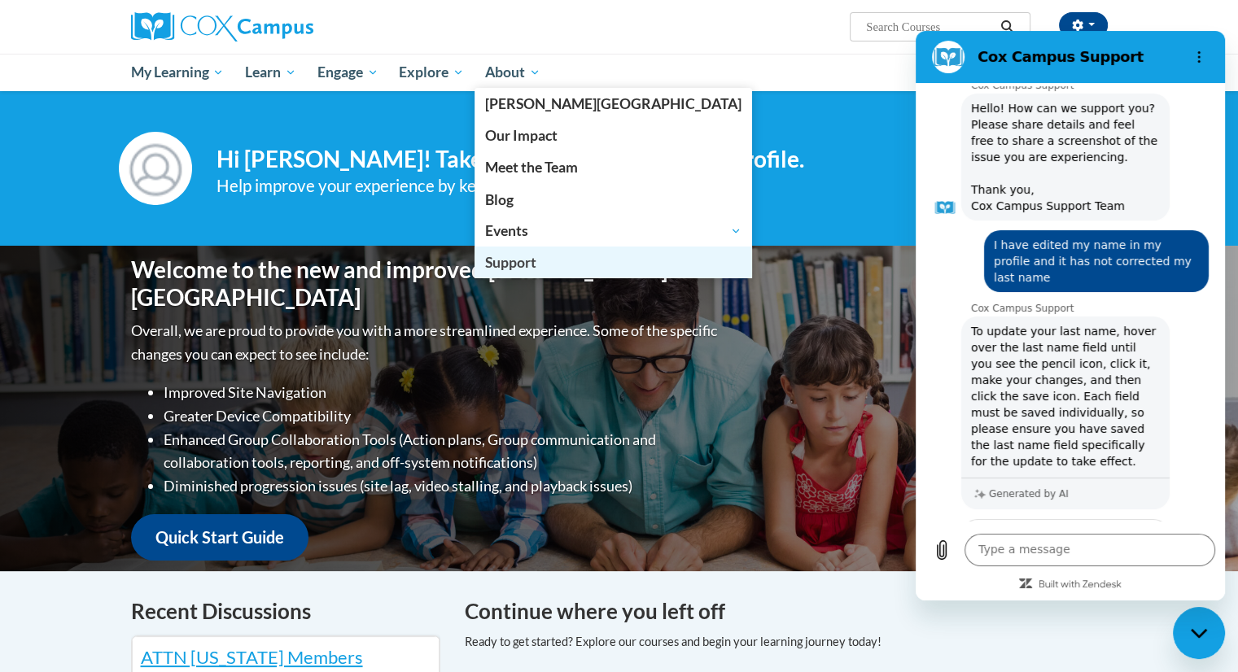
scroll to position [0, 0]
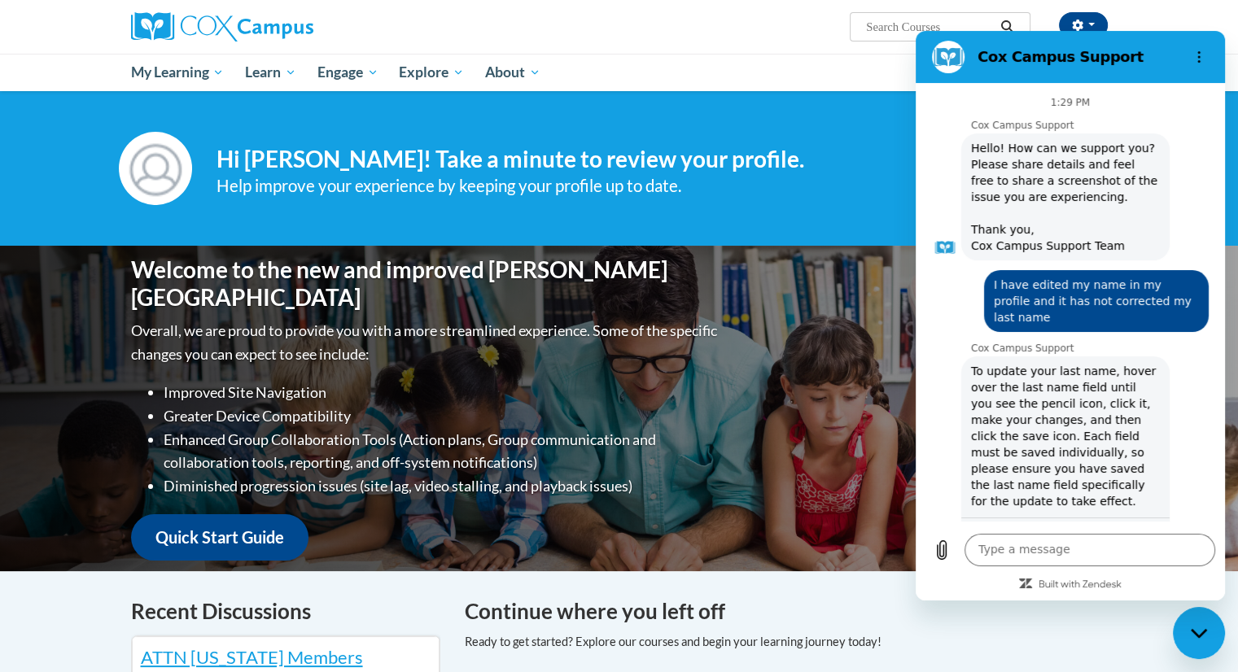
click at [554, 45] on div "[PERSON_NAME] ([GEOGRAPHIC_DATA]/New_York UTC-04:00) My Profile Inbox My Transc…" at bounding box center [619, 27] width 1025 height 54
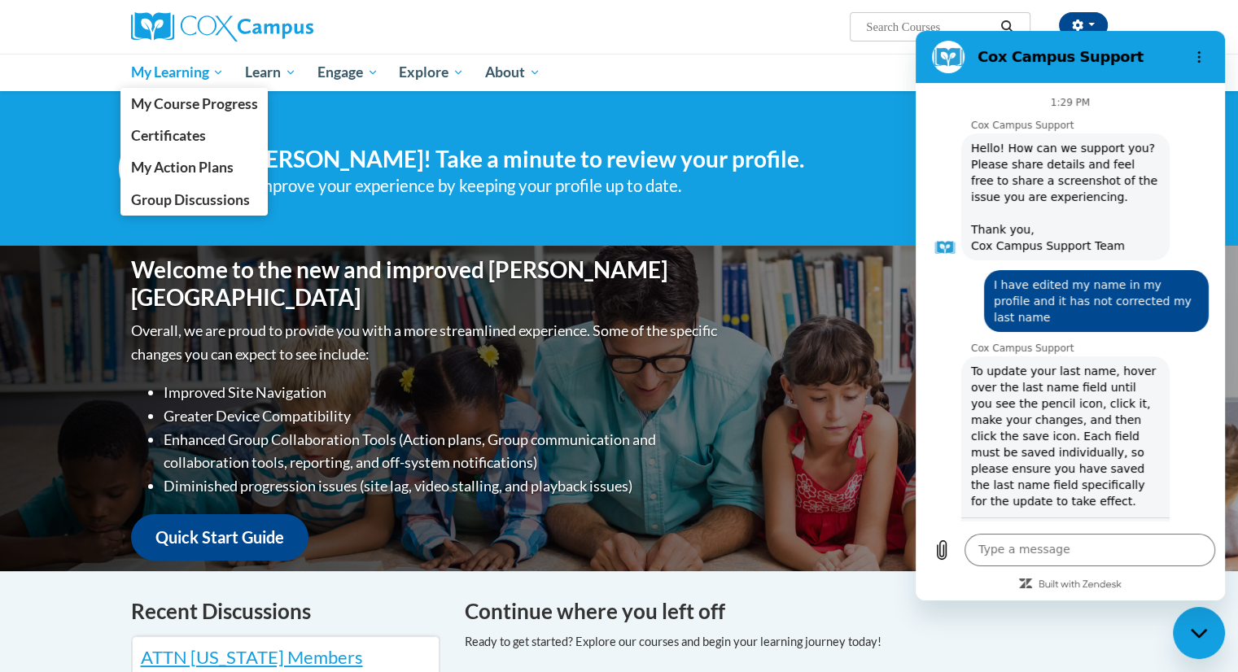
click at [160, 63] on span "My Learning" at bounding box center [177, 73] width 94 height 20
click at [166, 129] on span "Certificates" at bounding box center [167, 135] width 75 height 17
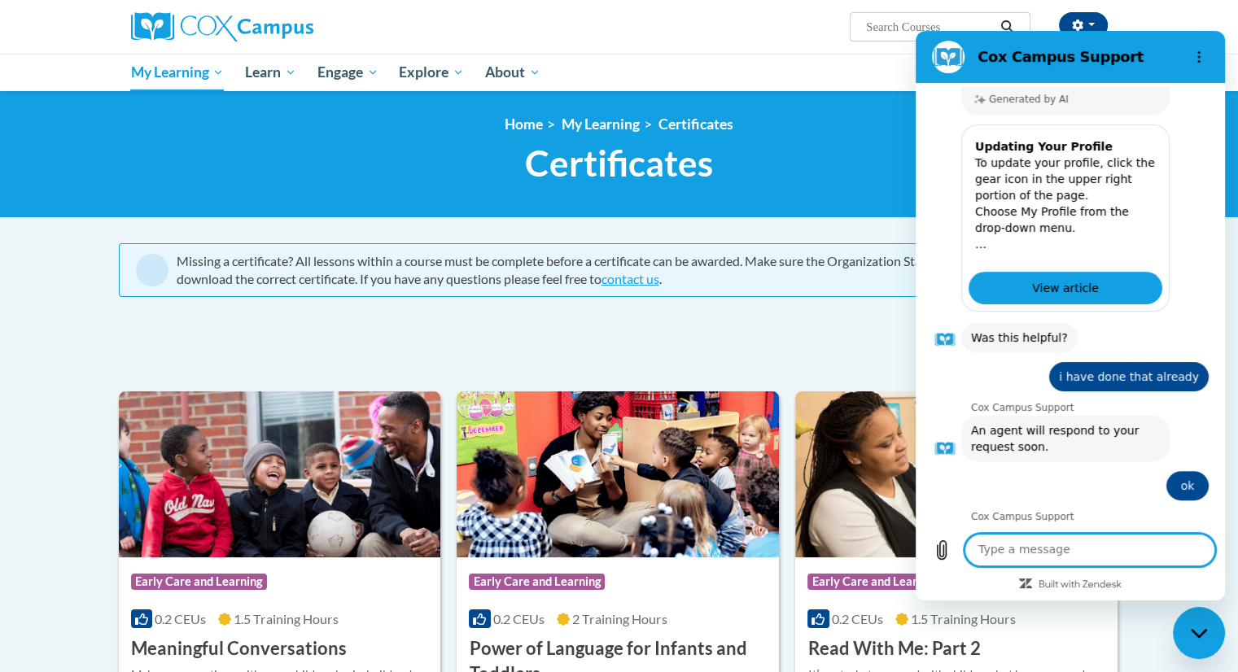
scroll to position [432, 0]
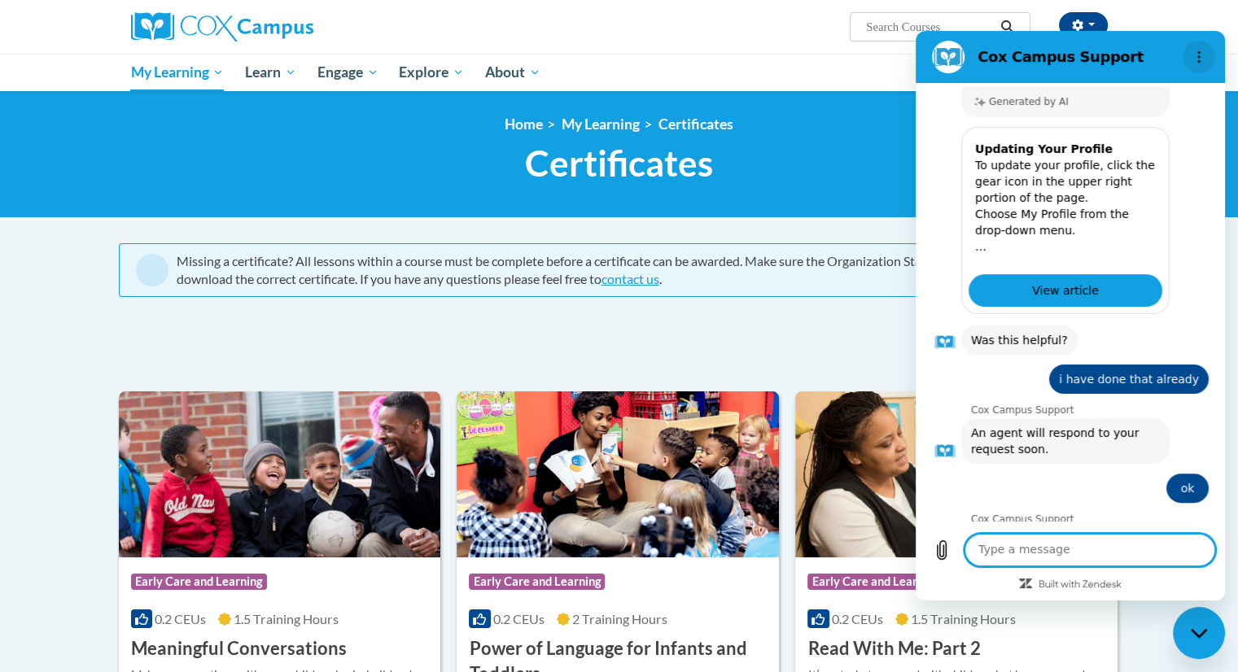
click at [1199, 52] on circle "Options menu" at bounding box center [1199, 52] width 2 height 2
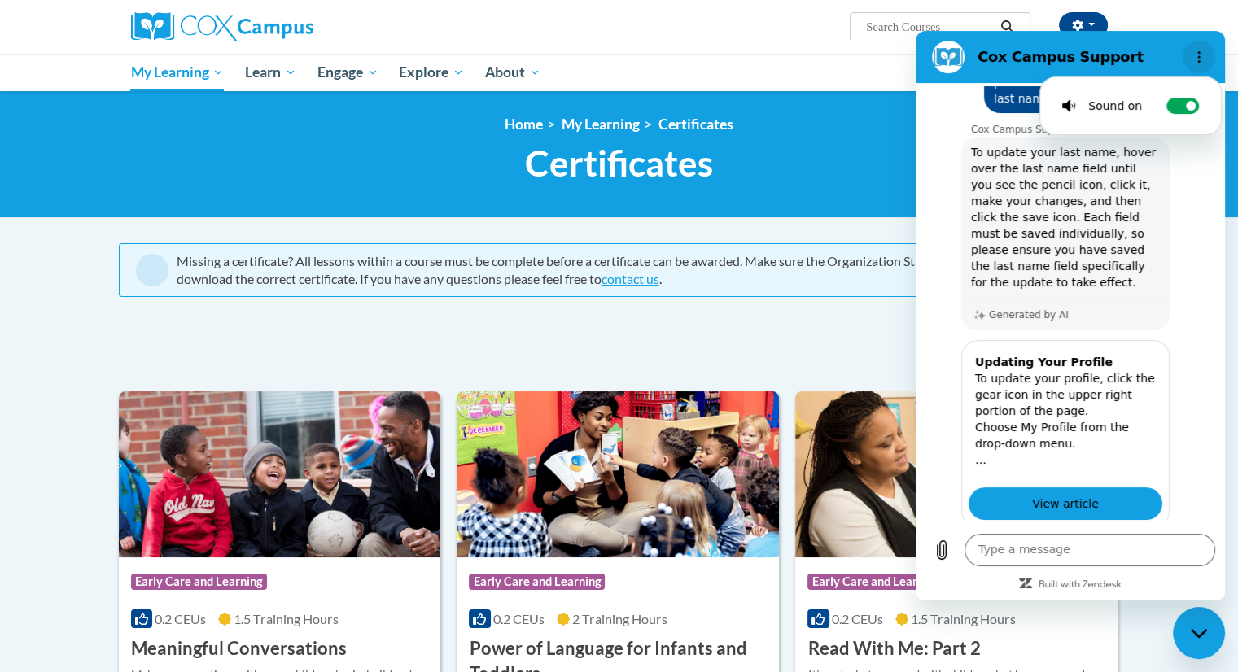
scroll to position [1, 0]
click at [641, 348] on div at bounding box center [662, 358] width 256 height 37
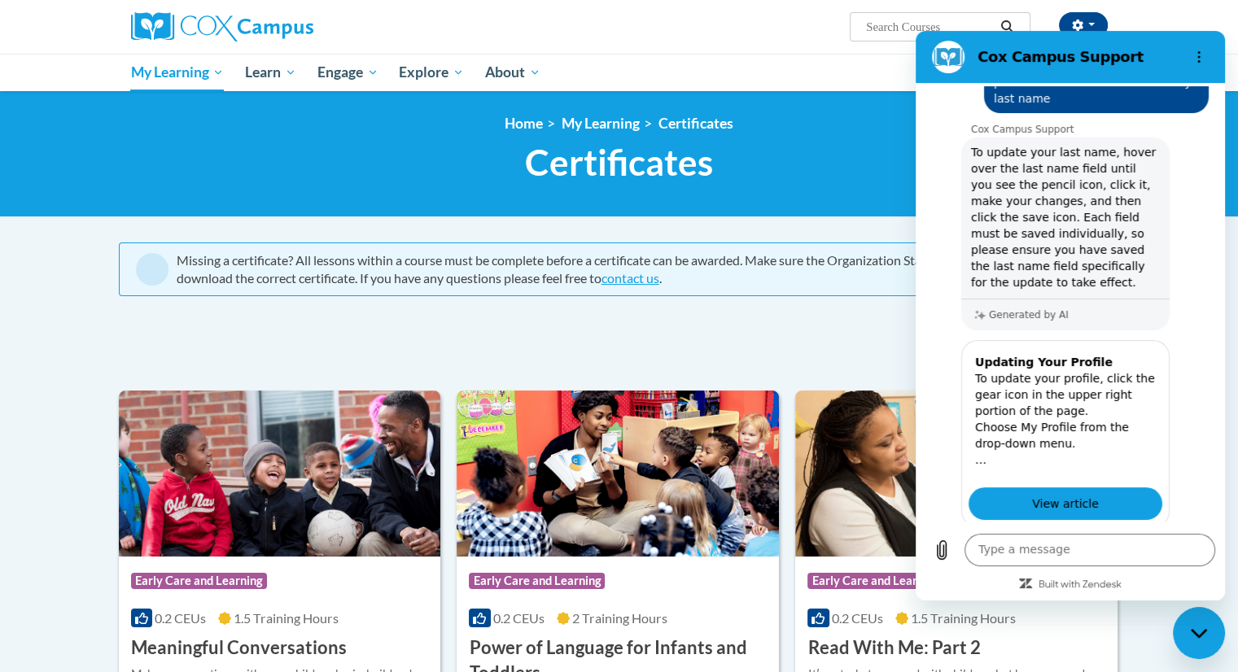
click at [647, 343] on div at bounding box center [662, 358] width 256 height 37
click at [660, 348] on div at bounding box center [662, 358] width 256 height 37
click at [671, 335] on div "View transcript" at bounding box center [619, 326] width 1001 height 26
click at [674, 335] on div "View transcript" at bounding box center [619, 326] width 1001 height 26
click at [682, 363] on div at bounding box center [662, 358] width 256 height 37
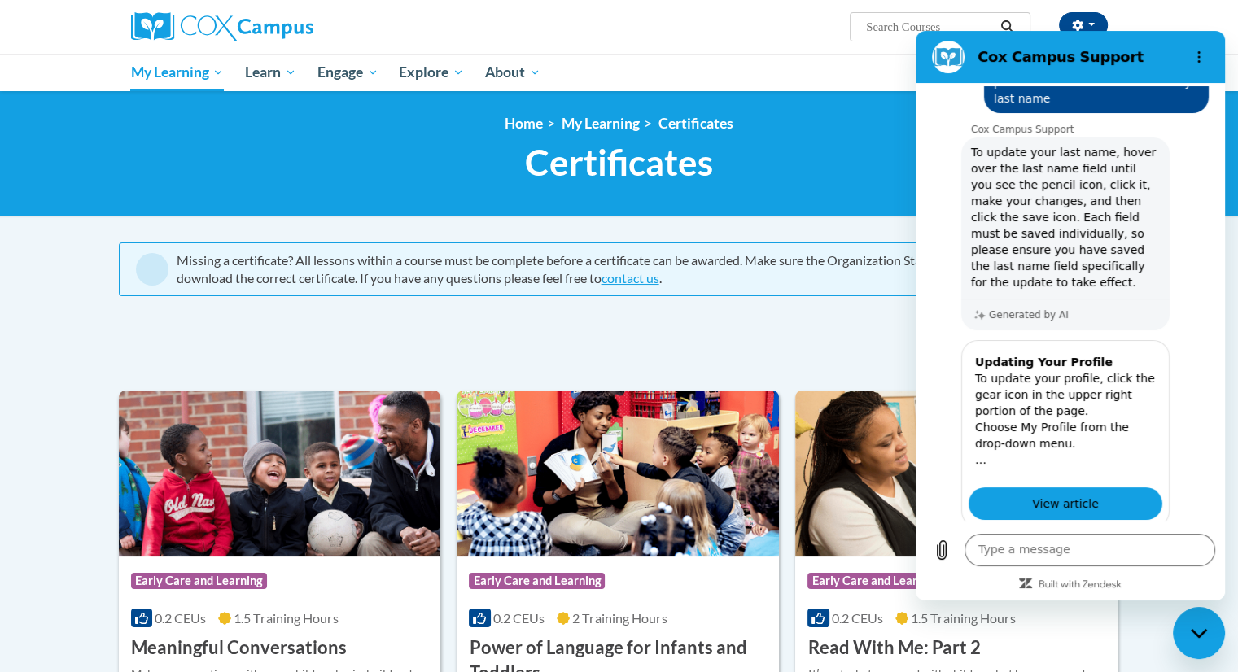
click at [669, 352] on div at bounding box center [662, 358] width 256 height 37
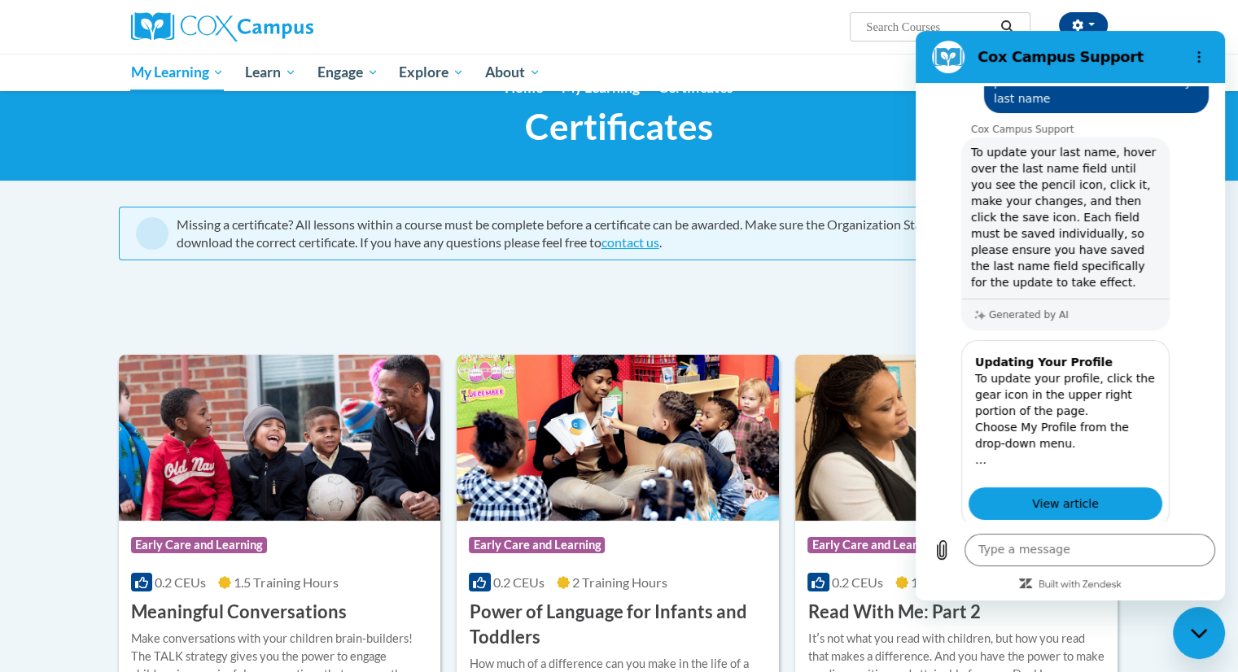
scroll to position [0, 0]
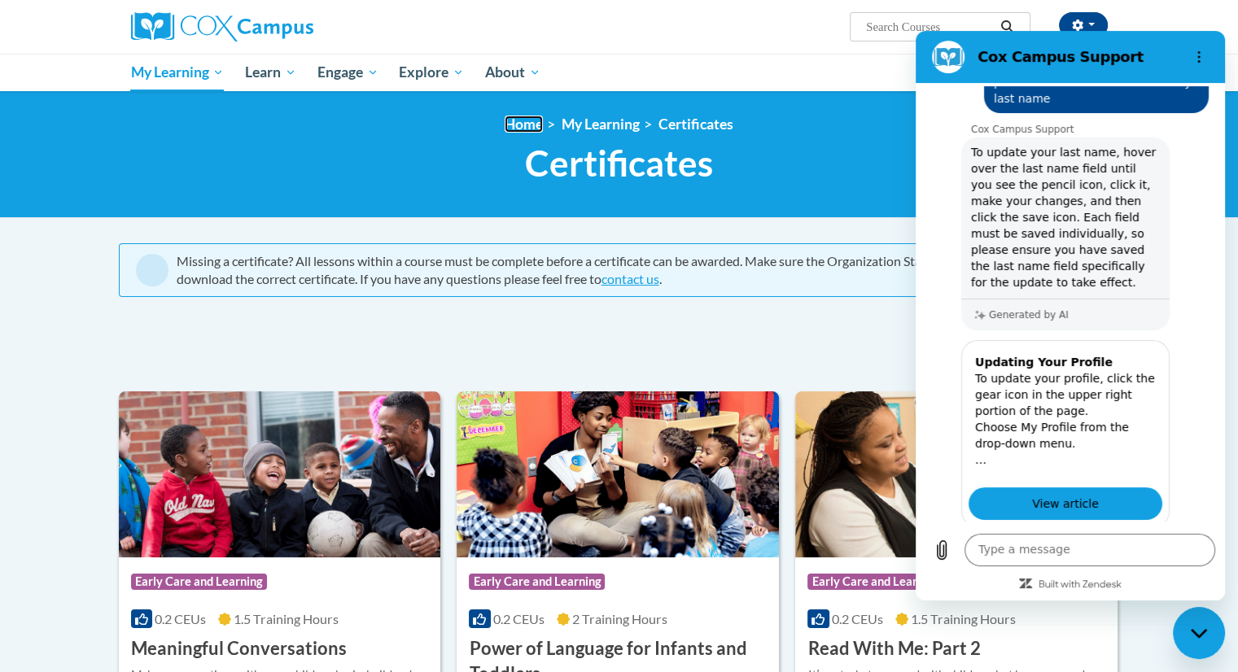
click at [521, 131] on link "Home" at bounding box center [524, 124] width 38 height 17
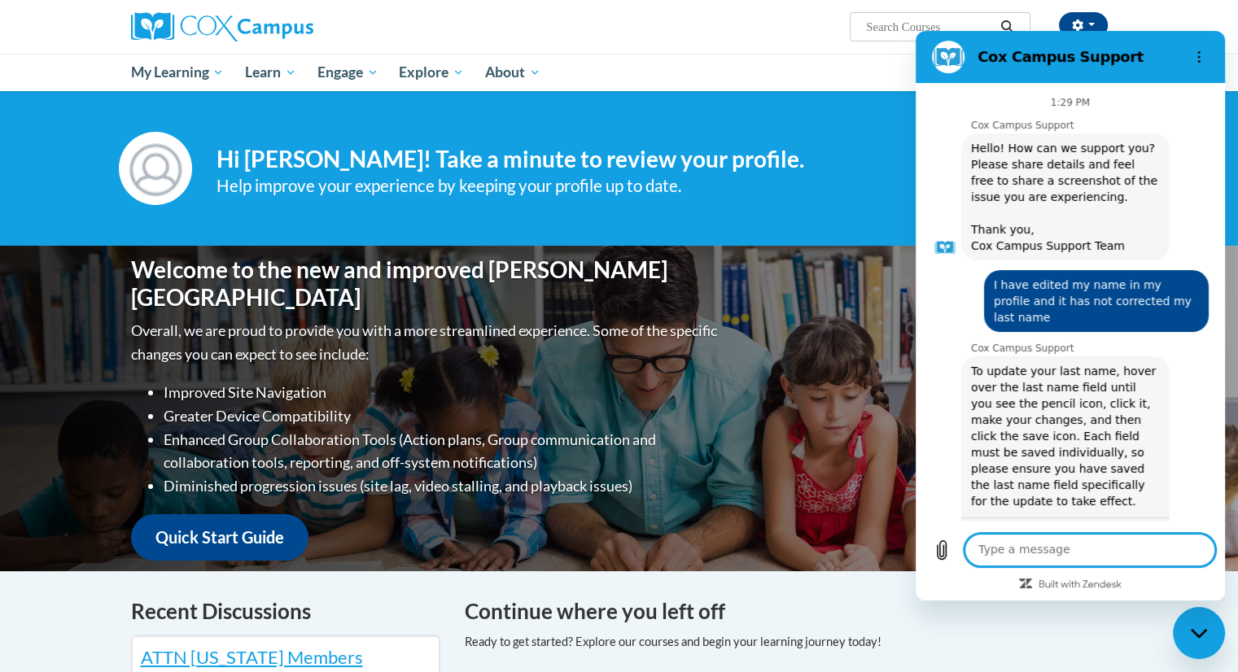
scroll to position [980, 0]
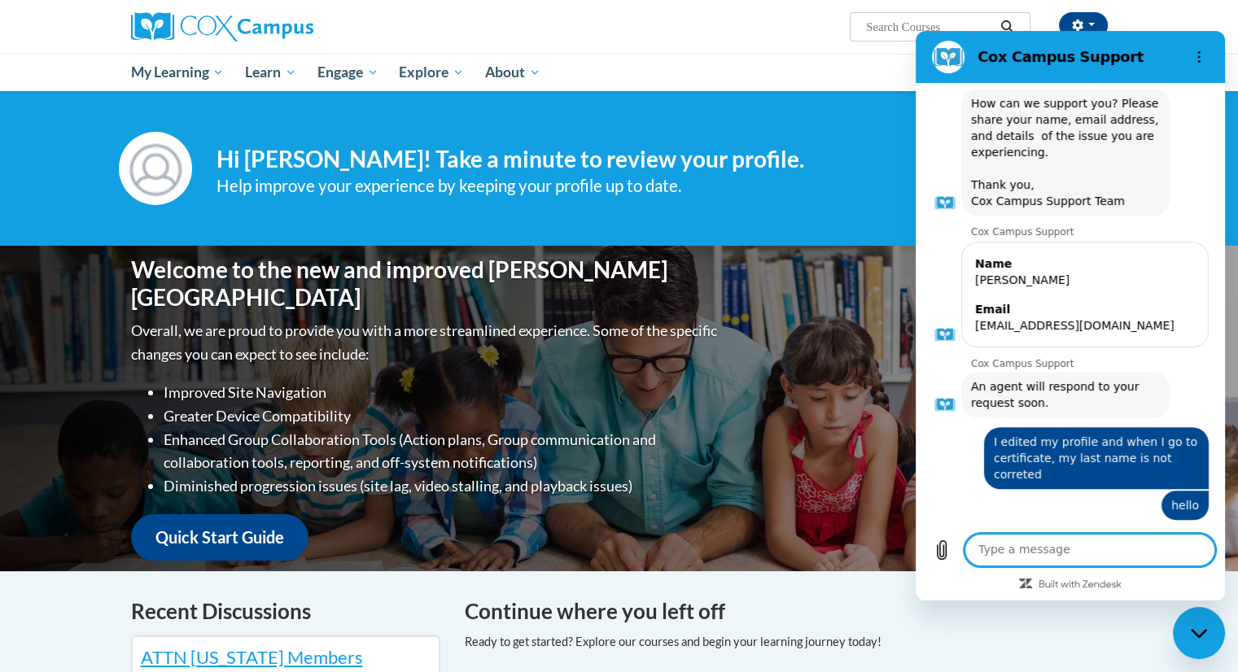
click at [785, 459] on div "Welcome to the new and improved [PERSON_NAME] Campus Overall, we are proud to p…" at bounding box center [619, 409] width 1025 height 326
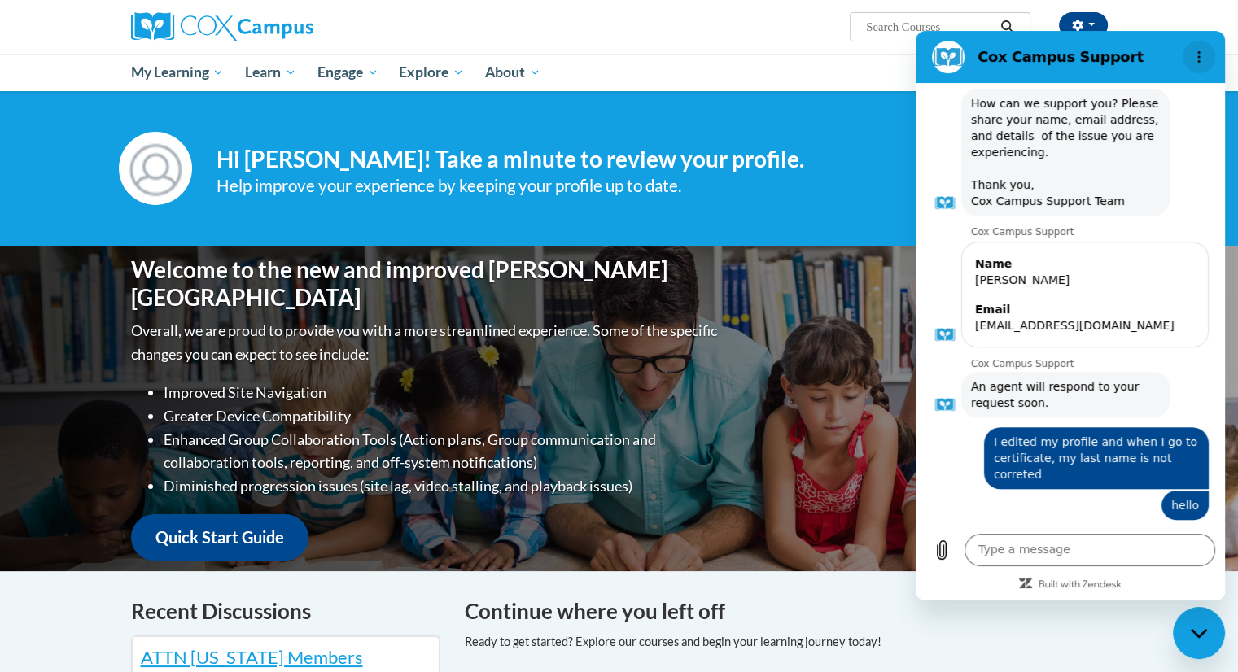
click at [1187, 57] on button "Options menu" at bounding box center [1199, 57] width 33 height 33
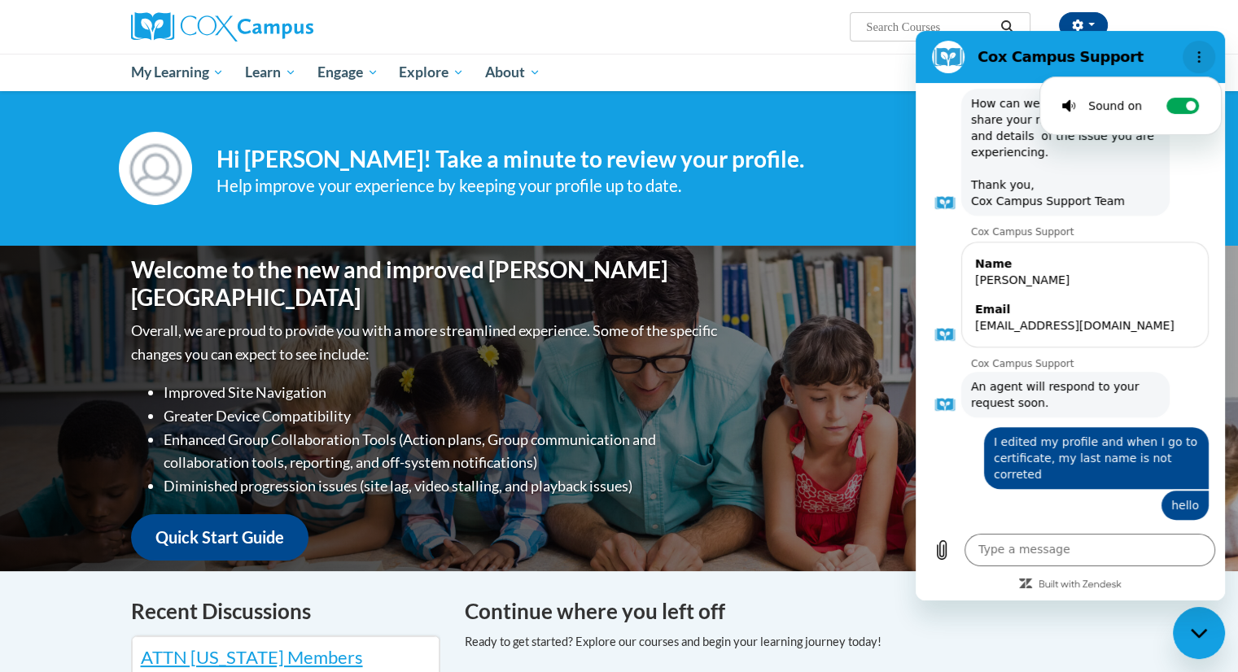
click at [1199, 43] on button "Options menu" at bounding box center [1199, 57] width 33 height 33
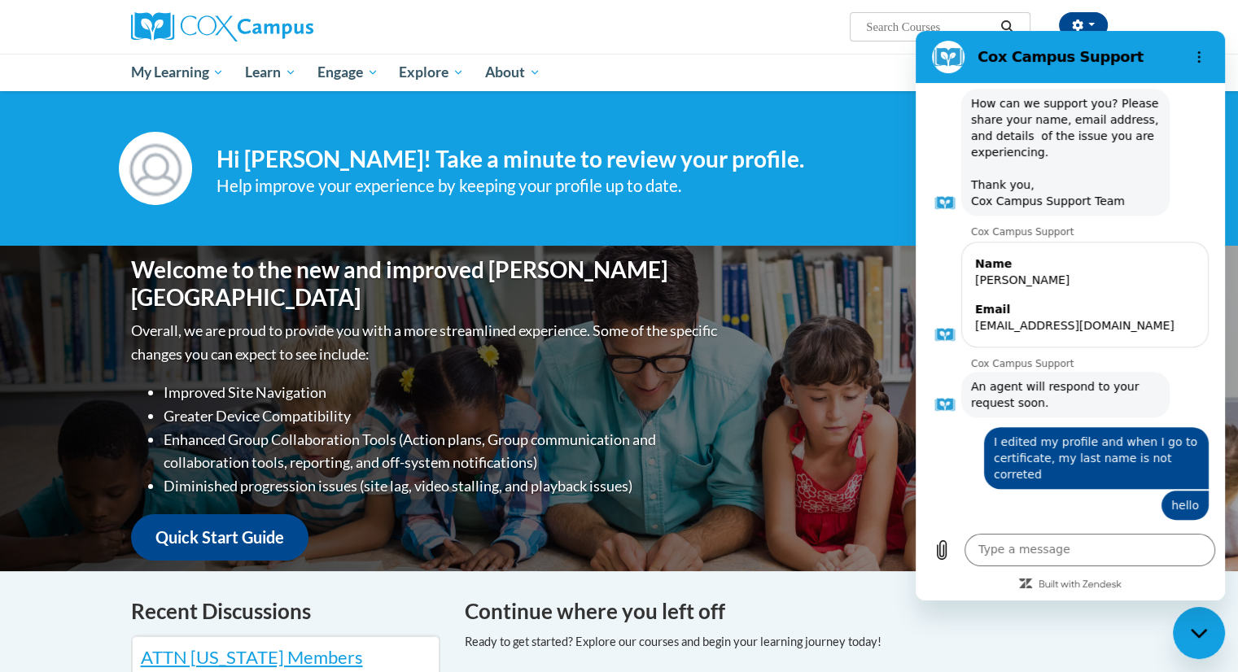
click at [1195, 33] on section "Cox Campus Support" at bounding box center [1070, 57] width 309 height 52
click at [1193, 55] on icon "Options menu" at bounding box center [1198, 56] width 13 height 13
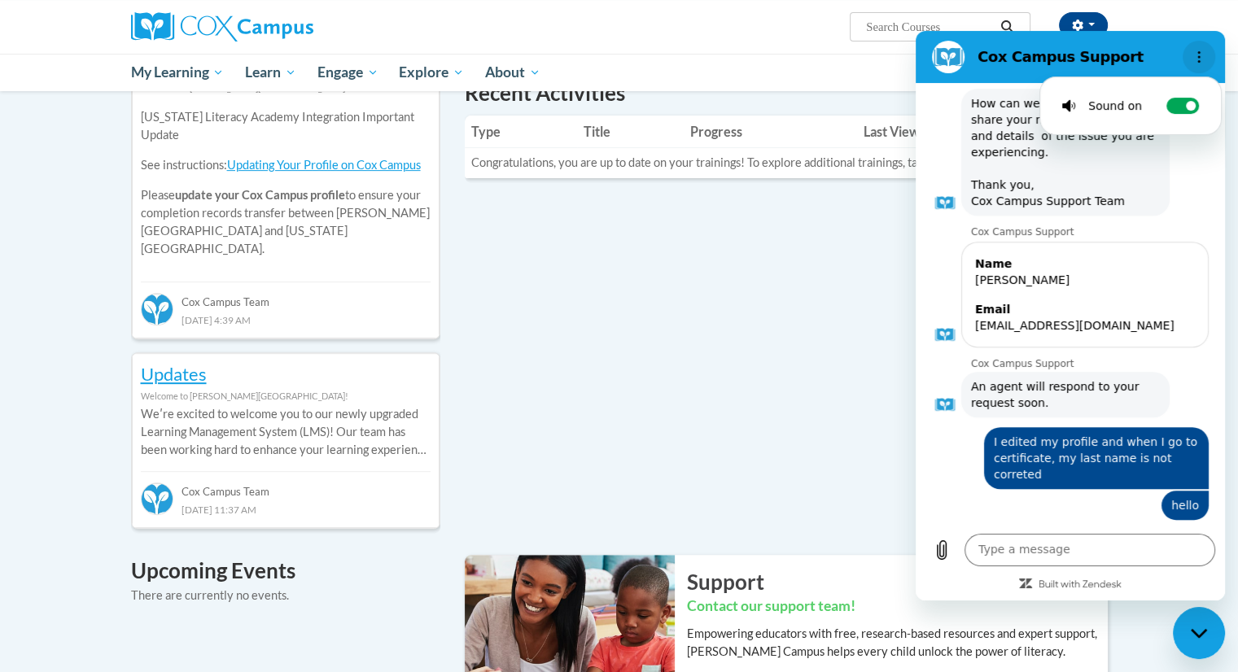
scroll to position [593, 0]
click at [940, 444] on div "Lashannate Lopez says: I edited my profile and when I go to certificate, my las…" at bounding box center [1064, 454] width 290 height 72
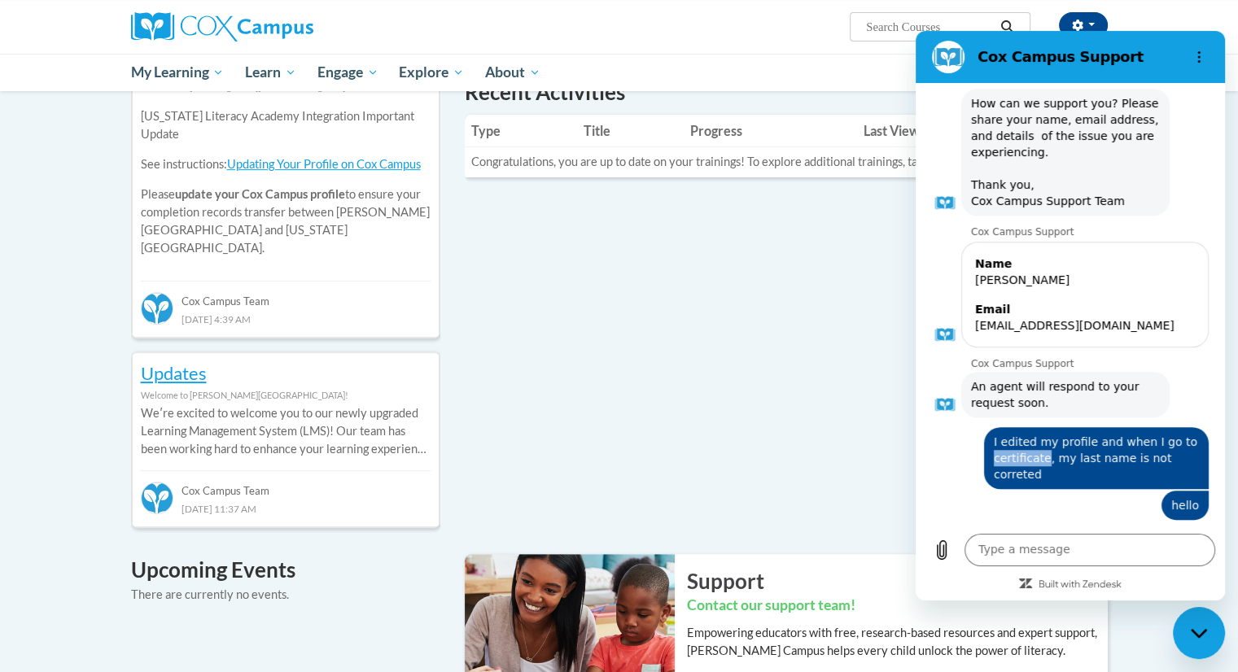
click at [940, 444] on div "Lashannate Lopez says: I edited my profile and when I go to certificate, my las…" at bounding box center [1064, 454] width 290 height 72
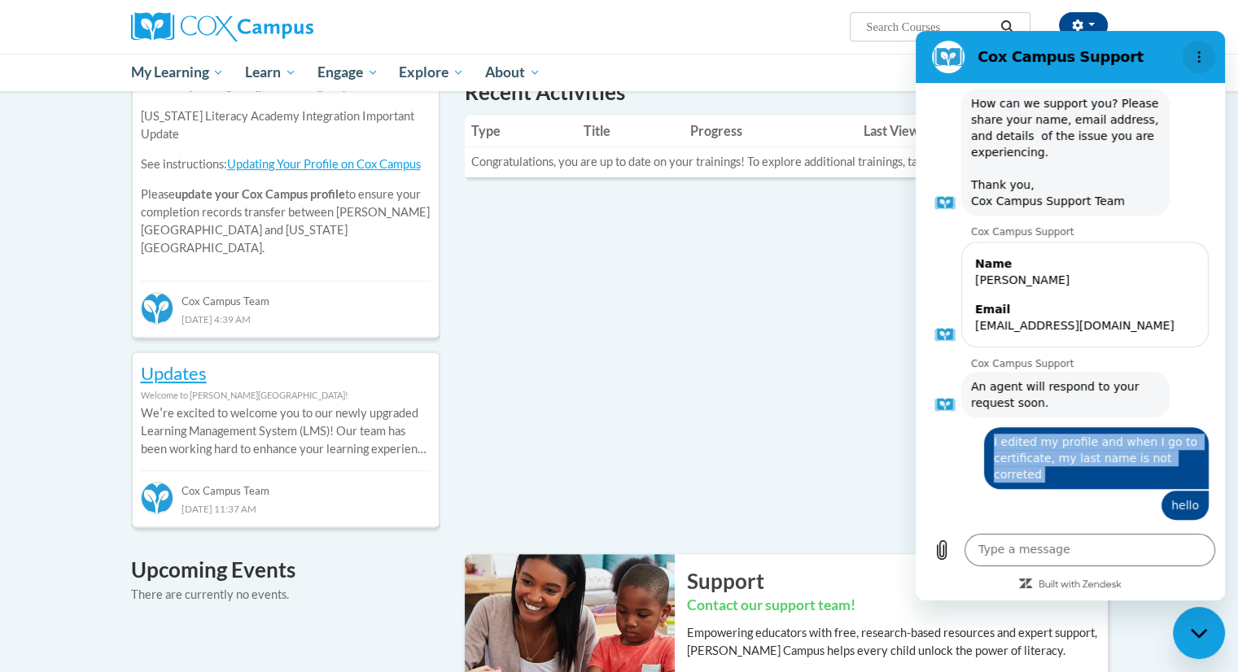
click at [1205, 65] on button "Options menu" at bounding box center [1199, 57] width 33 height 33
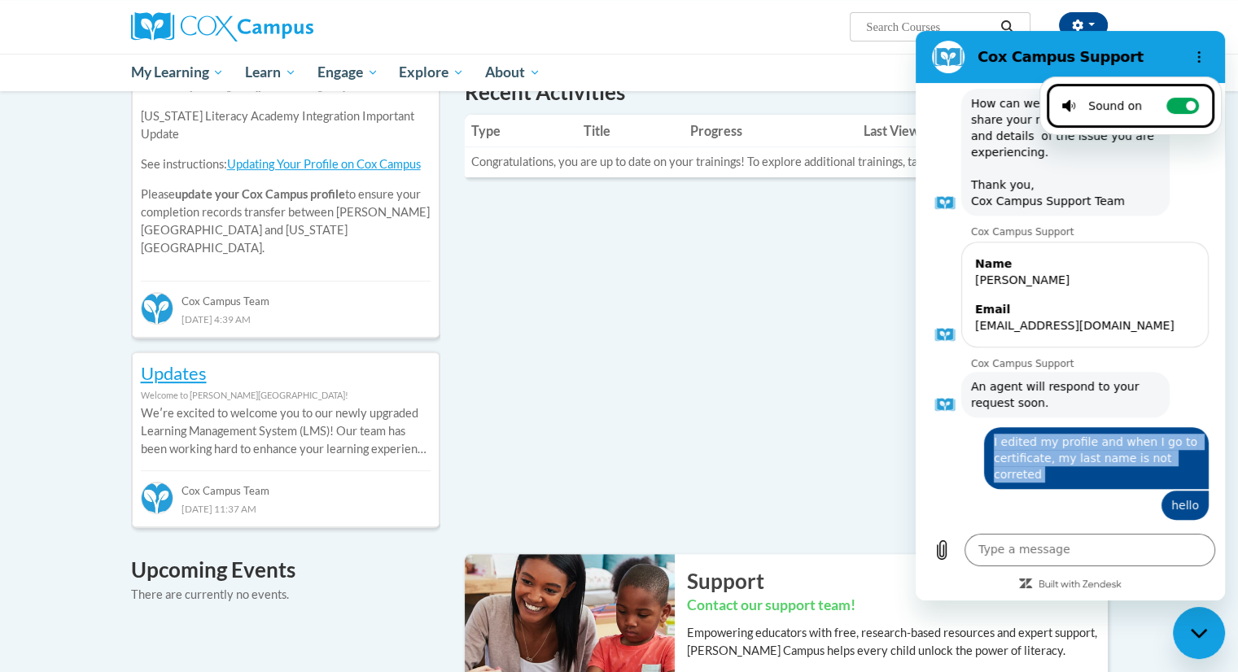
click at [1142, 101] on div "Toggle sound notifications" at bounding box center [1170, 106] width 57 height 16
checkbox input "false"
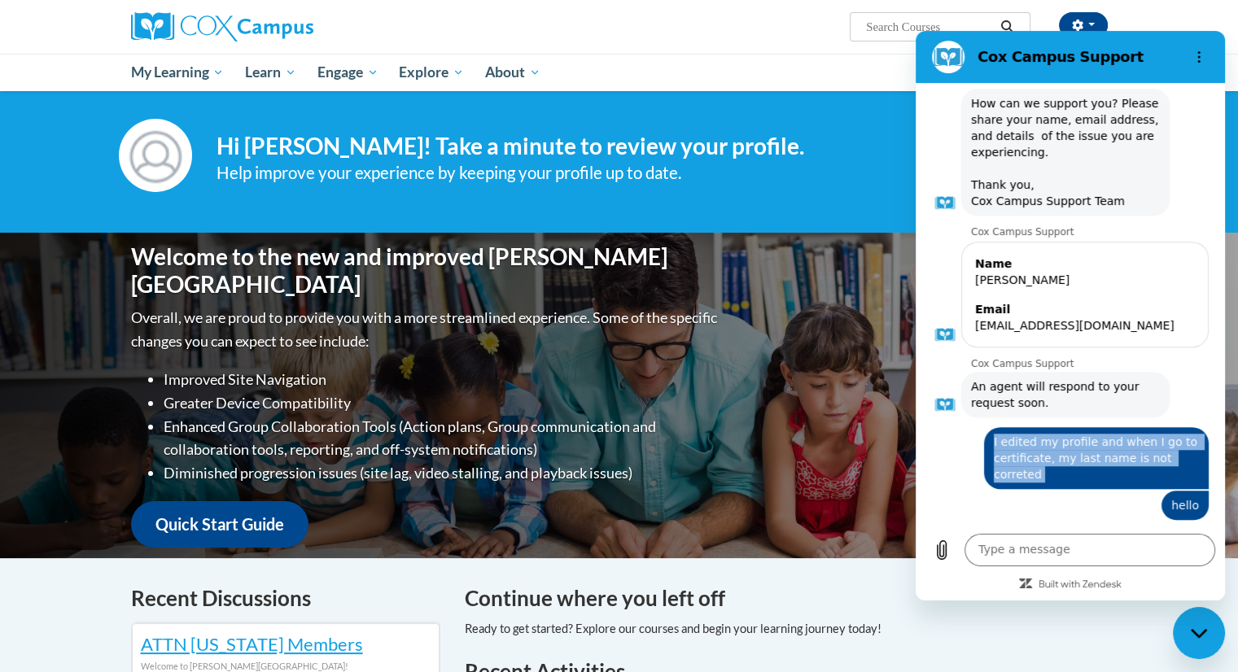
scroll to position [0, 0]
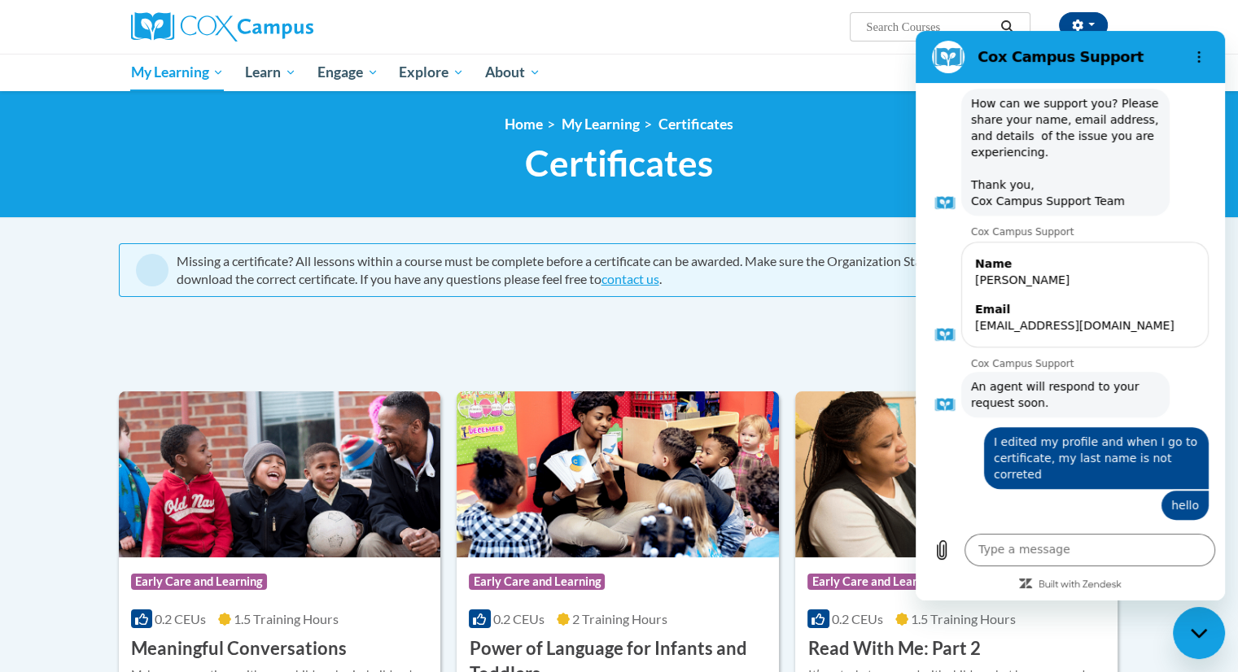
scroll to position [960, 0]
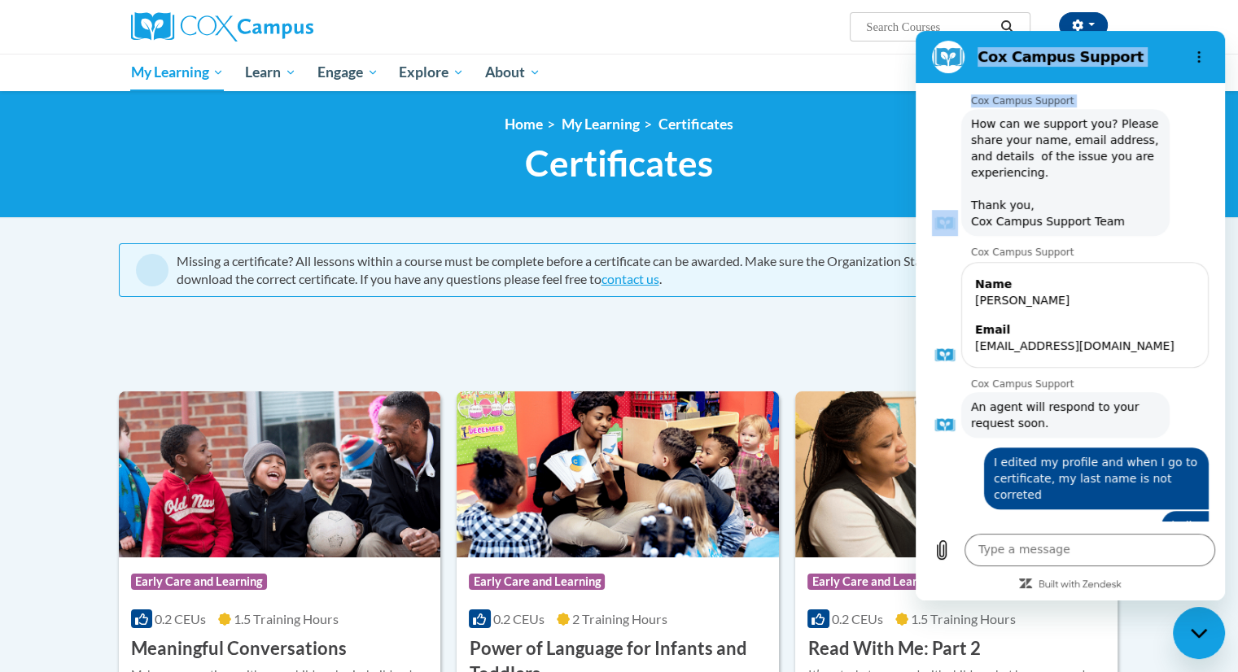
drag, startPoint x: 977, startPoint y: 73, endPoint x: 971, endPoint y: 107, distance: 33.9
click at [971, 107] on div "Cox Campus Support 1:29 PM Cox Campus Support Cox Campus Support says: Hello! H…" at bounding box center [1070, 316] width 309 height 570
click at [945, 58] on figure at bounding box center [948, 57] width 33 height 33
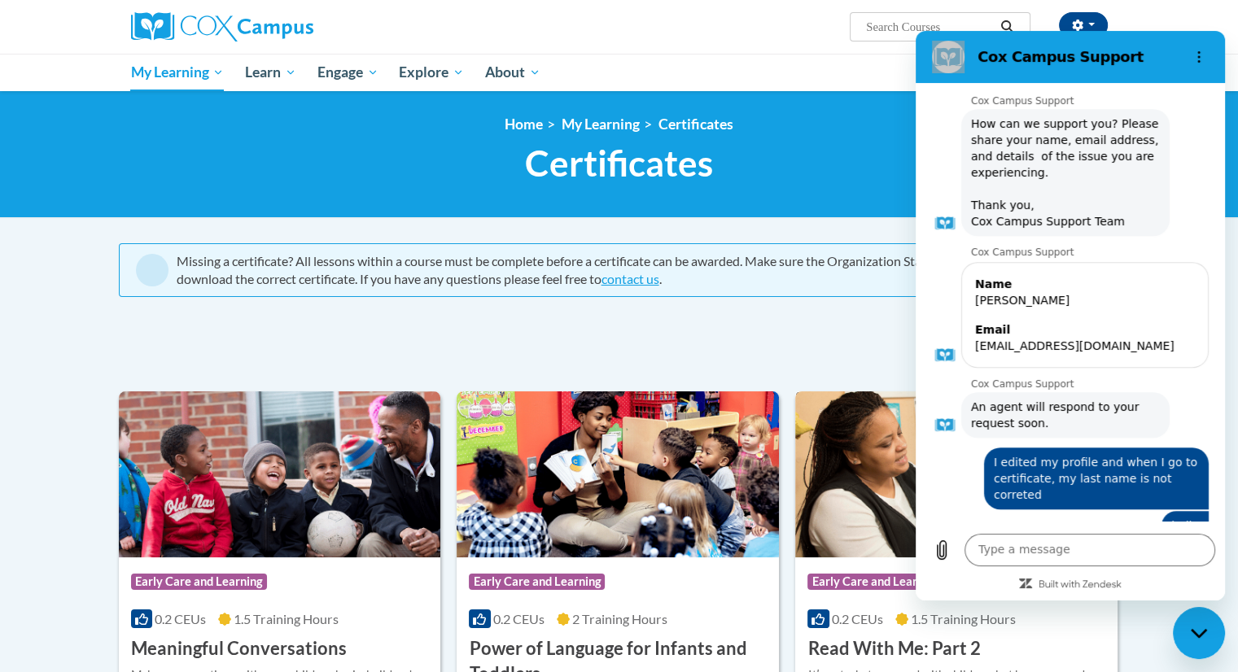
click at [904, 536] on img at bounding box center [956, 474] width 322 height 166
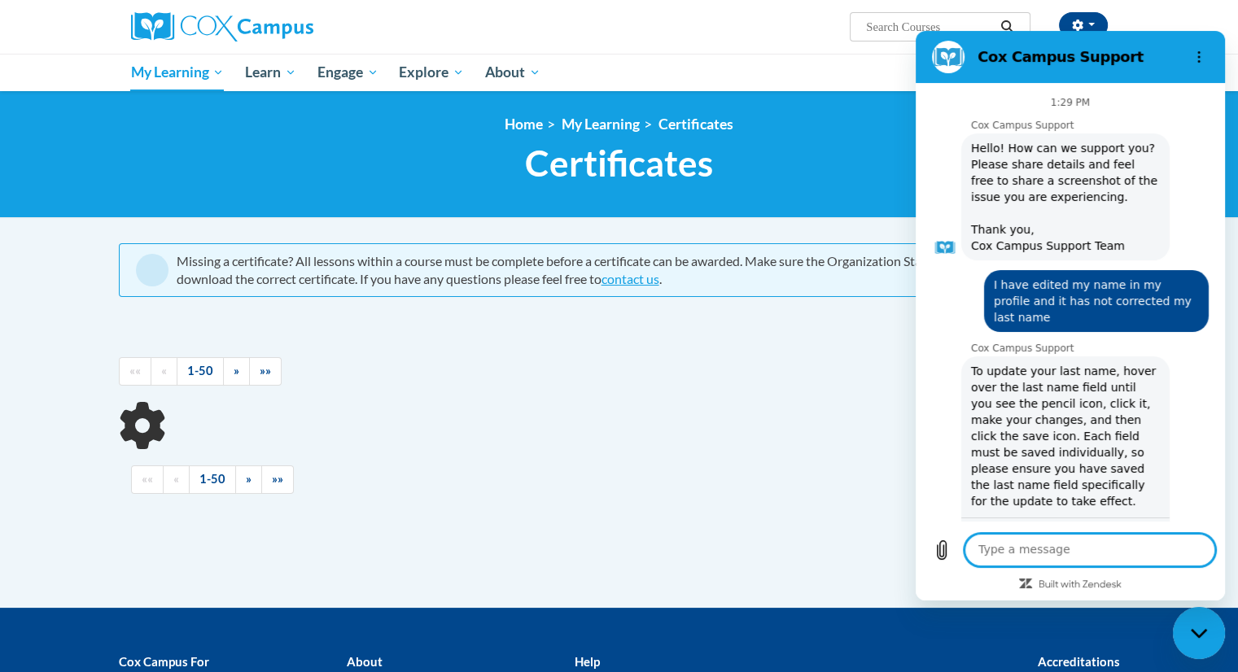
scroll to position [980, 0]
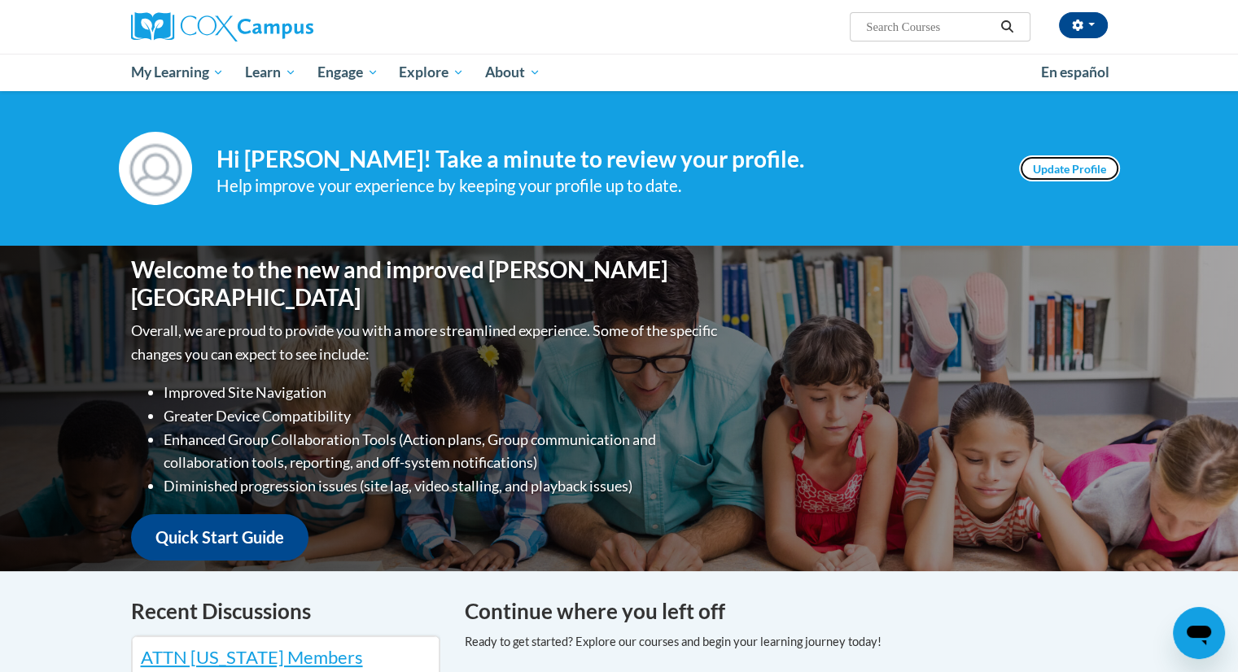
click at [1050, 170] on link "Update Profile" at bounding box center [1069, 168] width 101 height 26
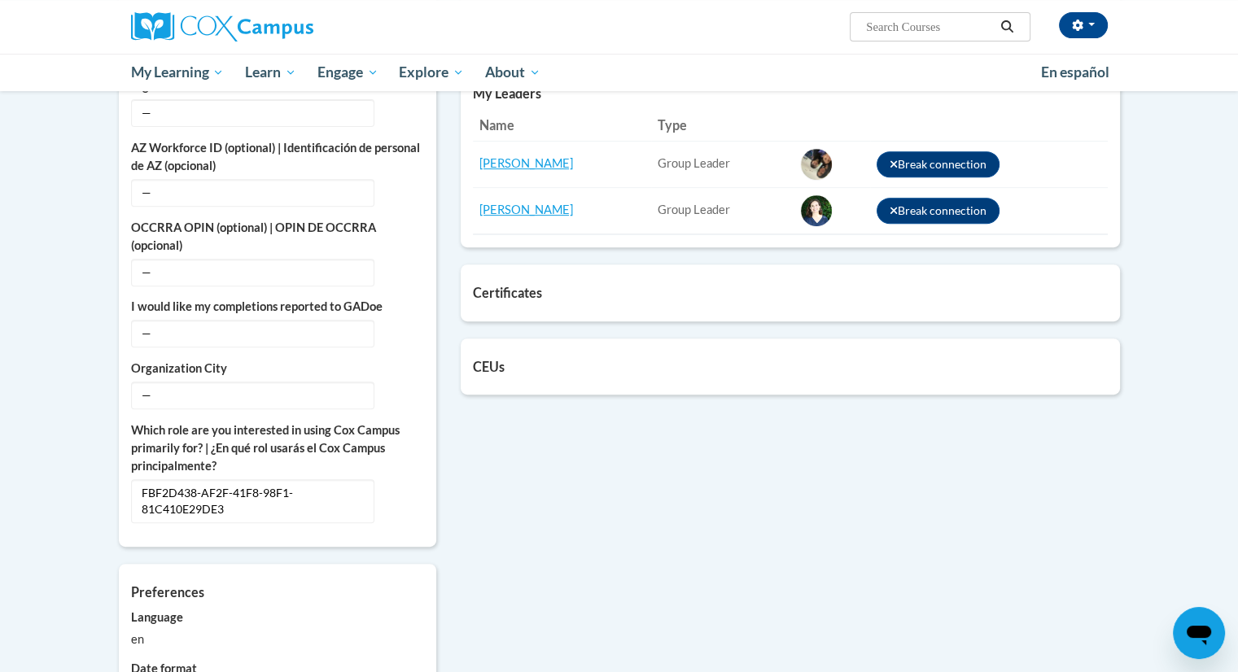
scroll to position [642, 0]
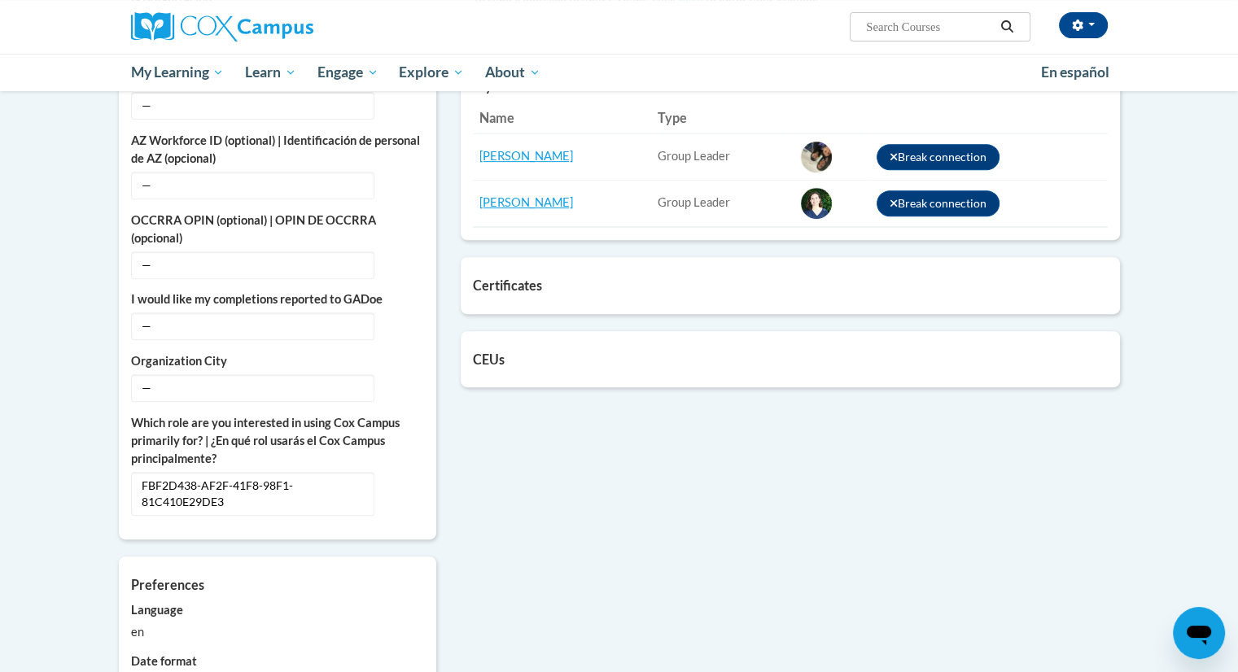
click at [558, 292] on h5 "Certificates" at bounding box center [790, 285] width 635 height 15
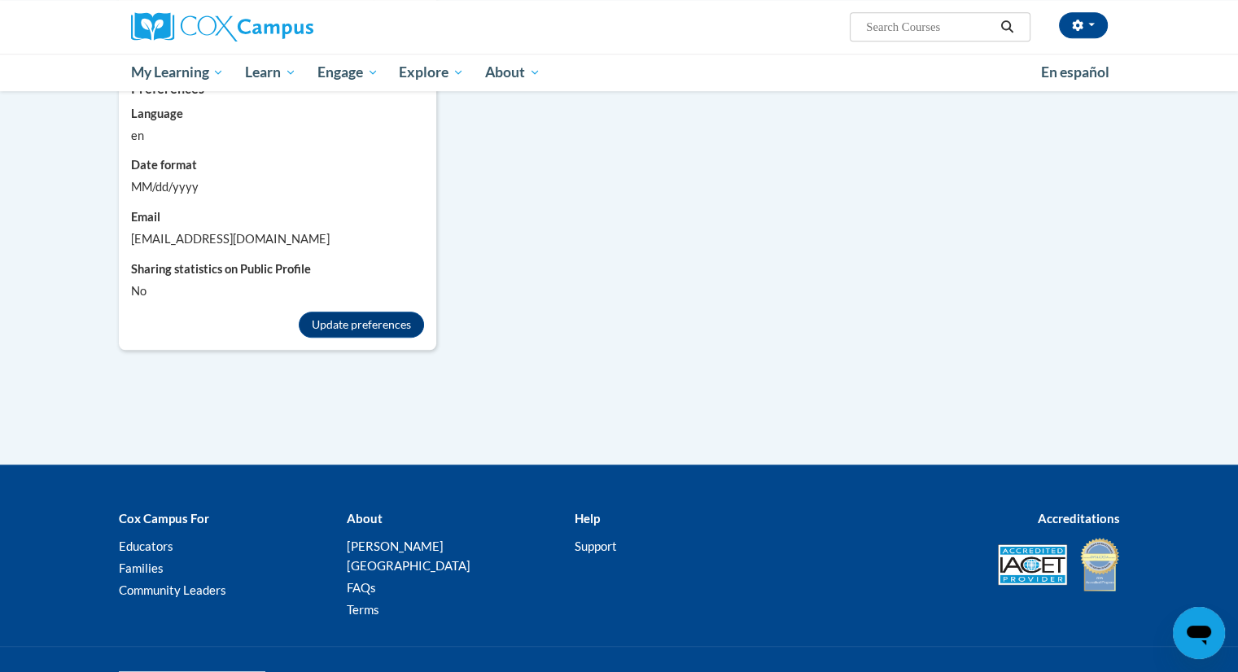
scroll to position [1141, 0]
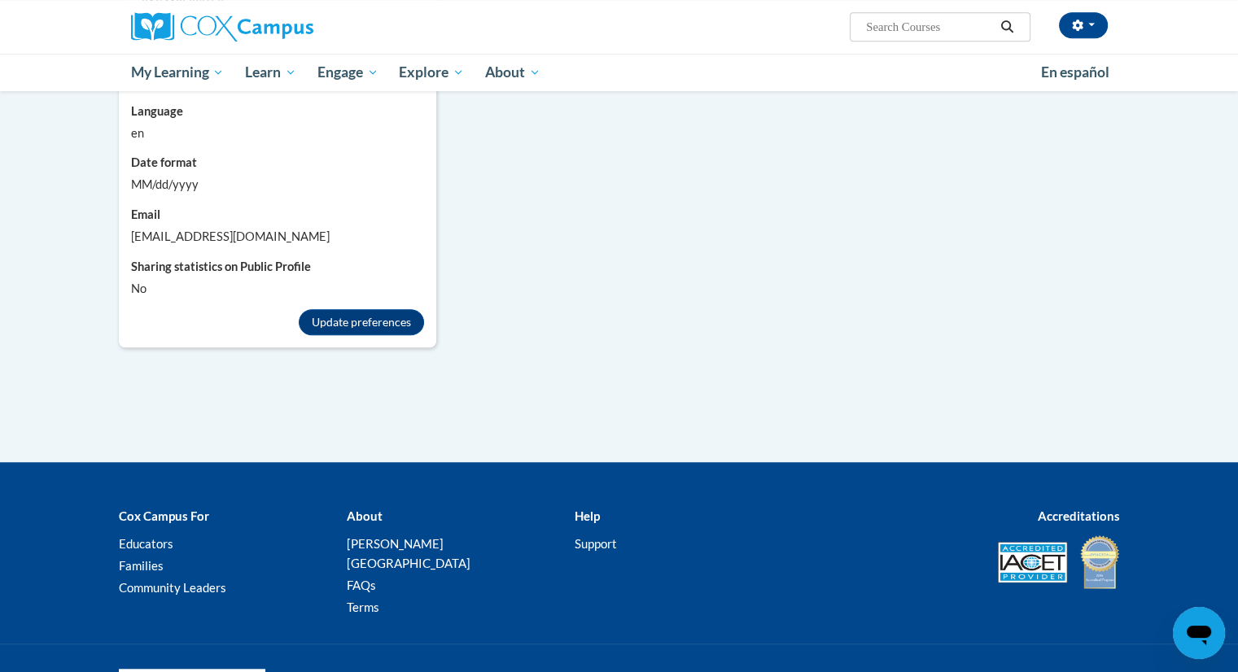
click at [584, 507] on div "Help Support" at bounding box center [676, 531] width 228 height 50
click at [586, 509] on b "Help" at bounding box center [586, 516] width 25 height 15
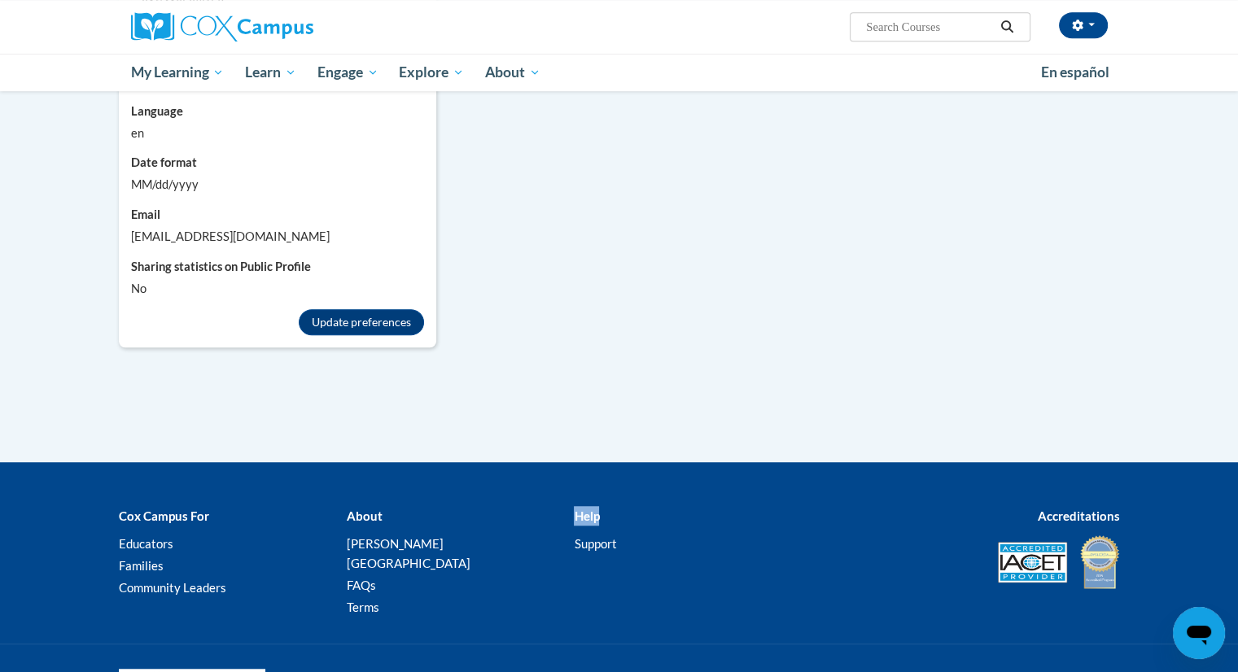
click at [586, 509] on b "Help" at bounding box center [586, 516] width 25 height 15
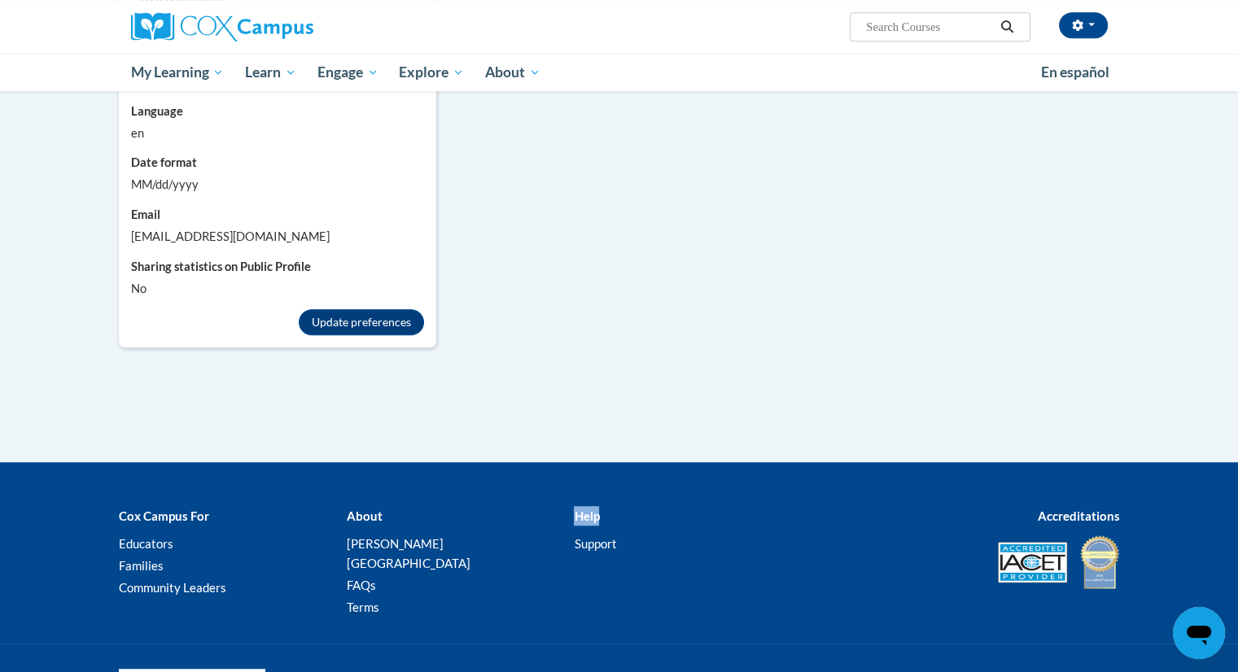
click at [586, 509] on b "Help" at bounding box center [586, 516] width 25 height 15
click at [600, 536] on link "Support" at bounding box center [595, 543] width 42 height 15
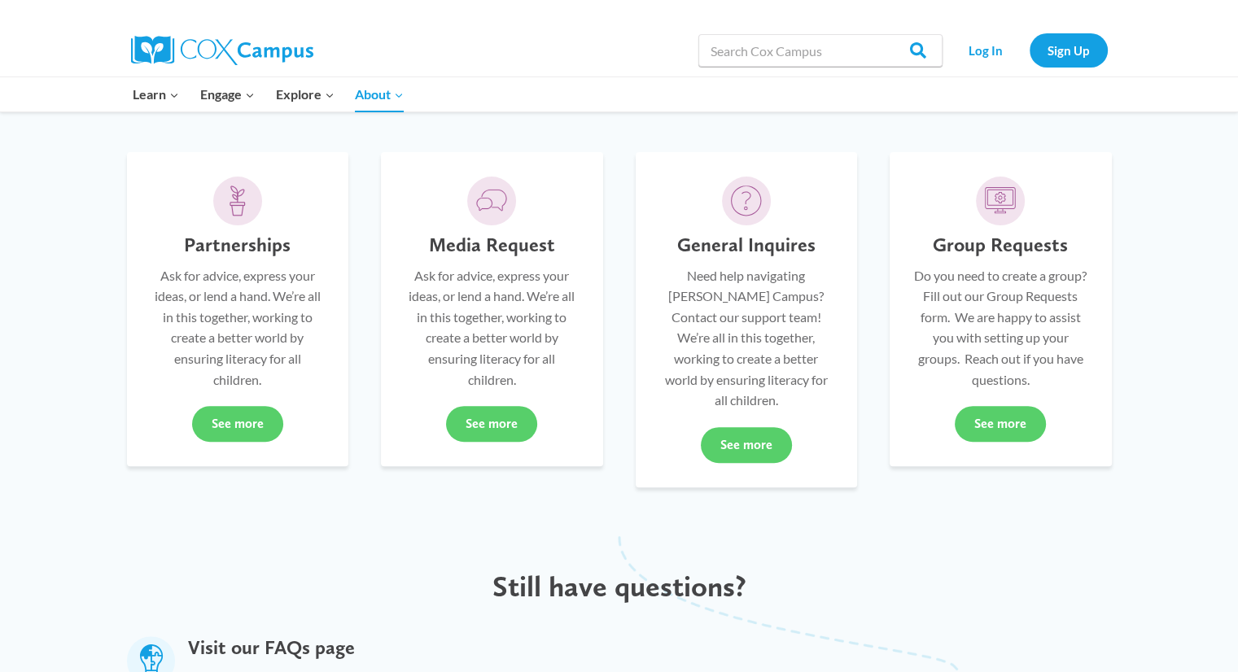
scroll to position [403, 0]
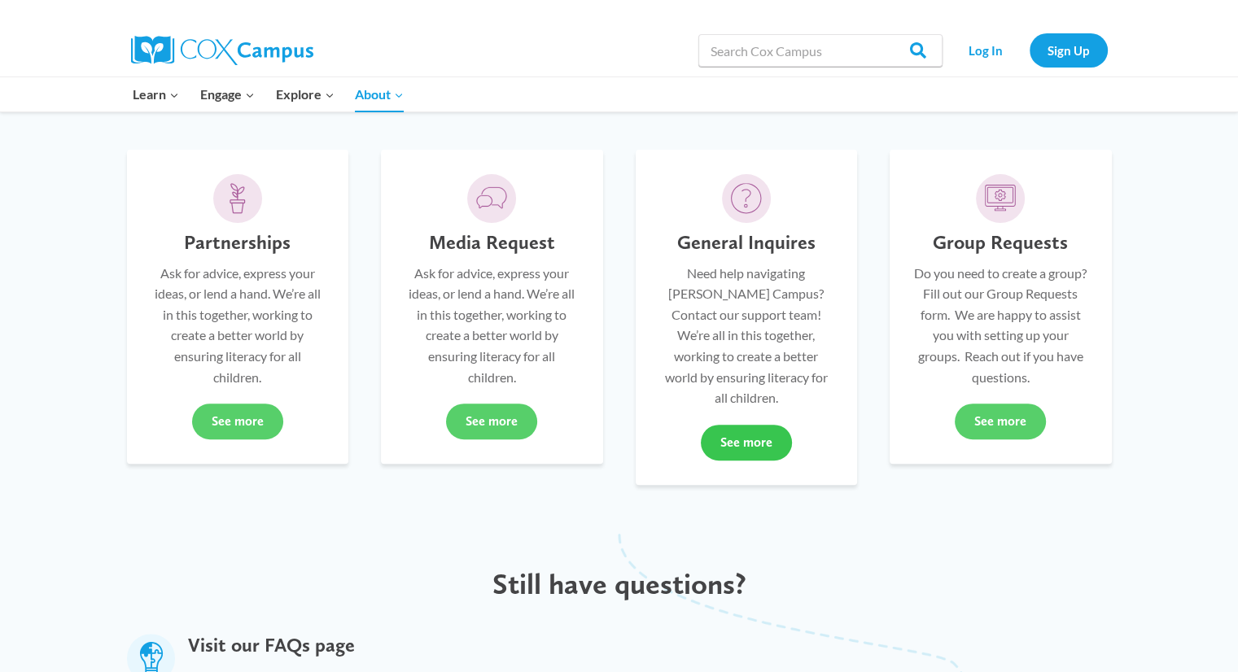
click at [746, 425] on link "See more" at bounding box center [746, 443] width 91 height 36
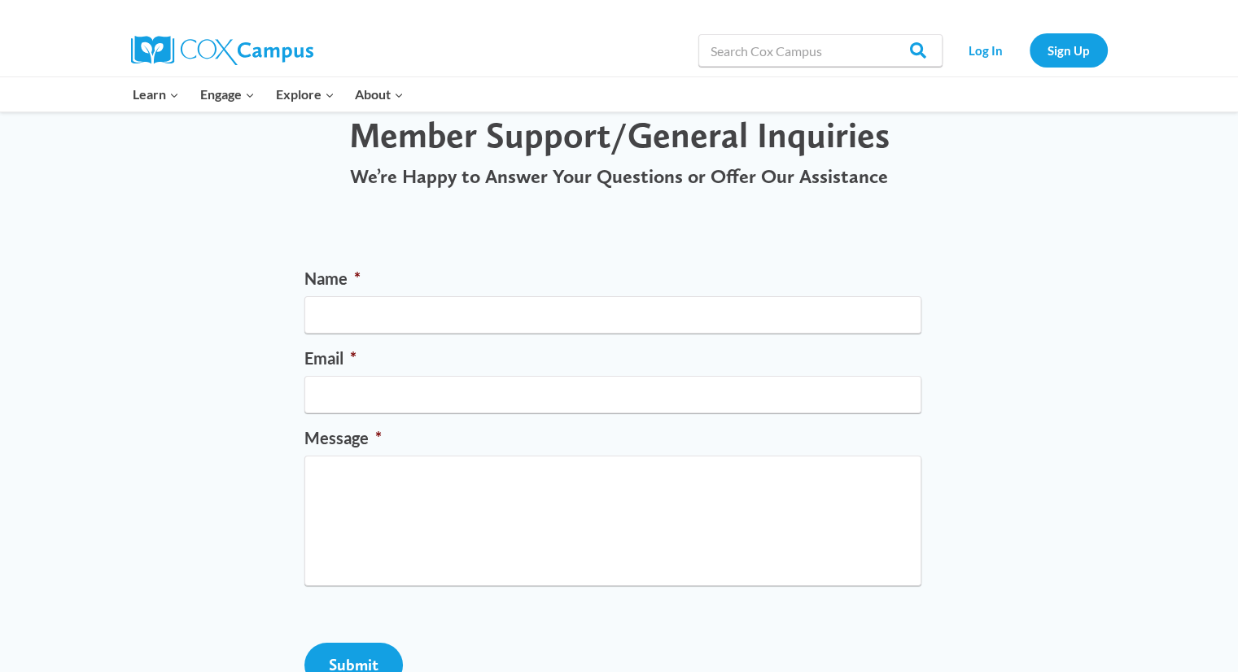
scroll to position [61, 0]
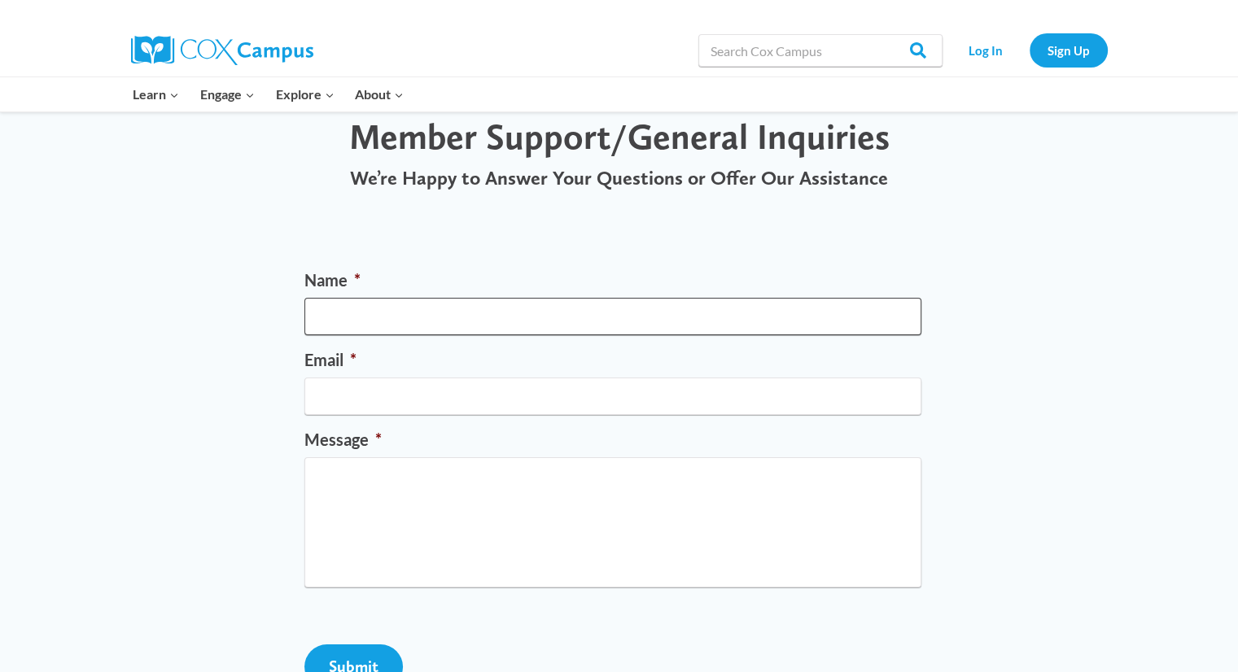
click at [414, 326] on input "Name *" at bounding box center [612, 316] width 617 height 37
type input "[PERSON_NAME]"
click at [380, 404] on input "Email *" at bounding box center [612, 396] width 617 height 37
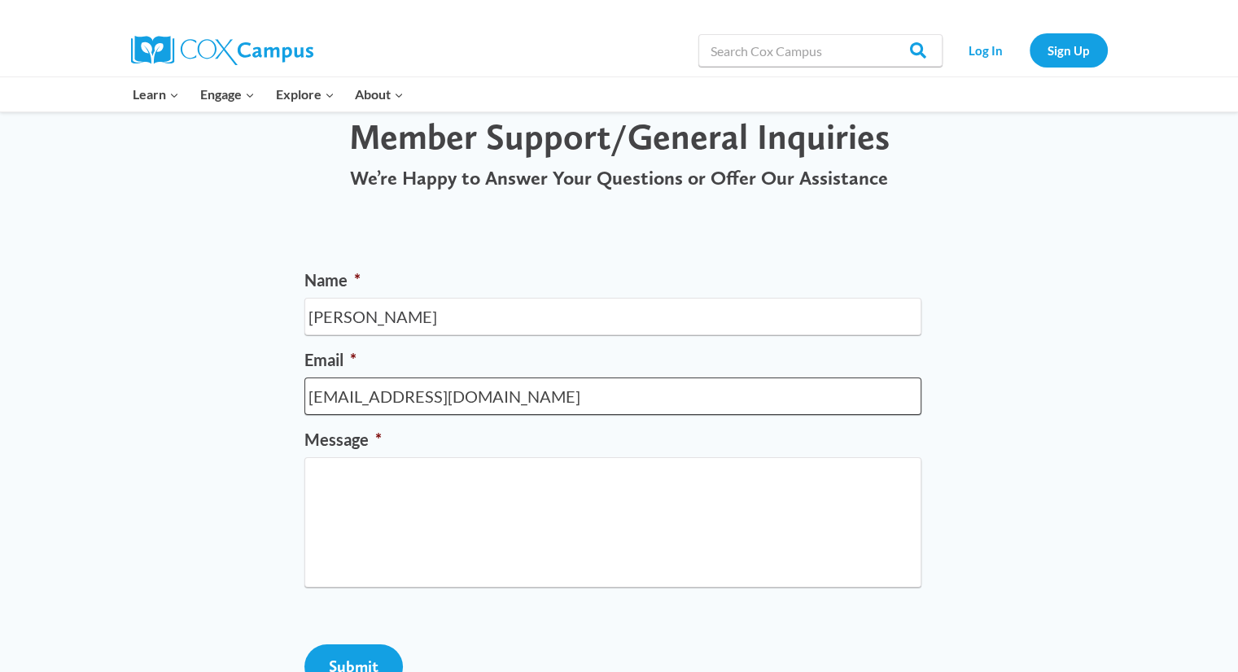
type input "[EMAIL_ADDRESS][DOMAIN_NAME]"
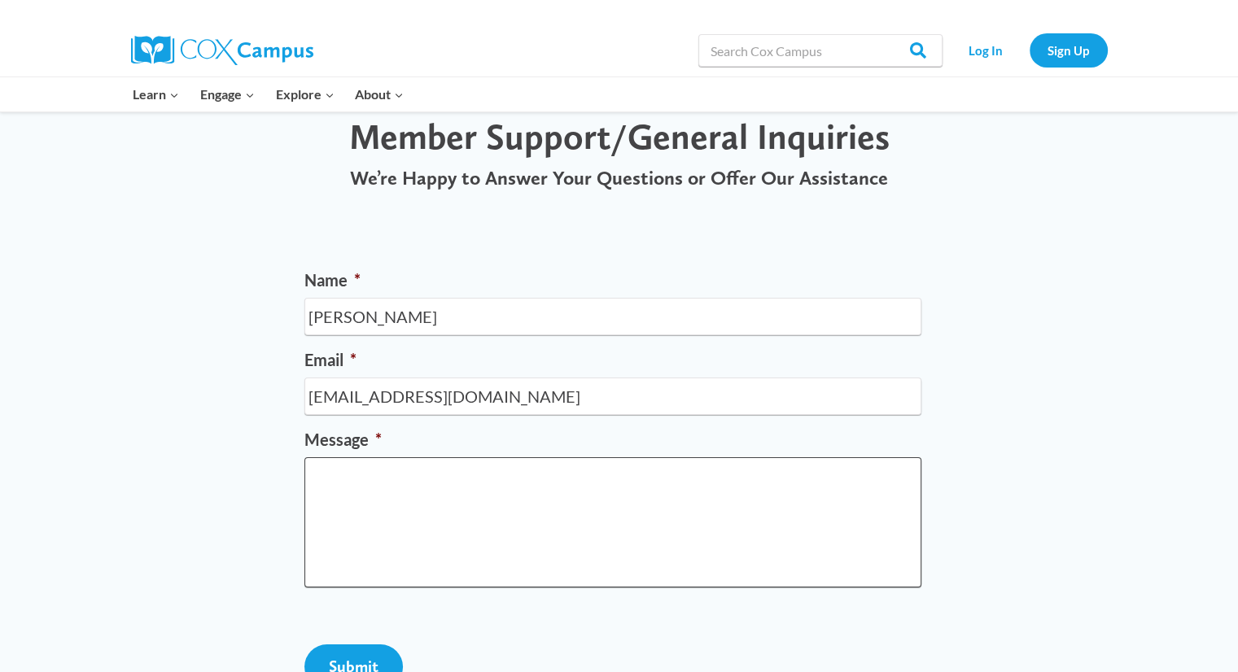
click at [372, 512] on textarea "Message *" at bounding box center [612, 522] width 617 height 130
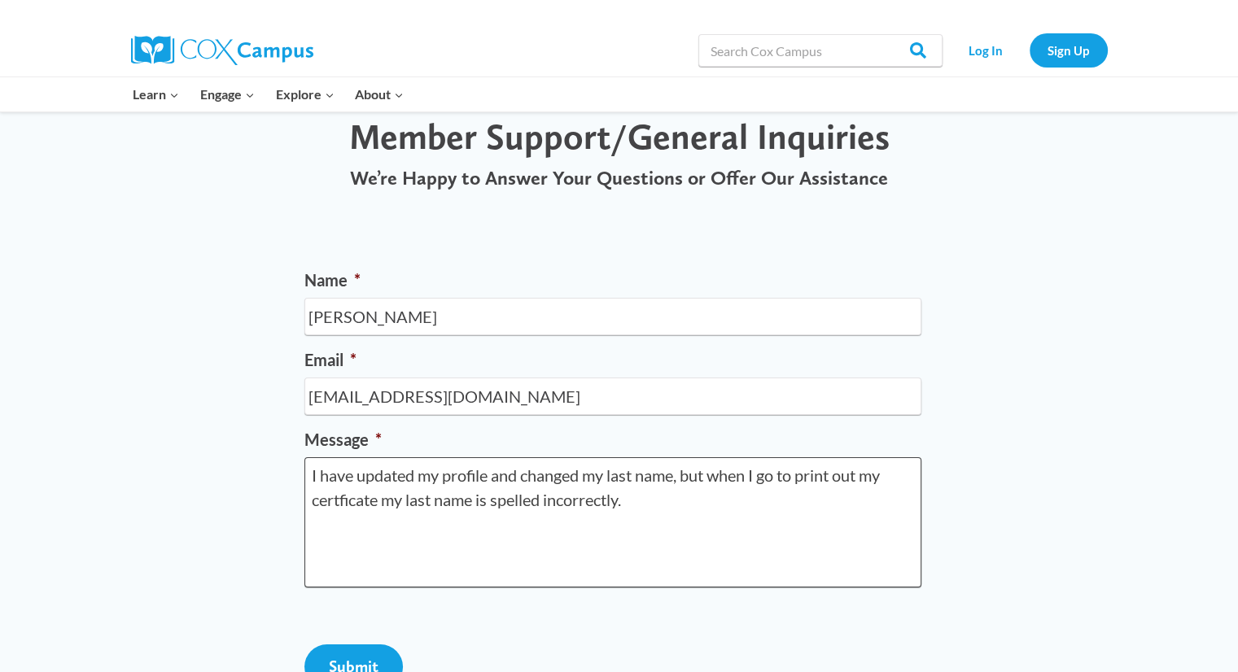
click at [488, 499] on textarea "I have updated my profile and changed my last name, but when I go to print out …" at bounding box center [612, 522] width 617 height 130
type textarea "I have updated my profile and changed my last name, but when I go to print out …"
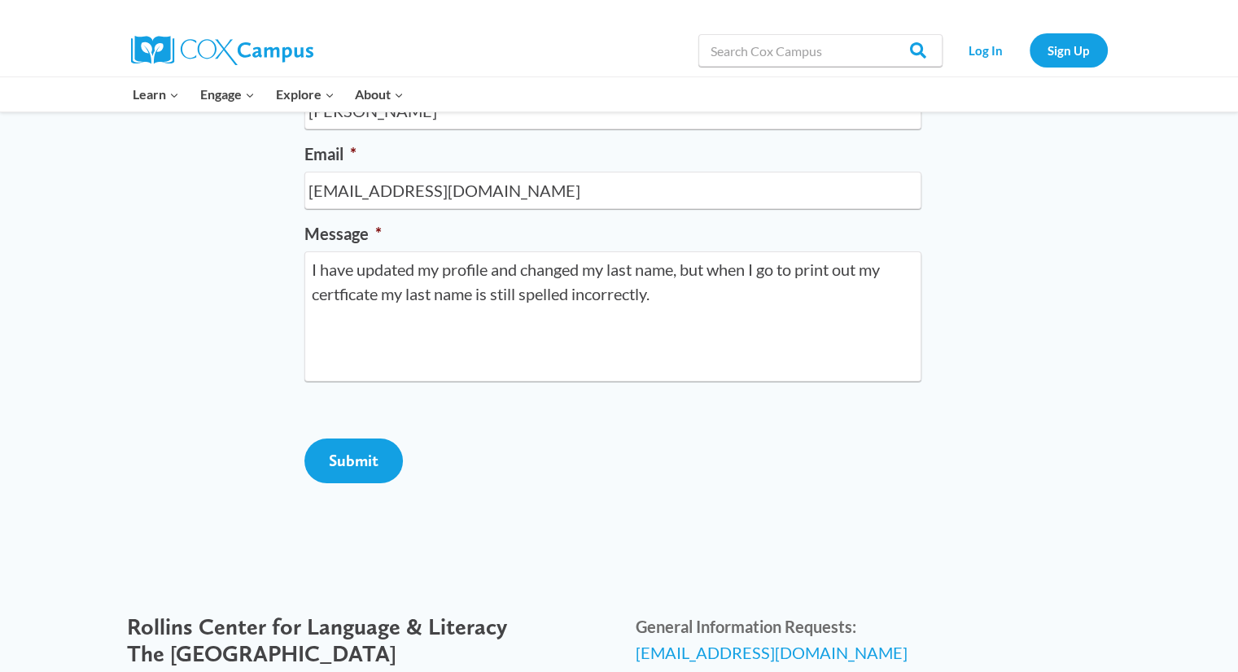
scroll to position [270, 0]
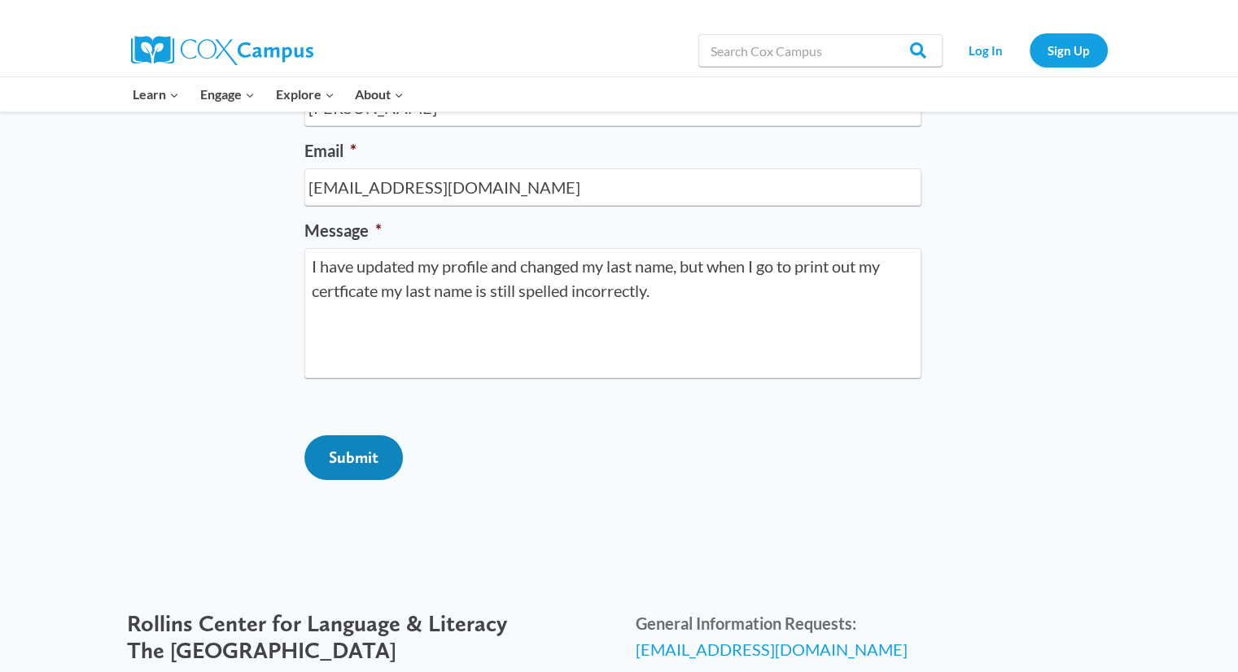
click at [354, 480] on input "Submit" at bounding box center [353, 457] width 98 height 45
drag, startPoint x: 656, startPoint y: 242, endPoint x: 876, endPoint y: 349, distance: 244.6
click at [876, 349] on textarea "I have updated my profile and changed my last name, but when I go to print out …" at bounding box center [612, 313] width 617 height 130
click at [345, 480] on input "Submit" at bounding box center [353, 457] width 98 height 45
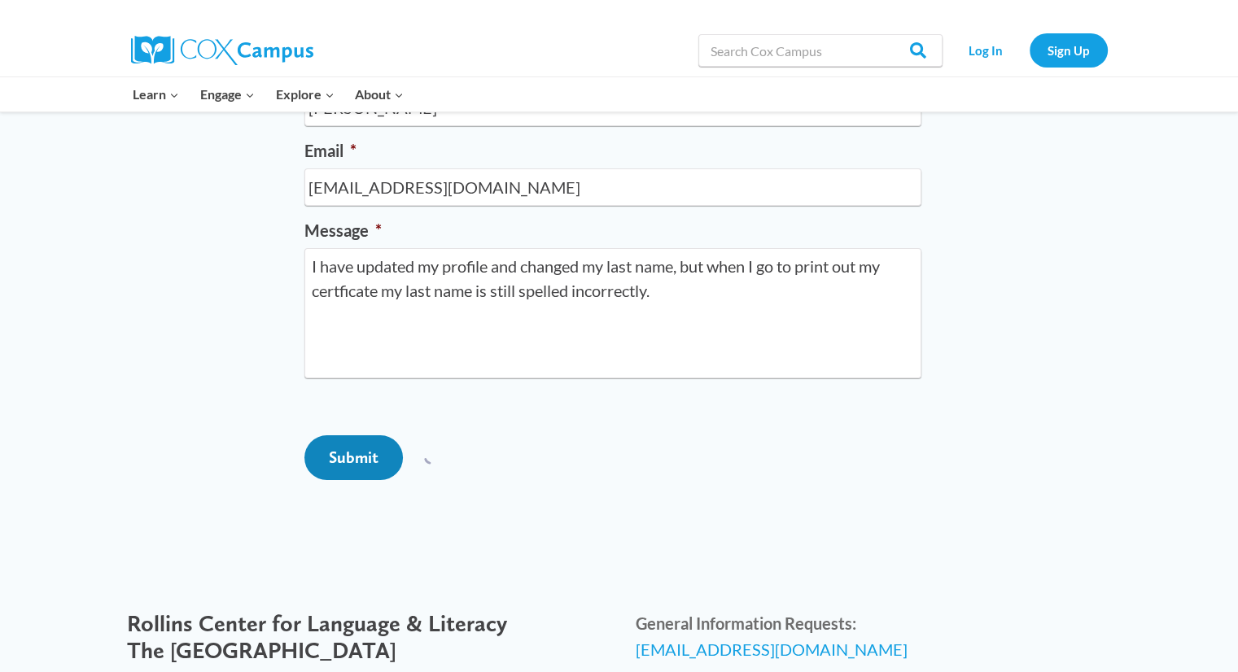
click at [345, 480] on input "Submit" at bounding box center [353, 457] width 98 height 45
